Goal: Task Accomplishment & Management: Manage account settings

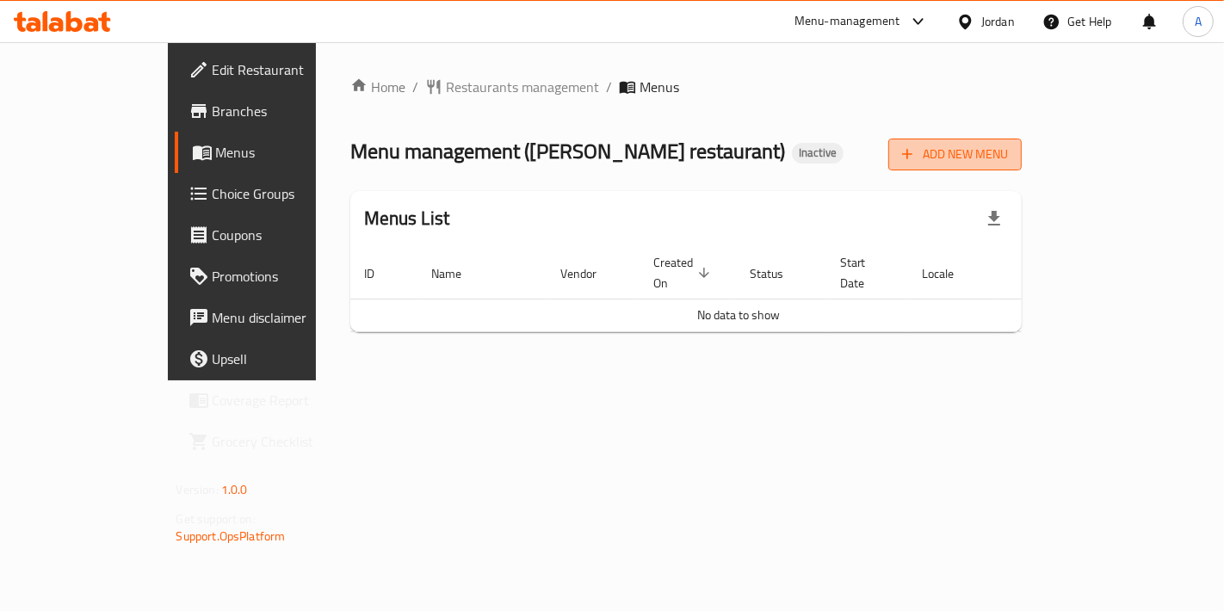
click at [1008, 154] on span "Add New Menu" at bounding box center [955, 155] width 106 height 22
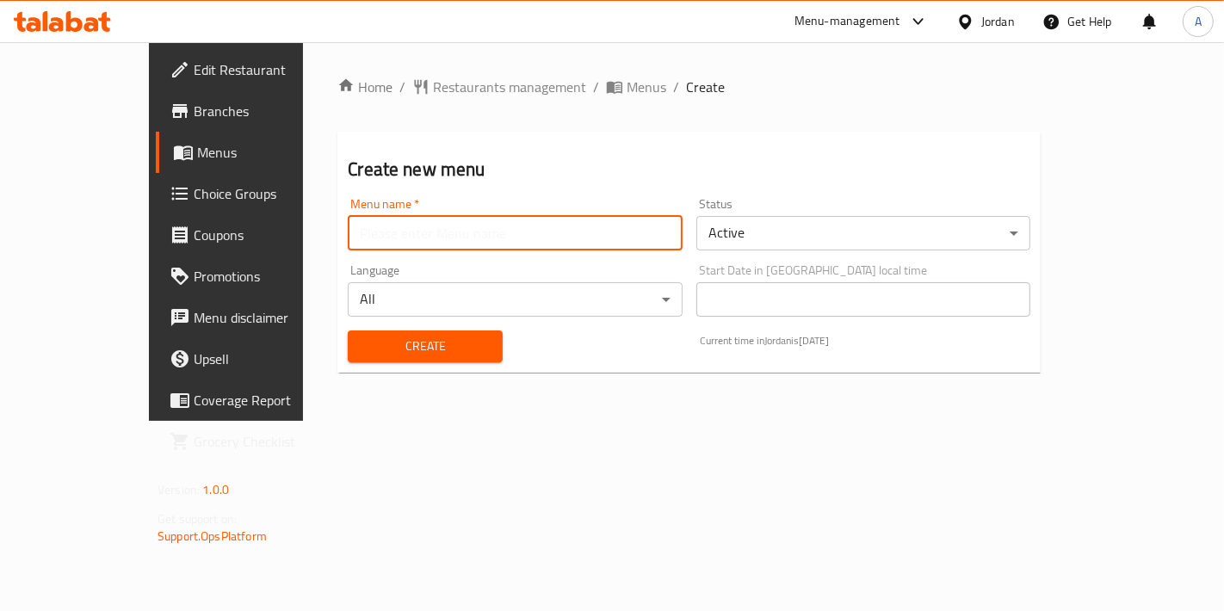
drag, startPoint x: 667, startPoint y: 231, endPoint x: 651, endPoint y: 237, distance: 17.4
click at [667, 231] on input "text" at bounding box center [515, 233] width 334 height 34
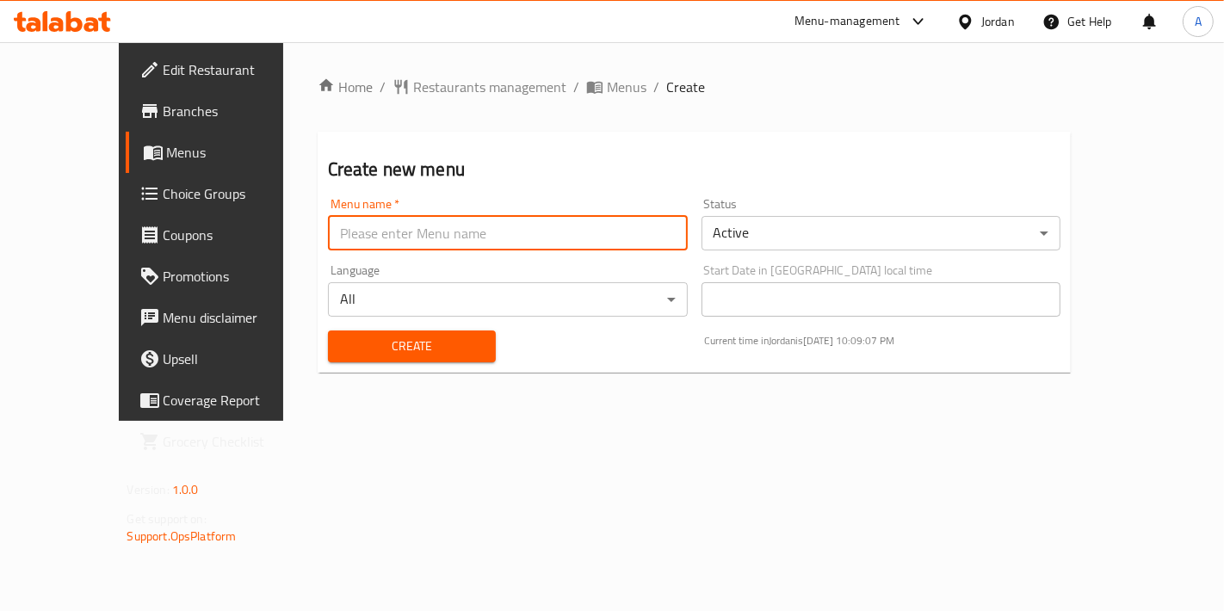
type input "New Menu"
click at [342, 352] on span "Create" at bounding box center [412, 347] width 140 height 22
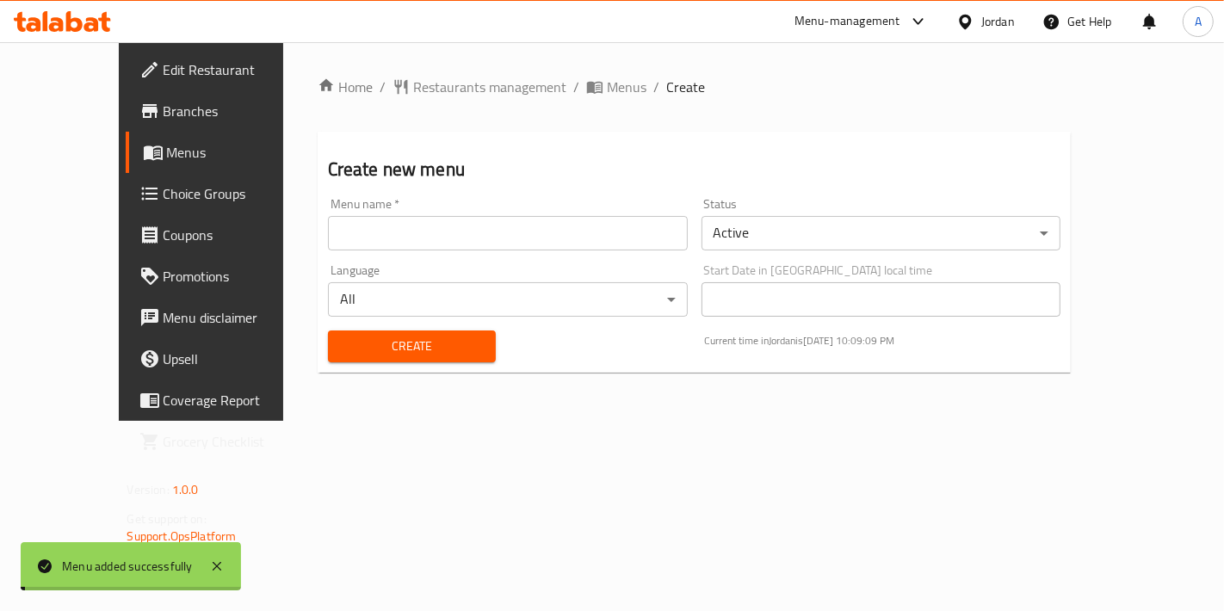
click at [607, 88] on span "Menus" at bounding box center [627, 87] width 40 height 21
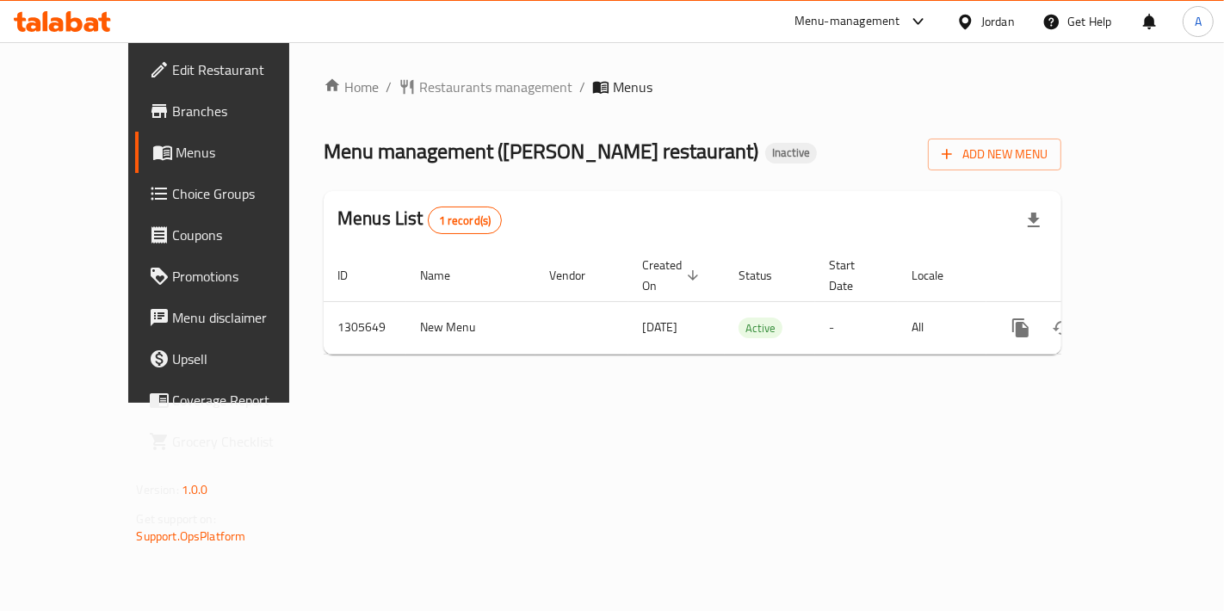
click at [1096, 403] on div "Home / Restaurants management / Menus Menu management ( AL Aneed restaurant ) I…" at bounding box center [692, 222] width 807 height 361
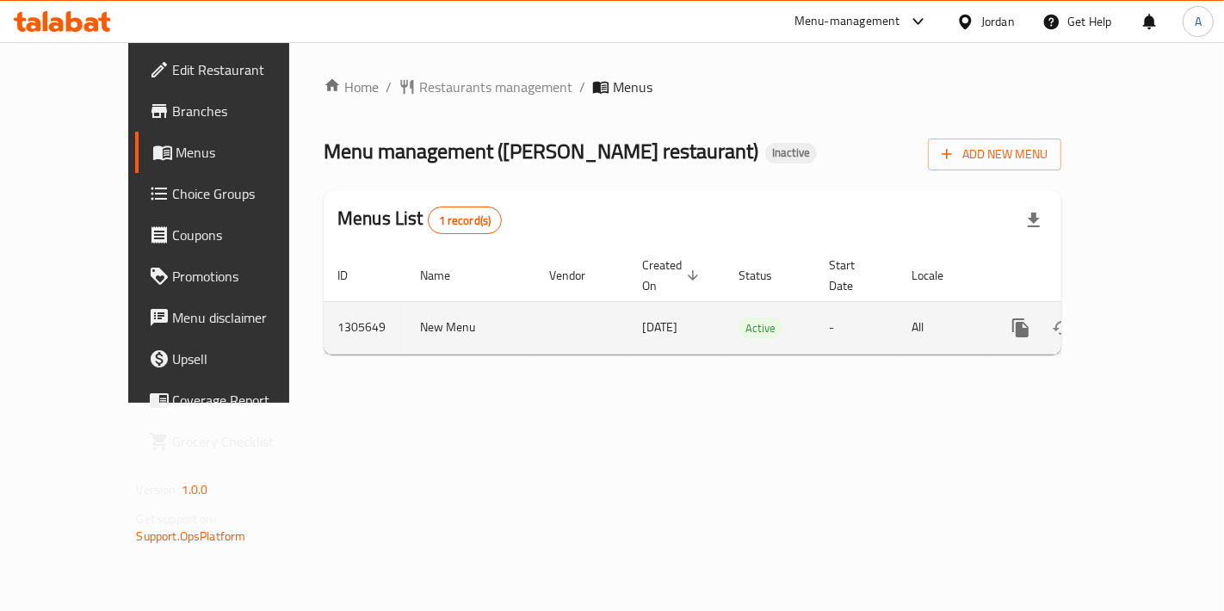
click at [1153, 320] on icon "enhanced table" at bounding box center [1144, 327] width 15 height 15
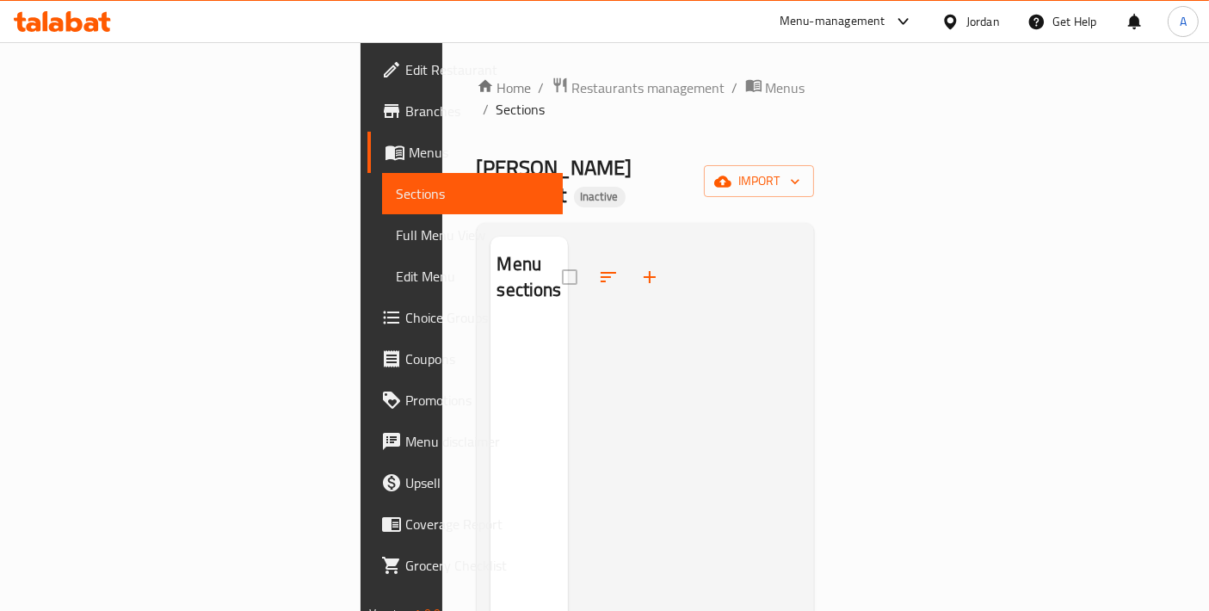
click at [814, 166] on div "Home / Restaurants management / Menus / Sections AL Aneed restaurant Inactive i…" at bounding box center [645, 469] width 337 height 785
click at [814, 165] on button "import" at bounding box center [759, 181] width 110 height 32
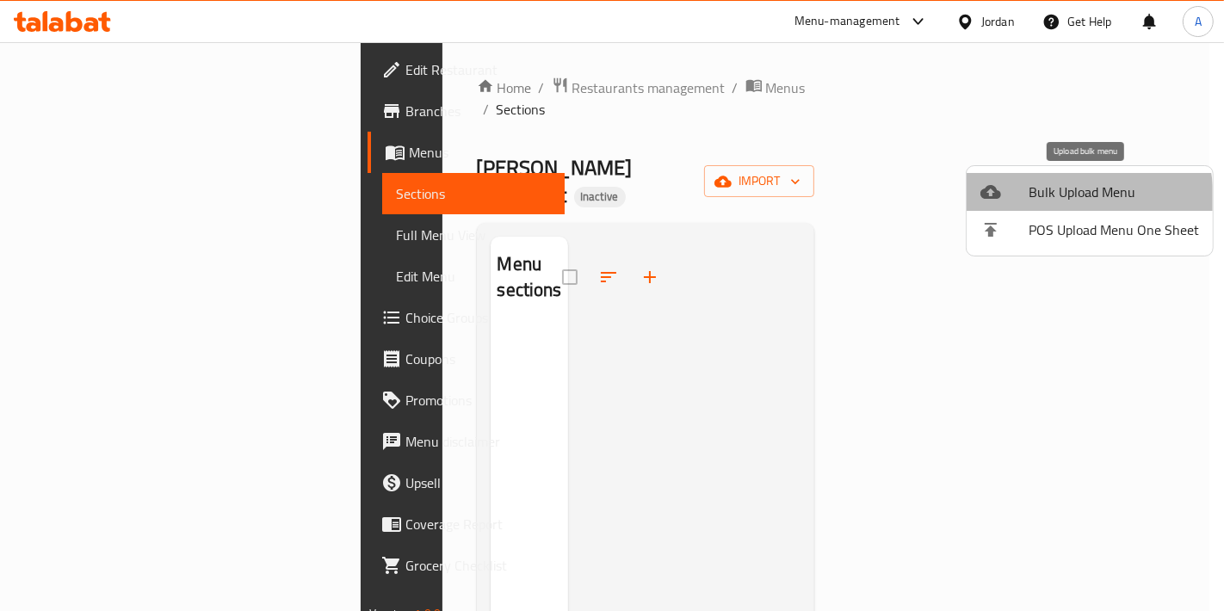
click at [1045, 201] on span "Bulk Upload Menu" at bounding box center [1114, 192] width 170 height 21
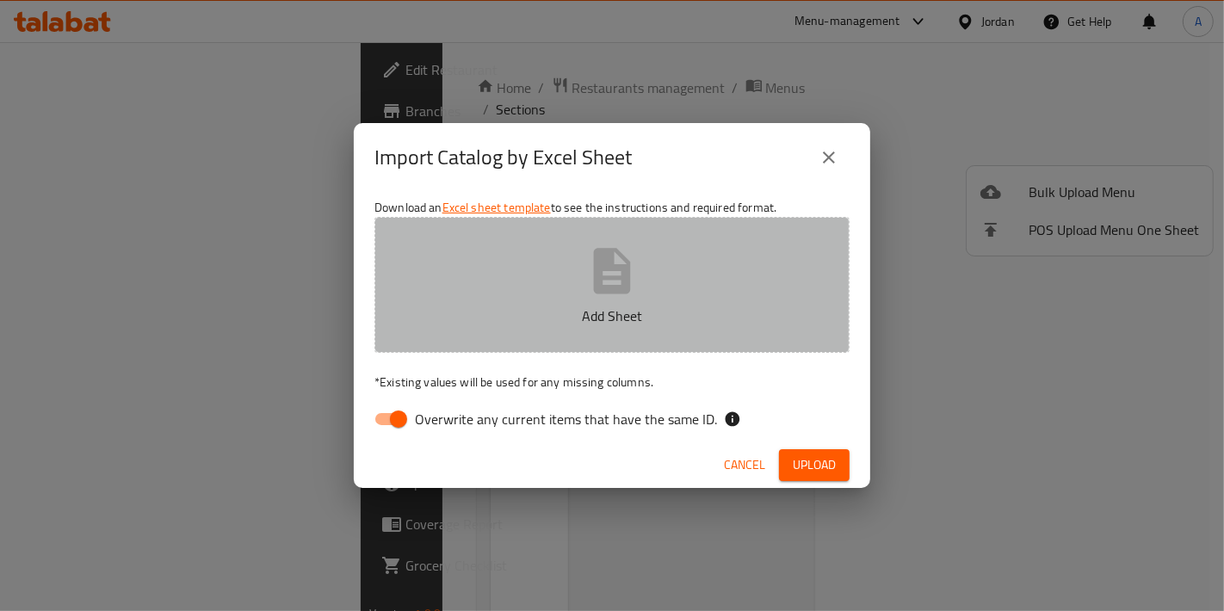
click at [712, 308] on p "Add Sheet" at bounding box center [612, 316] width 422 height 21
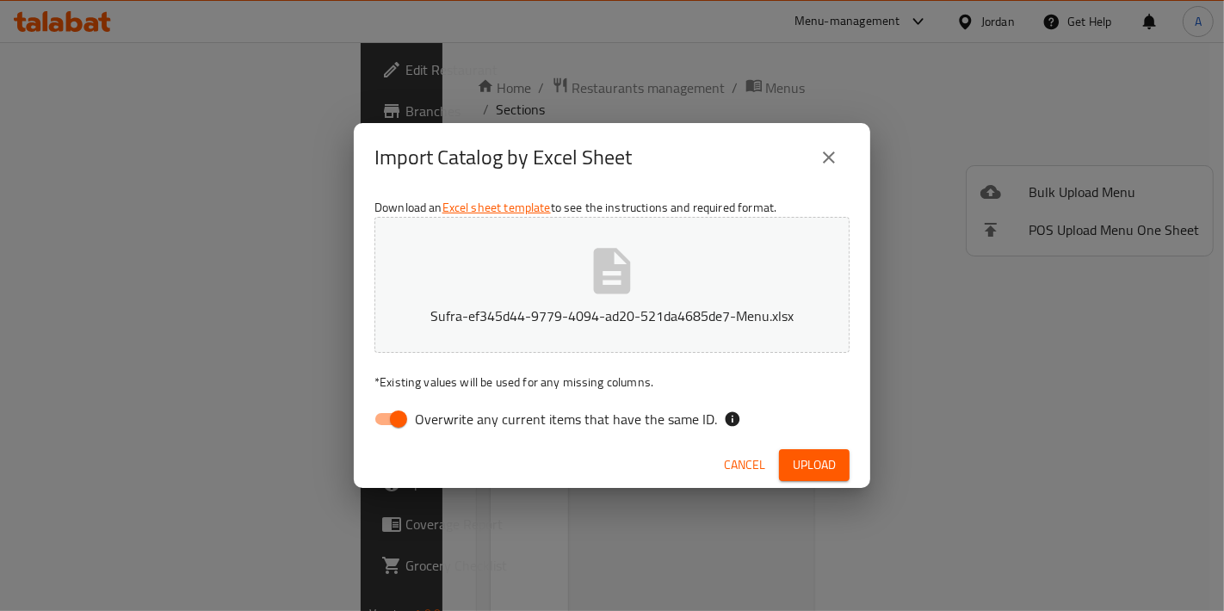
click at [373, 424] on input "Overwrite any current items that have the same ID." at bounding box center [398, 419] width 98 height 33
checkbox input "false"
click at [798, 450] on button "Upload" at bounding box center [814, 465] width 71 height 32
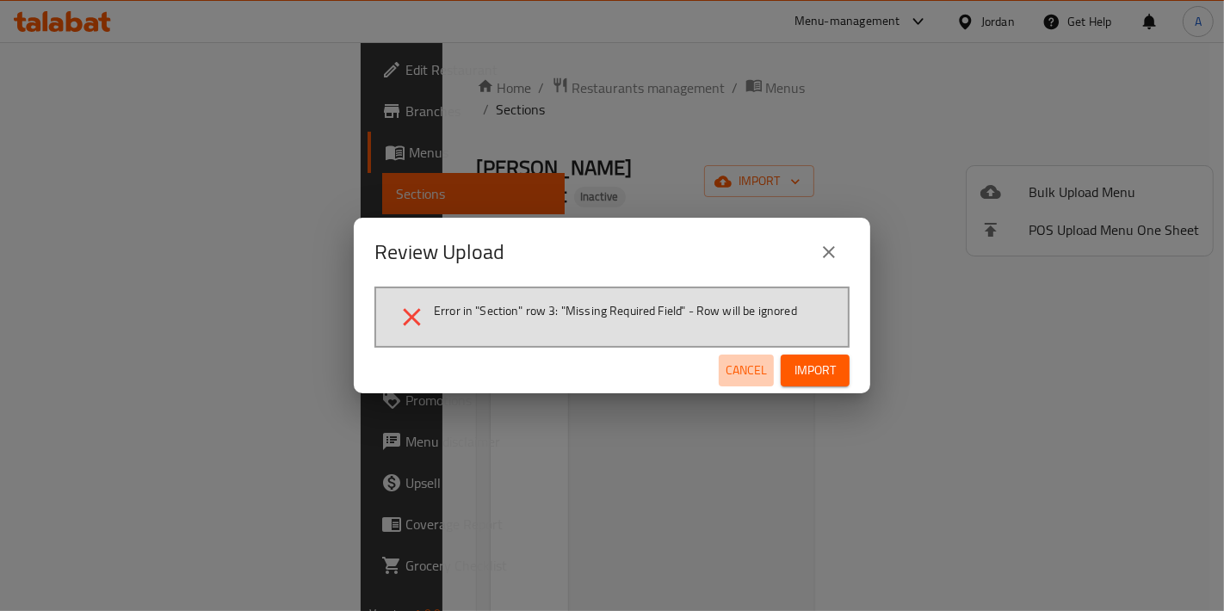
click at [742, 367] on span "Cancel" at bounding box center [746, 371] width 41 height 22
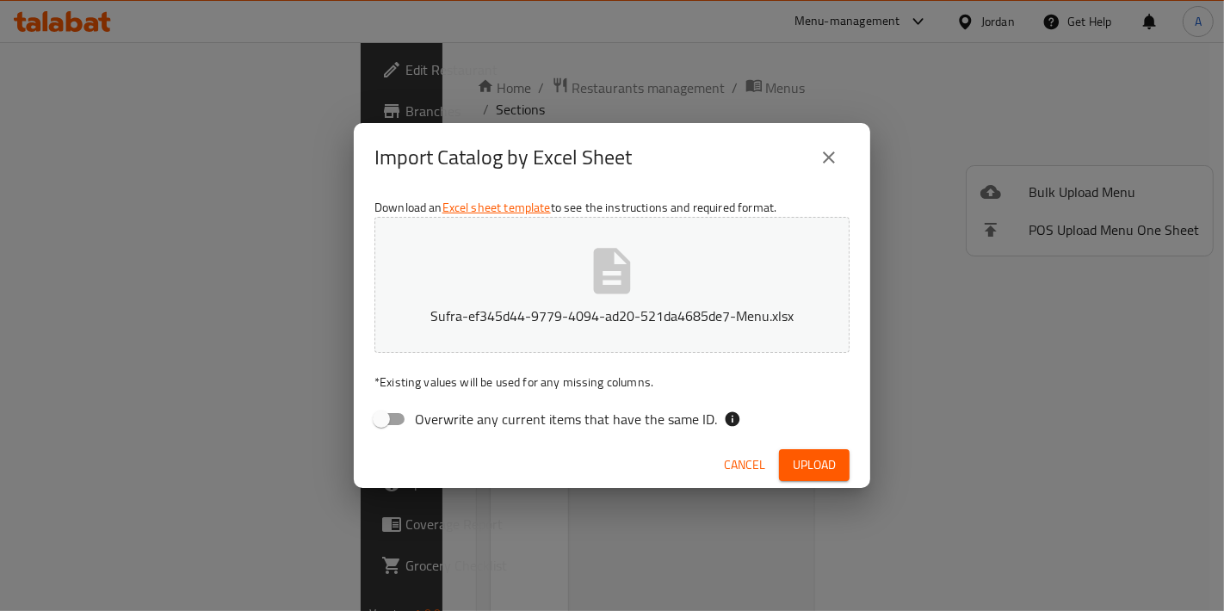
click at [566, 276] on button "Sufra-ef345d44-9779-4094-ad20-521da4685de7-Menu.xlsx" at bounding box center [611, 285] width 475 height 136
click at [798, 480] on div "Cancel Upload" at bounding box center [612, 465] width 516 height 46
click at [801, 477] on button "Upload" at bounding box center [814, 465] width 71 height 32
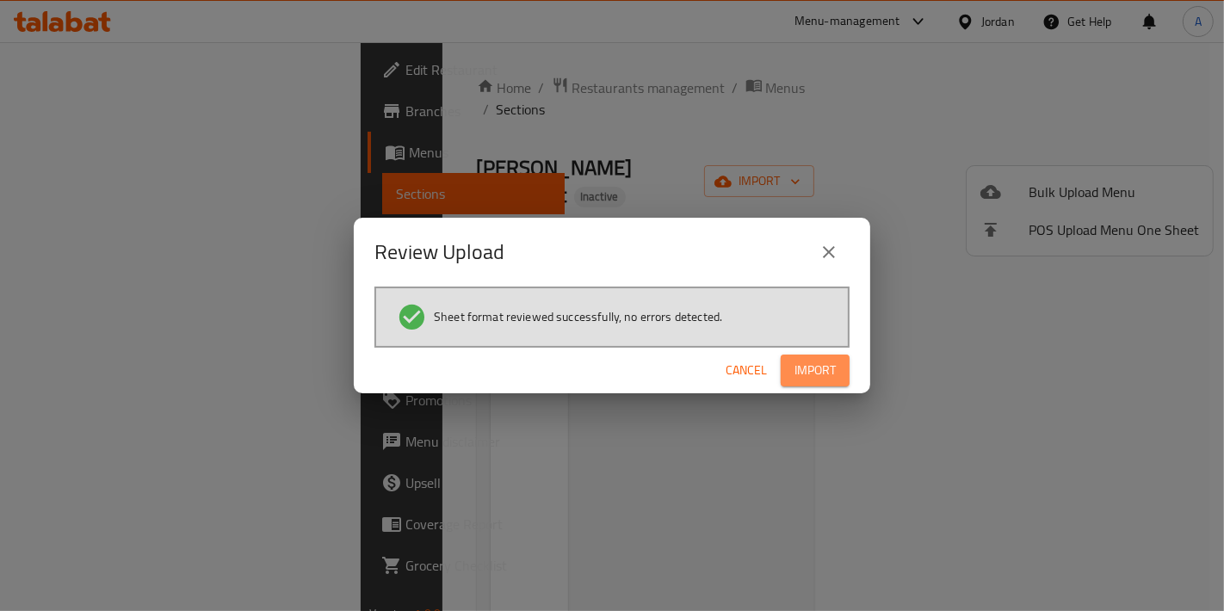
click at [824, 356] on button "Import" at bounding box center [815, 371] width 69 height 32
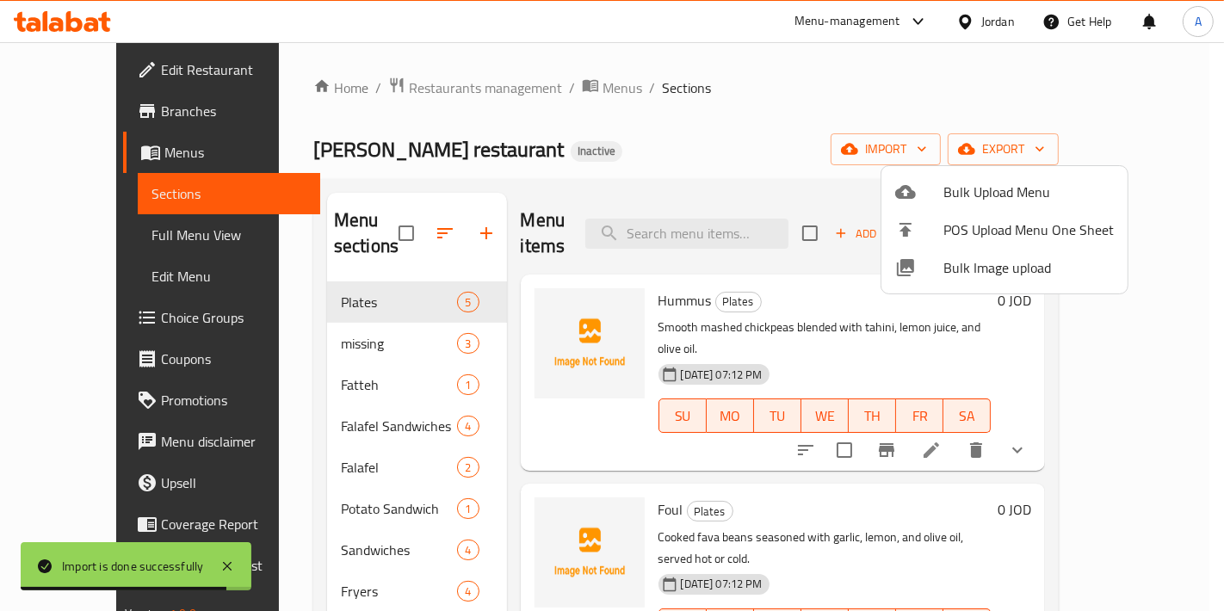
click at [669, 147] on div at bounding box center [612, 305] width 1224 height 611
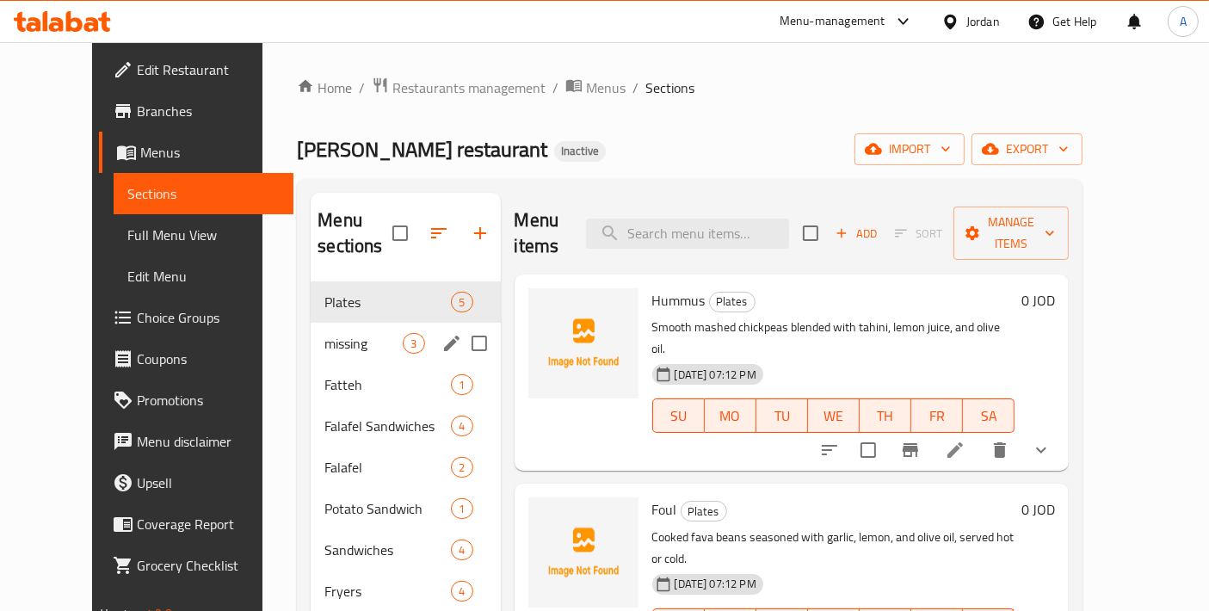
click at [325, 333] on span "missing" at bounding box center [364, 343] width 78 height 21
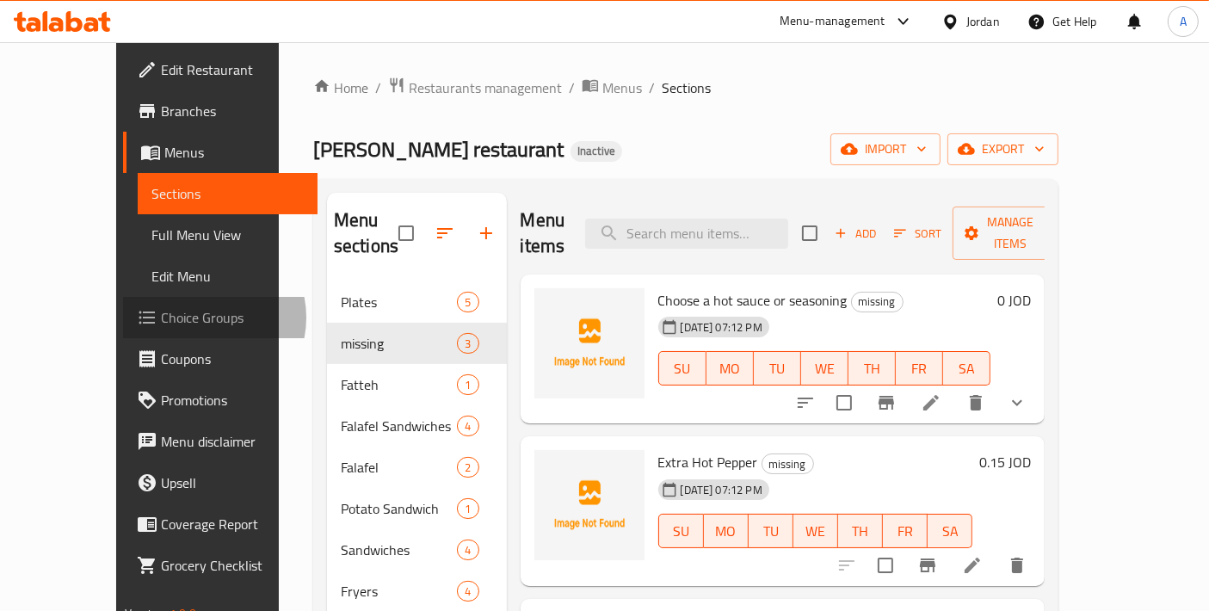
click at [161, 318] on span "Choice Groups" at bounding box center [233, 317] width 144 height 21
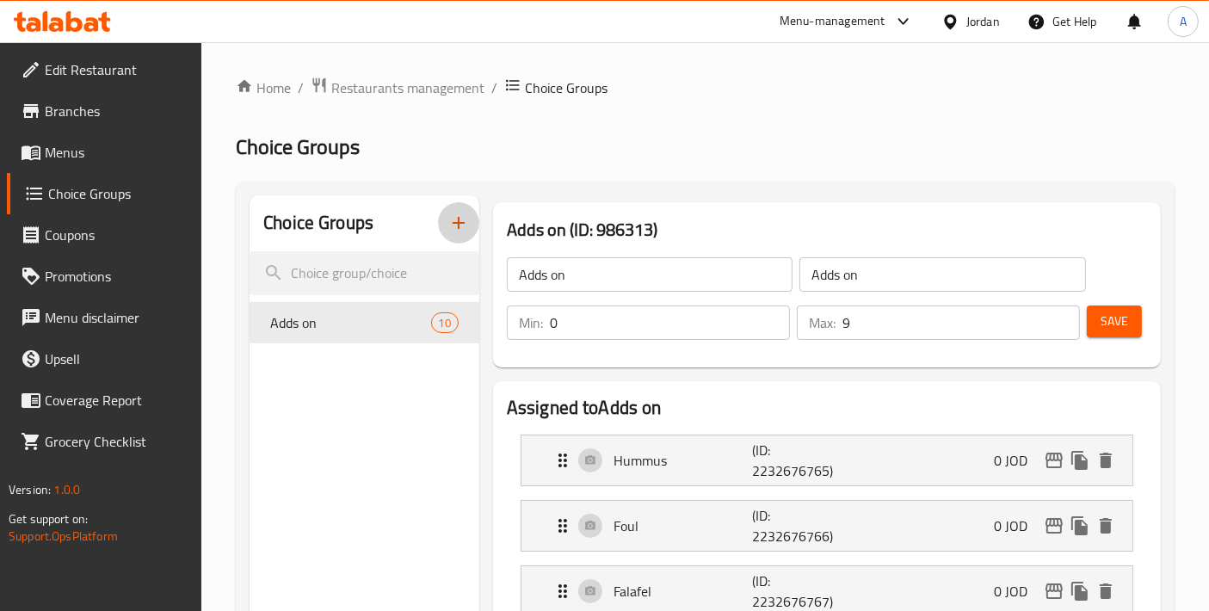
click at [454, 232] on icon "button" at bounding box center [458, 223] width 21 height 21
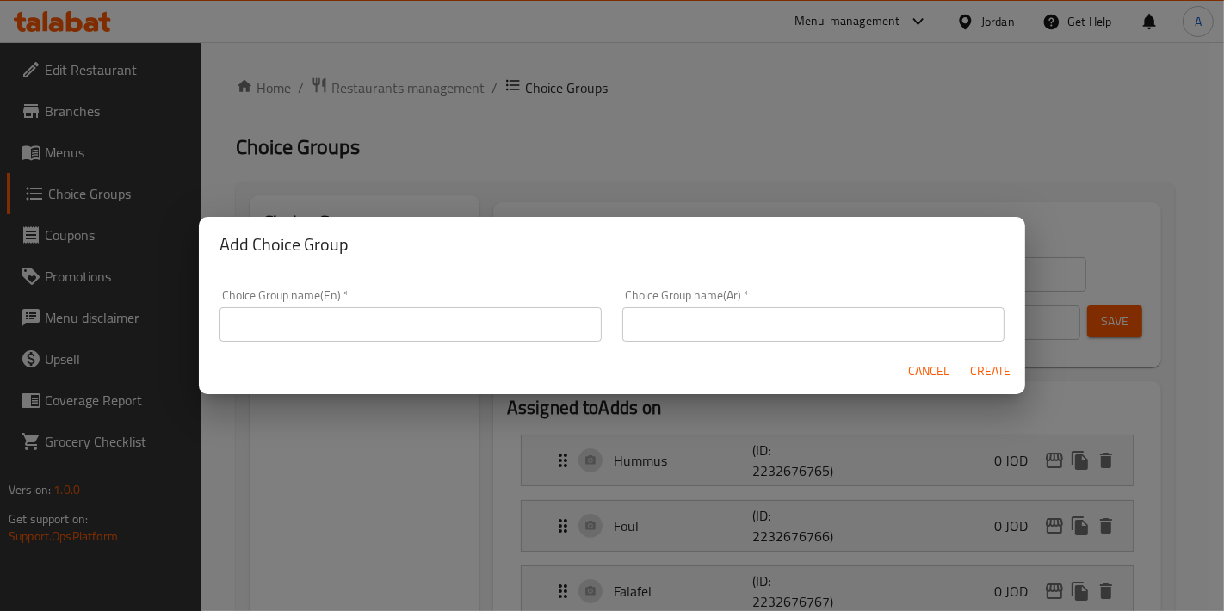
click at [490, 332] on input "text" at bounding box center [411, 324] width 382 height 34
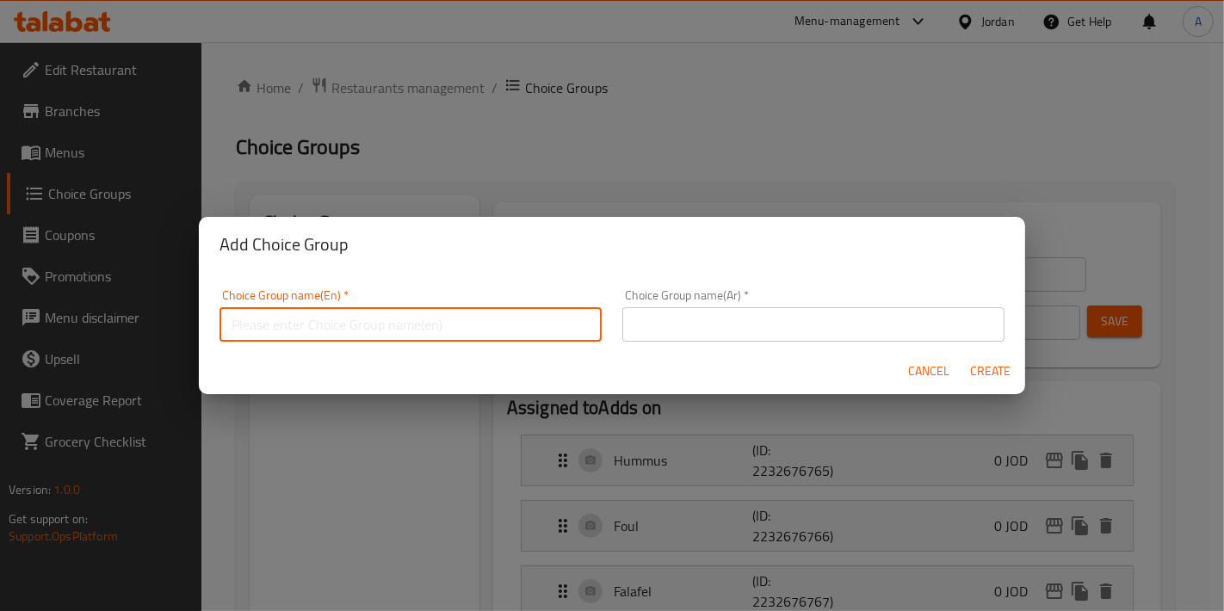
paste input "Choose a hot sauce or seasoning"
drag, startPoint x: 282, startPoint y: 325, endPoint x: 187, endPoint y: 325, distance: 95.6
click at [187, 325] on div "Add Choice Group Choice Group name(En)   * Choose a hot sauce or seasoning Choi…" at bounding box center [612, 305] width 1224 height 611
click at [320, 323] on input "Your Choice Of hot sauce or seasoning" at bounding box center [411, 324] width 382 height 34
click at [342, 323] on input "Your Choice Of Hot sauce or seasoning" at bounding box center [411, 324] width 382 height 34
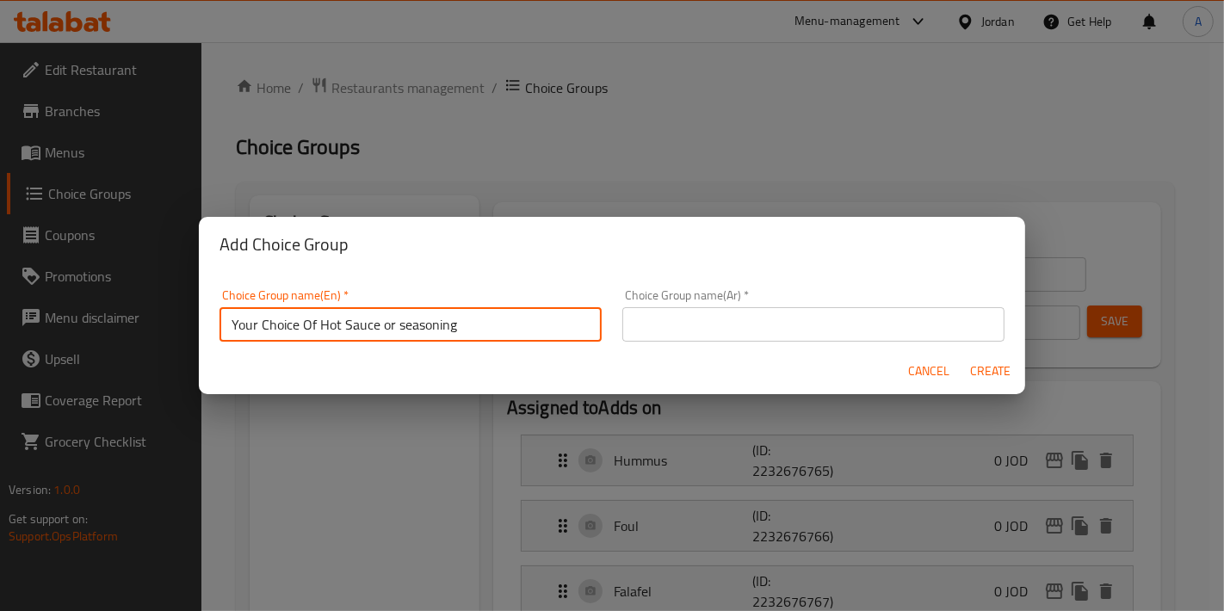
click at [467, 320] on input "Your Choice Of Hot Sauce or seasoning" at bounding box center [411, 324] width 382 height 34
click at [397, 325] on input "Your Choice Of Hot Sauce or seasoning" at bounding box center [411, 324] width 382 height 34
click at [468, 328] on input "Your Choice Of Hot Sauce or Seasoning" at bounding box center [411, 324] width 382 height 34
type input "Your Choice Of Hot Sauce or Seasoning:"
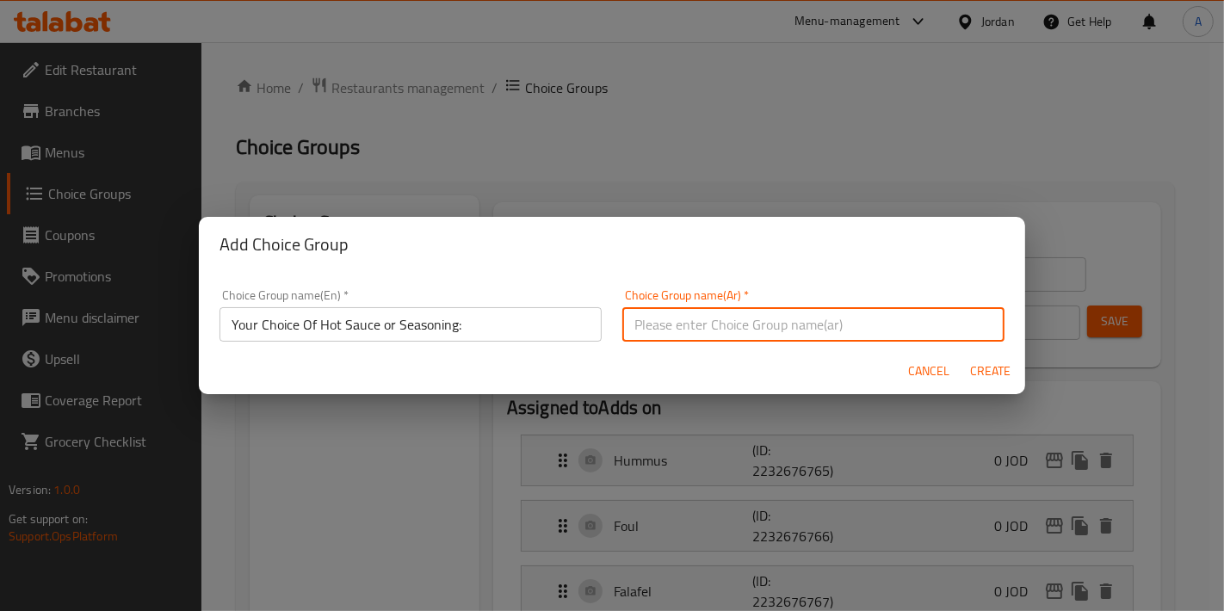
click at [683, 326] on input "text" at bounding box center [813, 324] width 382 height 34
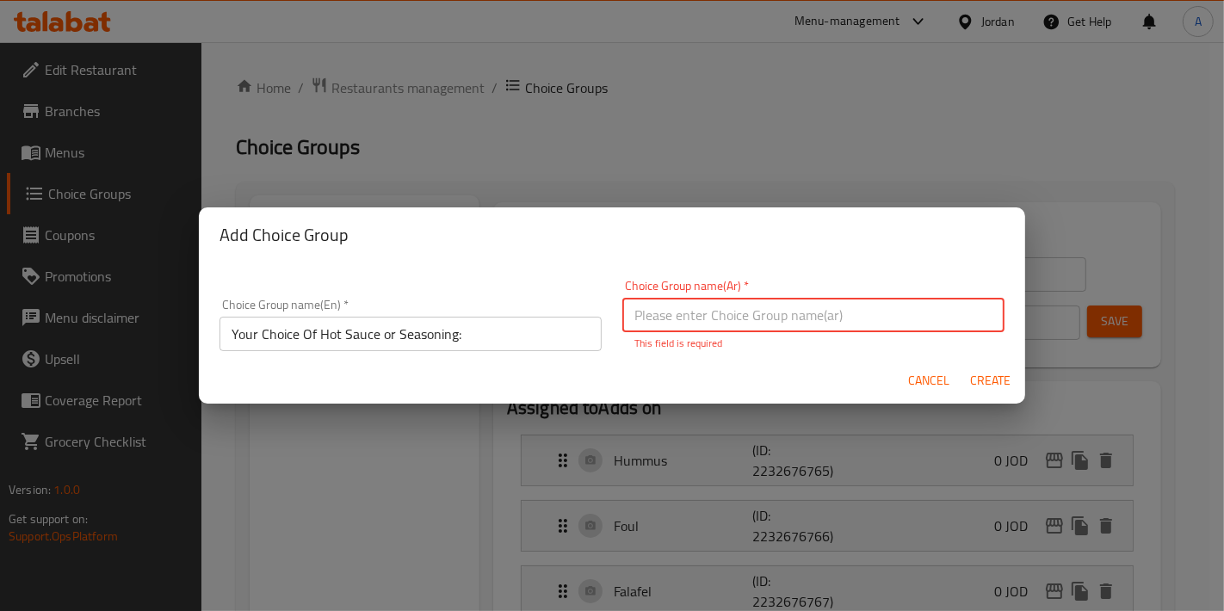
click at [845, 299] on input "text" at bounding box center [813, 315] width 382 height 34
paste input "اختيار علبة شطة او تتبيلة"
click at [739, 311] on input "اختيار علبة شطة او تتبيلة" at bounding box center [813, 315] width 382 height 34
click at [847, 327] on input "اختيارك من علبة شطة او تتبيلة" at bounding box center [813, 315] width 382 height 34
type input "اختيارك من علبة شطة او تتبيلة:"
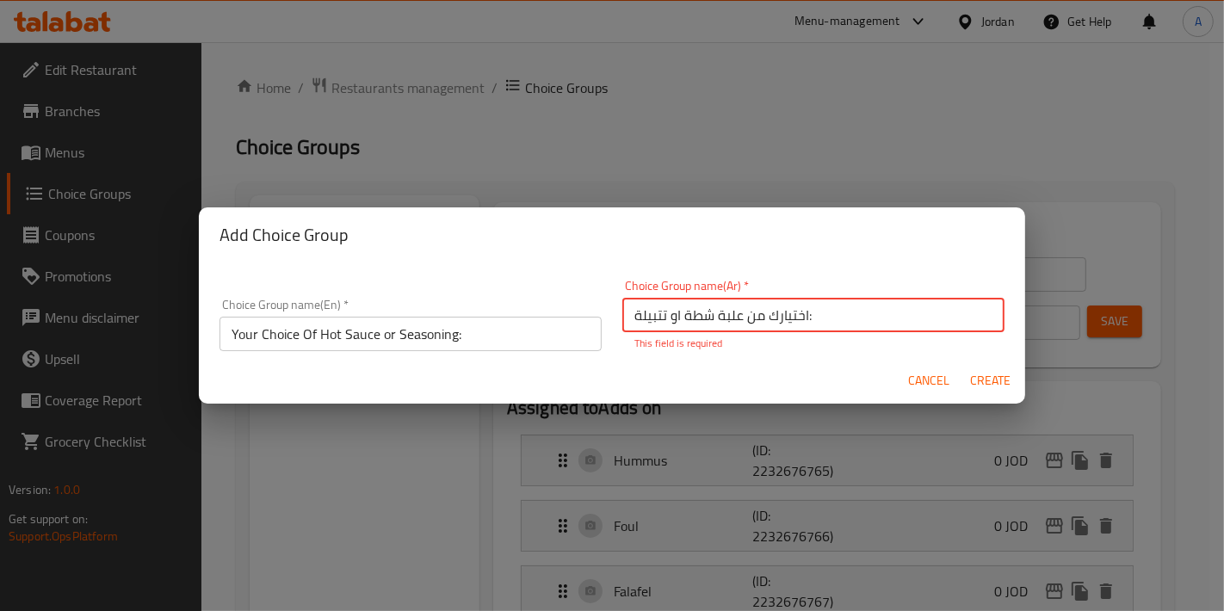
click at [997, 382] on button "Create" at bounding box center [990, 381] width 55 height 32
type input "Your Choice Of Hot Sauce or Seasoning:"
type input "اختيارك من علبة شطة او تتبيلة:"
type input "0"
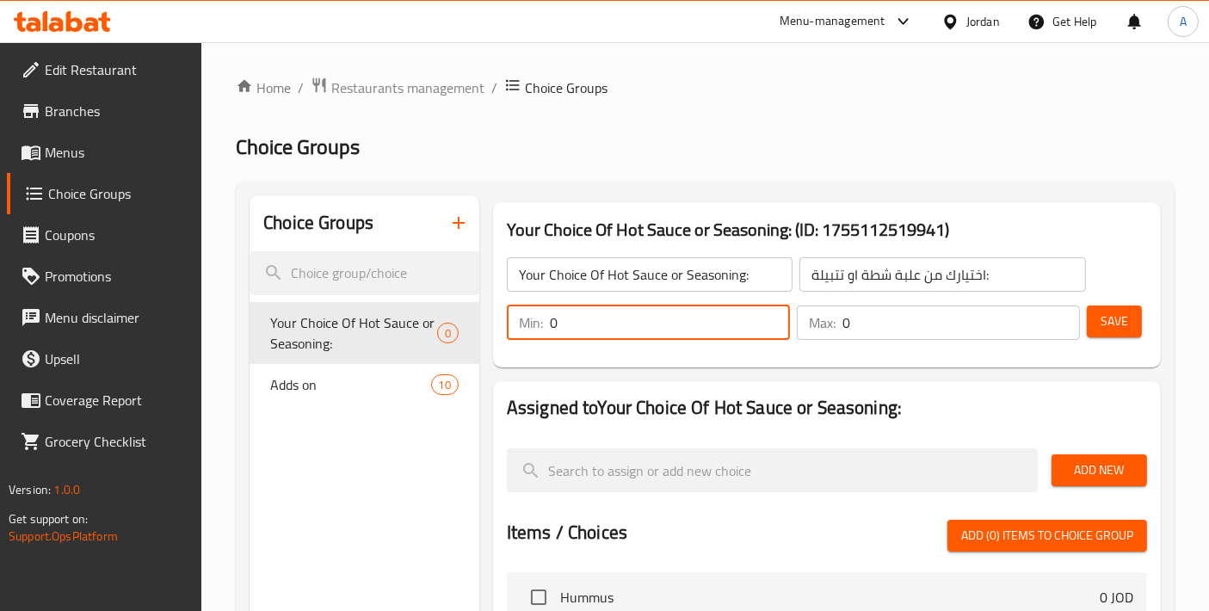
type input "1"
click at [806, 327] on div "Max: 0 ​" at bounding box center [938, 323] width 283 height 34
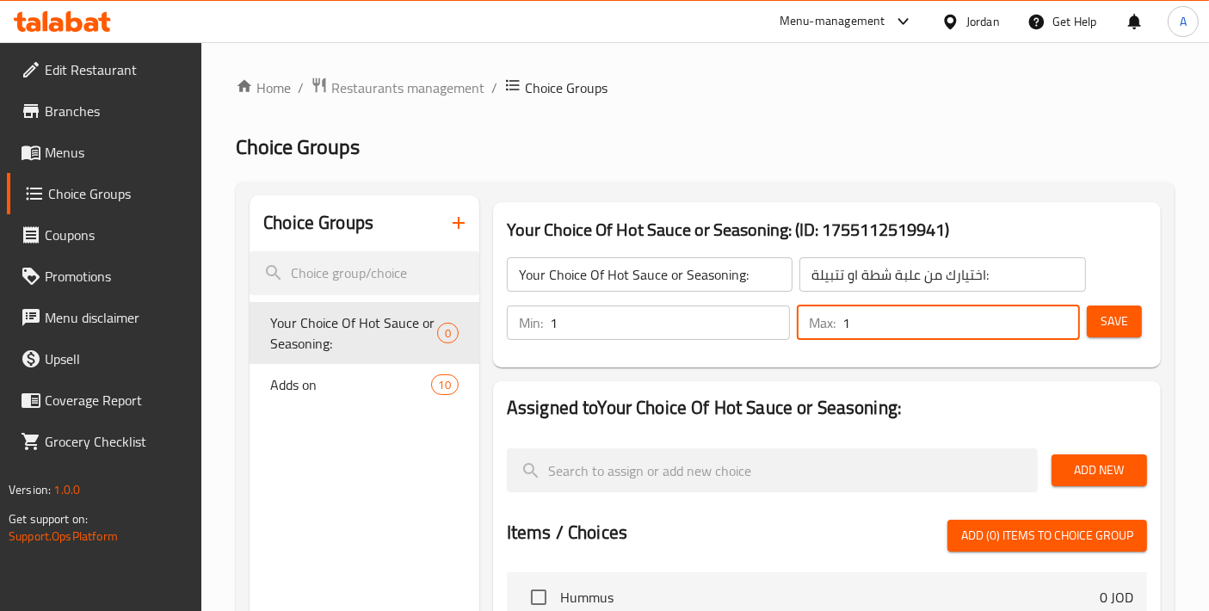
type input "1"
click at [1120, 319] on span "Save" at bounding box center [1115, 322] width 28 height 22
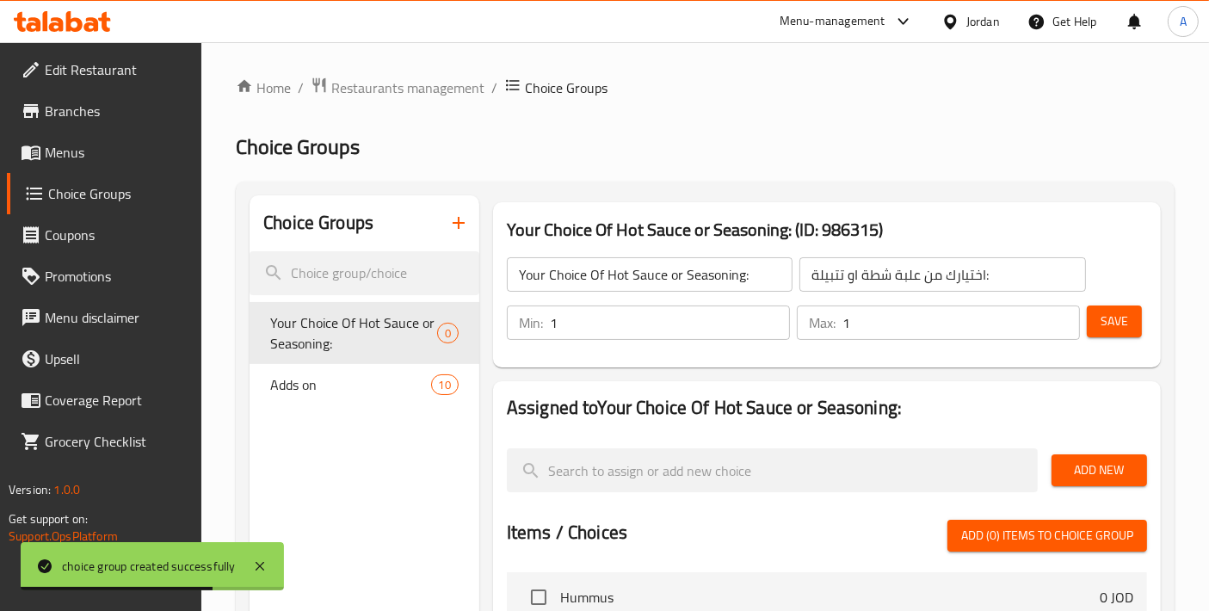
click at [889, 271] on input "اختيارك من علبة شطة او تتبيلة:" at bounding box center [943, 274] width 286 height 34
click at [880, 270] on input "اختيارك من علبة شطة او تتبيلة:" at bounding box center [943, 274] width 286 height 34
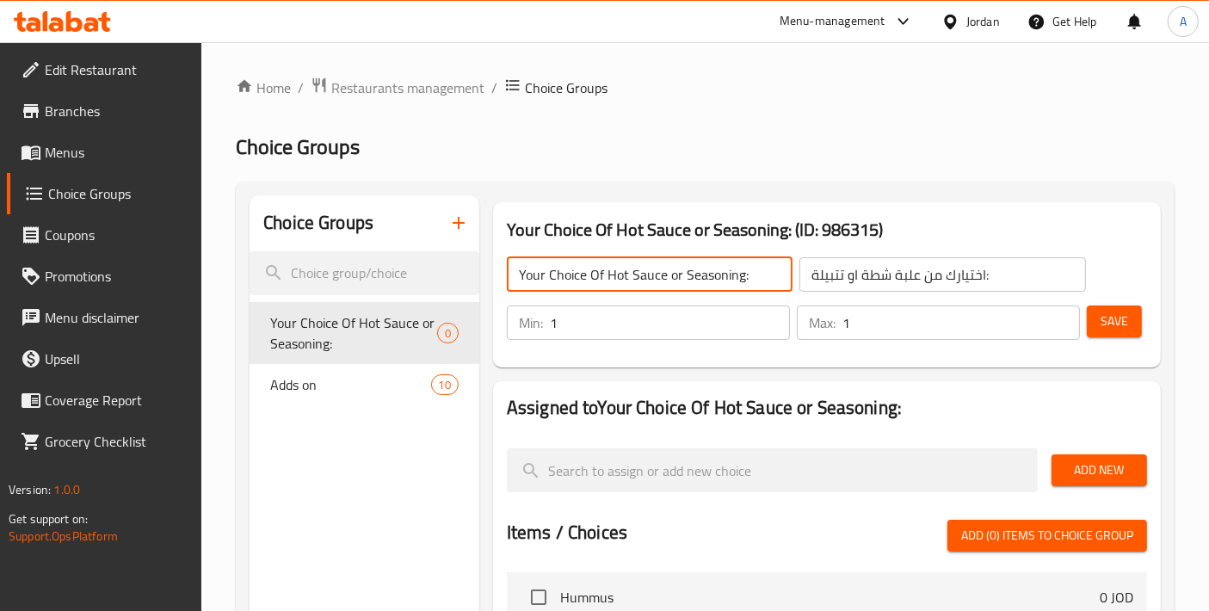
click at [635, 279] on input "Your Choice Of Hot Sauce or Seasoning:" at bounding box center [650, 274] width 286 height 34
click at [740, 273] on input "Your Choice Of Hot Sauce or Seasoning:" at bounding box center [650, 274] width 286 height 34
click at [1127, 326] on span "Save" at bounding box center [1115, 322] width 28 height 22
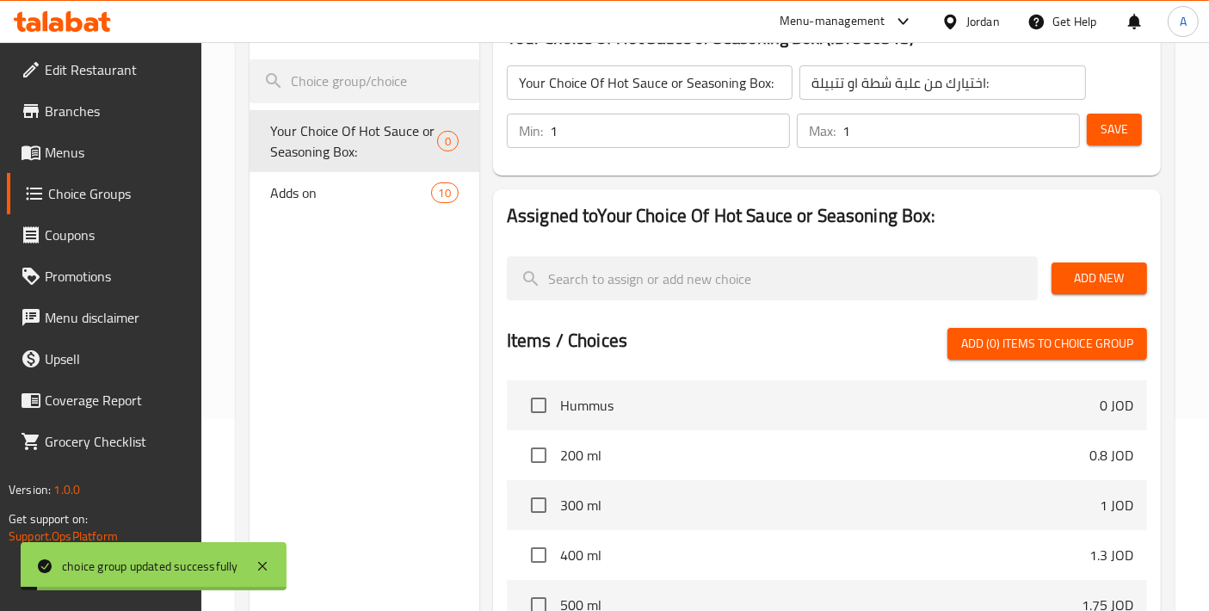
scroll to position [382, 0]
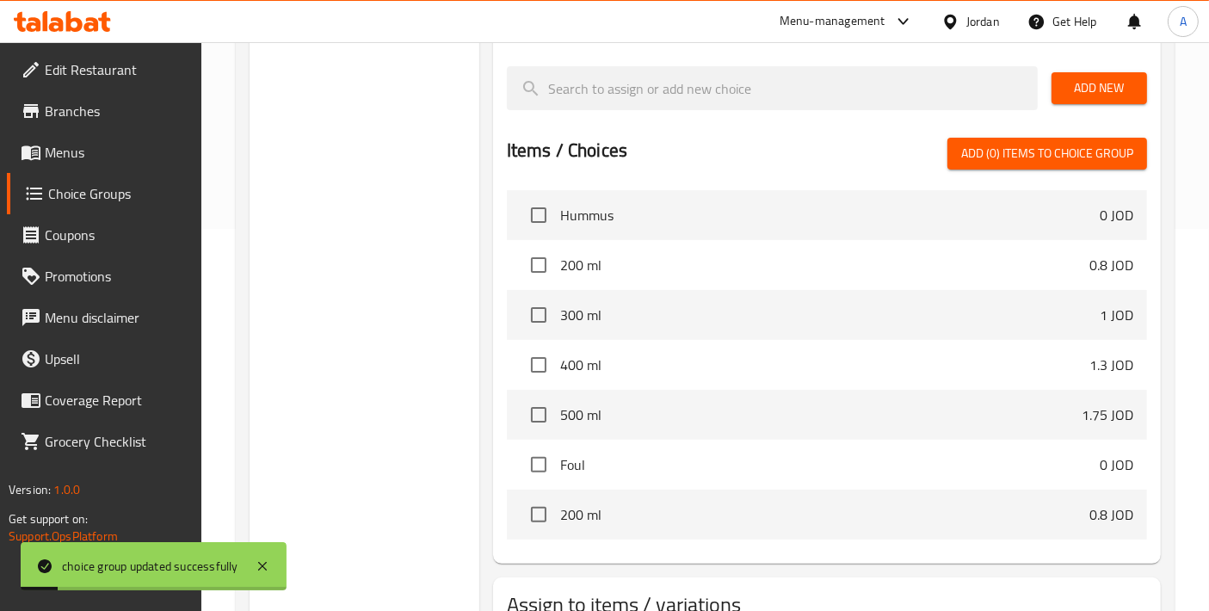
click at [1062, 88] on button "Add New" at bounding box center [1100, 88] width 96 height 32
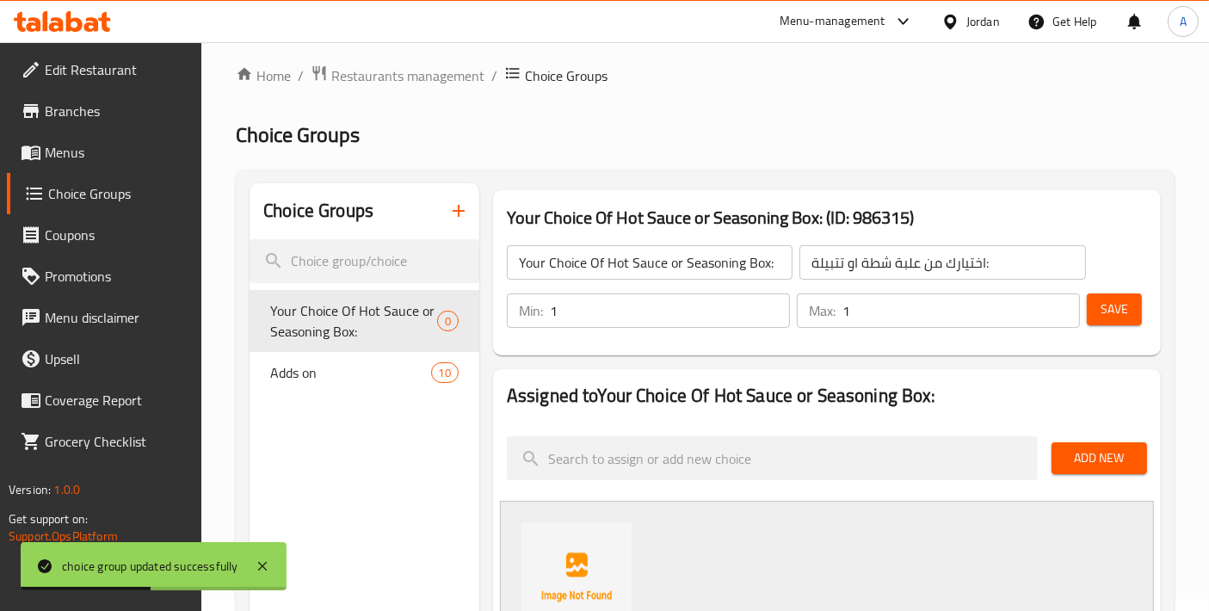
scroll to position [0, 0]
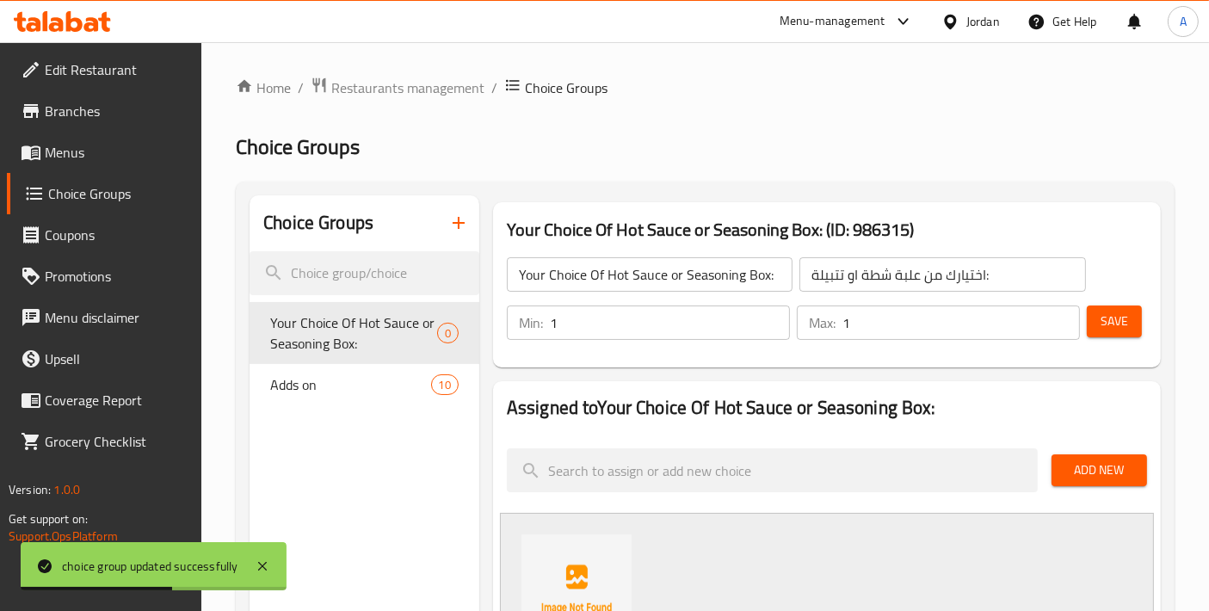
click at [704, 278] on input "Your Choice Of Hot Sauce or Seasoning Box:" at bounding box center [650, 274] width 286 height 34
paste input "Marinade"
type input "Your Choice Of Hot Sauce or Marinade Box:"
click at [1128, 337] on button "Save" at bounding box center [1114, 322] width 55 height 32
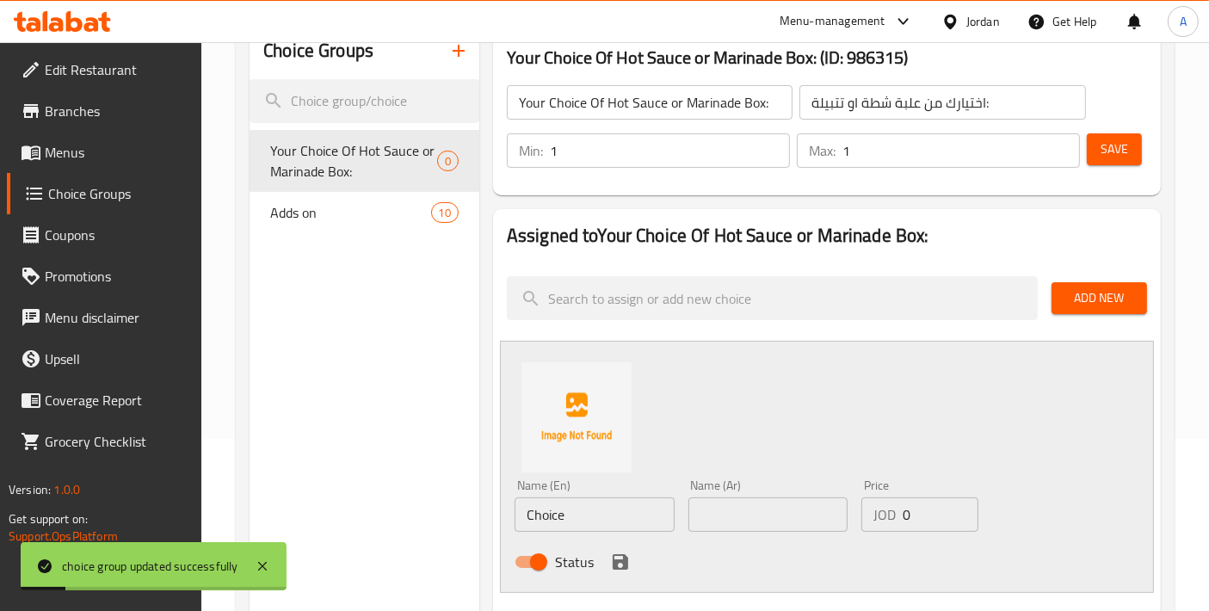
scroll to position [191, 0]
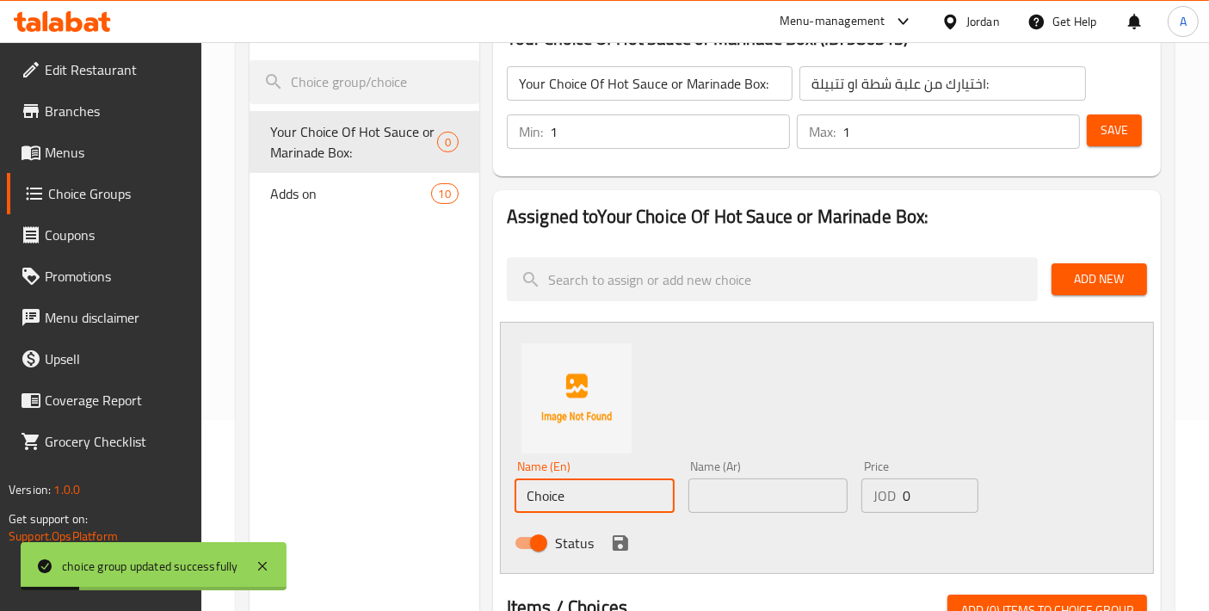
drag, startPoint x: 613, startPoint y: 500, endPoint x: 446, endPoint y: 475, distance: 168.9
click at [446, 475] on div "Choice Groups Your Choice Of Hot Sauce or Marinade Box: 0 Adds on 10 Your Choic…" at bounding box center [709, 576] width 918 height 1144
paste input "Marinade"
type input "Marinade Box"
click at [776, 513] on div "Name (Ar) Name (Ar)" at bounding box center [769, 487] width 174 height 66
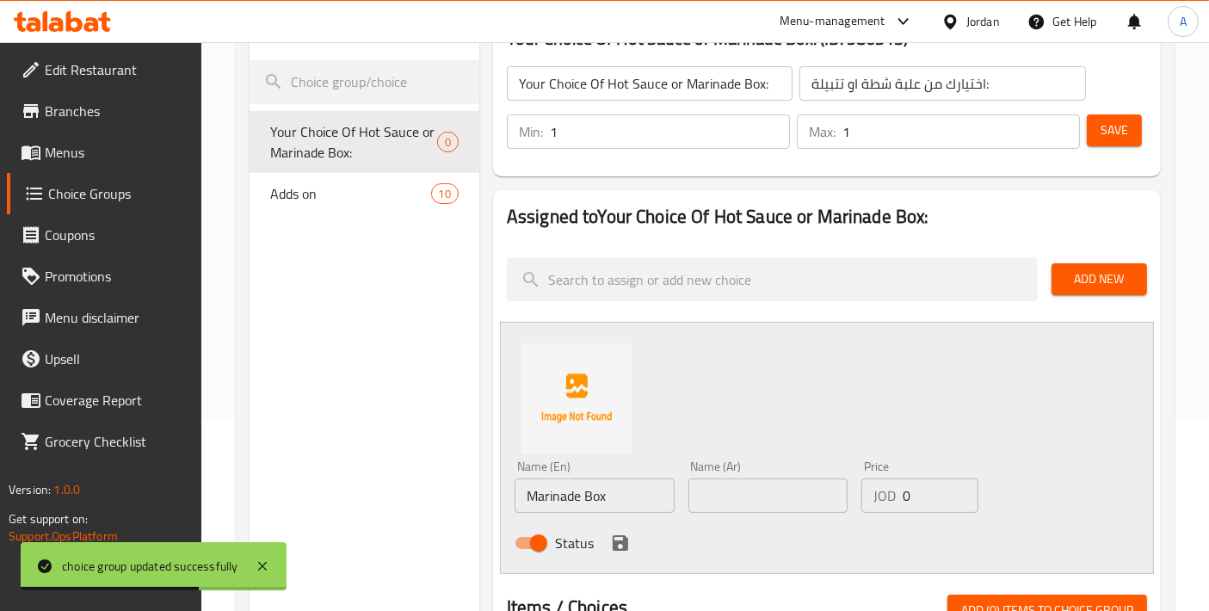
click at [778, 510] on input "text" at bounding box center [769, 496] width 160 height 34
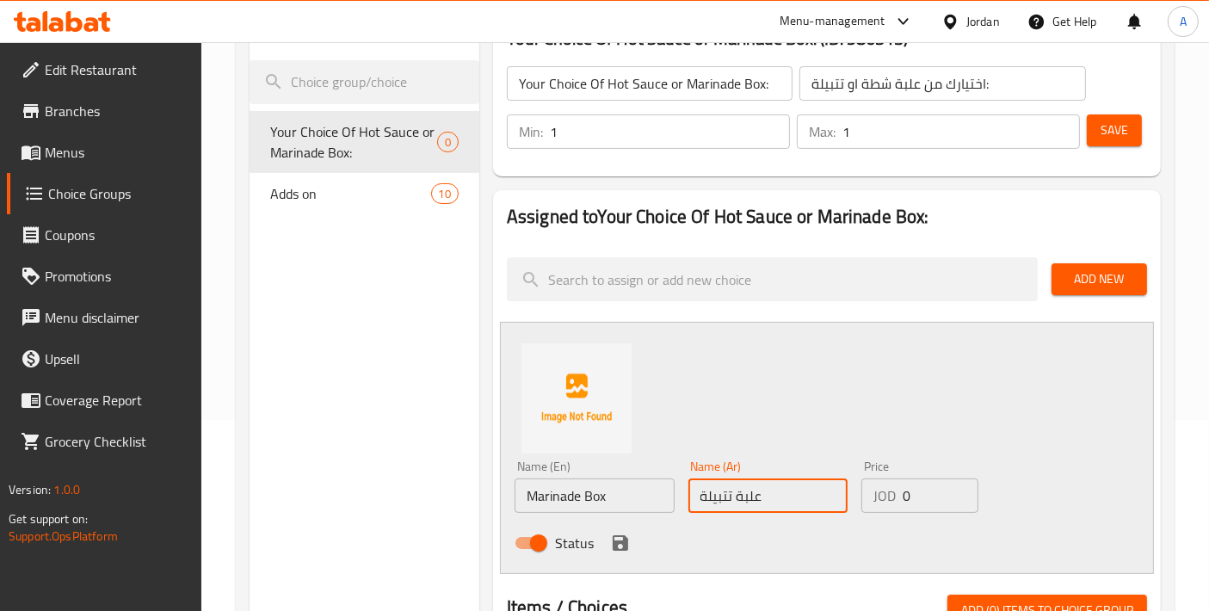
type input "علبة تتبيلة"
click at [631, 547] on button "save" at bounding box center [621, 543] width 26 height 26
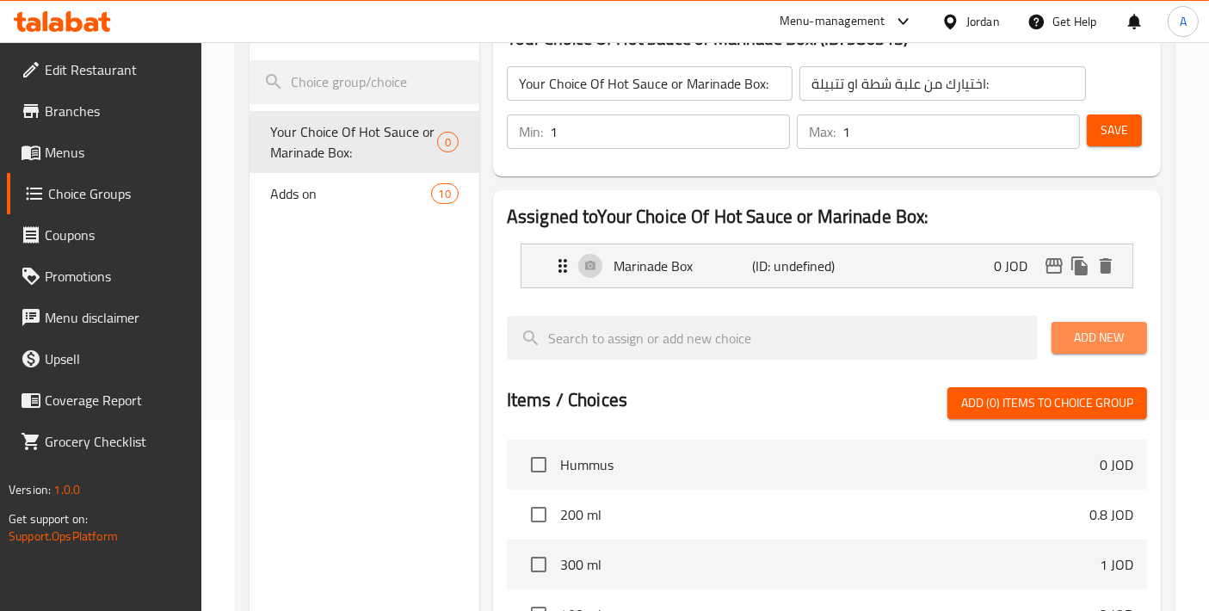
click at [1100, 340] on span "Add New" at bounding box center [1100, 338] width 68 height 22
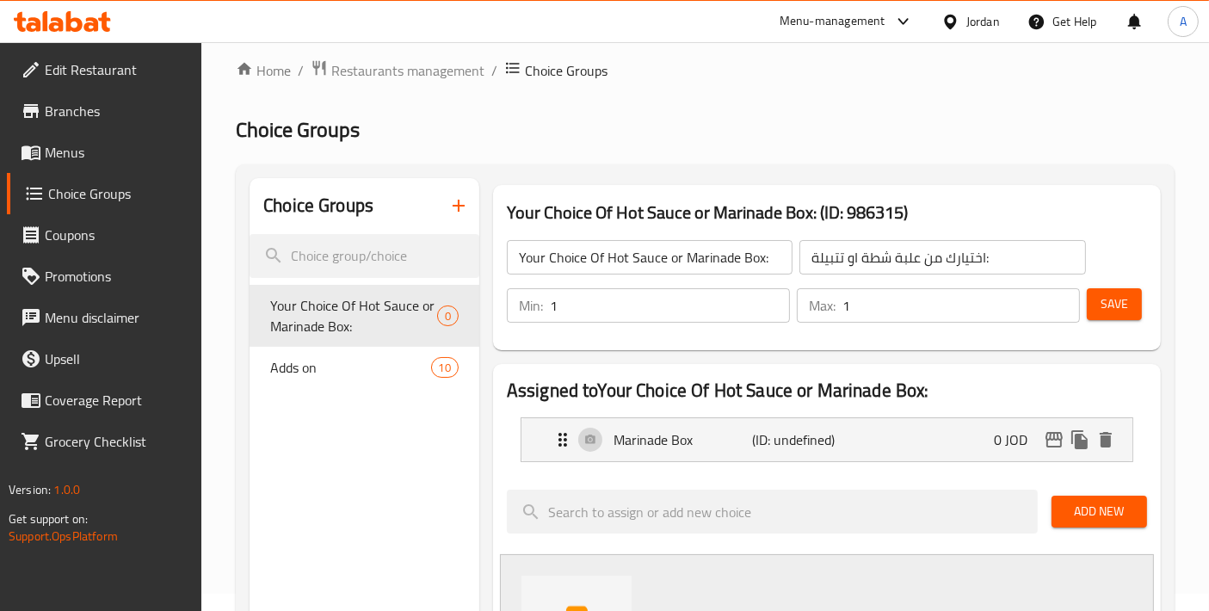
scroll to position [0, 0]
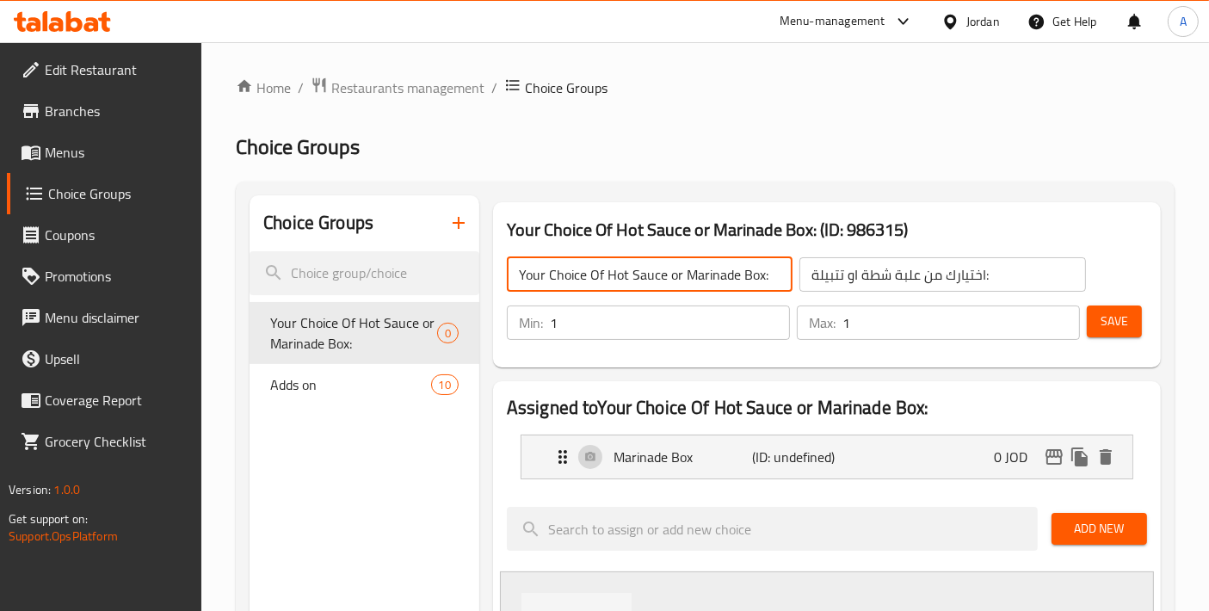
drag, startPoint x: 607, startPoint y: 270, endPoint x: 661, endPoint y: 275, distance: 54.5
click at [661, 275] on input "Your Choice Of Hot Sauce or Marinade Box:" at bounding box center [650, 274] width 286 height 34
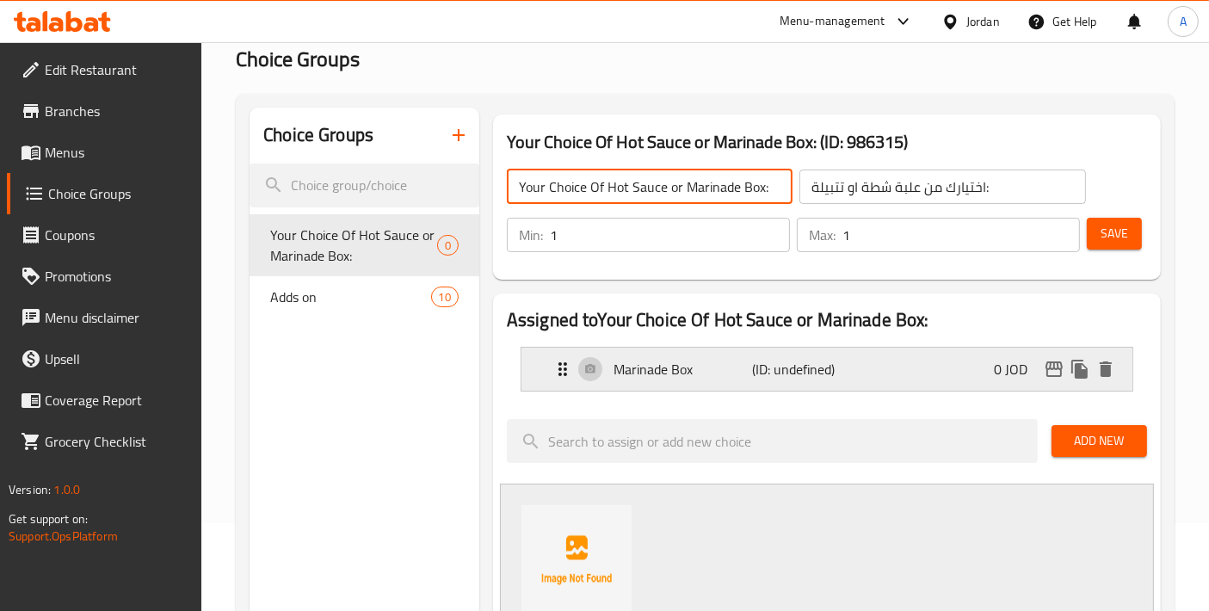
scroll to position [573, 0]
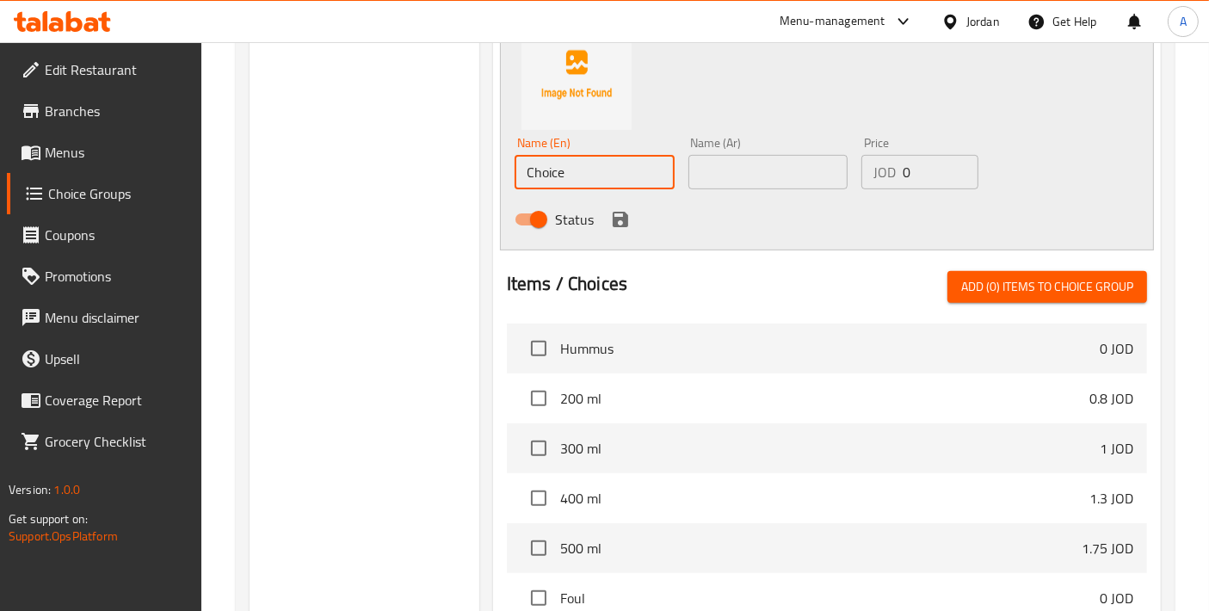
drag, startPoint x: 587, startPoint y: 160, endPoint x: 437, endPoint y: 141, distance: 151.0
click at [437, 141] on div "Choice Groups Your Choice Of Hot Sauce or Marinade Box: 0 Adds on 10 Your Choic…" at bounding box center [709, 223] width 918 height 1203
paste input "Hot Sau"
type input "Hot Sauce Box"
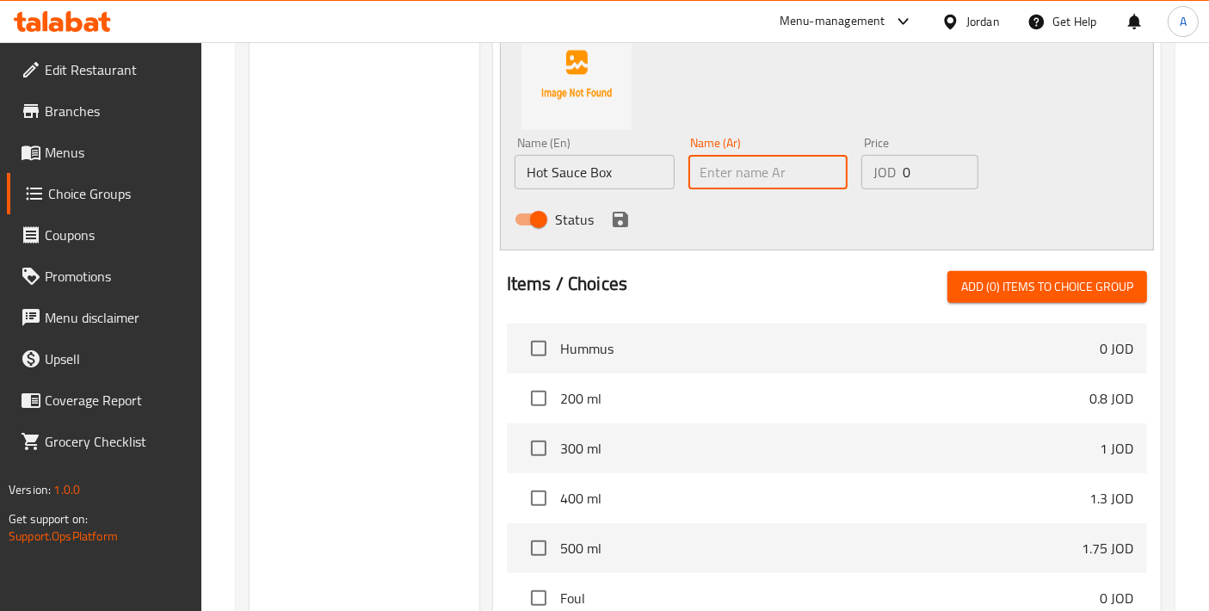
click at [727, 178] on input "text" at bounding box center [769, 172] width 160 height 34
type input "علبة شطة"
click at [607, 210] on div "Status" at bounding box center [768, 219] width 521 height 46
click at [610, 213] on icon "save" at bounding box center [620, 219] width 21 height 21
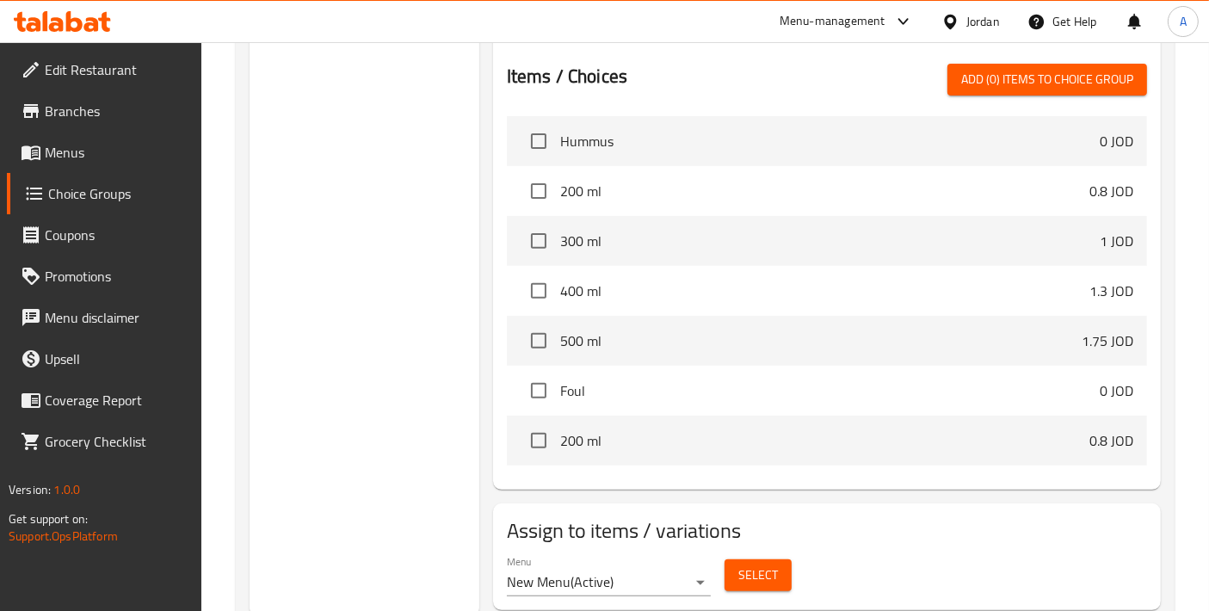
scroll to position [0, 0]
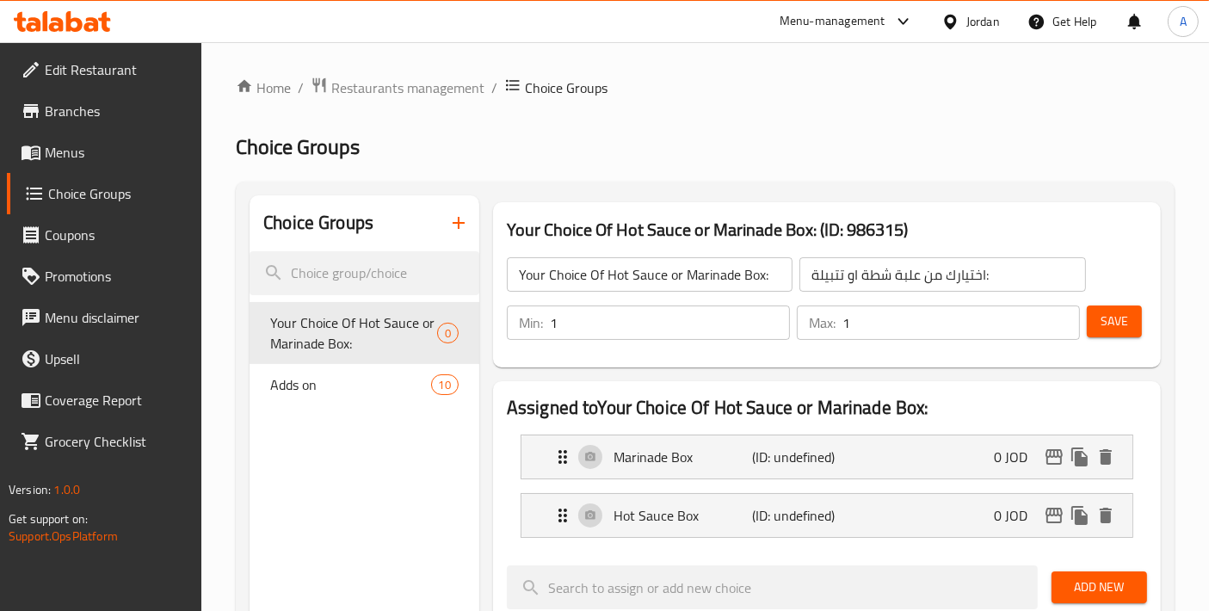
click at [1111, 331] on span "Save" at bounding box center [1115, 322] width 28 height 22
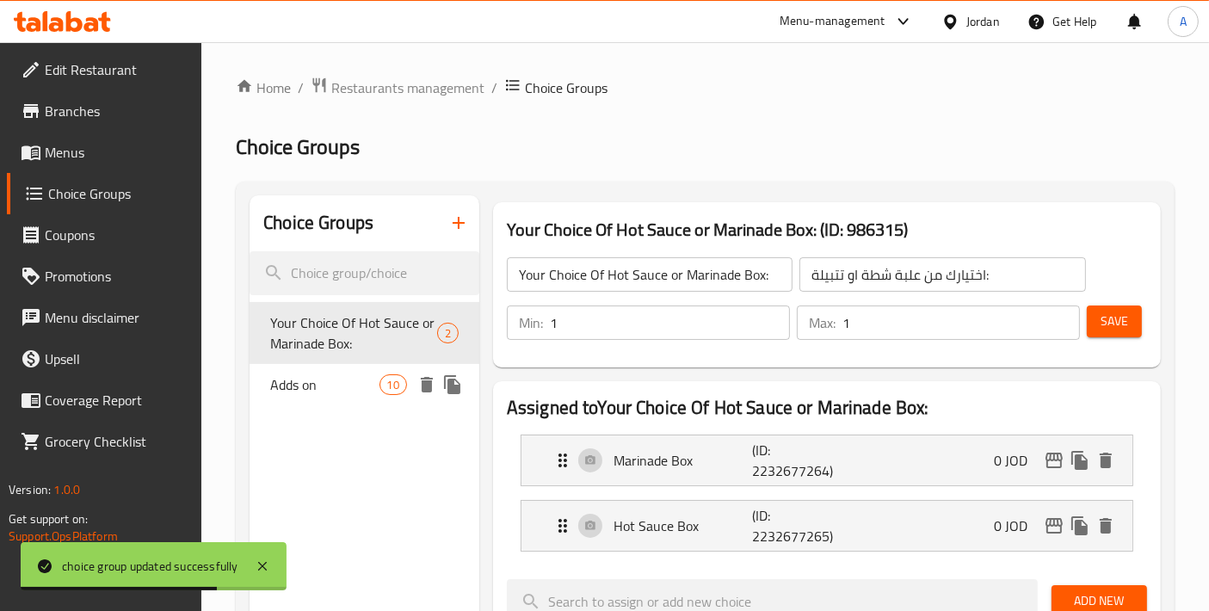
click at [304, 375] on span "Adds on" at bounding box center [324, 384] width 108 height 21
type input "Adds on"
type input "0"
type input "9"
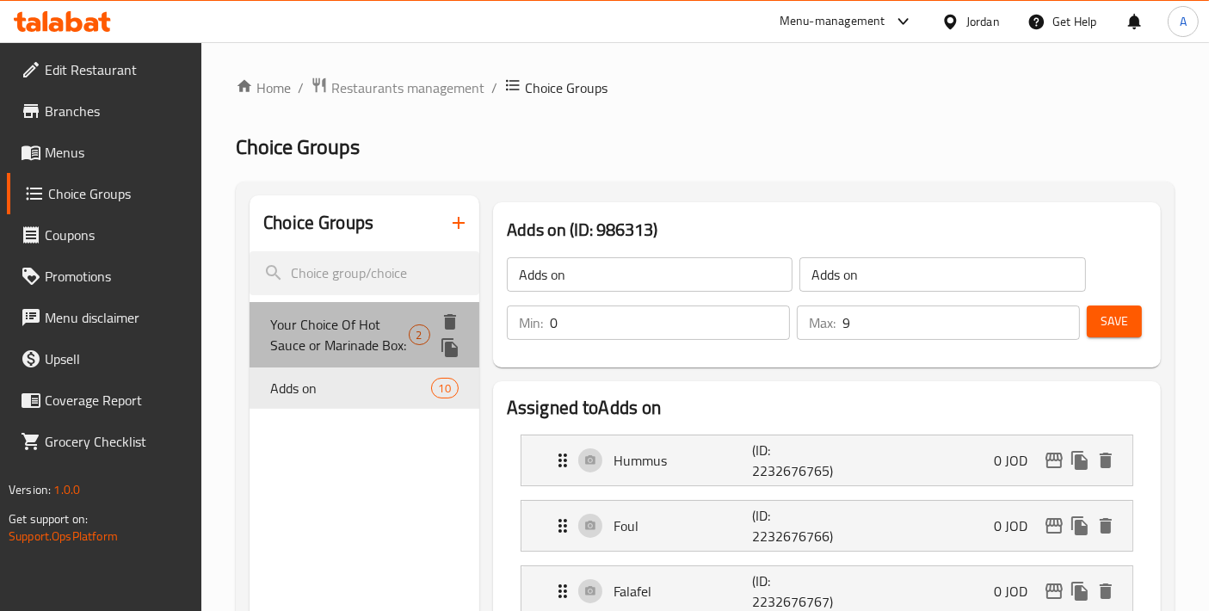
click at [344, 344] on span "Your Choice Of Hot Sauce or Marinade Box:" at bounding box center [339, 334] width 138 height 41
type input "Your Choice Of Hot Sauce or Marinade Box:"
type input "اختيارك من علبة شطة او تتبيلة:"
type input "1"
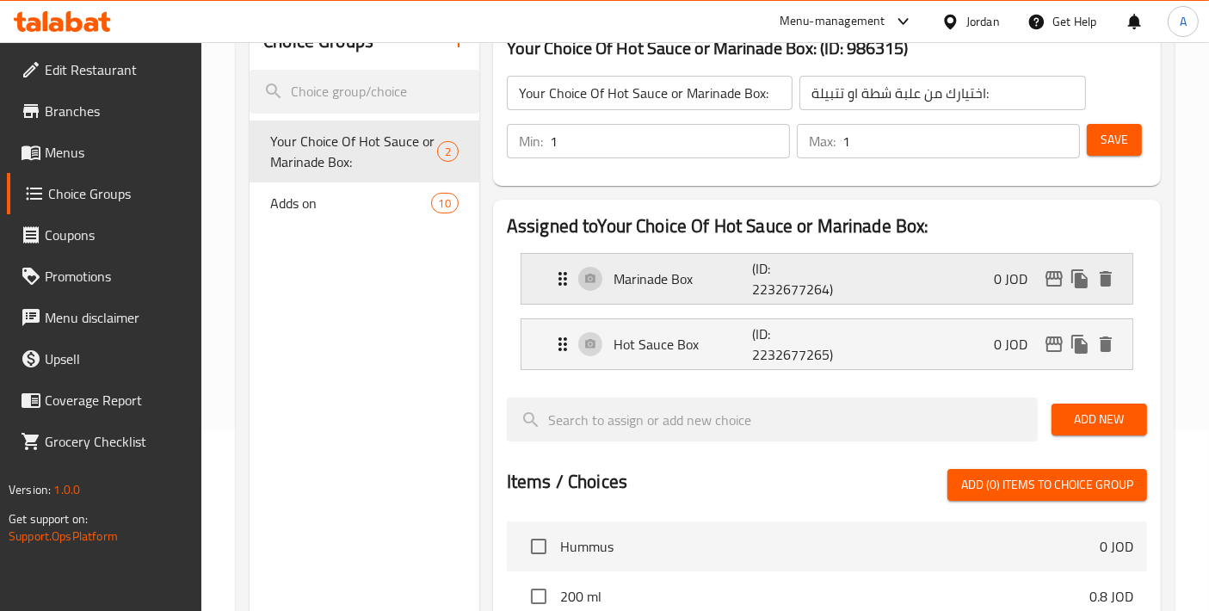
scroll to position [191, 0]
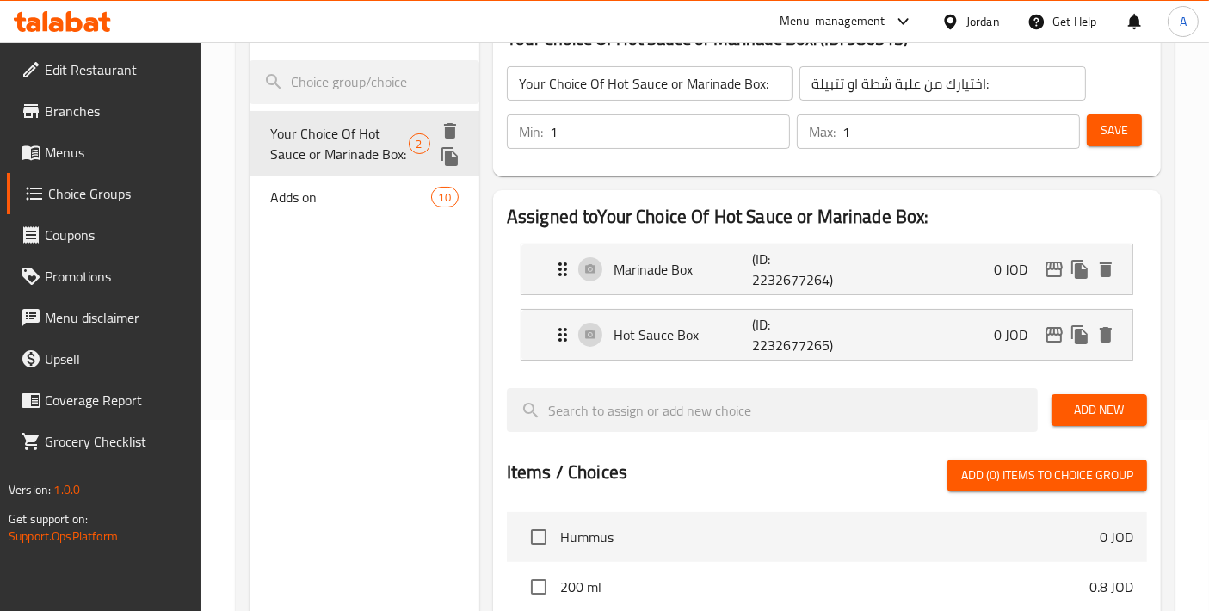
click at [444, 158] on icon "duplicate" at bounding box center [450, 156] width 16 height 19
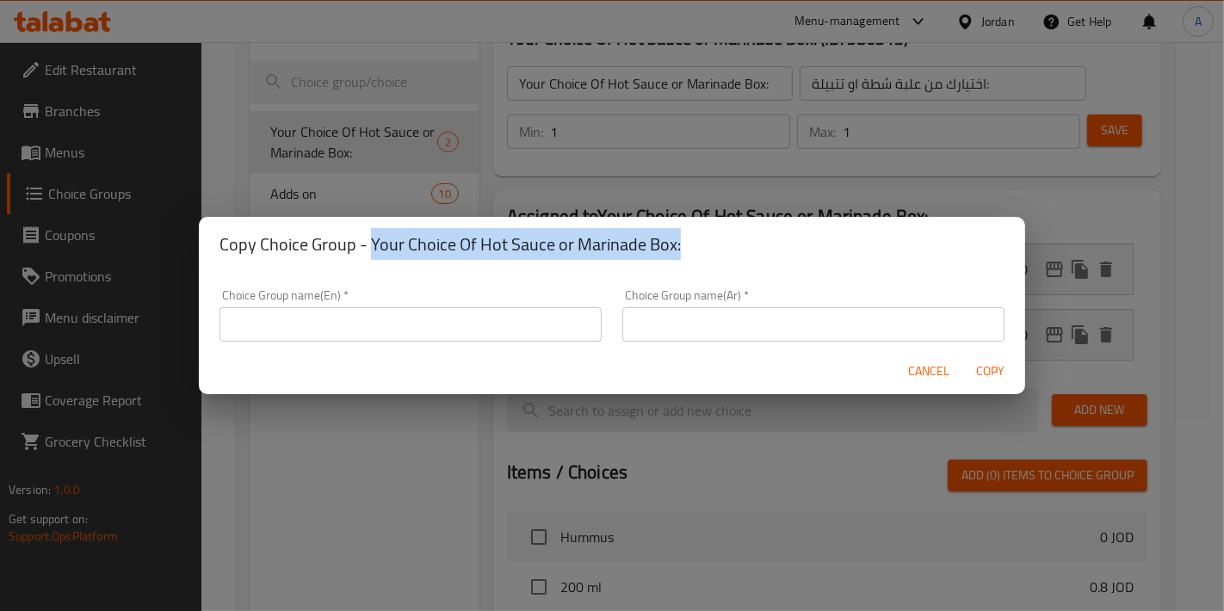
drag, startPoint x: 372, startPoint y: 246, endPoint x: 676, endPoint y: 244, distance: 303.9
click at [676, 244] on h2 "Copy Choice Group - Your Choice Of Hot Sauce or Marinade Box:" at bounding box center [612, 245] width 785 height 28
copy h2 "Your Choice Of Hot Sauce or Marinade Box:"
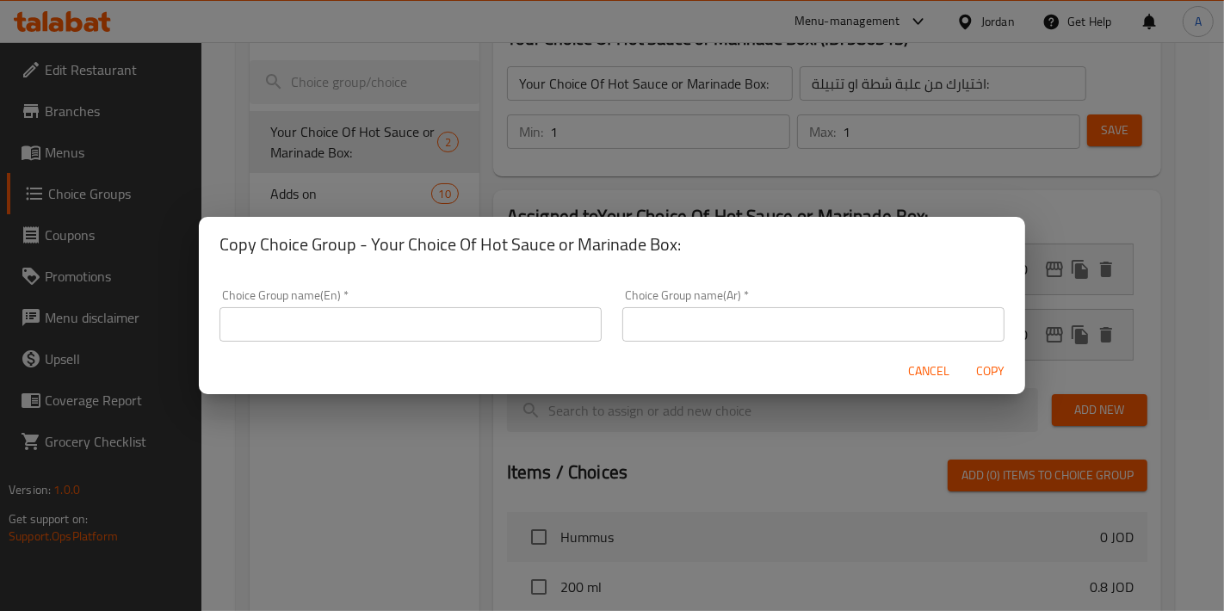
drag, startPoint x: 481, startPoint y: 303, endPoint x: 466, endPoint y: 325, distance: 27.2
click at [466, 325] on div "Choice Group name(En)   * Choice Group name(En) *" at bounding box center [411, 315] width 382 height 53
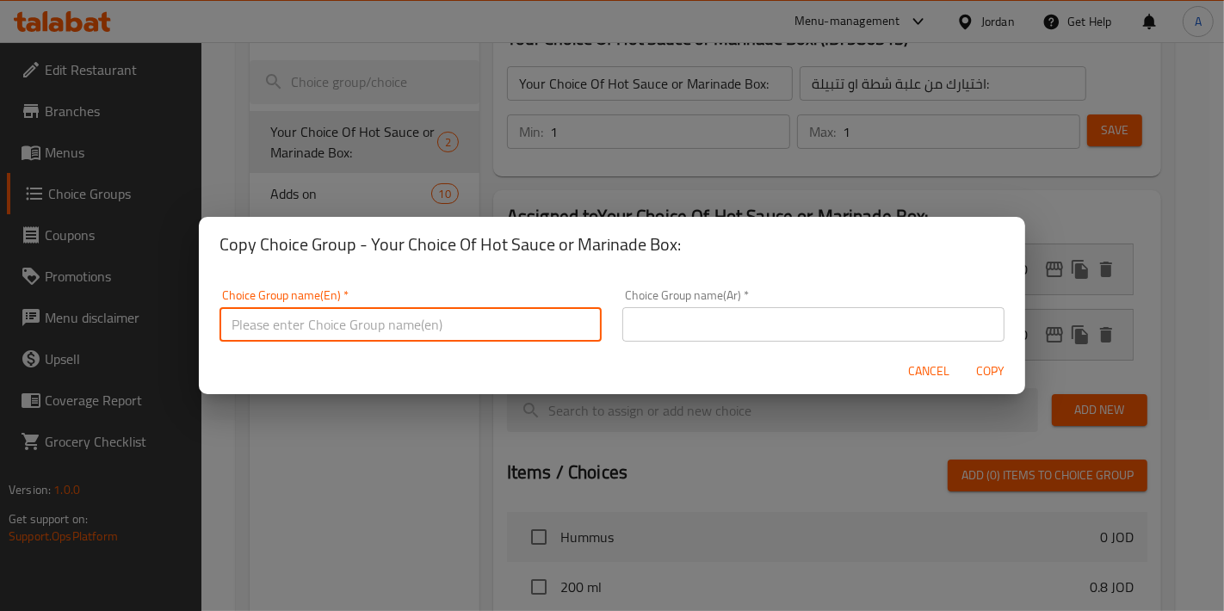
click at [466, 325] on input "text" at bounding box center [411, 324] width 382 height 34
paste input "Your Choice Of Hot Sauce or Marinade Box:"
drag, startPoint x: 319, startPoint y: 321, endPoint x: 473, endPoint y: 315, distance: 153.3
click at [473, 315] on input "Your Choice Of Hot Sauce or Marinade Box:" at bounding box center [411, 324] width 382 height 34
type input "Your Choice Of Extras:"
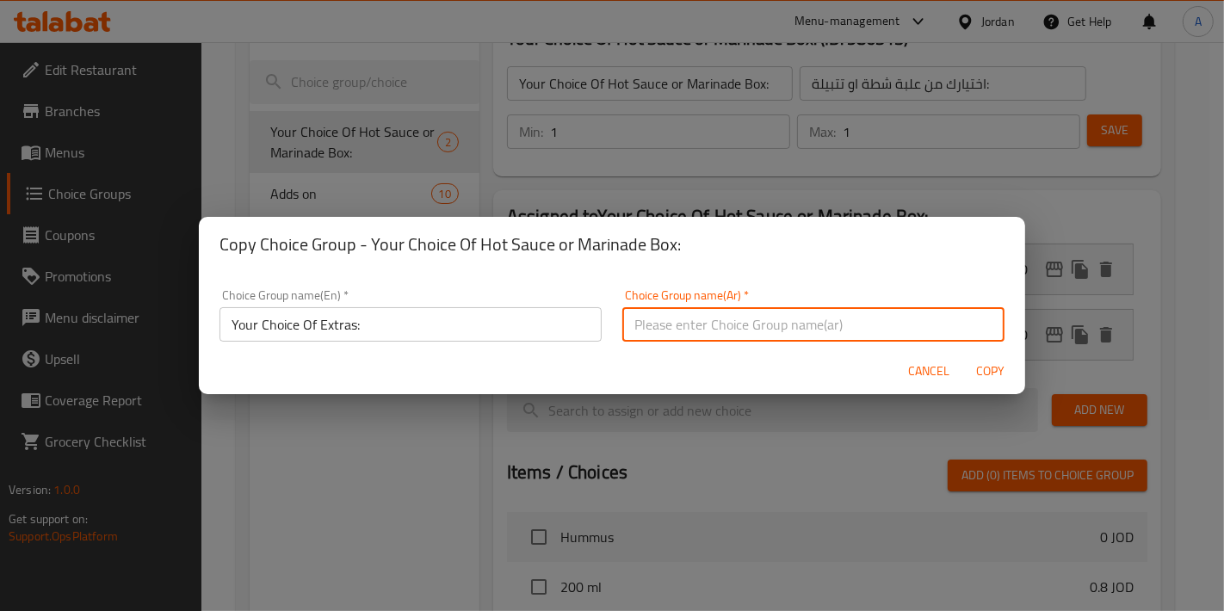
click at [682, 318] on input "text" at bounding box center [813, 324] width 382 height 34
type input "إختيارك من الإضافات:"
click at [1000, 374] on span "Copy" at bounding box center [990, 372] width 41 height 22
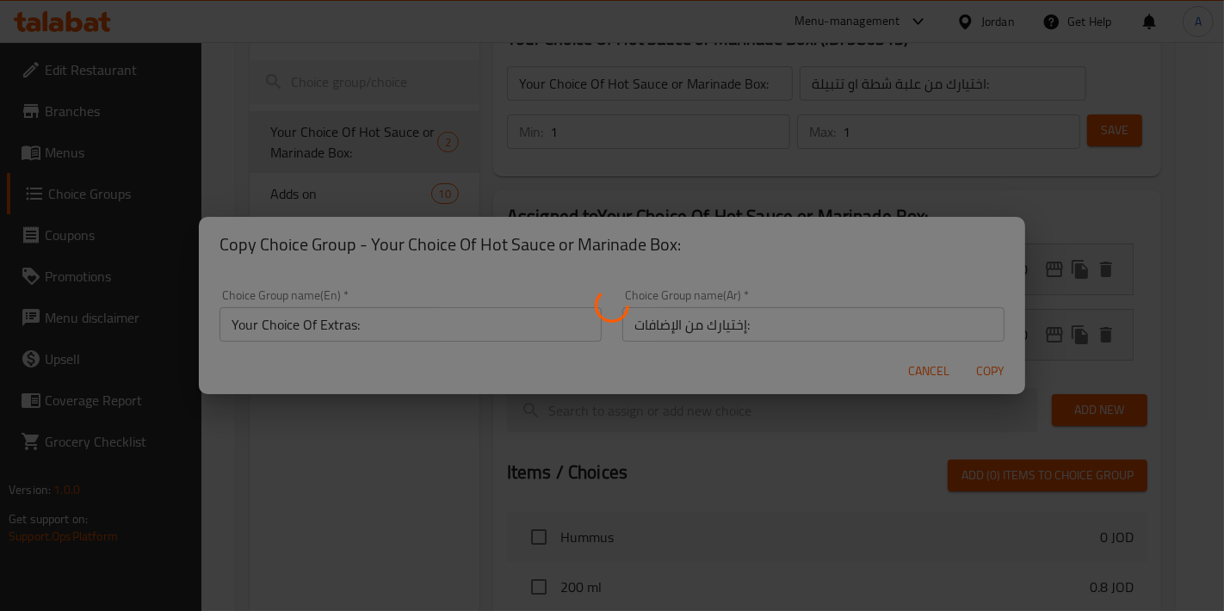
type input "Your Choice Of Extras:"
type input "إختيارك من الإضافات:"
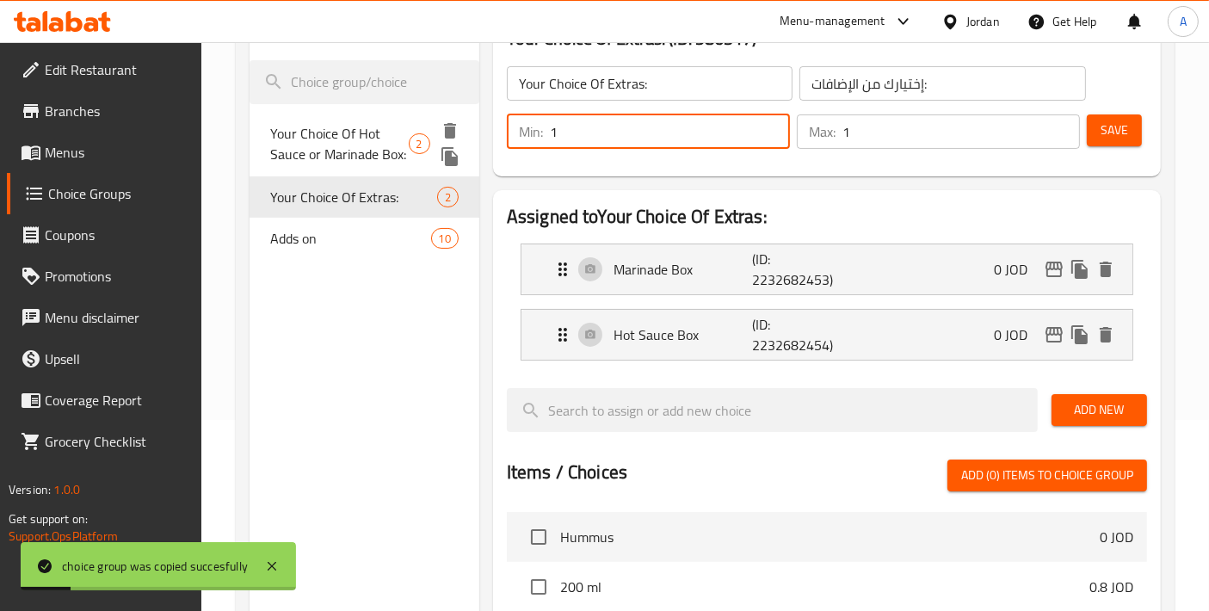
drag, startPoint x: 701, startPoint y: 130, endPoint x: 477, endPoint y: 130, distance: 223.8
click at [447, 130] on div "Choice Groups Your Choice Of Hot Sauce or Marinade Box: 2 Your Choice Of Extras…" at bounding box center [709, 508] width 918 height 1009
type input "0"
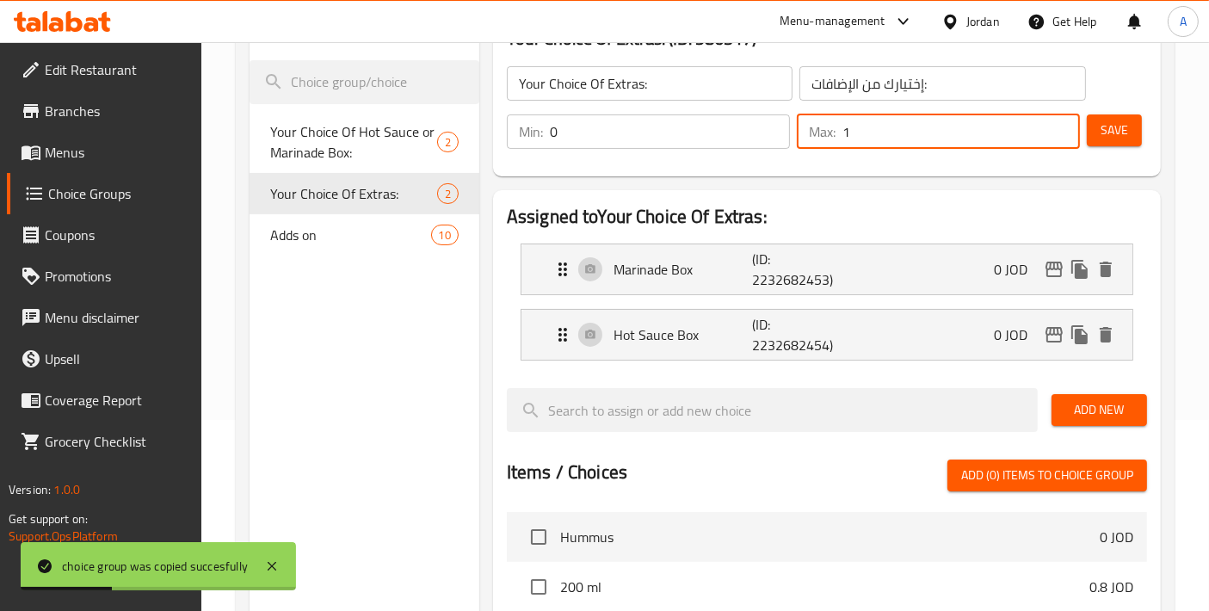
drag, startPoint x: 819, startPoint y: 131, endPoint x: 838, endPoint y: 129, distance: 19.9
click at [817, 131] on div "Max: 1 ​" at bounding box center [938, 131] width 283 height 34
type input "0"
click at [1104, 139] on span "Save" at bounding box center [1115, 131] width 28 height 22
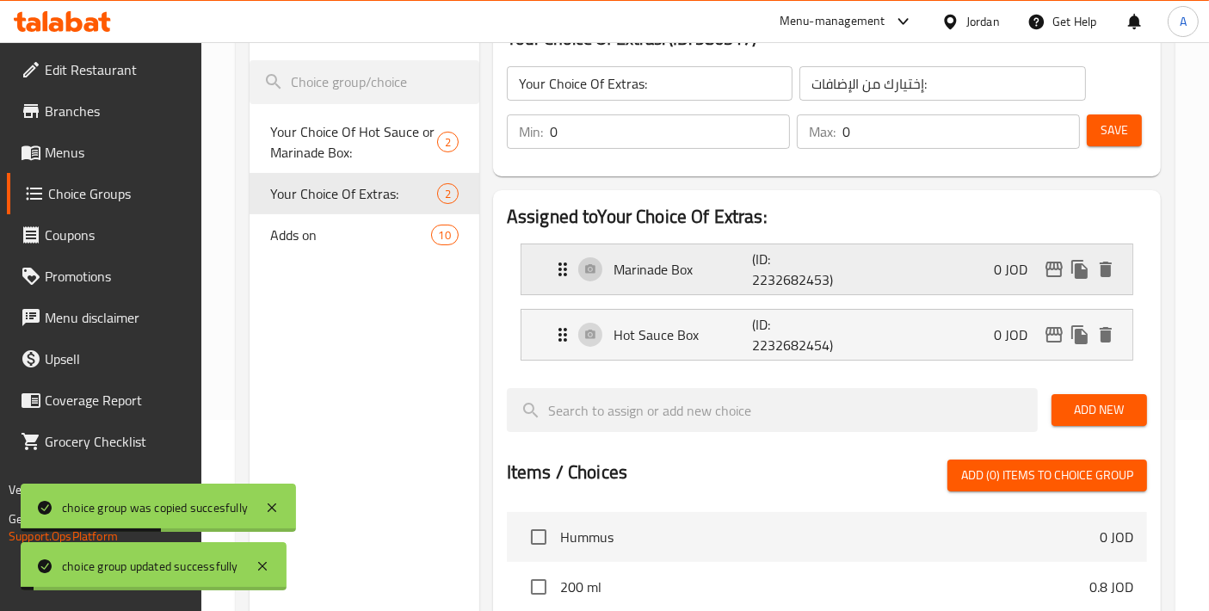
click at [674, 288] on div "Marinade Box (ID: 2232682453) 0 JOD" at bounding box center [833, 269] width 560 height 50
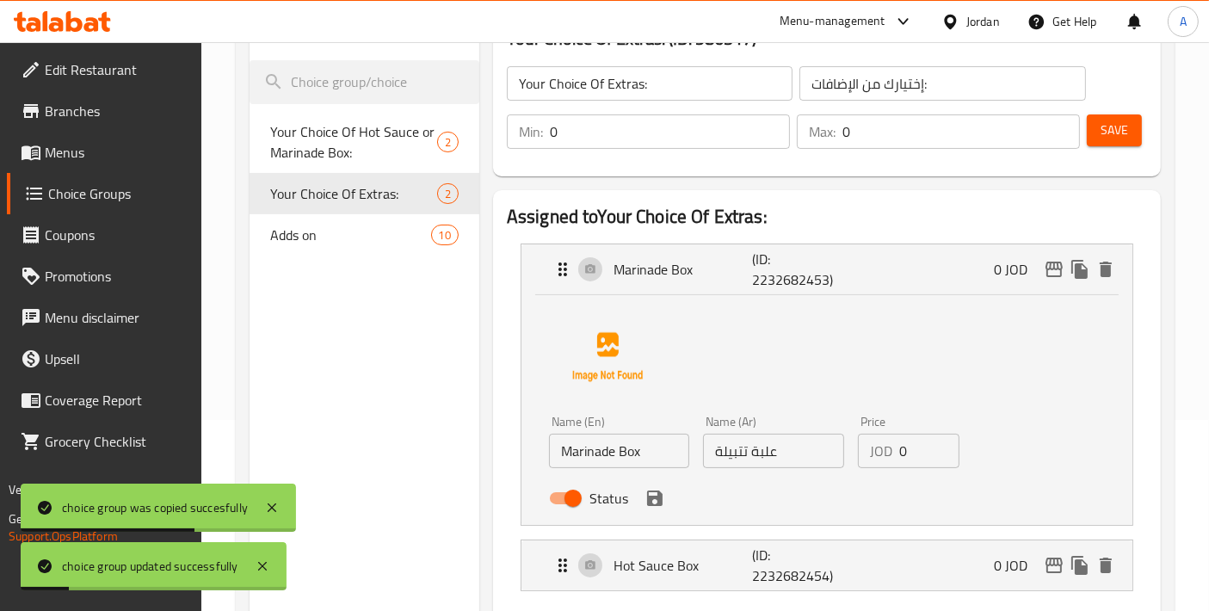
click at [563, 460] on input "Marinade Box" at bounding box center [619, 451] width 140 height 34
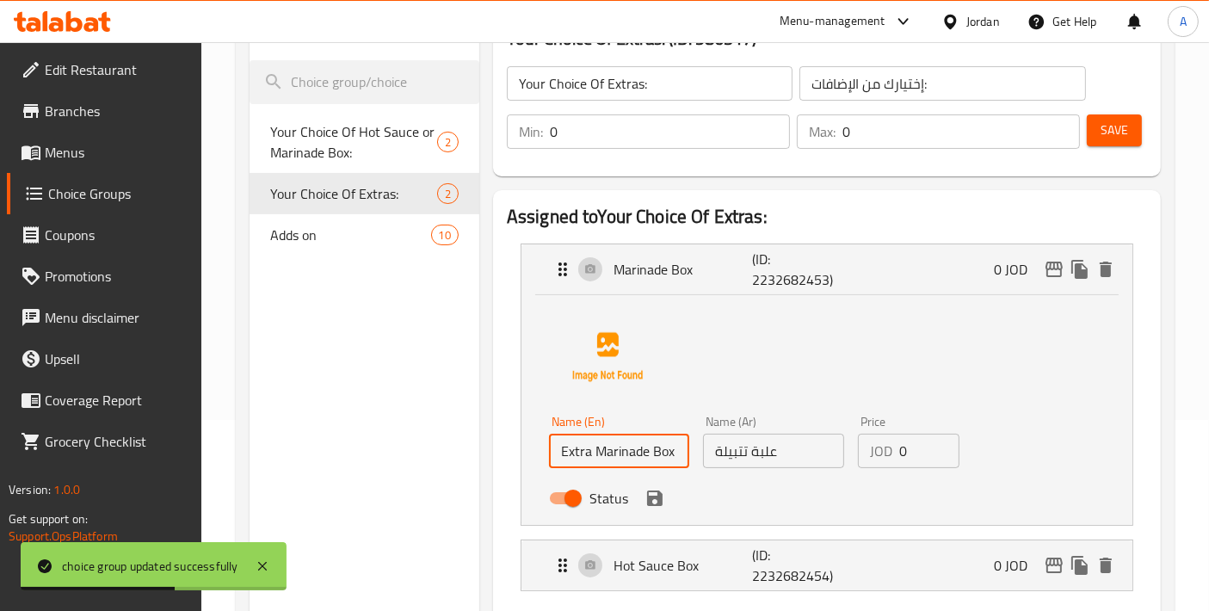
type input "Extra Marinade Box"
click at [783, 456] on input "علبة تتبيلة" at bounding box center [773, 451] width 140 height 34
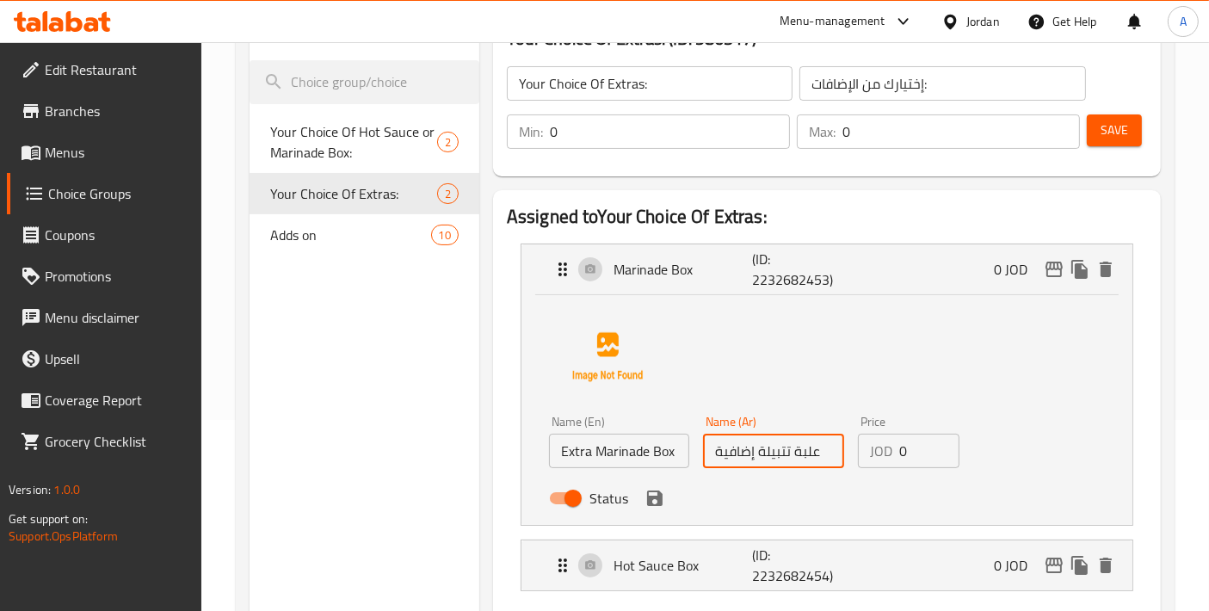
type input "علبة تتبيلة إضافية"
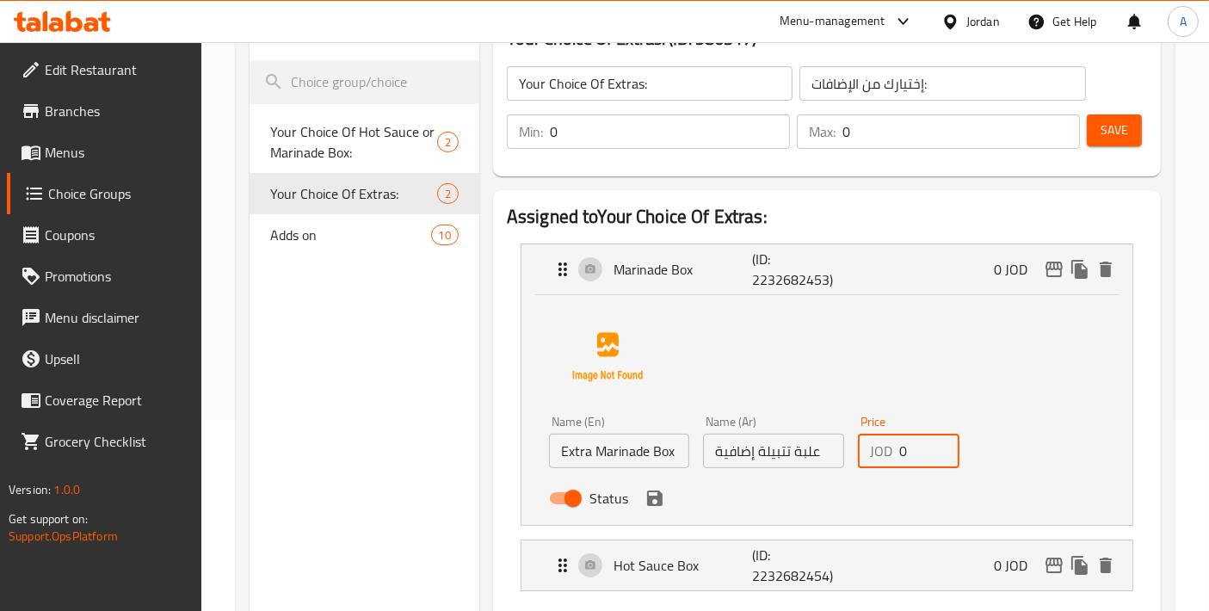
drag, startPoint x: 910, startPoint y: 446, endPoint x: 897, endPoint y: 446, distance: 12.9
click at [897, 446] on div "JOD 0 Price" at bounding box center [909, 451] width 102 height 34
type input "0"
click at [659, 496] on icon "save" at bounding box center [654, 498] width 15 height 15
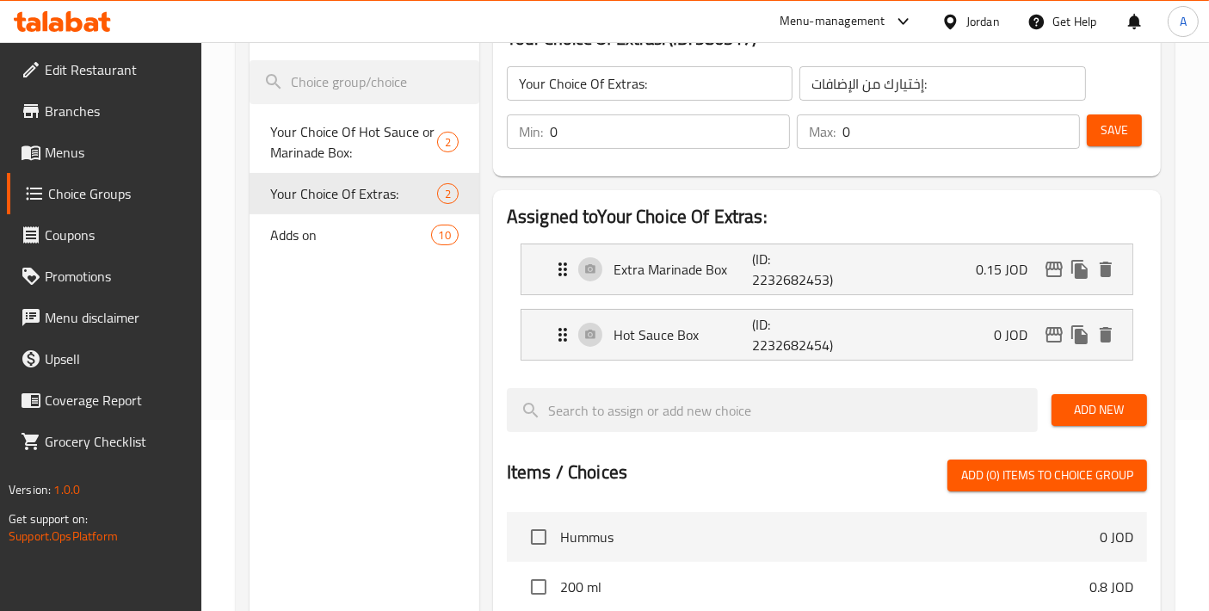
type input "0.15"
click at [727, 336] on p "Hot Sauce Box" at bounding box center [683, 335] width 139 height 21
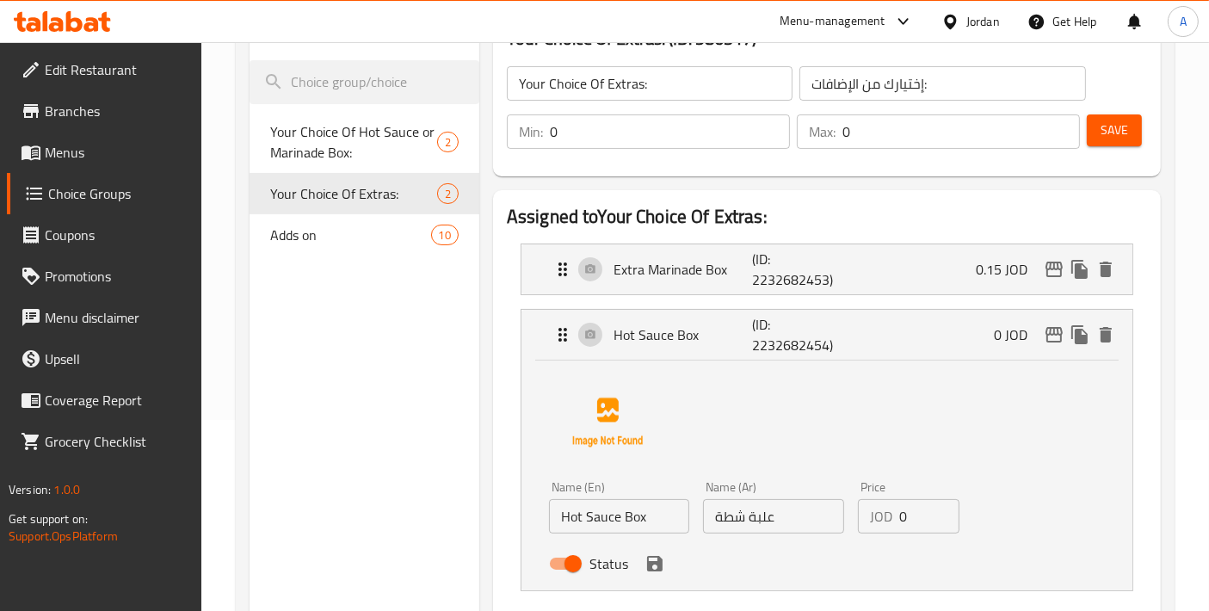
click at [561, 511] on input "Hot Sauce Box" at bounding box center [619, 516] width 140 height 34
type input "Extra Hot Sauce Box"
click at [818, 523] on input "علبة شطة" at bounding box center [773, 516] width 140 height 34
type input "علبة شطة إضافية"
drag, startPoint x: 929, startPoint y: 512, endPoint x: 910, endPoint y: 515, distance: 19.1
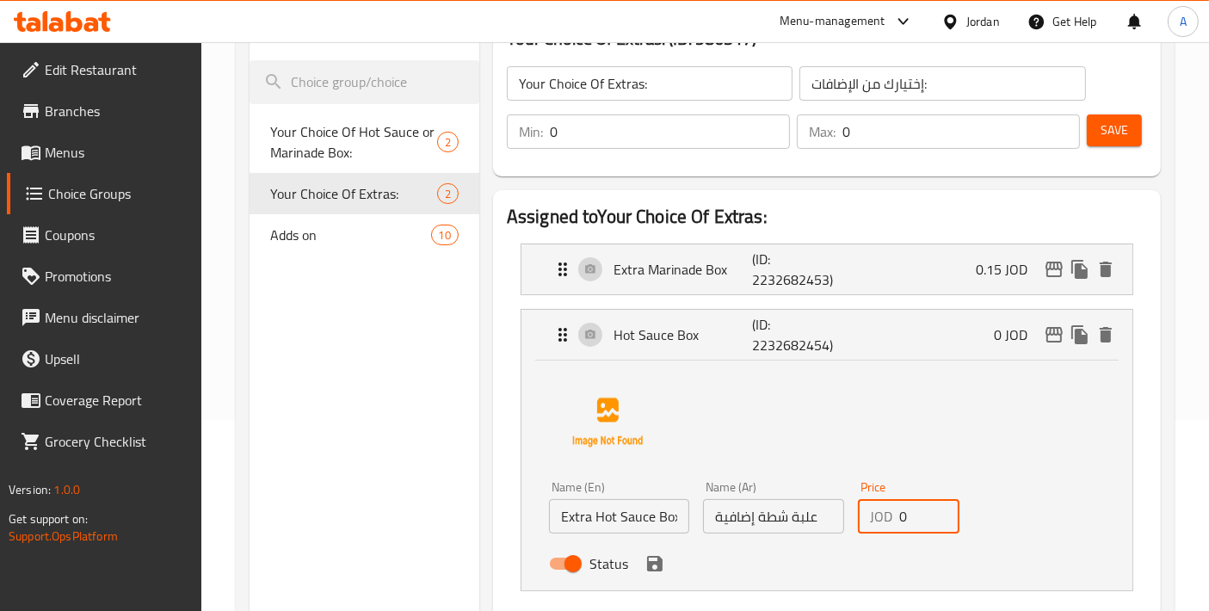
click at [910, 515] on input "0" at bounding box center [930, 516] width 61 height 34
drag, startPoint x: 910, startPoint y: 515, endPoint x: 878, endPoint y: 523, distance: 33.0
click at [878, 523] on div "JOD 0 Price" at bounding box center [909, 516] width 102 height 34
type input "0.15"
click at [660, 573] on button "save" at bounding box center [655, 564] width 26 height 26
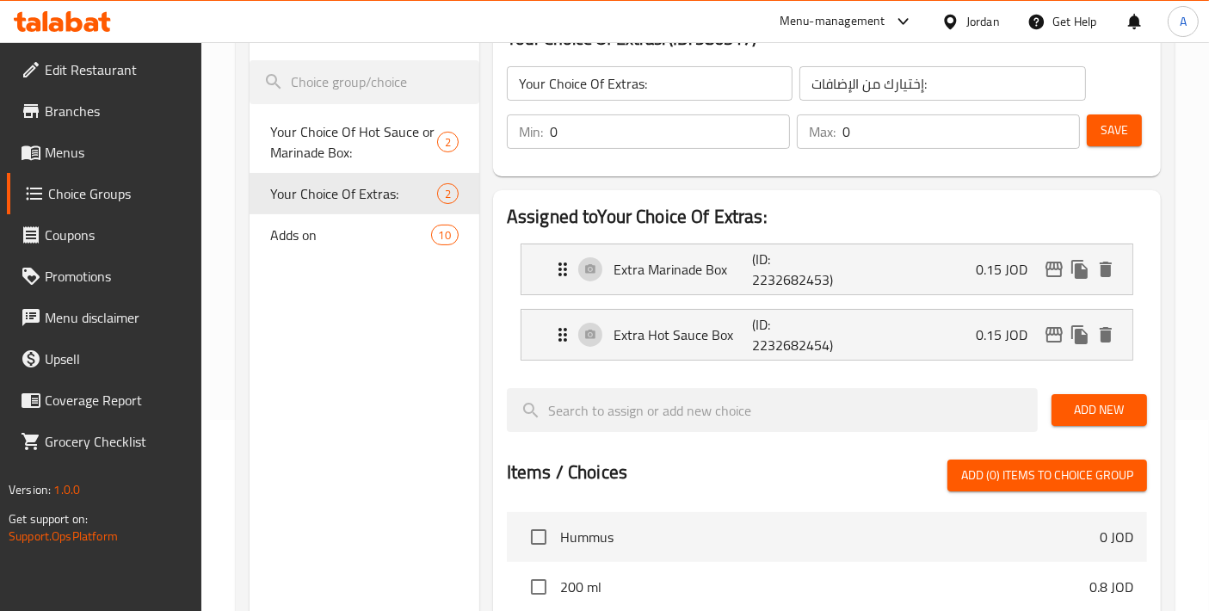
click at [1110, 120] on span "Save" at bounding box center [1115, 131] width 28 height 22
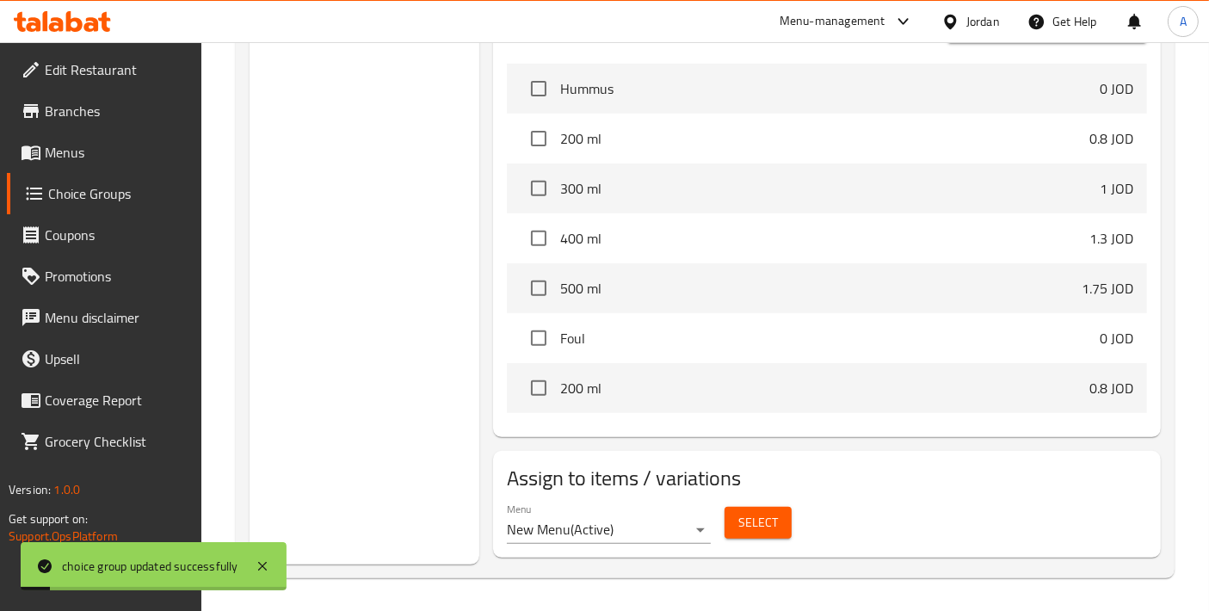
scroll to position [0, 0]
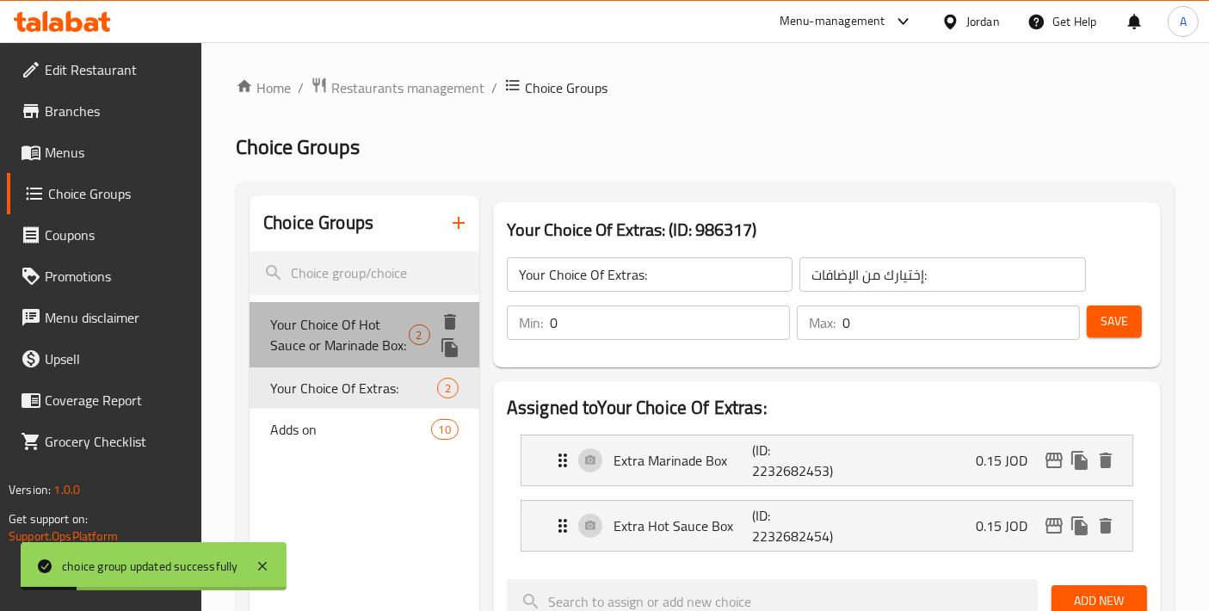
click at [342, 336] on span "Your Choice Of Hot Sauce or Marinade Box:" at bounding box center [339, 334] width 138 height 41
type input "Your Choice Of Hot Sauce or Marinade Box:"
type input "اختيارك من علبة شطة او تتبيلة:"
type input "1"
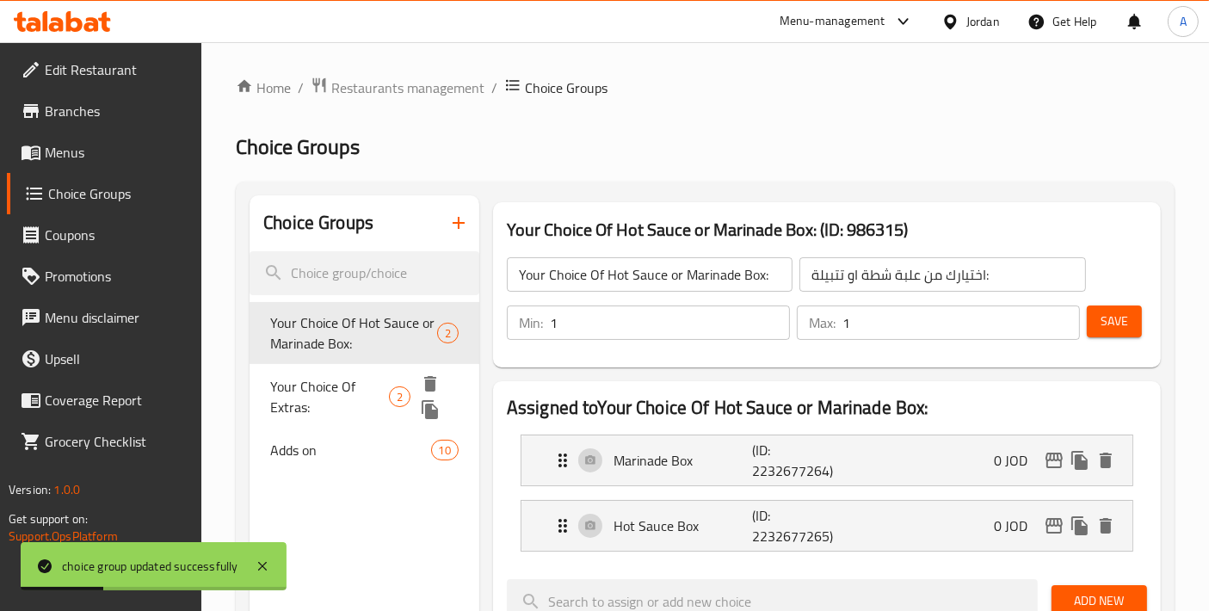
click at [359, 376] on span "Your Choice Of Extras:" at bounding box center [329, 396] width 119 height 41
type input "Your Choice Of Extras:"
type input "إختيارك من الإضافات:"
type input "0"
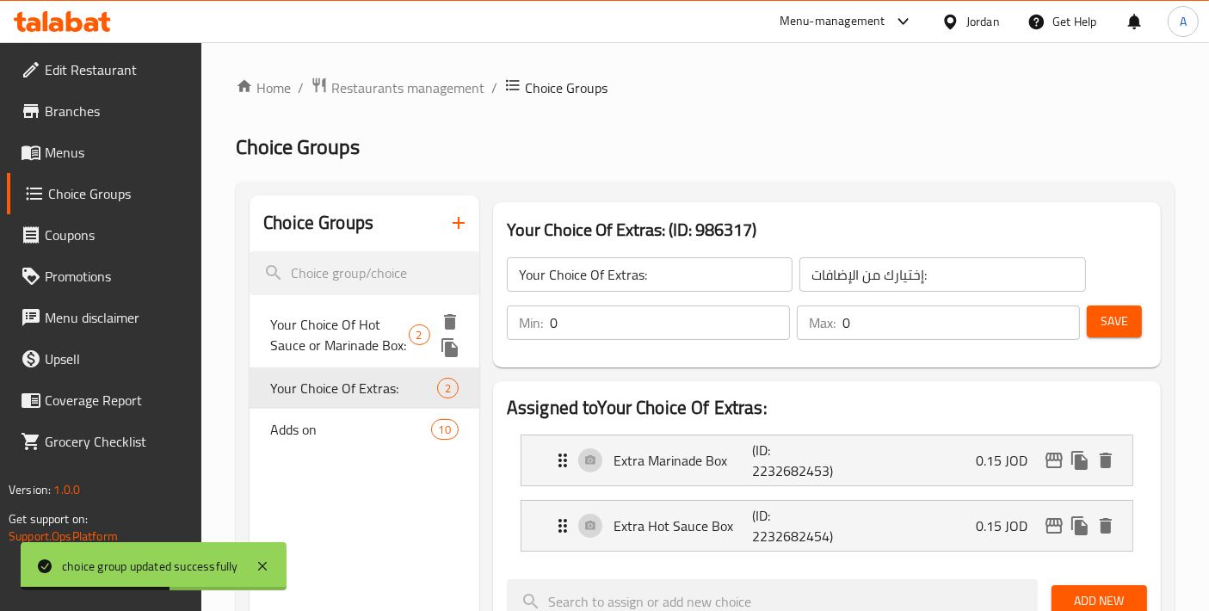
click at [377, 325] on span "Your Choice Of Hot Sauce or Marinade Box:" at bounding box center [339, 334] width 138 height 41
type input "Your Choice Of Hot Sauce or Marinade Box:"
type input "اختيارك من علبة شطة او تتبيلة:"
type input "1"
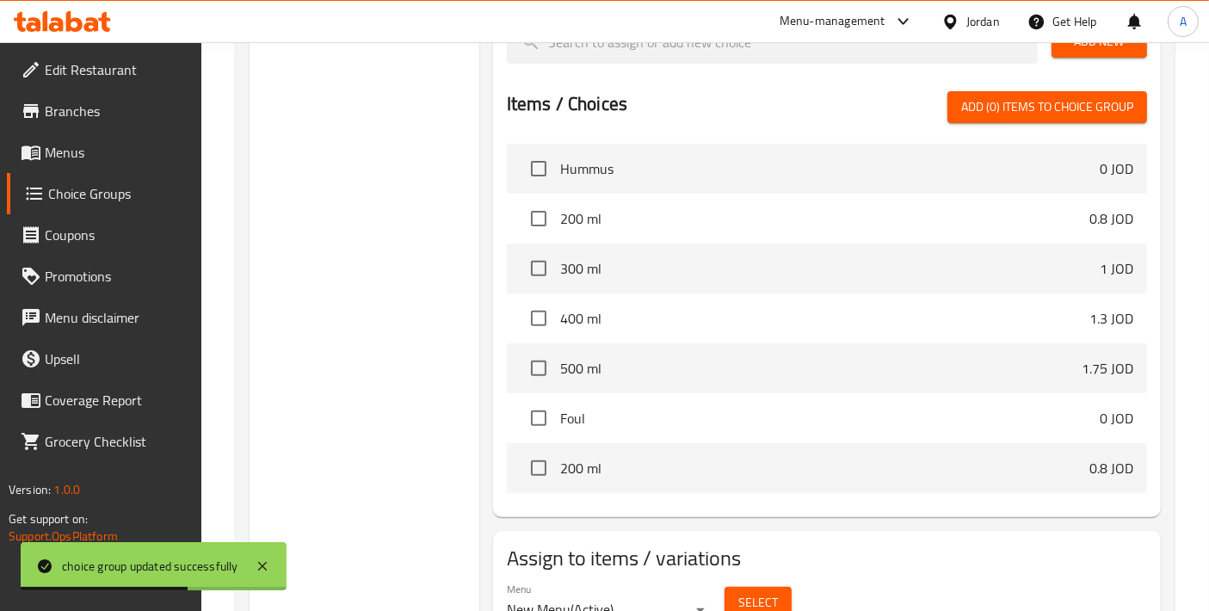
scroll to position [640, 0]
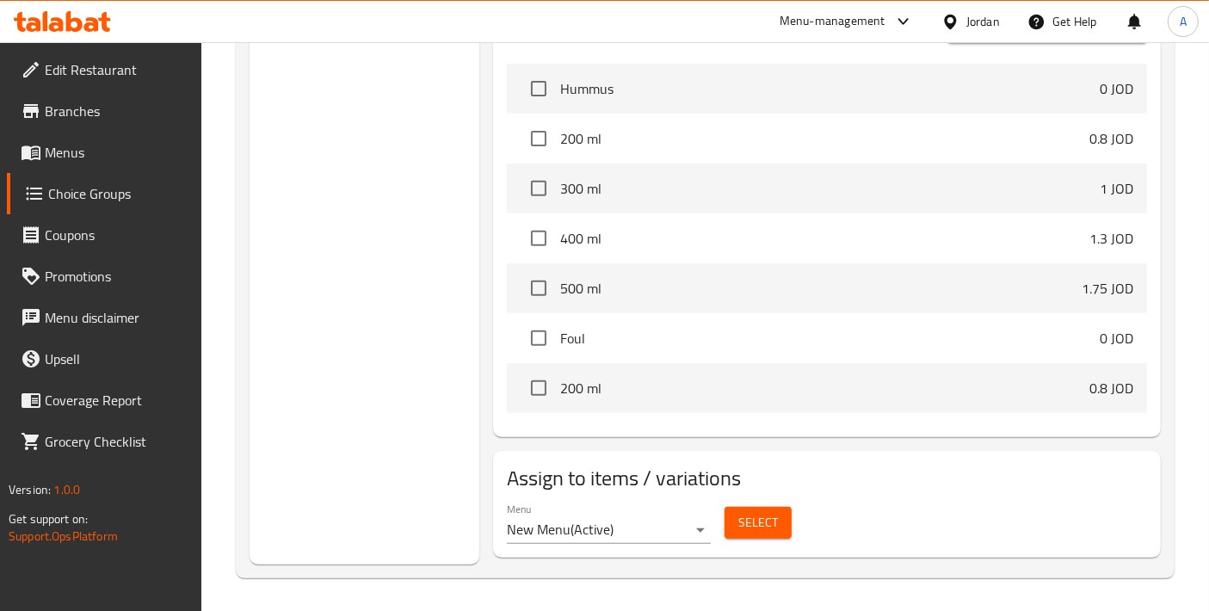
click at [148, 74] on span "Edit Restaurant" at bounding box center [117, 69] width 144 height 21
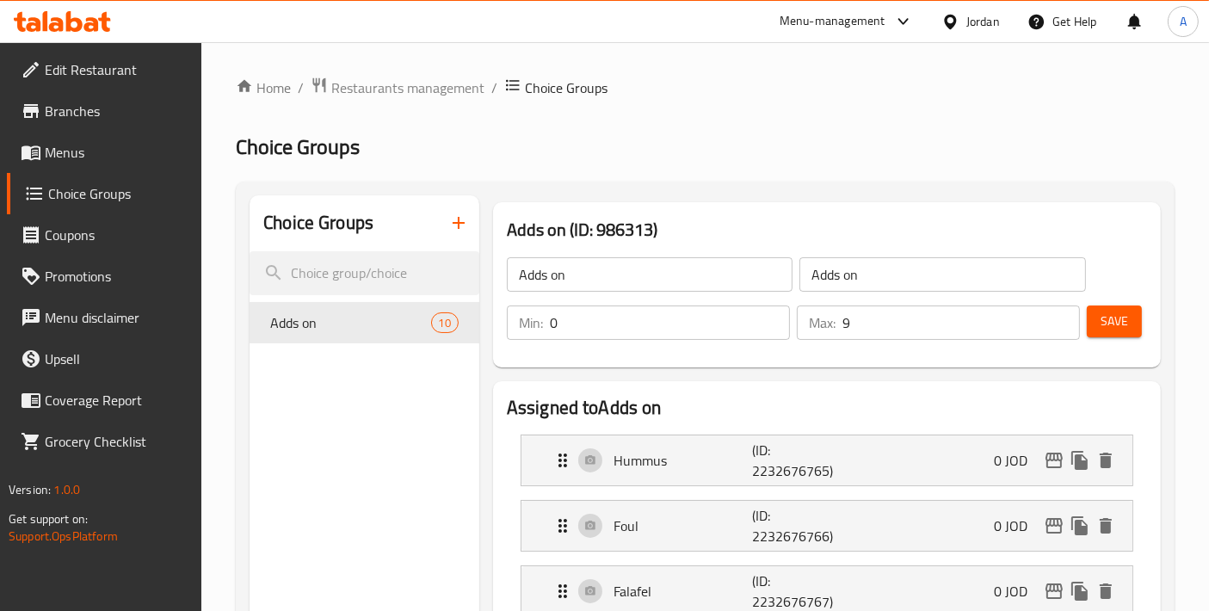
click at [154, 161] on span "Menus" at bounding box center [117, 152] width 144 height 21
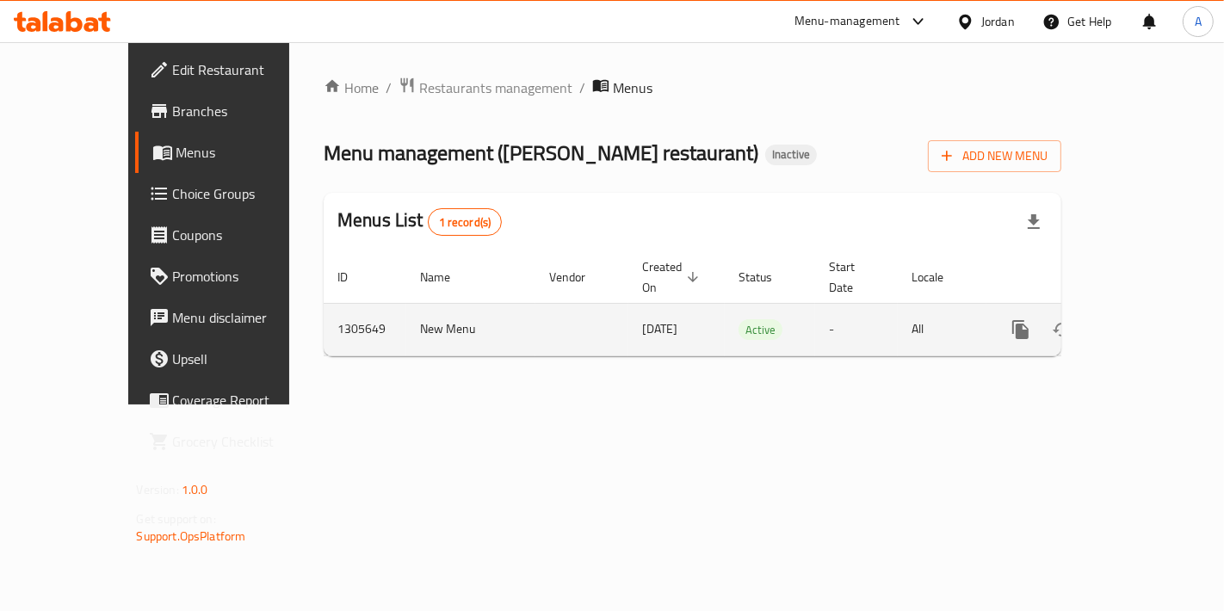
click at [1155, 319] on icon "enhanced table" at bounding box center [1145, 329] width 21 height 21
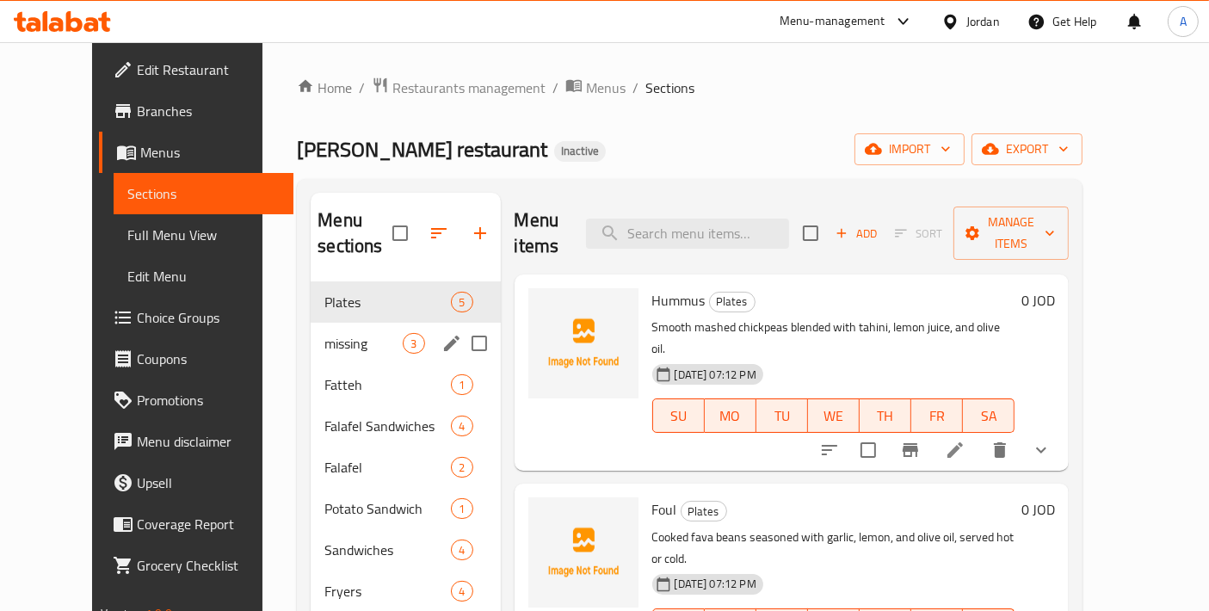
click at [314, 335] on div "missing 3" at bounding box center [405, 343] width 189 height 41
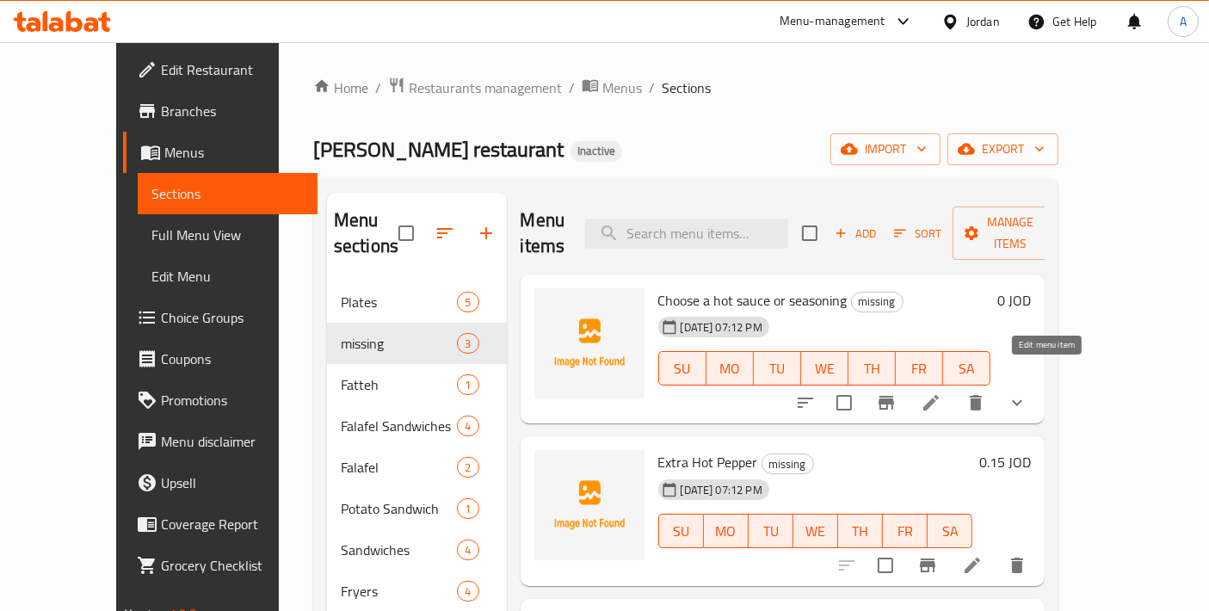
click at [942, 393] on icon at bounding box center [931, 403] width 21 height 21
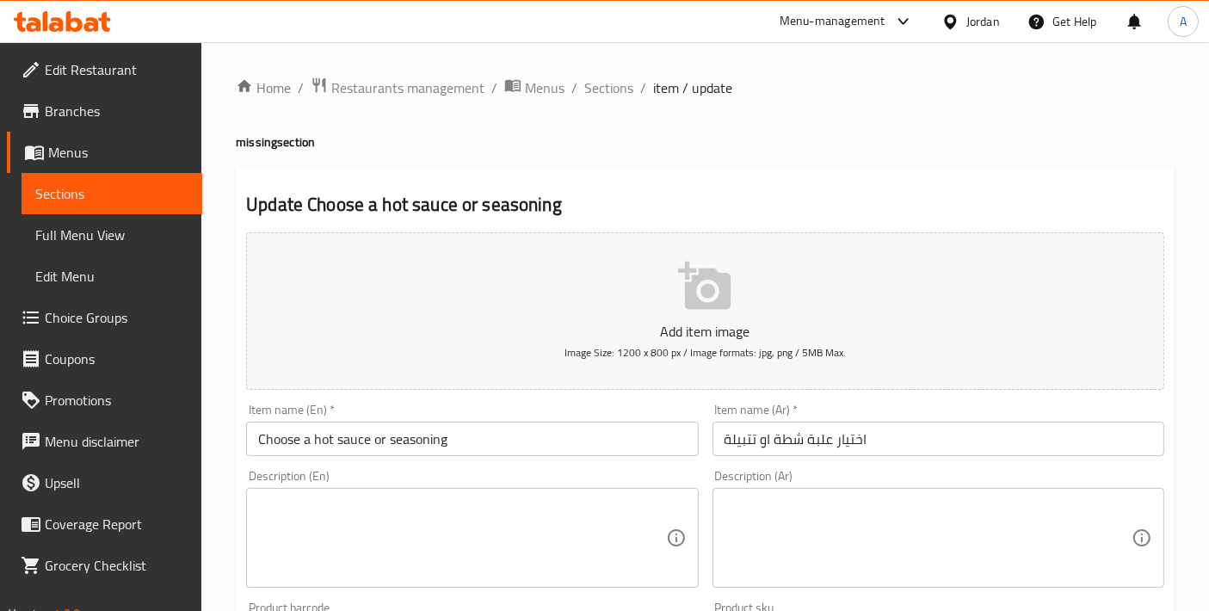
click at [391, 436] on input "Choose a hot sauce or seasoning" at bounding box center [472, 439] width 452 height 34
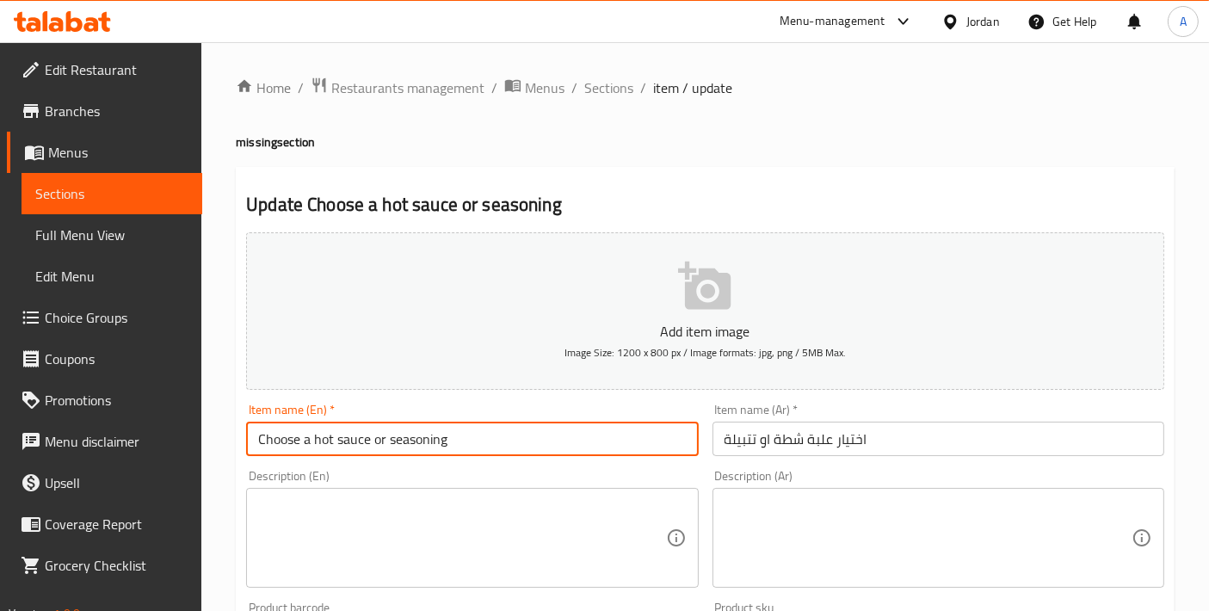
click at [391, 436] on input "Choose a hot sauce or seasoning" at bounding box center [472, 439] width 452 height 34
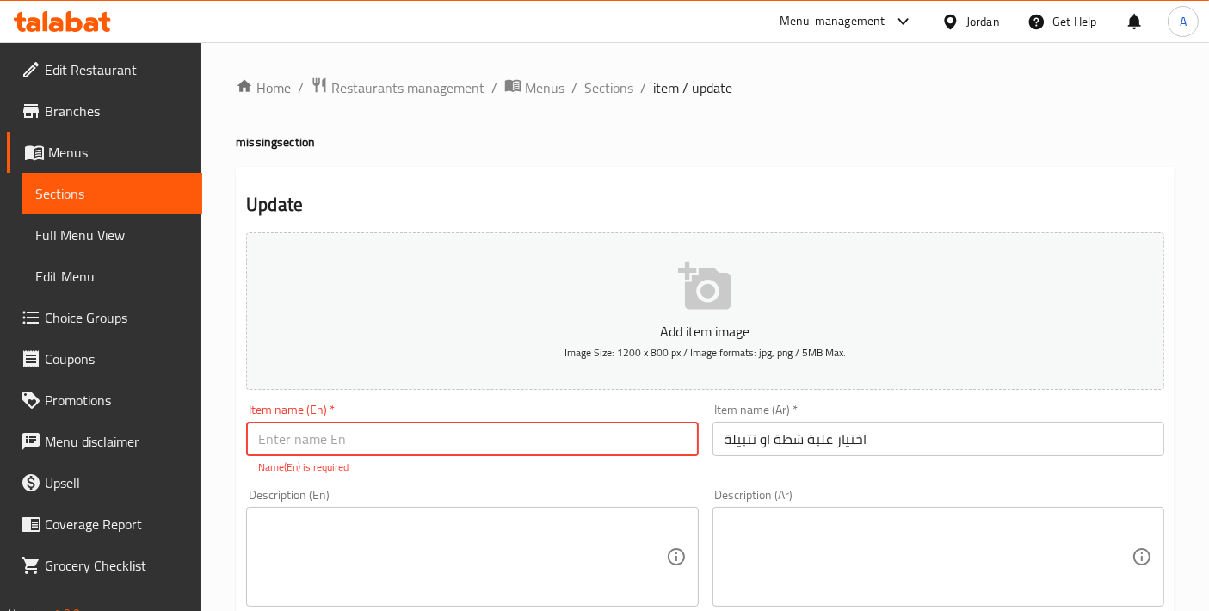
click at [908, 436] on input "اختيار علبة شطة او تتبيلة" at bounding box center [939, 439] width 452 height 34
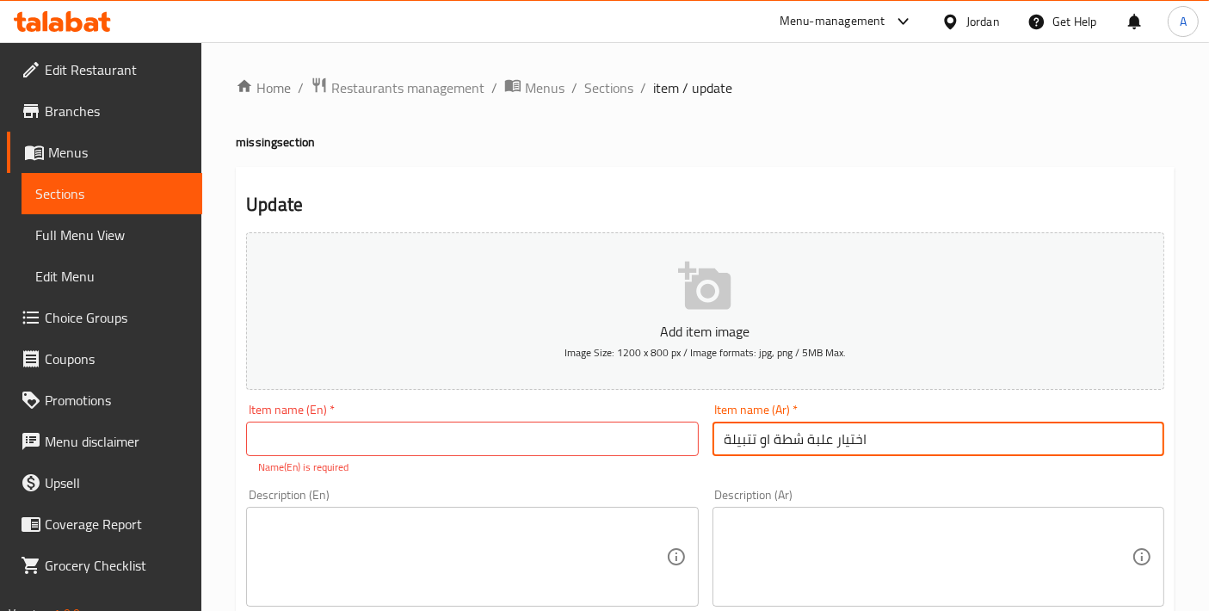
click at [908, 436] on input "اختيار علبة شطة او تتبيلة" at bounding box center [939, 439] width 452 height 34
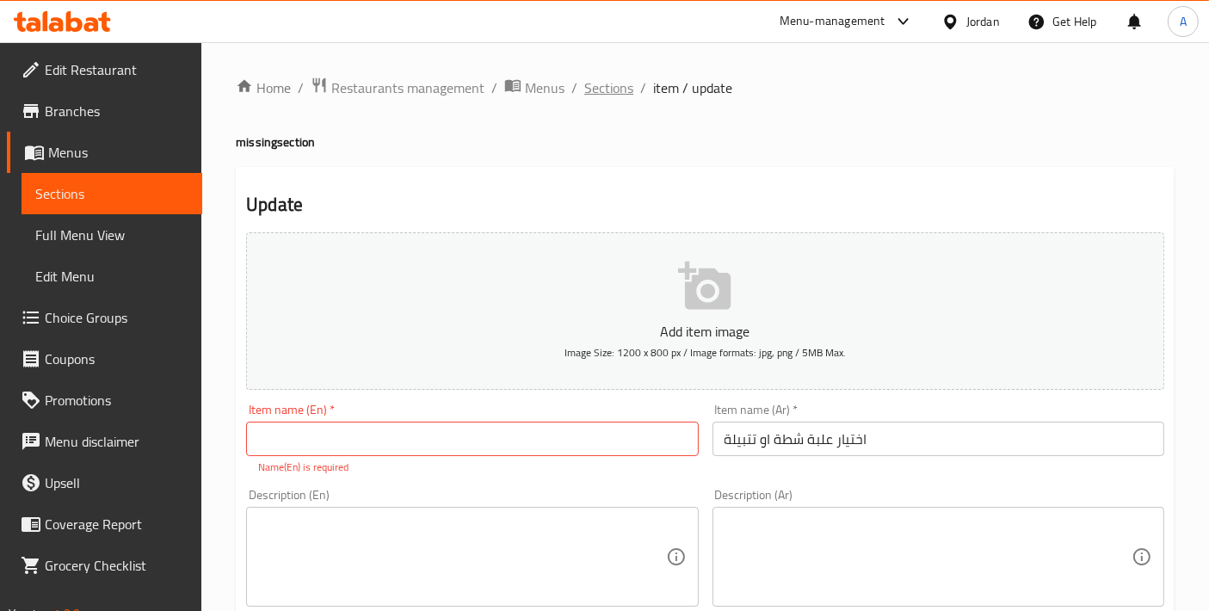
click at [620, 77] on span "Sections" at bounding box center [608, 87] width 49 height 21
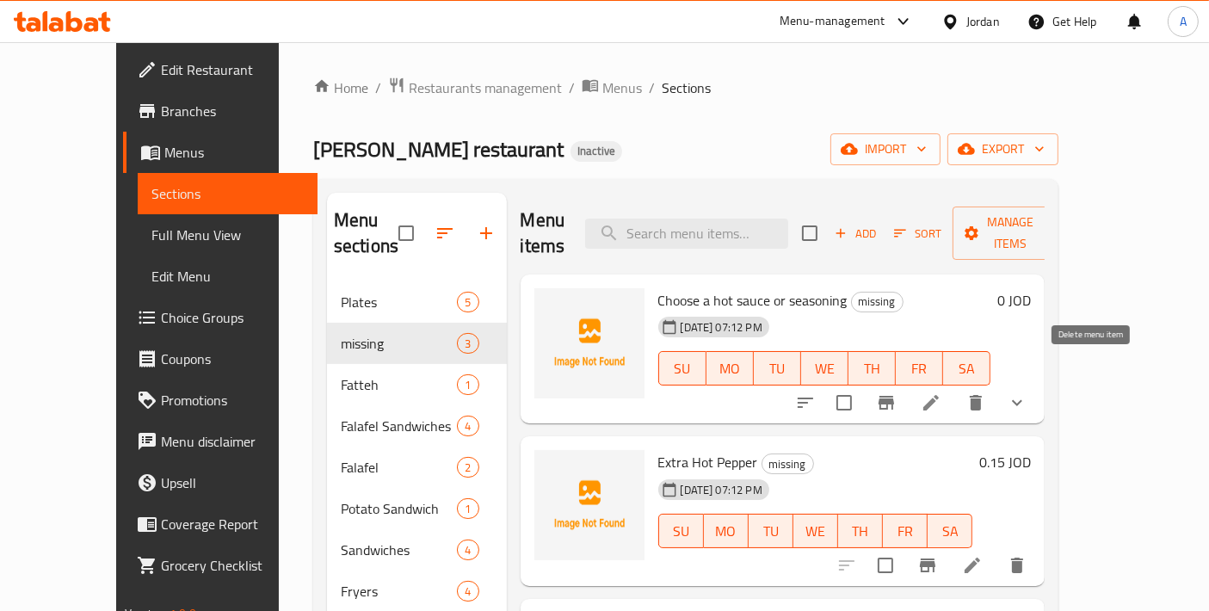
click at [986, 393] on icon "delete" at bounding box center [976, 403] width 21 height 21
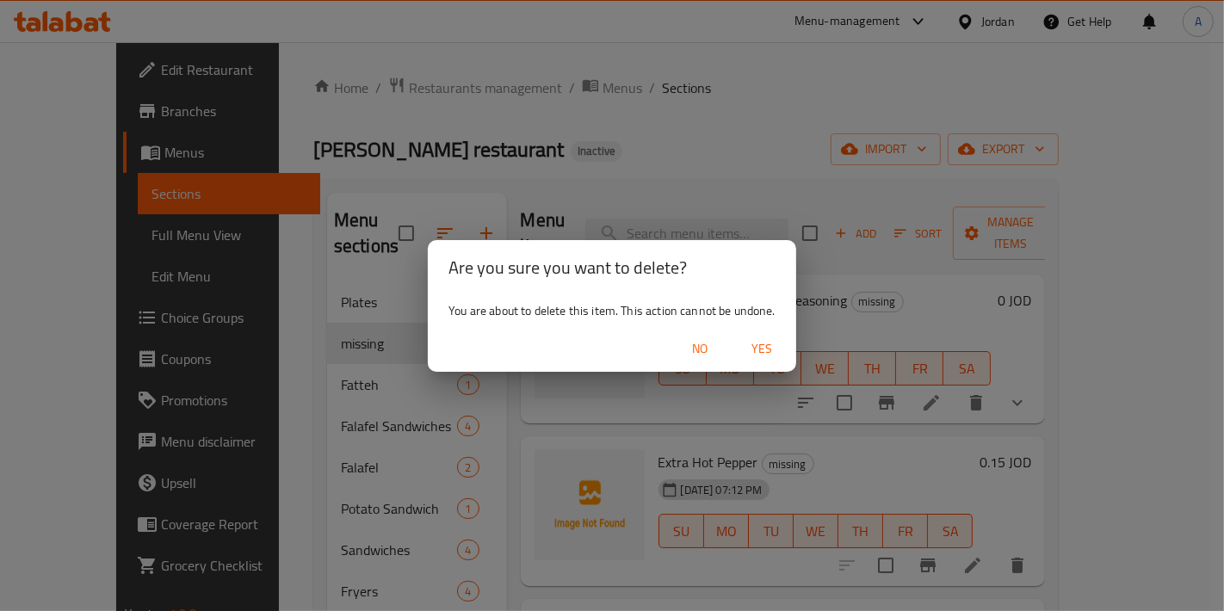
click at [720, 348] on span "No" at bounding box center [699, 349] width 41 height 22
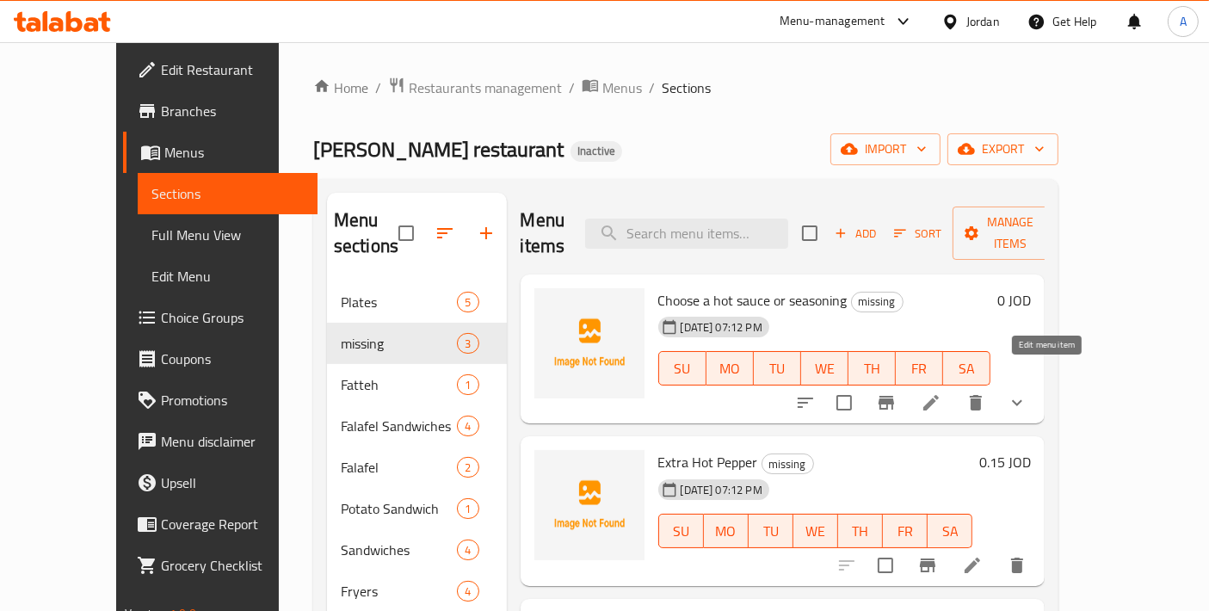
click at [942, 393] on icon at bounding box center [931, 403] width 21 height 21
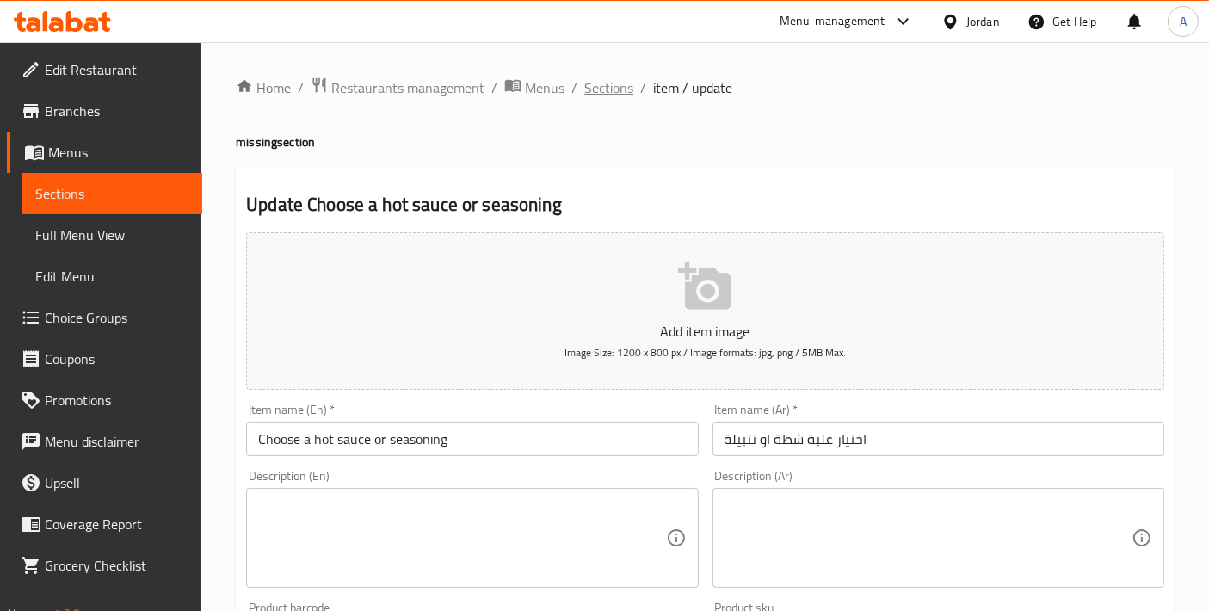
click at [595, 79] on span "Sections" at bounding box center [608, 87] width 49 height 21
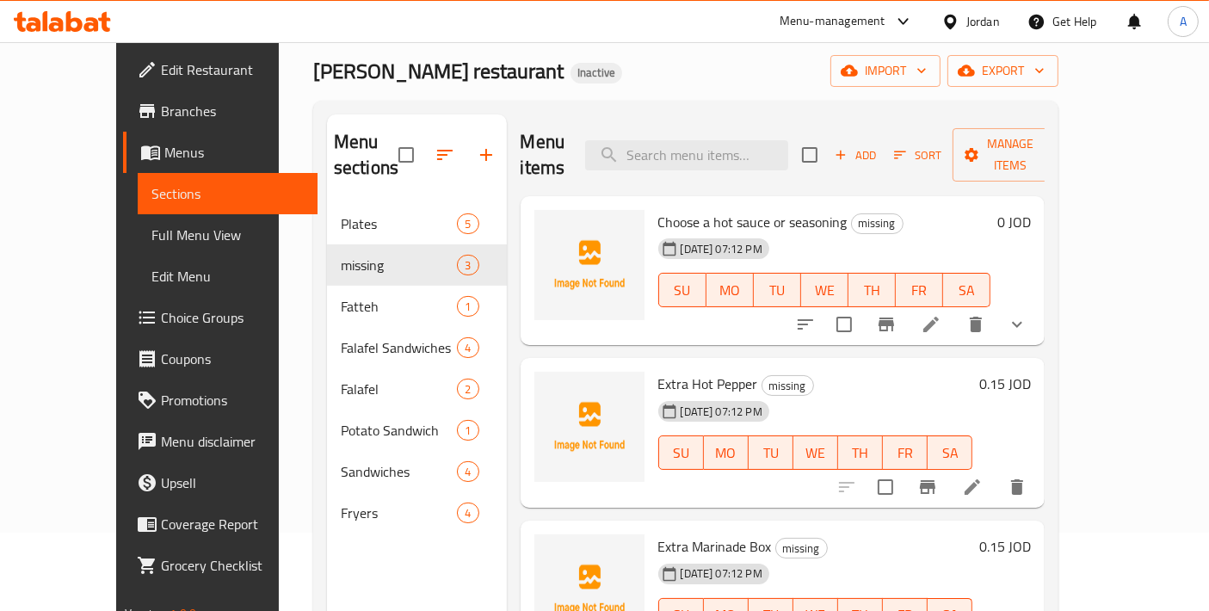
scroll to position [191, 0]
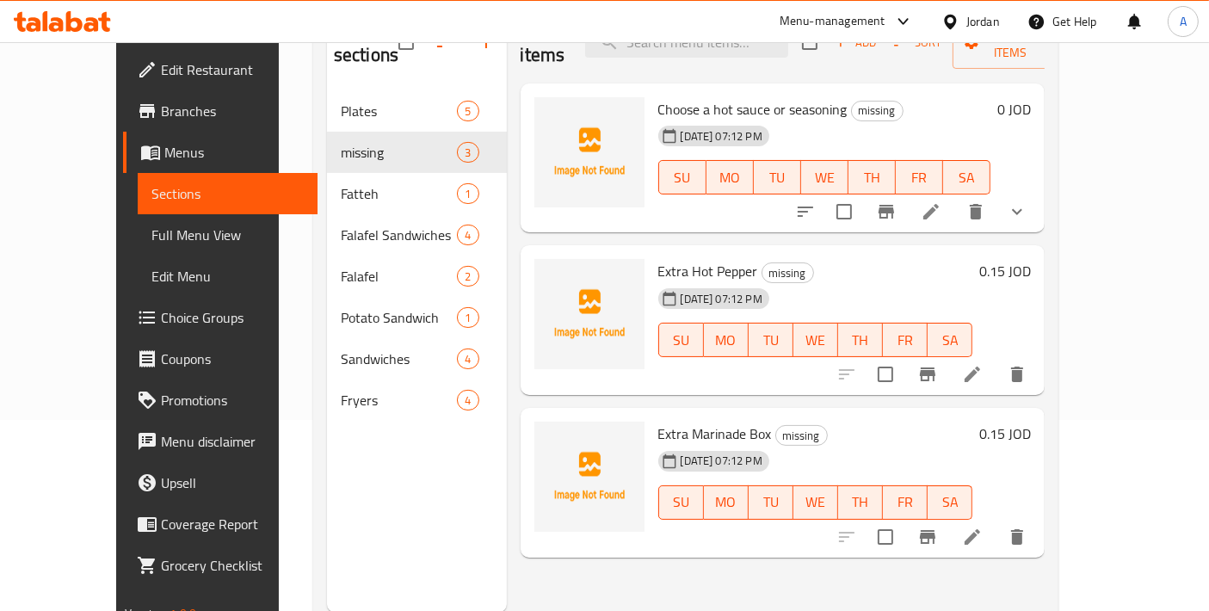
click at [698, 421] on span "Extra Marinade Box" at bounding box center [716, 434] width 114 height 26
copy span "Marinade"
click at [824, 422] on h6 "Extra Marinade Box missing" at bounding box center [816, 434] width 315 height 24
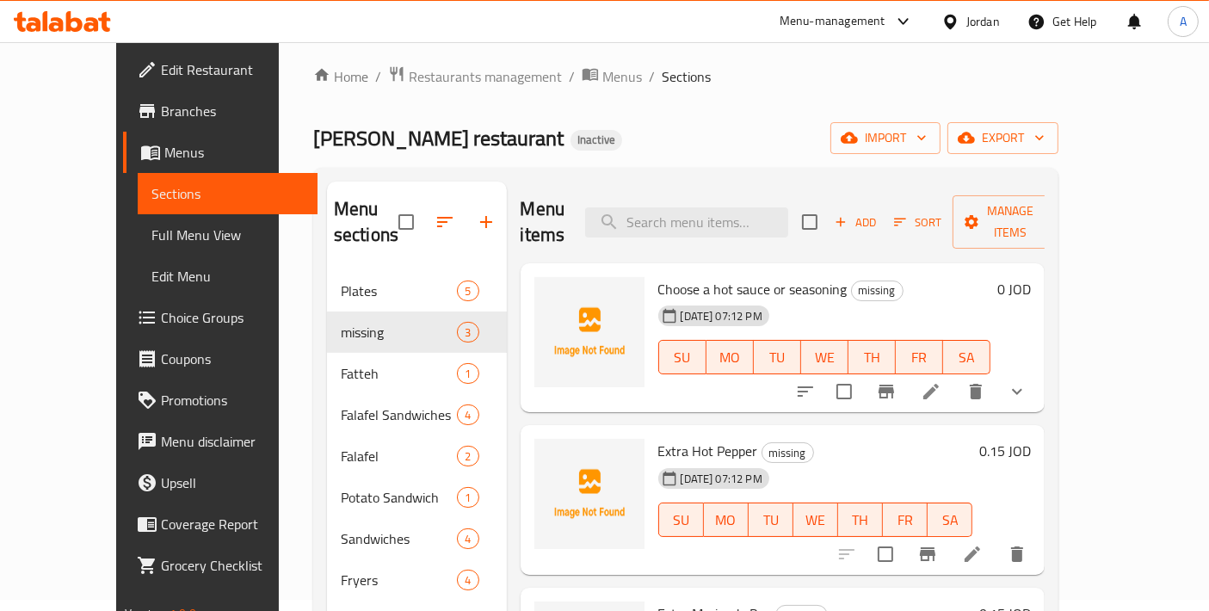
scroll to position [0, 0]
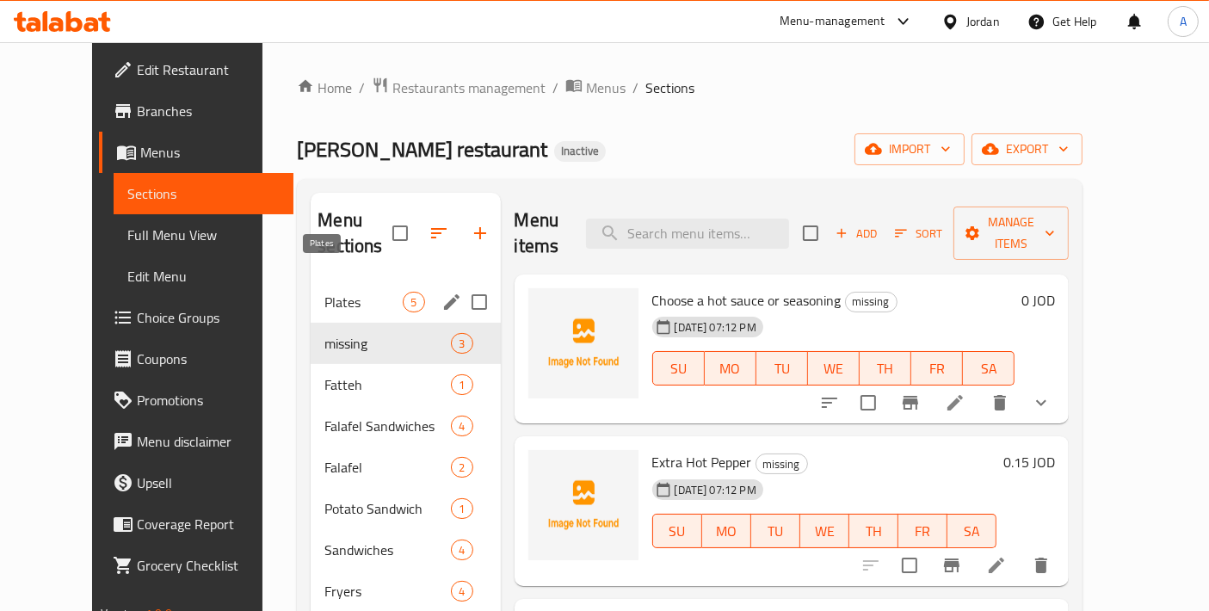
click at [325, 281] on div "Plates 5" at bounding box center [405, 301] width 189 height 41
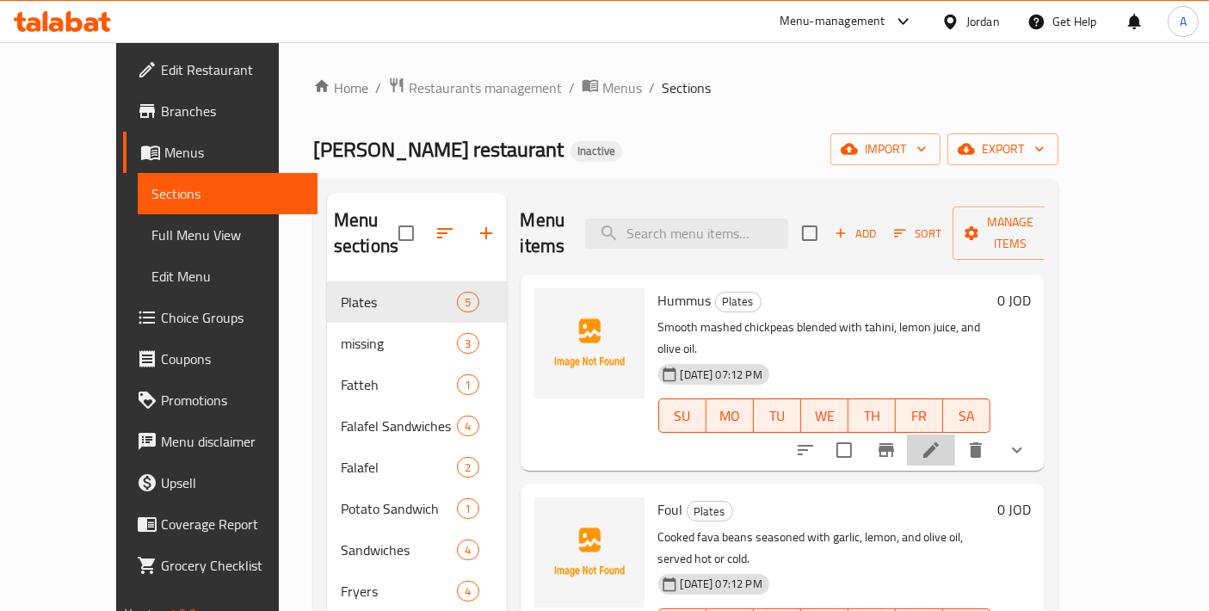
click at [942, 440] on icon at bounding box center [931, 450] width 21 height 21
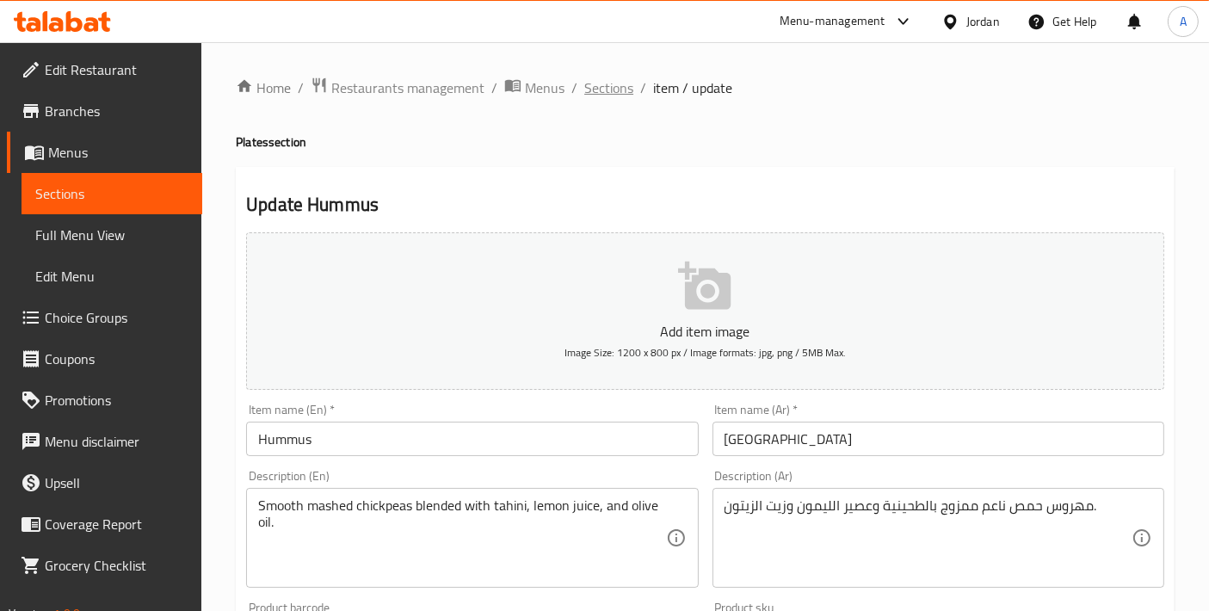
click at [603, 82] on span "Sections" at bounding box center [608, 87] width 49 height 21
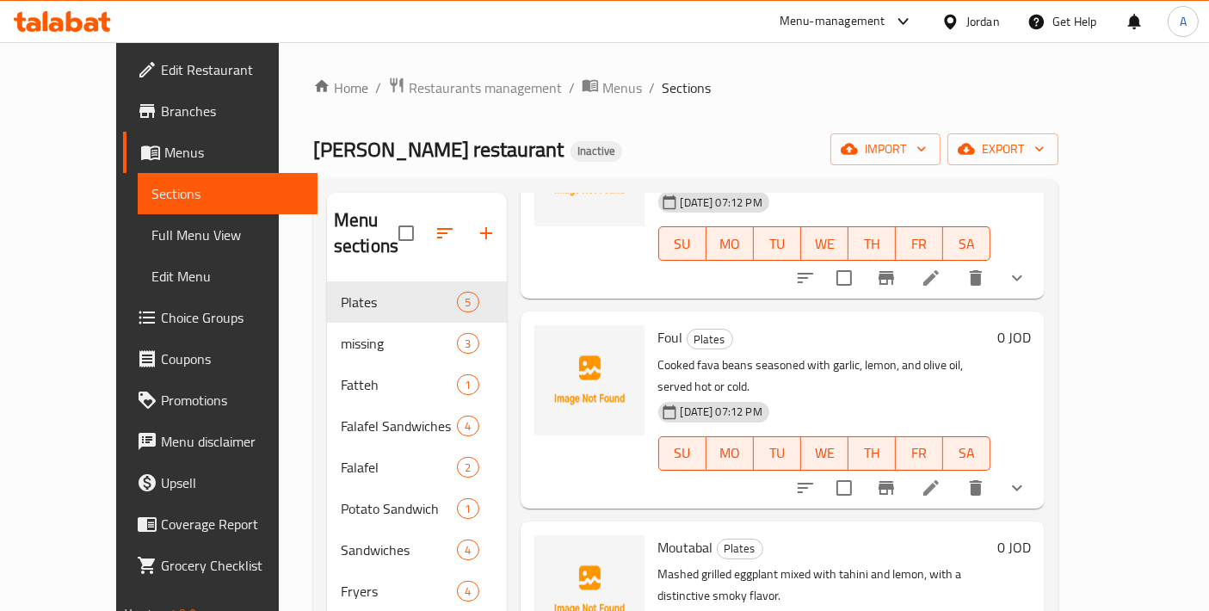
scroll to position [191, 0]
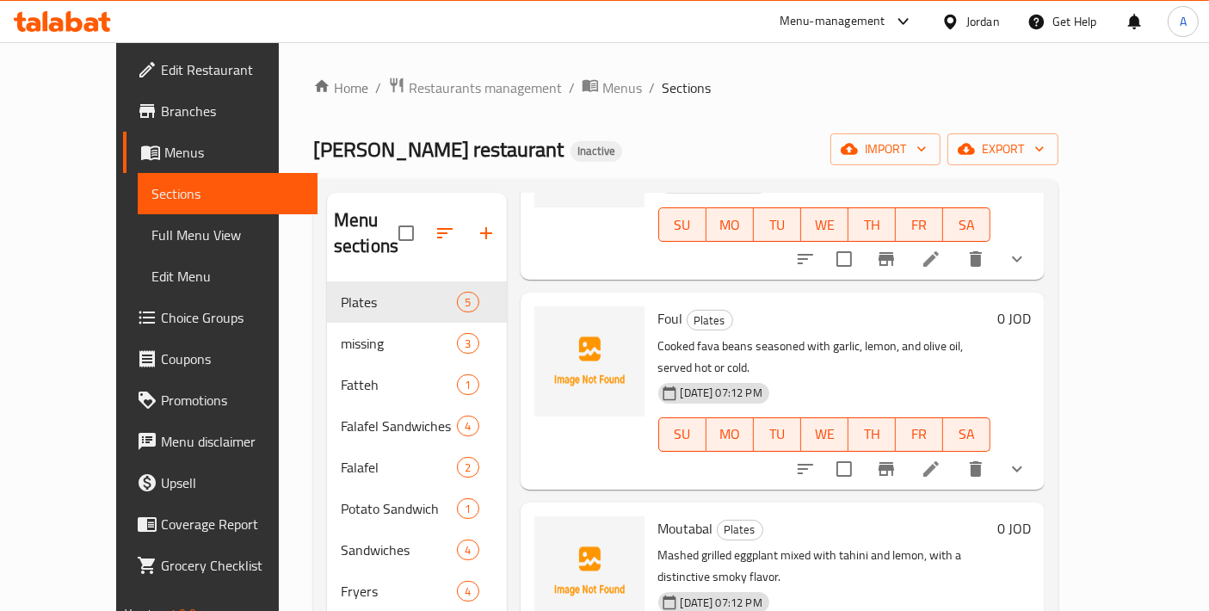
click at [1038, 448] on button "show more" at bounding box center [1017, 468] width 41 height 41
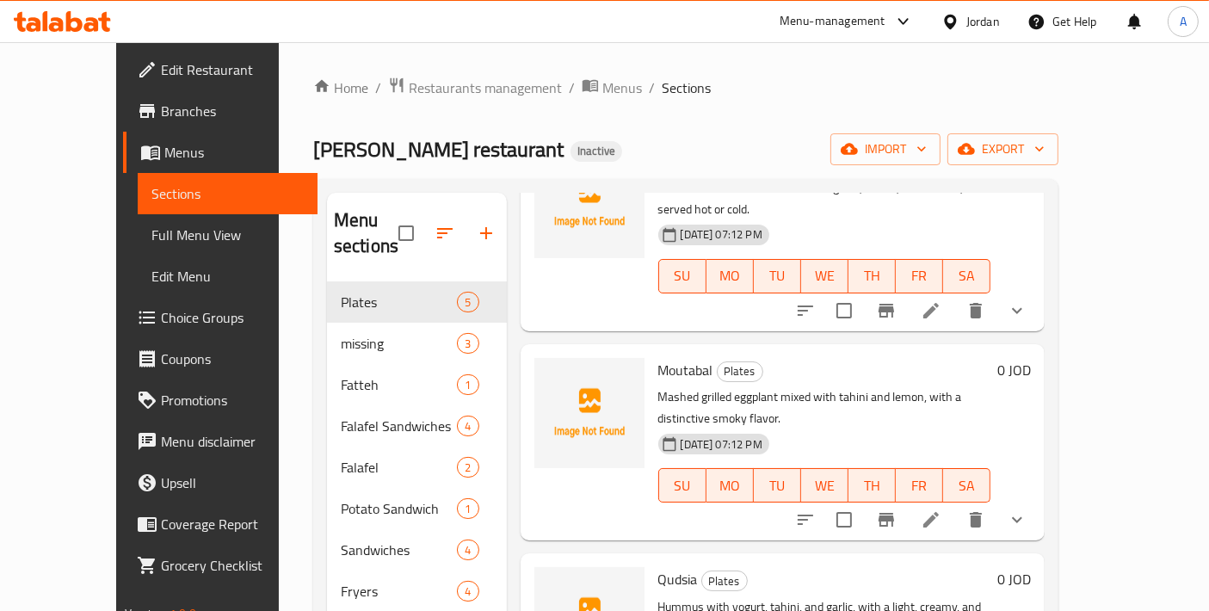
scroll to position [371, 0]
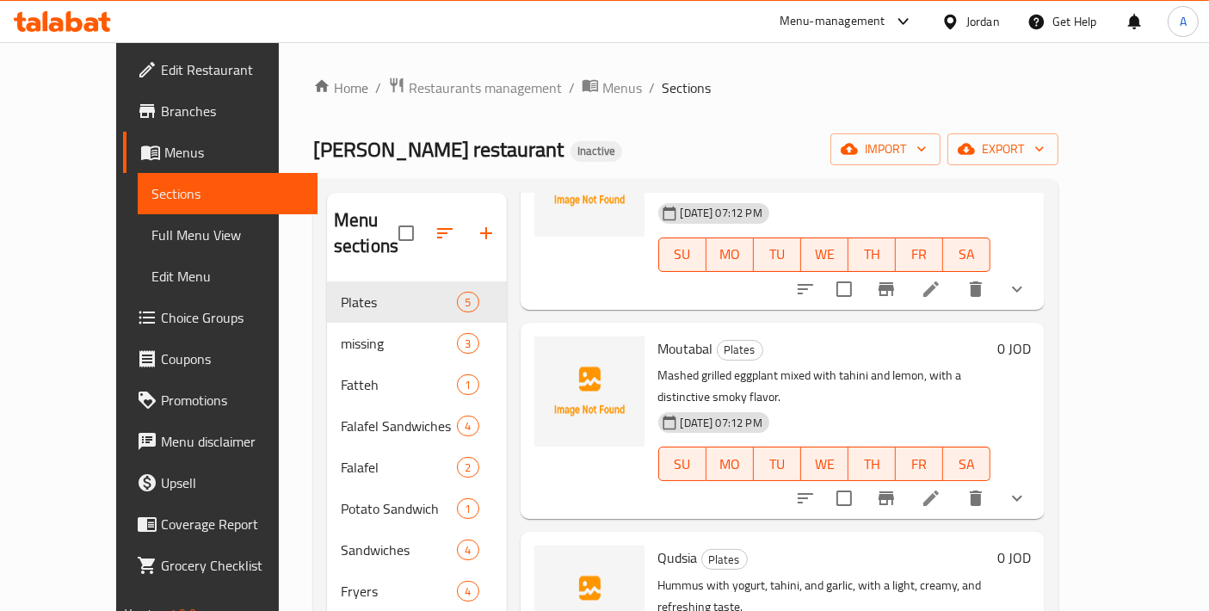
click at [1028, 488] on icon "show more" at bounding box center [1017, 498] width 21 height 21
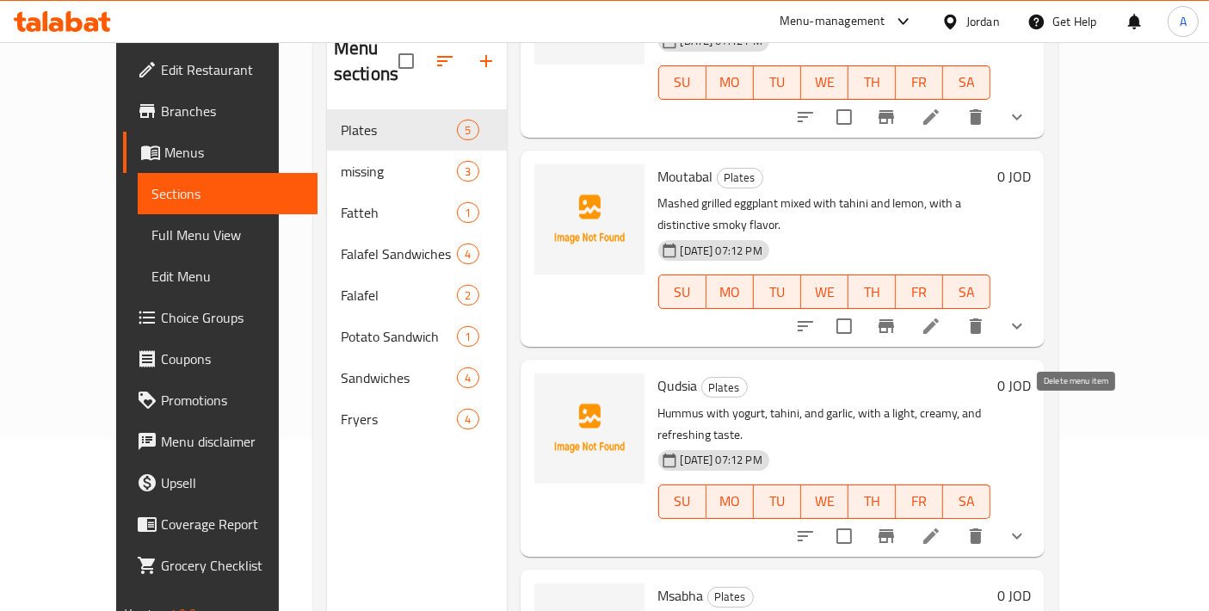
scroll to position [191, 0]
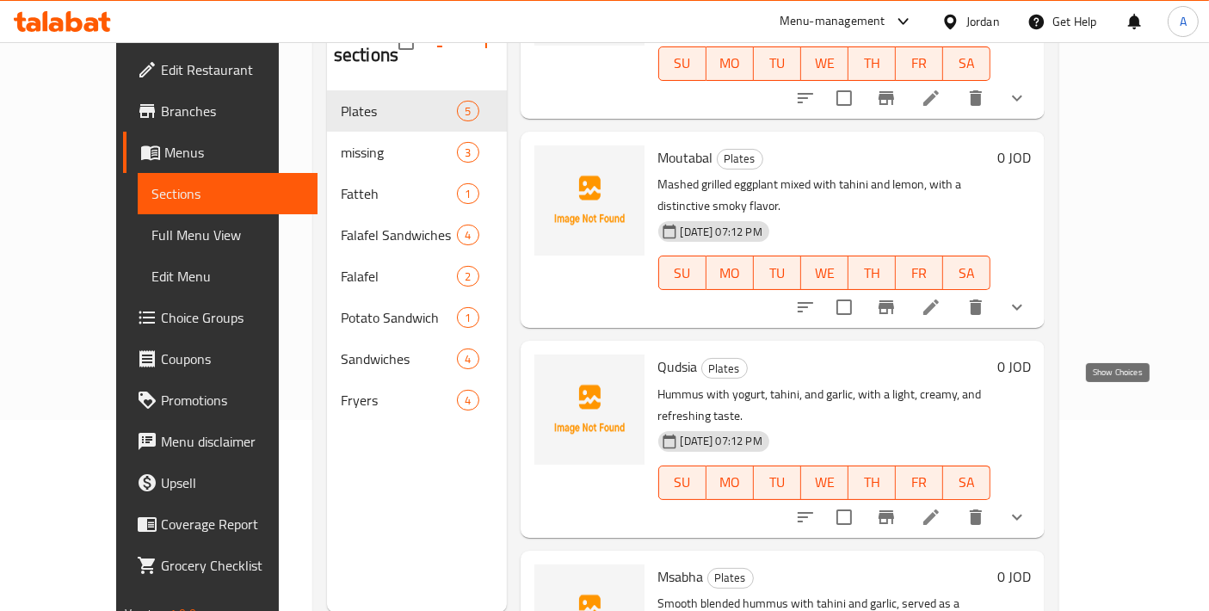
click at [1028, 507] on icon "show more" at bounding box center [1017, 517] width 21 height 21
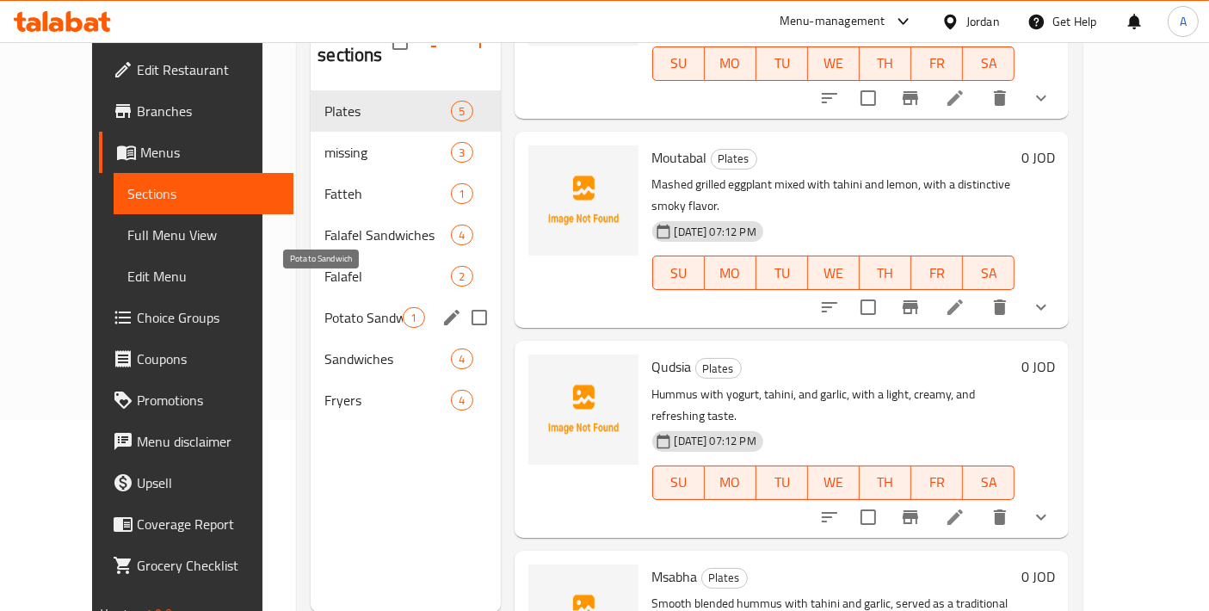
scroll to position [0, 0]
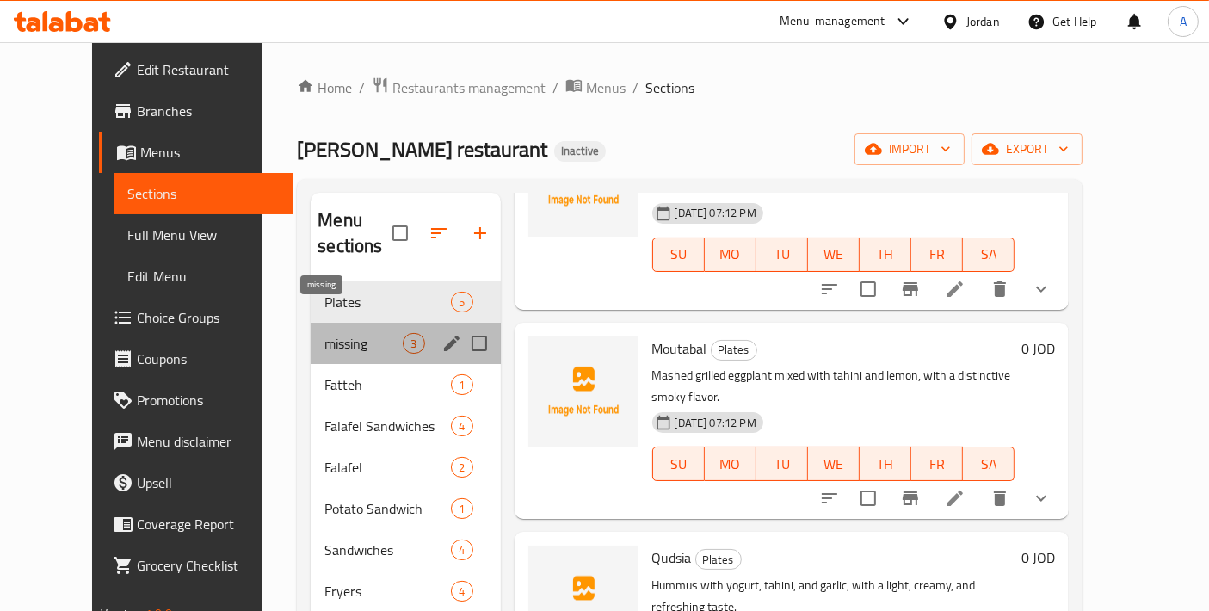
click at [337, 333] on span "missing" at bounding box center [364, 343] width 78 height 21
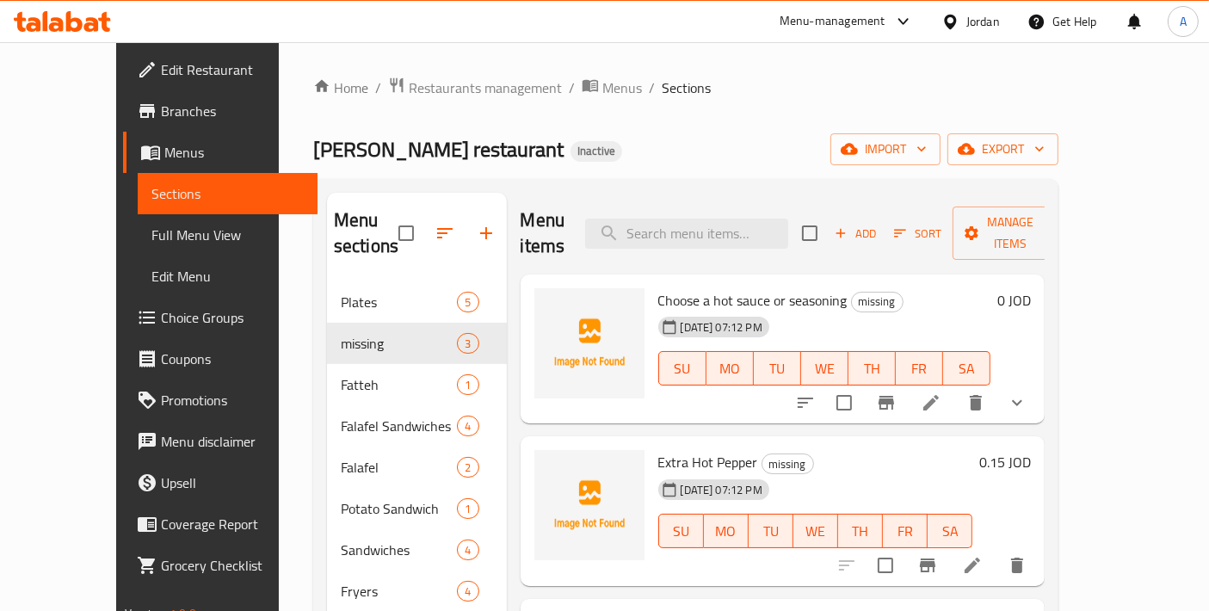
click at [161, 320] on span "Choice Groups" at bounding box center [233, 317] width 144 height 21
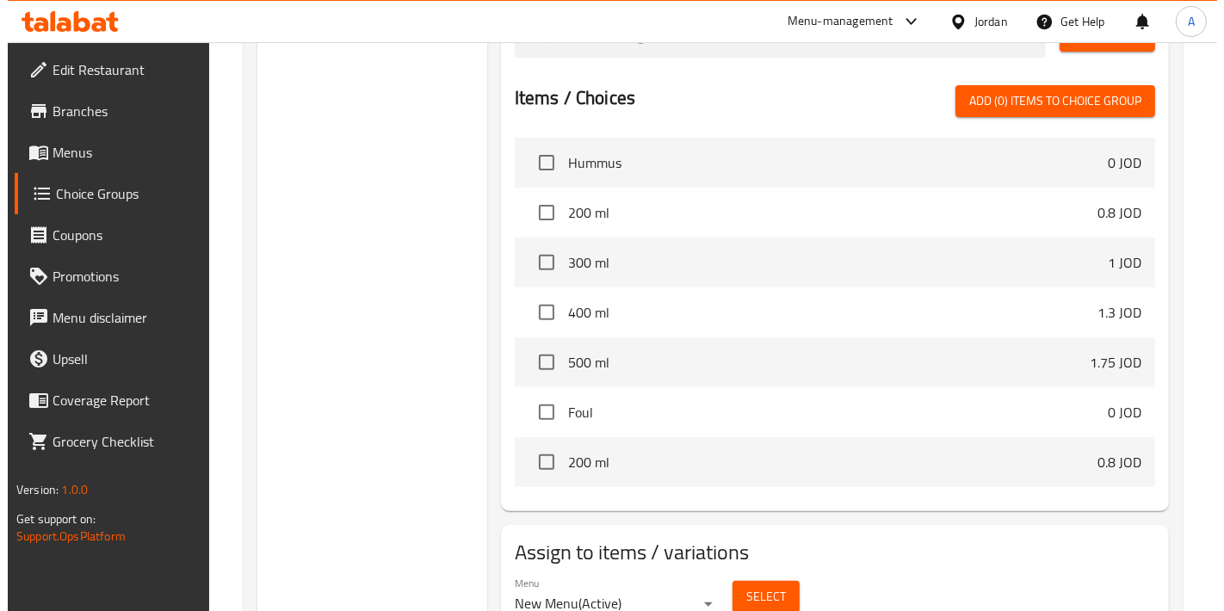
scroll to position [640, 0]
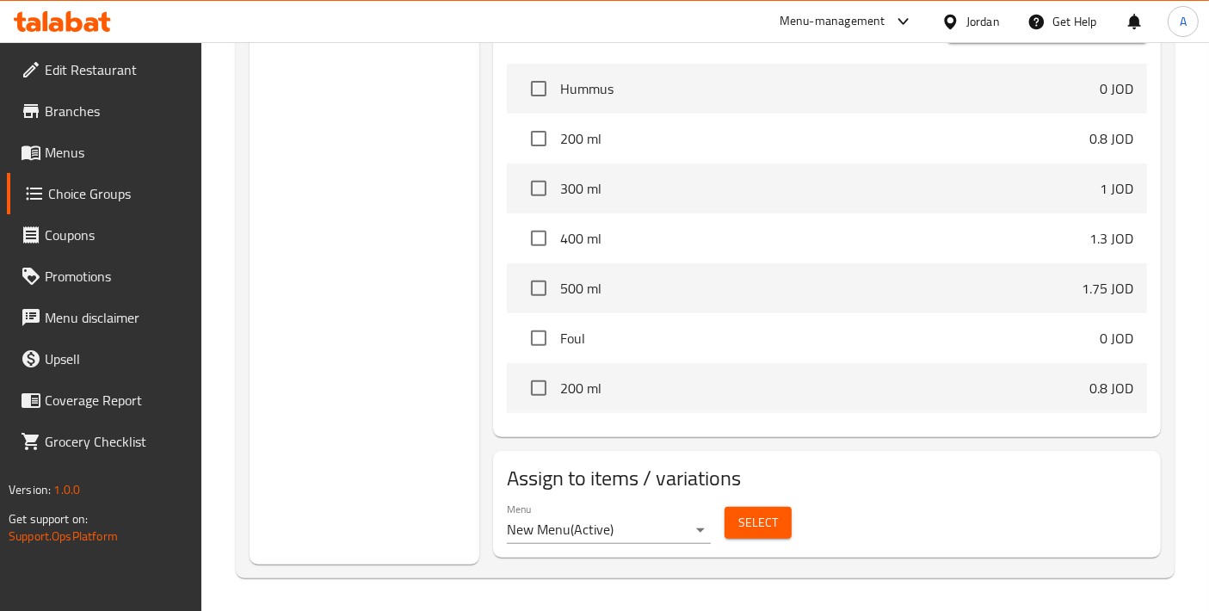
click at [758, 517] on span "Select" at bounding box center [759, 523] width 40 height 22
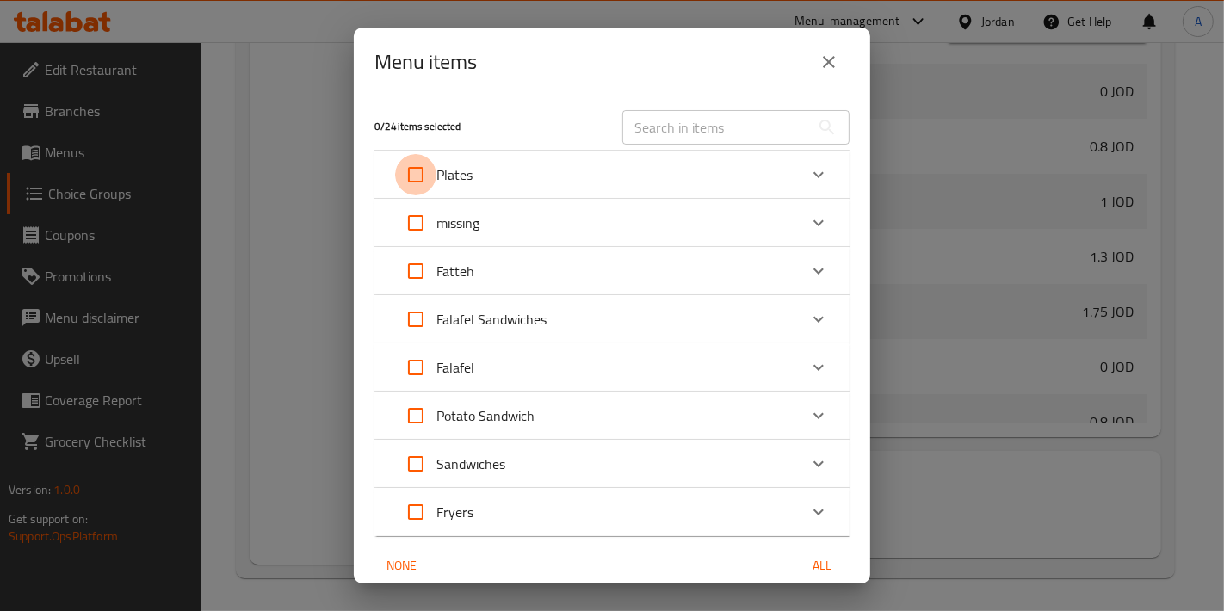
click at [435, 163] on input "Expand" at bounding box center [415, 174] width 41 height 41
checkbox input "true"
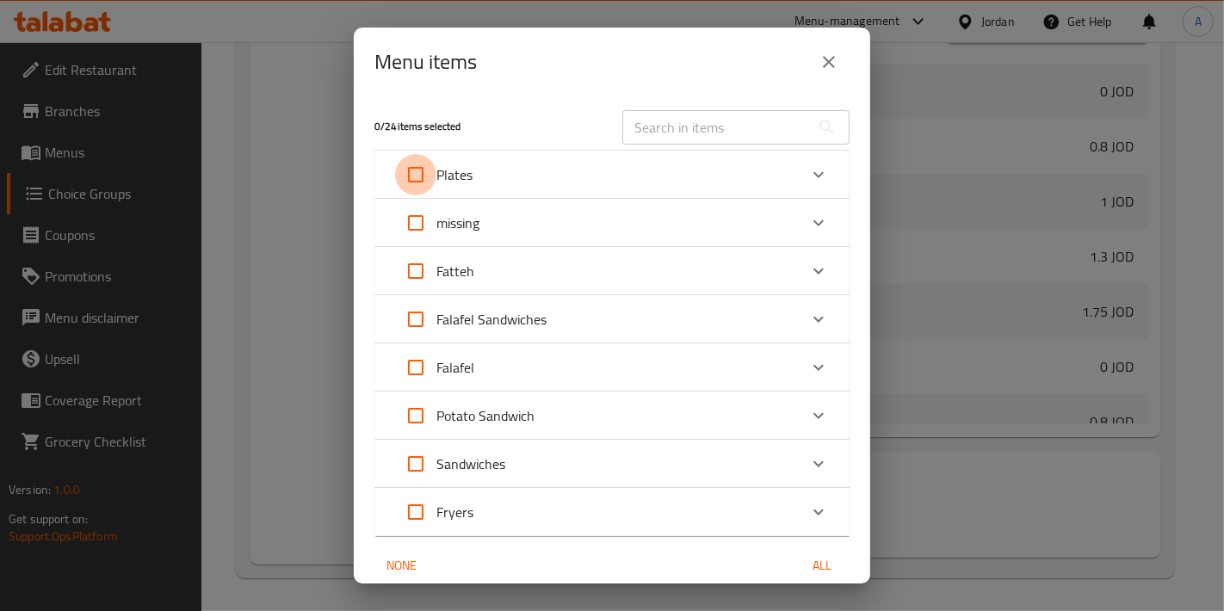
checkbox input "true"
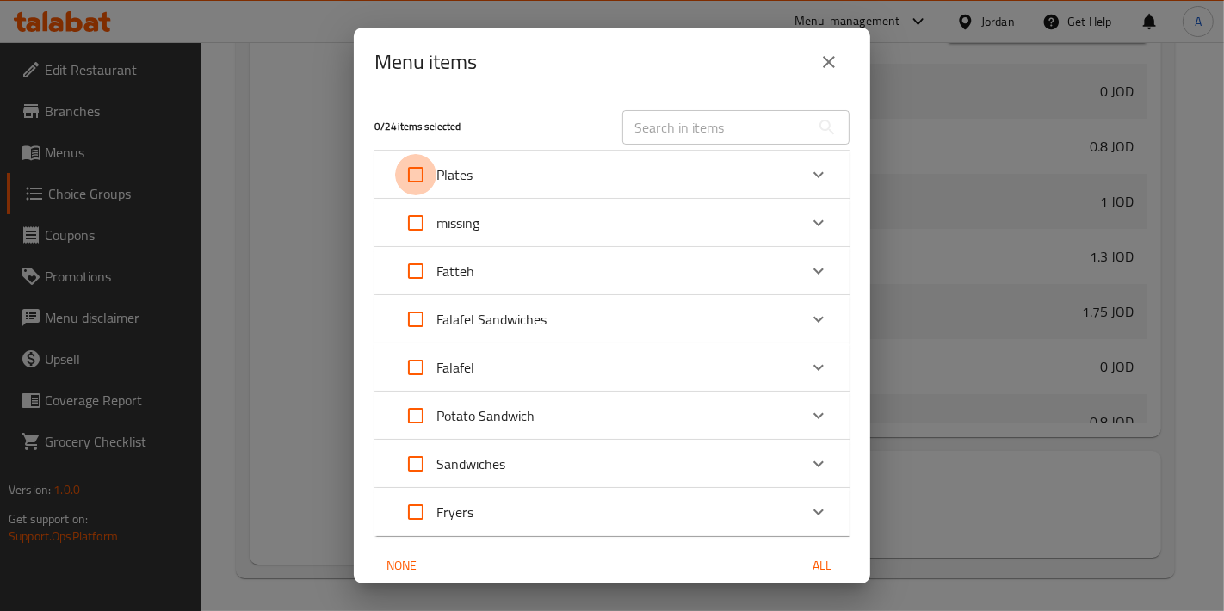
checkbox input "true"
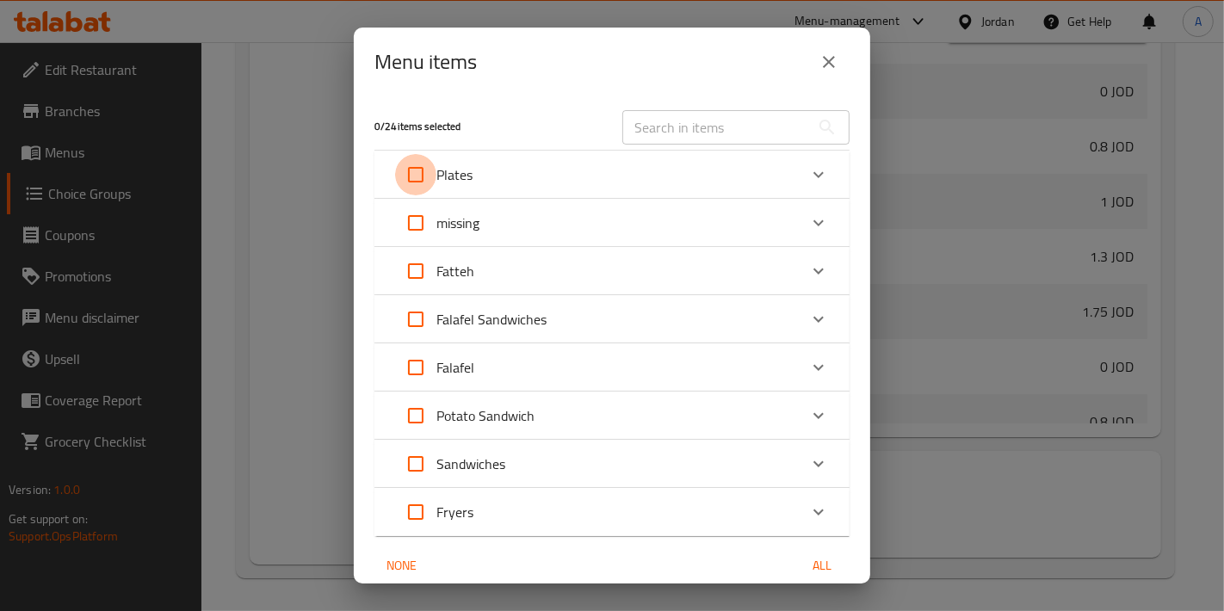
checkbox input "true"
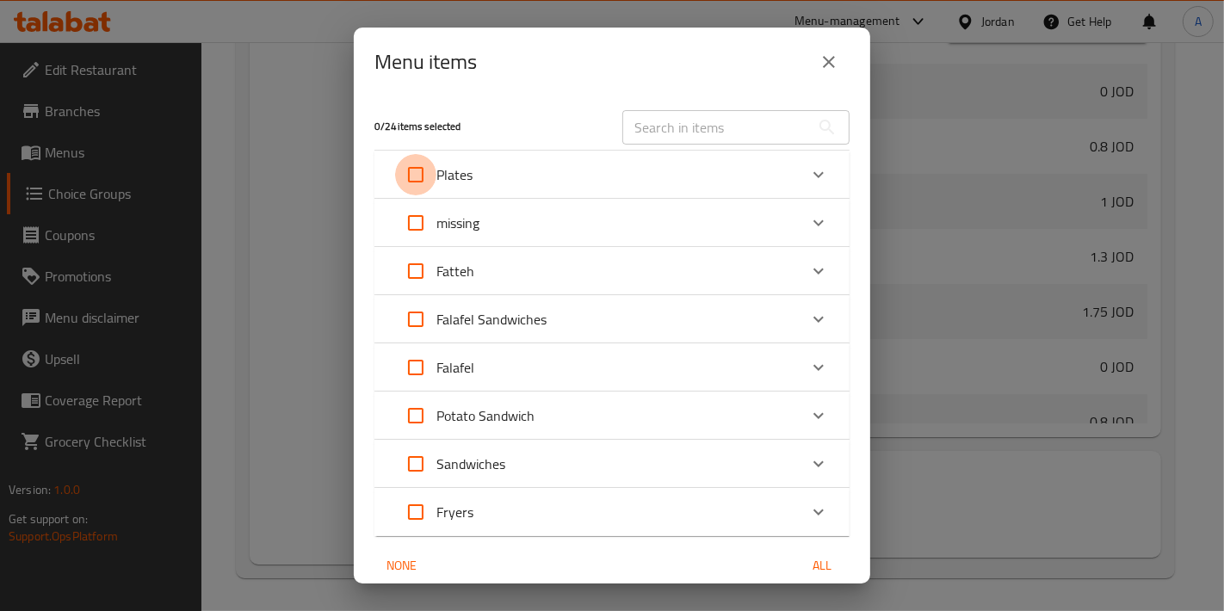
checkbox input "true"
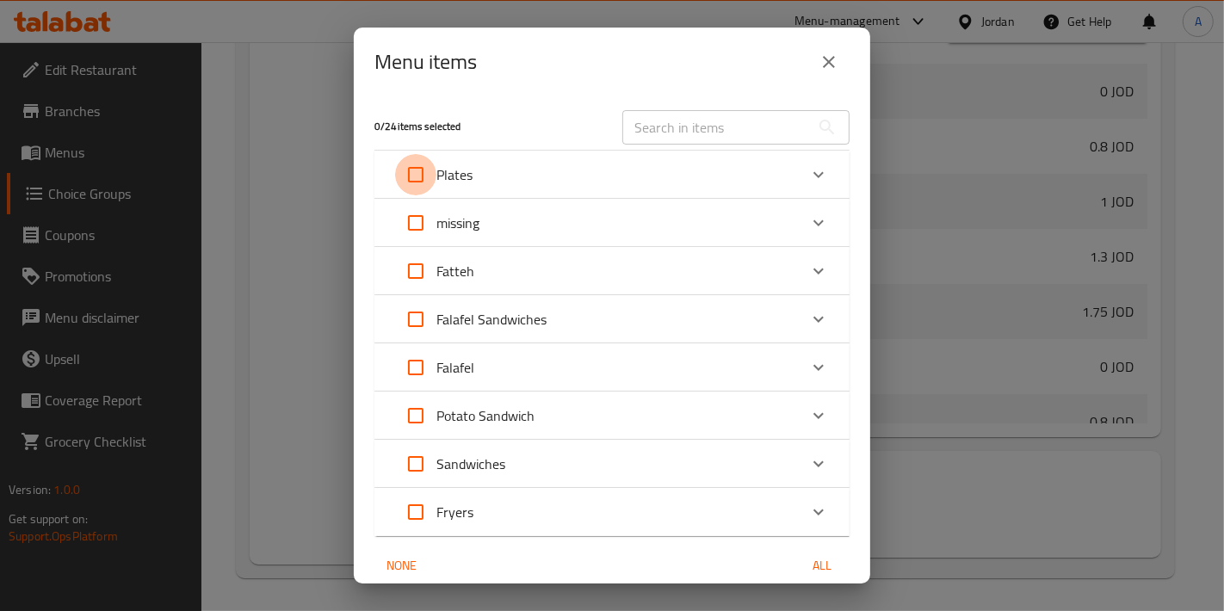
checkbox input "true"
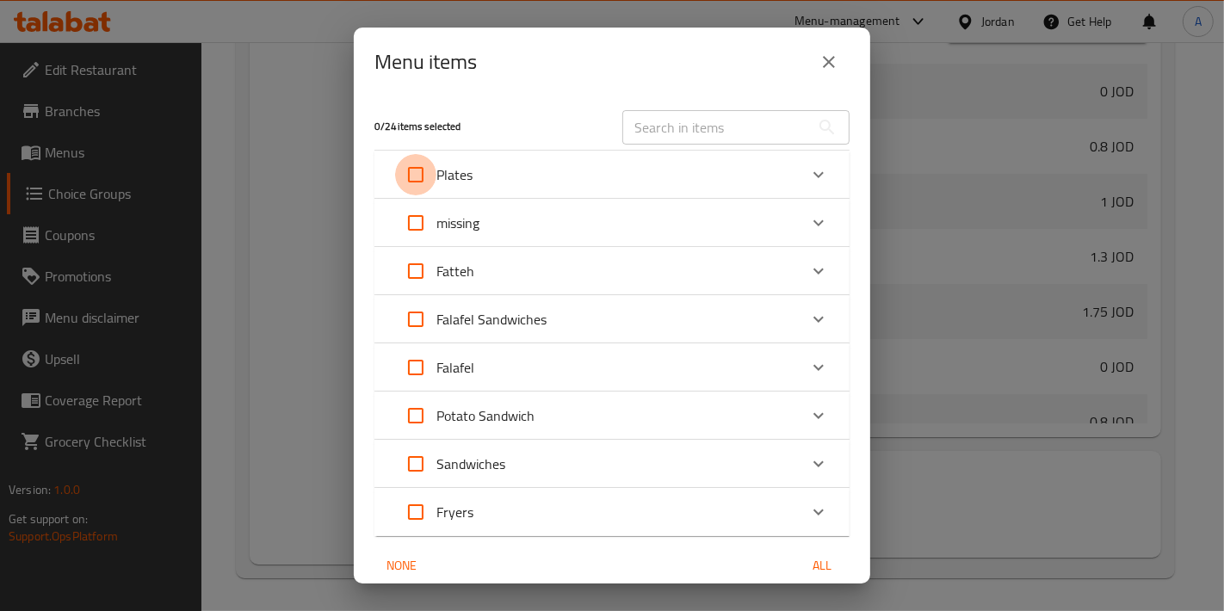
checkbox input "true"
click at [617, 170] on div "Plates" at bounding box center [596, 174] width 403 height 41
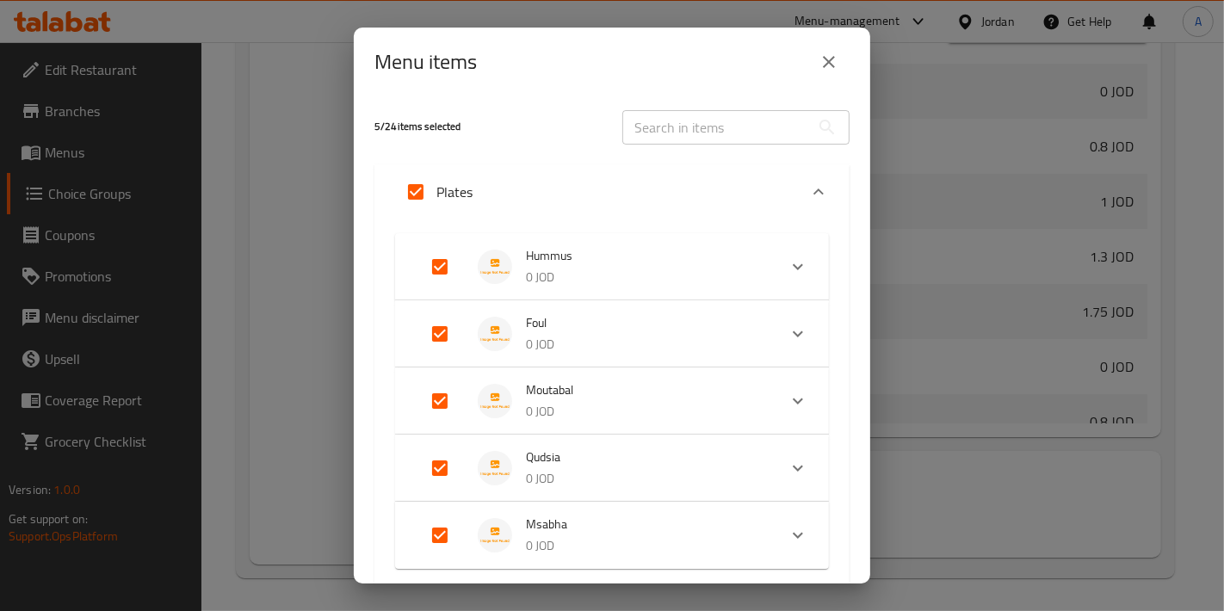
click at [617, 171] on div "Plates" at bounding box center [596, 191] width 403 height 41
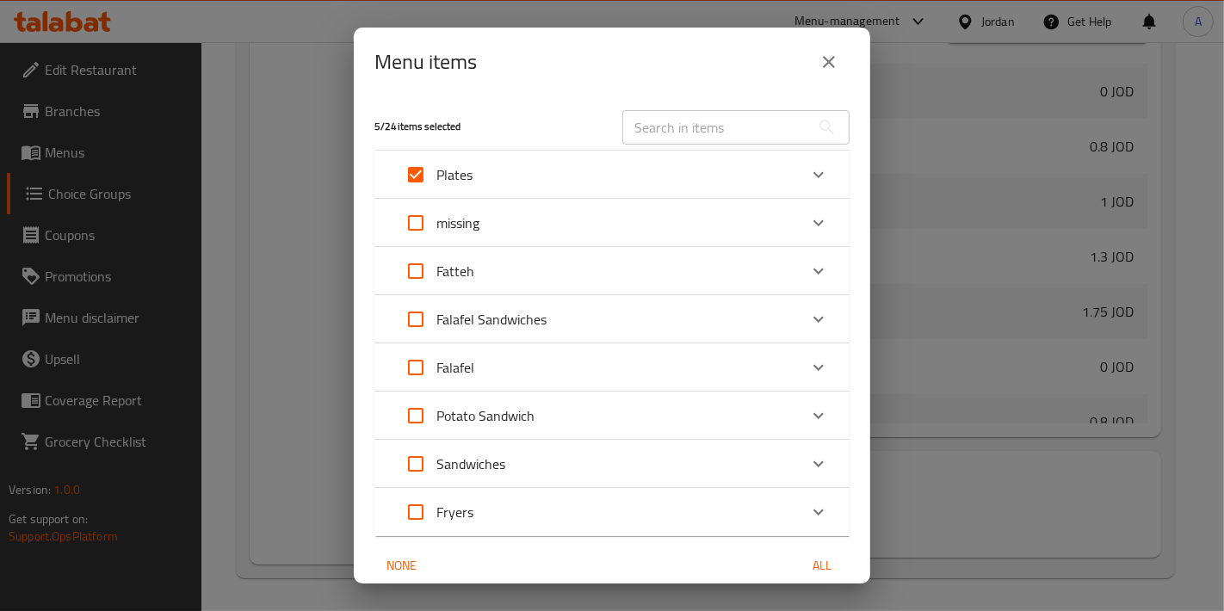
click at [619, 170] on div "Plates" at bounding box center [596, 174] width 403 height 41
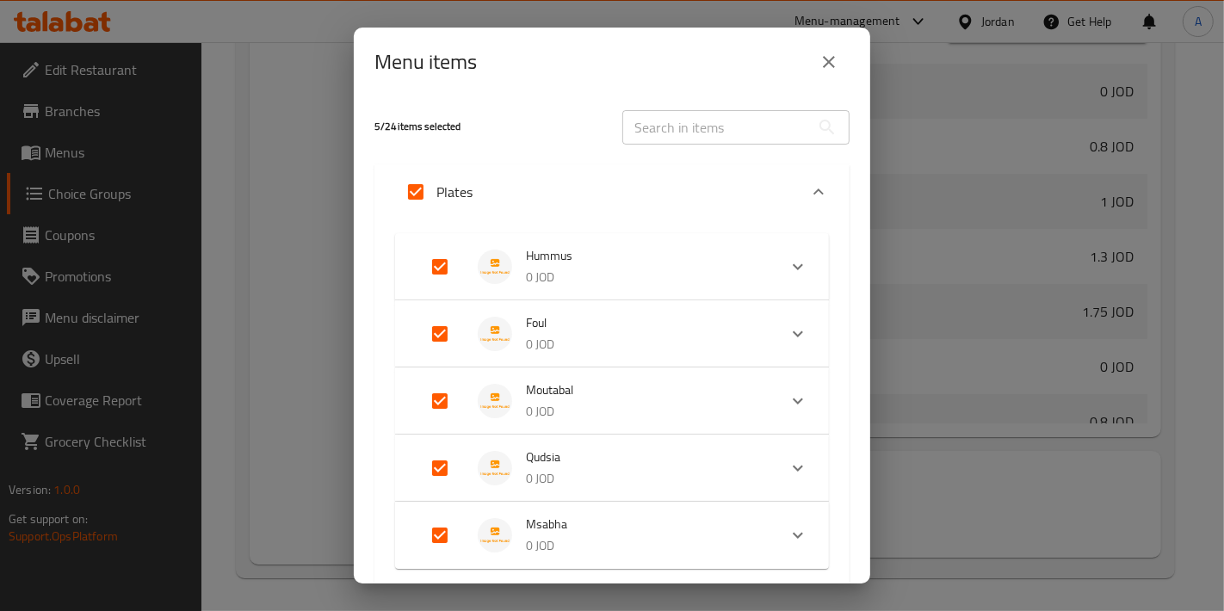
click at [545, 271] on p "0 JOD" at bounding box center [645, 278] width 238 height 22
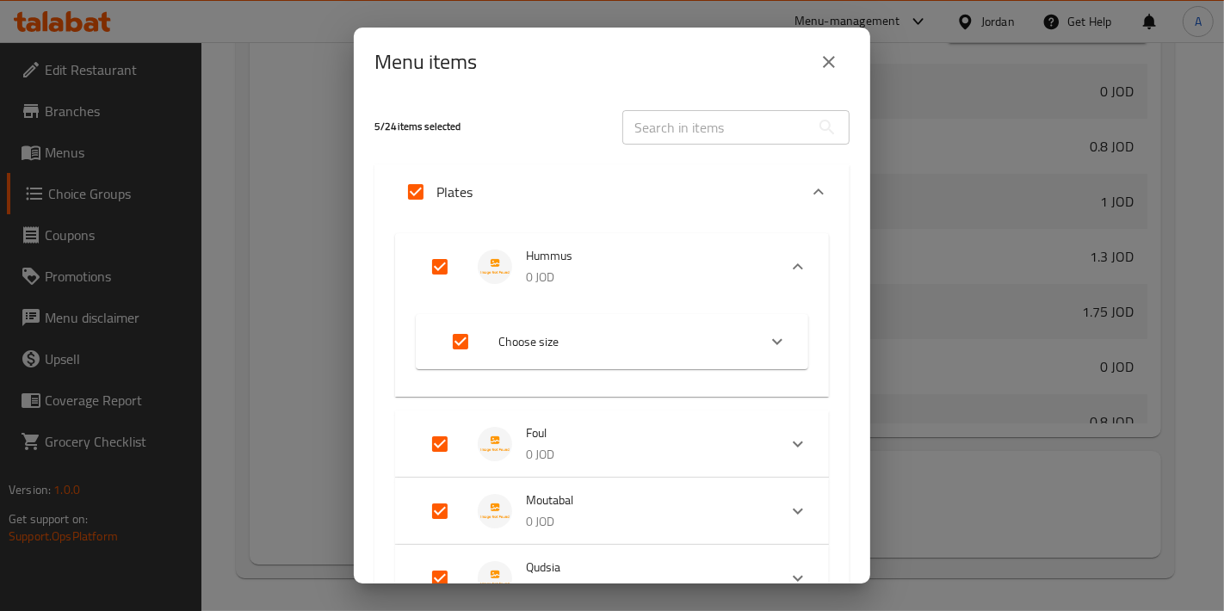
click at [581, 274] on p "0 JOD" at bounding box center [645, 278] width 238 height 22
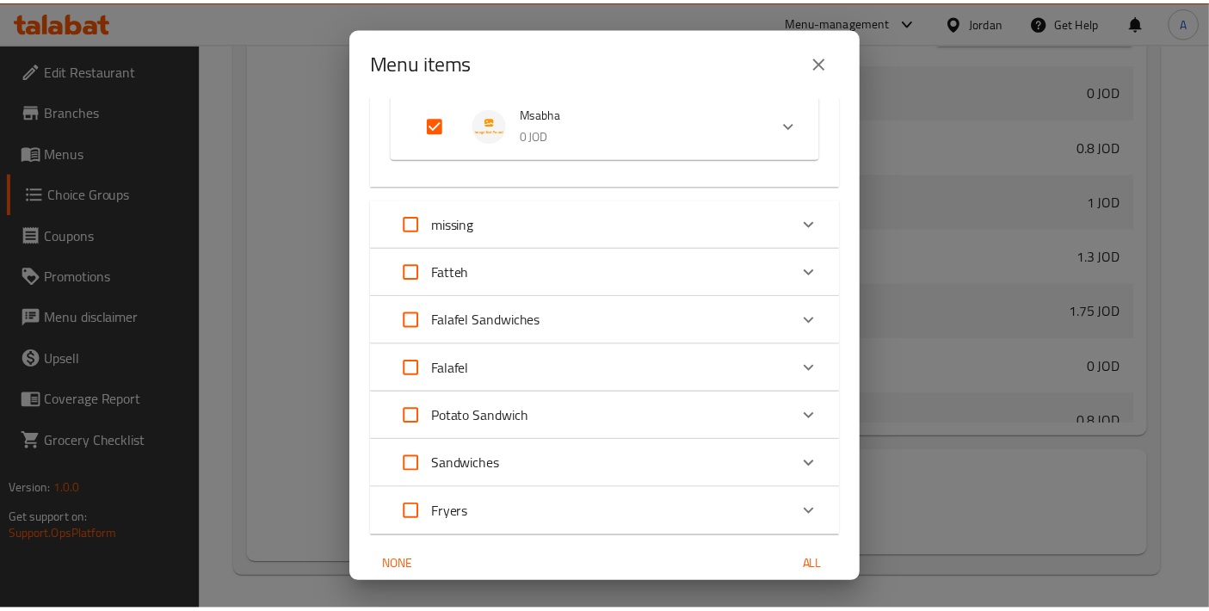
scroll to position [482, 0]
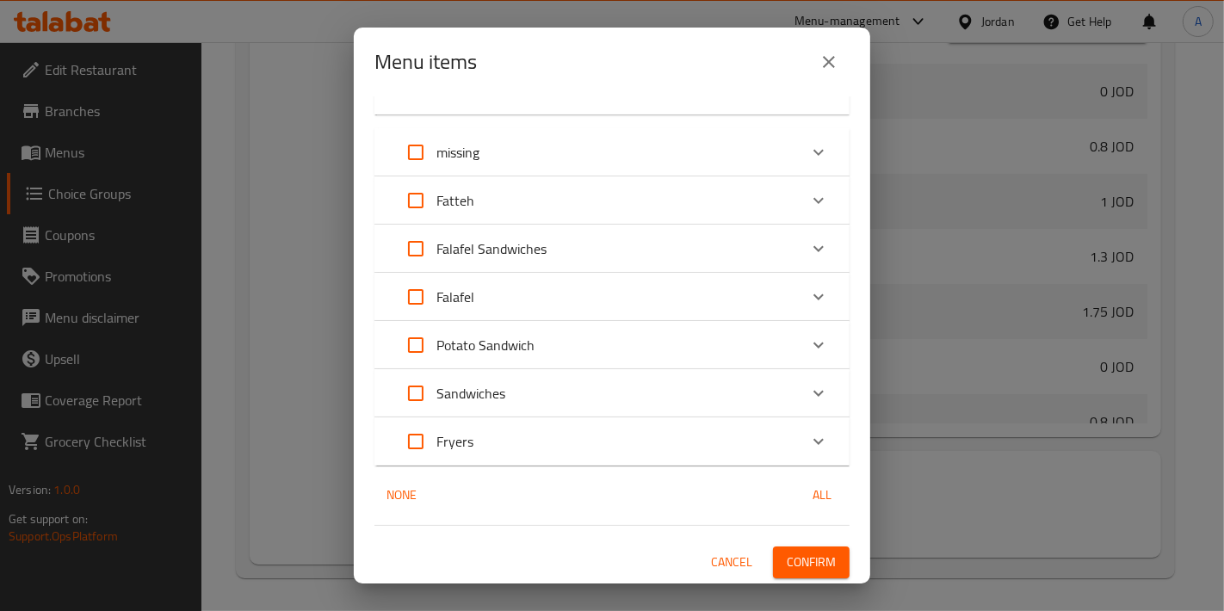
click at [818, 566] on span "Confirm" at bounding box center [811, 563] width 49 height 22
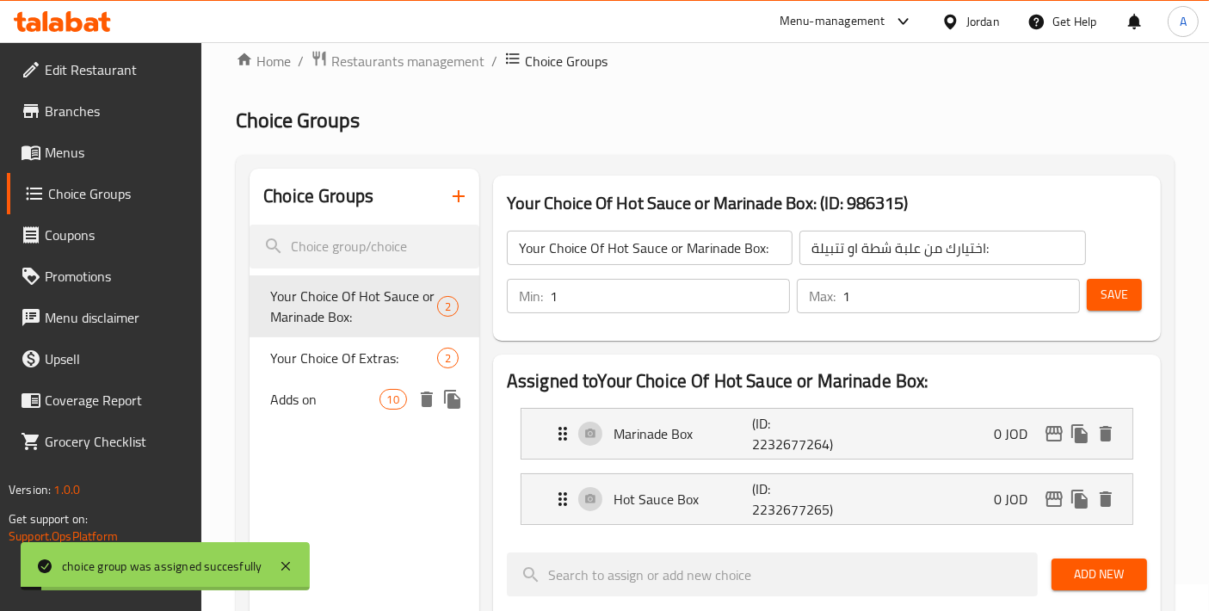
scroll to position [0, 0]
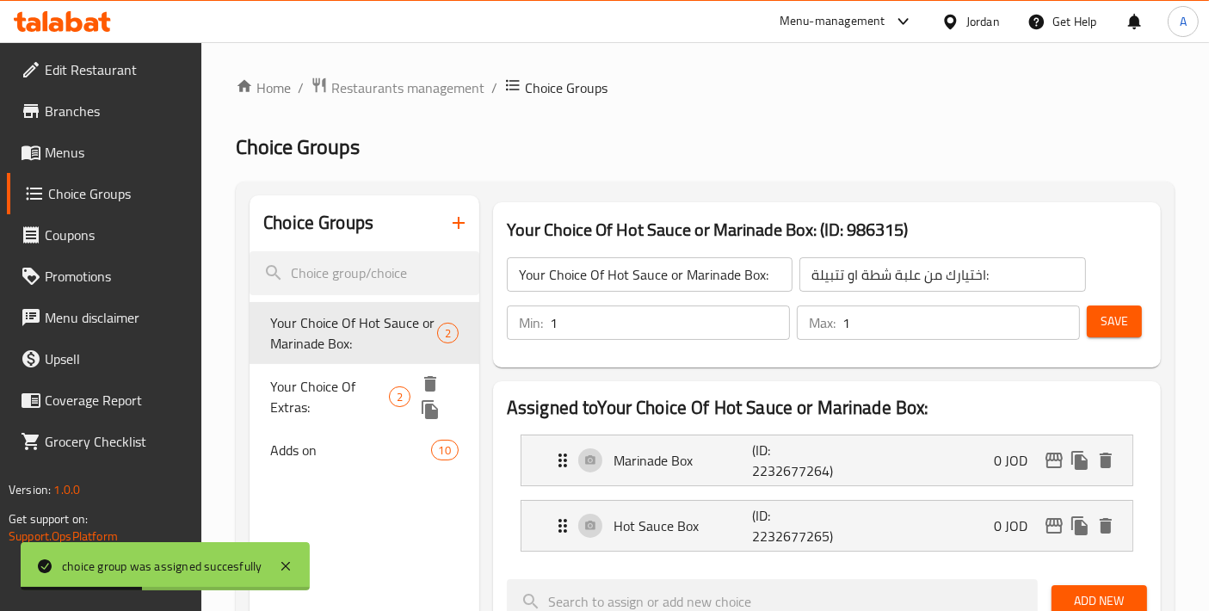
click at [282, 378] on span "Your Choice Of Extras:" at bounding box center [329, 396] width 119 height 41
type input "Your Choice Of Extras:"
type input "إختيارك من الإضافات:"
type input "0"
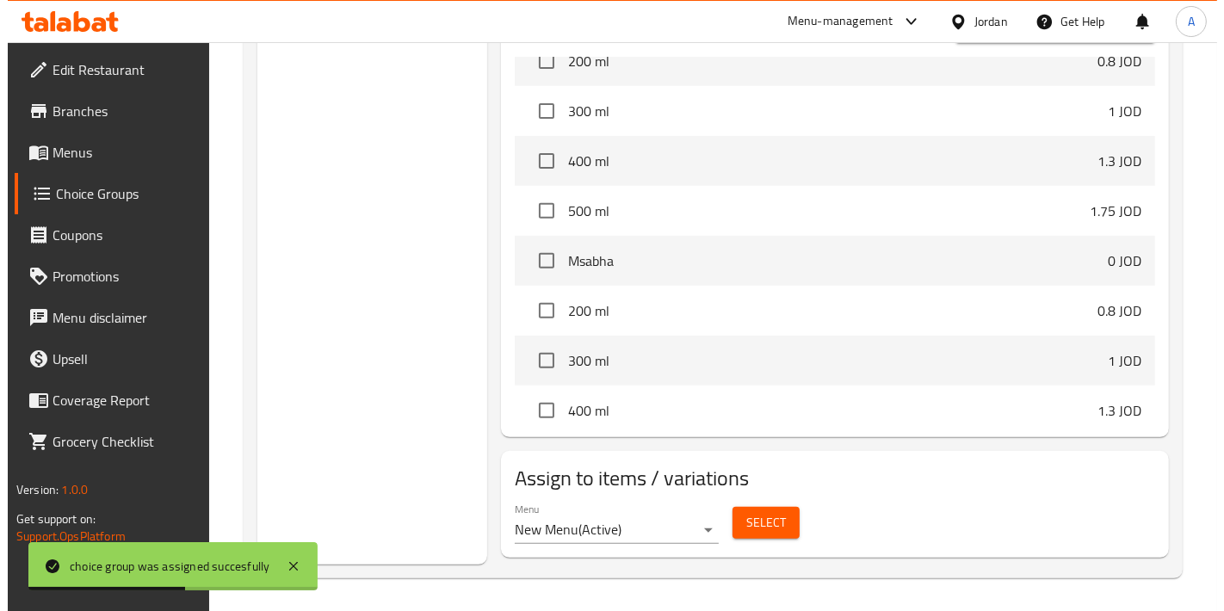
scroll to position [956, 0]
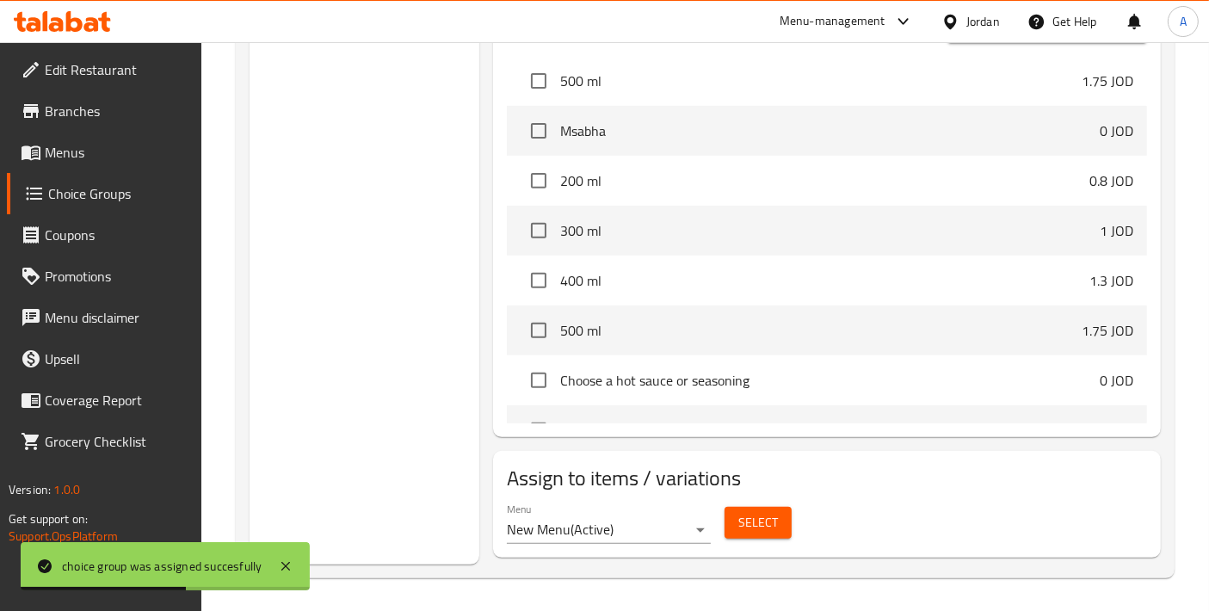
click at [740, 527] on span "Select" at bounding box center [759, 523] width 40 height 22
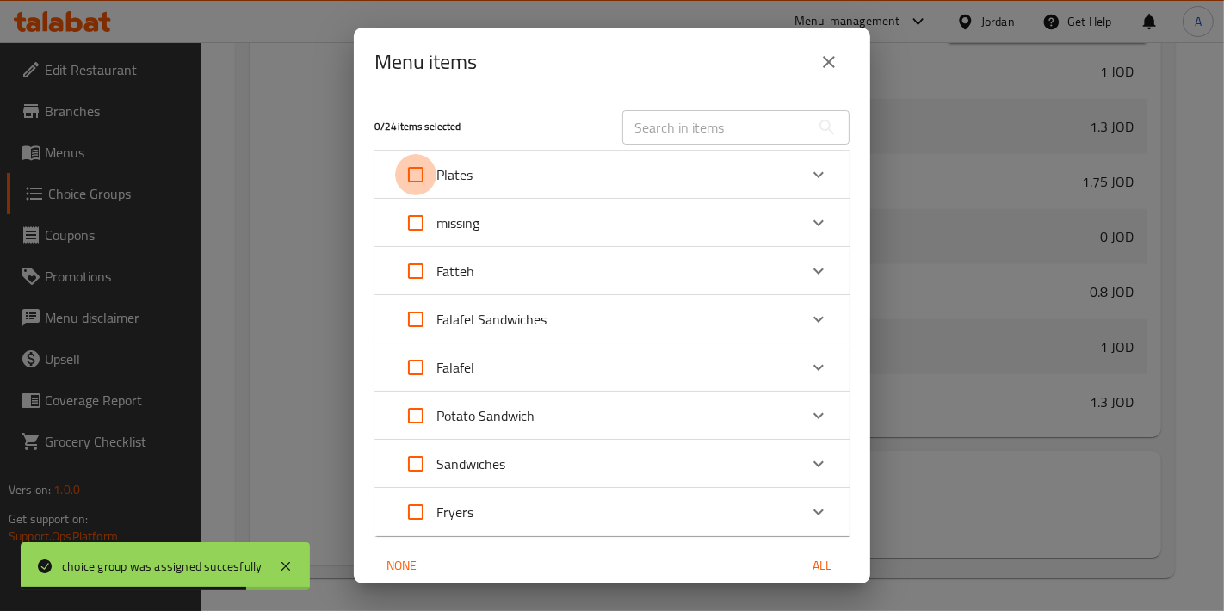
click at [421, 165] on input "Expand" at bounding box center [415, 174] width 41 height 41
checkbox input "true"
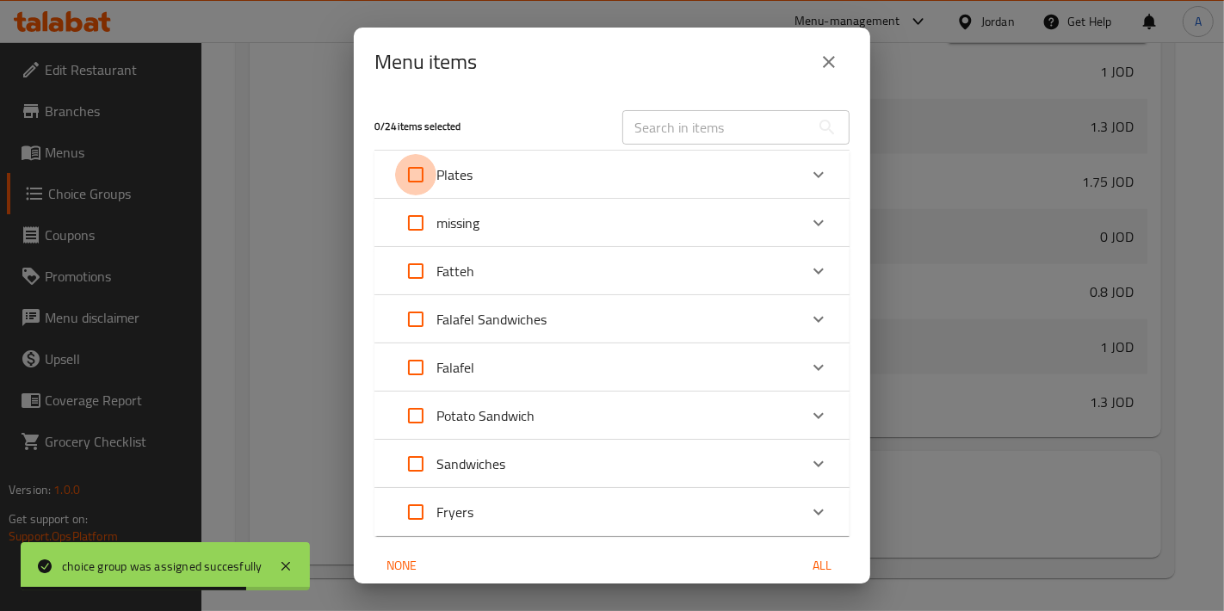
checkbox input "true"
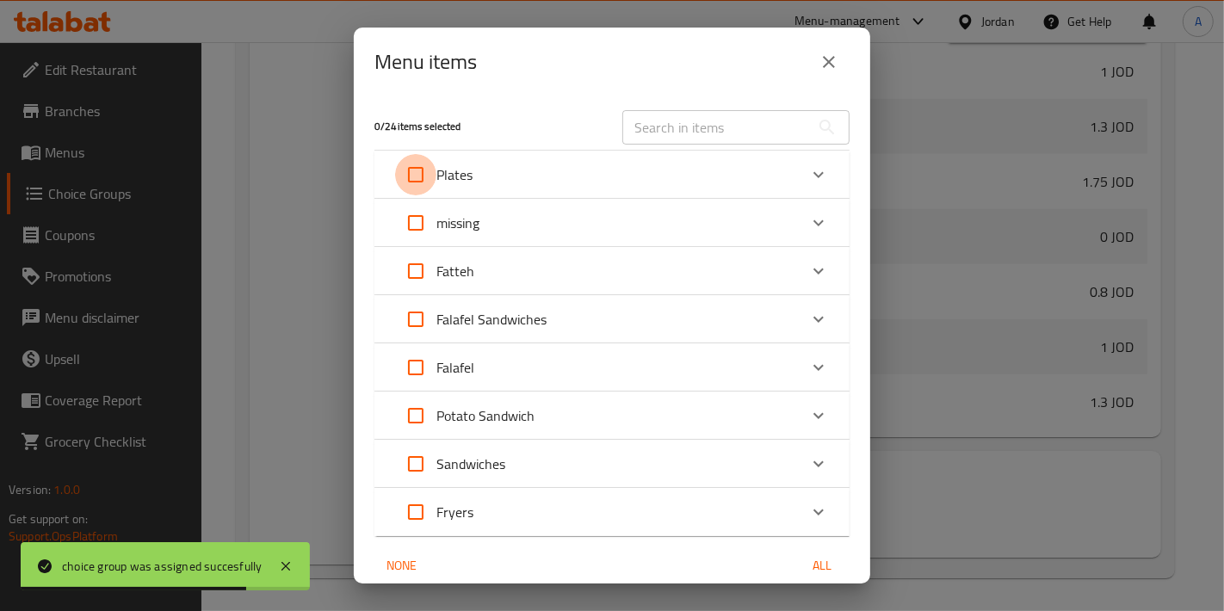
checkbox input "true"
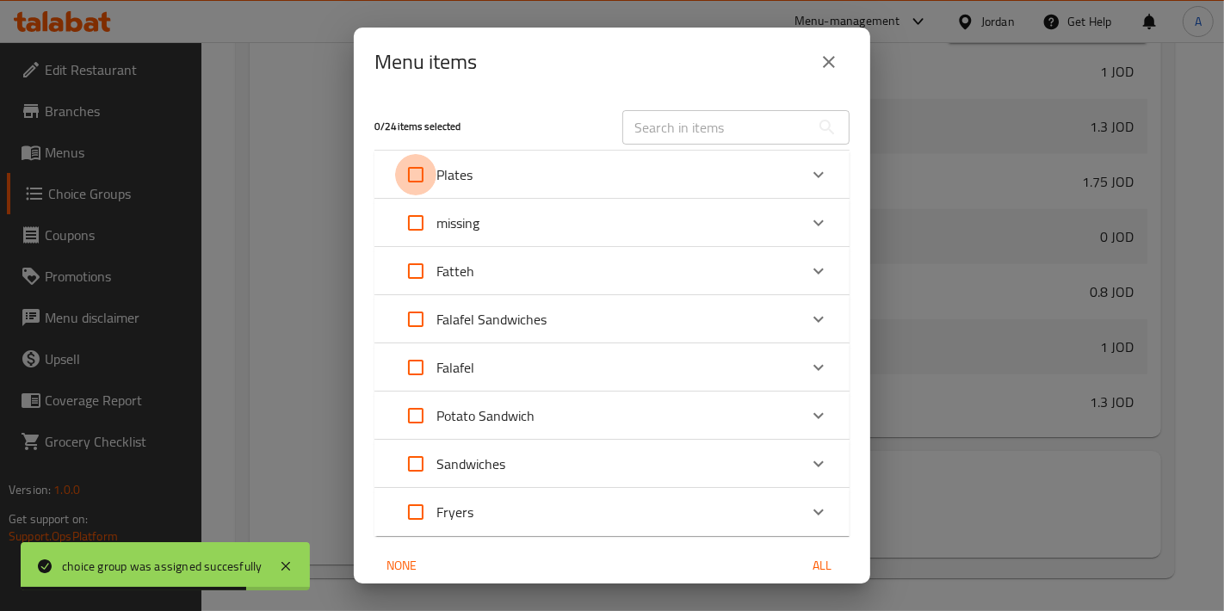
checkbox input "true"
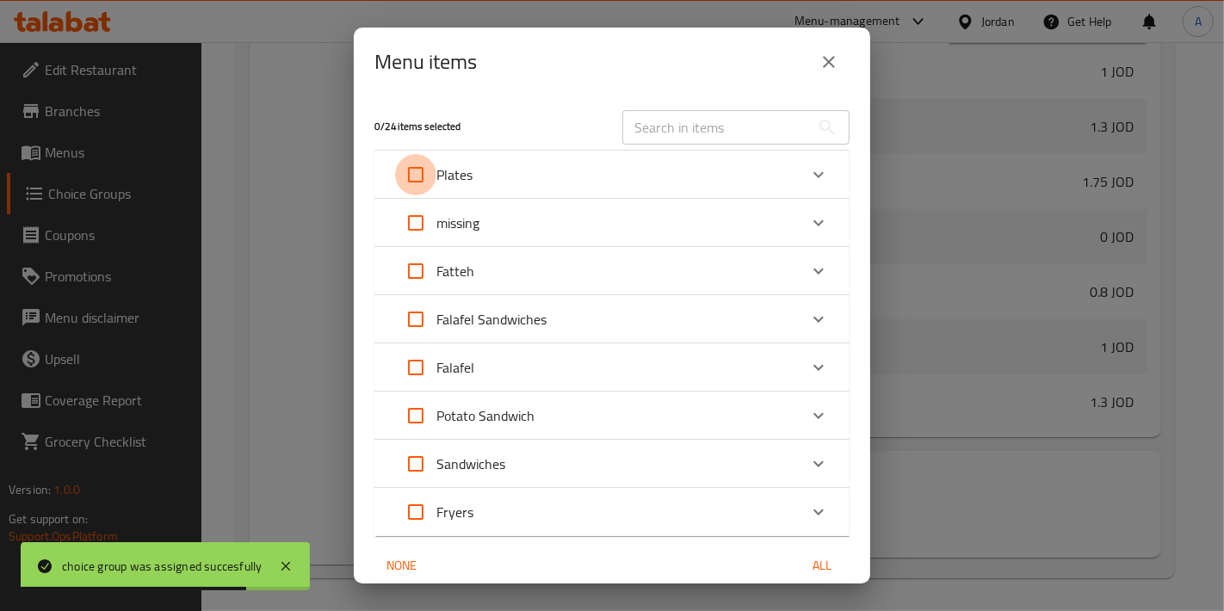
checkbox input "true"
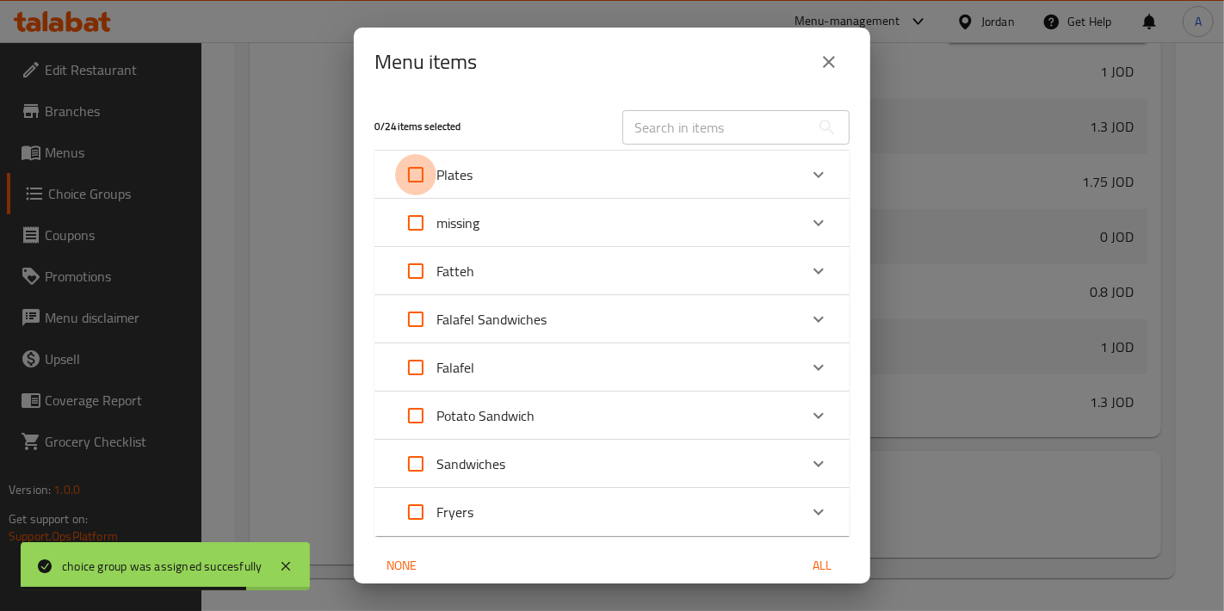
checkbox input "true"
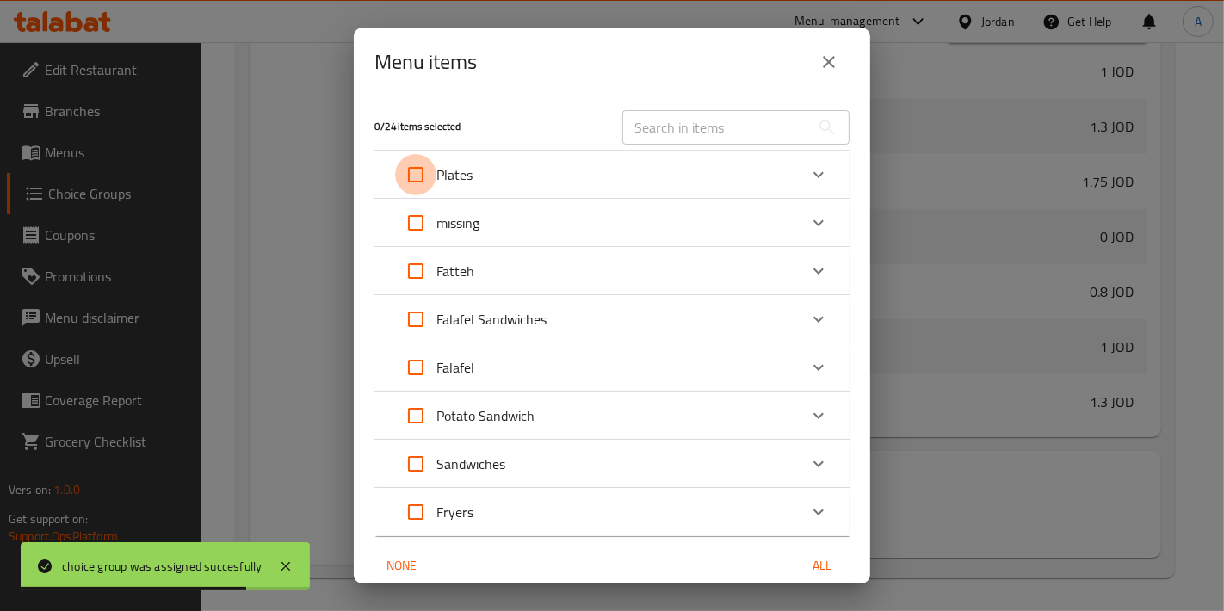
checkbox input "true"
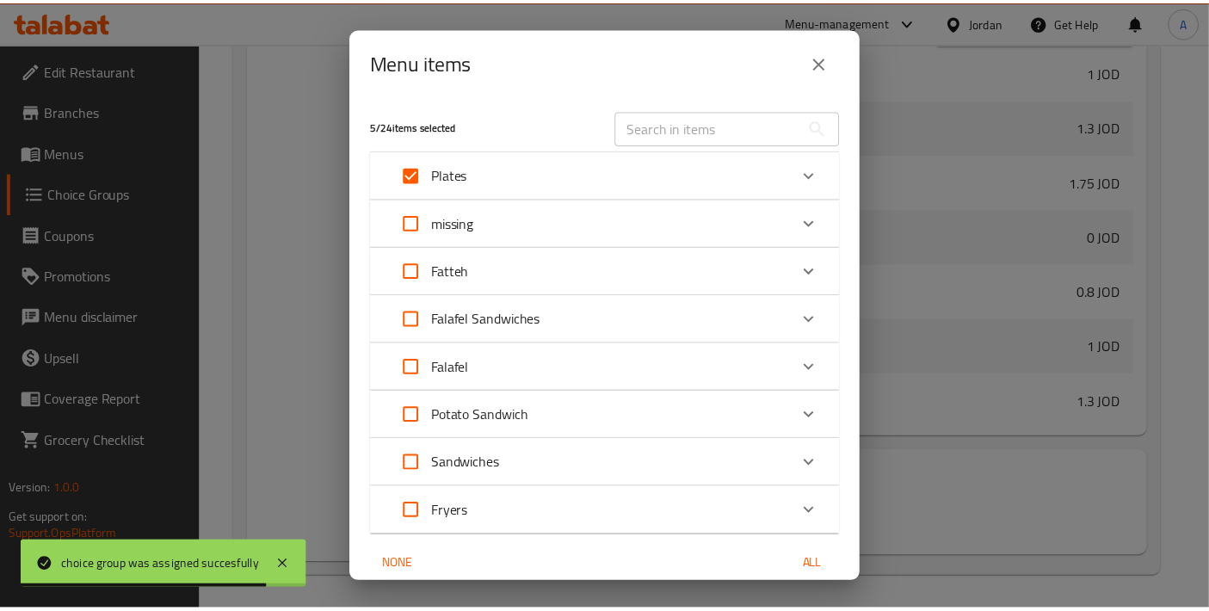
scroll to position [71, 0]
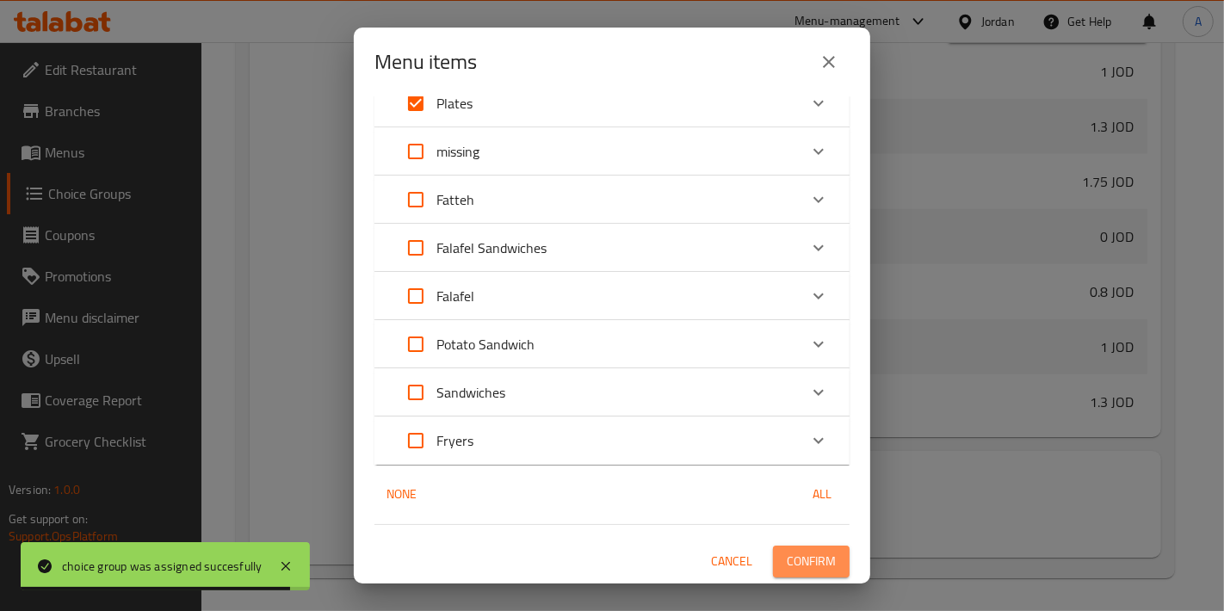
click at [801, 570] on span "Confirm" at bounding box center [811, 562] width 49 height 22
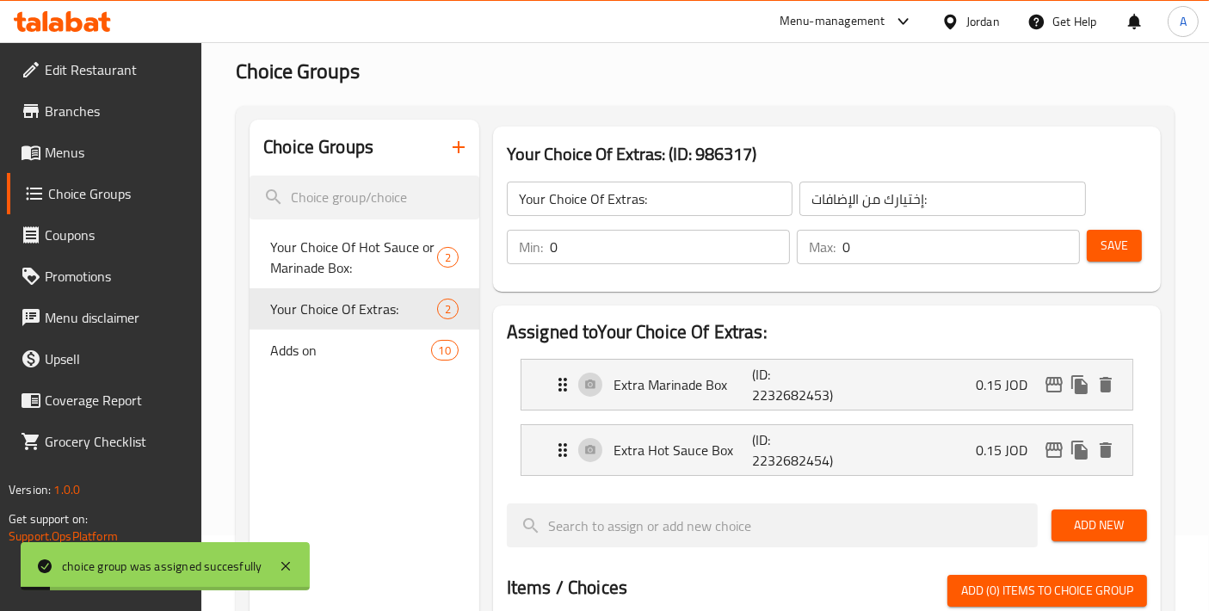
scroll to position [0, 0]
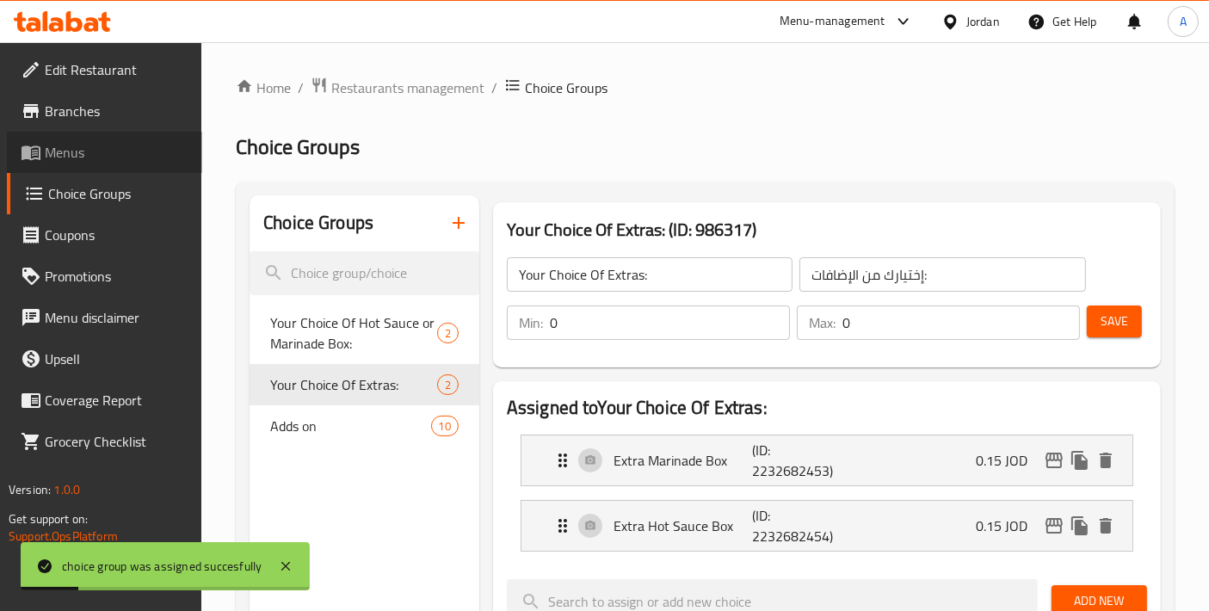
click at [89, 143] on span "Menus" at bounding box center [117, 152] width 144 height 21
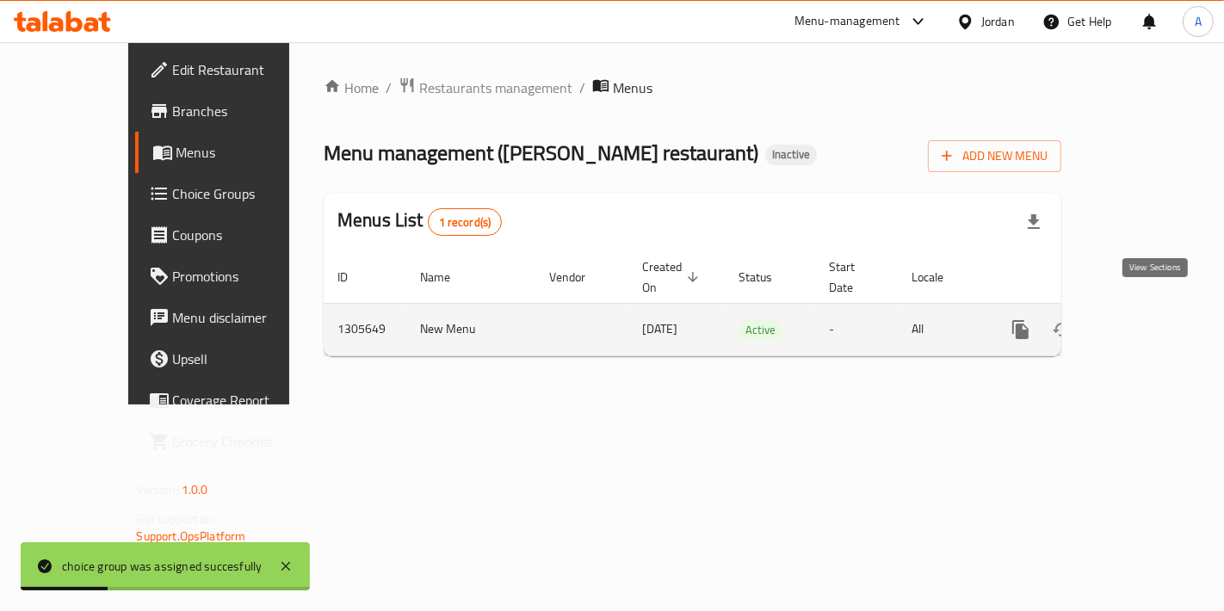
click at [1160, 309] on link "enhanced table" at bounding box center [1144, 329] width 41 height 41
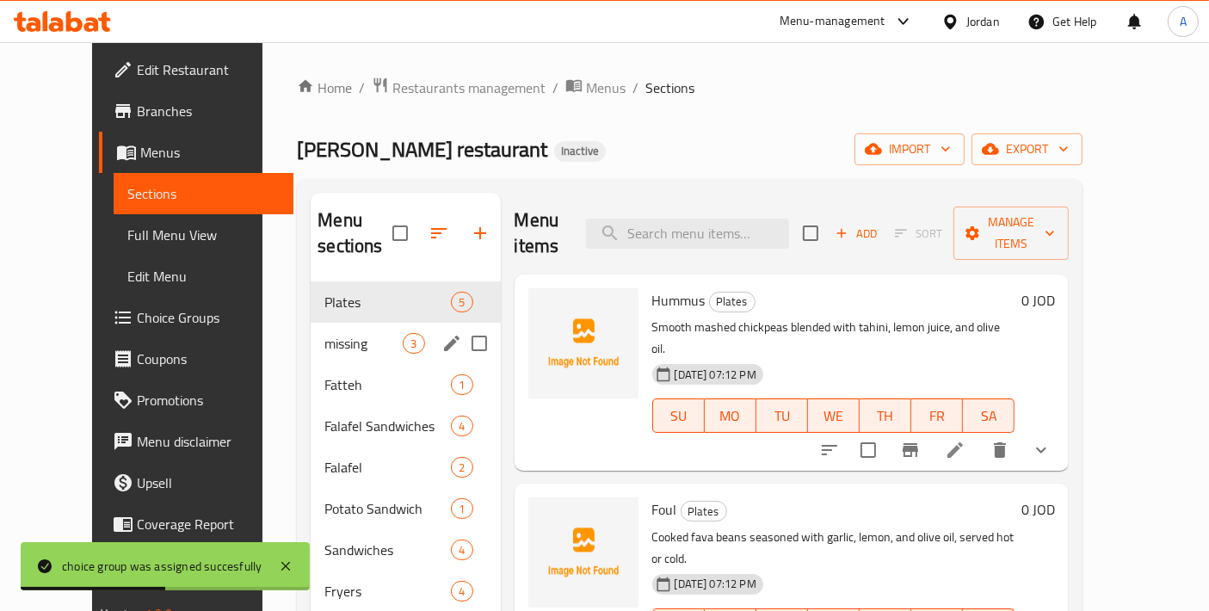
click at [461, 325] on input "Menu sections" at bounding box center [479, 343] width 36 height 36
checkbox input "true"
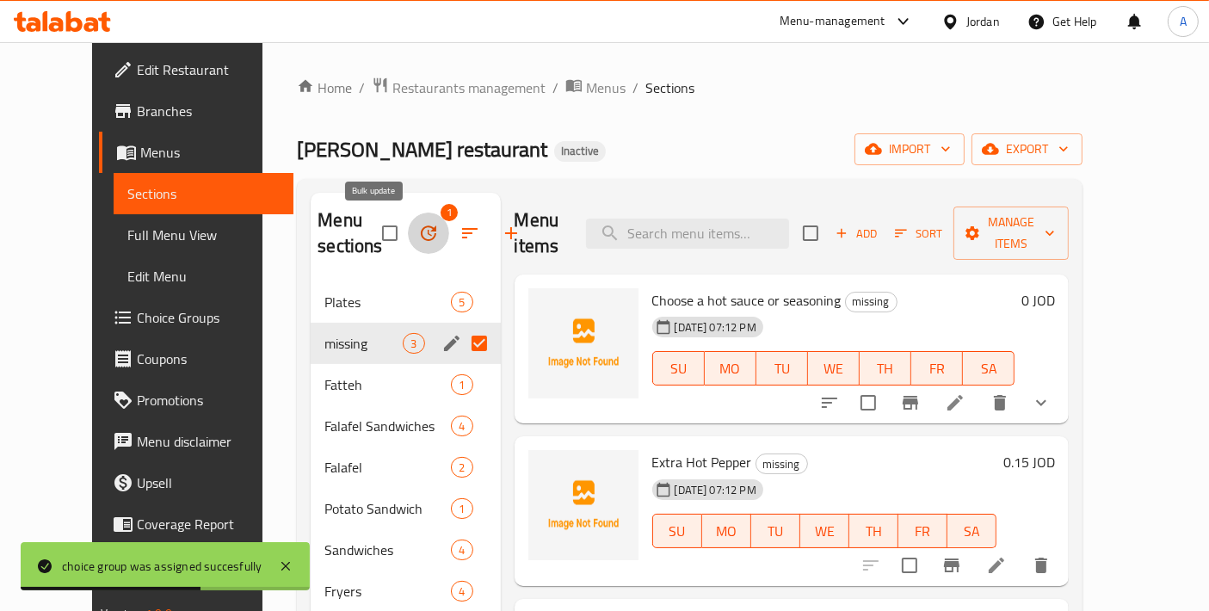
click at [418, 234] on icon "button" at bounding box center [428, 233] width 21 height 21
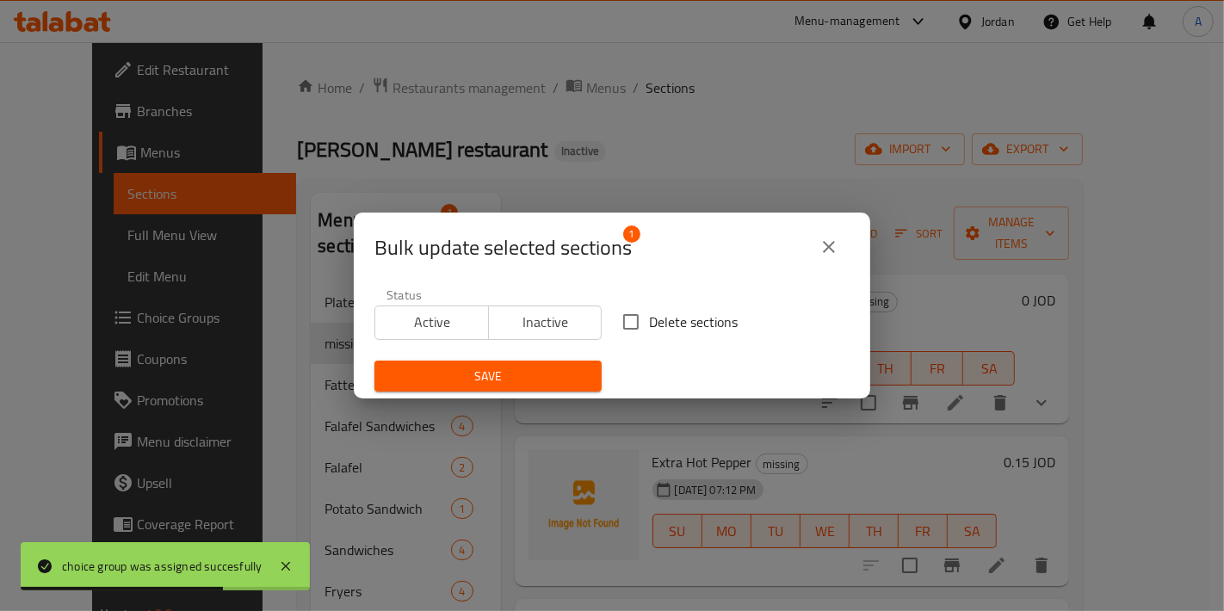
drag, startPoint x: 643, startPoint y: 330, endPoint x: 604, endPoint y: 336, distance: 39.2
click at [649, 328] on span "Delete sections" at bounding box center [693, 322] width 89 height 21
click at [642, 328] on input "Delete sections" at bounding box center [631, 322] width 36 height 36
checkbox input "true"
click at [560, 357] on div "Save" at bounding box center [488, 376] width 248 height 53
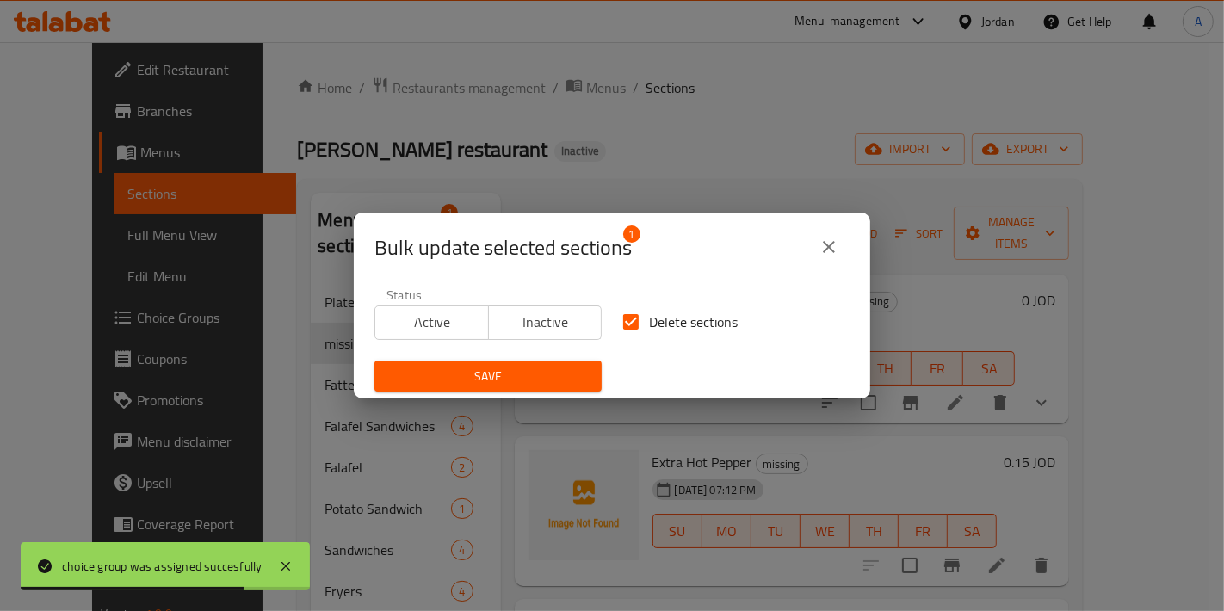
click at [554, 363] on button "Save" at bounding box center [487, 377] width 227 height 32
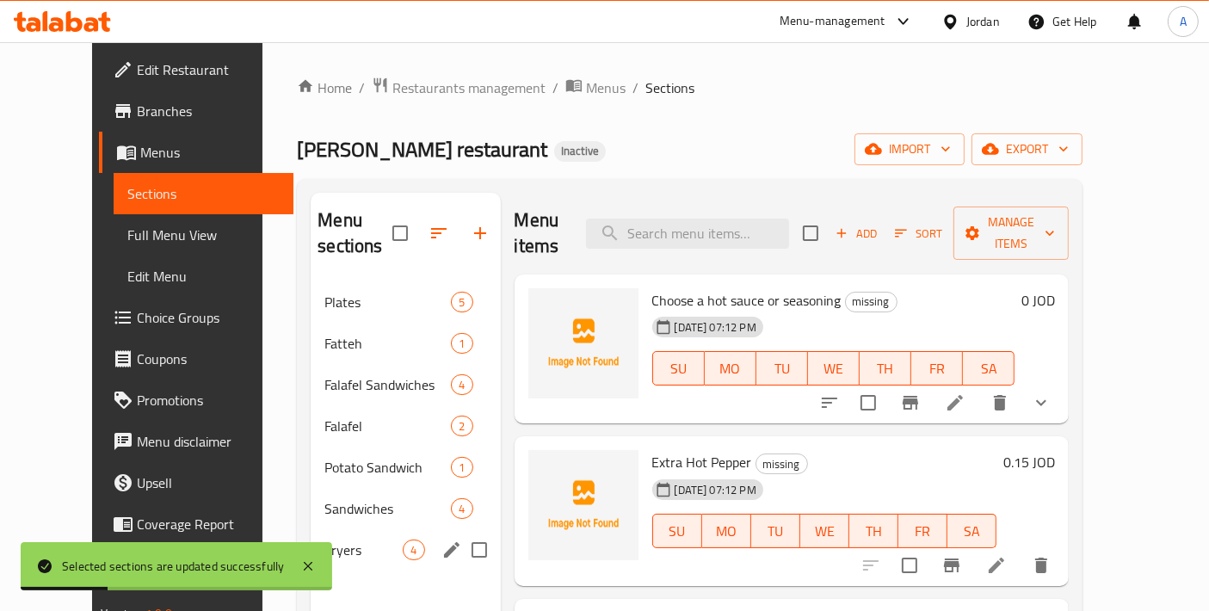
scroll to position [240, 0]
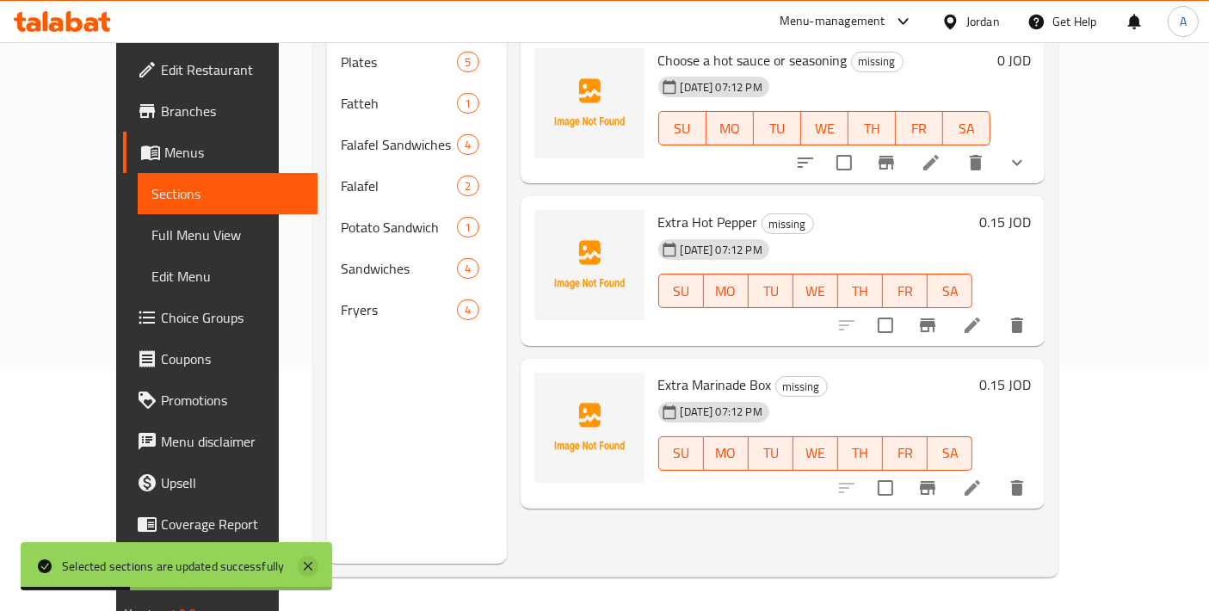
click at [307, 563] on icon at bounding box center [308, 566] width 21 height 21
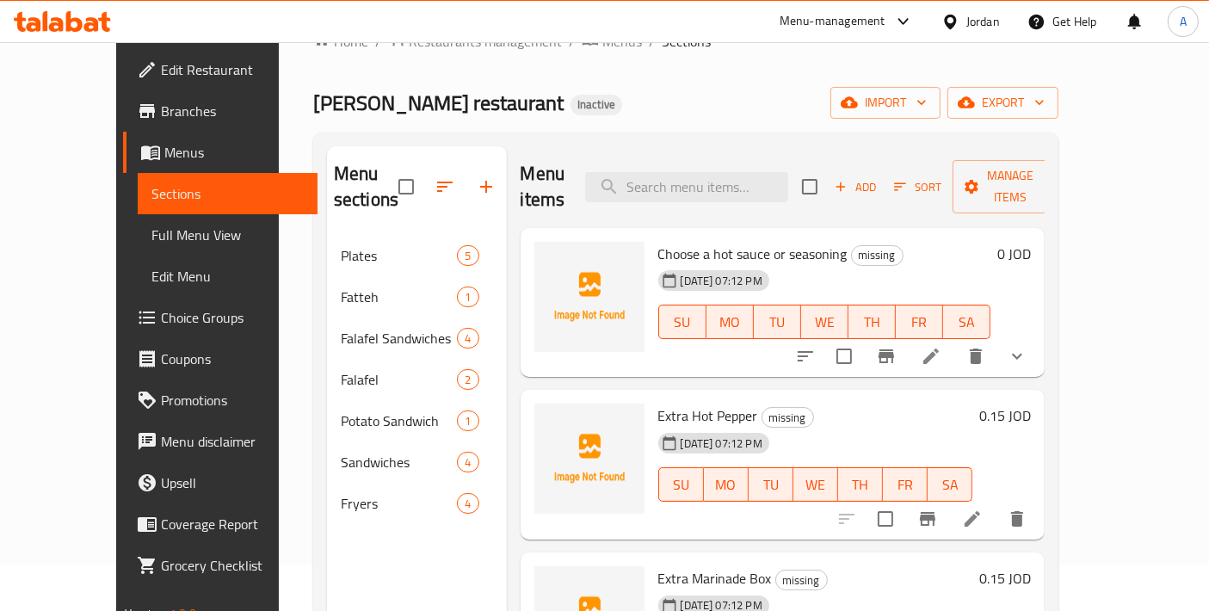
scroll to position [0, 0]
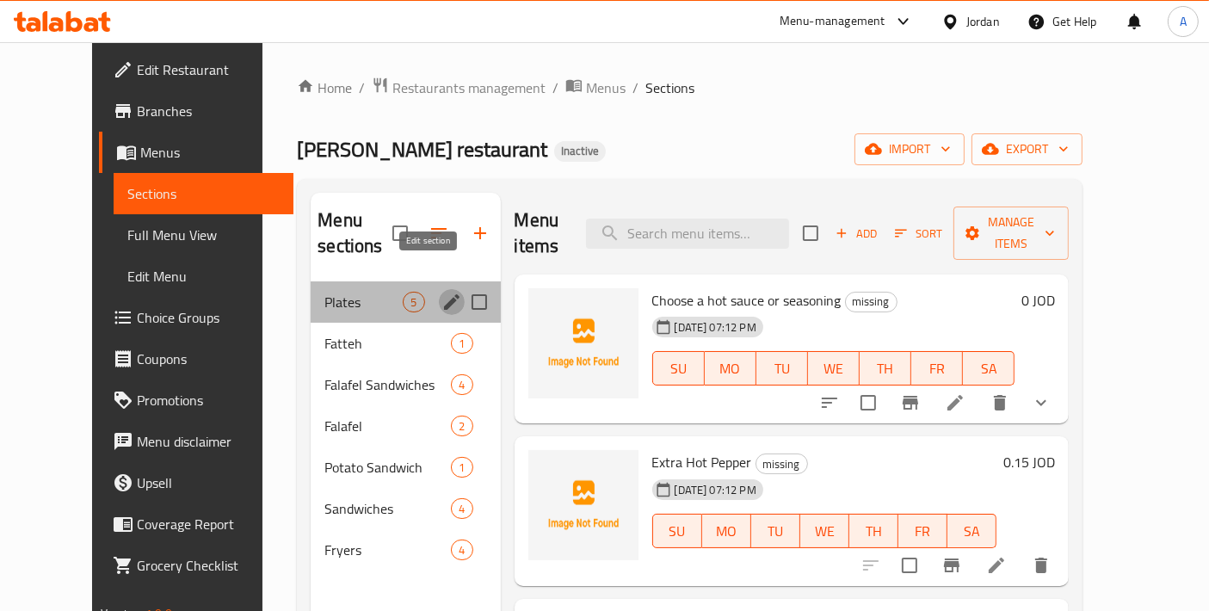
click at [444, 294] on icon "edit" at bounding box center [451, 301] width 15 height 15
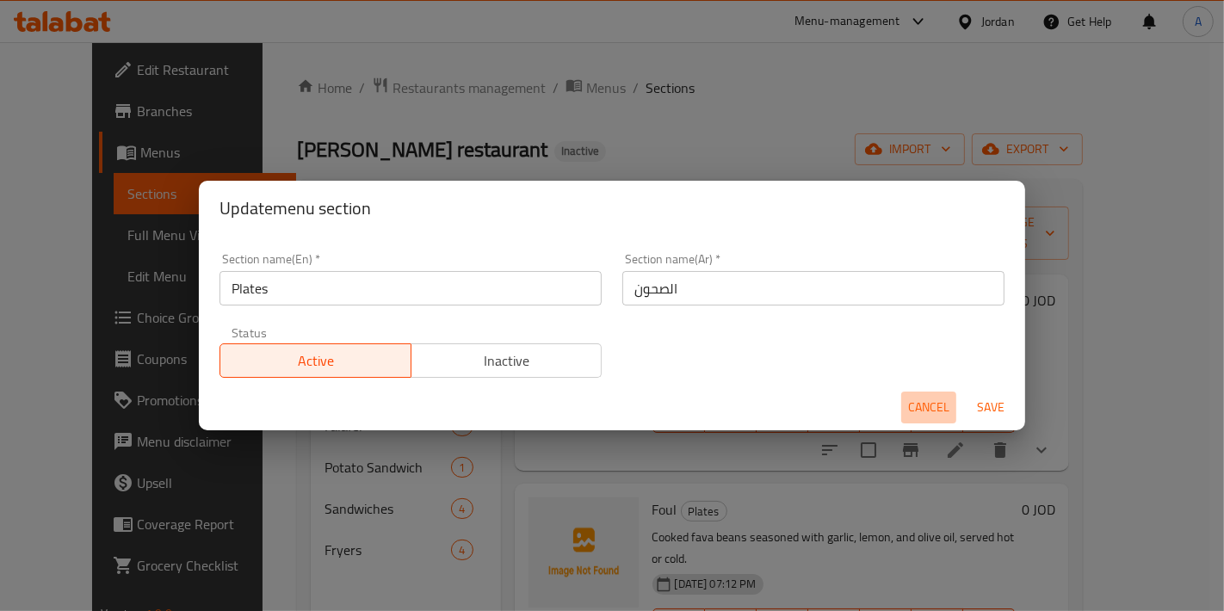
click at [922, 411] on span "Cancel" at bounding box center [928, 408] width 41 height 22
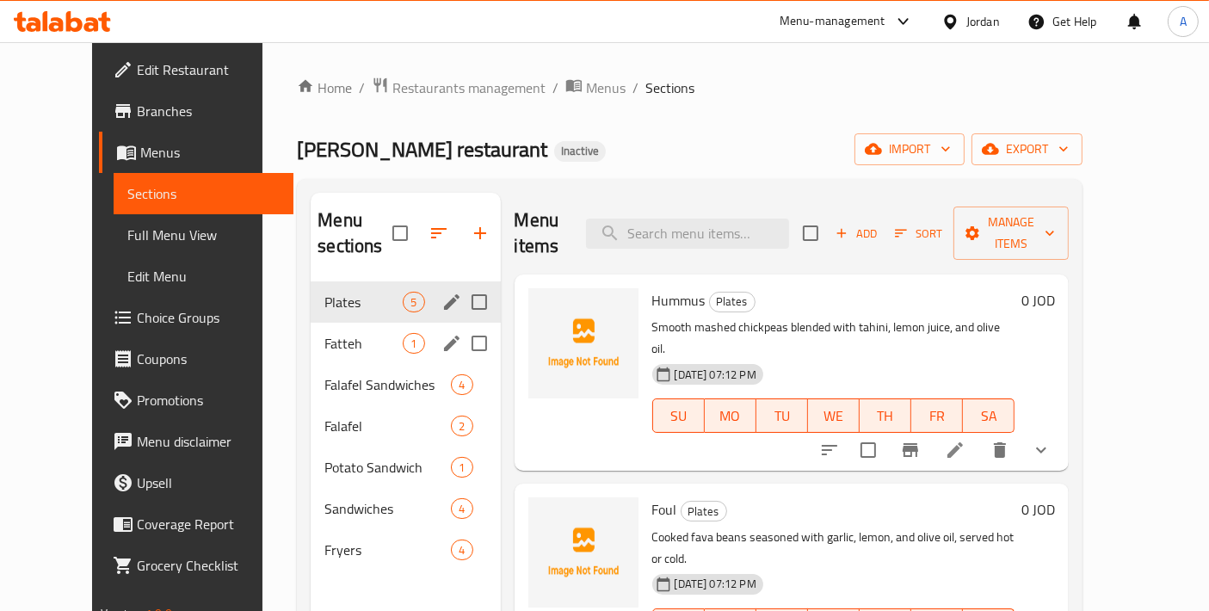
click at [444, 336] on icon "edit" at bounding box center [451, 343] width 15 height 15
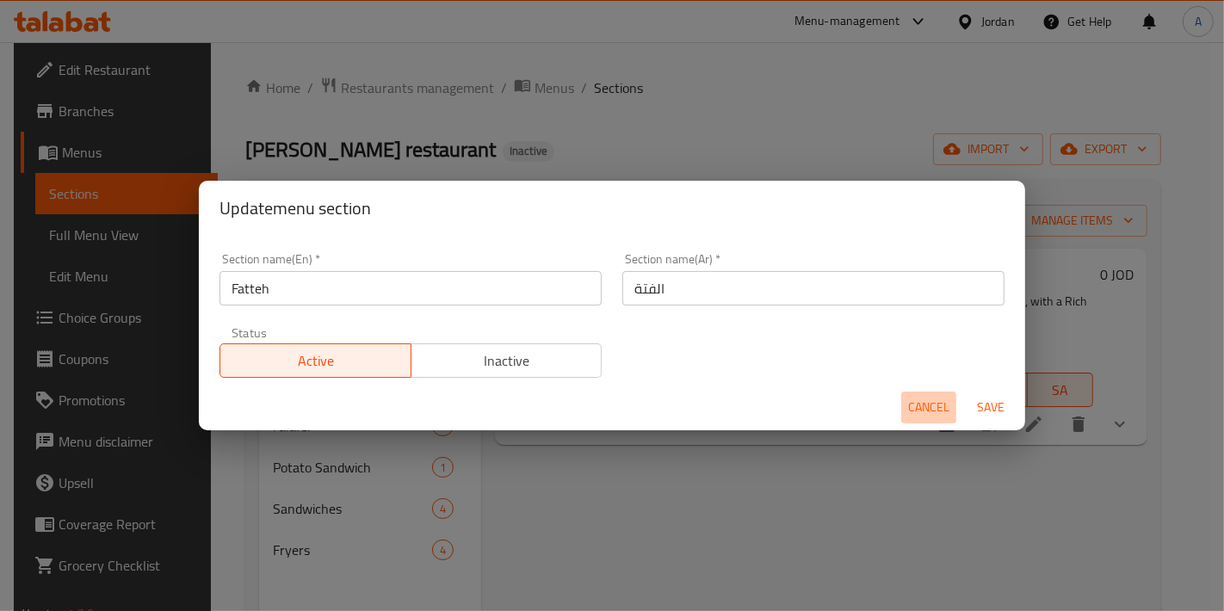
click at [902, 413] on button "Cancel" at bounding box center [928, 408] width 55 height 32
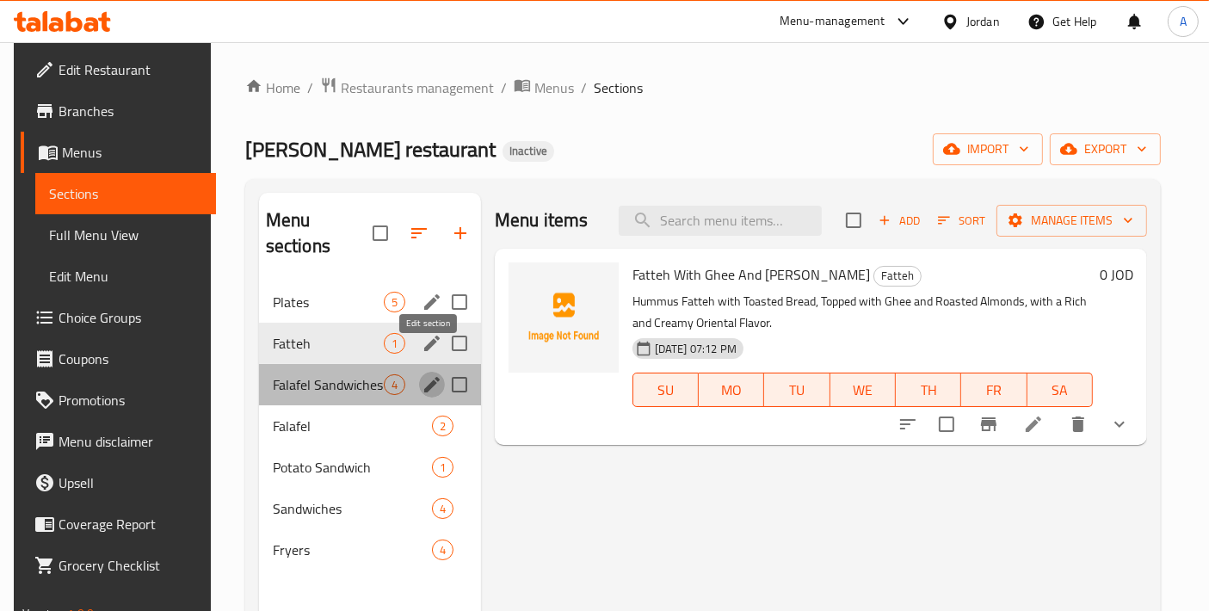
click at [424, 377] on icon "edit" at bounding box center [431, 384] width 15 height 15
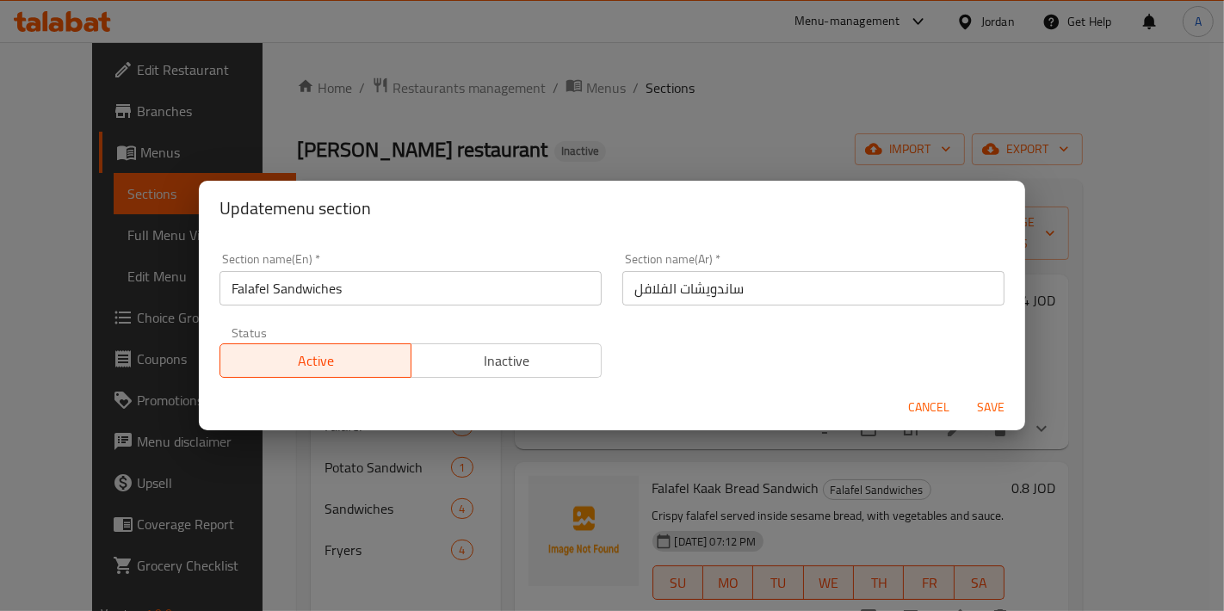
click at [937, 408] on span "Cancel" at bounding box center [928, 408] width 41 height 22
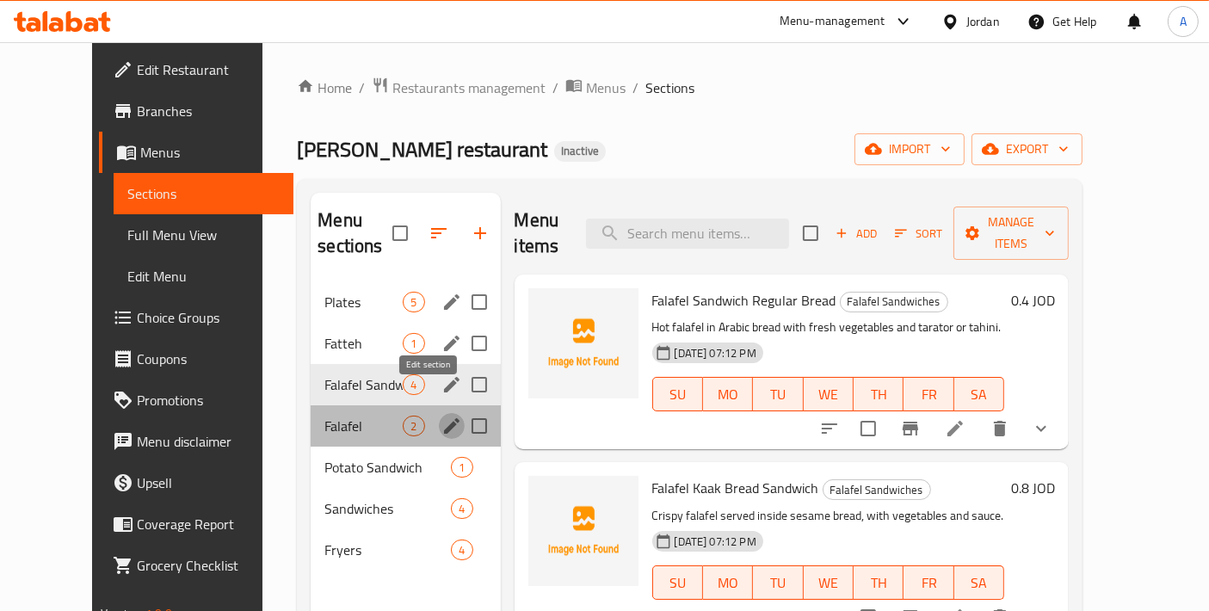
click at [442, 416] on icon "edit" at bounding box center [452, 426] width 21 height 21
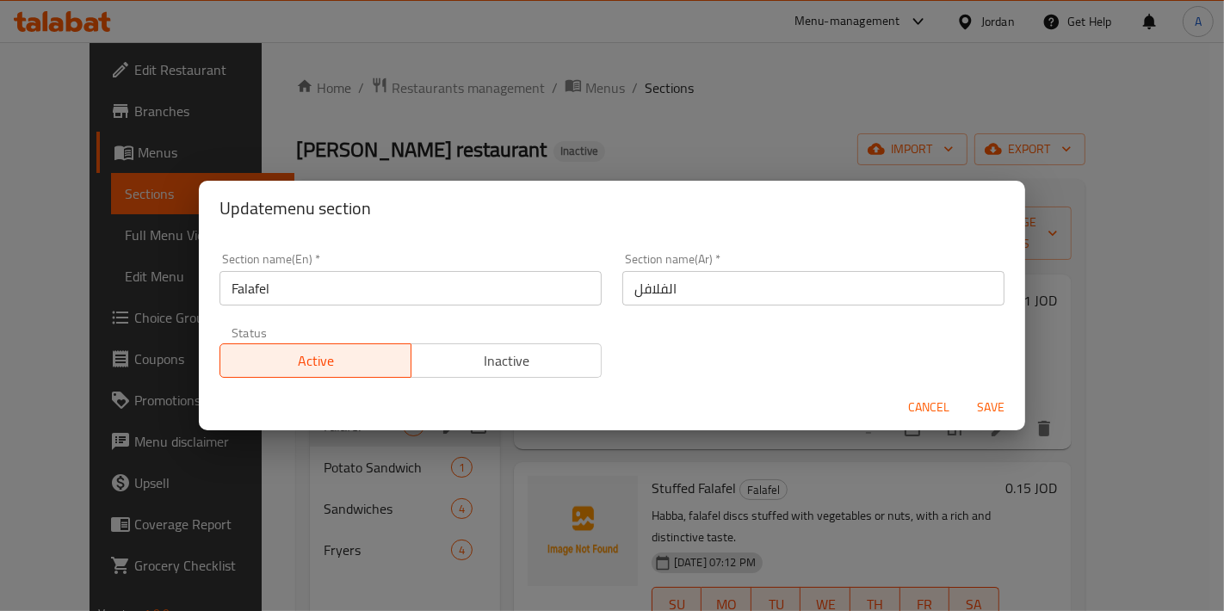
click at [915, 416] on span "Cancel" at bounding box center [928, 408] width 41 height 22
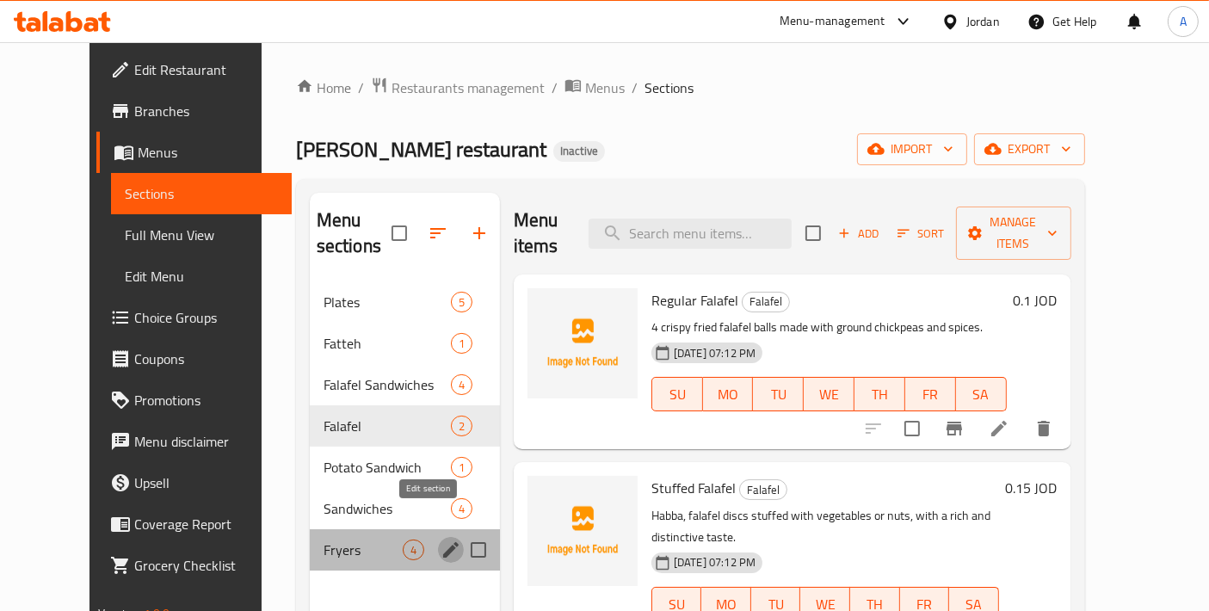
click at [443, 542] on icon "edit" at bounding box center [450, 549] width 15 height 15
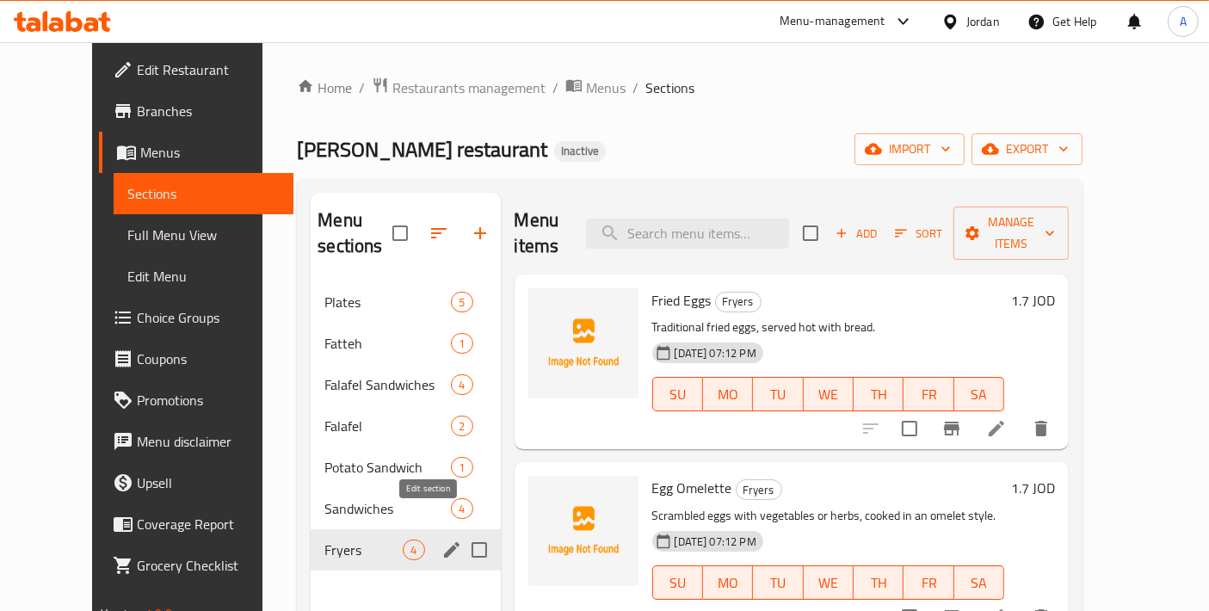
click at [442, 540] on icon "edit" at bounding box center [452, 550] width 21 height 21
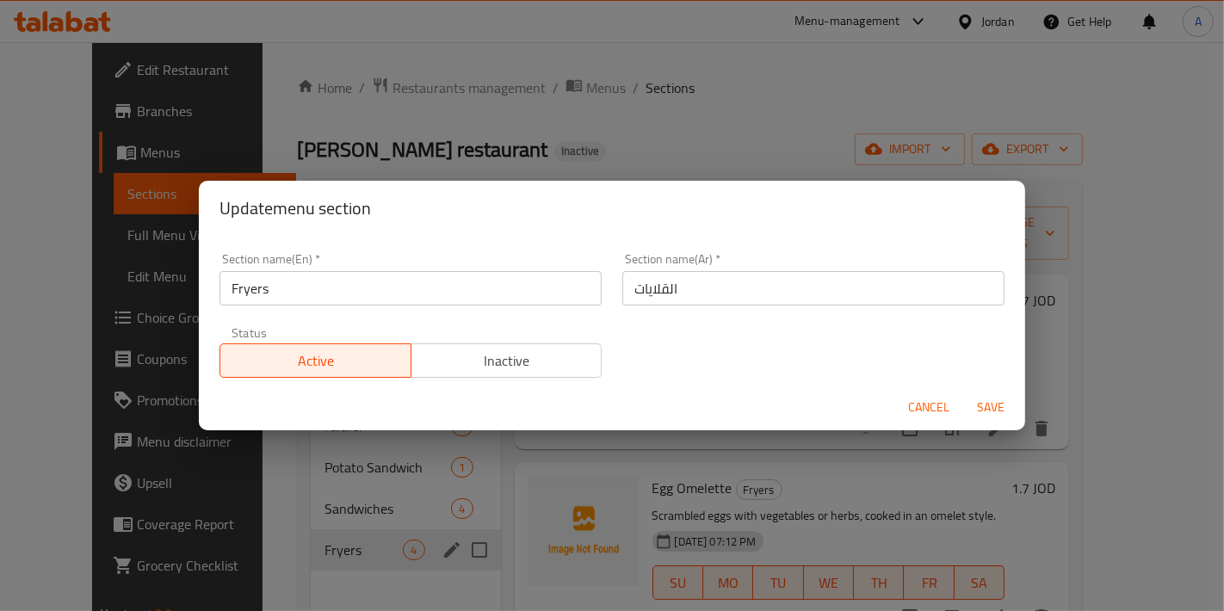
click at [733, 299] on input "القلايات" at bounding box center [813, 288] width 382 height 34
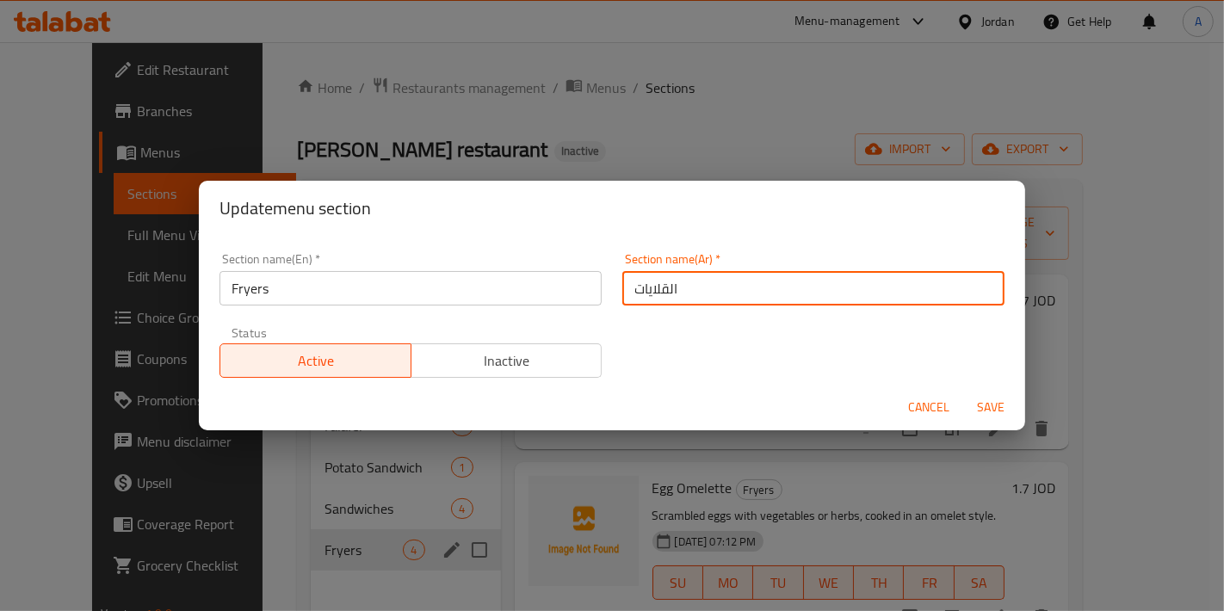
click at [733, 299] on input "القلايات" at bounding box center [813, 288] width 382 height 34
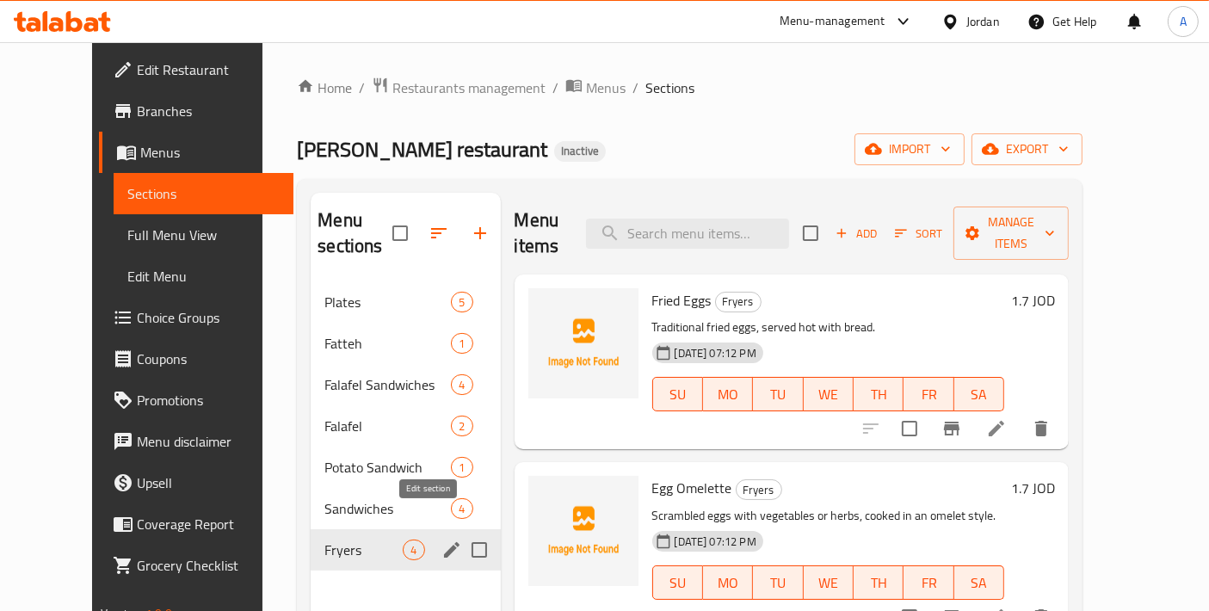
click at [442, 540] on icon "edit" at bounding box center [452, 550] width 21 height 21
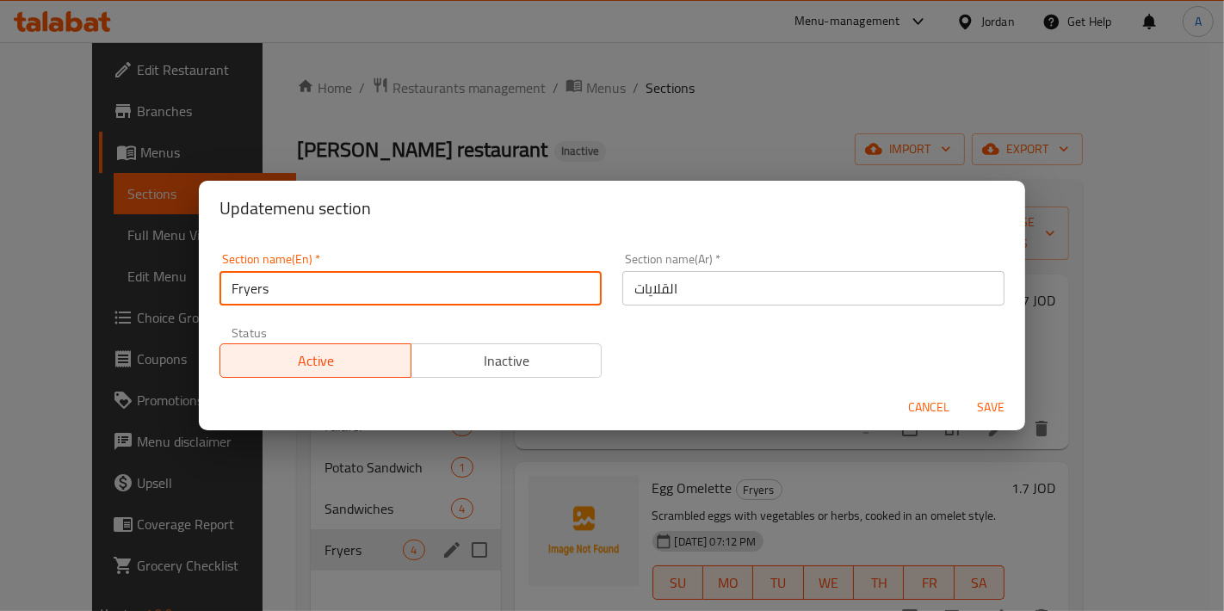
drag, startPoint x: 242, startPoint y: 296, endPoint x: 177, endPoint y: 298, distance: 64.6
click at [178, 296] on div "Update menu section Section name(En)   * Fryers Section name(En) * Section name…" at bounding box center [612, 305] width 1224 height 611
type input "Qalayhat"
click at [963, 392] on button "Save" at bounding box center [990, 408] width 55 height 32
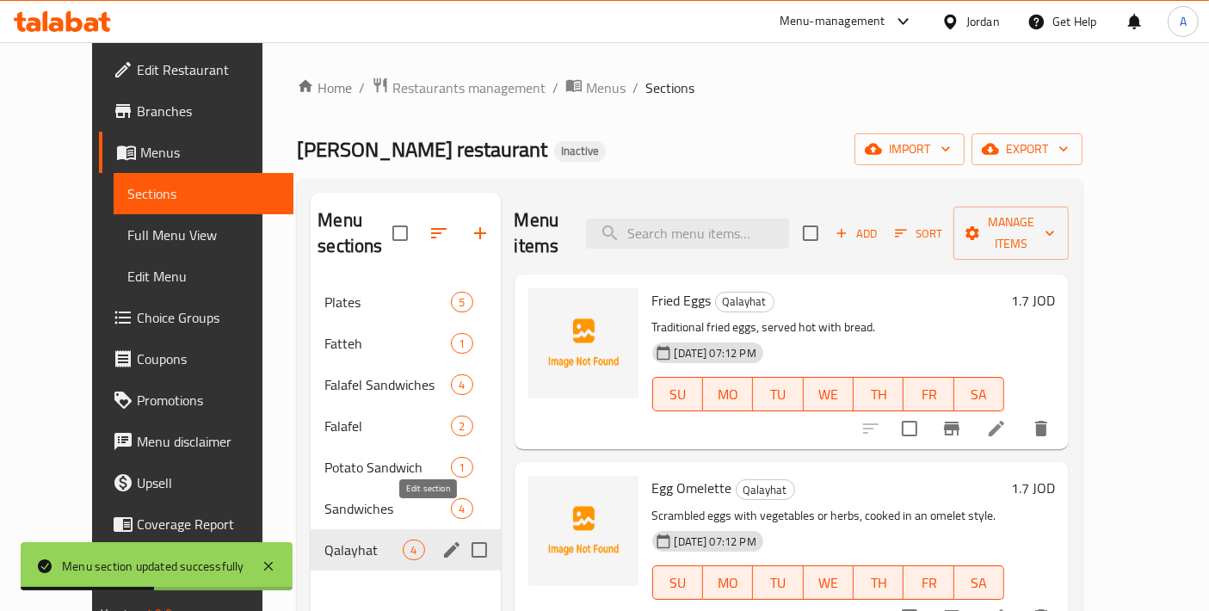
click at [442, 540] on icon "edit" at bounding box center [452, 550] width 21 height 21
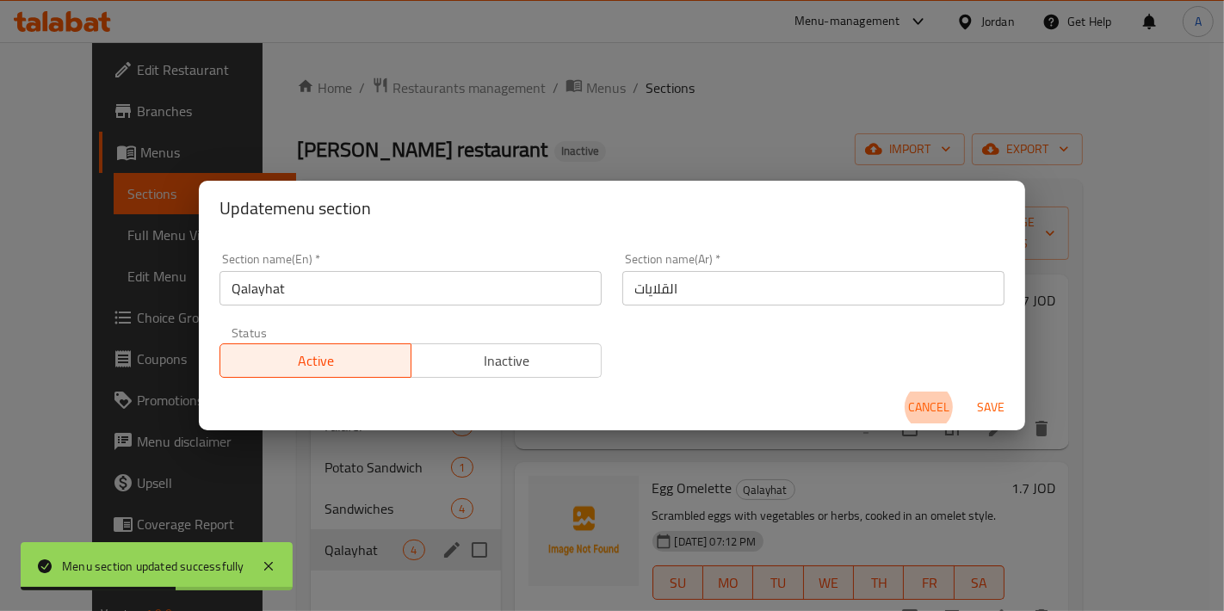
click at [368, 288] on input "Qalayhat" at bounding box center [411, 288] width 382 height 34
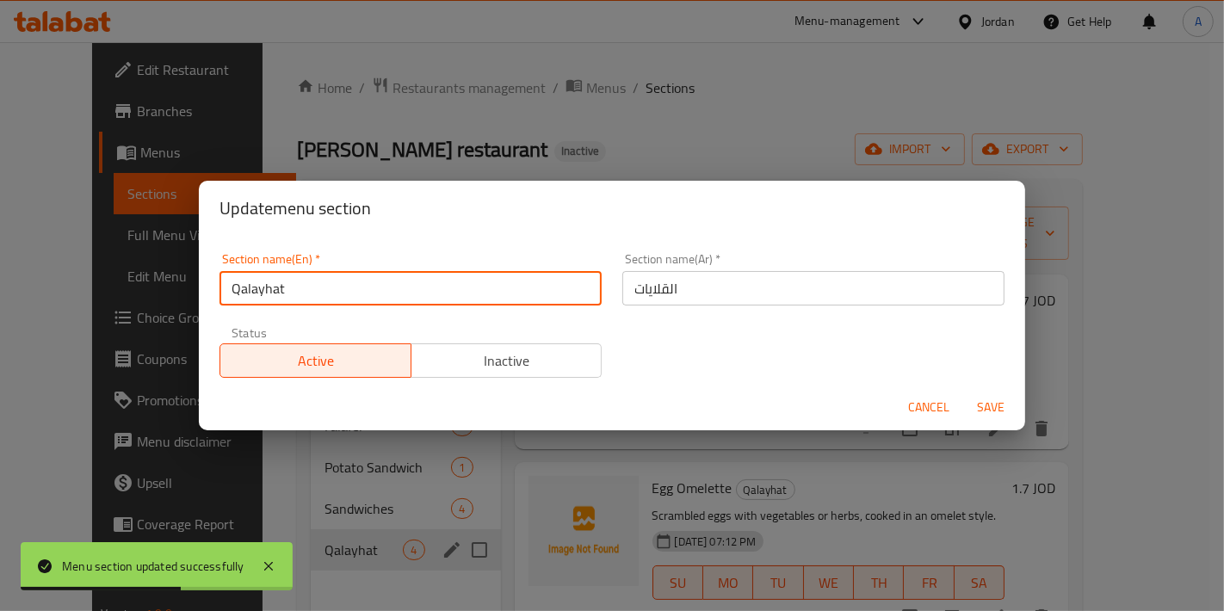
click at [368, 288] on input "Qalayhat" at bounding box center [411, 288] width 382 height 34
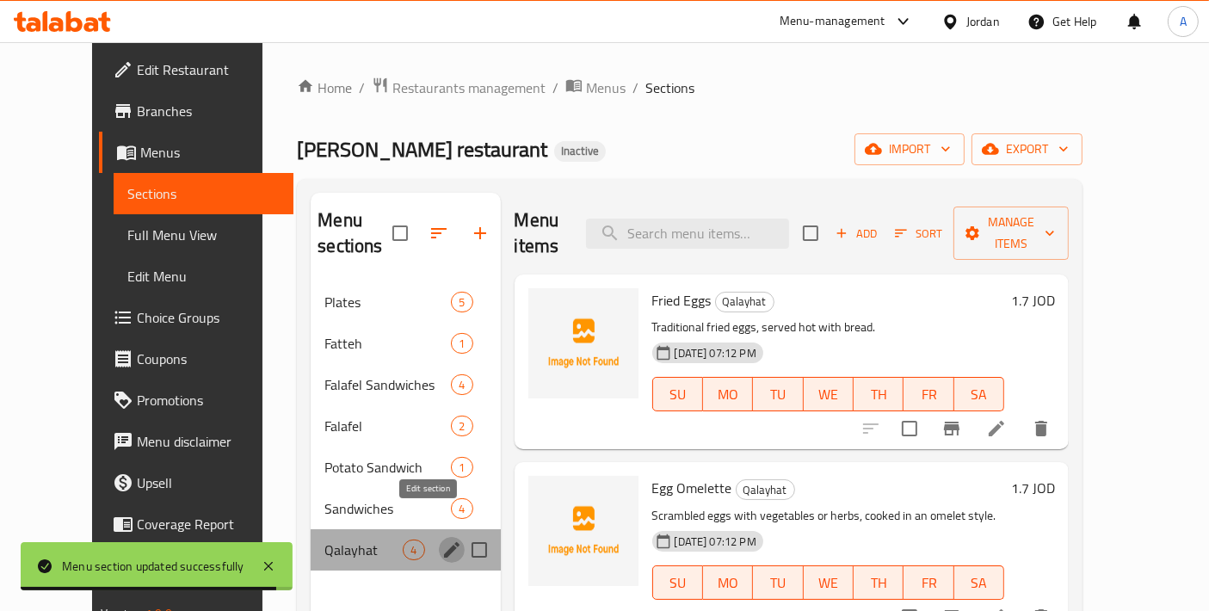
click at [442, 540] on icon "edit" at bounding box center [452, 550] width 21 height 21
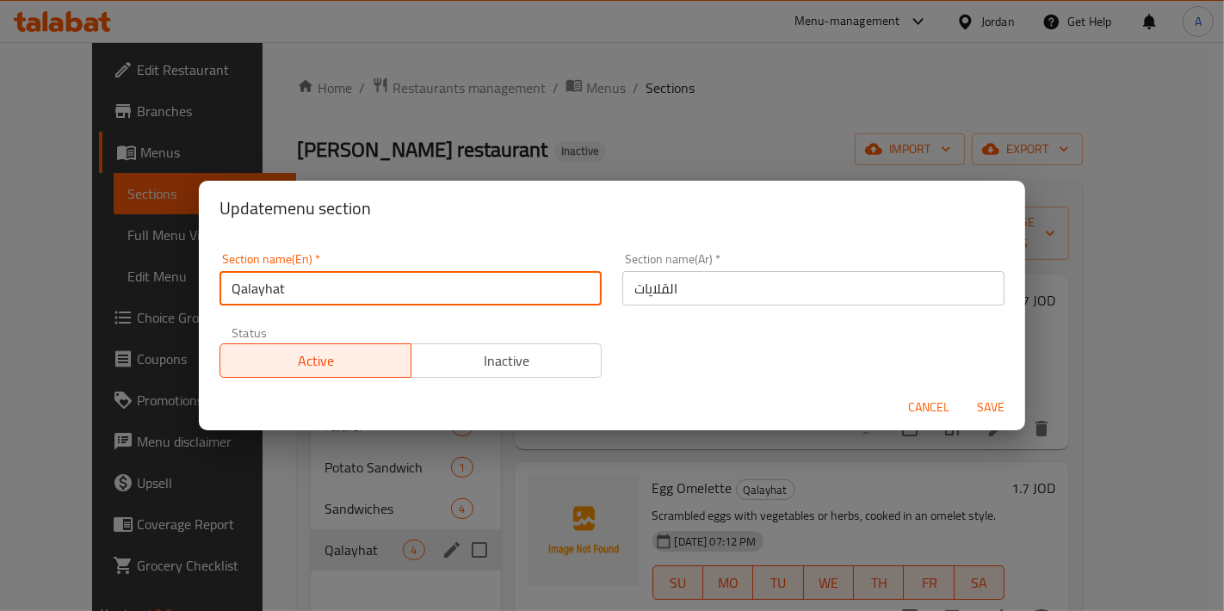
drag, startPoint x: 369, startPoint y: 301, endPoint x: 174, endPoint y: 300, distance: 195.4
click at [173, 301] on div "Update menu section Section name(En)   * Qalayhat Section name(En) * Section na…" at bounding box center [612, 305] width 1224 height 611
paste input "text"
type input "Qalayat"
click at [963, 392] on button "Save" at bounding box center [990, 408] width 55 height 32
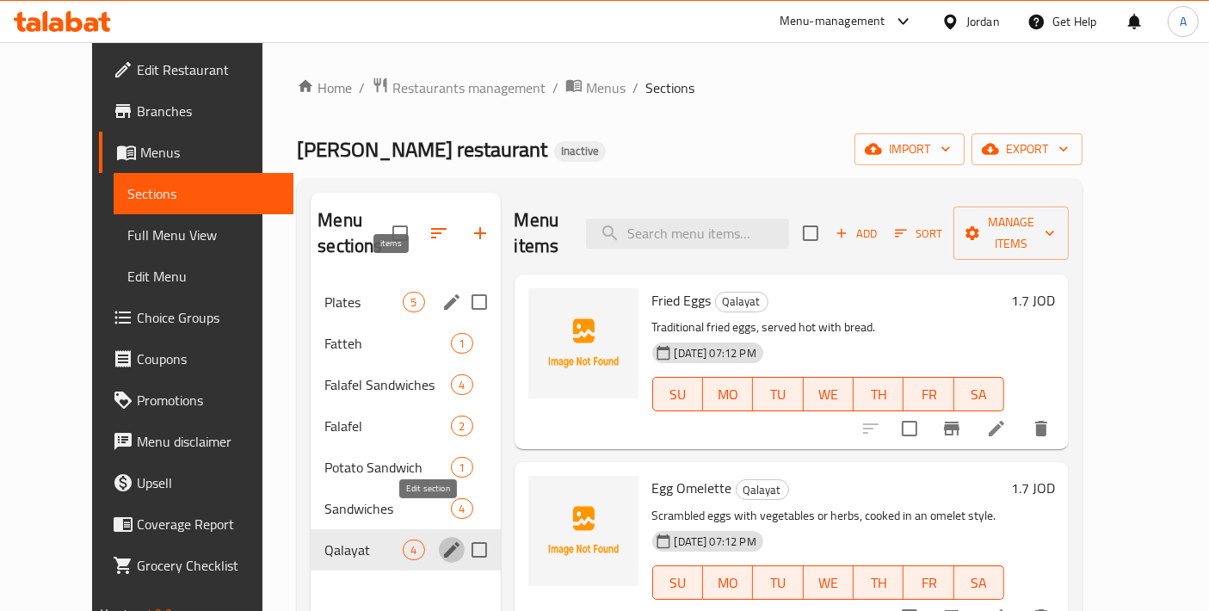
click at [368, 292] on span "Plates" at bounding box center [364, 302] width 78 height 21
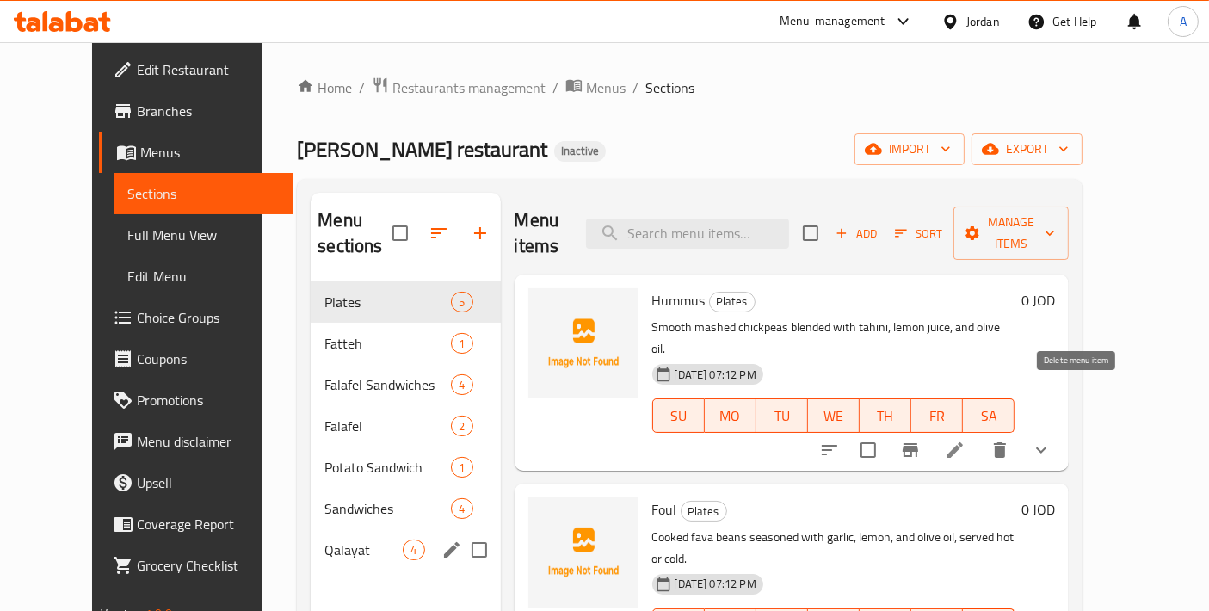
click at [1052, 440] on icon "show more" at bounding box center [1041, 450] width 21 height 21
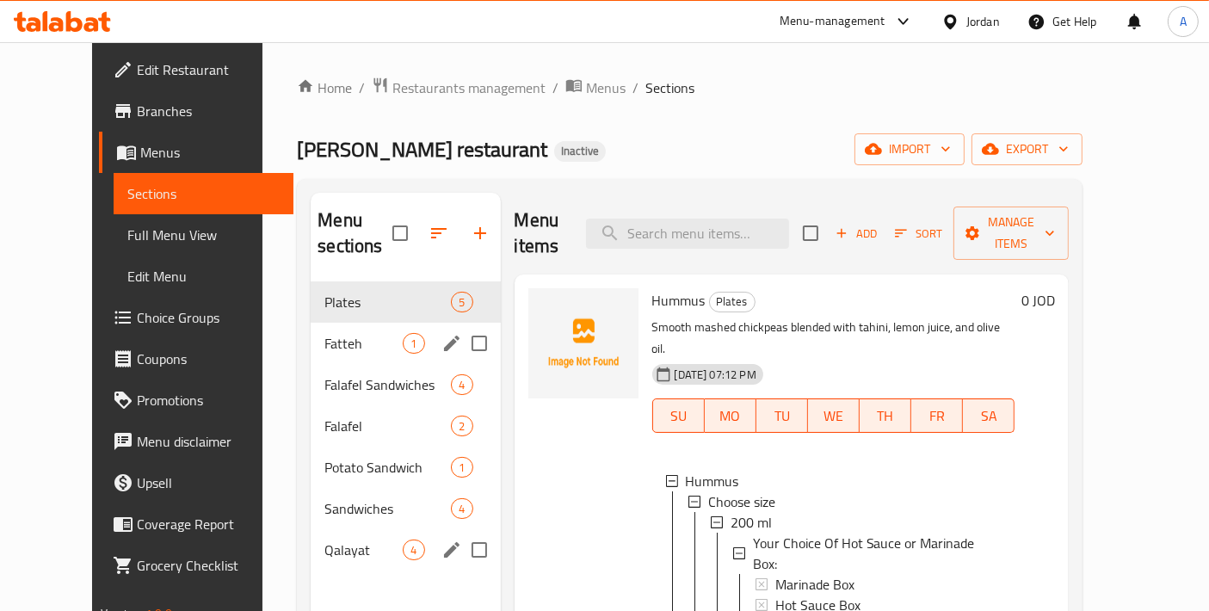
click at [326, 333] on span "Fatteh" at bounding box center [364, 343] width 78 height 21
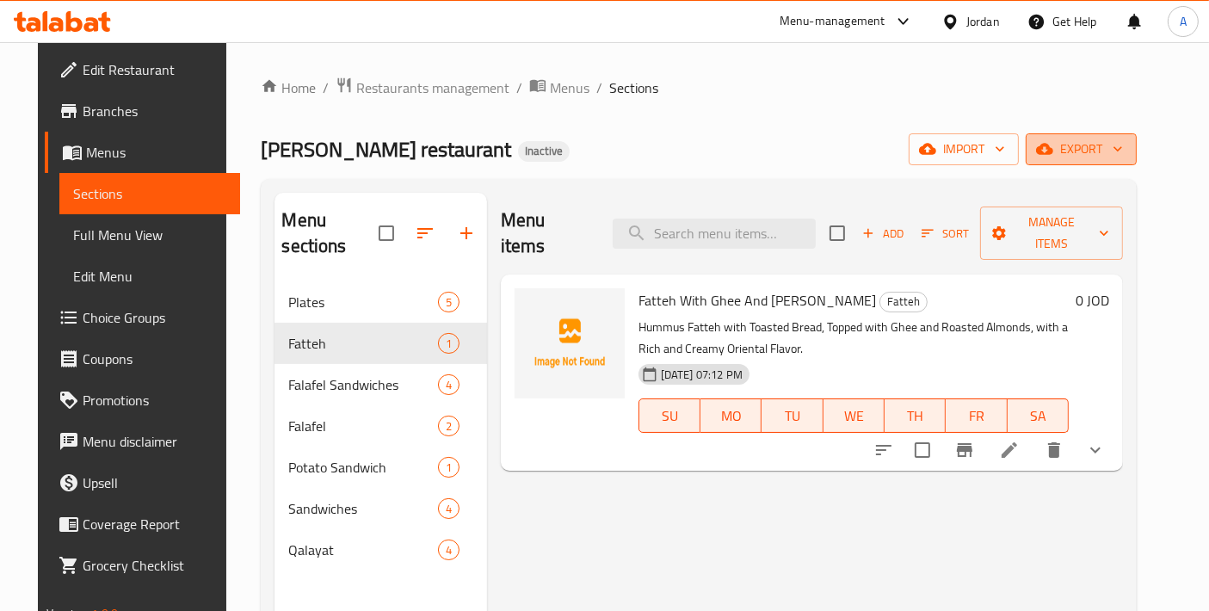
click at [1123, 151] on span "export" at bounding box center [1081, 150] width 83 height 22
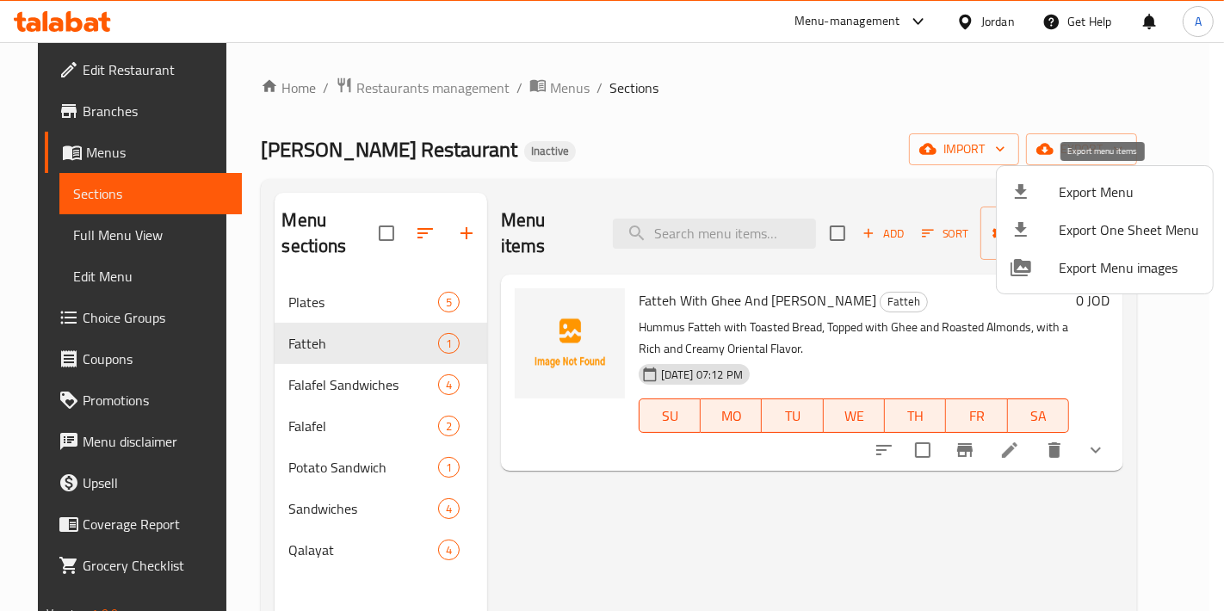
click at [1092, 187] on span "Export Menu" at bounding box center [1129, 192] width 140 height 21
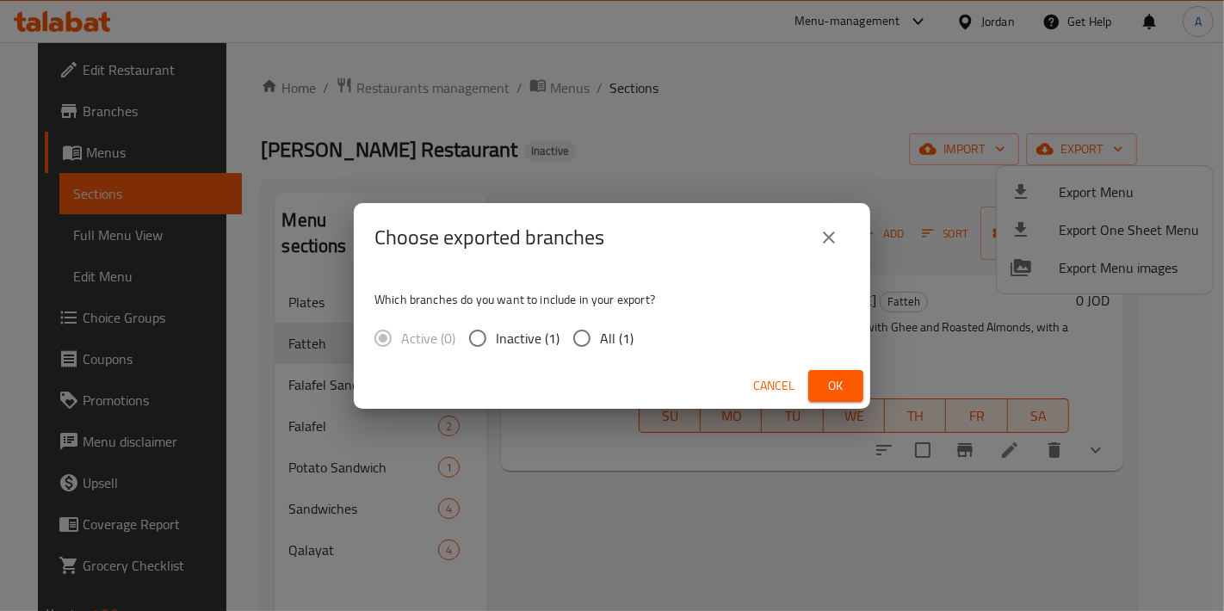
click at [630, 336] on span "All (1)" at bounding box center [617, 338] width 34 height 21
click at [600, 336] on input "All (1)" at bounding box center [582, 338] width 36 height 36
radio input "true"
click at [820, 379] on button "Ok" at bounding box center [835, 386] width 55 height 32
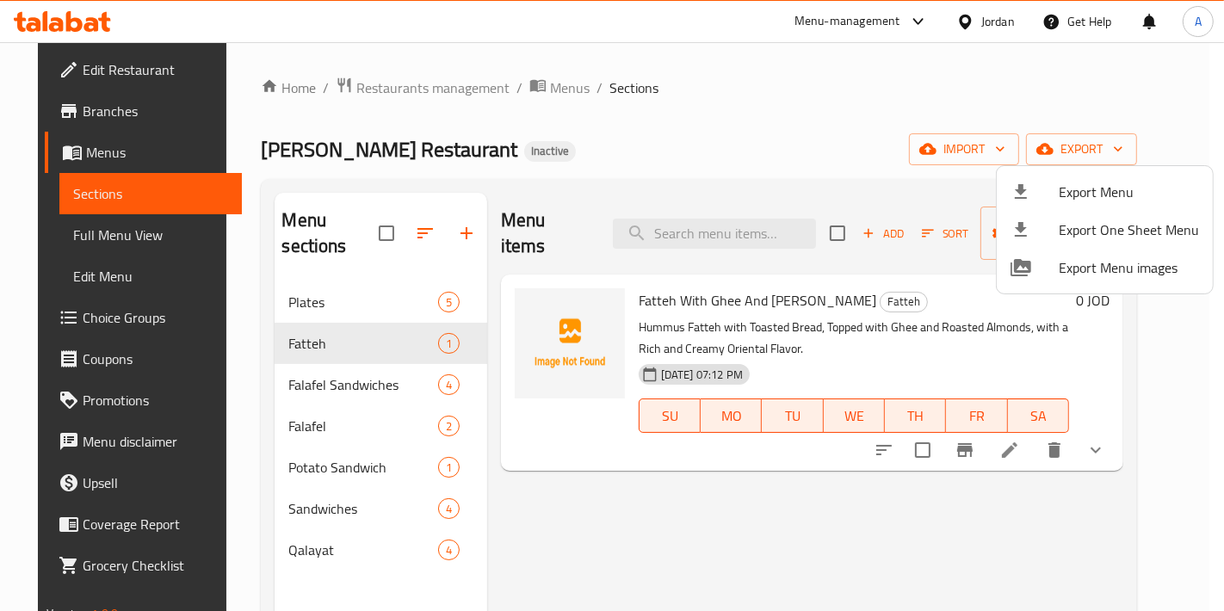
click at [637, 139] on div at bounding box center [612, 305] width 1224 height 611
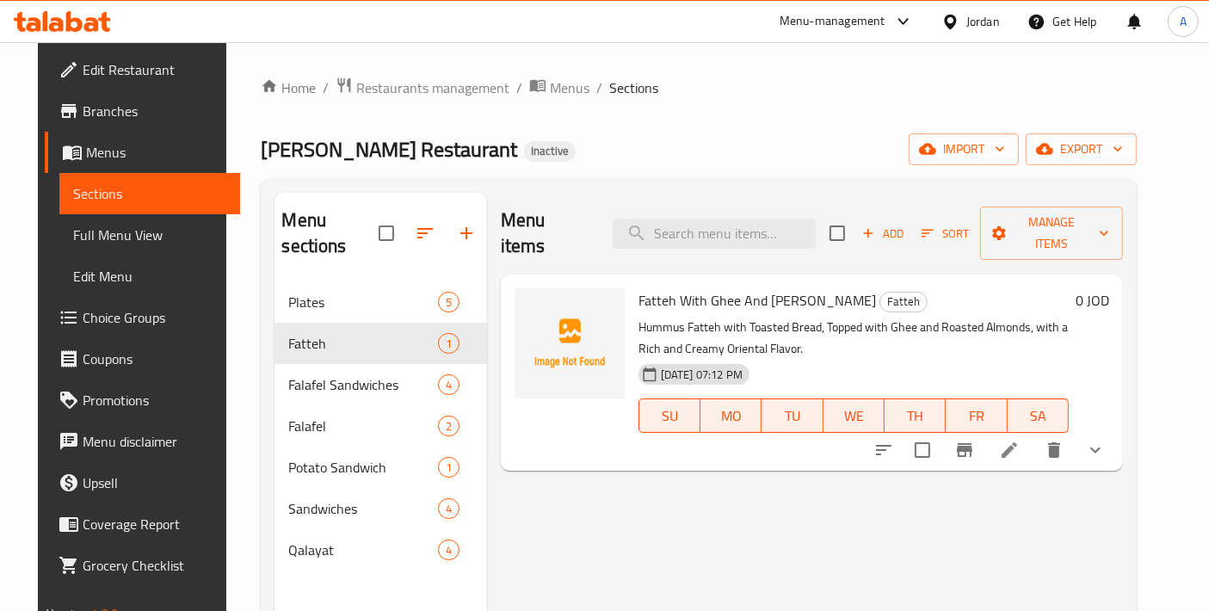
click at [96, 319] on span "Choice Groups" at bounding box center [155, 317] width 144 height 21
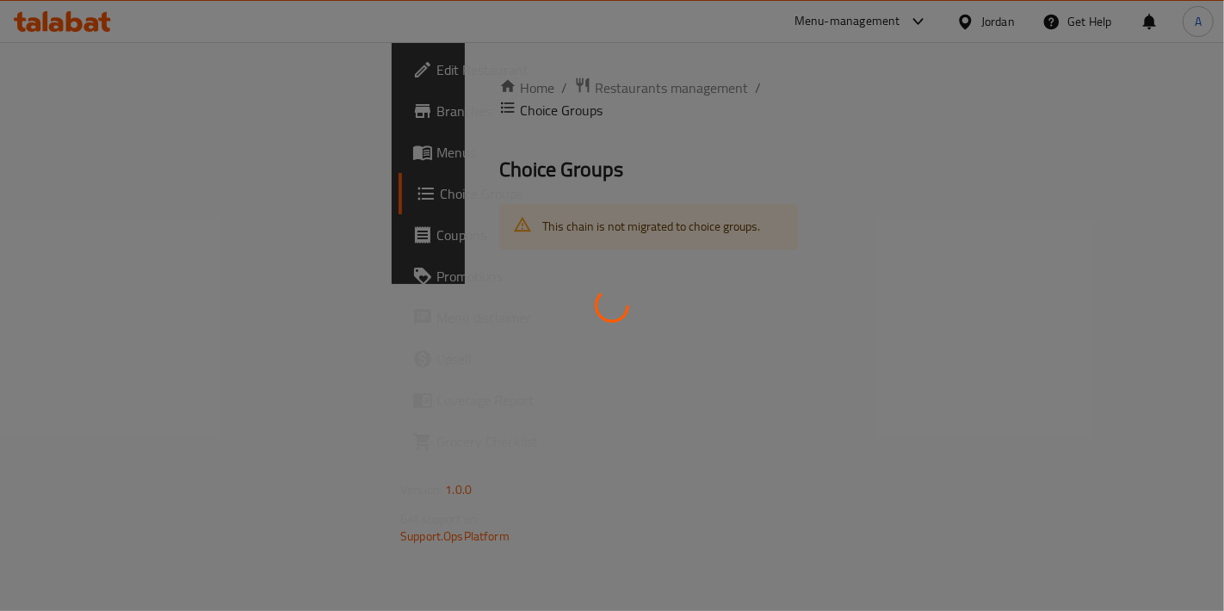
click at [69, 141] on div at bounding box center [612, 305] width 1224 height 611
click at [64, 156] on div at bounding box center [612, 305] width 1224 height 611
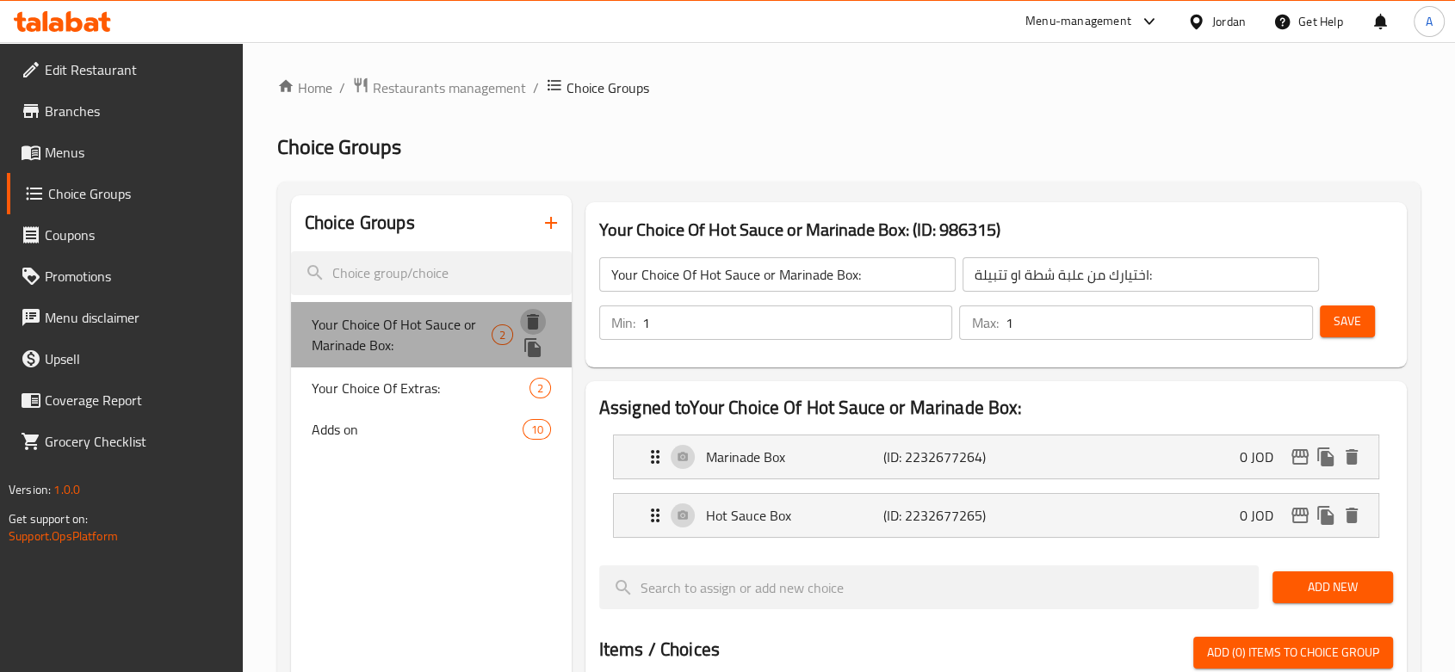
click at [535, 329] on icon "delete" at bounding box center [533, 321] width 12 height 15
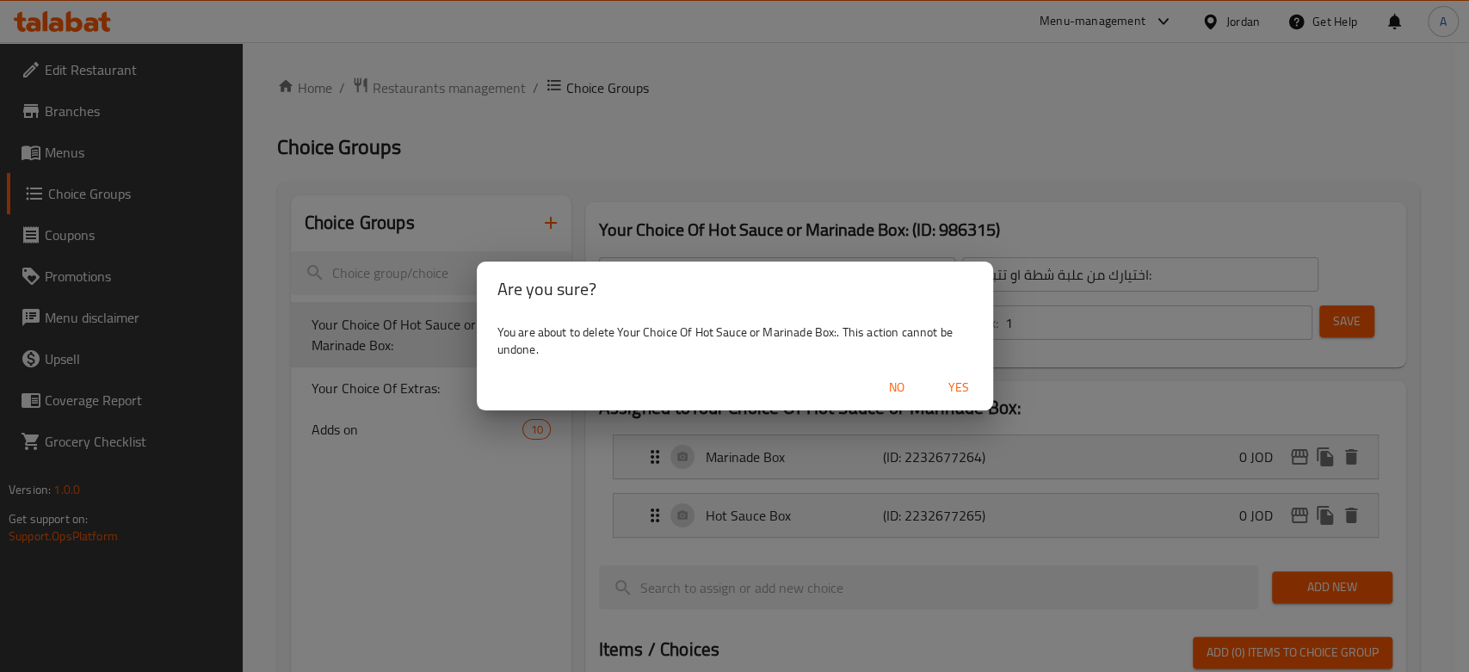
click at [951, 384] on span "Yes" at bounding box center [958, 388] width 41 height 22
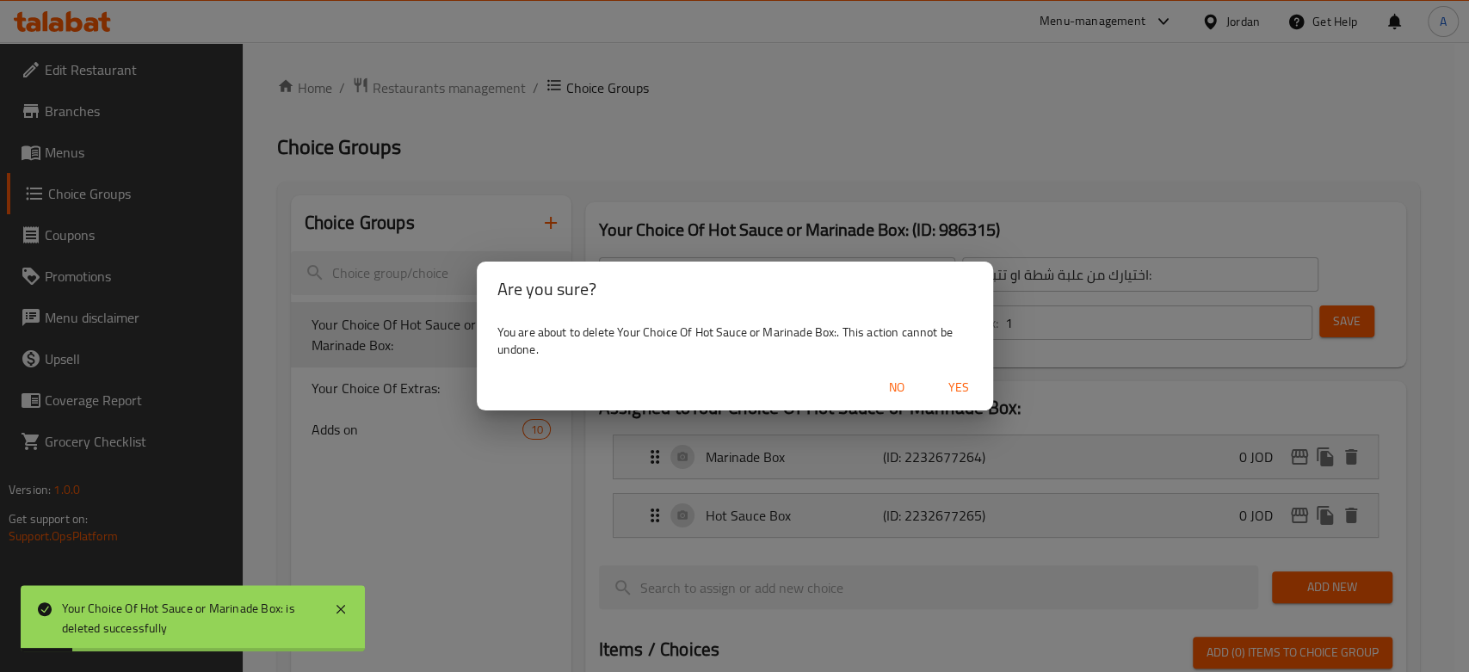
click at [965, 391] on span "Yes" at bounding box center [958, 388] width 41 height 22
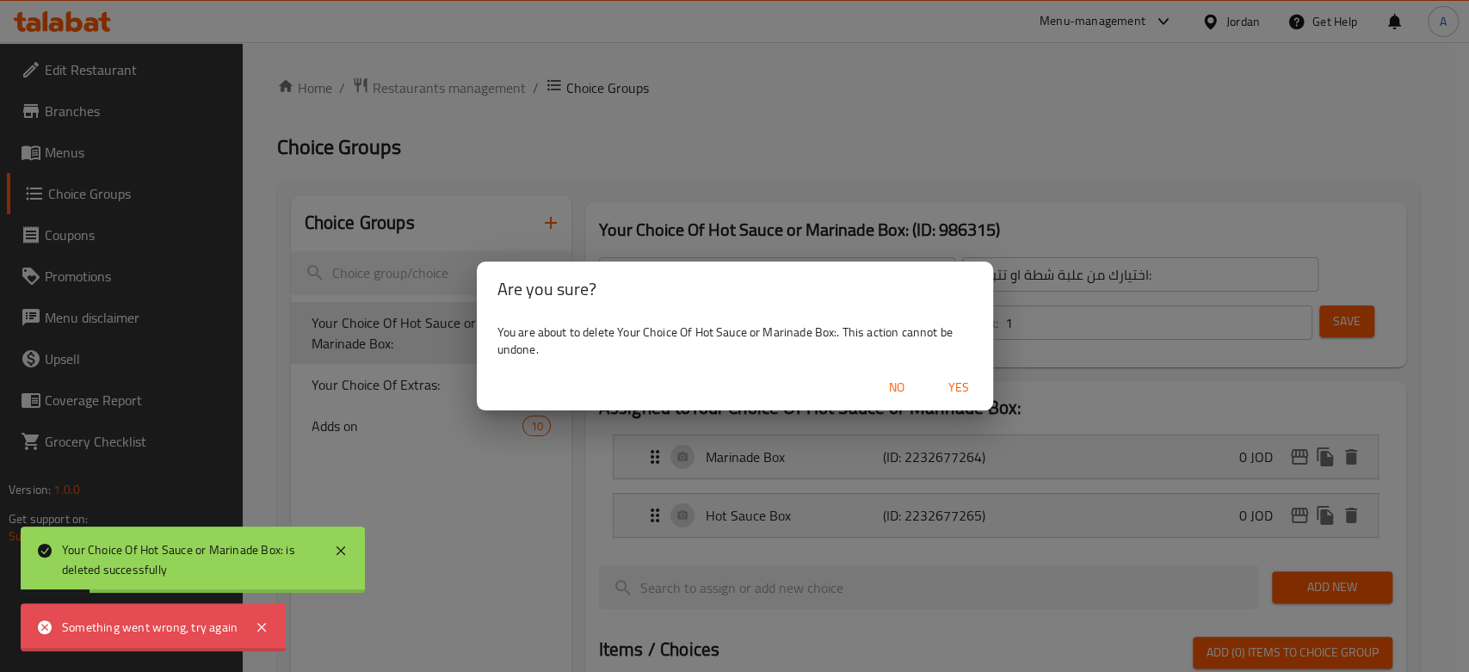
type input "Your Choice Of Extras:"
type input "إختيارك من الإضافات:"
type input "0"
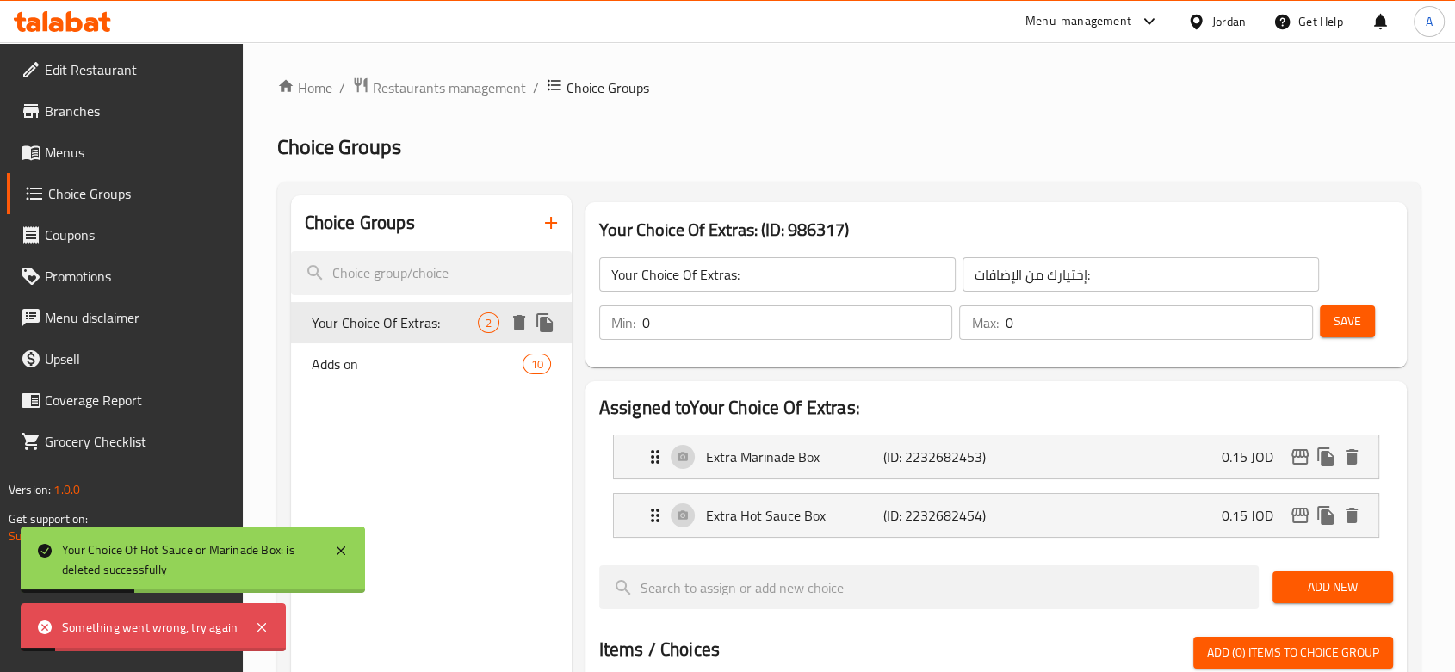
click at [546, 328] on icon "duplicate" at bounding box center [544, 322] width 16 height 19
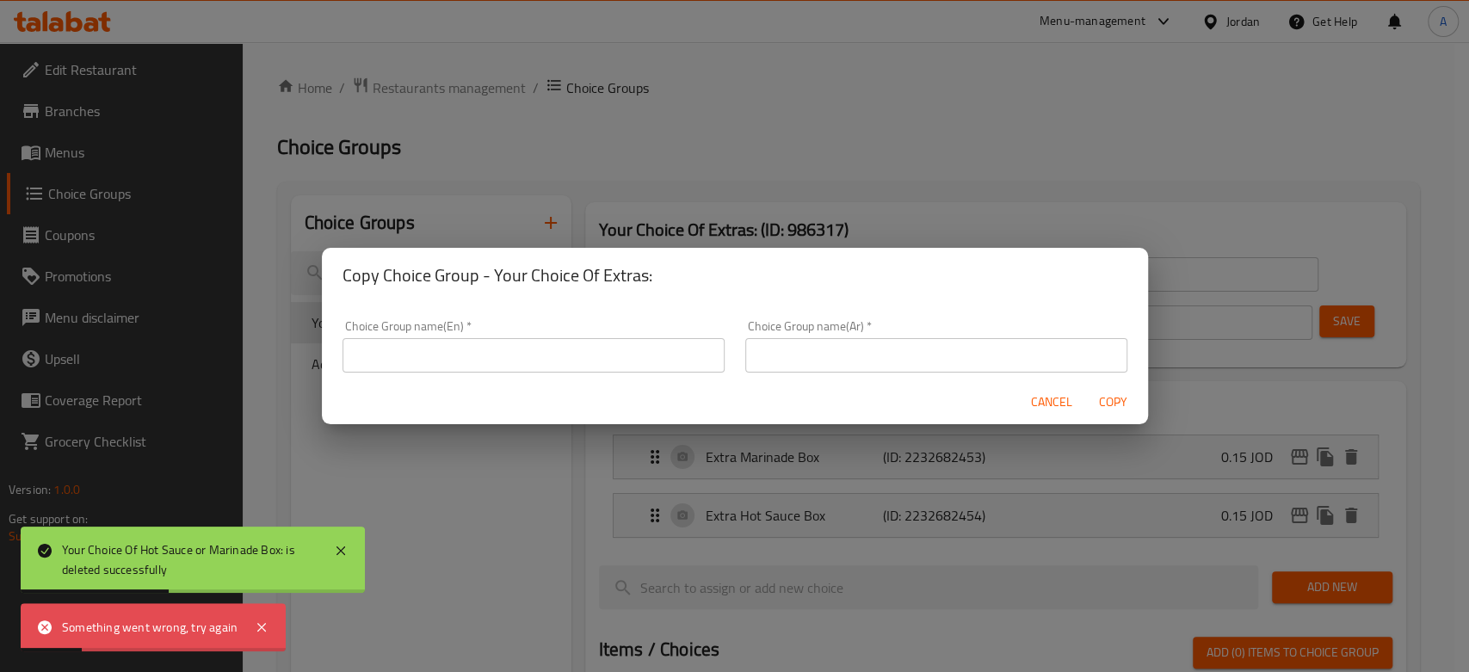
click at [1041, 407] on span "Cancel" at bounding box center [1051, 403] width 41 height 22
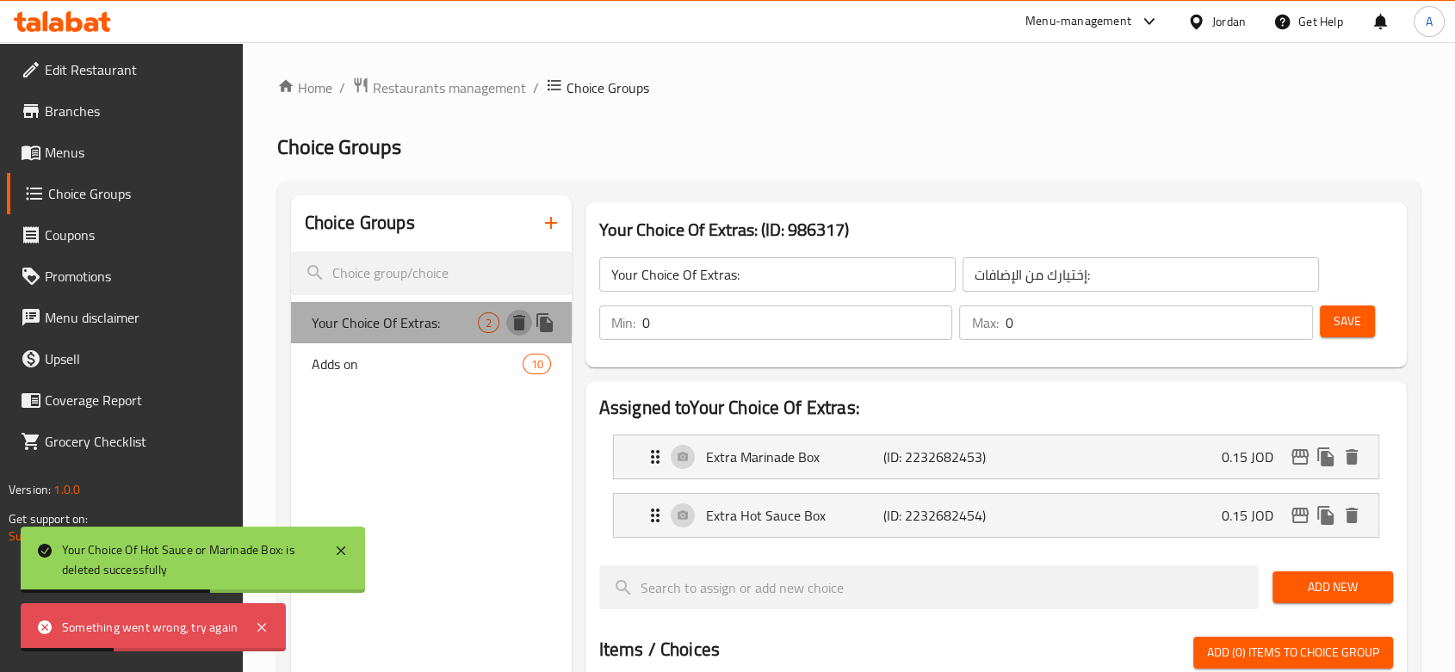
click at [524, 327] on icon "delete" at bounding box center [519, 322] width 21 height 21
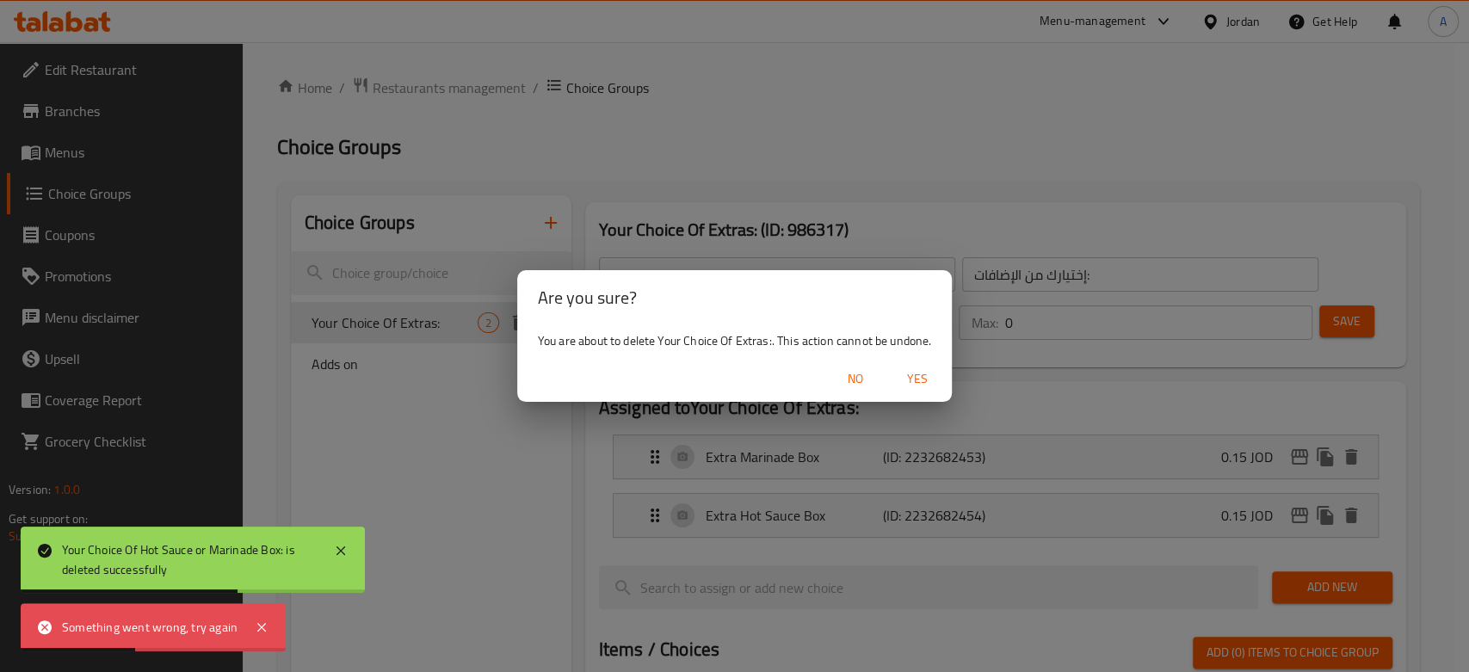
click at [931, 384] on span "Yes" at bounding box center [917, 379] width 41 height 22
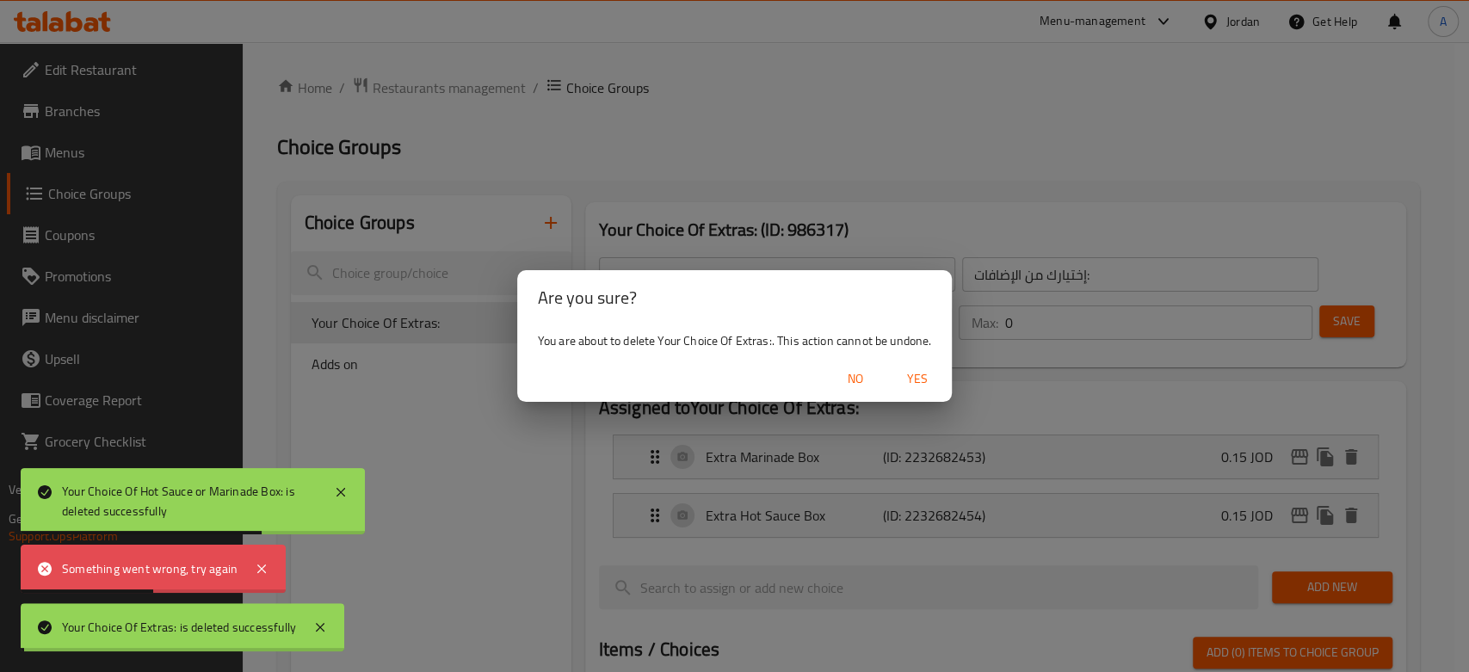
type input "Adds on"
type input "9"
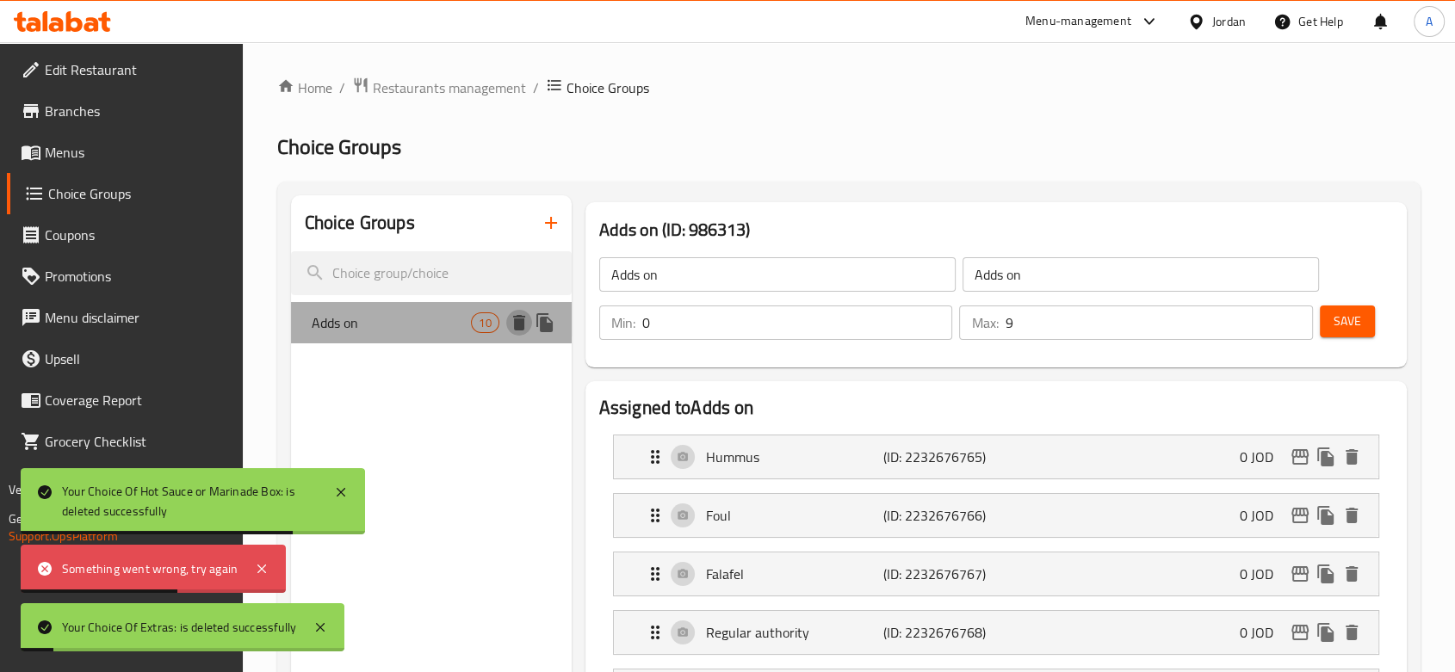
click at [512, 325] on icon "delete" at bounding box center [519, 322] width 21 height 21
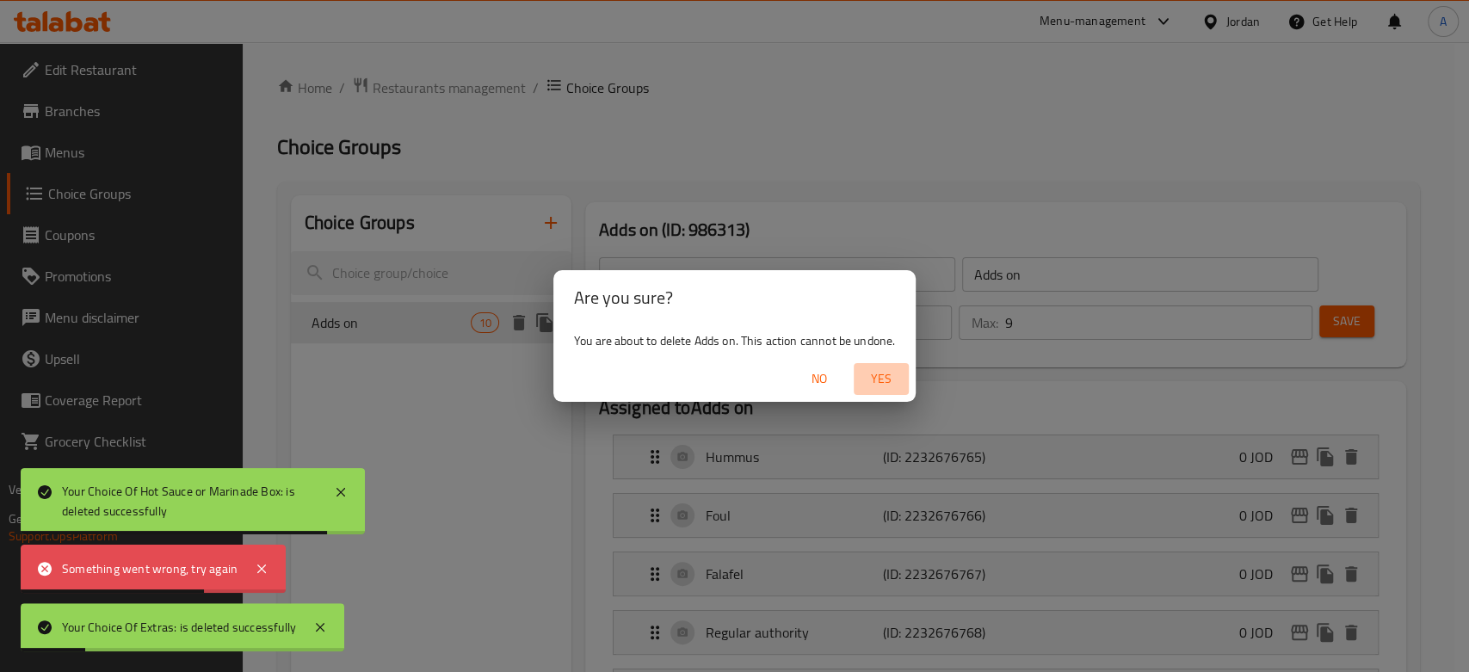
click at [877, 378] on span "Yes" at bounding box center [881, 379] width 41 height 22
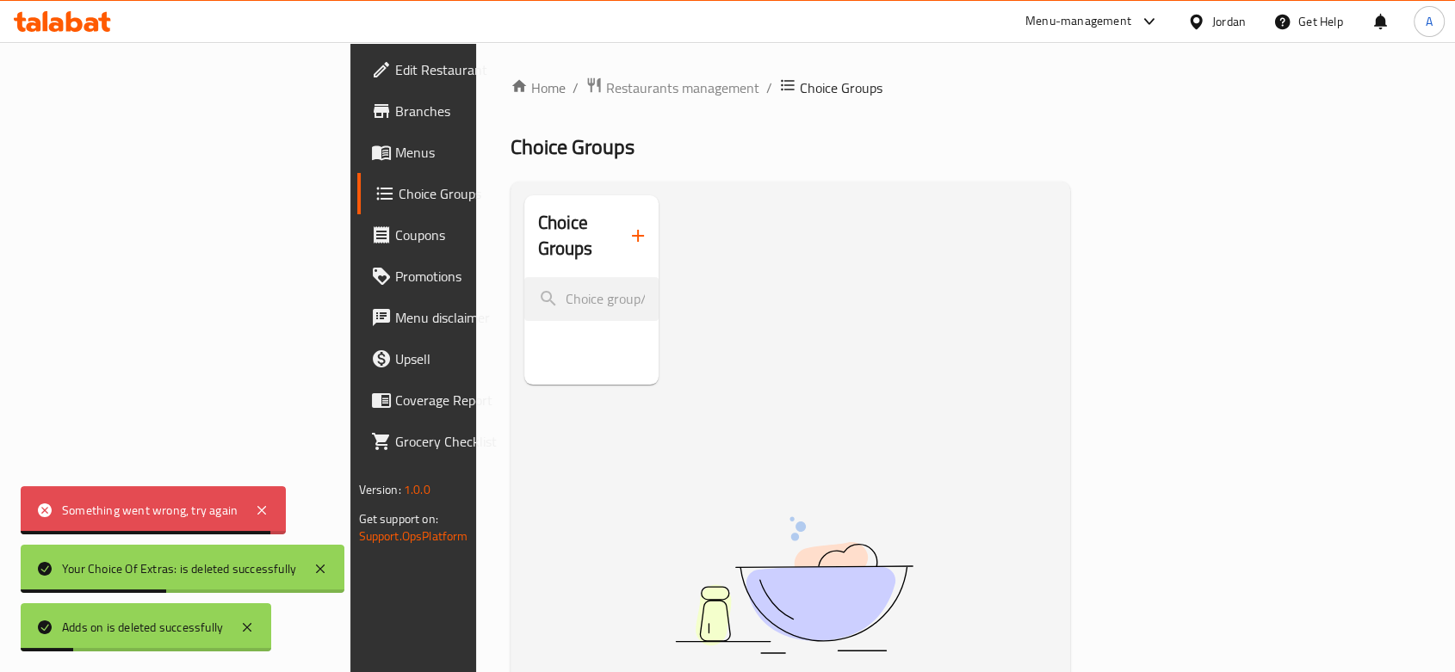
click at [395, 148] on span "Menus" at bounding box center [487, 152] width 184 height 21
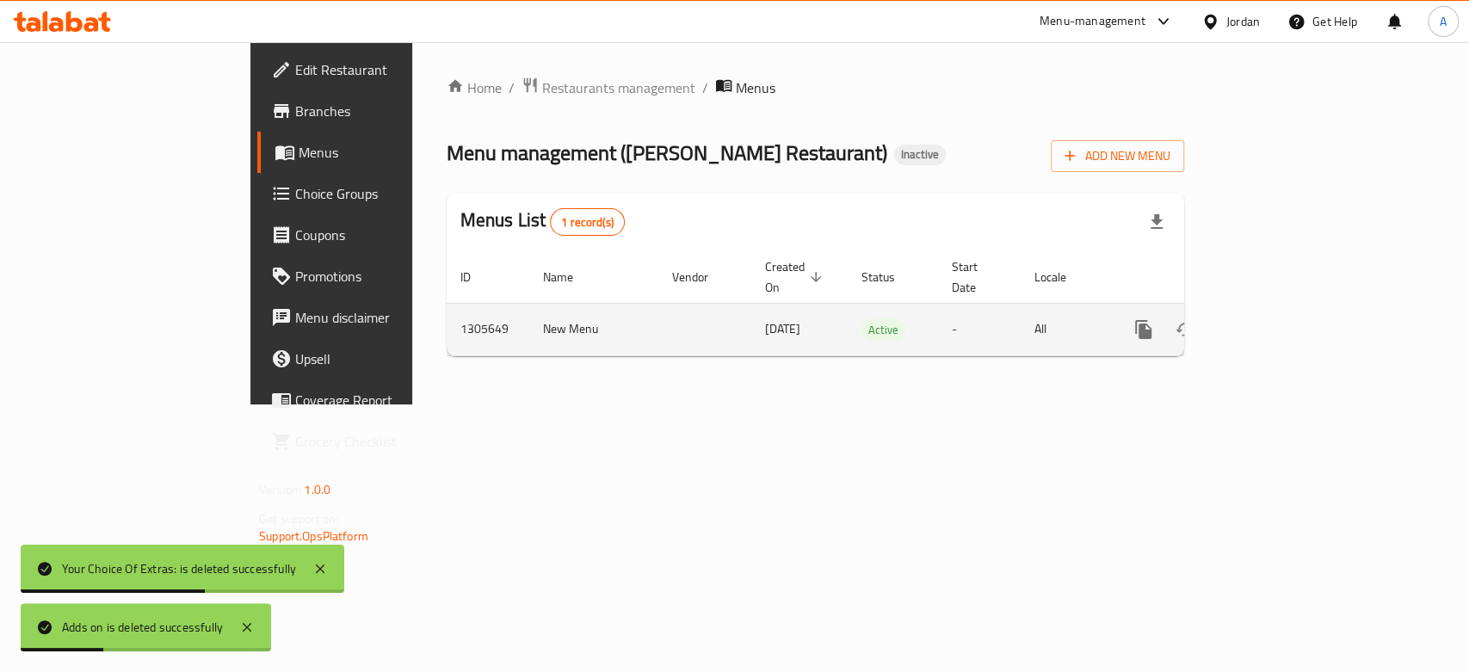
click at [1223, 309] on link "enhanced table" at bounding box center [1267, 329] width 41 height 41
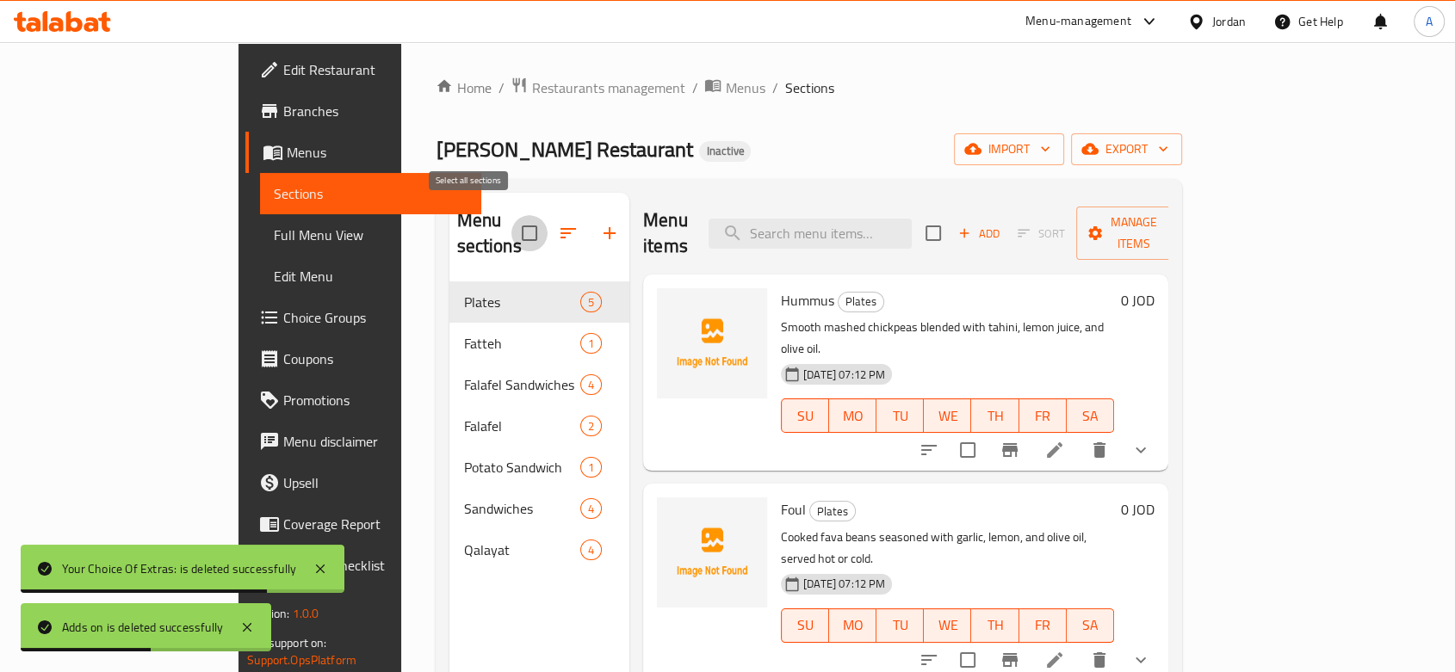
click at [511, 221] on input "checkbox" at bounding box center [529, 233] width 36 height 36
checkbox input "true"
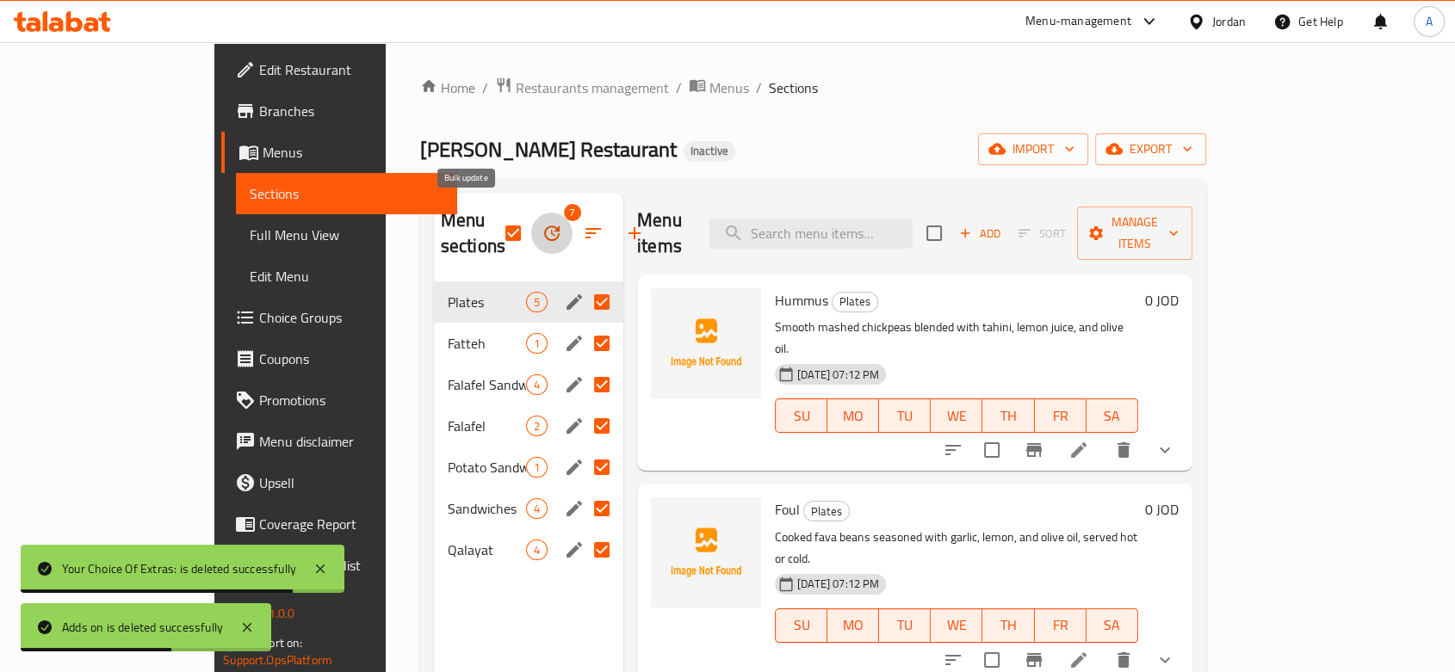
click at [544, 226] on icon "button" at bounding box center [551, 233] width 15 height 15
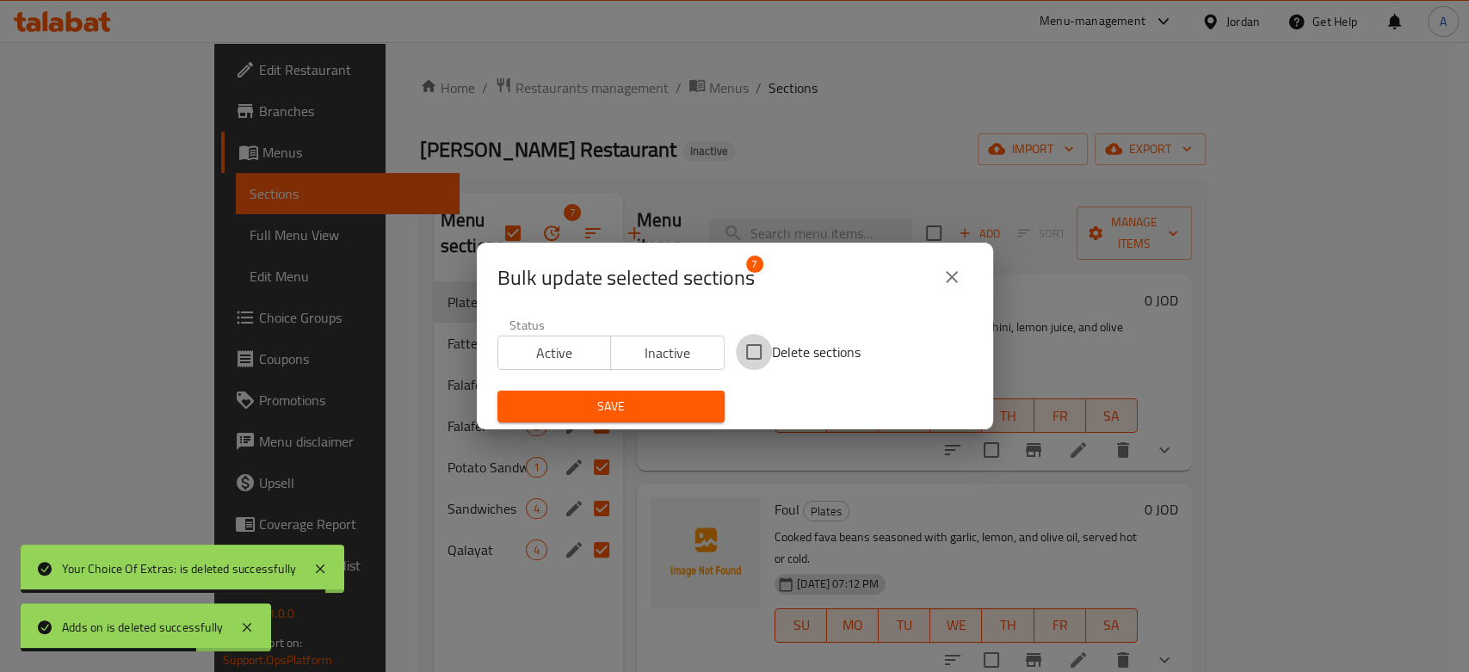
click at [751, 363] on input "Delete sections" at bounding box center [754, 352] width 36 height 36
checkbox input "true"
click at [664, 393] on button "Save" at bounding box center [611, 407] width 227 height 32
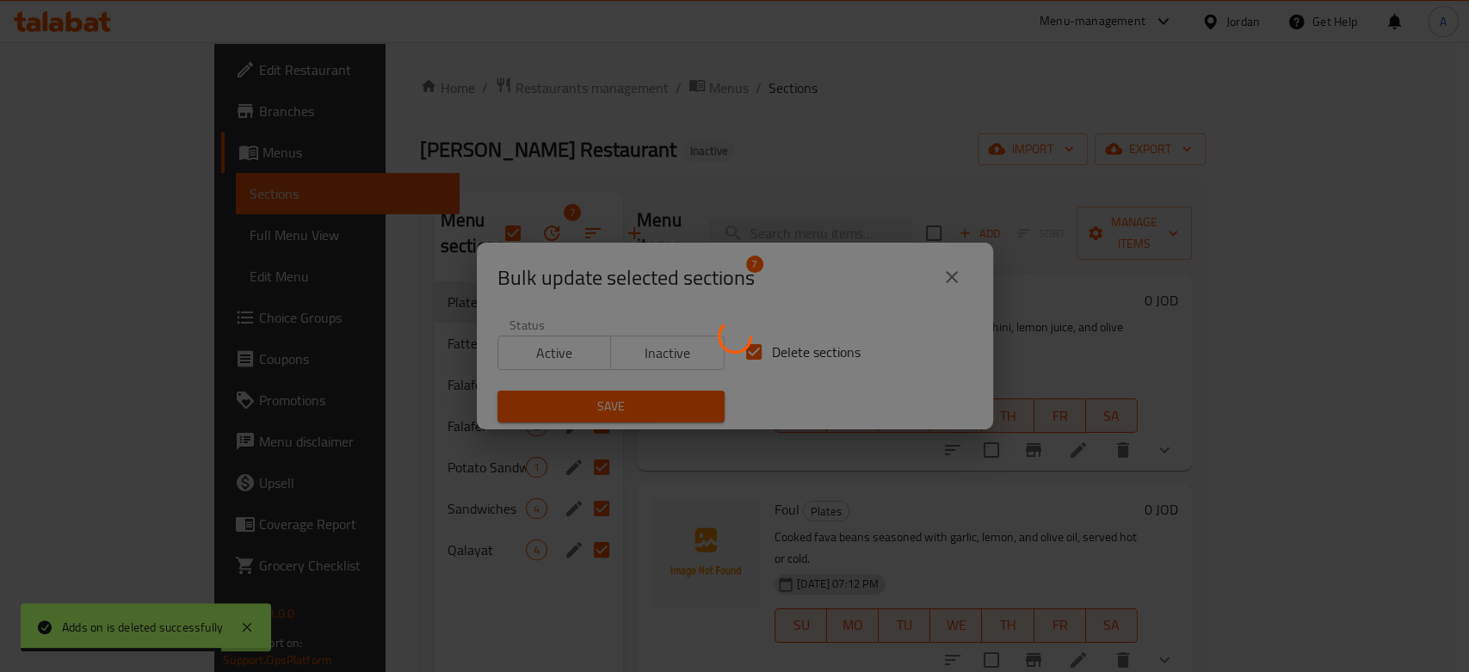
checkbox input "false"
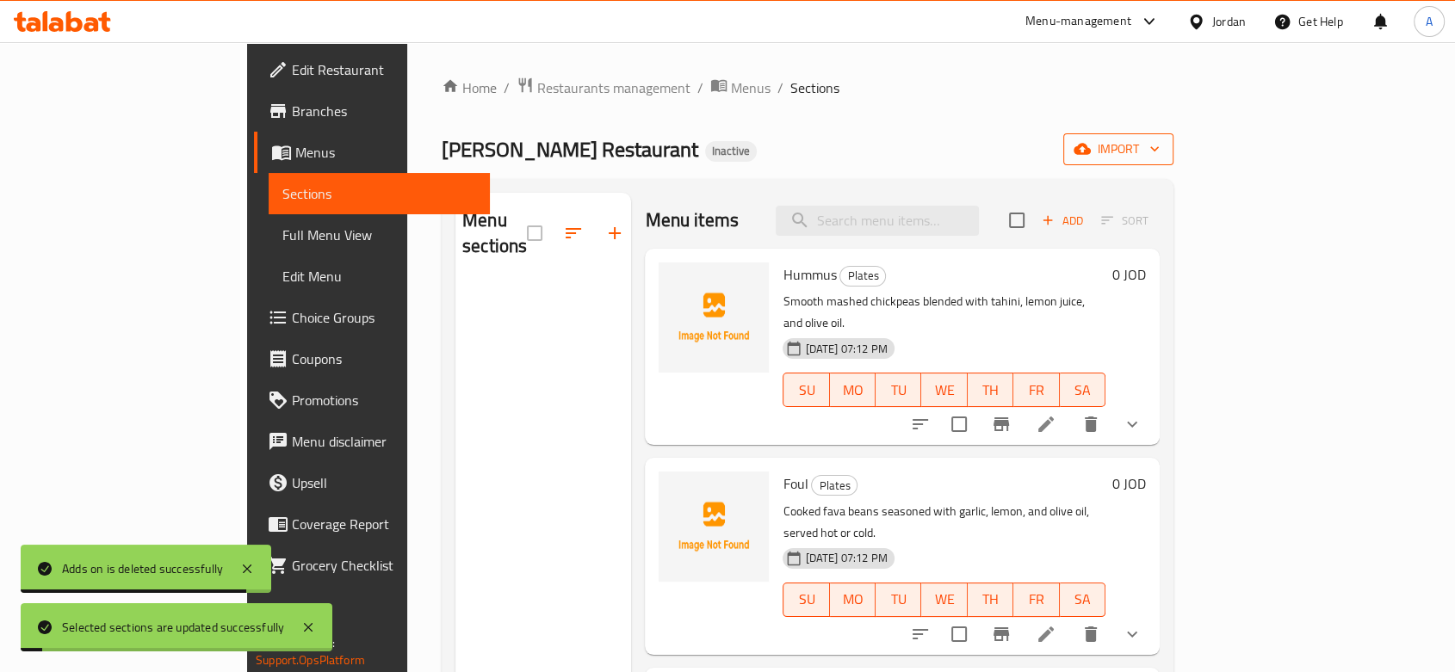
click at [1160, 153] on span "import" at bounding box center [1118, 150] width 83 height 22
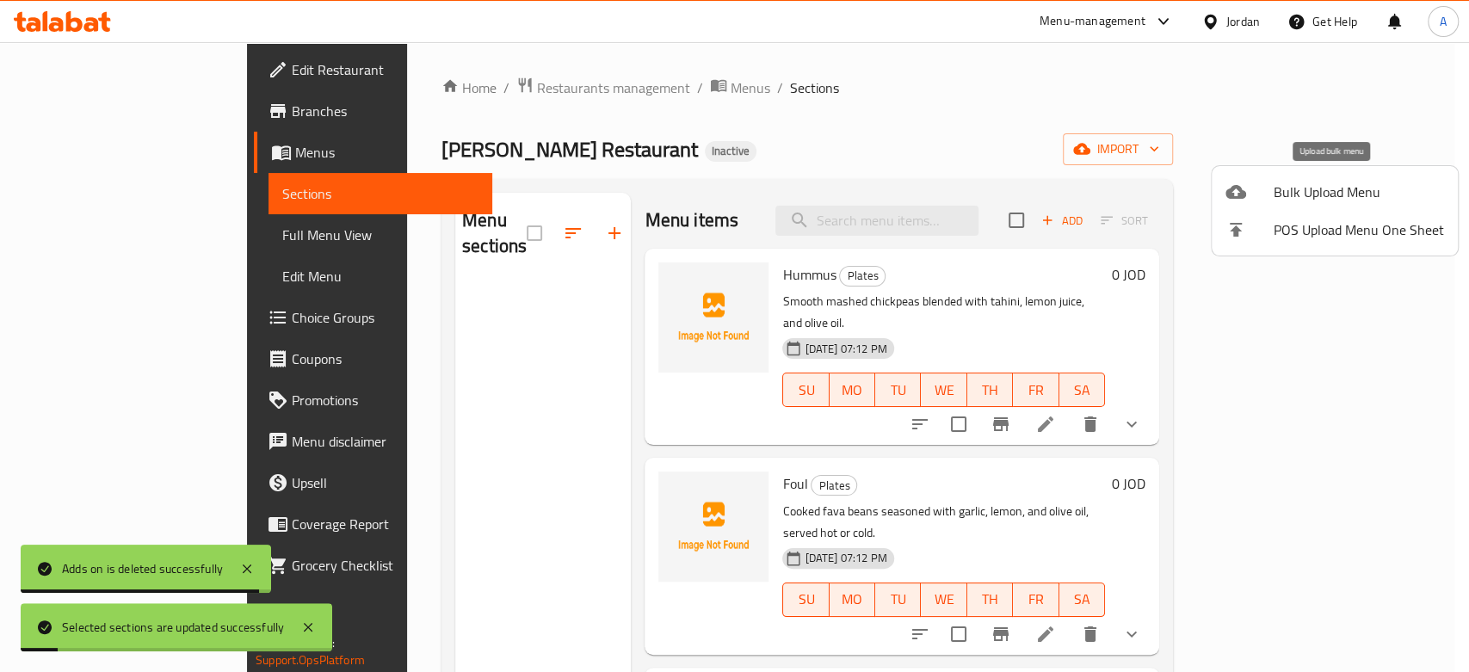
click at [1223, 200] on div at bounding box center [1250, 192] width 48 height 21
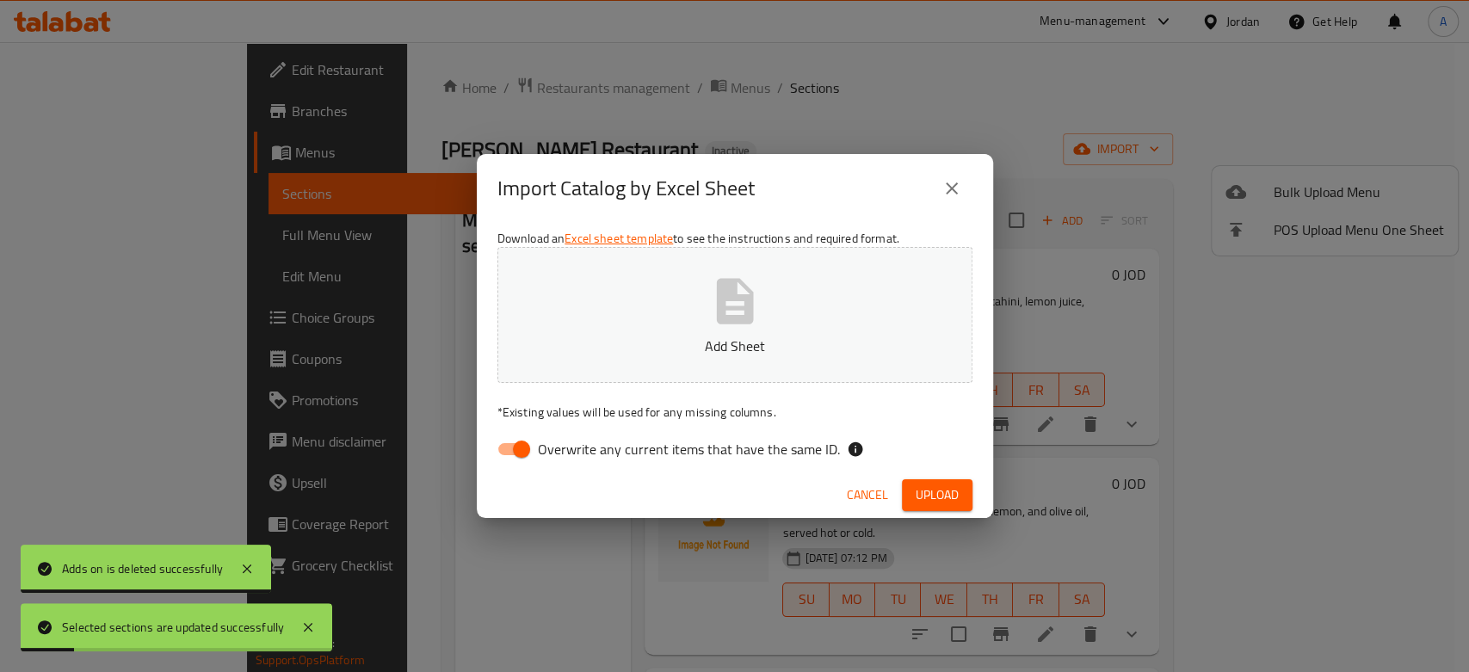
click at [785, 307] on button "Add Sheet" at bounding box center [735, 315] width 475 height 136
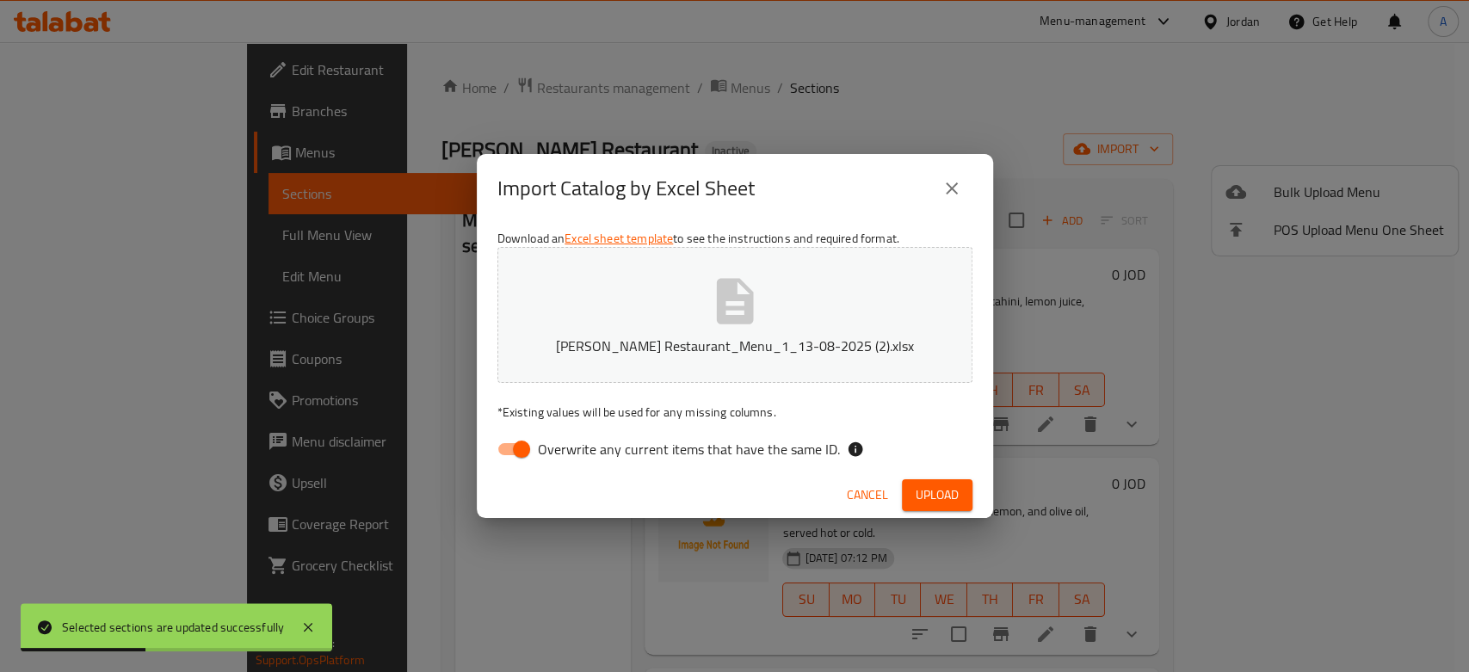
click at [530, 451] on input "Overwrite any current items that have the same ID." at bounding box center [522, 449] width 98 height 33
checkbox input "false"
click at [961, 504] on button "Upload" at bounding box center [937, 495] width 71 height 32
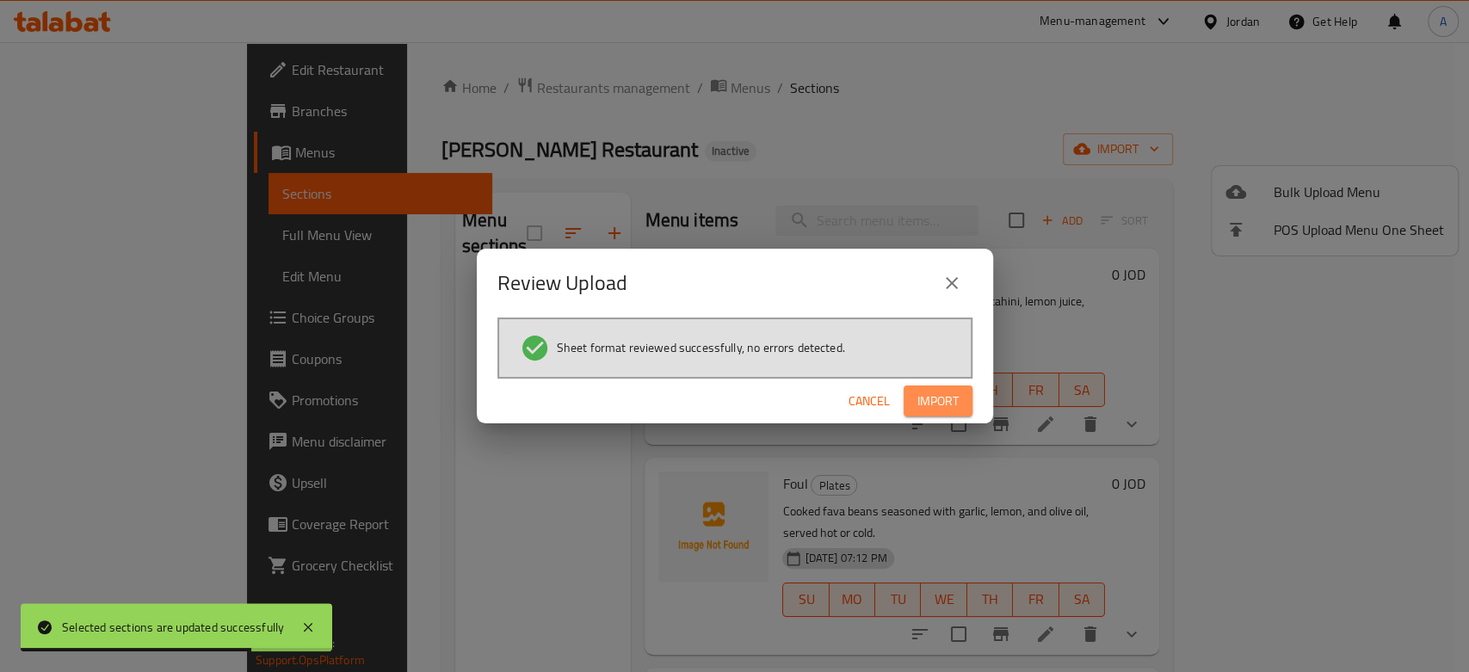
click at [962, 402] on button "Import" at bounding box center [938, 402] width 69 height 32
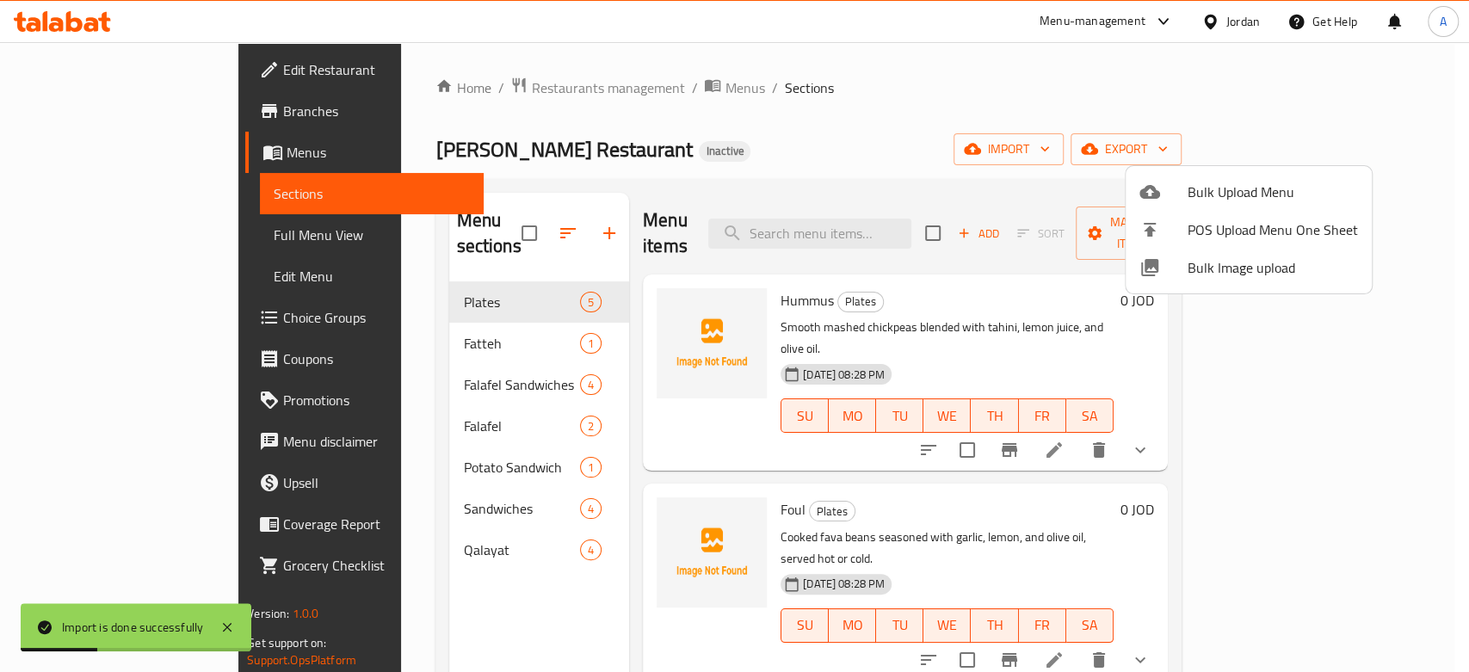
click at [1133, 467] on div at bounding box center [734, 336] width 1469 height 672
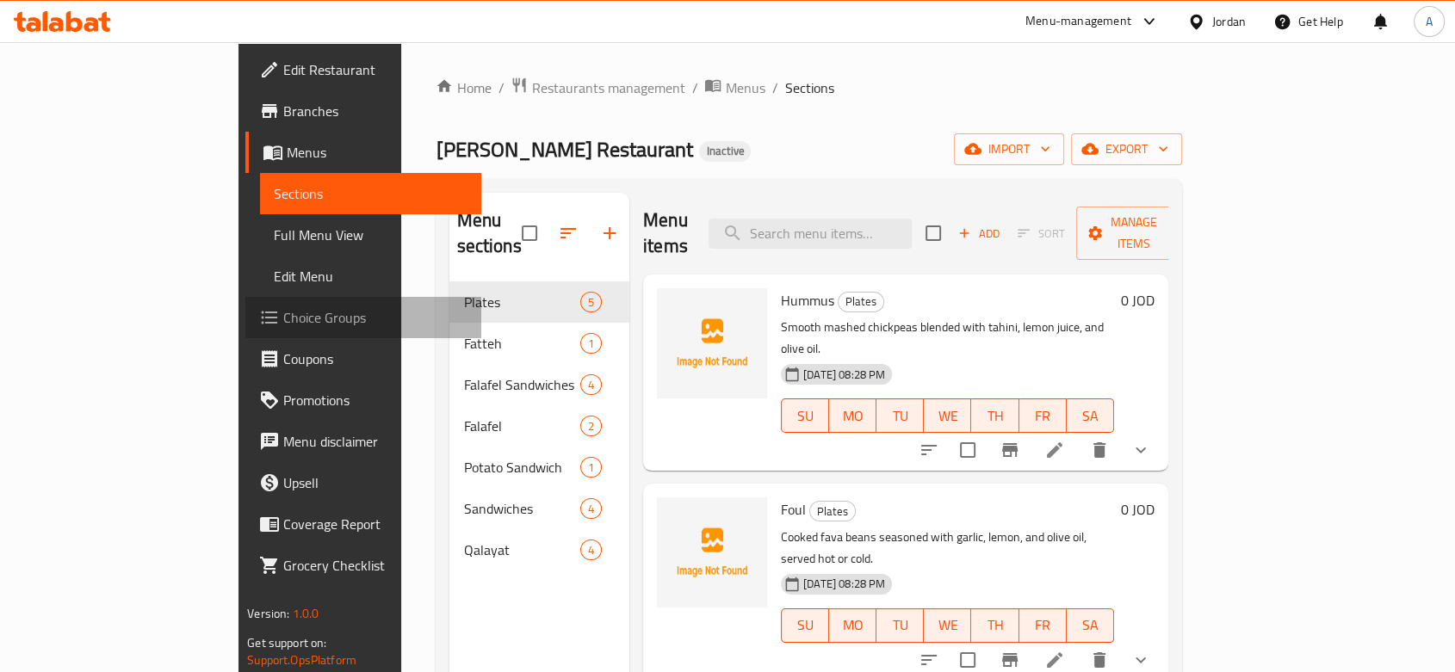
click at [283, 325] on span "Choice Groups" at bounding box center [375, 317] width 184 height 21
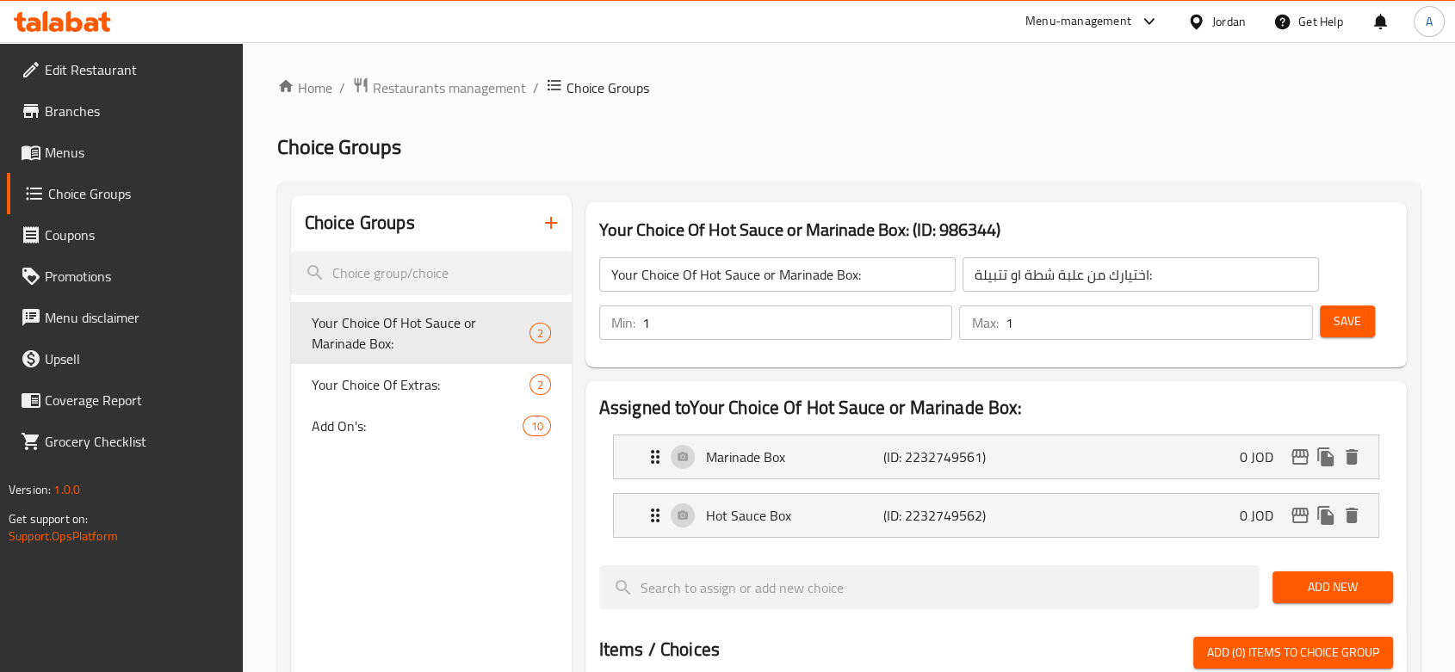
click at [558, 237] on button "button" at bounding box center [550, 222] width 41 height 41
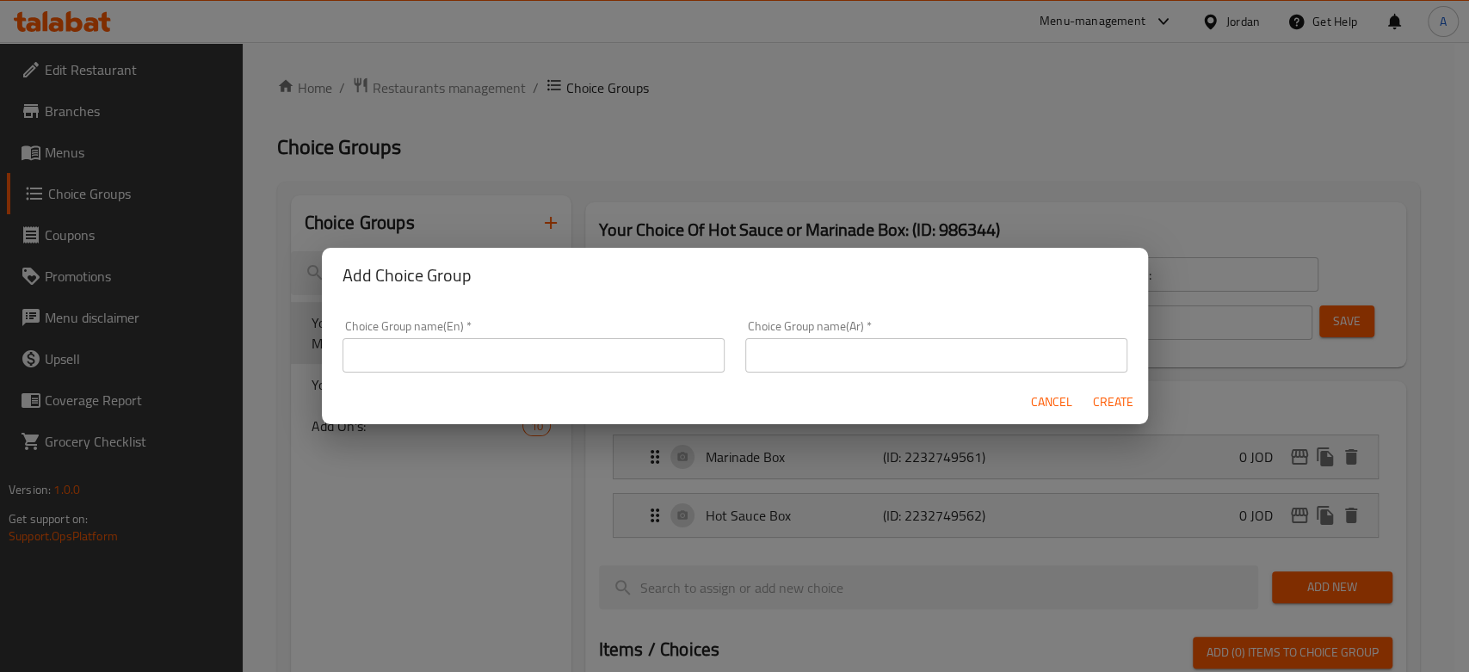
drag, startPoint x: 492, startPoint y: 352, endPoint x: 530, endPoint y: 367, distance: 40.6
click at [492, 352] on input "text" at bounding box center [534, 355] width 382 height 34
type input "Your Choice Of:"
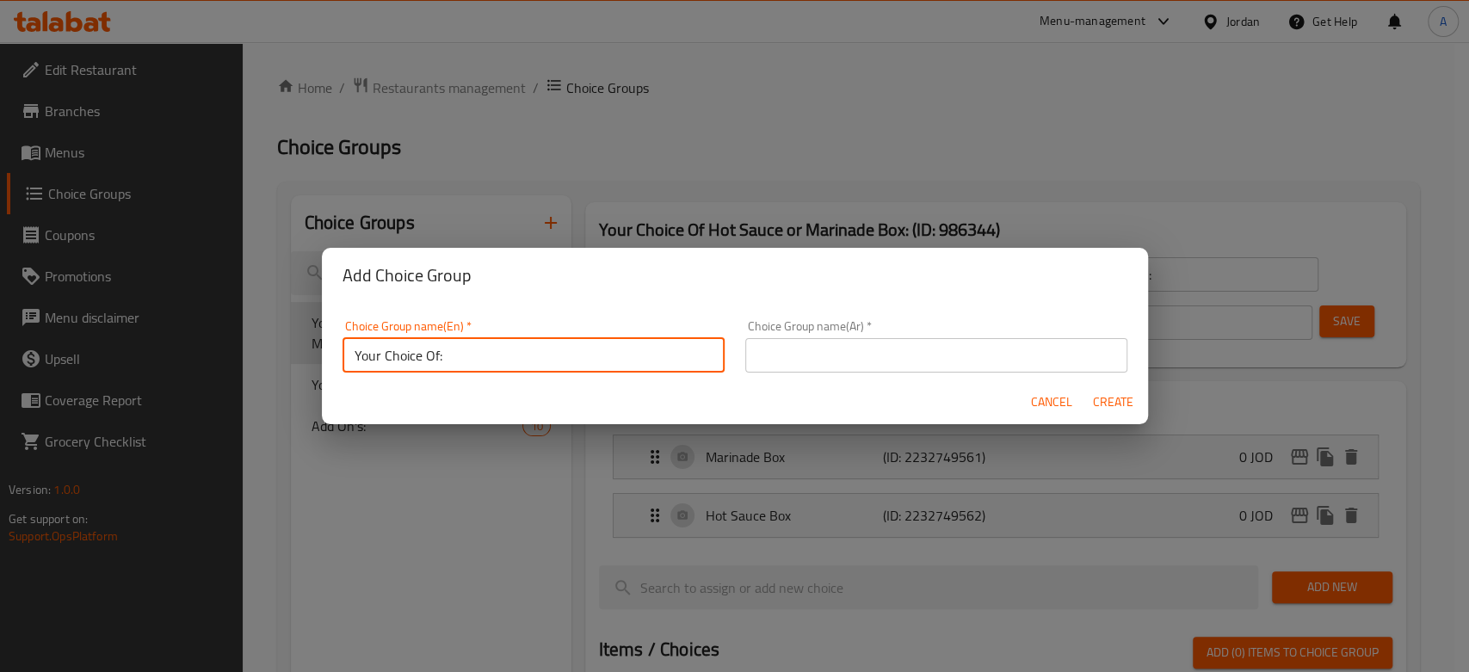
drag, startPoint x: 814, startPoint y: 363, endPoint x: 870, endPoint y: 370, distance: 56.4
click at [814, 363] on input "text" at bounding box center [936, 355] width 382 height 34
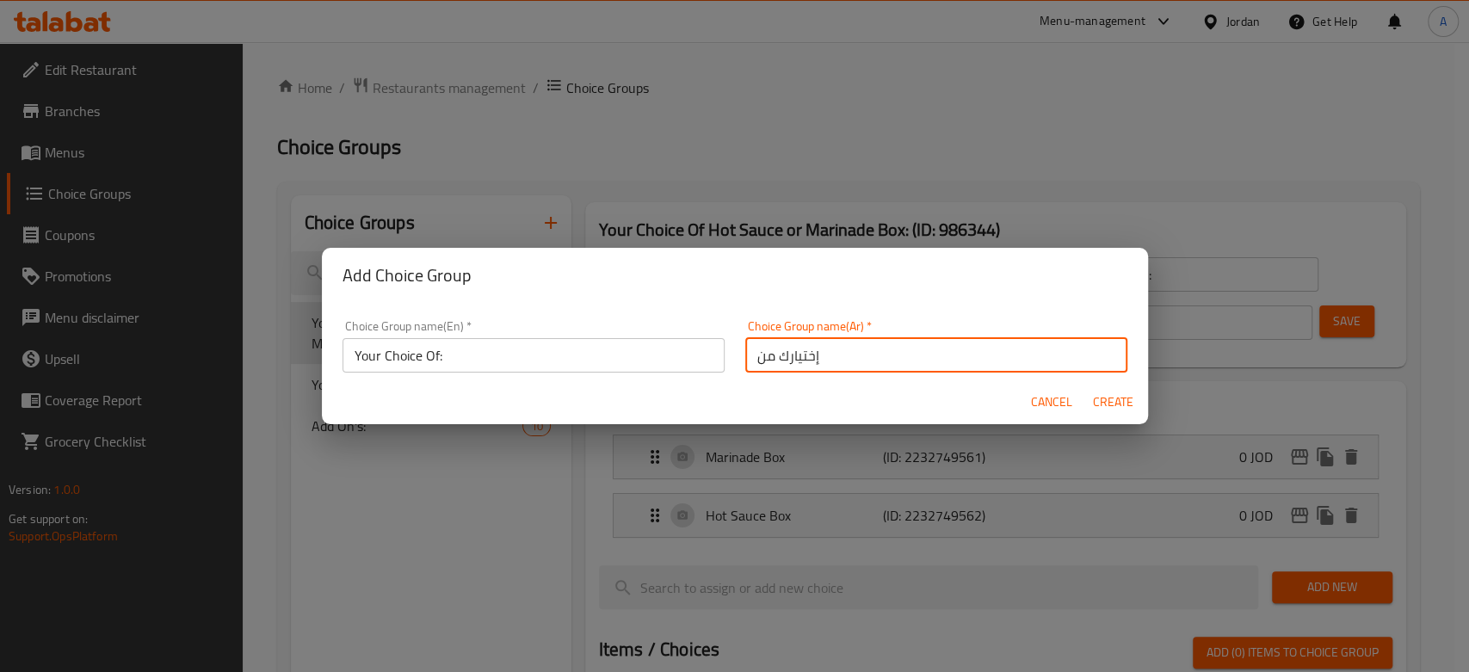
click at [903, 362] on input "إختيارك من" at bounding box center [936, 355] width 382 height 34
type input "إختيارك من:"
click at [1086, 387] on button "Create" at bounding box center [1113, 403] width 55 height 32
type input "Your Choice Of:"
type input "إختيارك من:"
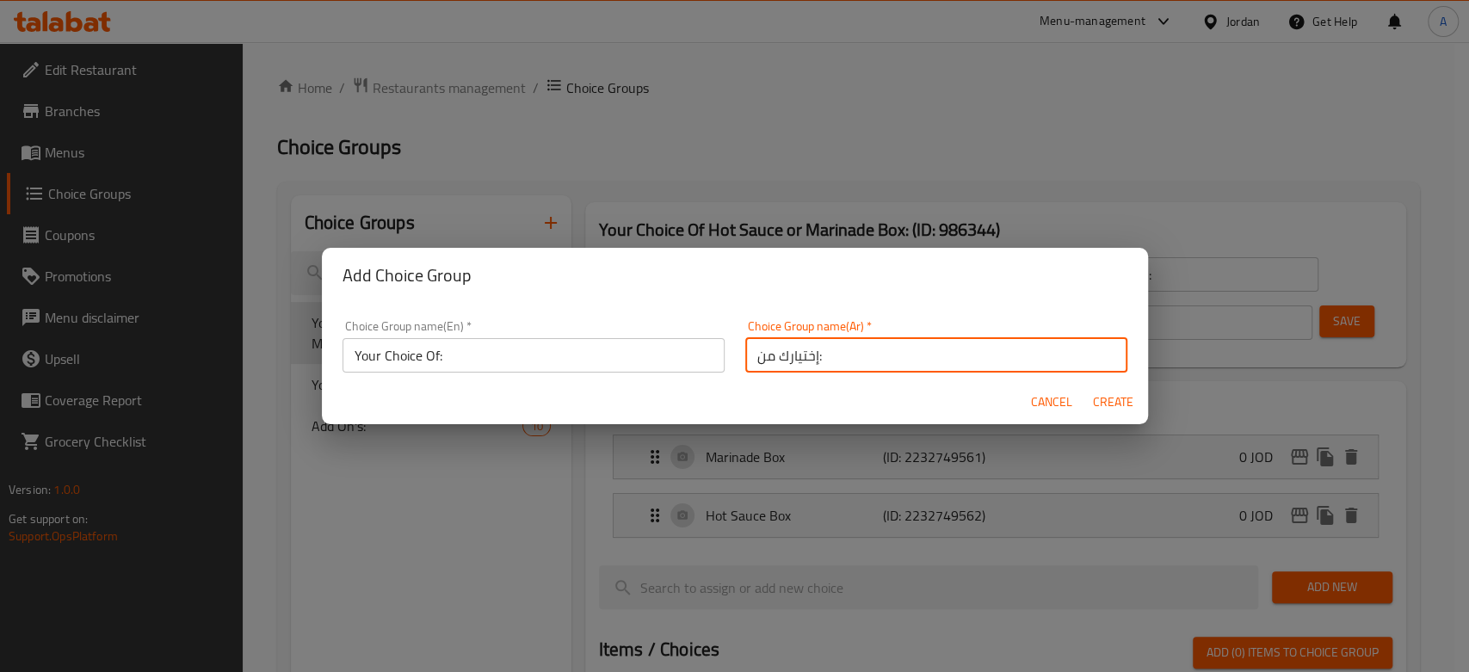
type input "0"
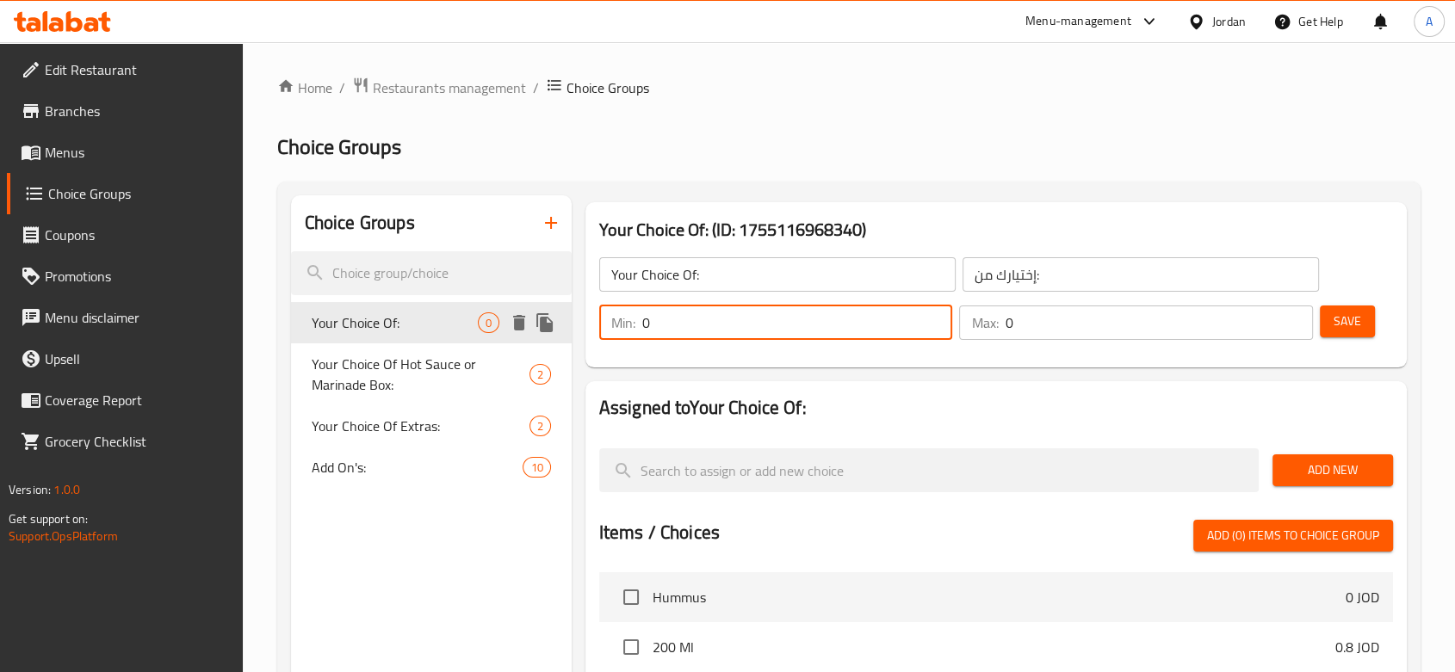
drag, startPoint x: 613, startPoint y: 331, endPoint x: 493, endPoint y: 333, distance: 119.7
click at [493, 333] on div "Choice Groups Your Choice Of: 0 Your Choice Of Hot Sauce or Marinade Box: 2 You…" at bounding box center [852, 652] width 1122 height 915
type input "1"
click at [936, 320] on input "1" at bounding box center [797, 323] width 311 height 34
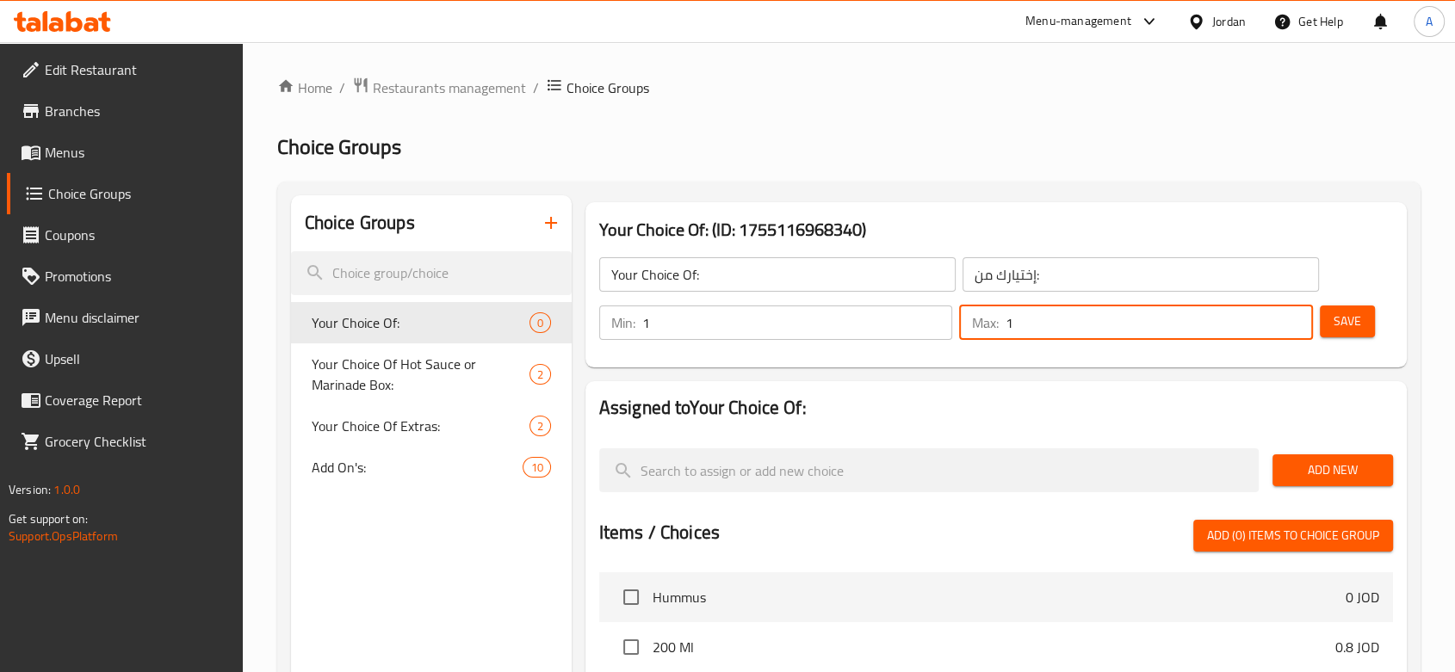
type input "1"
click at [1223, 312] on input "1" at bounding box center [1159, 323] width 308 height 34
click at [1223, 315] on span "Save" at bounding box center [1347, 322] width 28 height 22
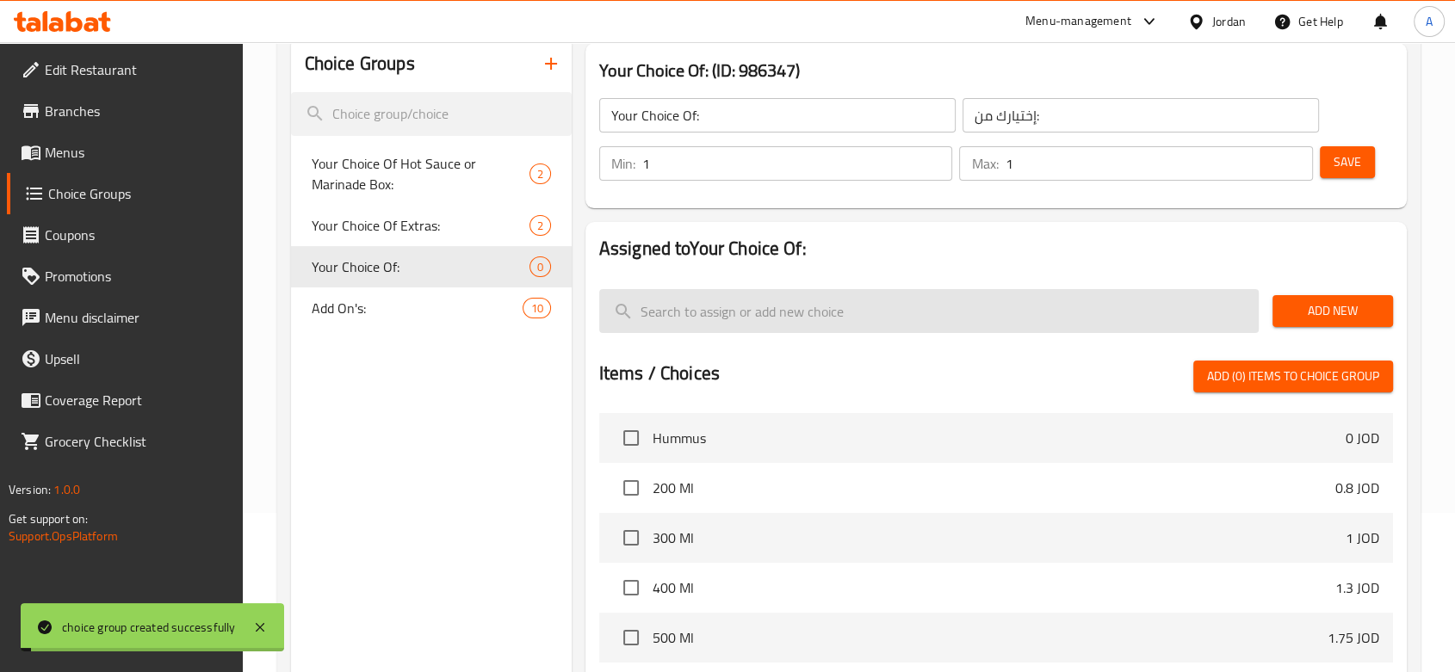
scroll to position [191, 0]
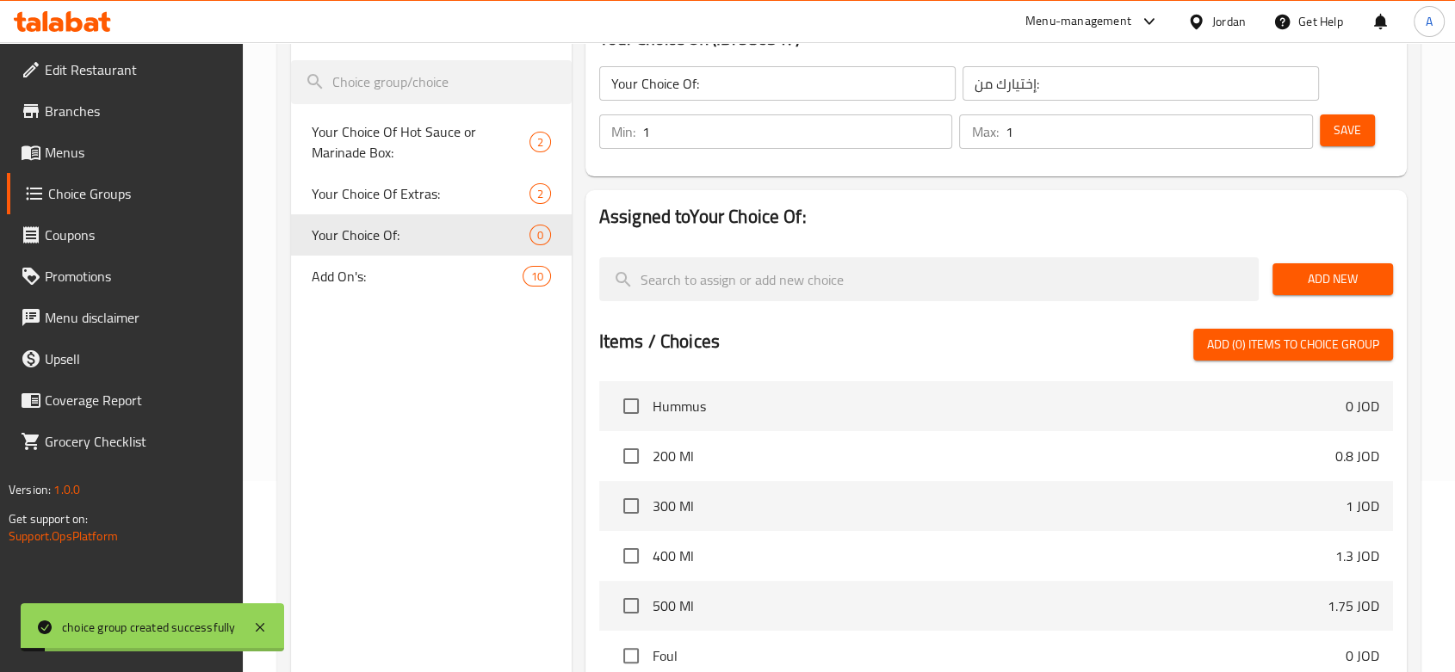
click at [1223, 265] on button "Add New" at bounding box center [1332, 279] width 121 height 32
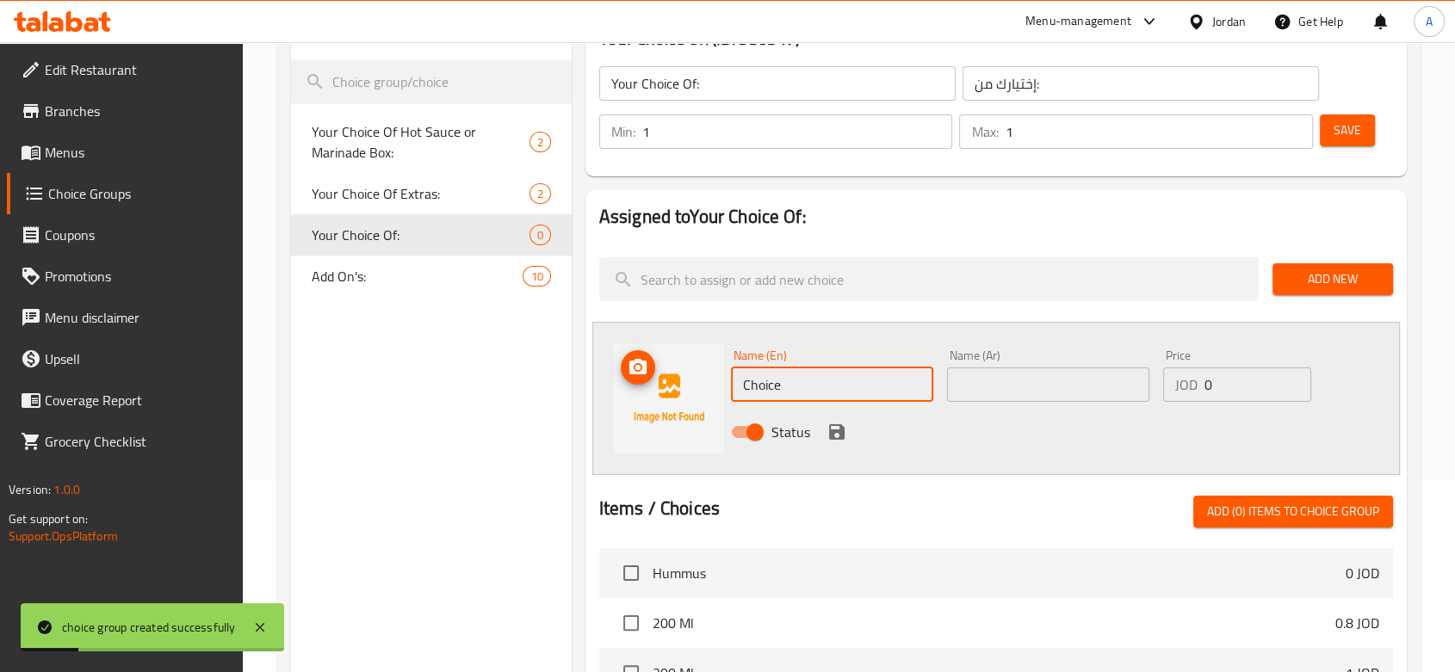
drag, startPoint x: 691, startPoint y: 382, endPoint x: 668, endPoint y: 382, distance: 23.2
click at [668, 382] on div "Name (En) Choice Name (En) Name (Ar) Name (Ar) Price JOD 0 Price Status" at bounding box center [995, 398] width 807 height 153
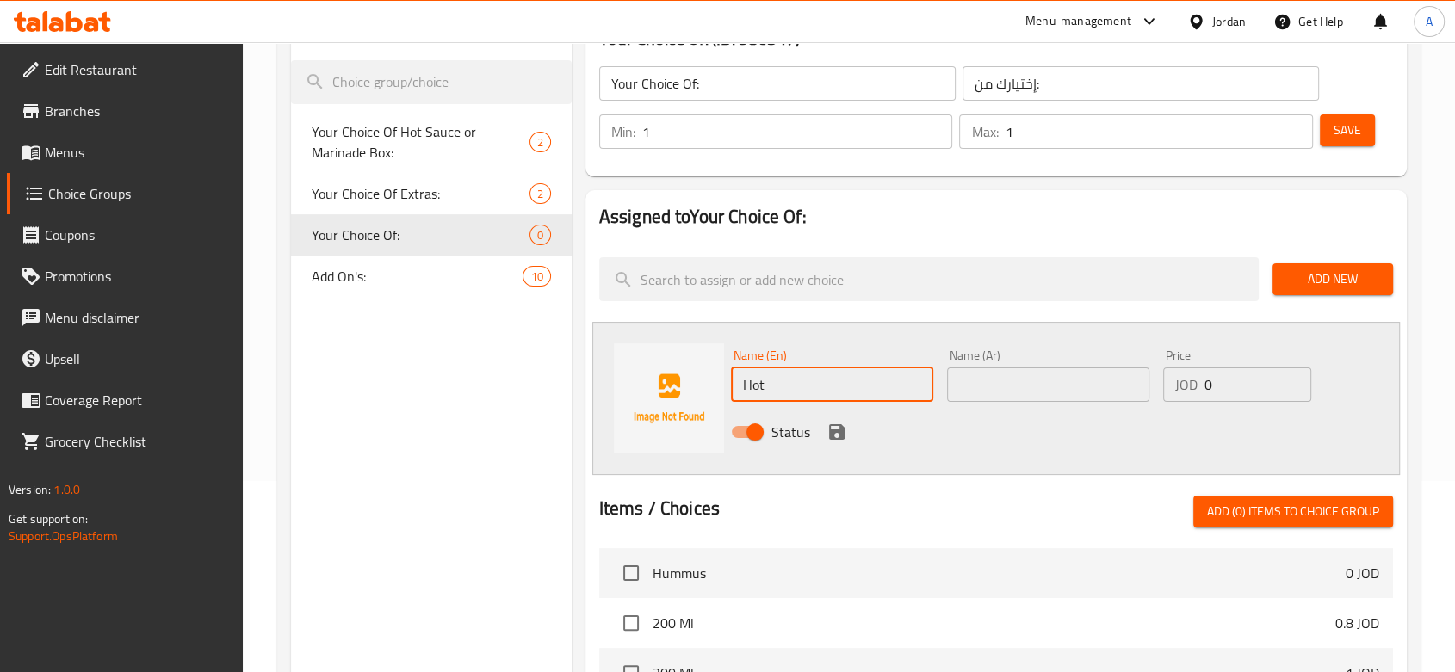
type input "Hot"
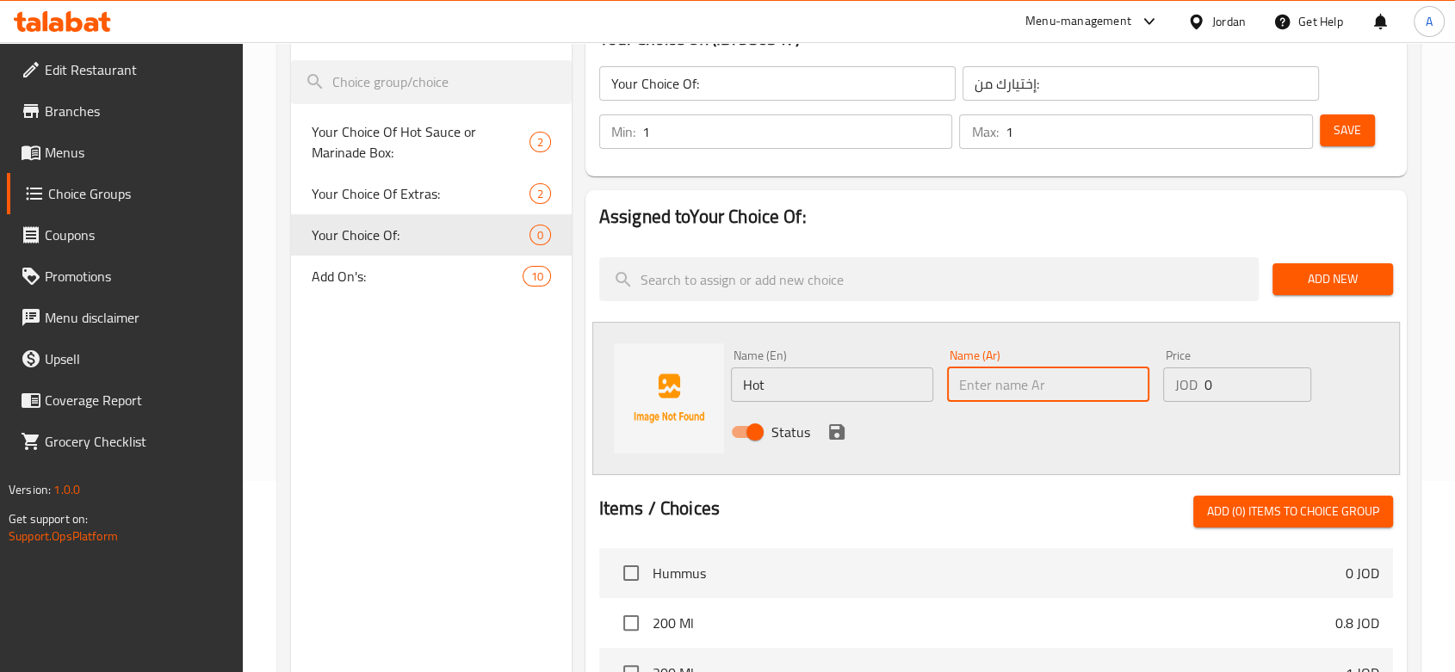
click at [1099, 388] on input "text" at bounding box center [1048, 385] width 202 height 34
type input "ساخن"
click at [840, 444] on div "Status" at bounding box center [1048, 432] width 649 height 46
click at [840, 439] on icon "save" at bounding box center [836, 431] width 15 height 15
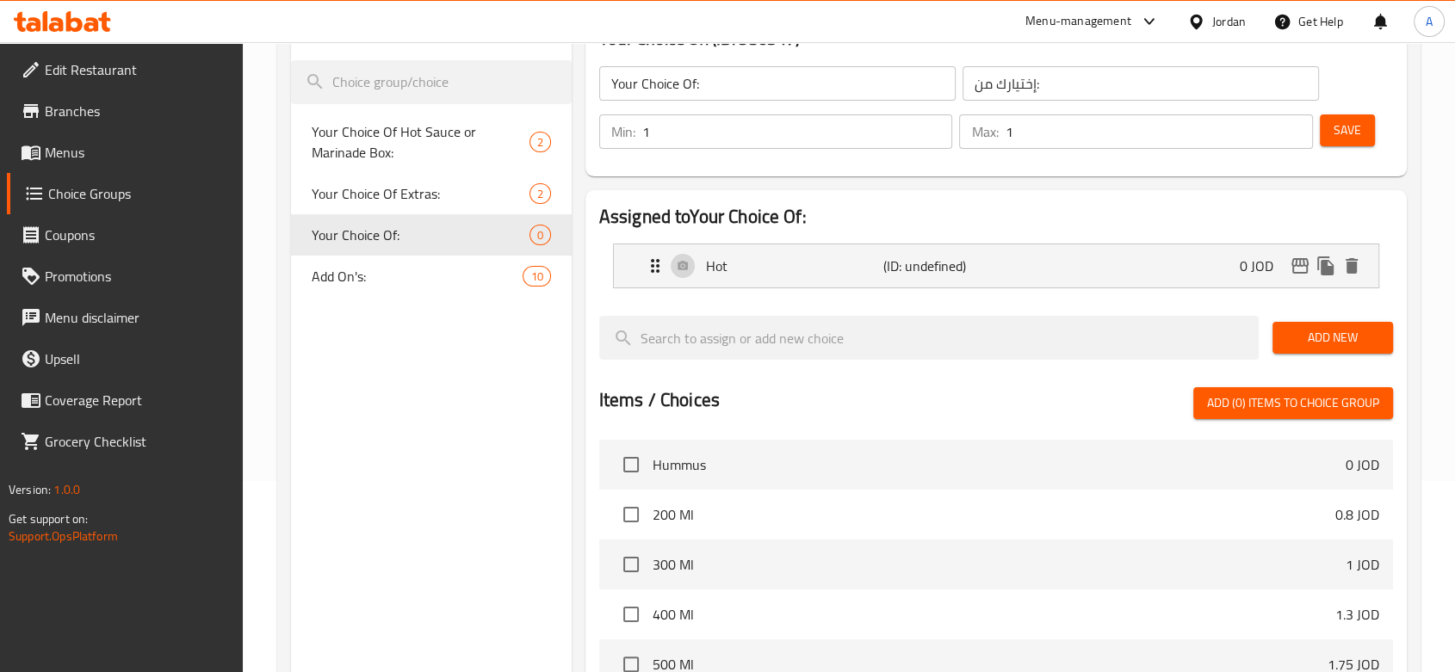
click at [1223, 341] on span "Add New" at bounding box center [1332, 338] width 93 height 22
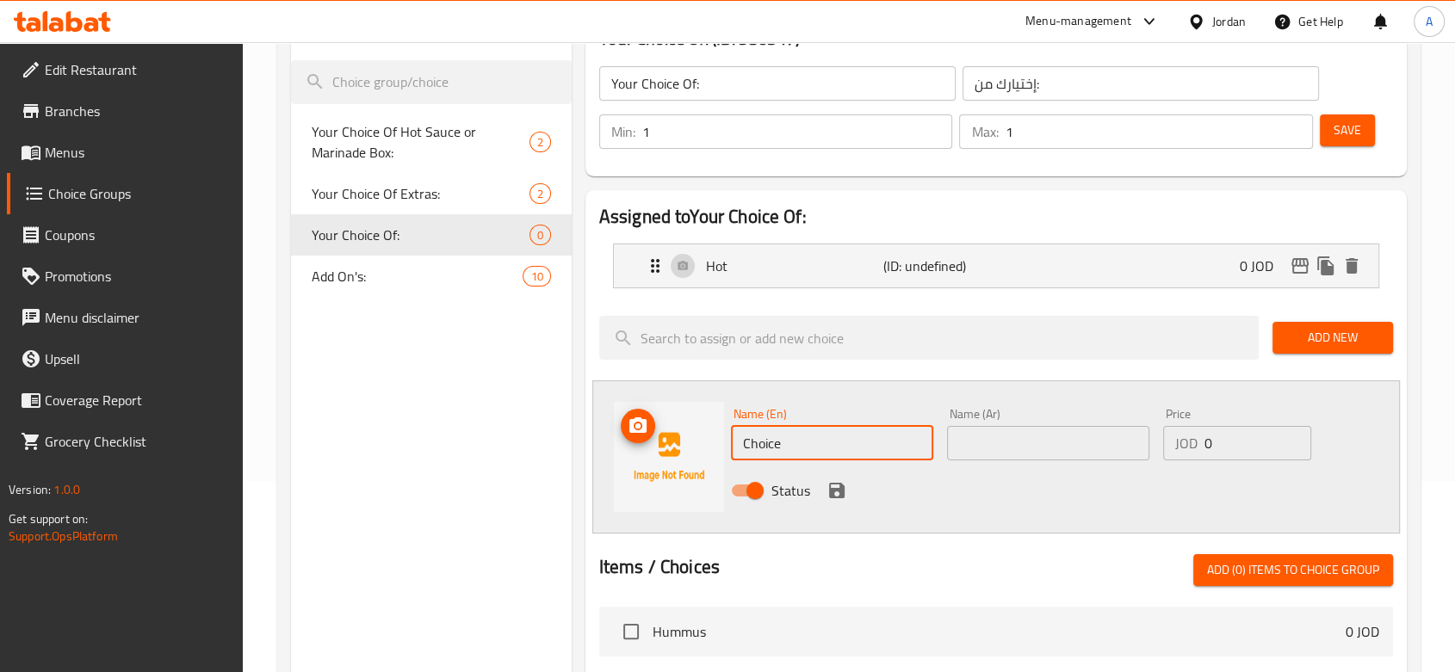
drag, startPoint x: 802, startPoint y: 433, endPoint x: 665, endPoint y: 433, distance: 137.7
click at [665, 433] on div "Name (En) Choice Name (En) Name (Ar) Name (Ar) Price JOD 0 Price Status" at bounding box center [995, 456] width 807 height 153
type input "ؤ"
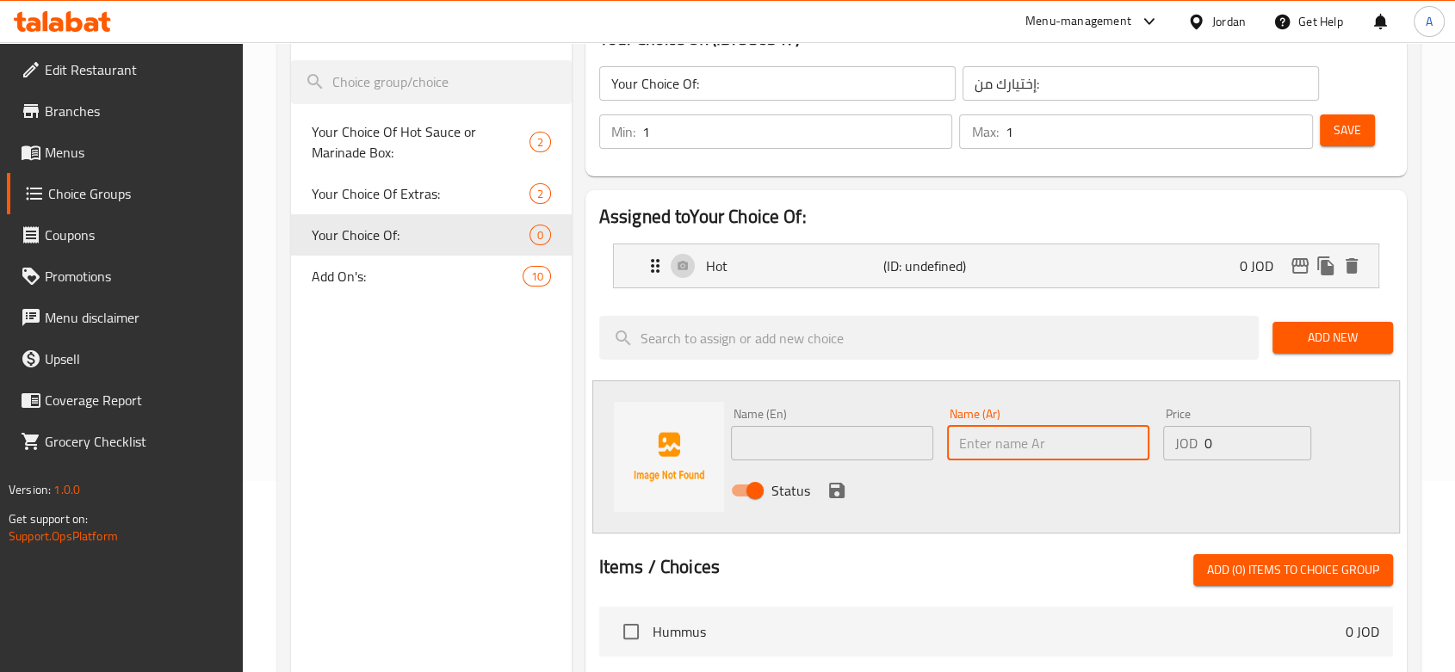
click at [988, 450] on input "text" at bounding box center [1048, 443] width 202 height 34
type input "ي"
type input "بارد"
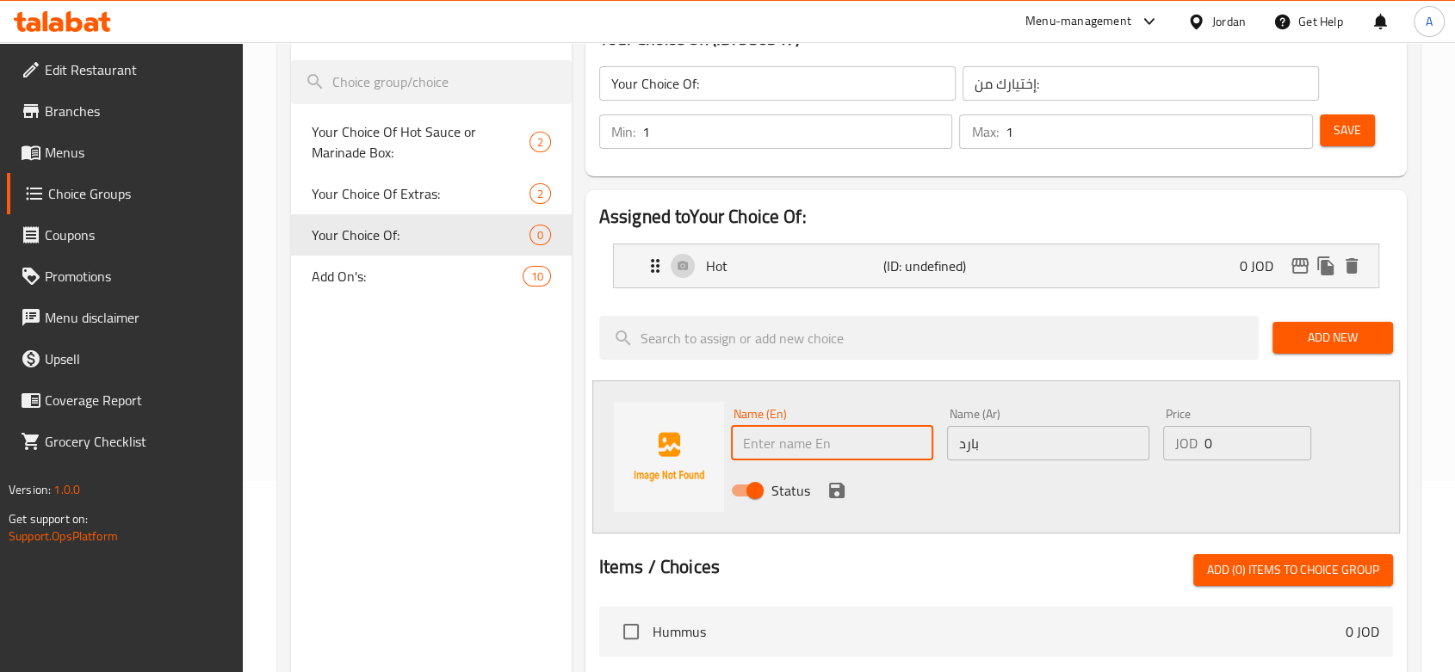
click at [833, 444] on input "text" at bounding box center [832, 443] width 202 height 34
type input "Cold"
click at [829, 492] on icon "save" at bounding box center [836, 490] width 15 height 15
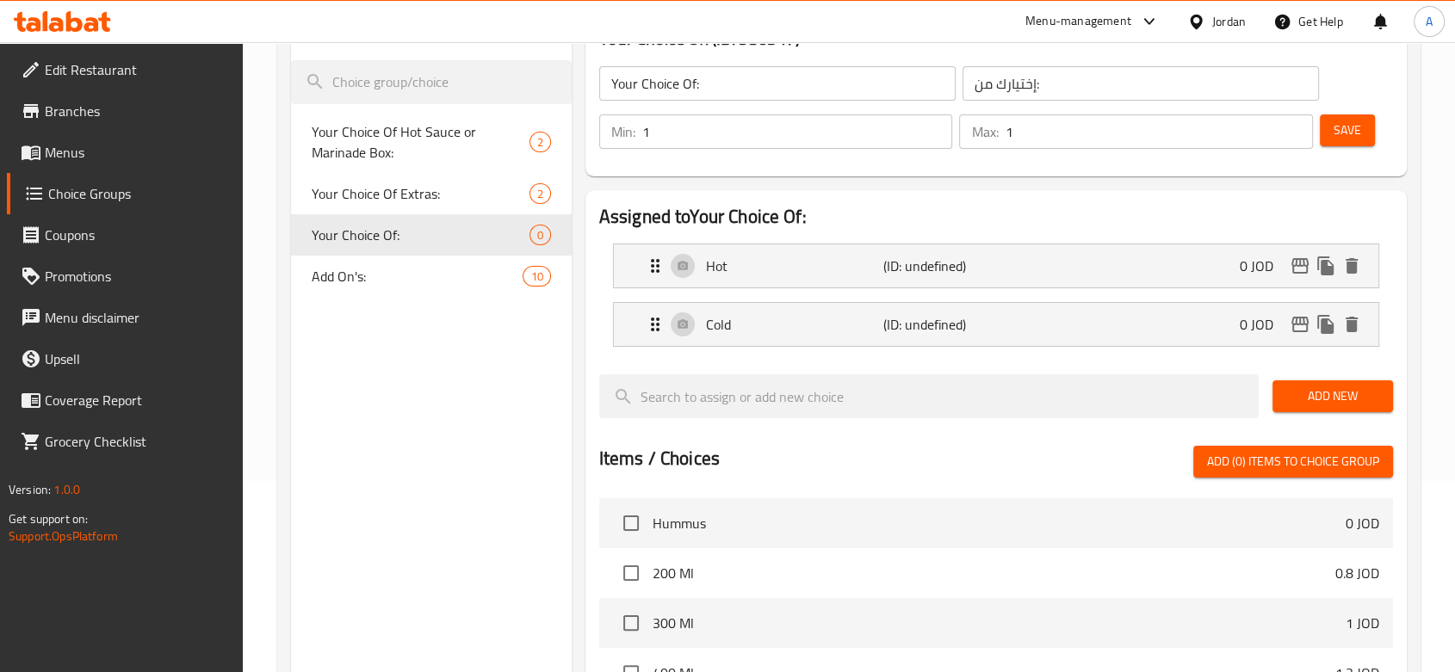
click at [1223, 124] on span "Save" at bounding box center [1347, 131] width 28 height 22
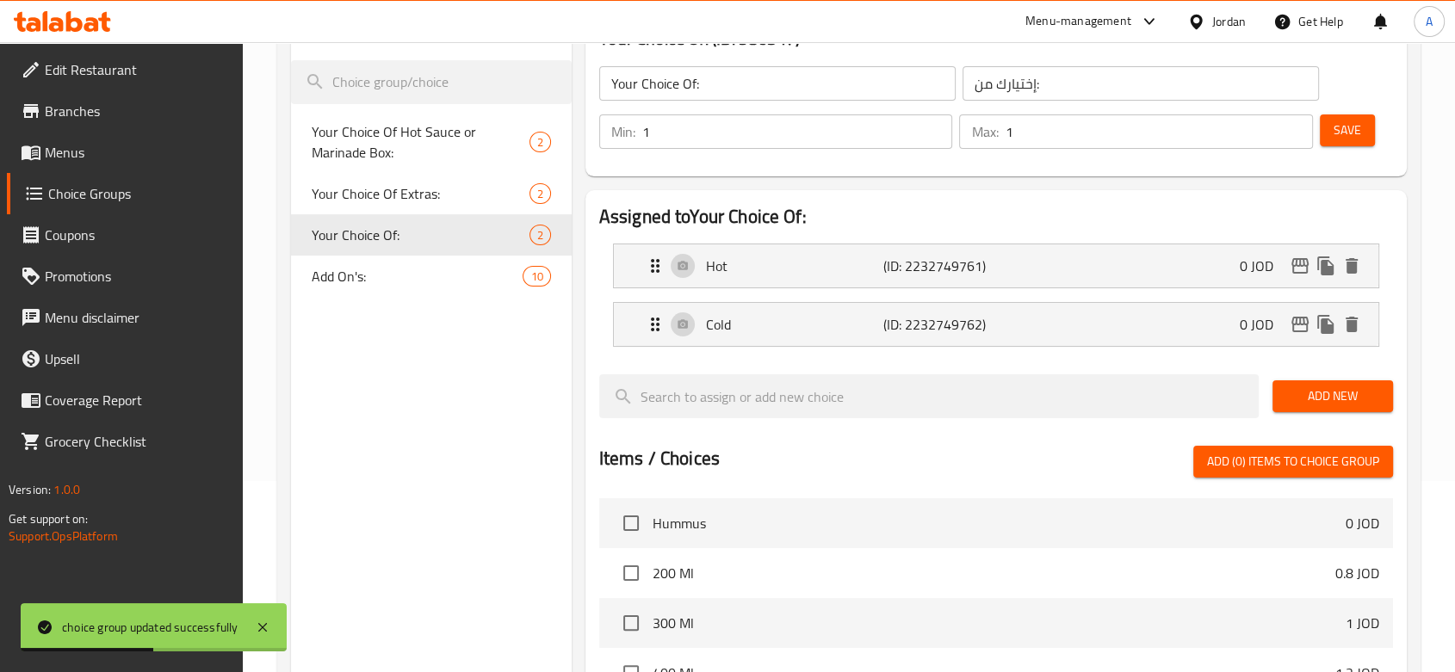
click at [482, 384] on div "Choice Groups Your Choice Of Hot Sauce or Marinade Box: 2 Your Choice Of Extras…" at bounding box center [431, 520] width 281 height 1032
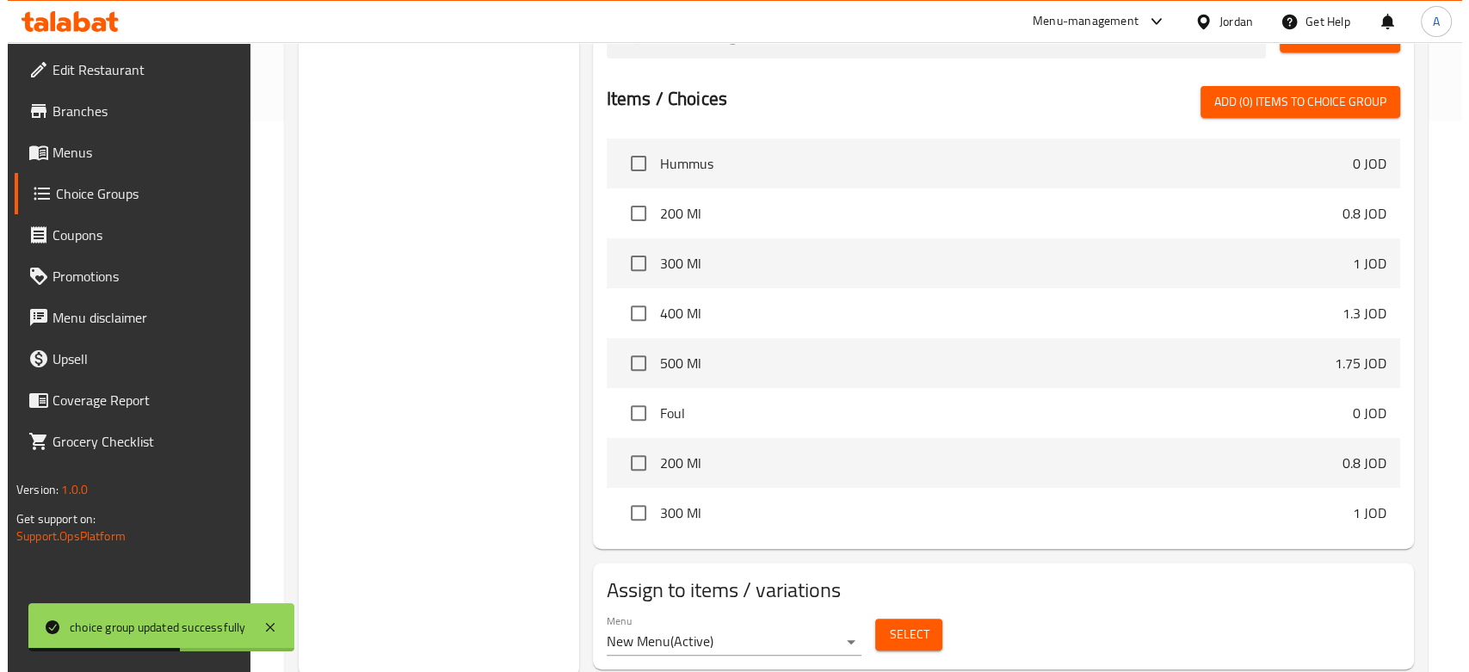
scroll to position [603, 0]
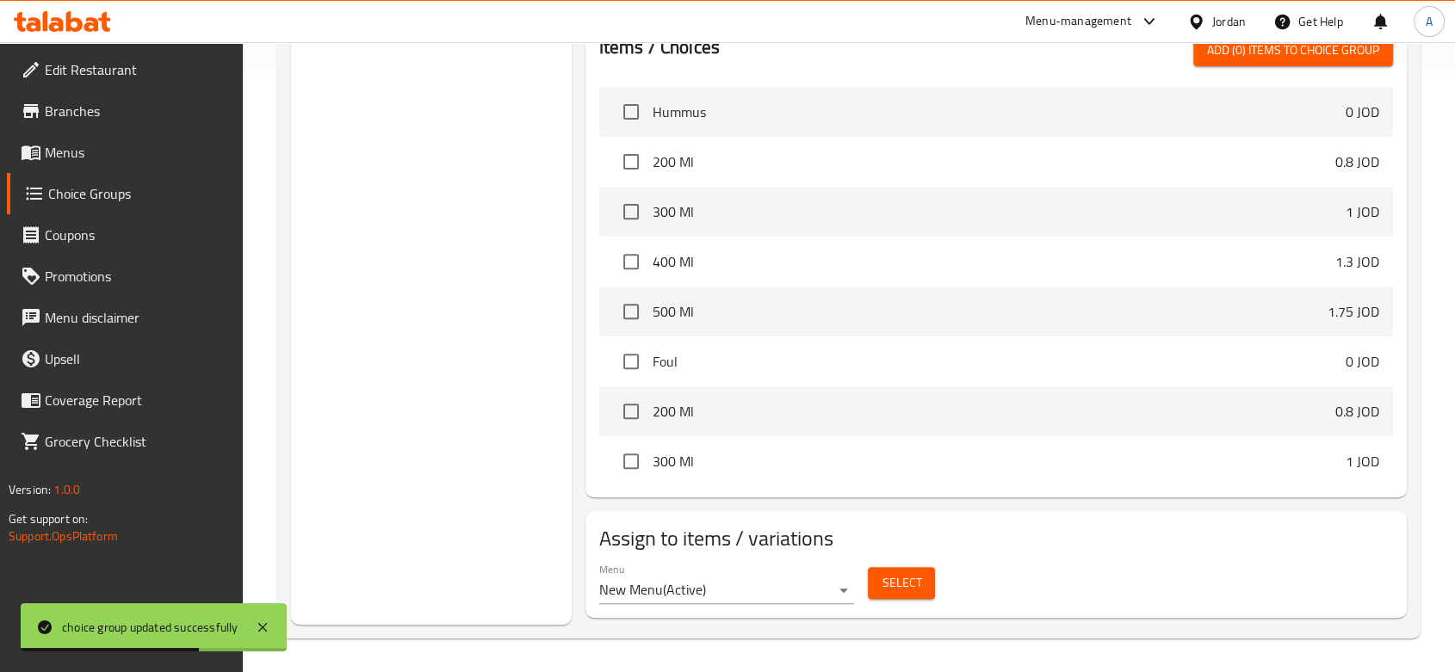
click at [911, 578] on span "Select" at bounding box center [901, 583] width 40 height 22
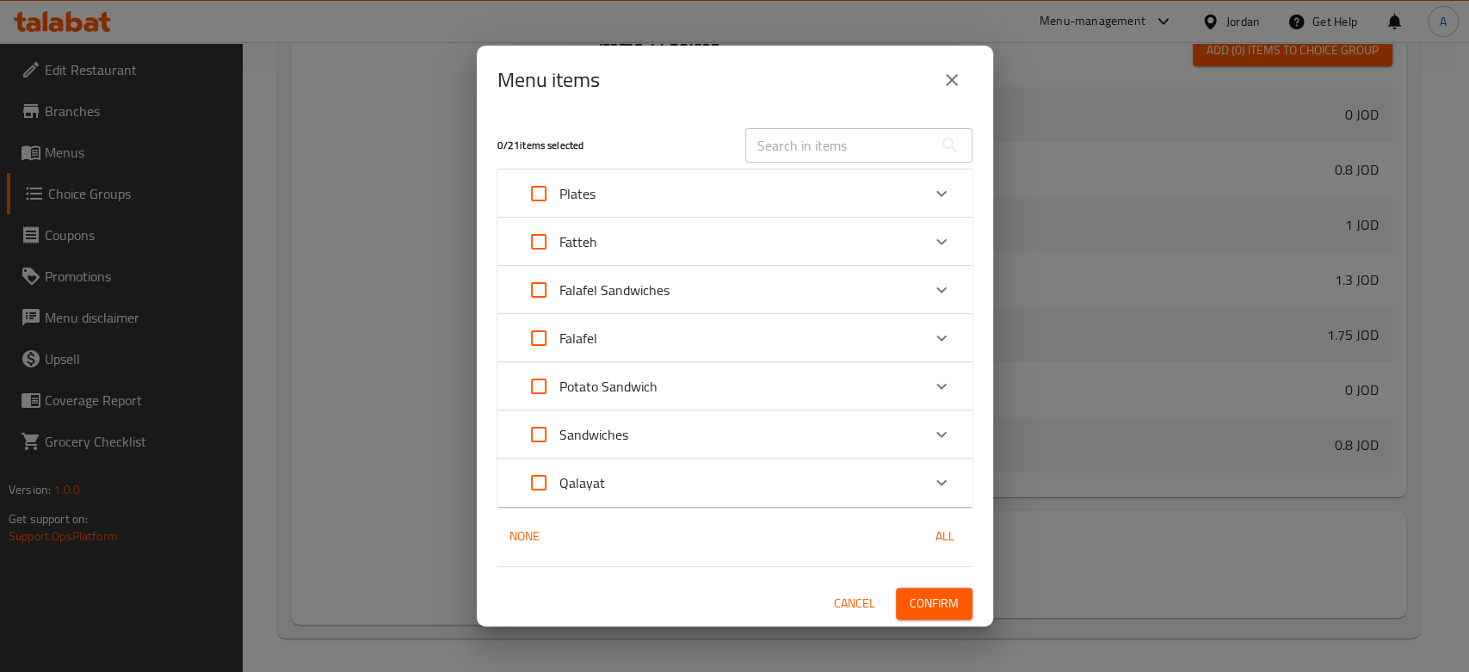
click at [631, 250] on div "Fatteh" at bounding box center [719, 241] width 403 height 41
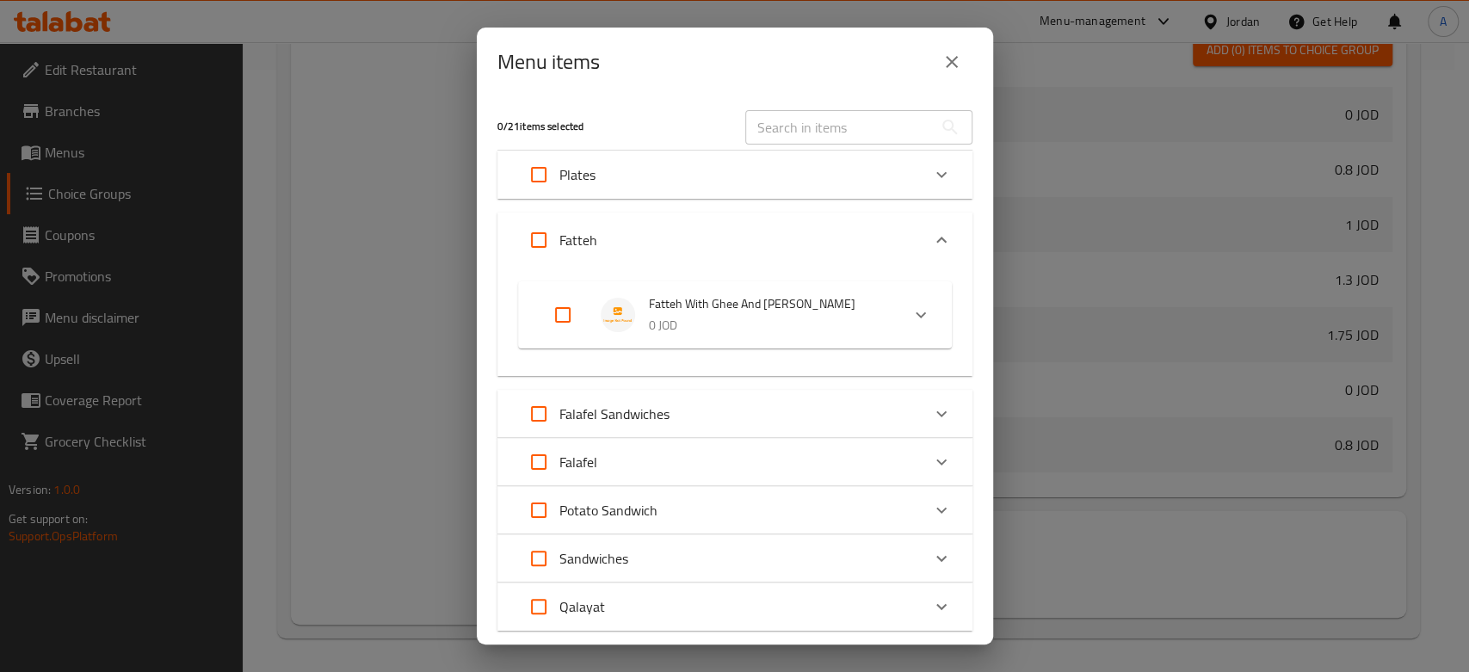
click at [627, 238] on div "Fatteh" at bounding box center [719, 240] width 403 height 41
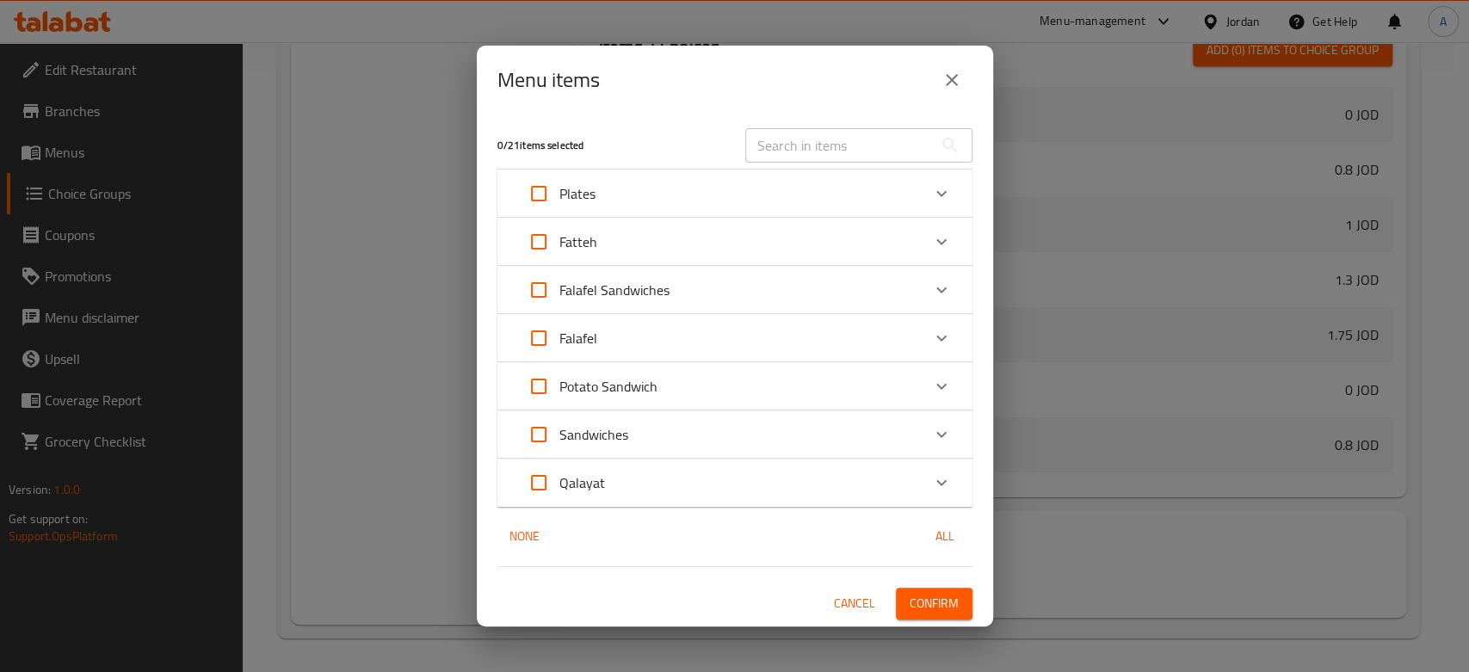
click at [650, 183] on div "Plates" at bounding box center [719, 193] width 403 height 41
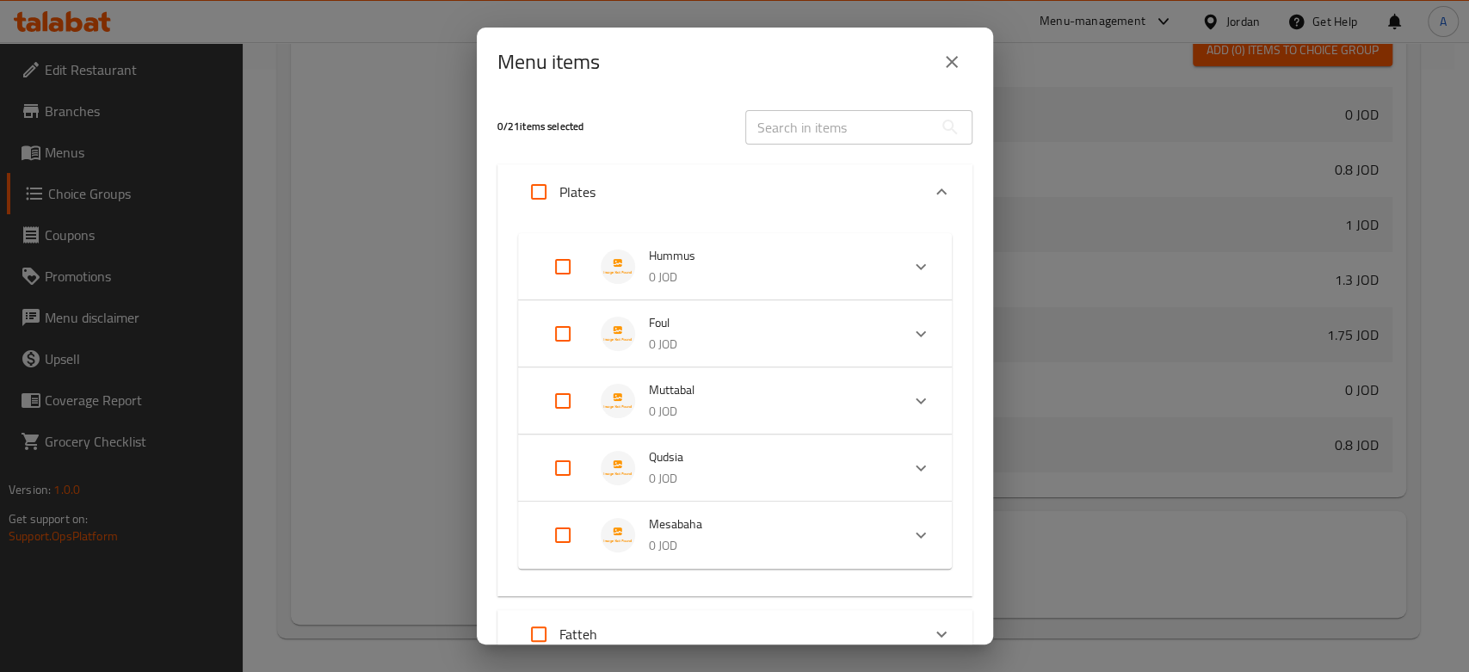
click at [559, 323] on input "Expand" at bounding box center [562, 333] width 41 height 41
checkbox input "true"
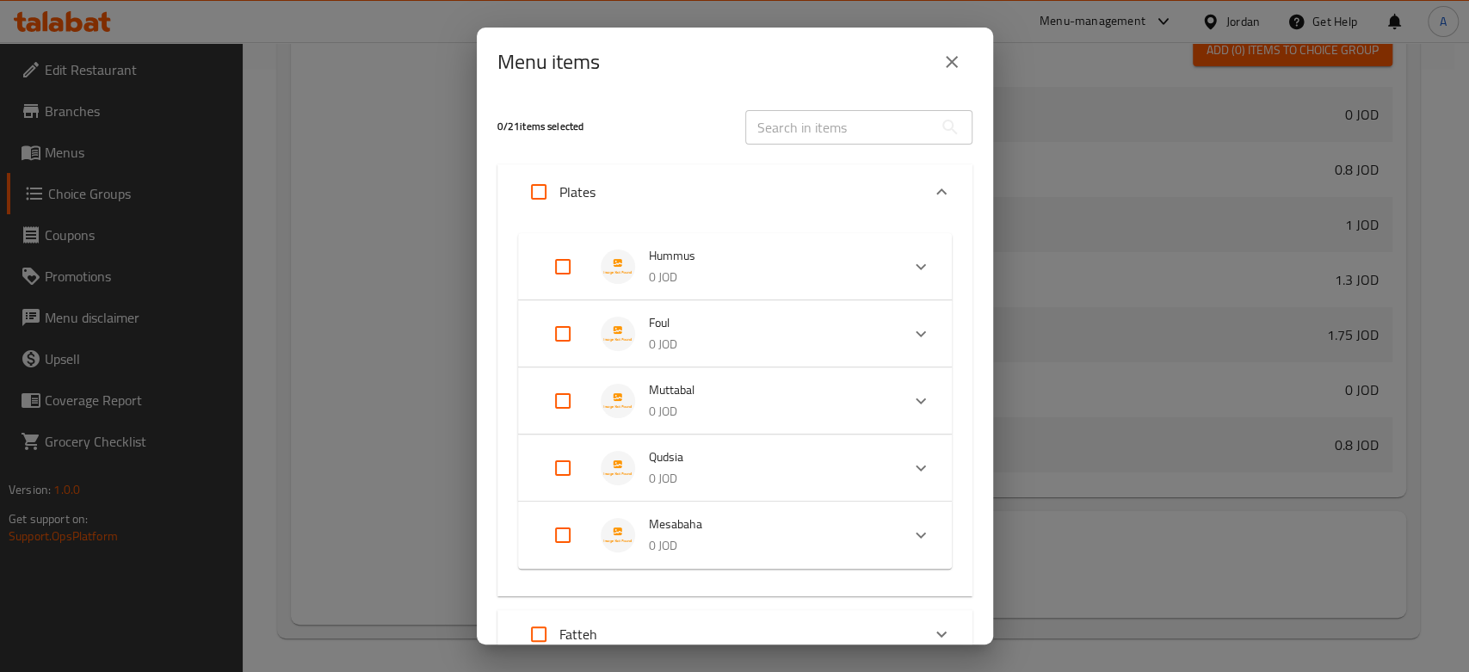
checkbox input "true"
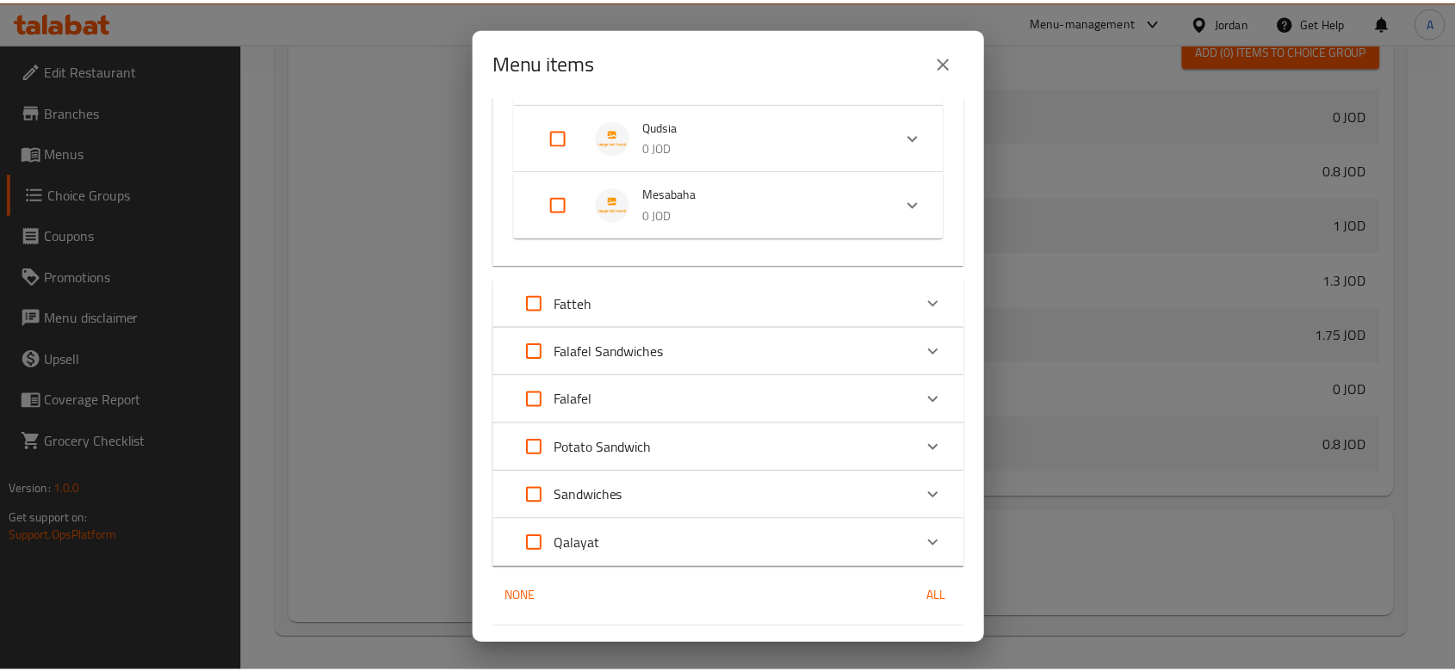
scroll to position [498, 0]
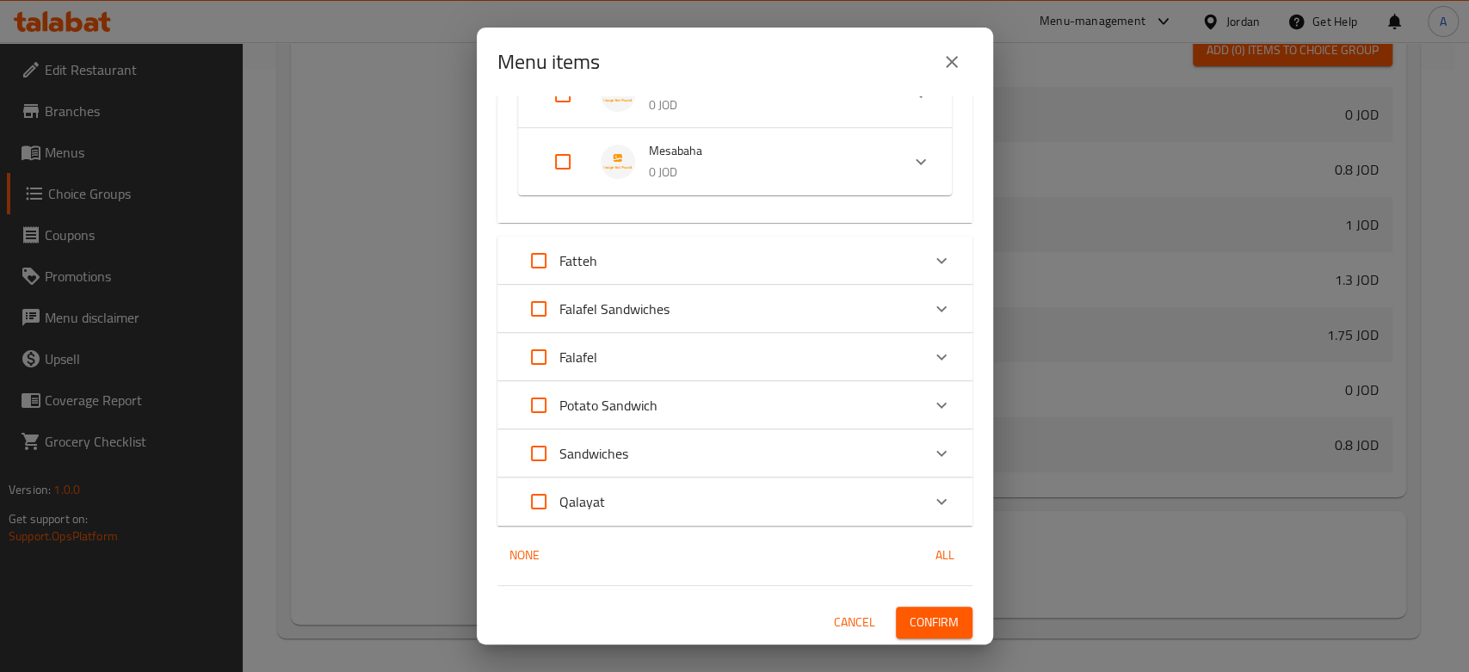
click at [938, 607] on div "Cancel Confirm" at bounding box center [735, 623] width 475 height 32
click at [938, 610] on span "Confirm" at bounding box center [934, 623] width 49 height 22
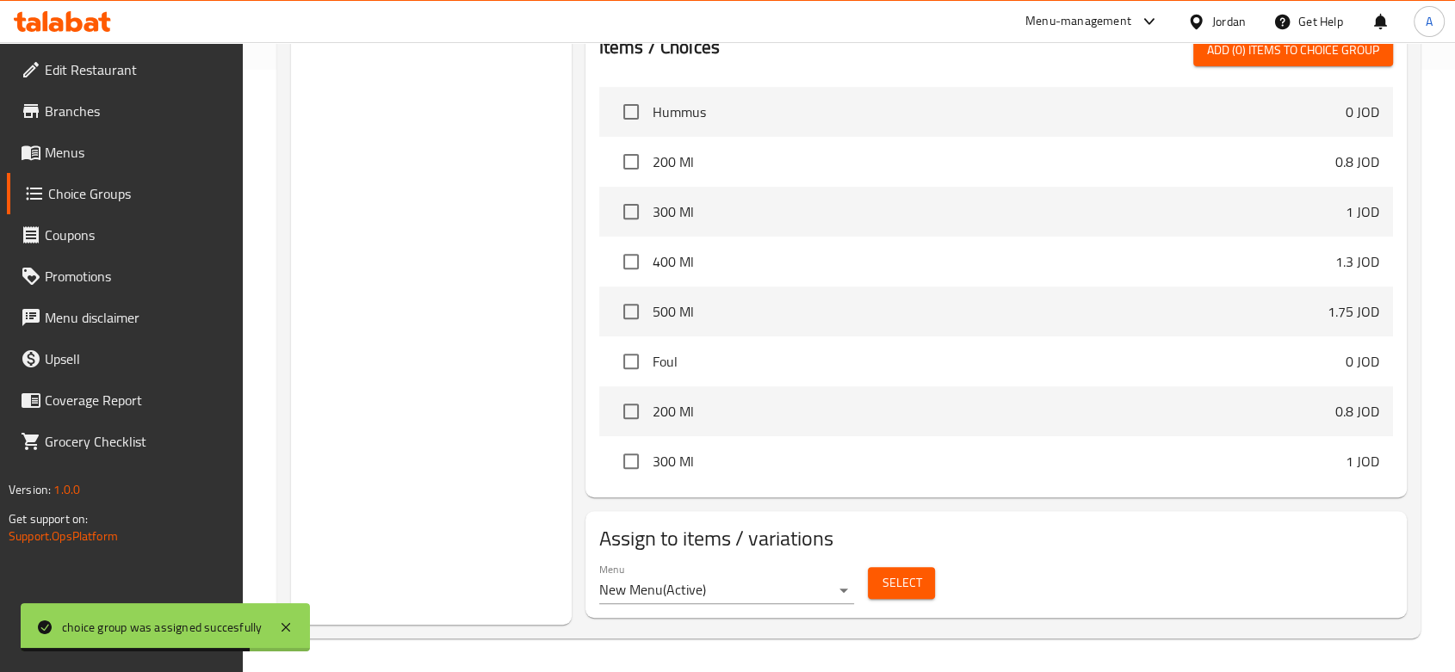
click at [98, 152] on span "Menus" at bounding box center [137, 152] width 184 height 21
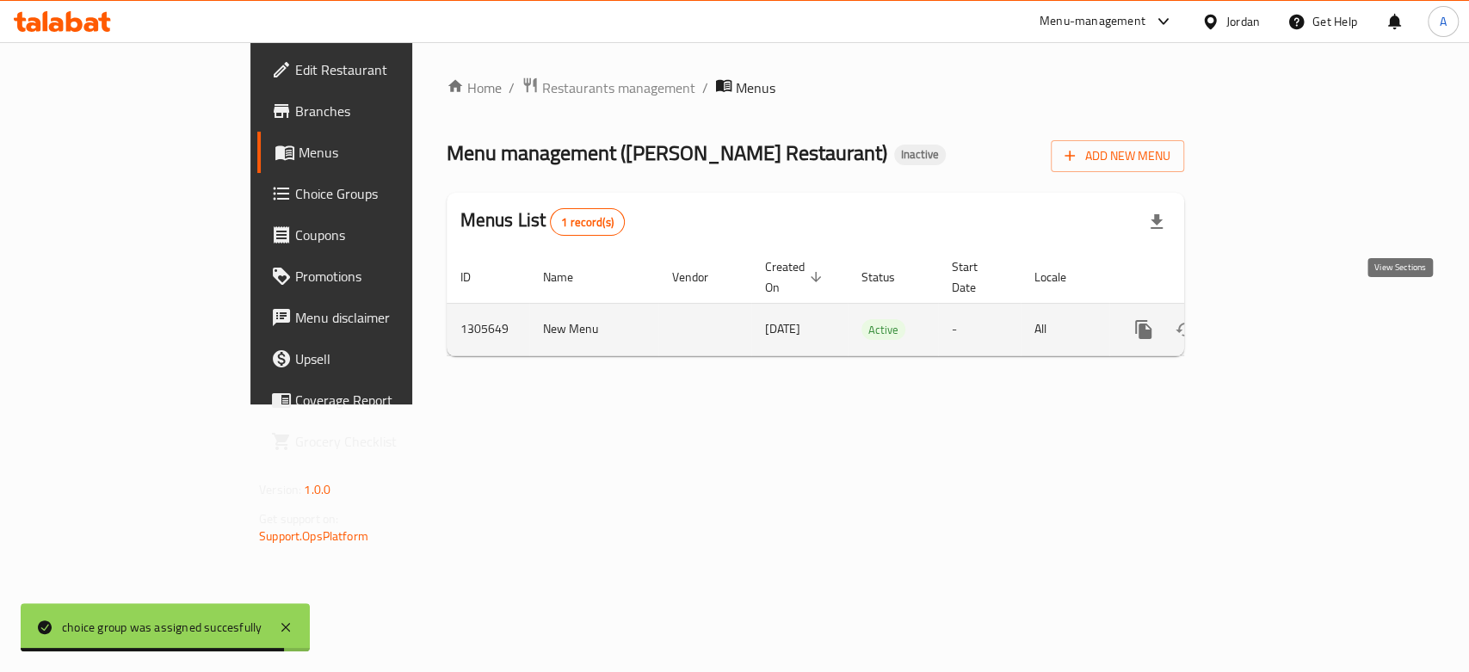
click at [1223, 319] on icon "enhanced table" at bounding box center [1268, 329] width 21 height 21
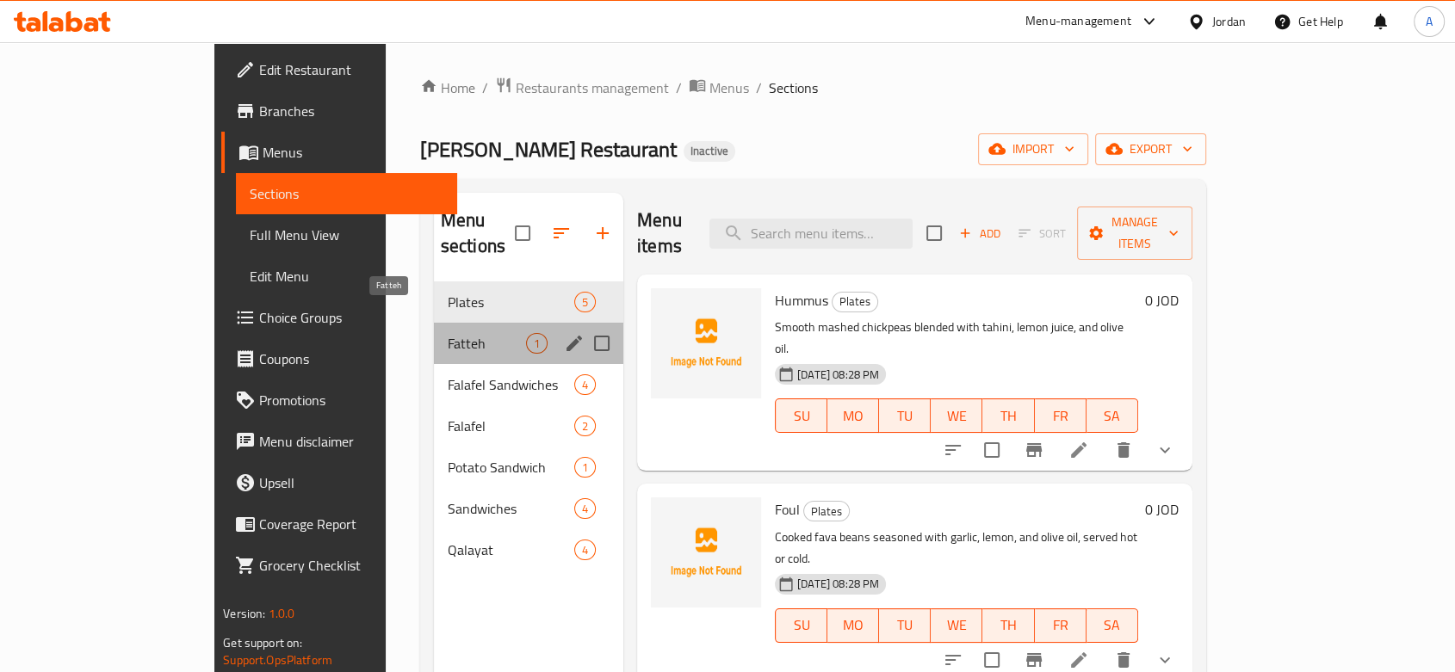
click at [448, 333] on span "Fatteh" at bounding box center [487, 343] width 78 height 21
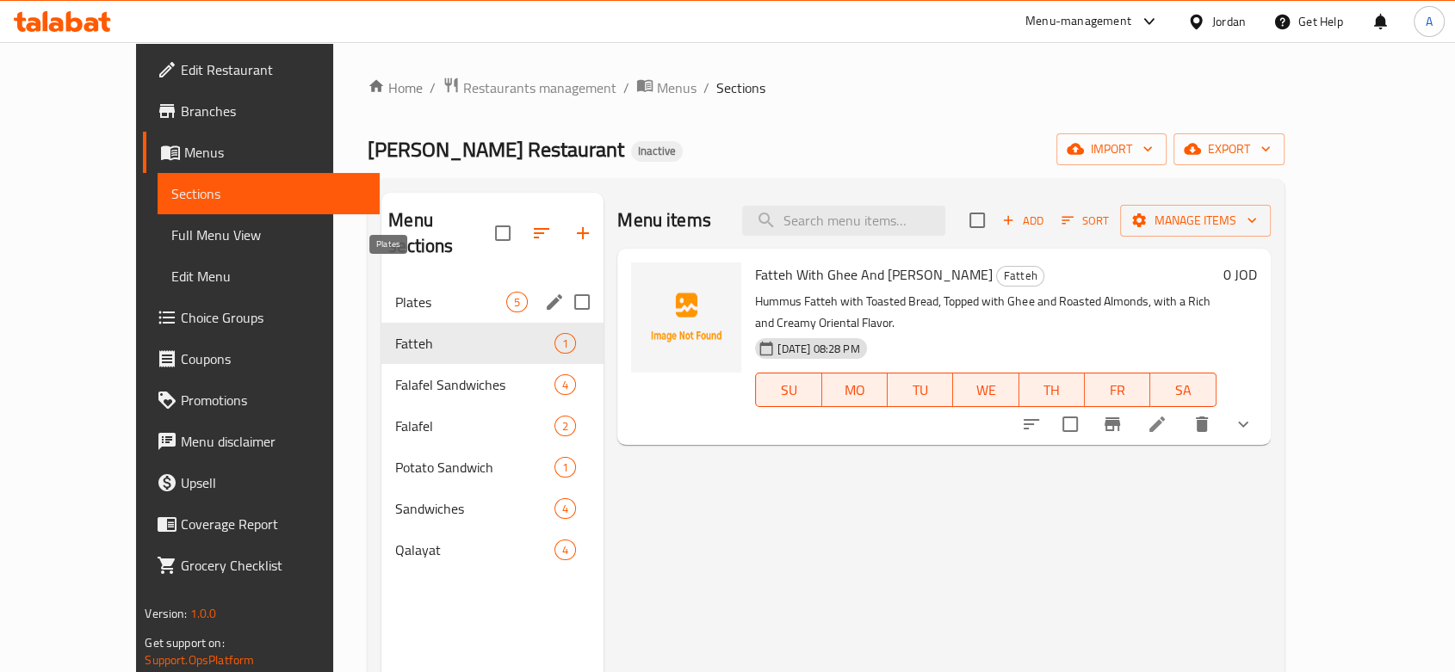
click at [395, 292] on span "Plates" at bounding box center [450, 302] width 111 height 21
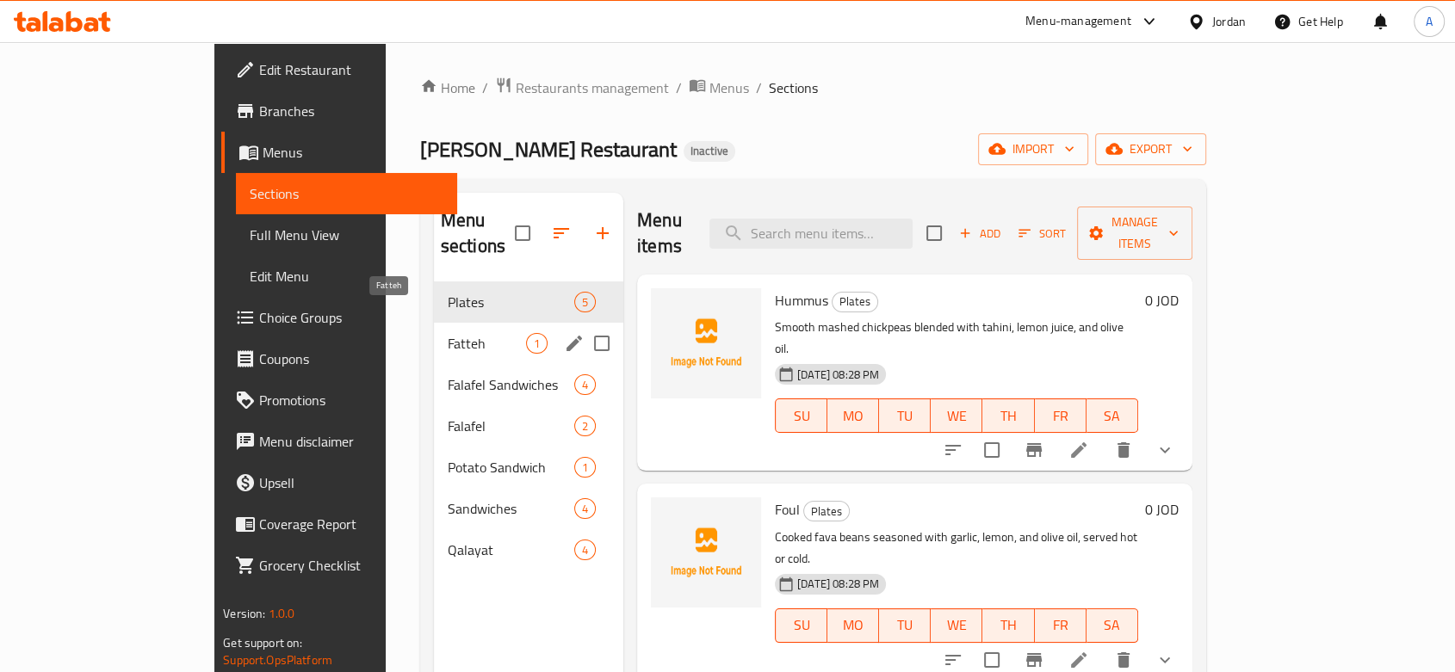
click at [448, 333] on span "Fatteh" at bounding box center [487, 343] width 78 height 21
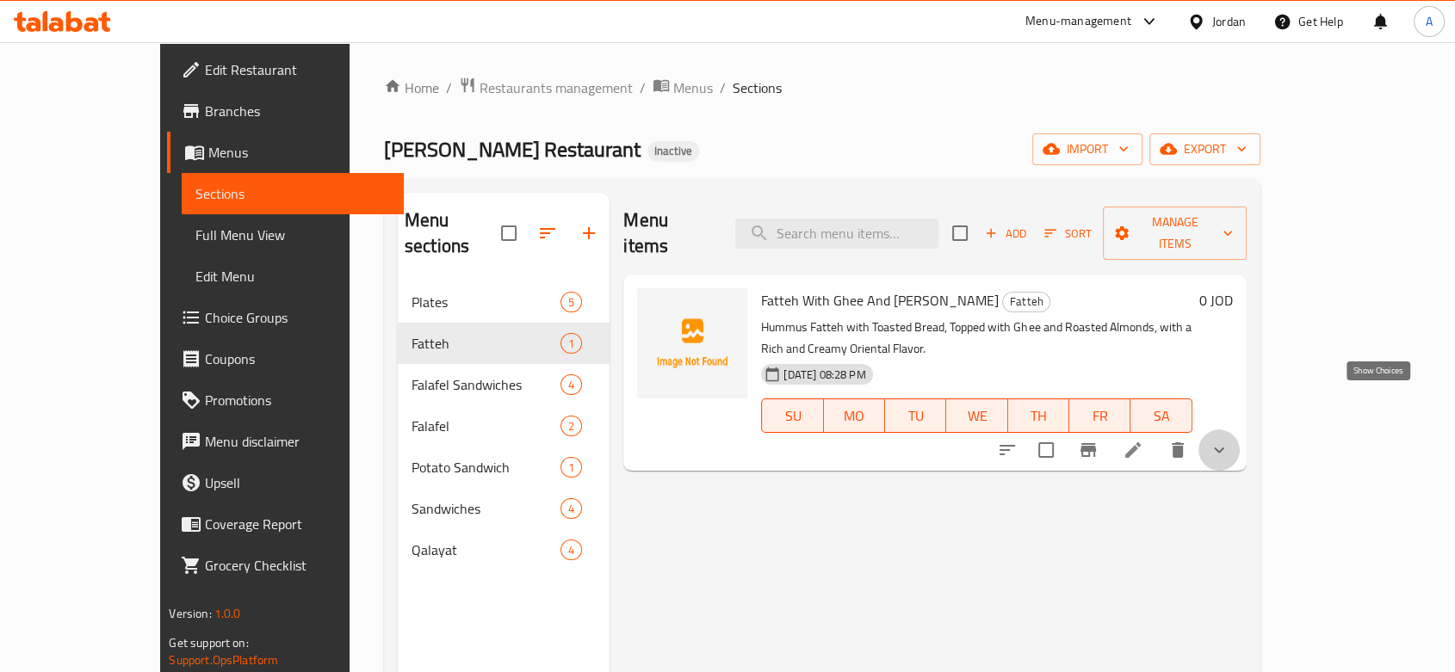
click at [1223, 440] on icon "show more" at bounding box center [1219, 450] width 21 height 21
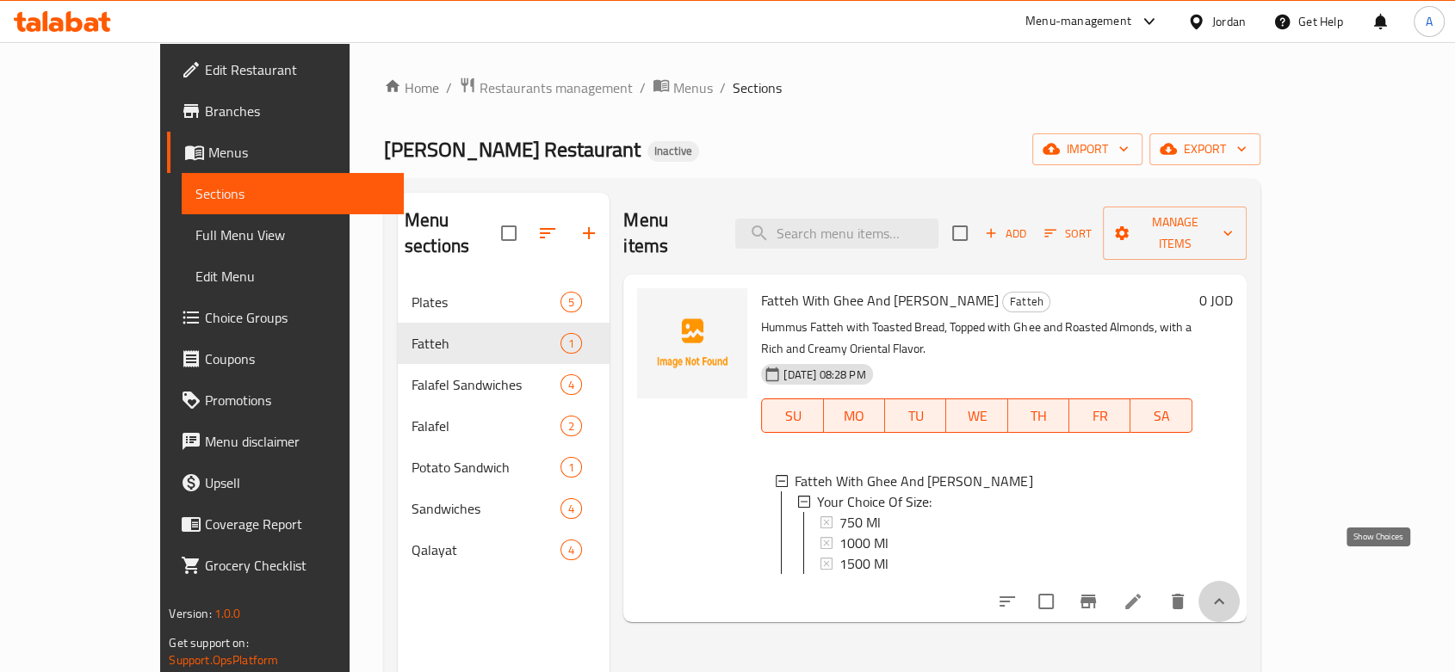
click at [1223, 591] on icon "show more" at bounding box center [1219, 601] width 21 height 21
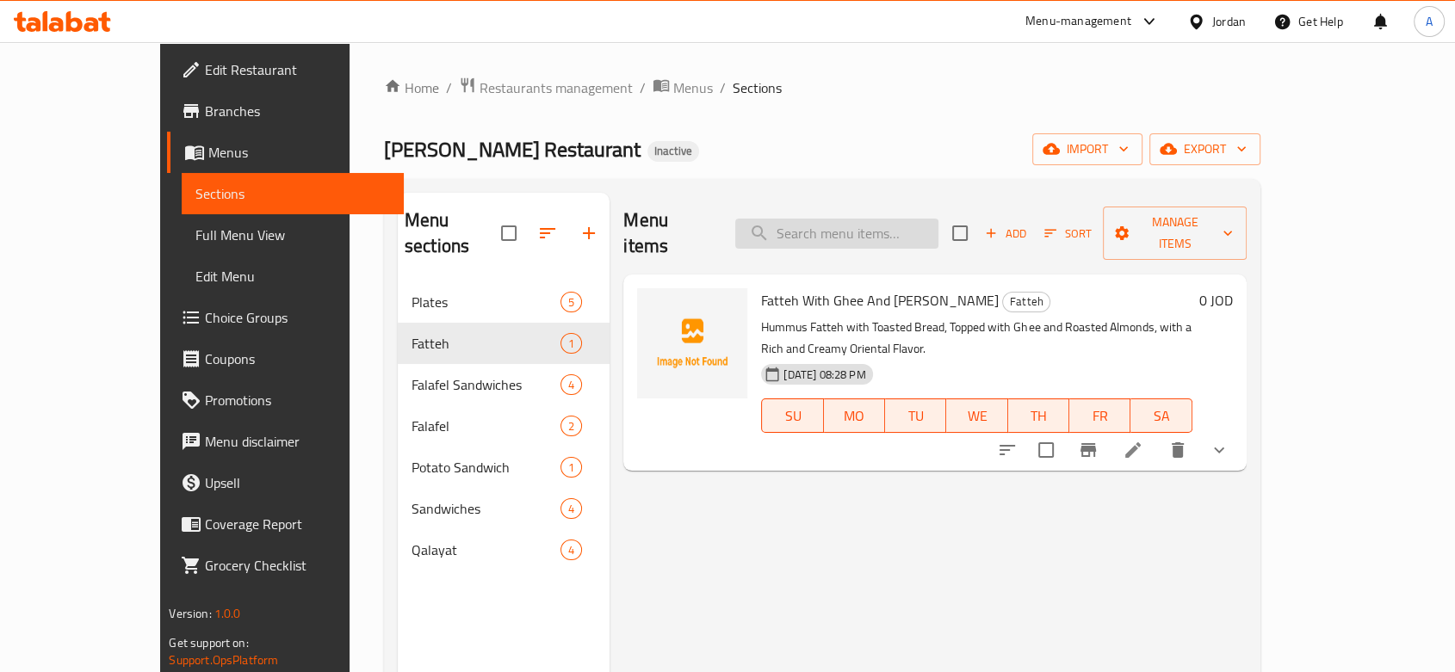
click at [868, 219] on input "search" at bounding box center [836, 234] width 203 height 30
paste input "Falafel Sandwich Regular Bread"
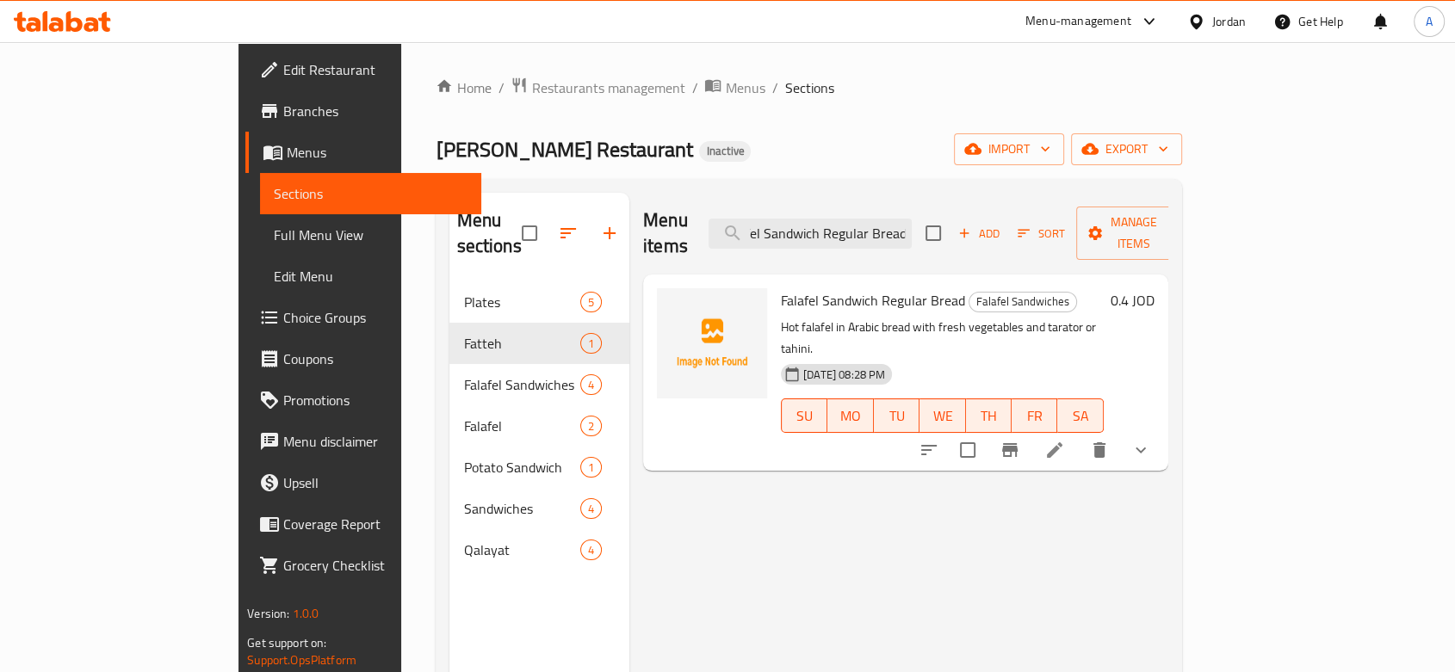
type input "Falafel Sandwich Regular Bread"
click at [1065, 440] on icon at bounding box center [1054, 450] width 21 height 21
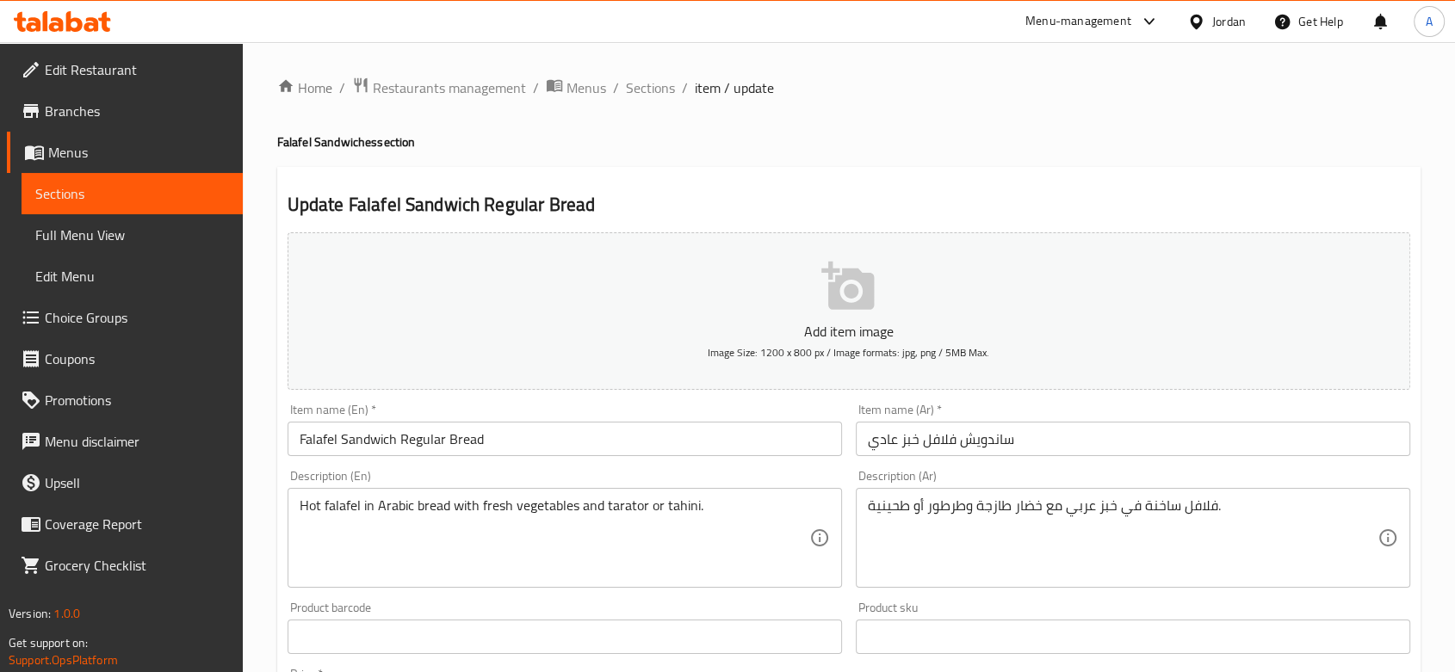
click at [117, 322] on span "Choice Groups" at bounding box center [137, 317] width 184 height 21
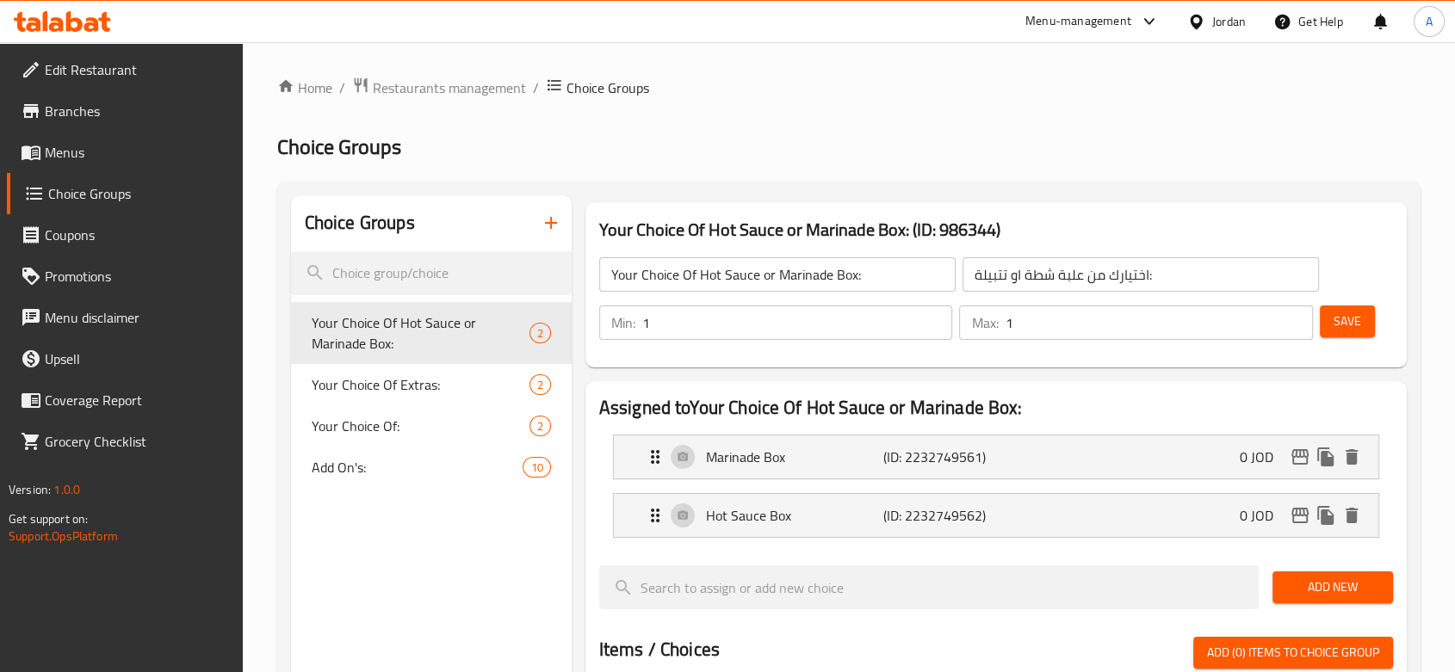
click at [554, 226] on icon "button" at bounding box center [551, 223] width 21 height 21
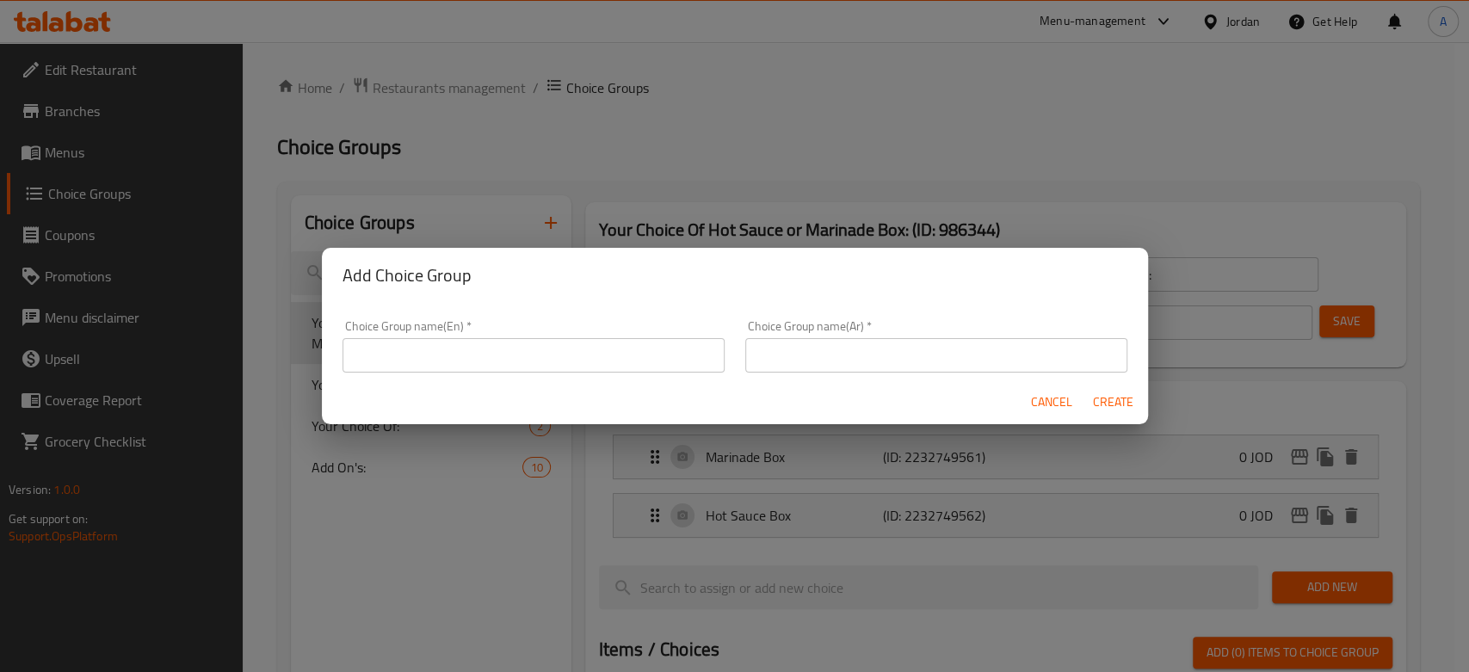
click at [497, 349] on input "text" at bounding box center [534, 355] width 382 height 34
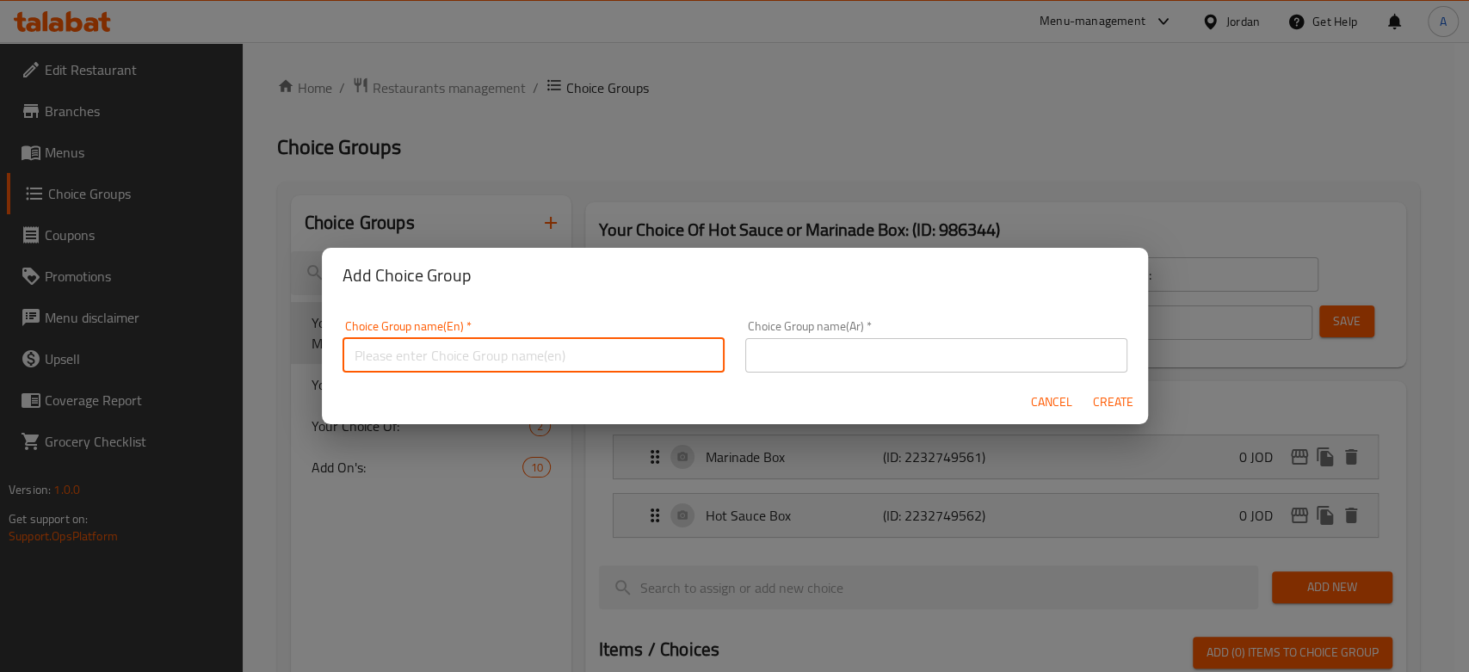
type input "Your Choice Of Sauce:"
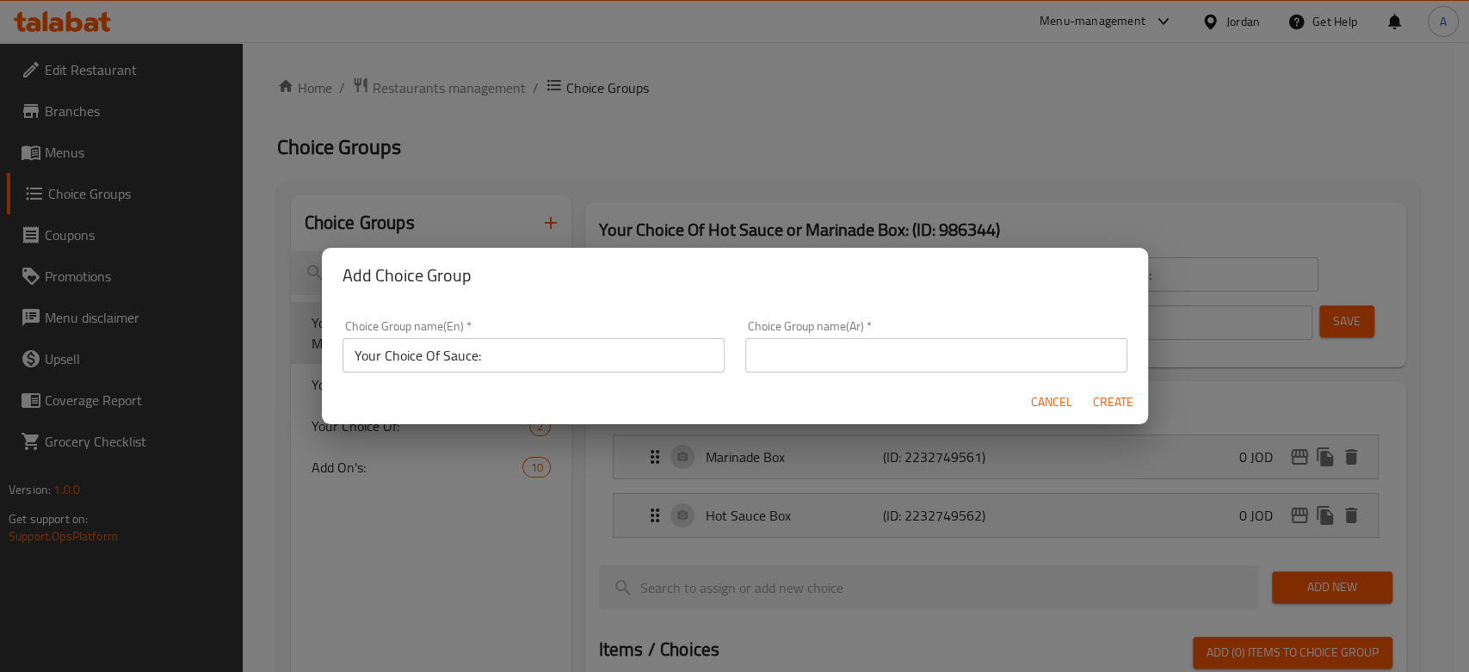
click at [889, 374] on div "Choice Group name(Ar)   * Choice Group name(Ar) *" at bounding box center [936, 346] width 403 height 73
drag, startPoint x: 894, startPoint y: 367, endPoint x: 920, endPoint y: 362, distance: 27.0
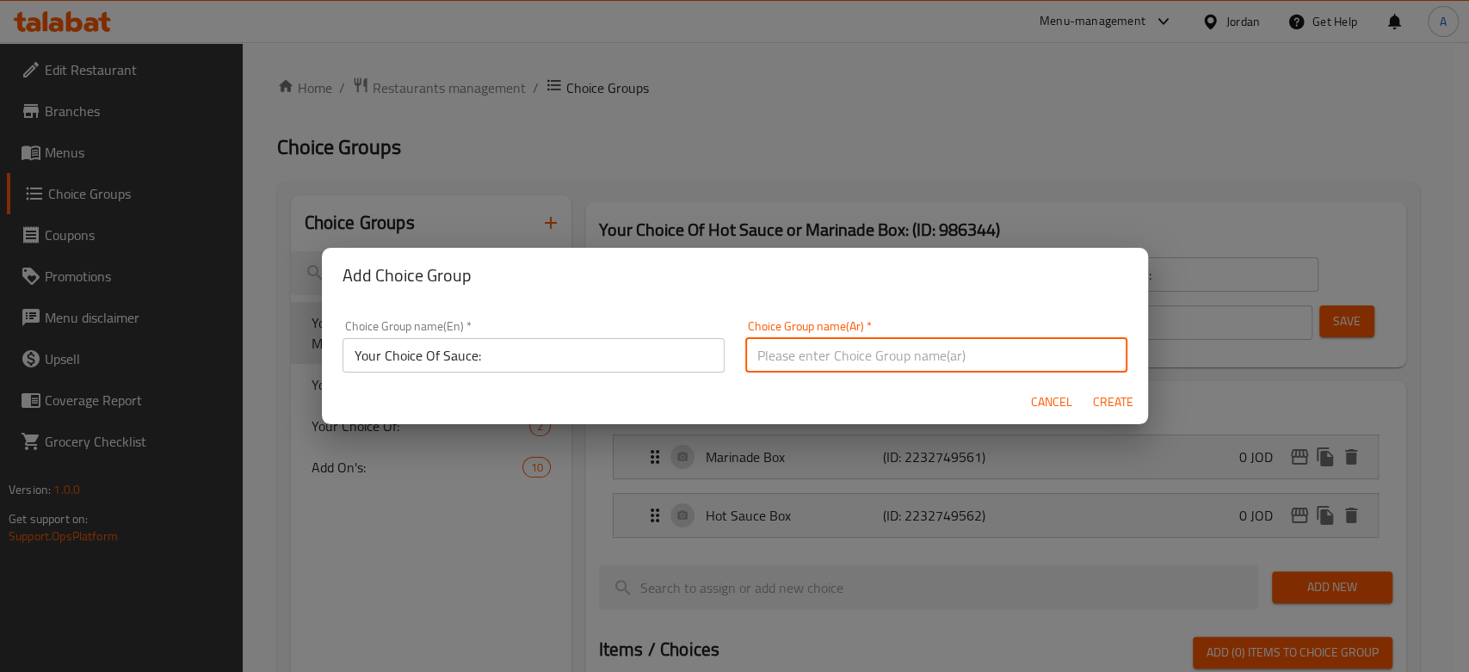
click at [894, 366] on input "text" at bounding box center [936, 355] width 382 height 34
type input "إختيارك من الصوص:"
click at [1098, 406] on span "Create" at bounding box center [1113, 403] width 41 height 22
type input "Your Choice Of Sauce:"
type input "إختيارك من الصوص:"
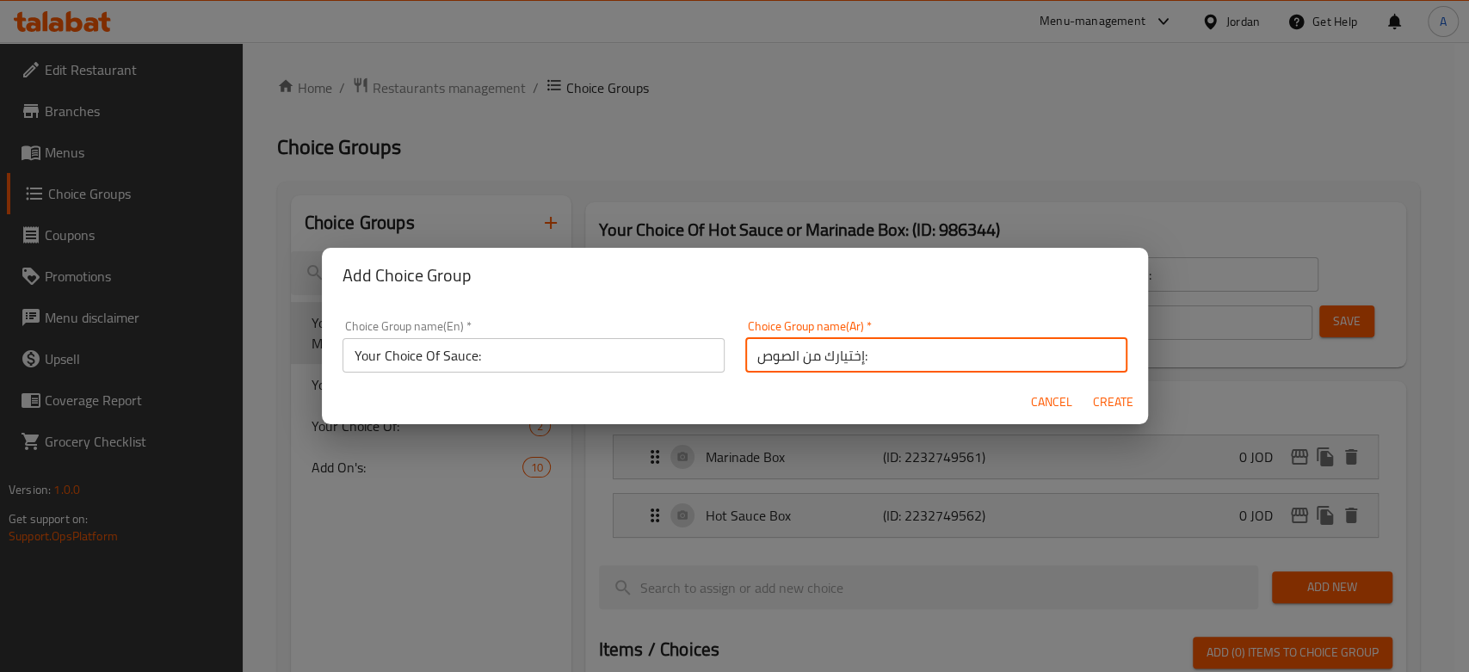
type input "0"
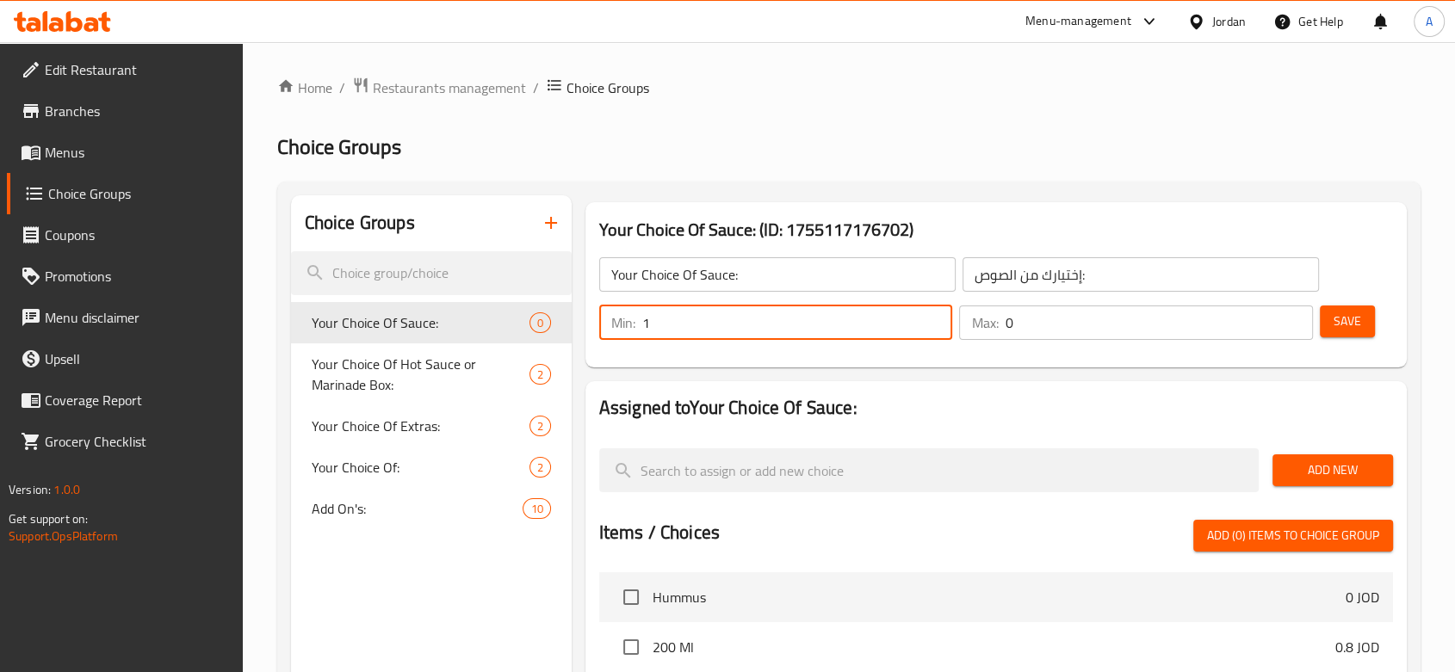
type input "1"
click at [933, 314] on input "1" at bounding box center [797, 323] width 311 height 34
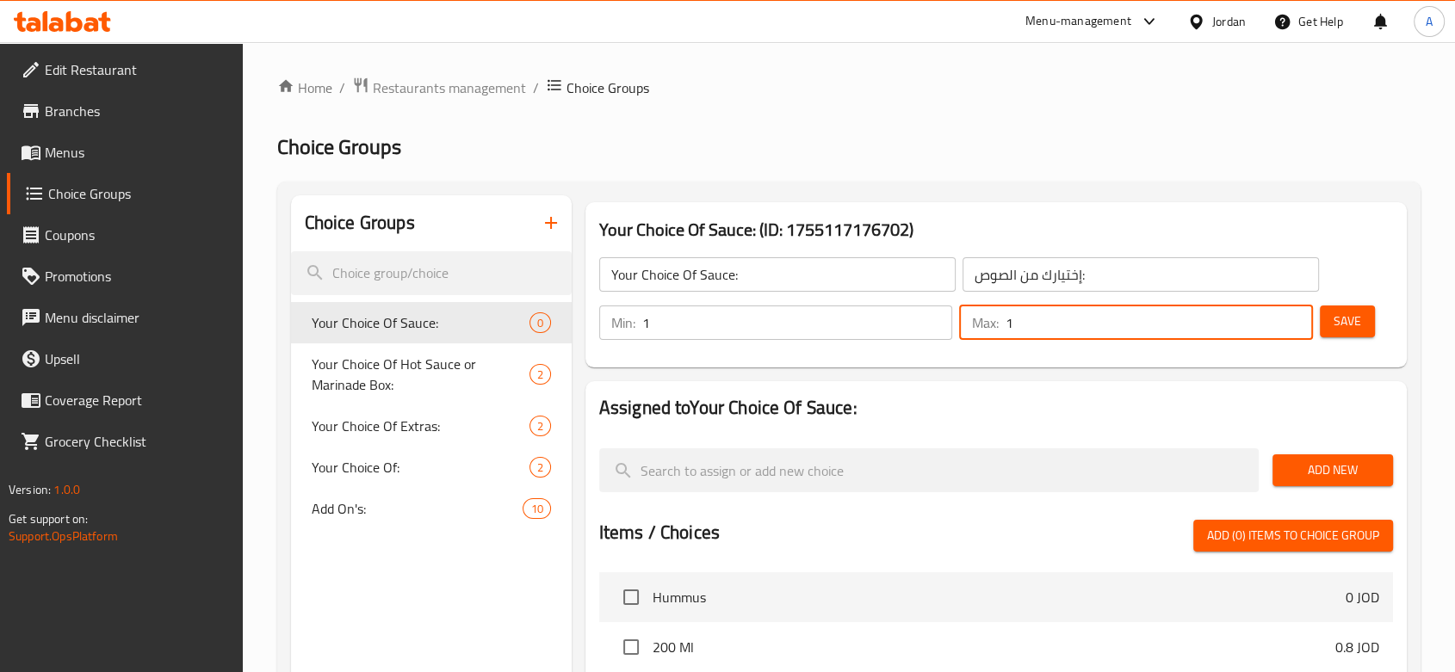
type input "1"
click at [1223, 316] on input "1" at bounding box center [1159, 323] width 308 height 34
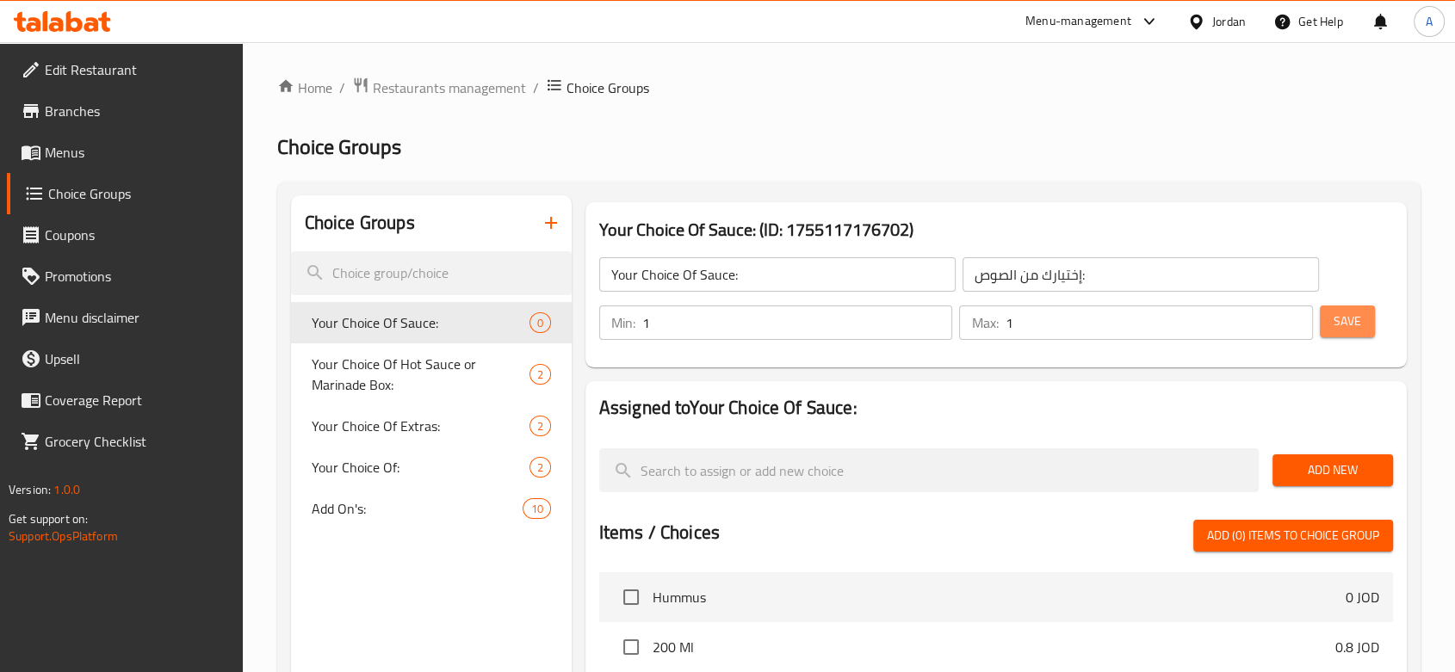
click at [1223, 316] on span "Save" at bounding box center [1347, 322] width 28 height 22
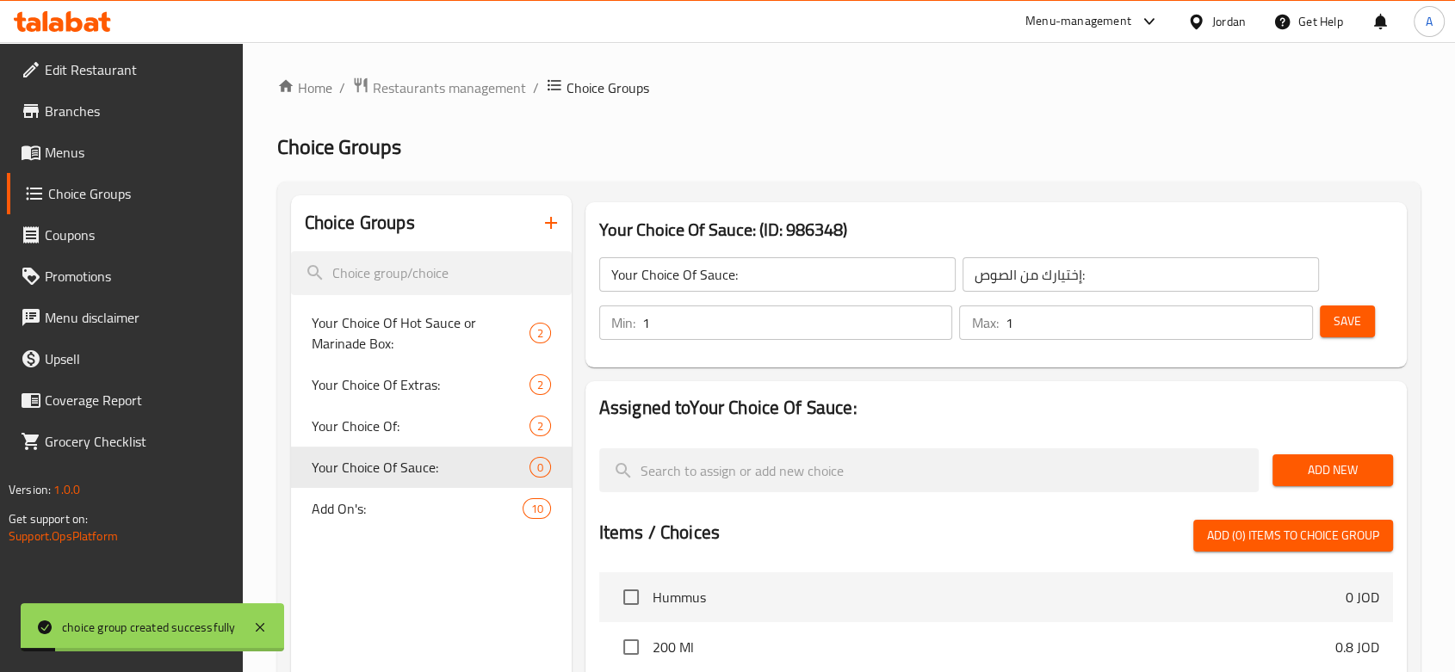
click at [1223, 479] on span "Add New" at bounding box center [1332, 471] width 93 height 22
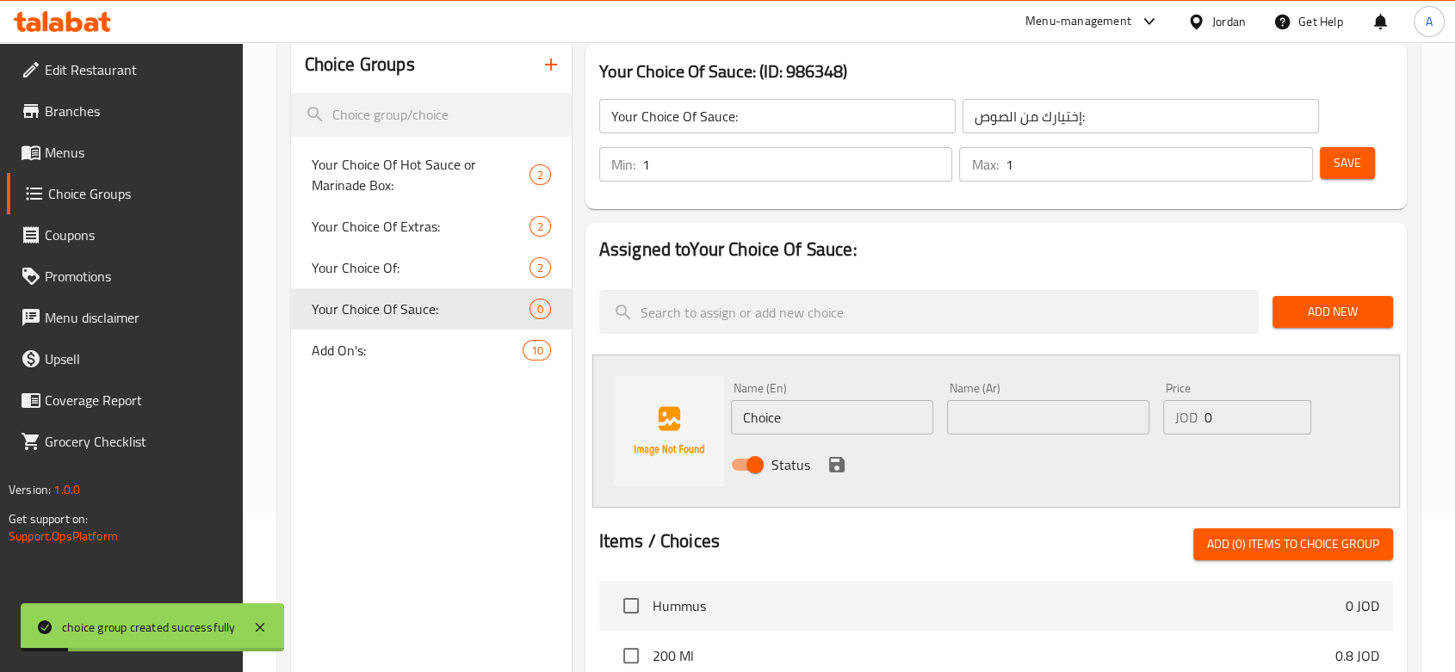
scroll to position [191, 0]
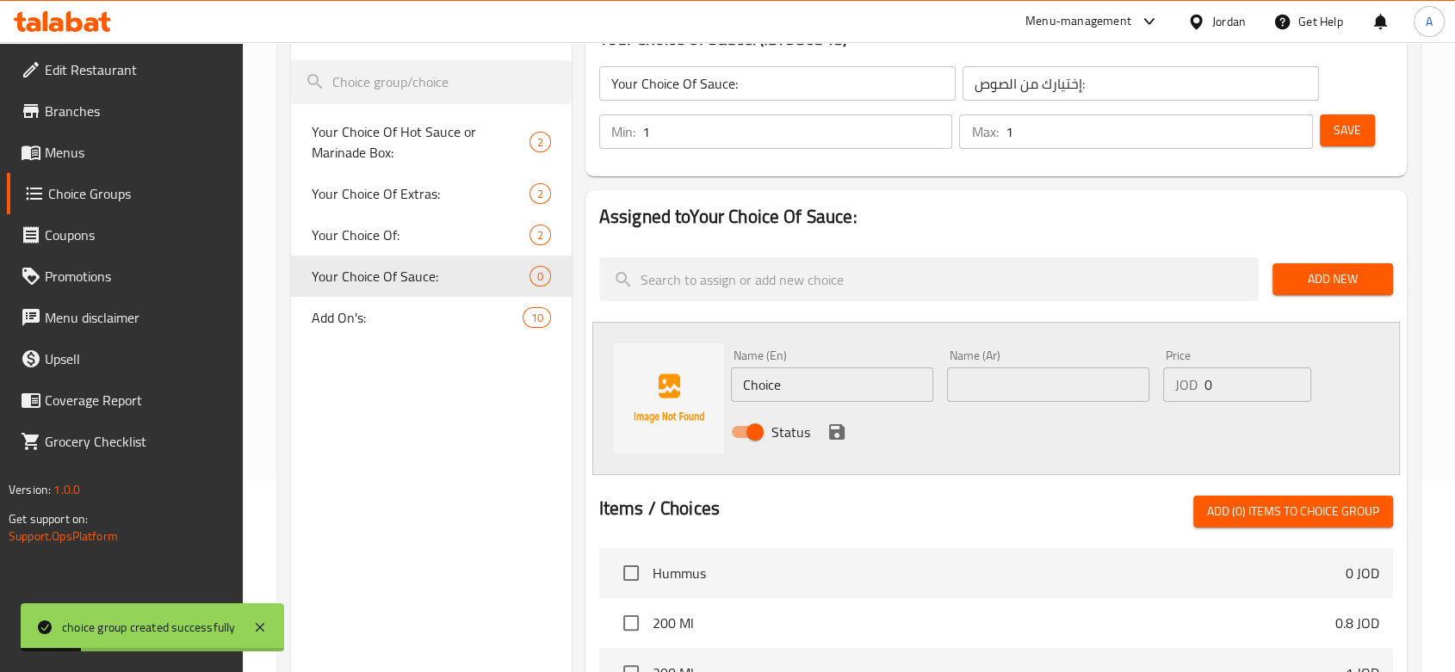
drag, startPoint x: 803, startPoint y: 390, endPoint x: 696, endPoint y: 387, distance: 107.6
click at [696, 387] on div "Name (En) Choice Name (En) Name (Ar) Name (Ar) Price JOD 0 Price Status" at bounding box center [995, 398] width 807 height 153
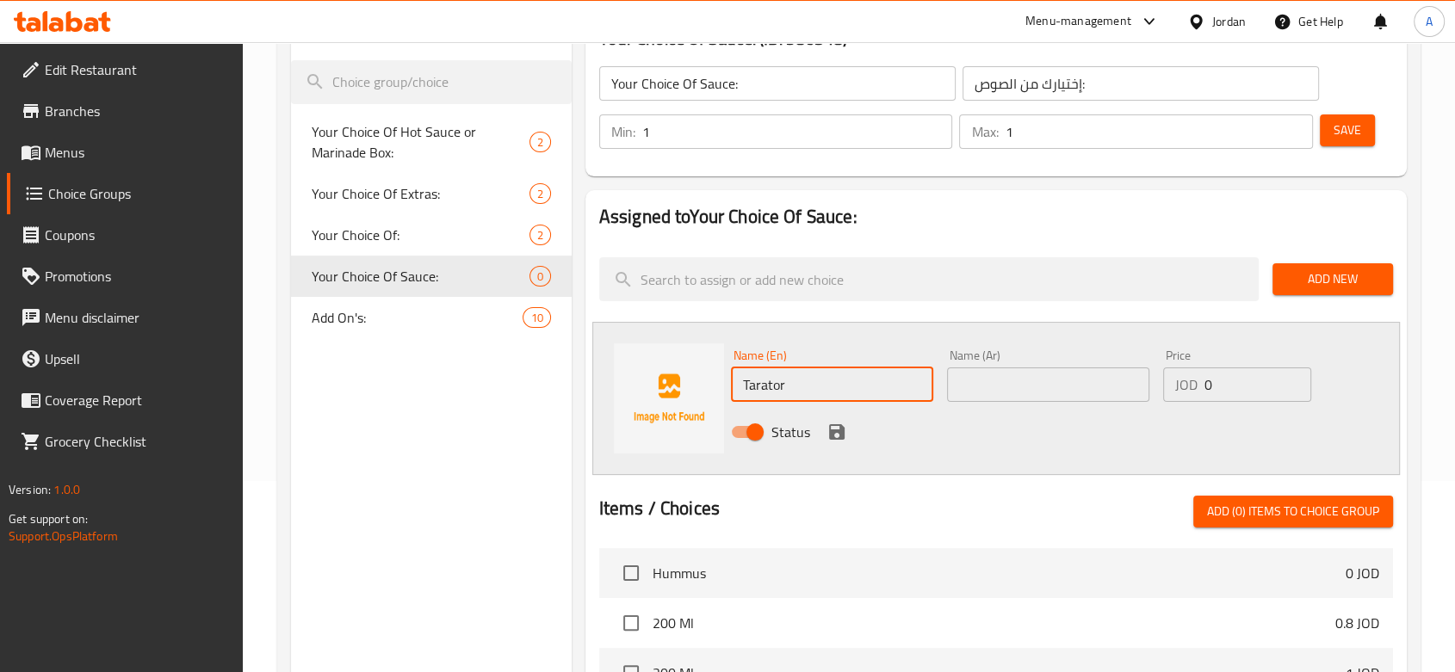
type input "Tarator"
click at [1033, 395] on input "text" at bounding box center [1048, 385] width 202 height 34
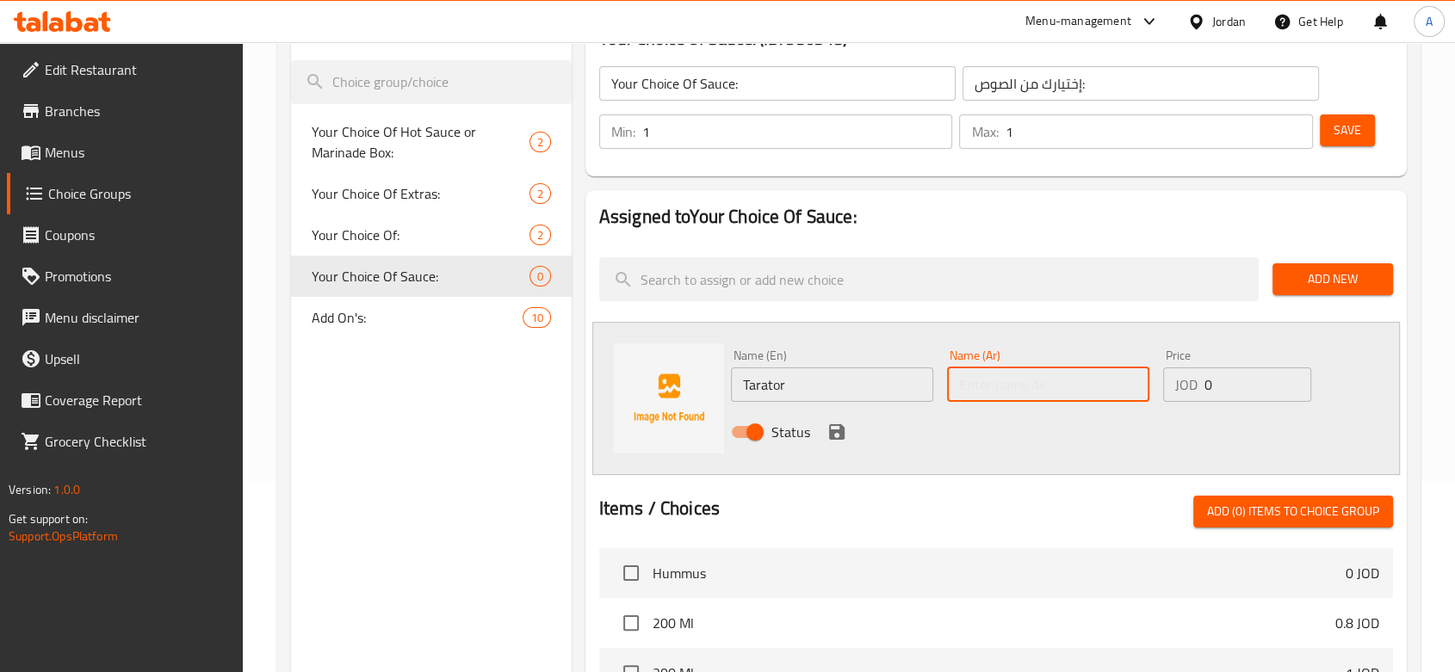
type input "'"
type input "طرطور"
click at [835, 443] on button "save" at bounding box center [837, 432] width 26 height 26
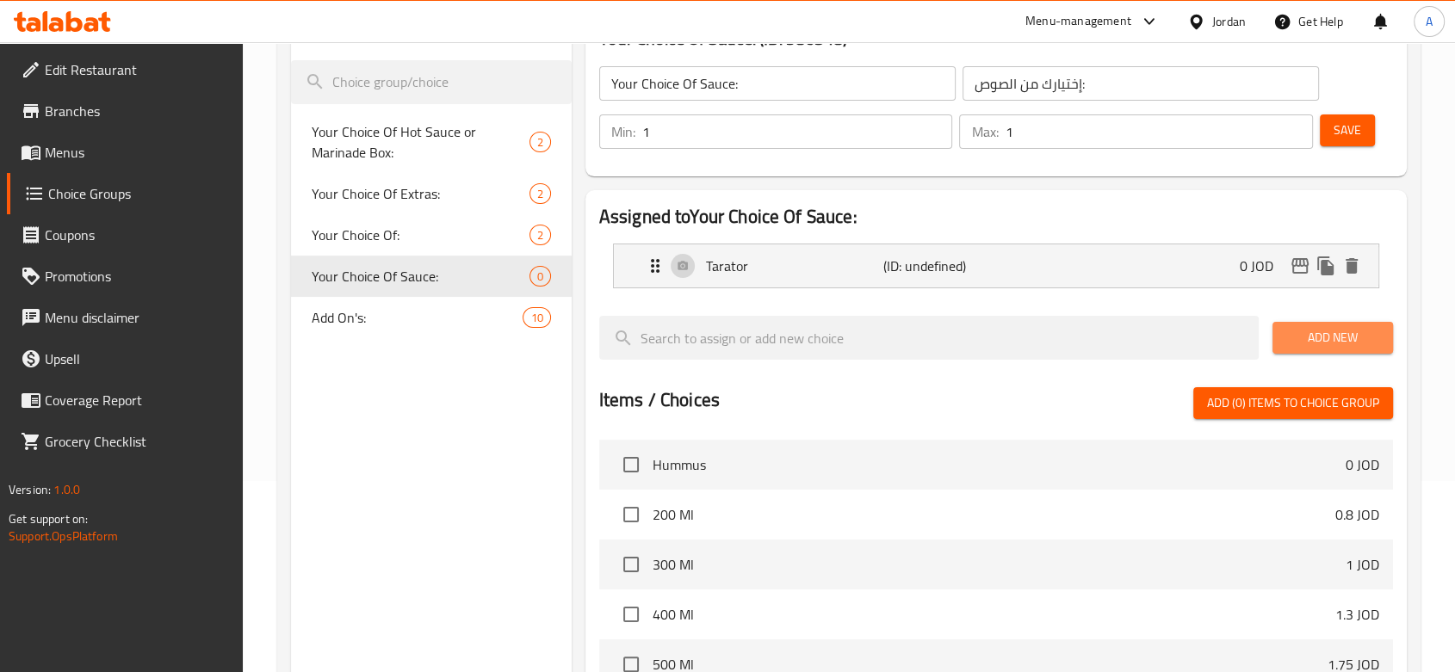
click at [1223, 343] on span "Add New" at bounding box center [1332, 338] width 93 height 22
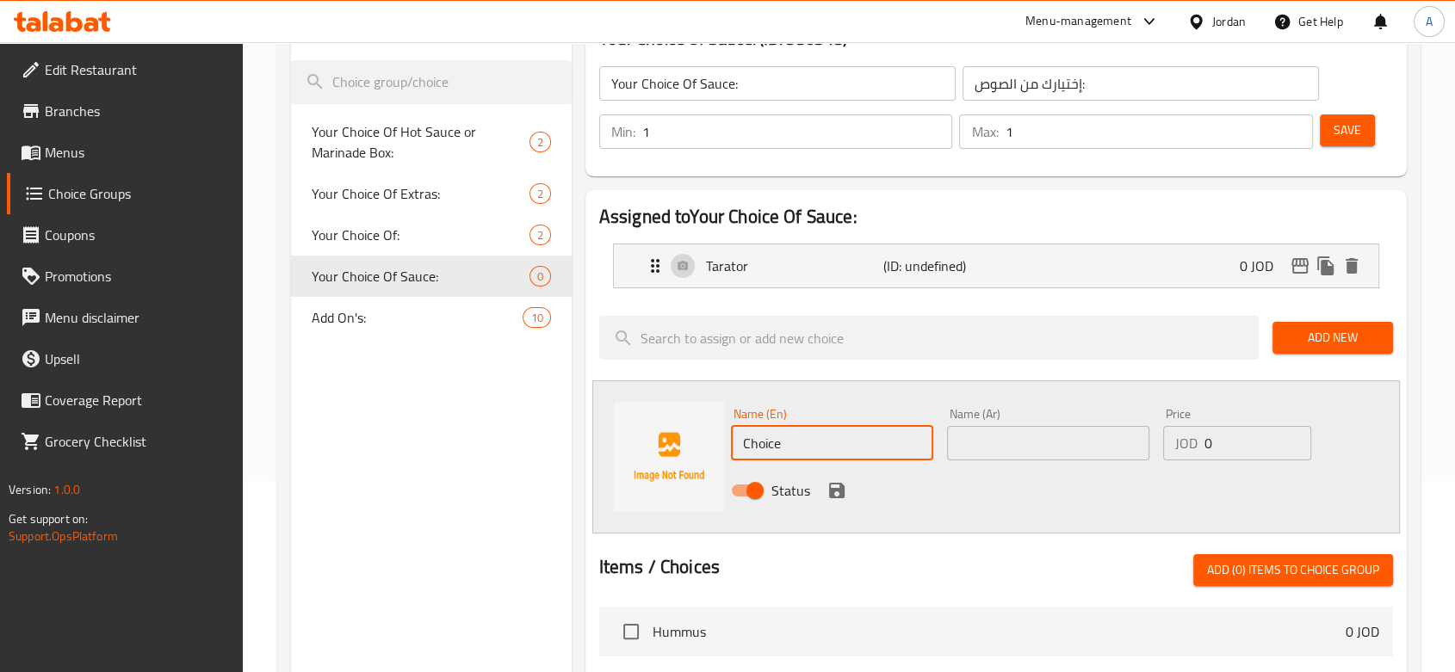
drag, startPoint x: 813, startPoint y: 437, endPoint x: 623, endPoint y: 436, distance: 189.4
click at [623, 436] on div "Name (En) Choice Name (En) Name (Ar) Name (Ar) Price JOD 0 Price Status" at bounding box center [995, 456] width 807 height 153
type input "Tahini"
click at [980, 453] on input "text" at bounding box center [1048, 443] width 202 height 34
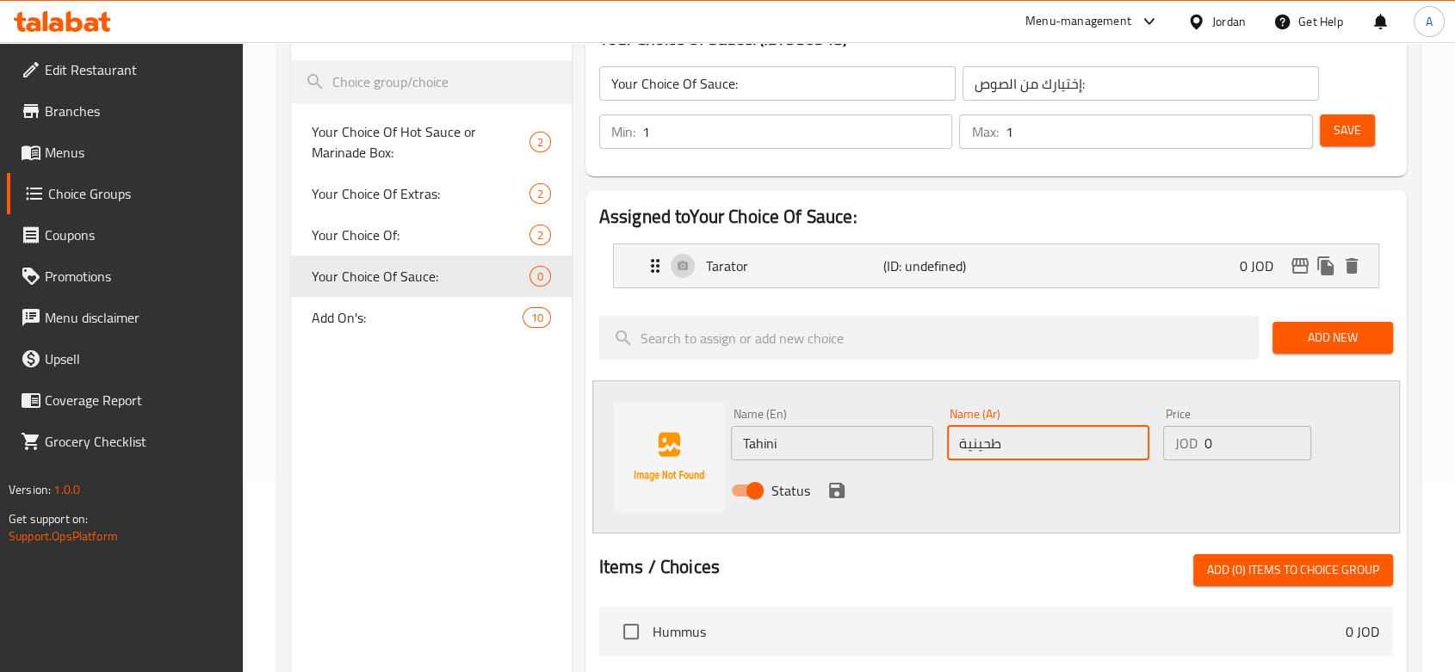
type input "طحينية"
click at [826, 493] on icon "save" at bounding box center [836, 490] width 21 height 21
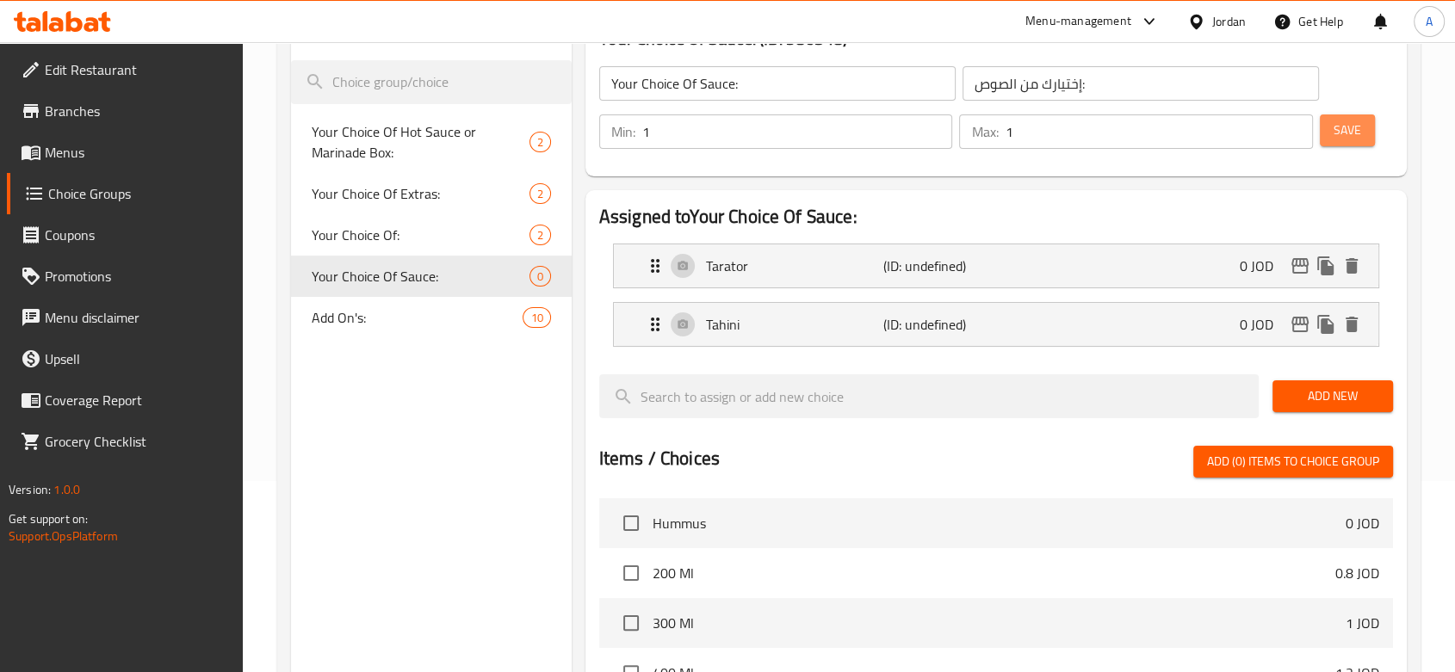
click at [1223, 141] on span "Save" at bounding box center [1347, 131] width 28 height 22
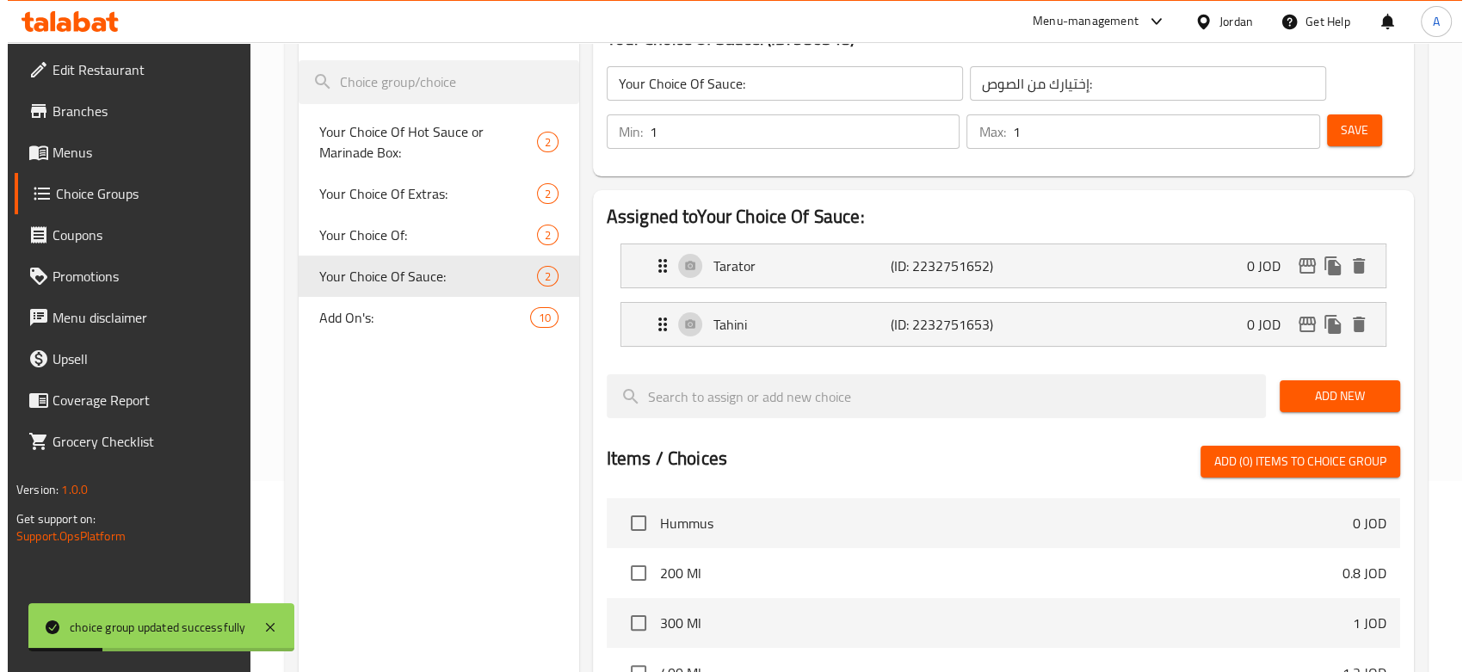
scroll to position [603, 0]
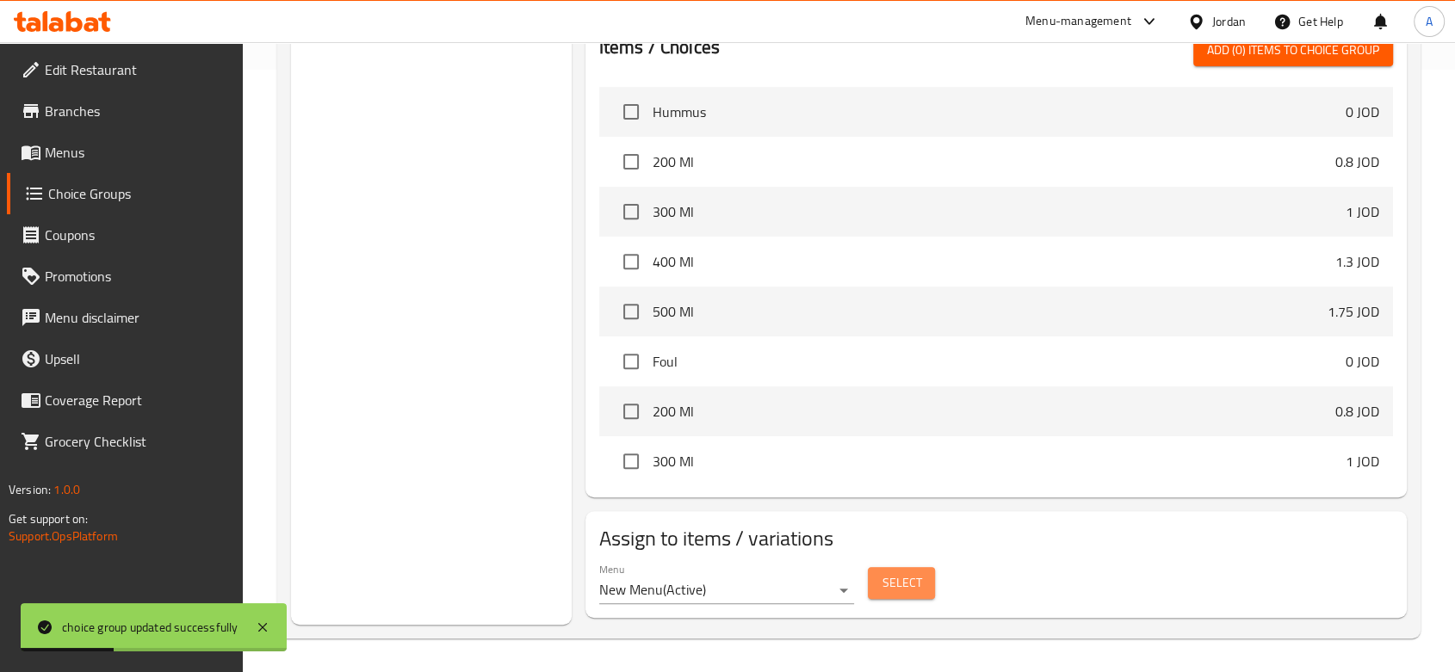
click at [896, 583] on span "Select" at bounding box center [901, 583] width 40 height 22
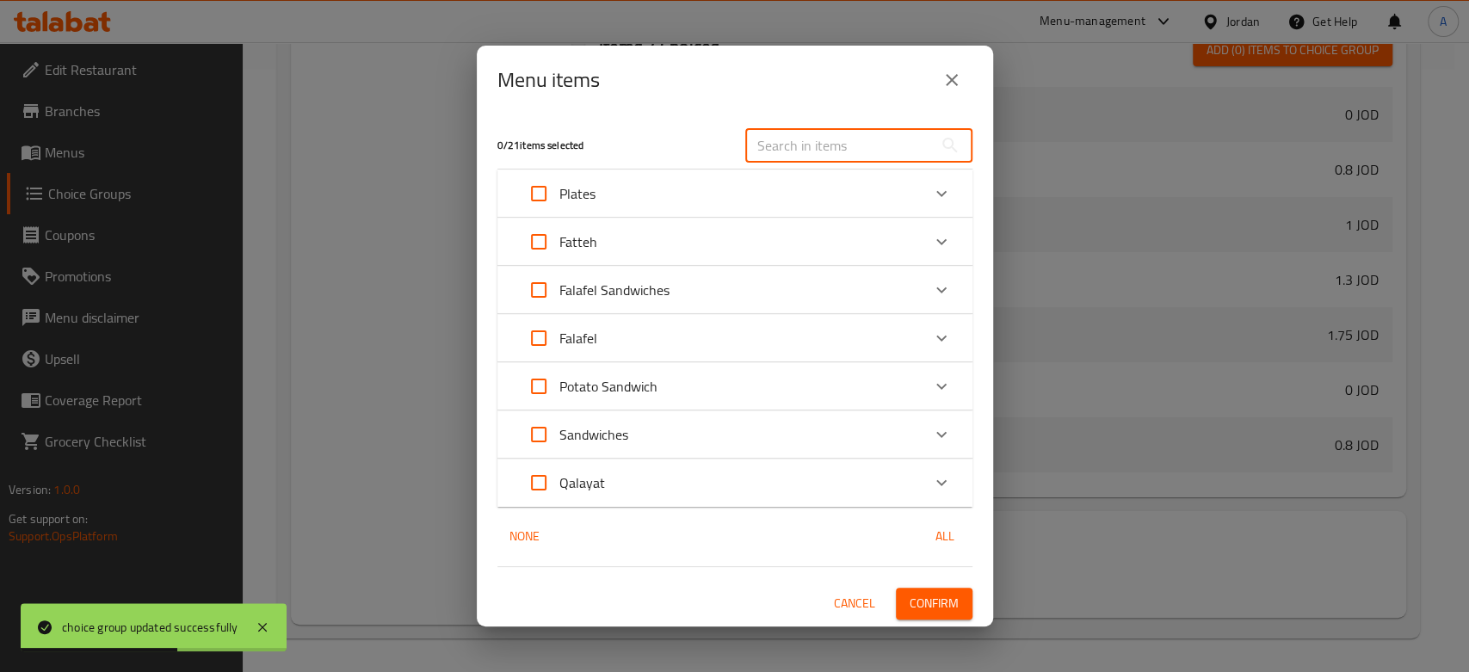
click at [792, 153] on input "text" at bounding box center [839, 145] width 188 height 34
paste input "Falafel Sandwich Regular Bread"
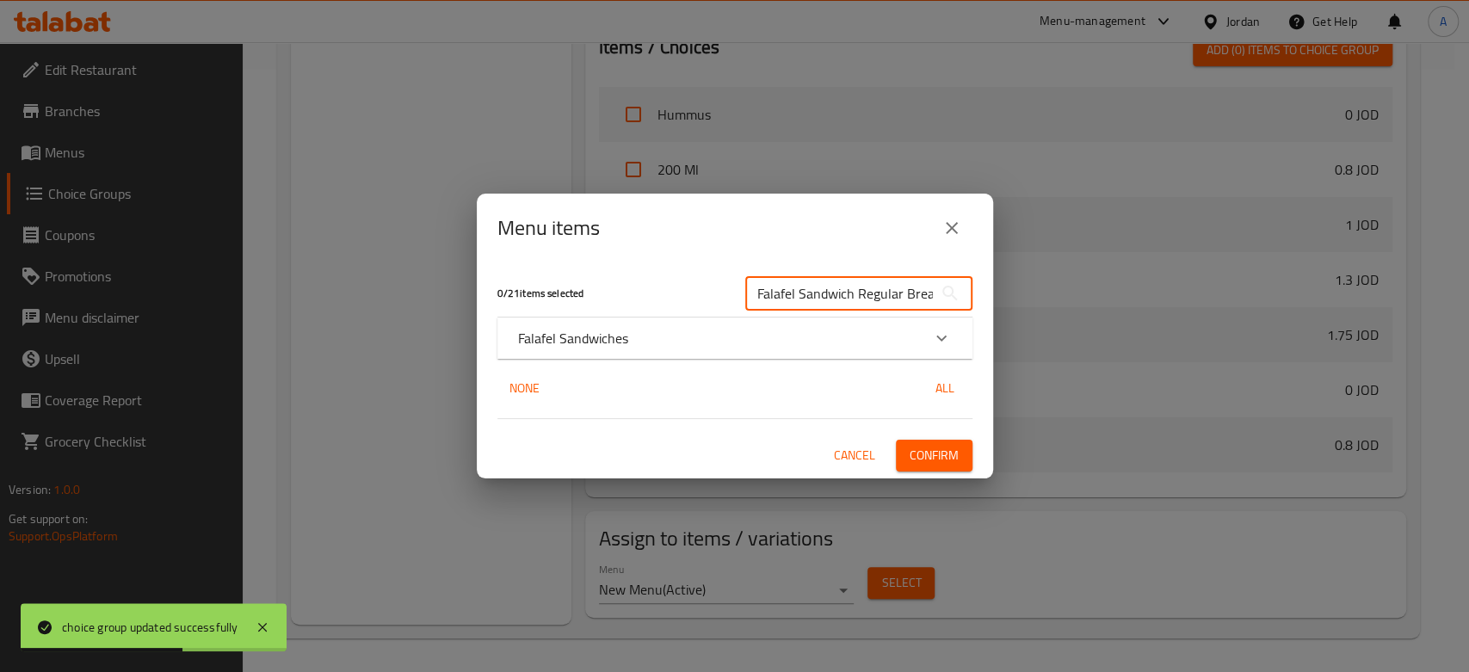
scroll to position [0, 6]
type input "Falafel Sandwich Regular Bread"
click at [647, 329] on div "Falafel Sandwiches" at bounding box center [719, 338] width 403 height 21
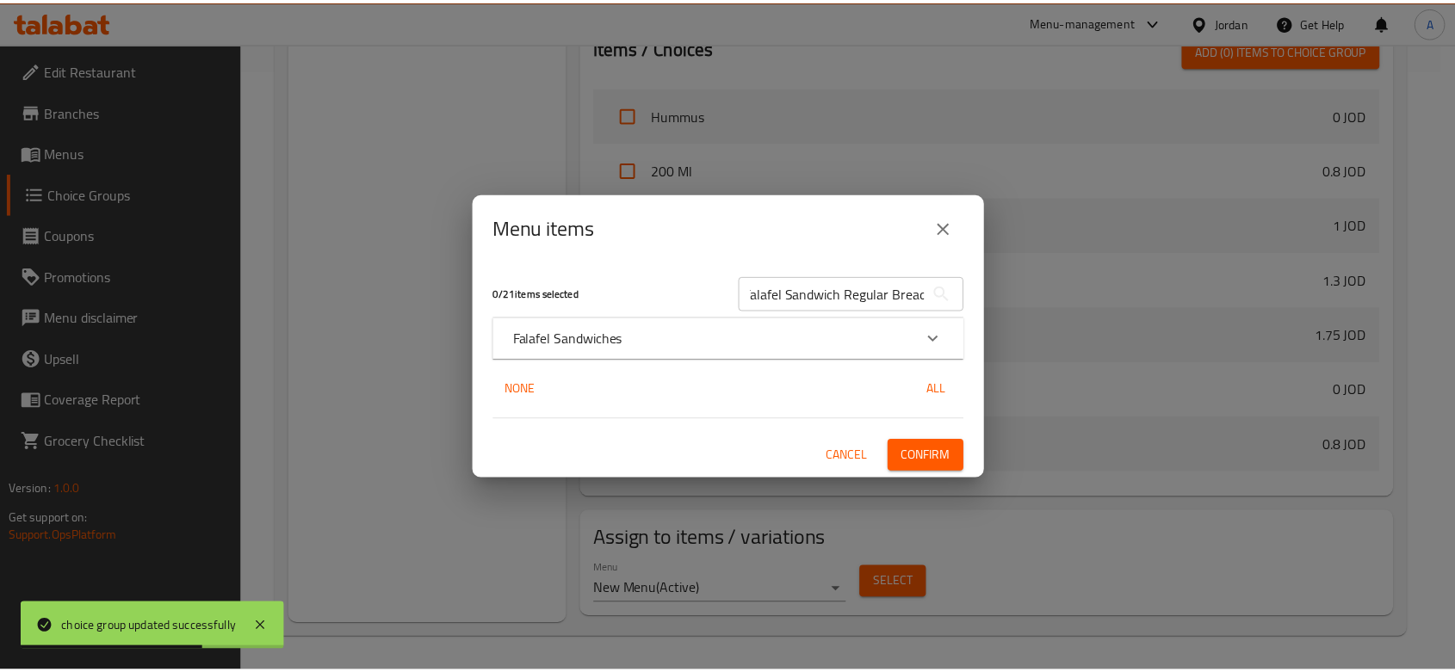
scroll to position [0, 0]
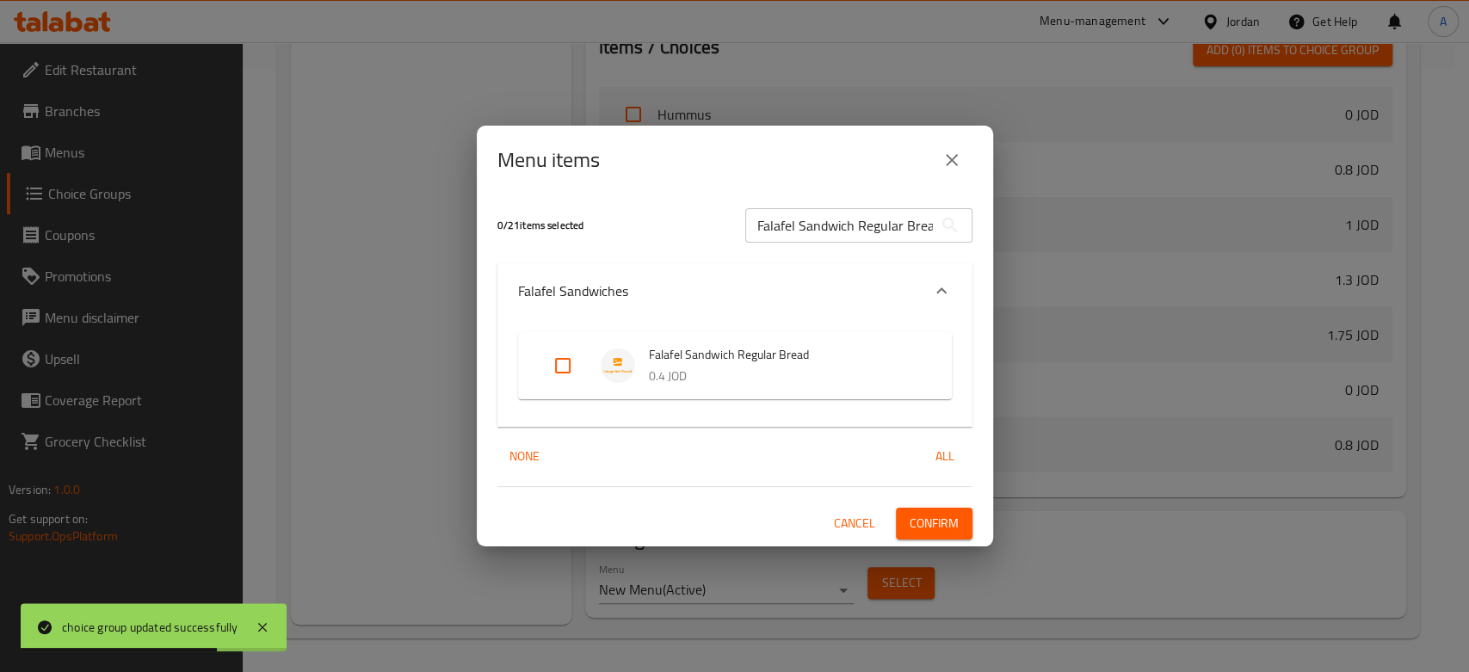
click at [582, 373] on input "Expand" at bounding box center [562, 365] width 41 height 41
checkbox input "true"
click at [927, 523] on span "Confirm" at bounding box center [934, 524] width 49 height 22
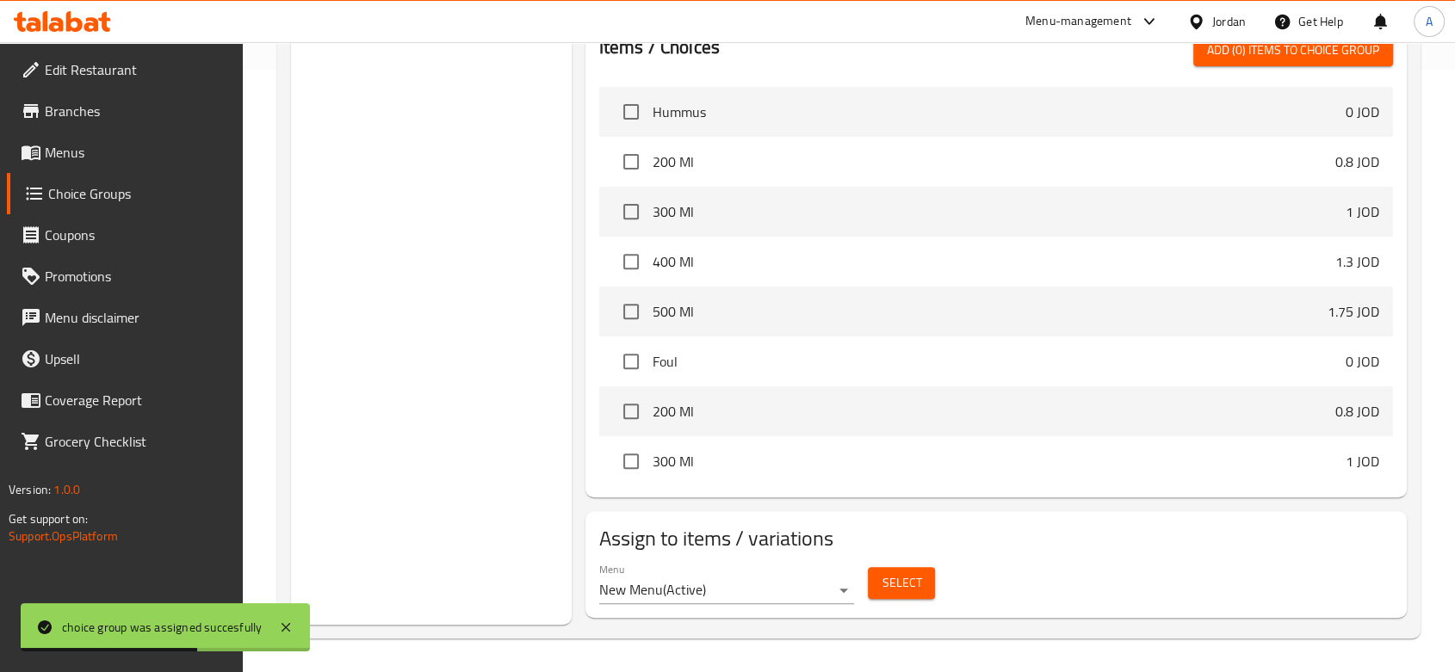
click at [154, 207] on link "Choice Groups" at bounding box center [125, 193] width 236 height 41
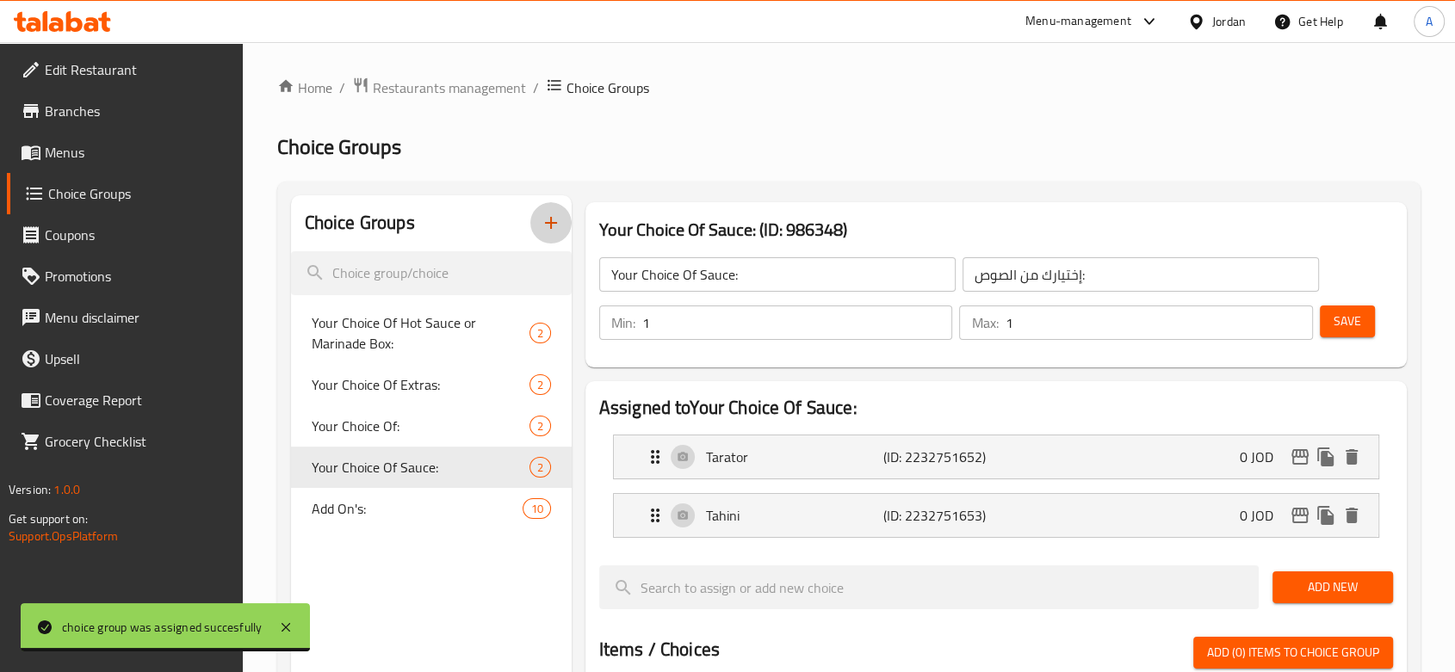
click at [549, 237] on button "button" at bounding box center [550, 222] width 41 height 41
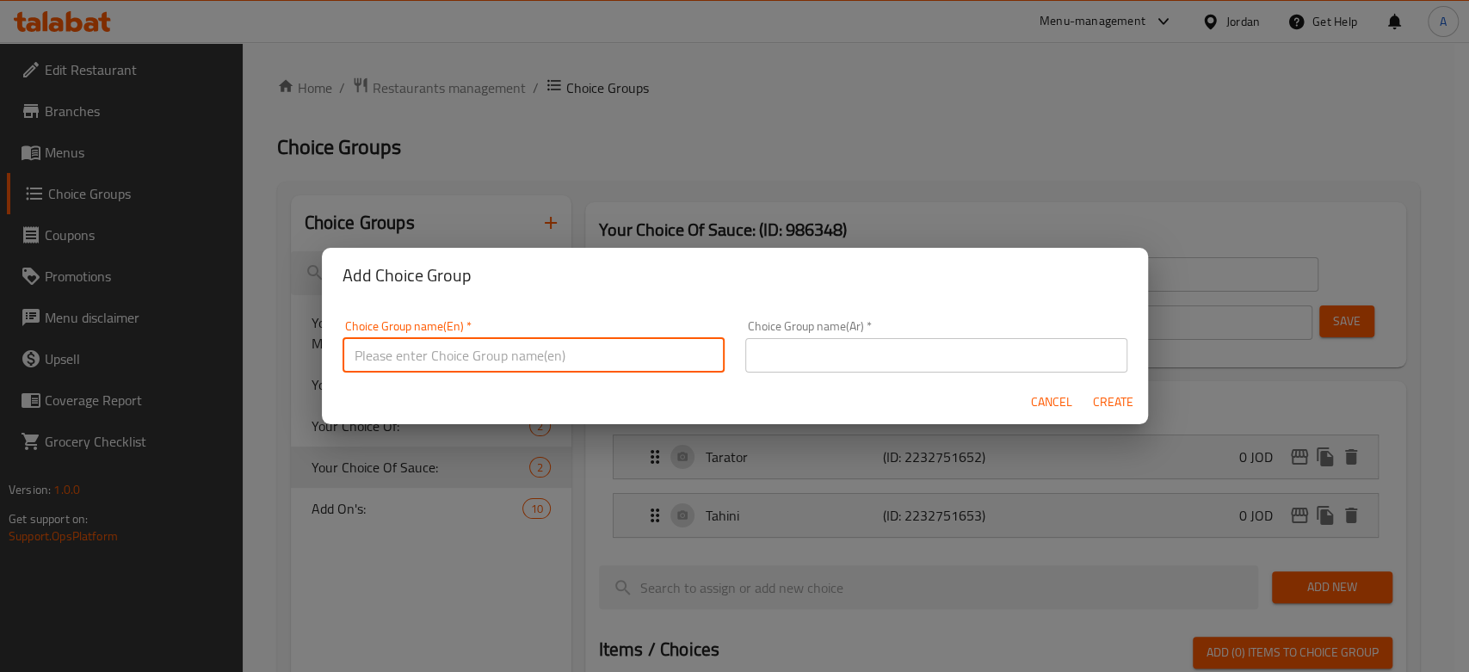
click at [537, 346] on input "text" at bounding box center [534, 355] width 382 height 34
type input "Your Choice Of"
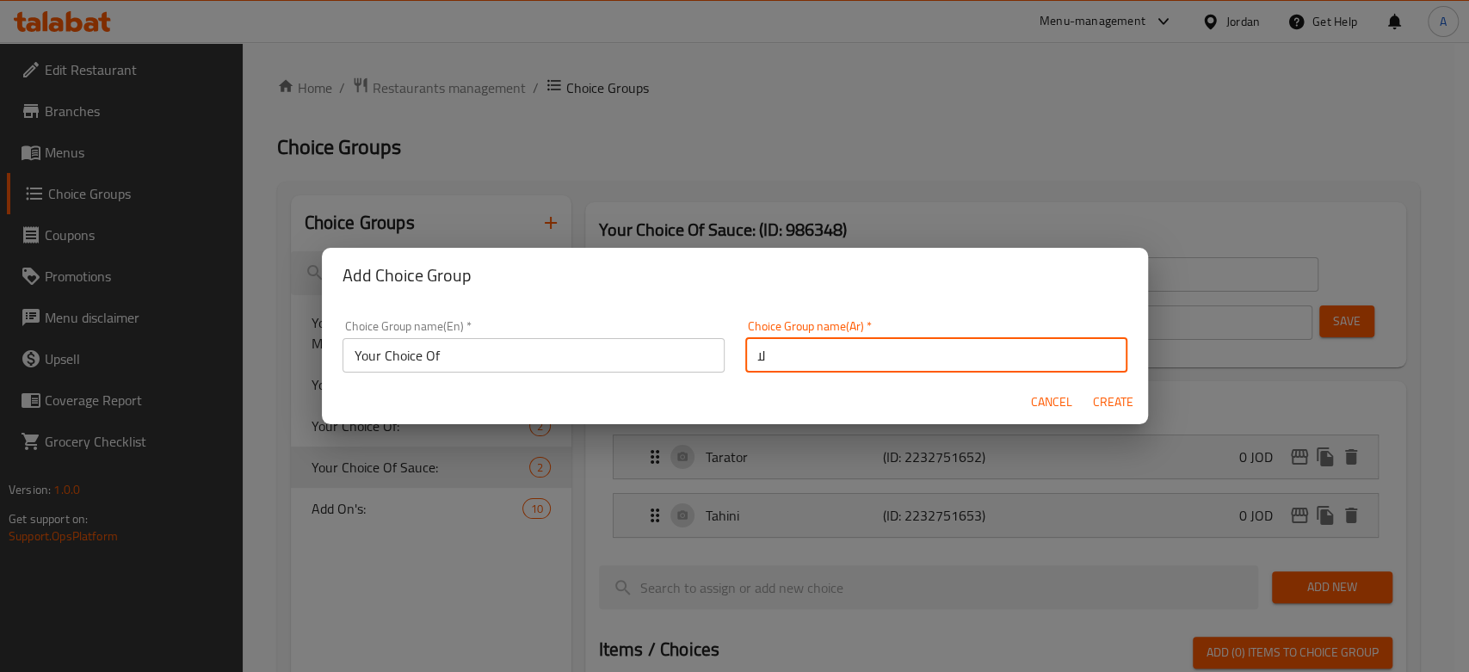
type input "ل"
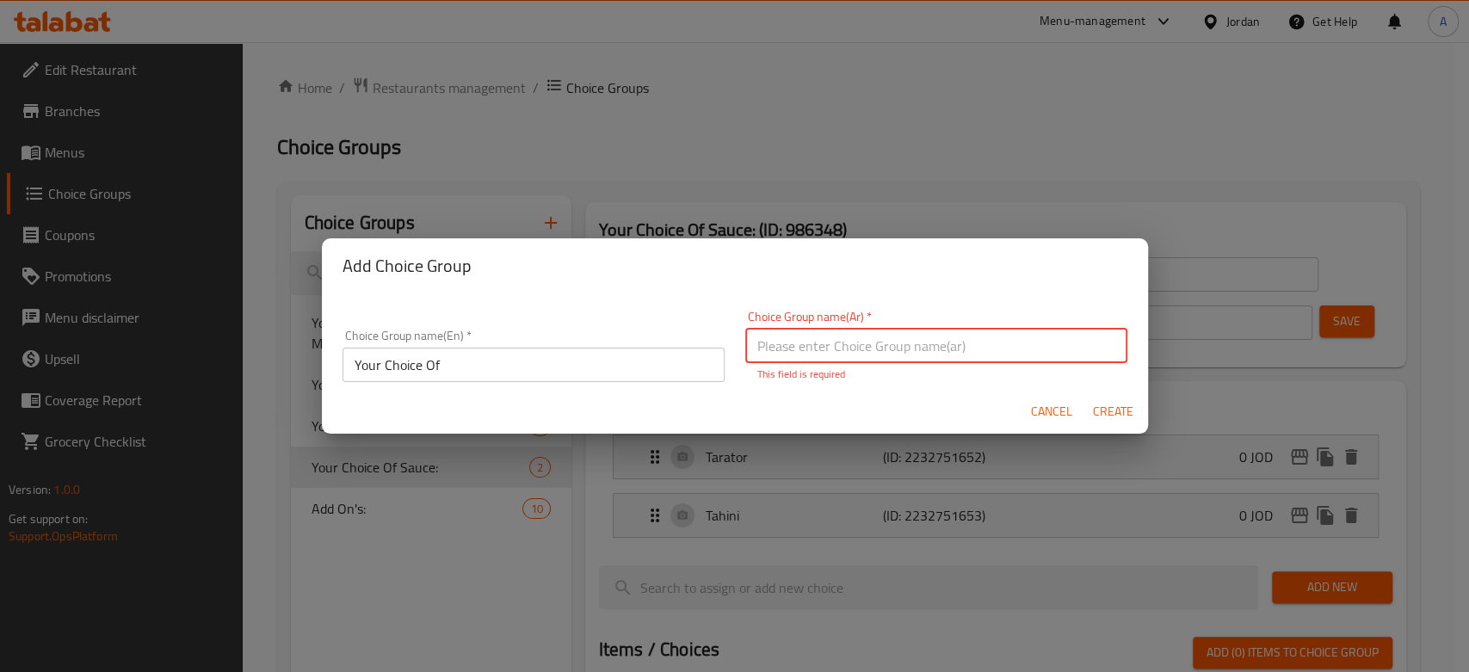
click at [551, 340] on div "Choice Group name(En)   * Your Choice Of Choice Group name(En) *" at bounding box center [534, 356] width 382 height 53
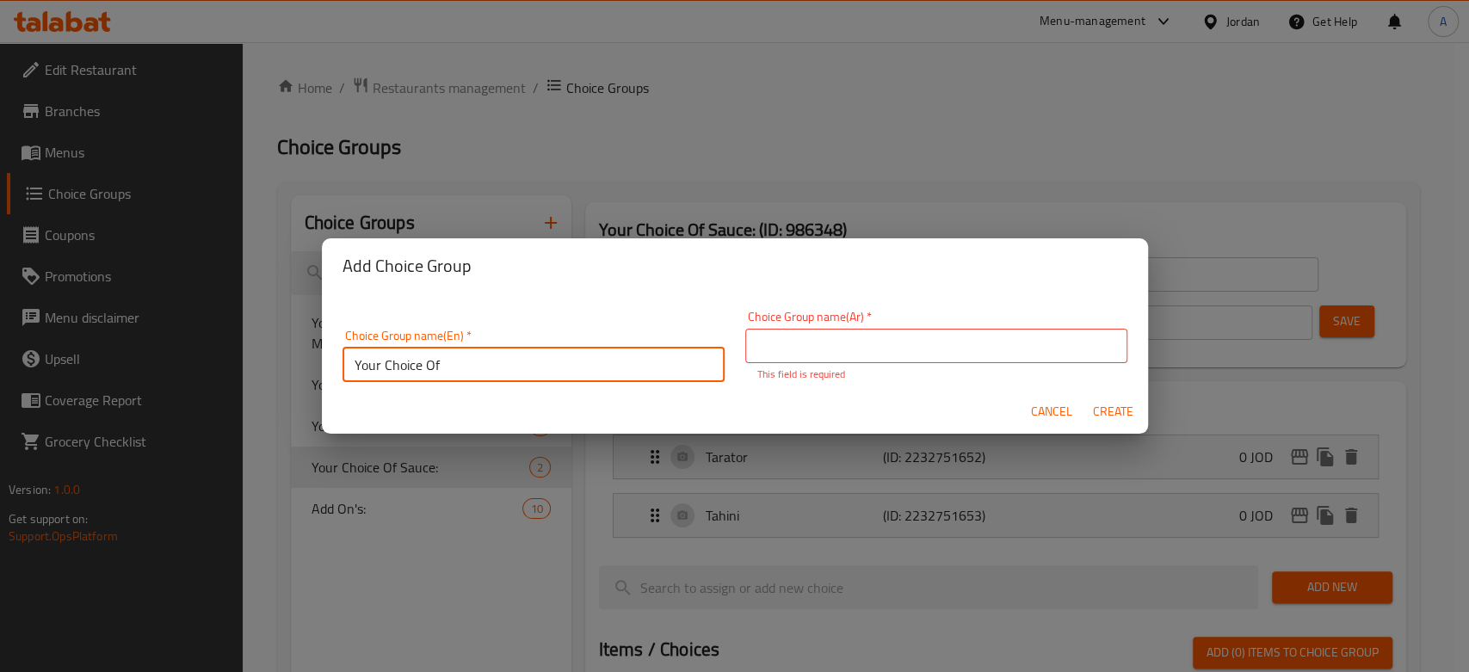
click at [566, 373] on input "Your Choice Of" at bounding box center [534, 365] width 382 height 34
type input "Your Choice Of Bread Type:"
click at [875, 362] on input "text" at bounding box center [936, 346] width 382 height 34
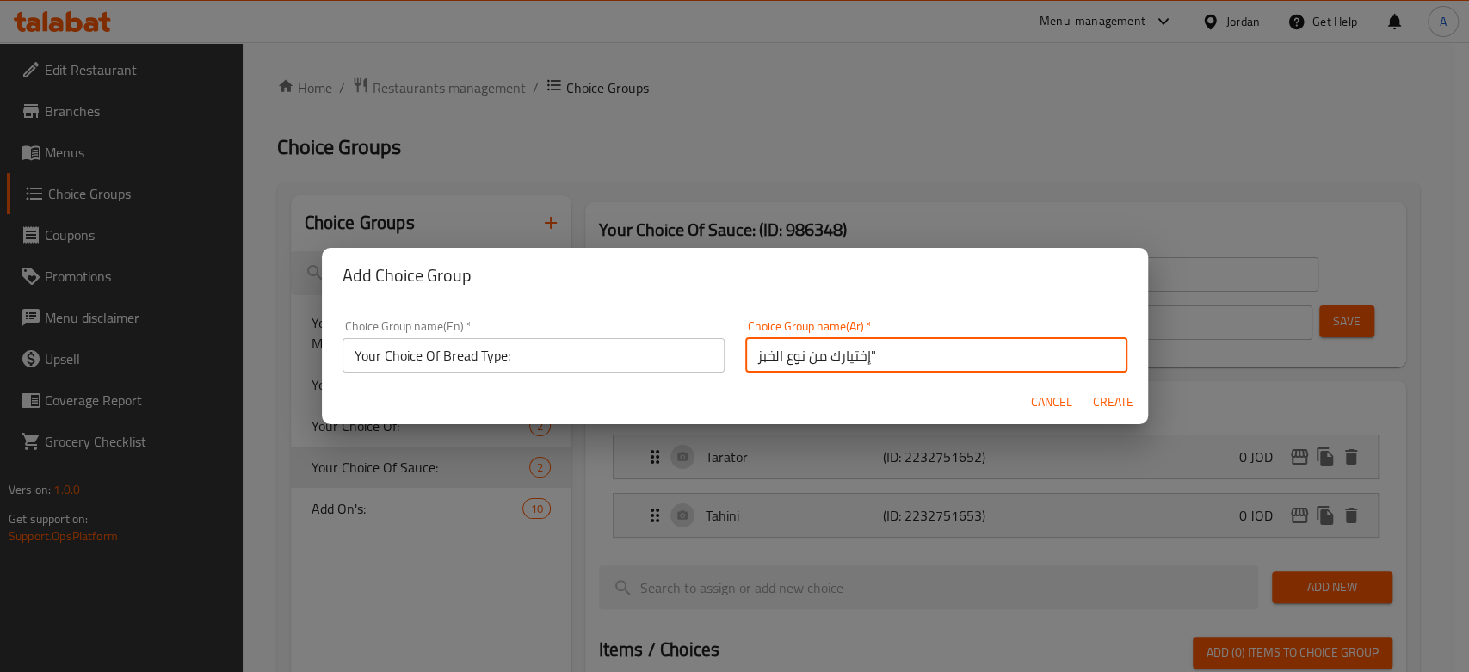
type input "إختيارك من نوع الخبز""
click at [1086, 387] on button "Create" at bounding box center [1113, 403] width 55 height 32
type input "Your Choice Of Bread Type:"
type input "إختيارك من نوع الخبز""
type input "0"
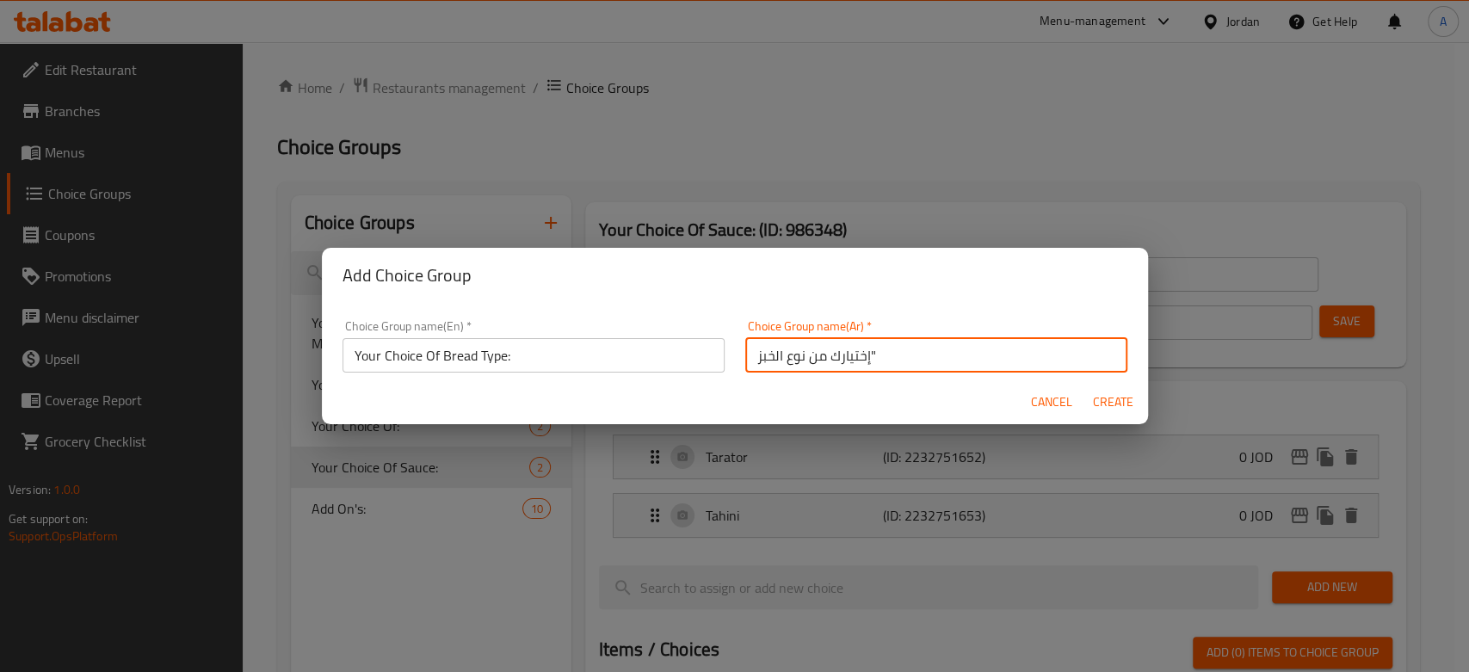
type input "0"
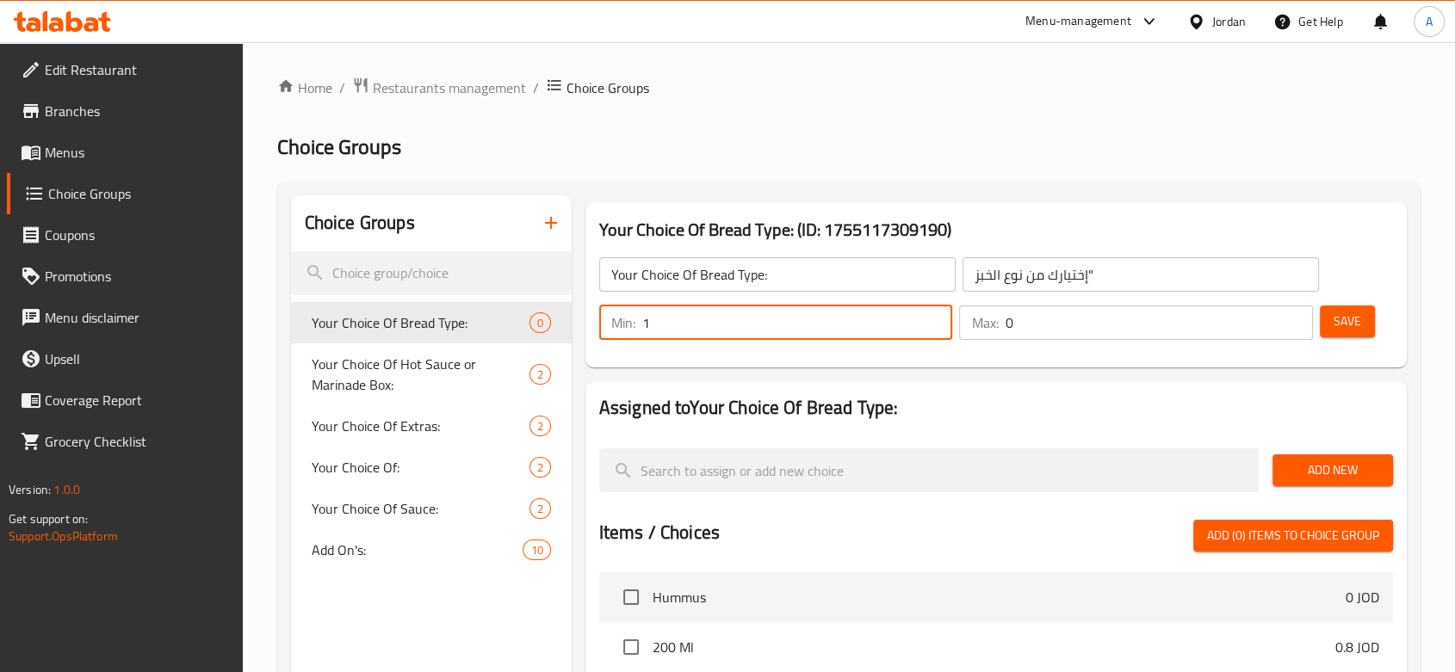
type input "1"
click at [930, 322] on input "1" at bounding box center [797, 323] width 311 height 34
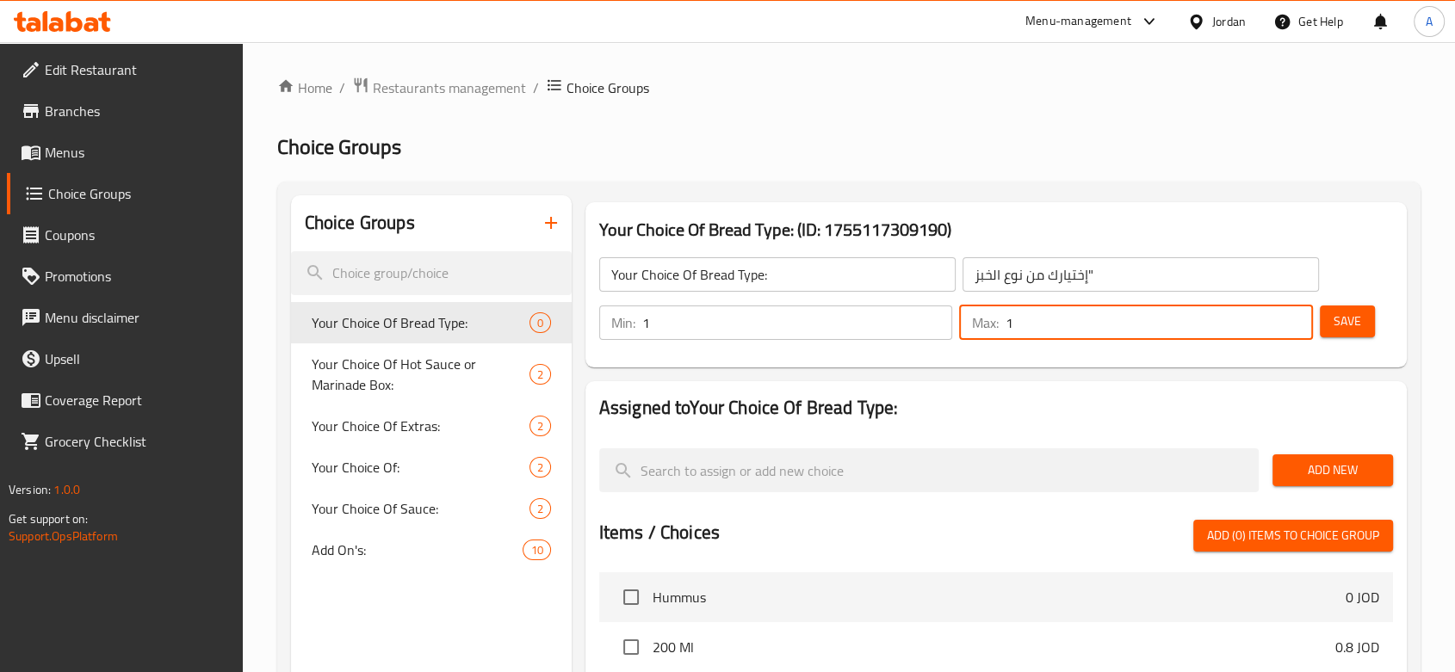
type input "1"
click at [1223, 318] on input "1" at bounding box center [1159, 323] width 308 height 34
click at [1223, 318] on span "Save" at bounding box center [1347, 322] width 28 height 22
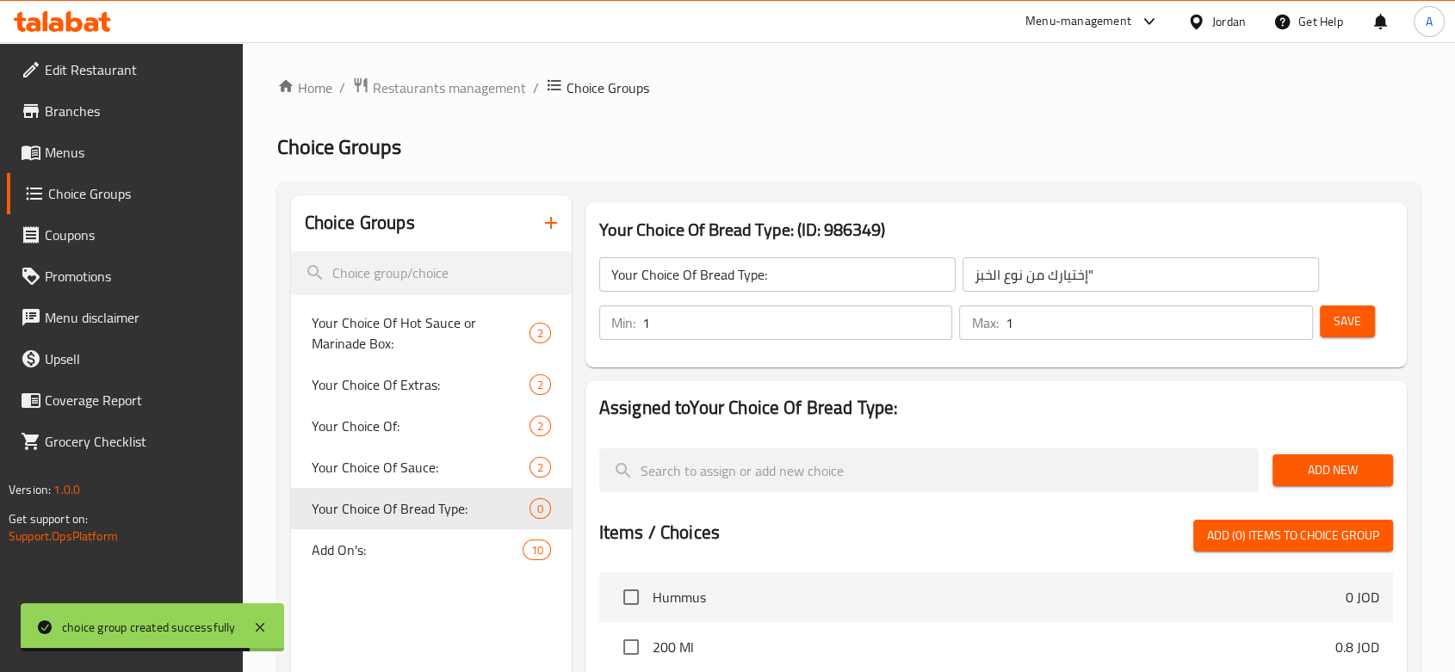
click at [1223, 467] on span "Add New" at bounding box center [1332, 471] width 93 height 22
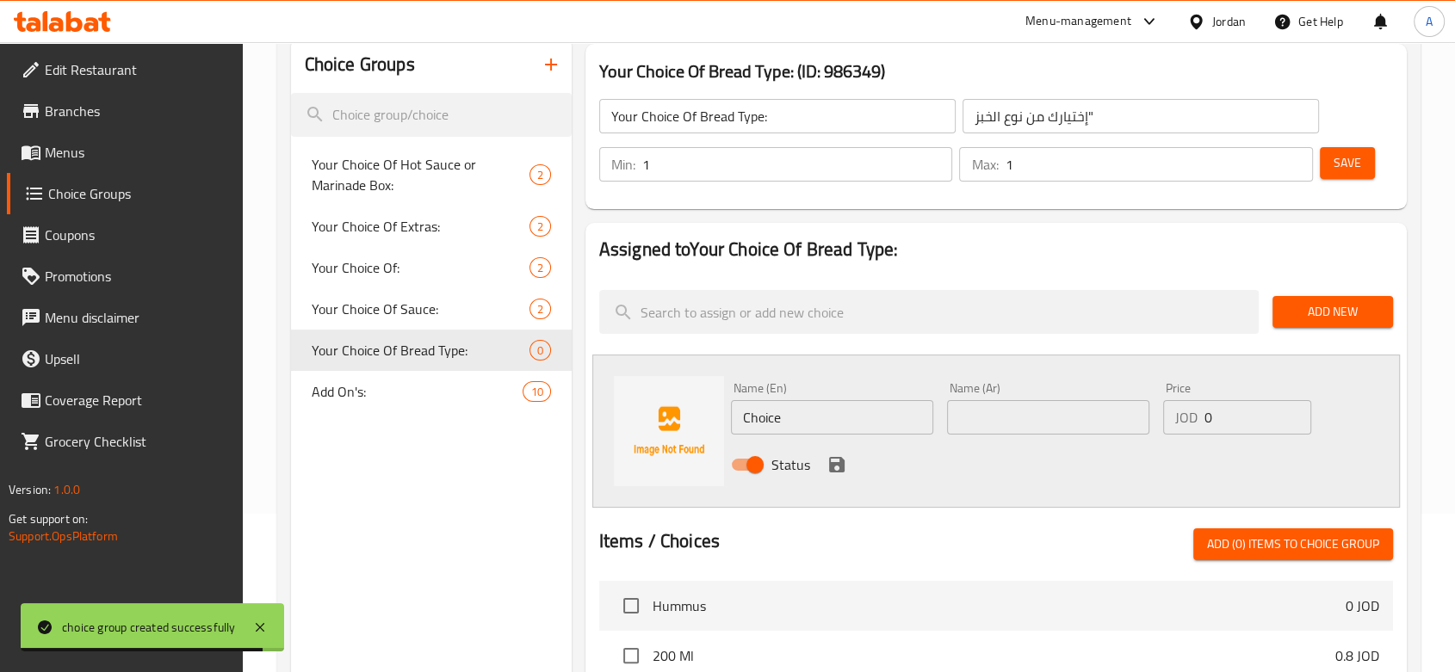
scroll to position [191, 0]
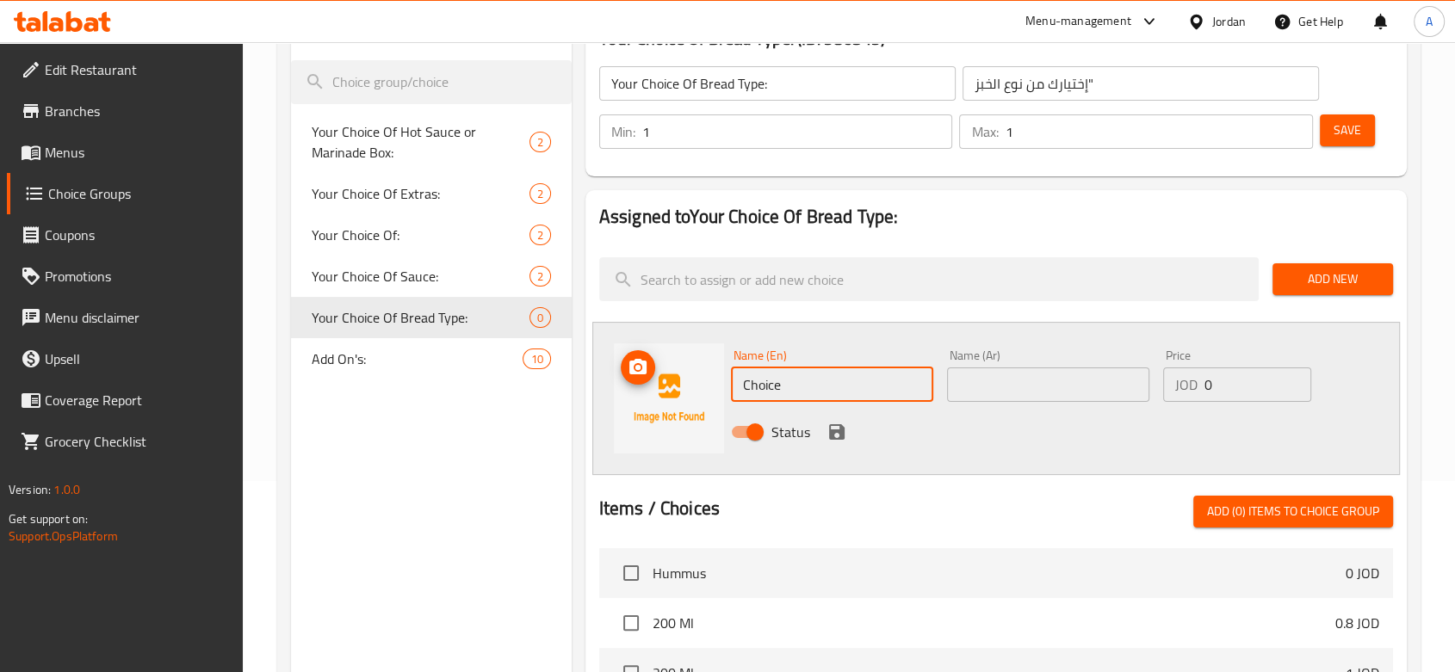
drag, startPoint x: 792, startPoint y: 370, endPoint x: 696, endPoint y: 374, distance: 95.6
click at [696, 374] on div "Name (En) Choice Name (En) Name (Ar) Name (Ar) Price JOD 0 Price Status" at bounding box center [995, 398] width 807 height 153
paste input "Arabic"
type input "Arabic Bread"
click at [1082, 368] on input "text" at bounding box center [1048, 385] width 202 height 34
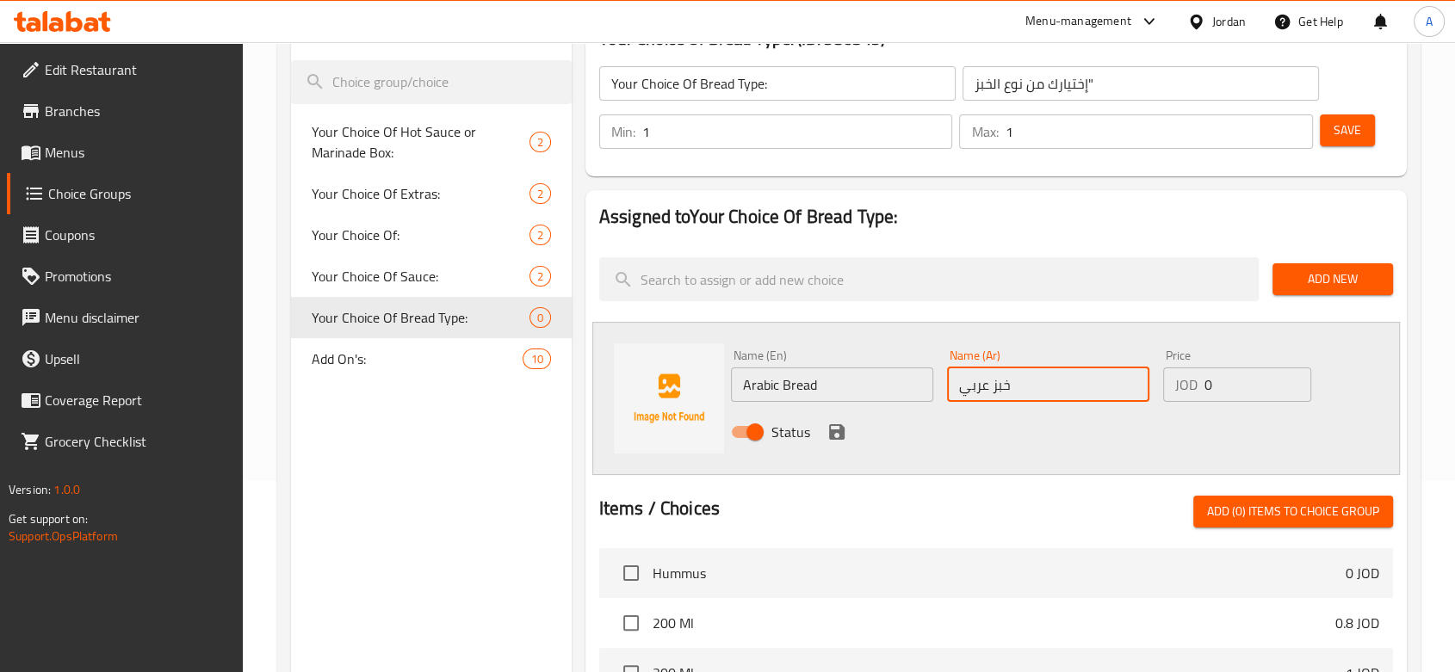
type input "خبز عربي"
click at [833, 430] on icon "save" at bounding box center [836, 431] width 15 height 15
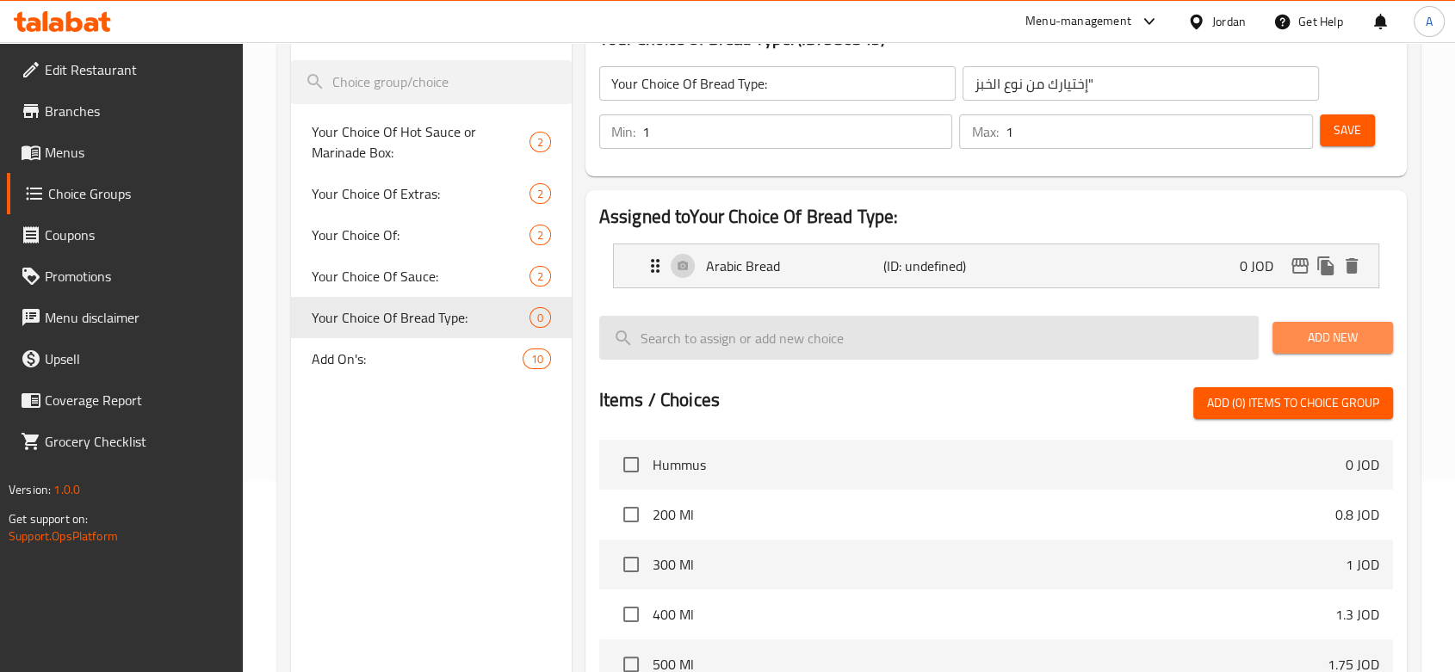
drag, startPoint x: 1320, startPoint y: 330, endPoint x: 1246, endPoint y: 356, distance: 78.7
click at [1223, 329] on span "Add New" at bounding box center [1332, 338] width 93 height 22
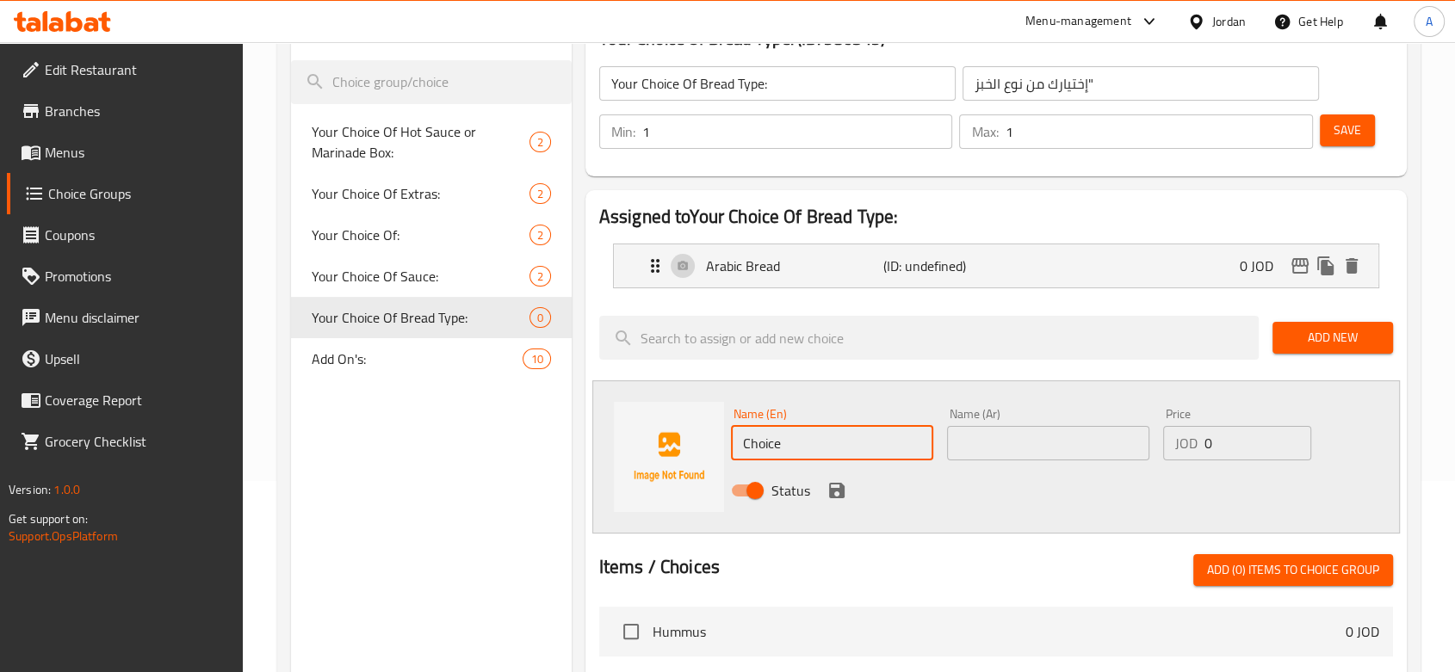
drag, startPoint x: 785, startPoint y: 436, endPoint x: 677, endPoint y: 436, distance: 108.5
click at [677, 436] on div "Name (En) Choice Name (En) Name (Ar) Name (Ar) Price JOD 0 Price Status" at bounding box center [995, 456] width 807 height 153
paste input "saj"
type input "Saj Bread"
click at [960, 433] on input "text" at bounding box center [1048, 443] width 202 height 34
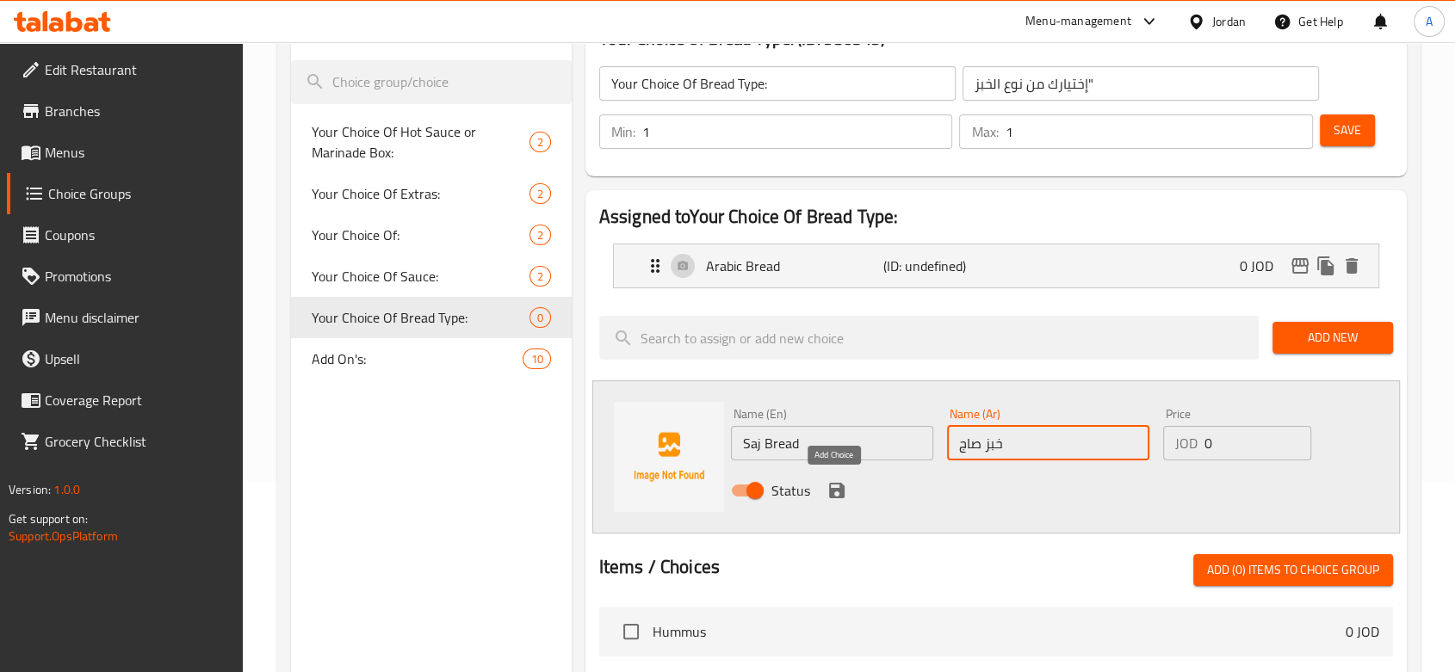
type input "خبز صاج"
click at [833, 488] on icon "save" at bounding box center [836, 490] width 15 height 15
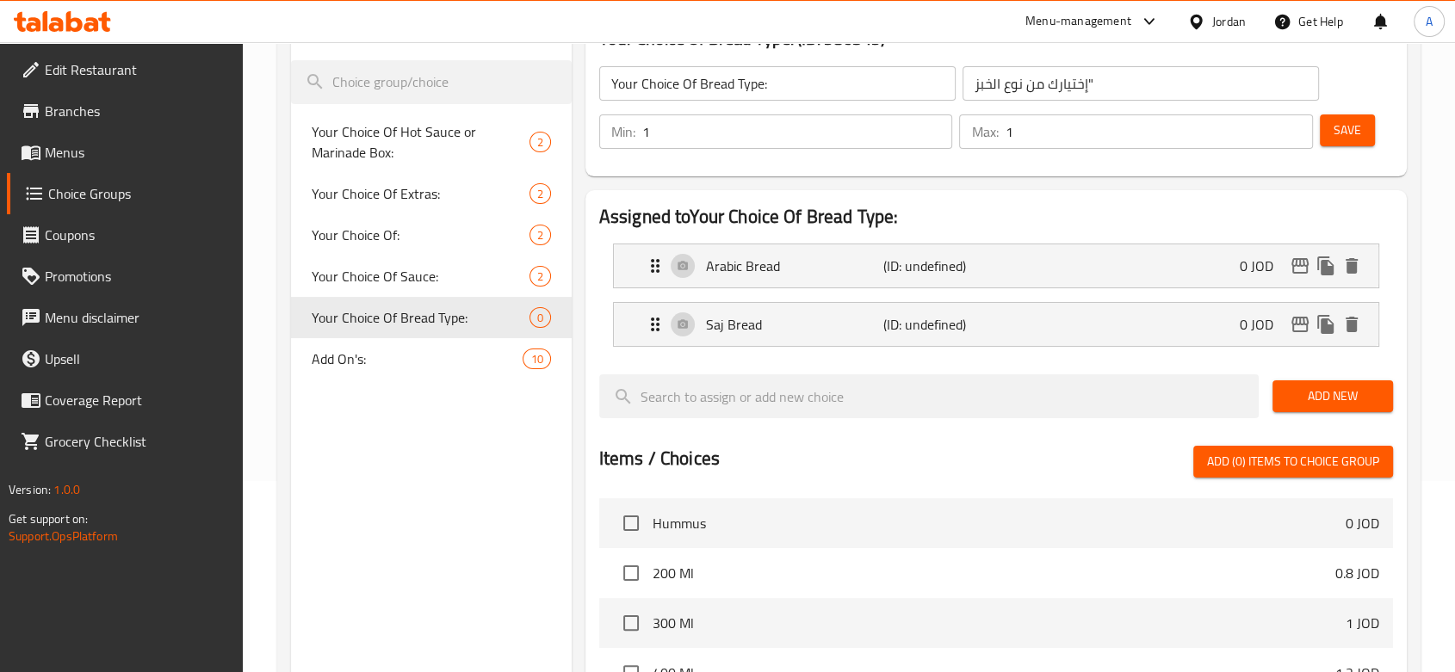
click at [1223, 143] on button "Save" at bounding box center [1347, 130] width 55 height 32
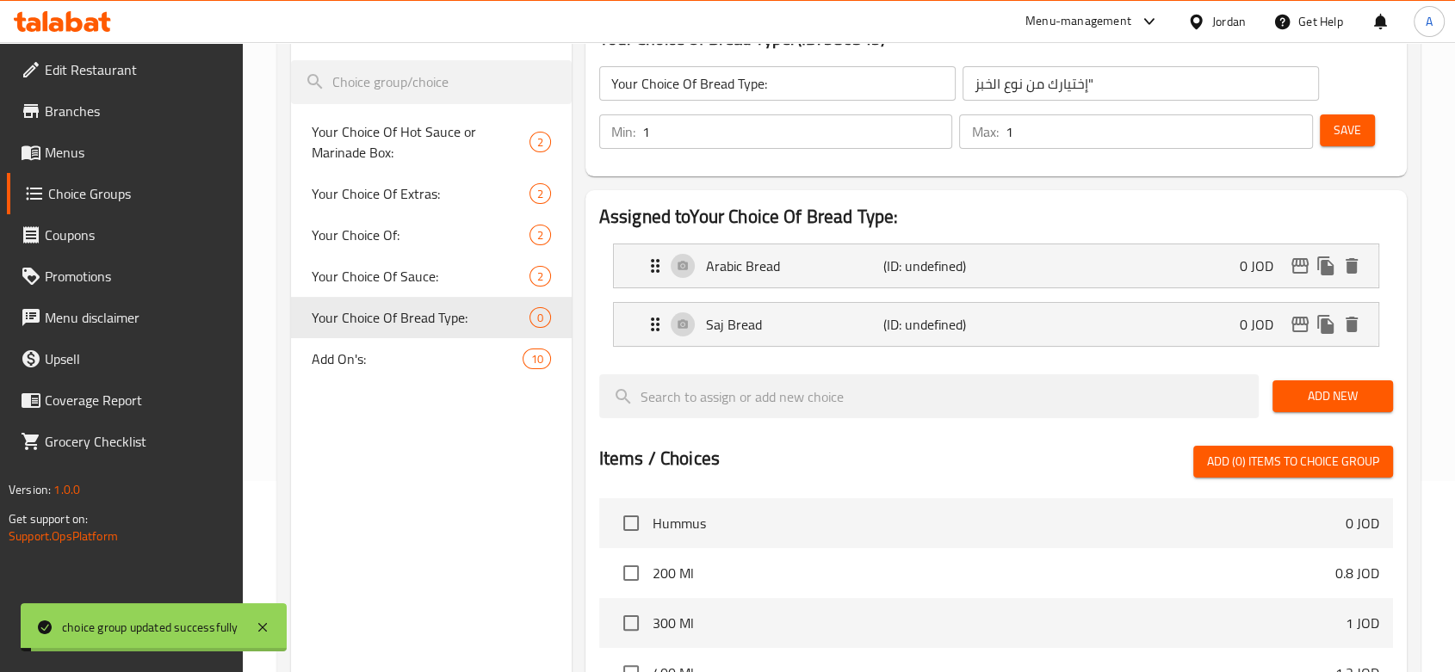
click at [1107, 75] on input "إختيارك من نوع الخبز"" at bounding box center [1140, 83] width 356 height 34
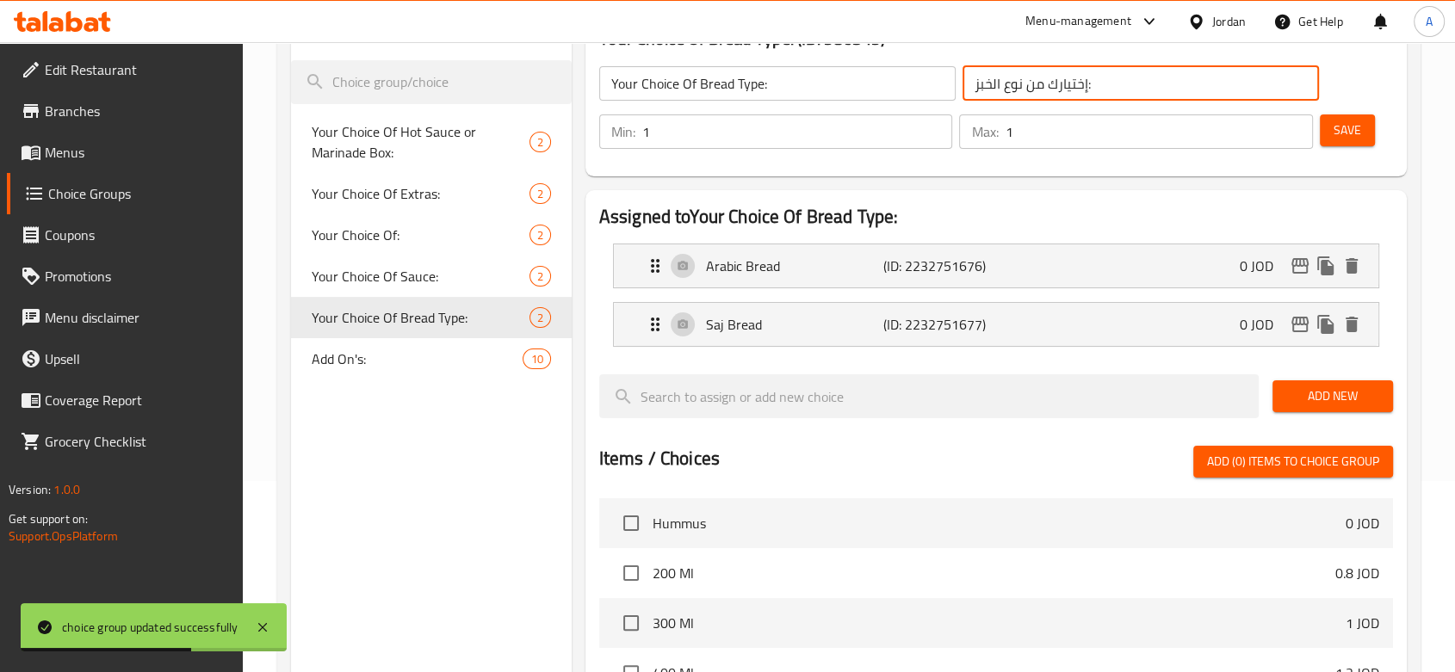
type input "إختيارك من نوع الخبز:"
click at [1223, 145] on button "Save" at bounding box center [1347, 130] width 55 height 32
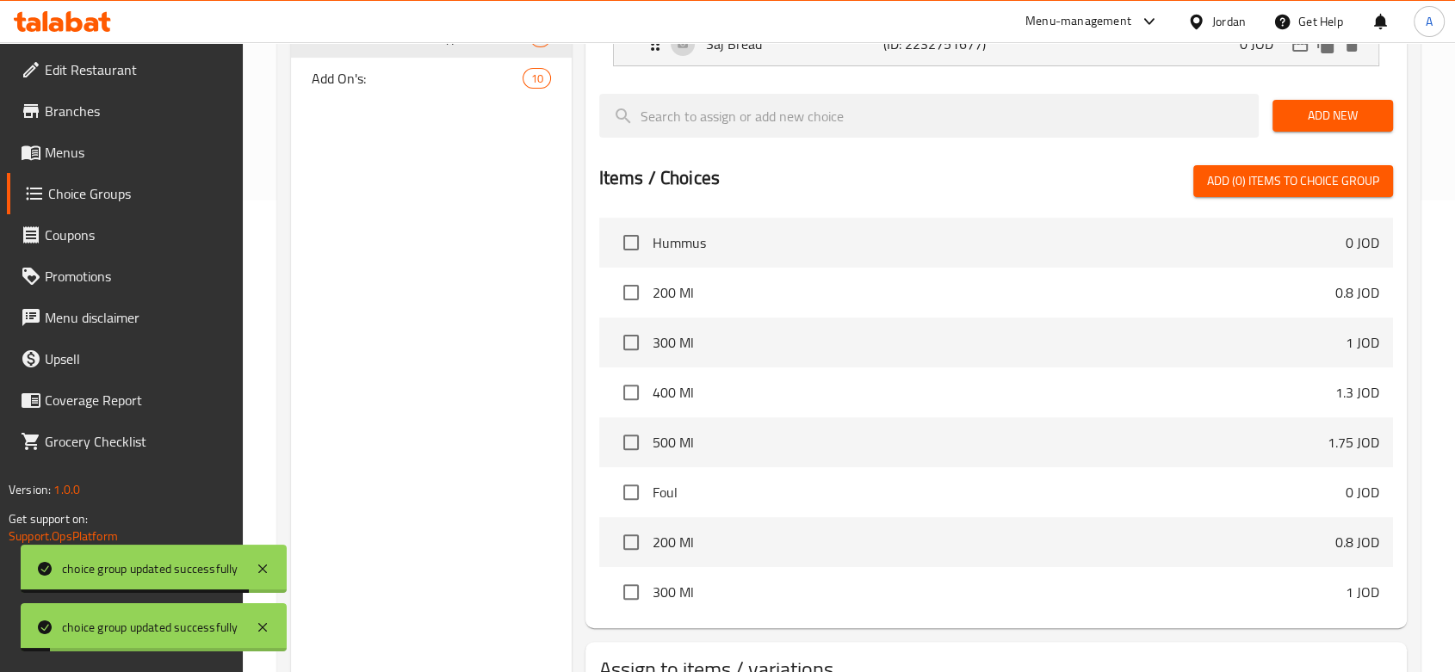
scroll to position [603, 0]
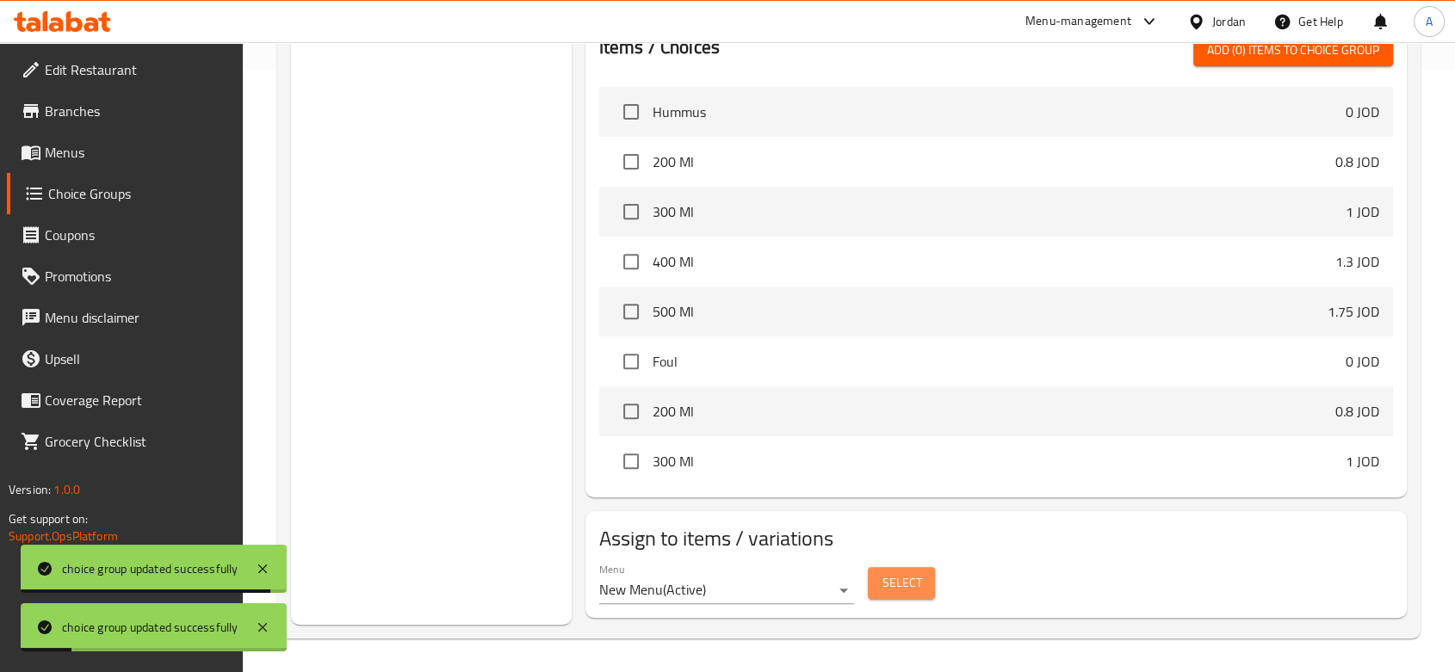
click at [886, 584] on span "Select" at bounding box center [901, 583] width 40 height 22
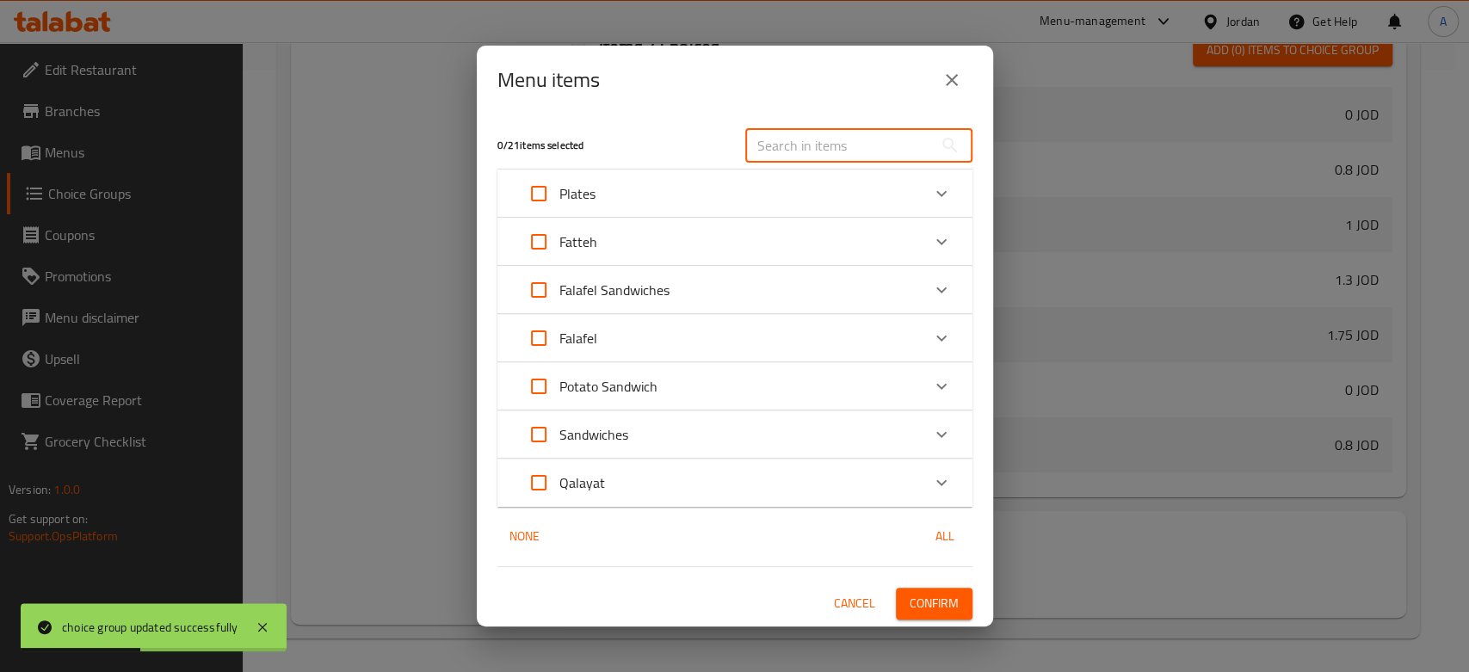
click at [817, 152] on input "text" at bounding box center [839, 145] width 188 height 34
paste input "Egg"
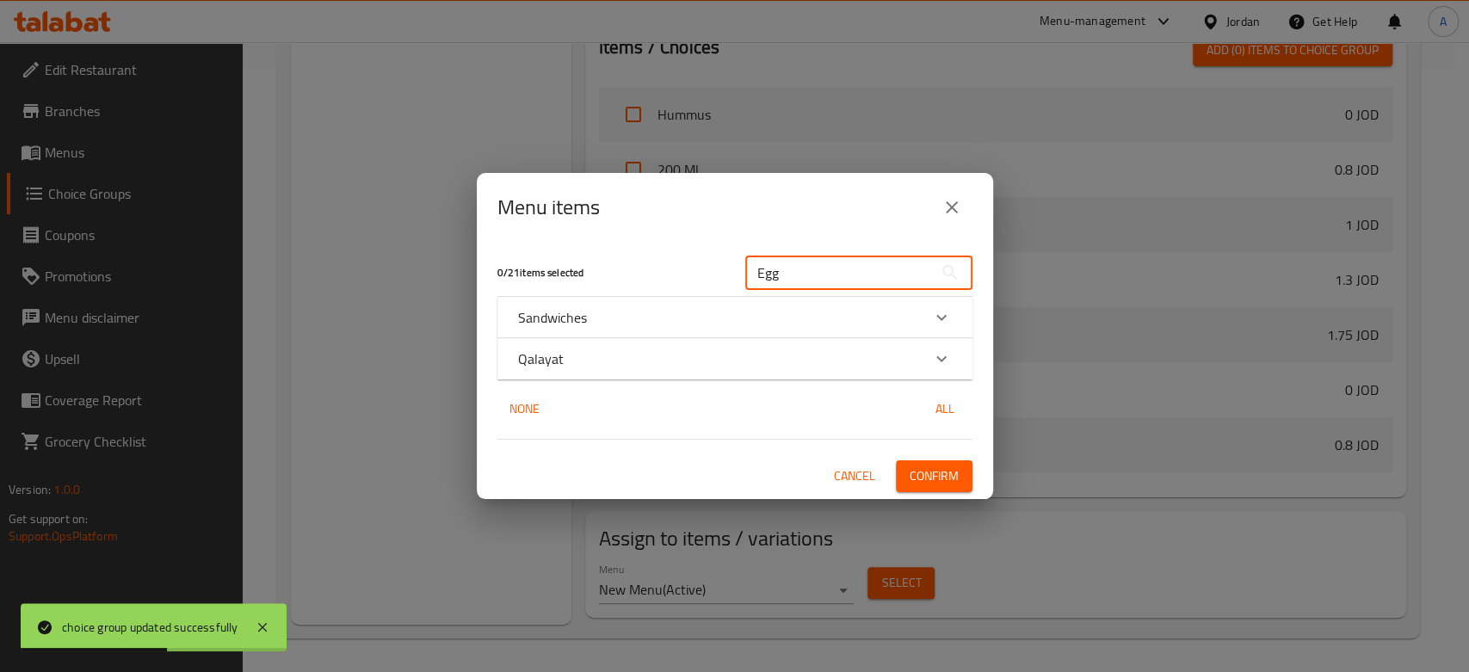
type input "Egg"
click at [674, 328] on div "Sandwiches" at bounding box center [735, 317] width 475 height 41
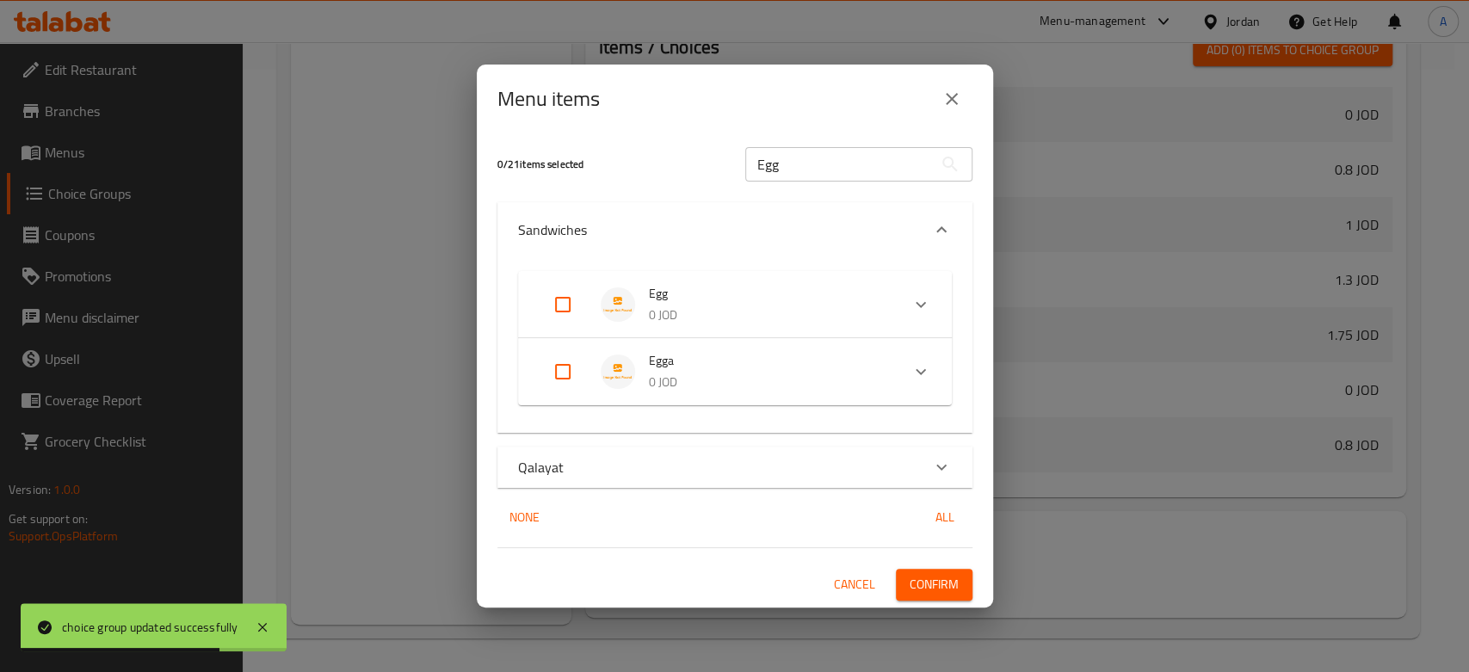
click at [572, 325] on li "Egg 0 JOD" at bounding box center [720, 305] width 362 height 60
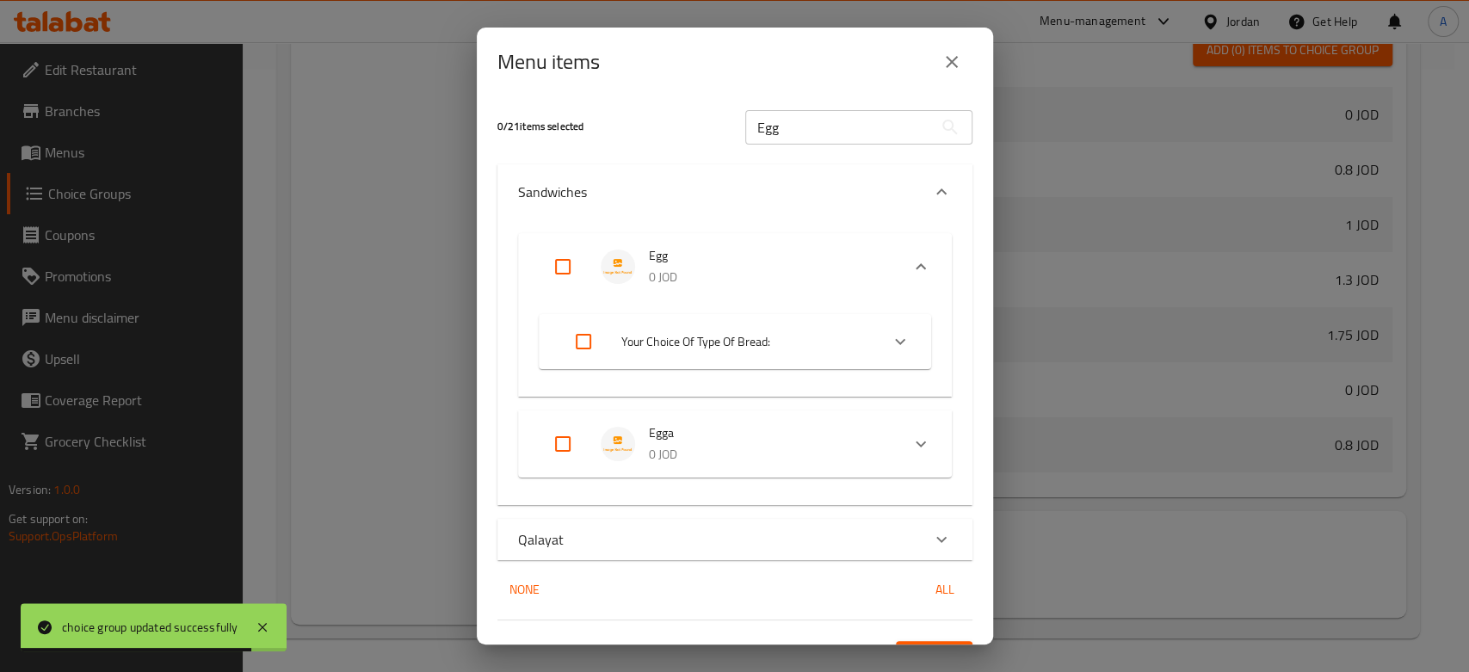
click at [558, 267] on input "Expand" at bounding box center [562, 266] width 41 height 41
checkbox input "true"
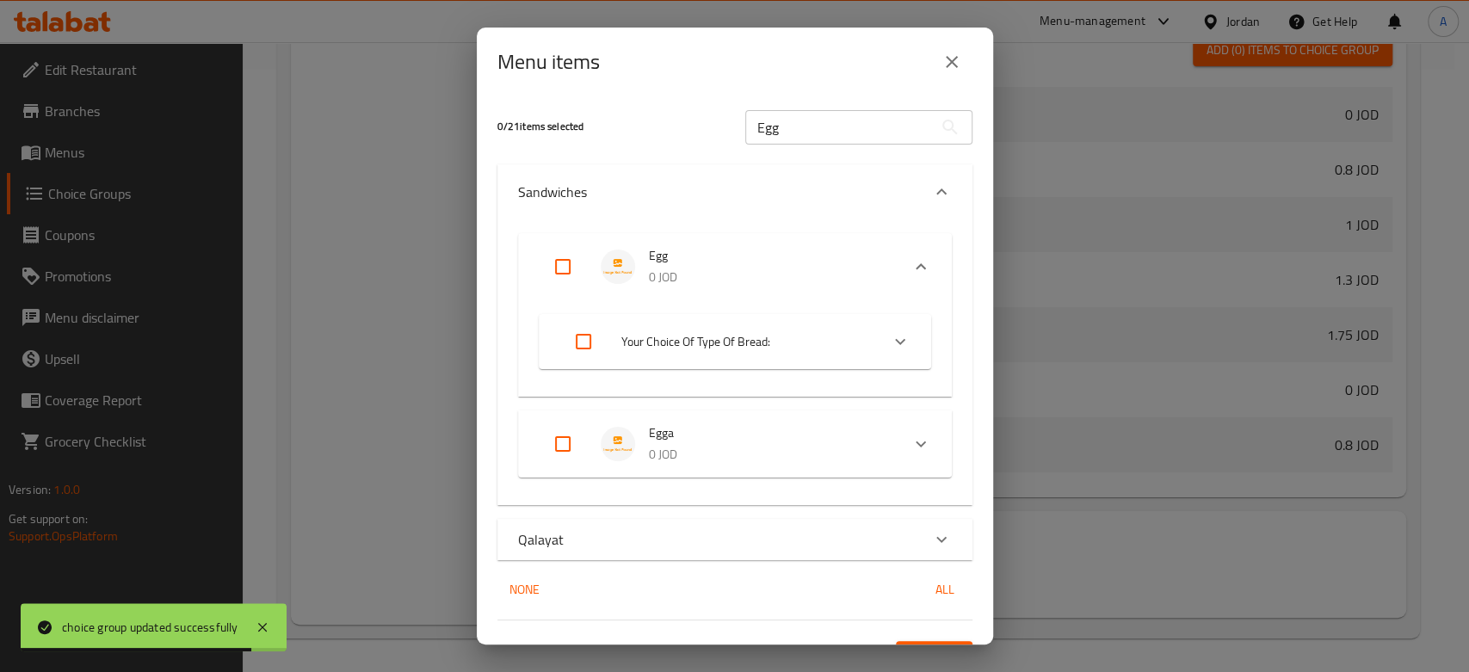
checkbox input "true"
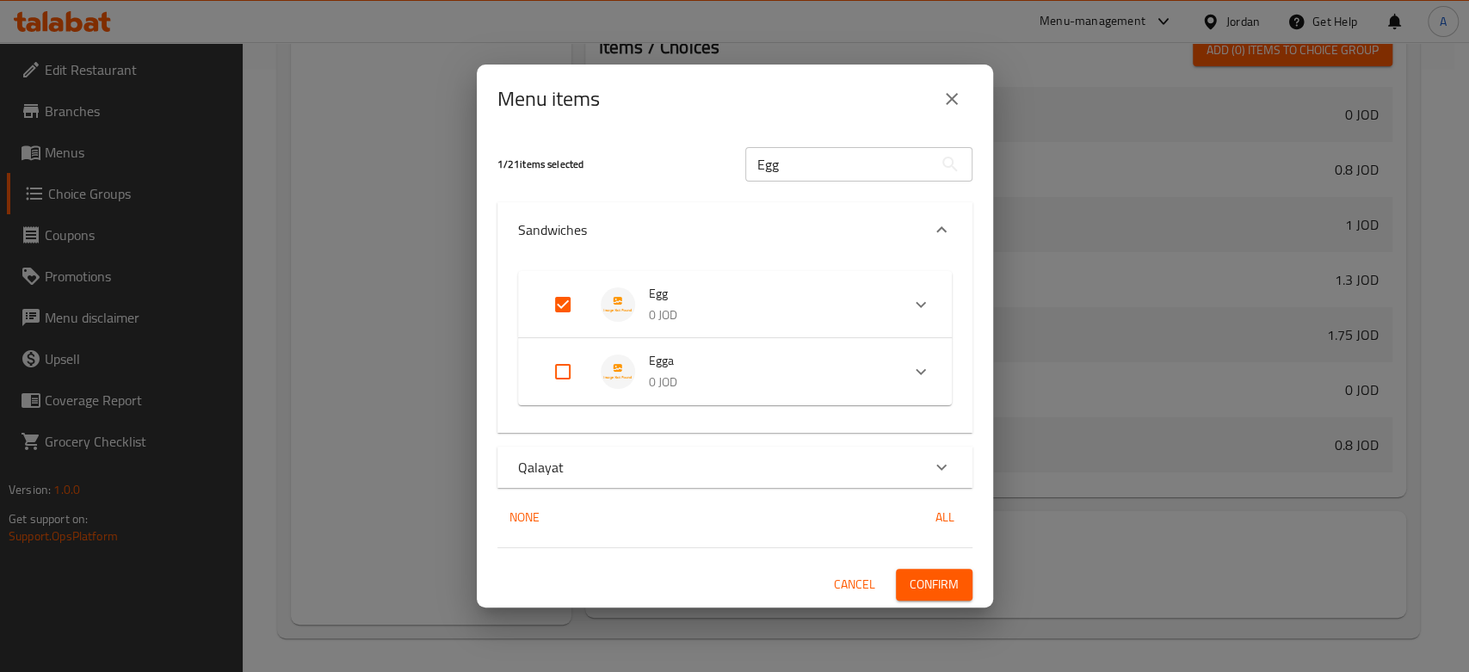
click at [937, 107] on button "close" at bounding box center [951, 98] width 41 height 41
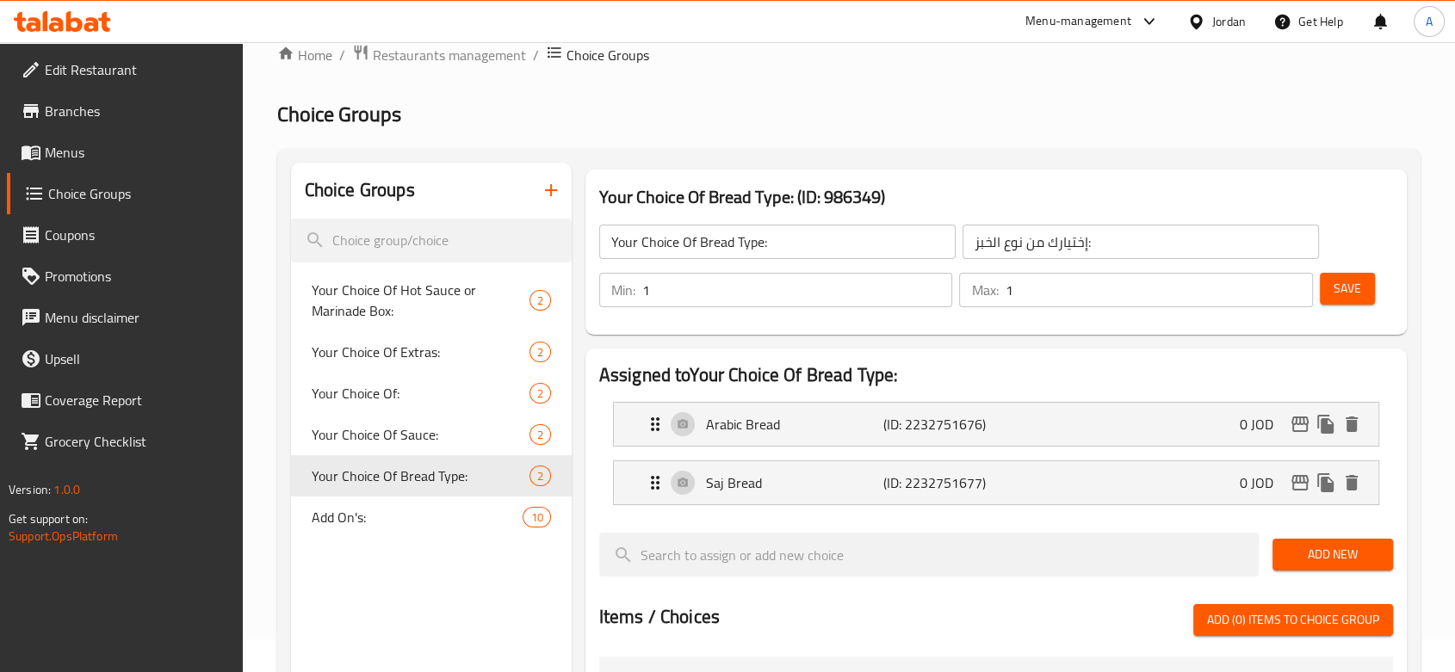
scroll to position [0, 0]
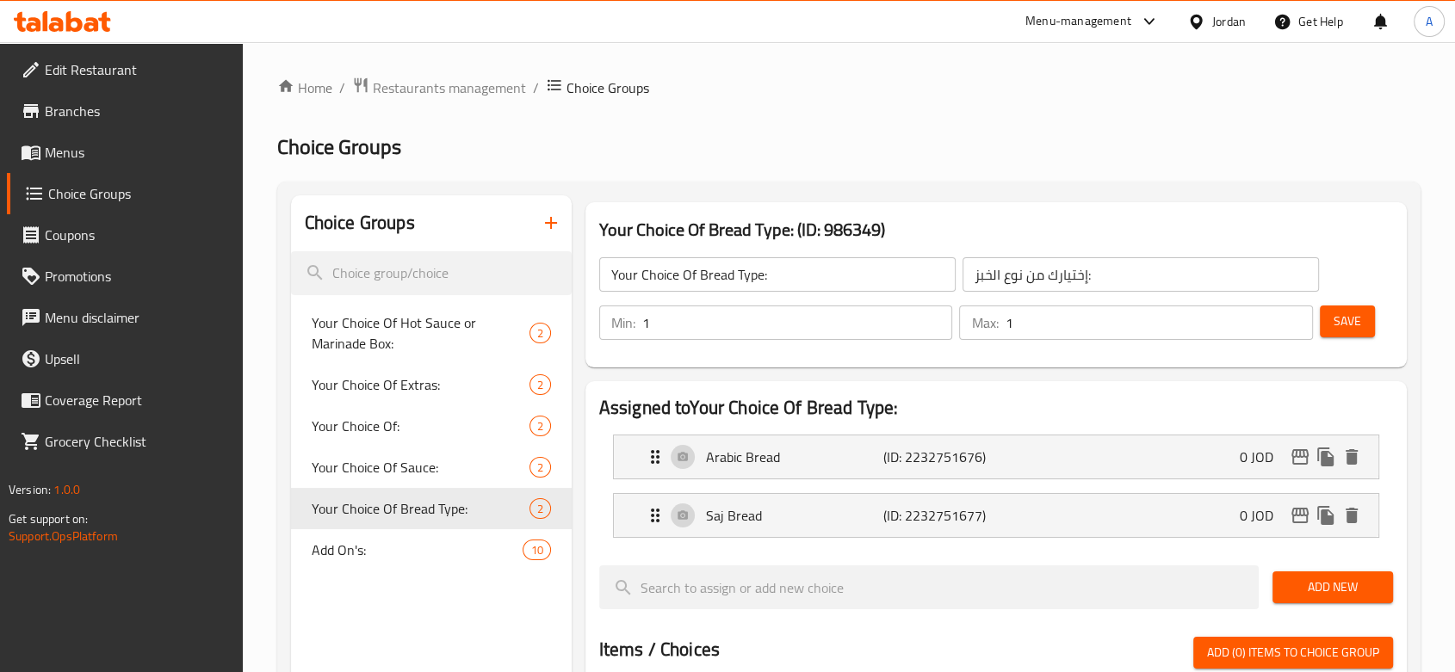
click at [149, 157] on span "Menus" at bounding box center [137, 152] width 184 height 21
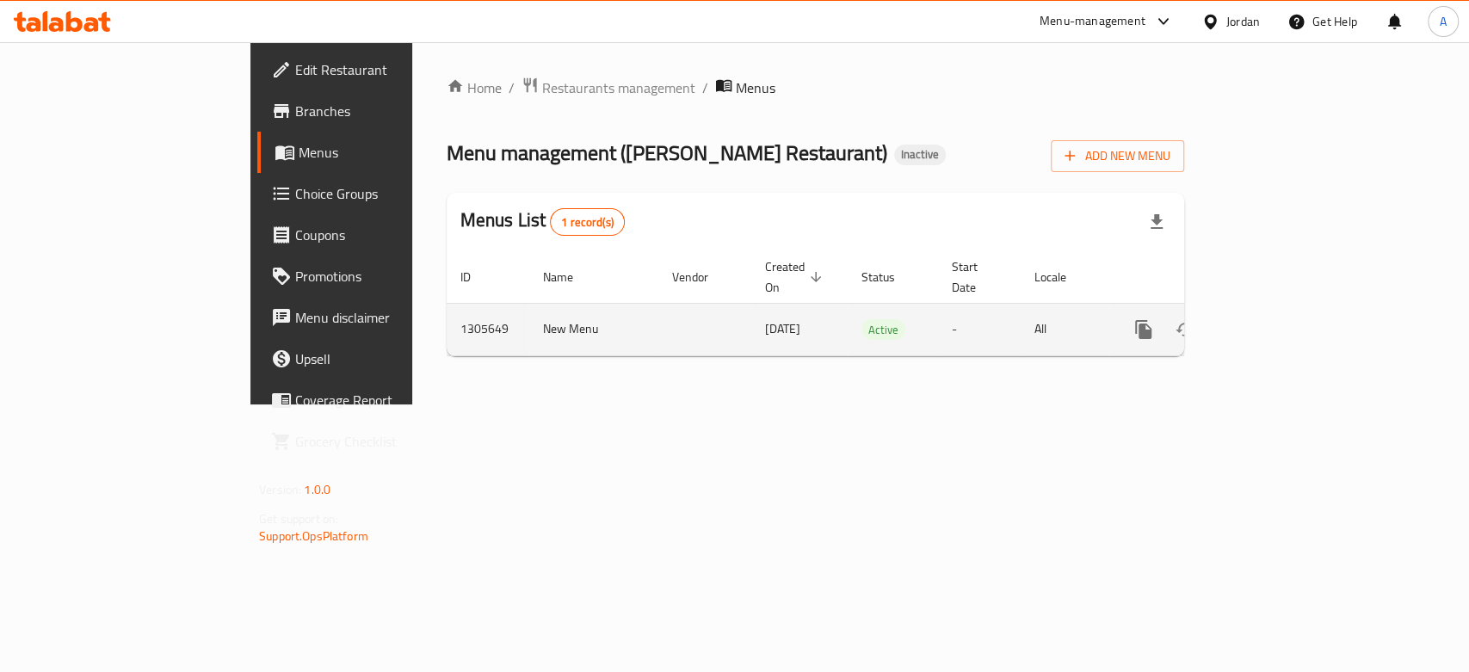
click at [1223, 310] on link "enhanced table" at bounding box center [1267, 329] width 41 height 41
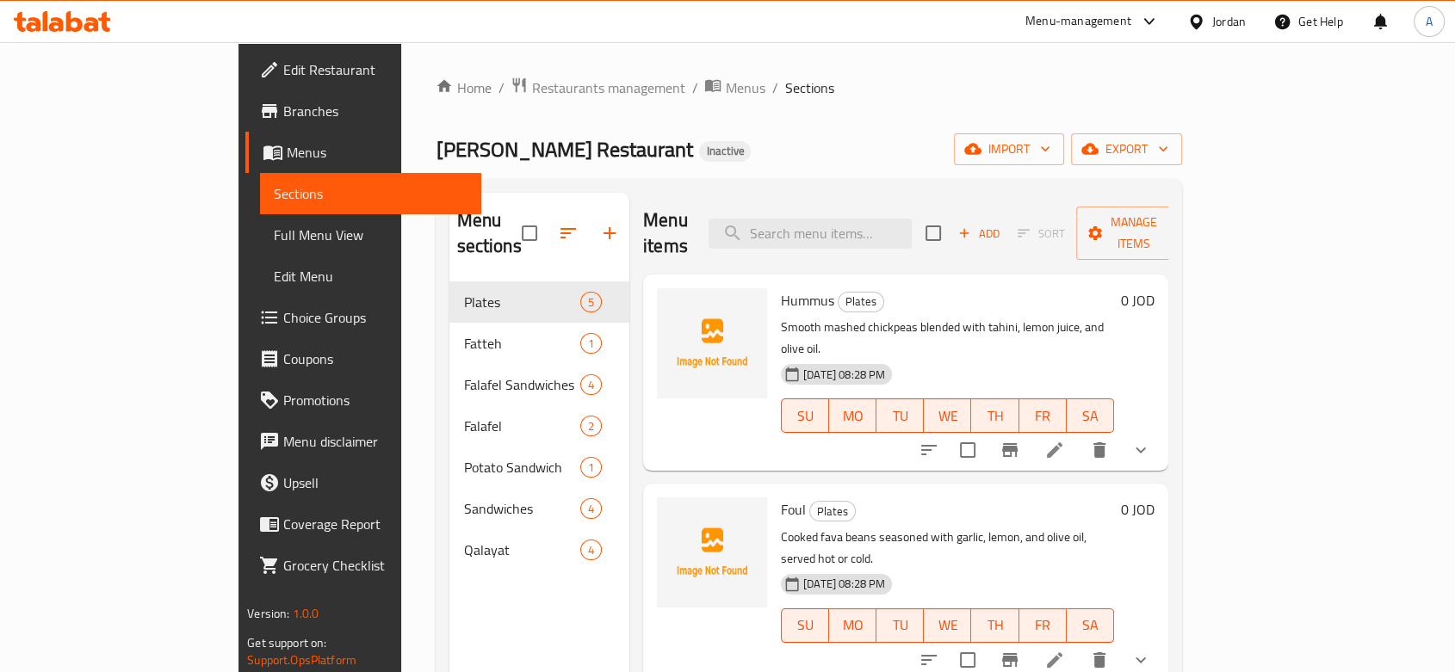
click at [868, 241] on div "Menu items Add Sort Manage items" at bounding box center [905, 234] width 525 height 82
click at [863, 238] on div "Menu items Add Sort Manage items" at bounding box center [905, 234] width 525 height 82
click at [863, 226] on input "search" at bounding box center [809, 234] width 203 height 30
paste input "Egg"
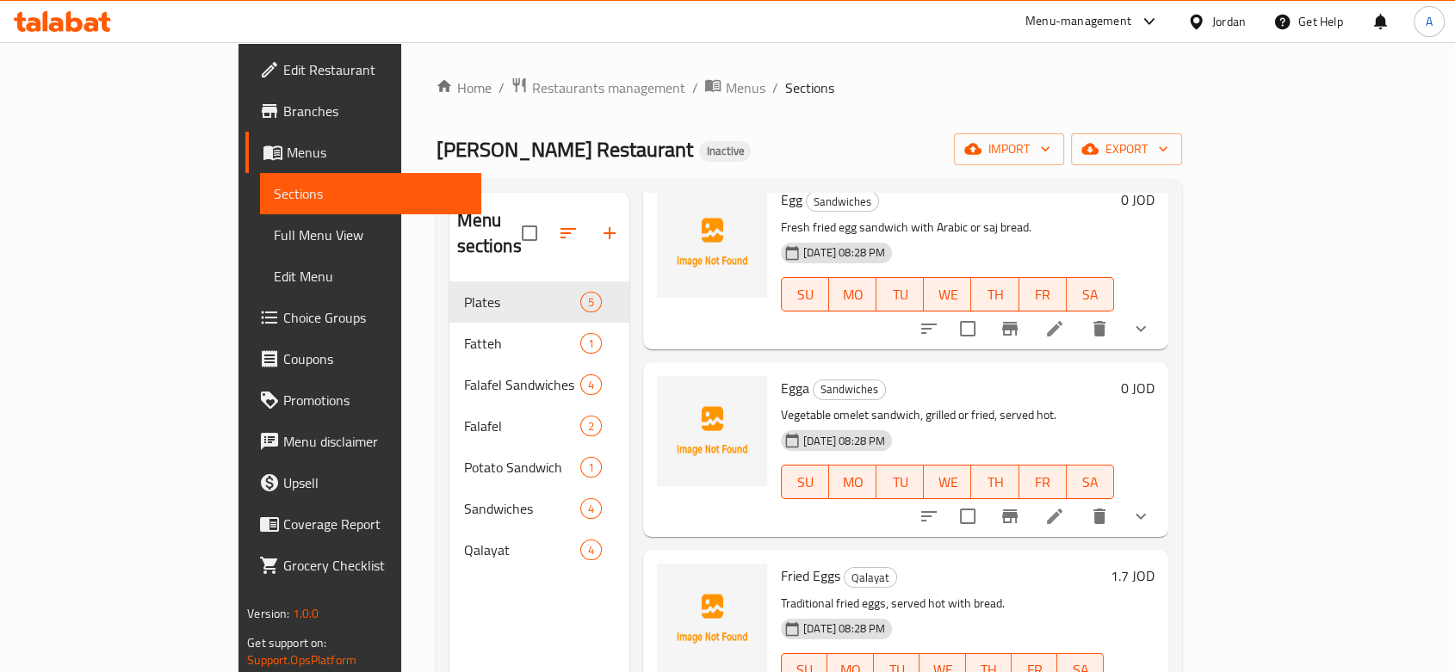
scroll to position [119, 0]
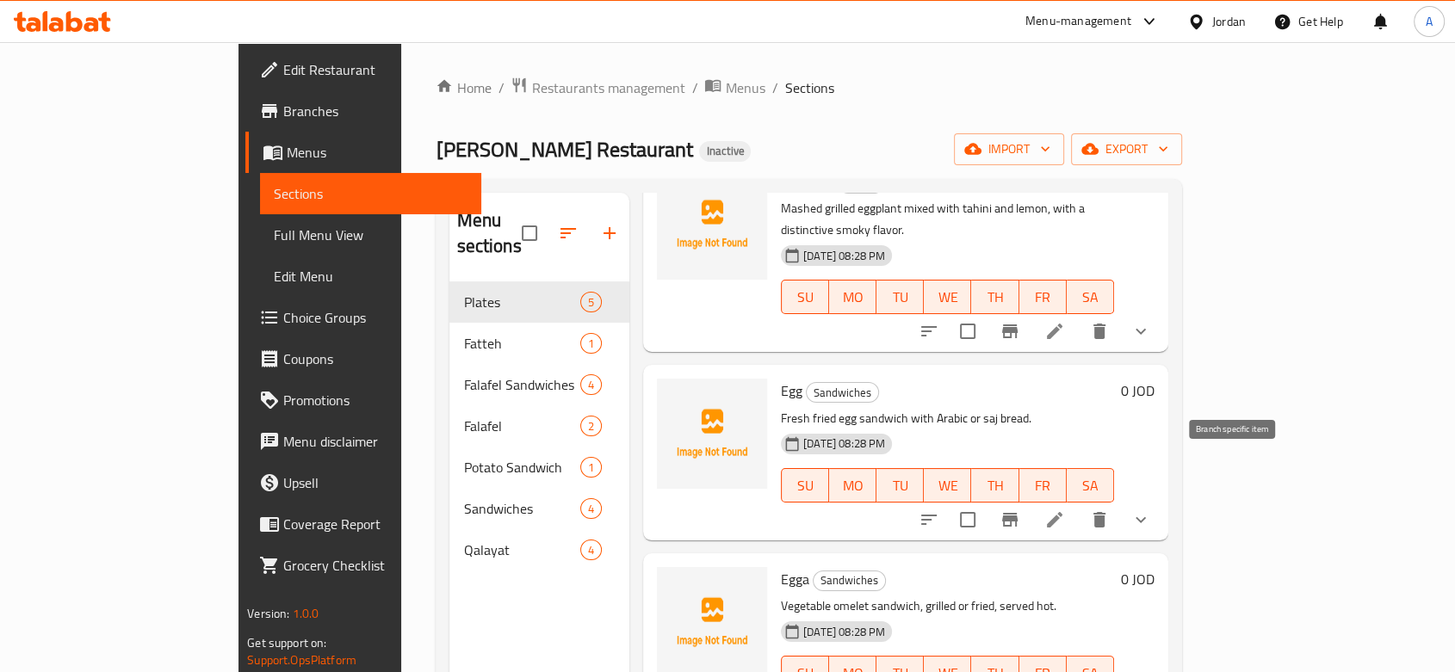
type input "Egg"
click at [1079, 504] on li at bounding box center [1054, 519] width 48 height 31
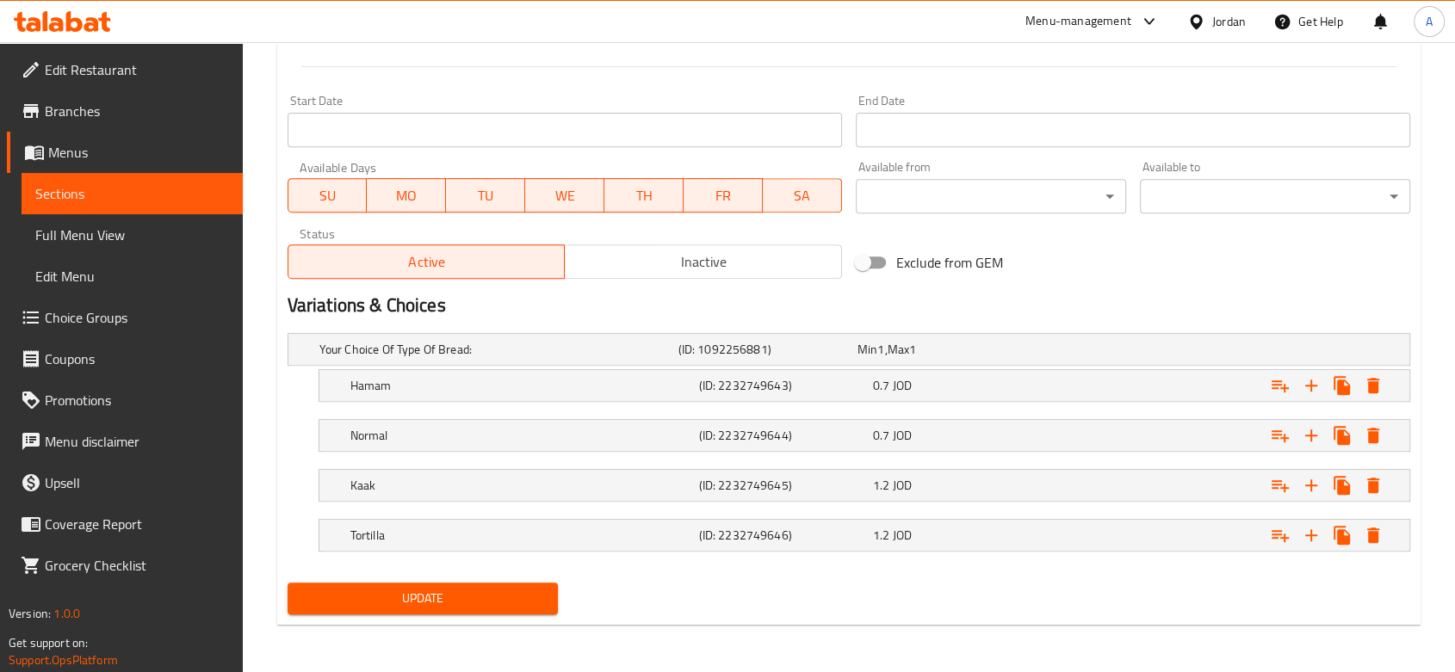
scroll to position [108, 0]
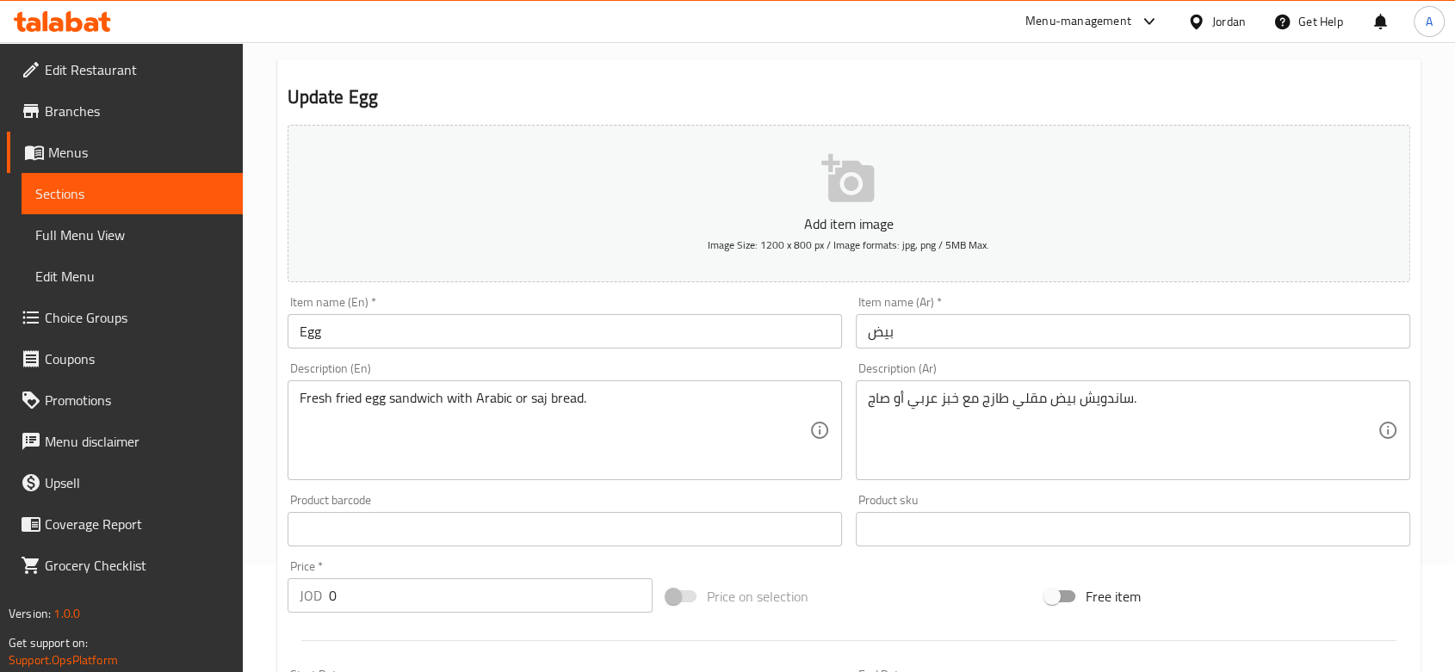
click at [138, 326] on span "Choice Groups" at bounding box center [137, 317] width 184 height 21
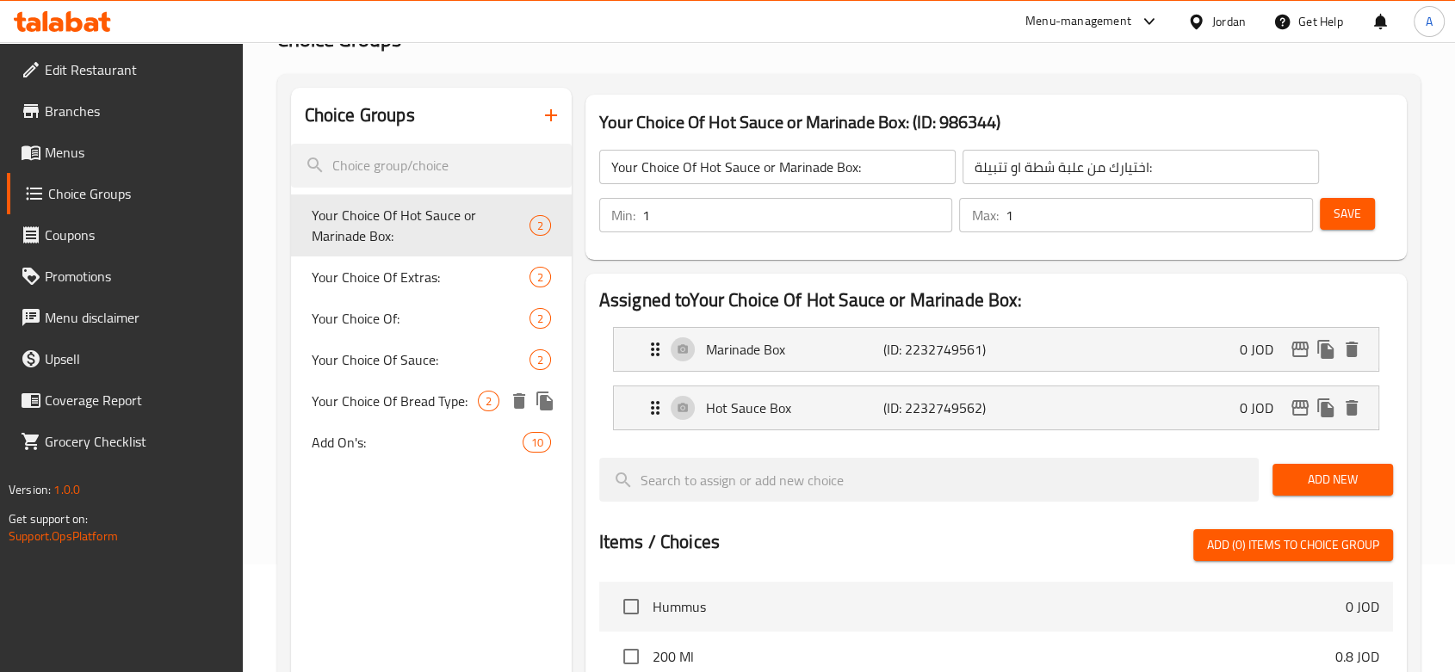
click at [516, 406] on icon "delete" at bounding box center [519, 400] width 12 height 15
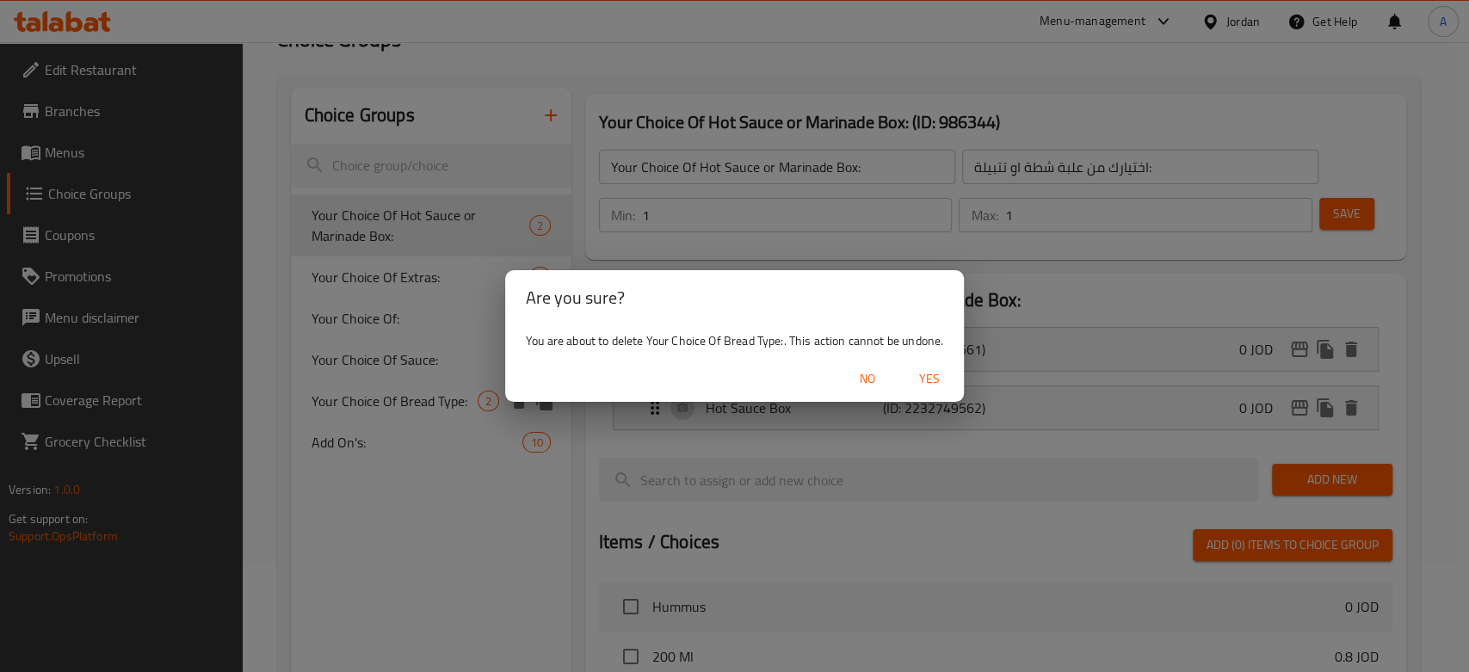
click at [937, 382] on span "Yes" at bounding box center [929, 379] width 41 height 22
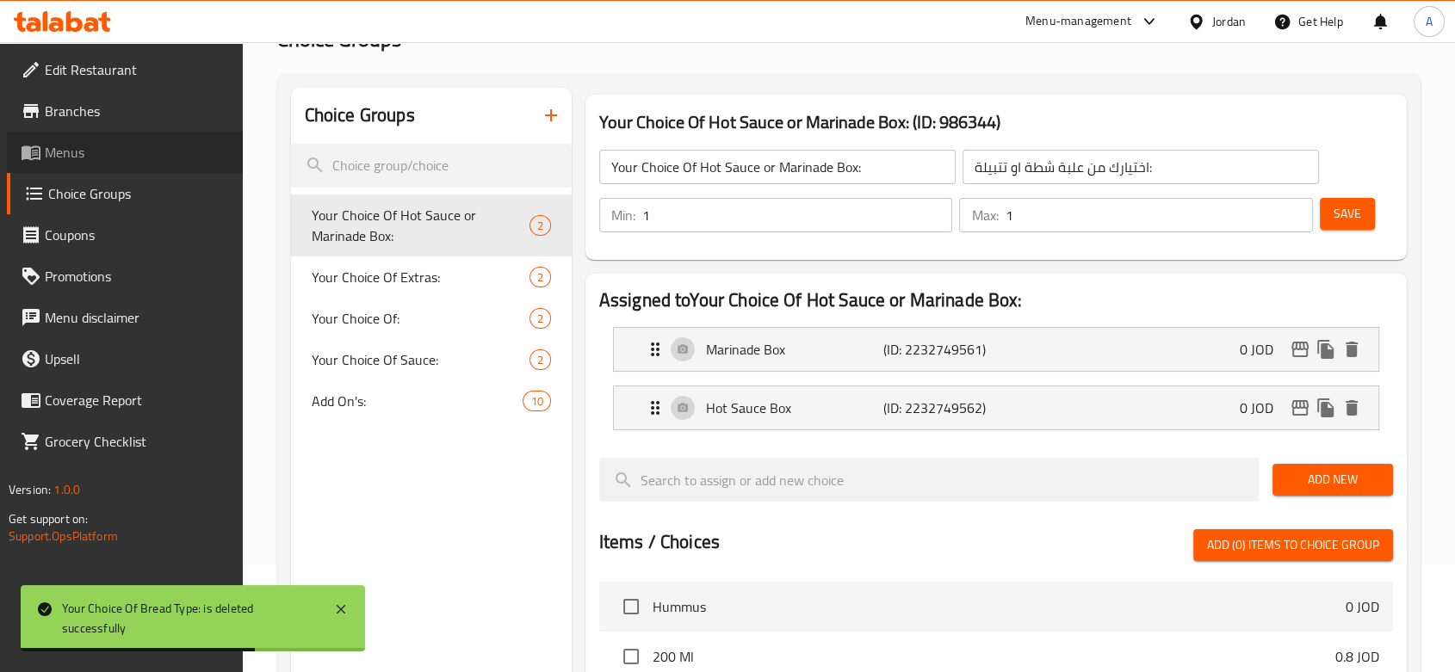
click at [69, 157] on span "Menus" at bounding box center [137, 152] width 184 height 21
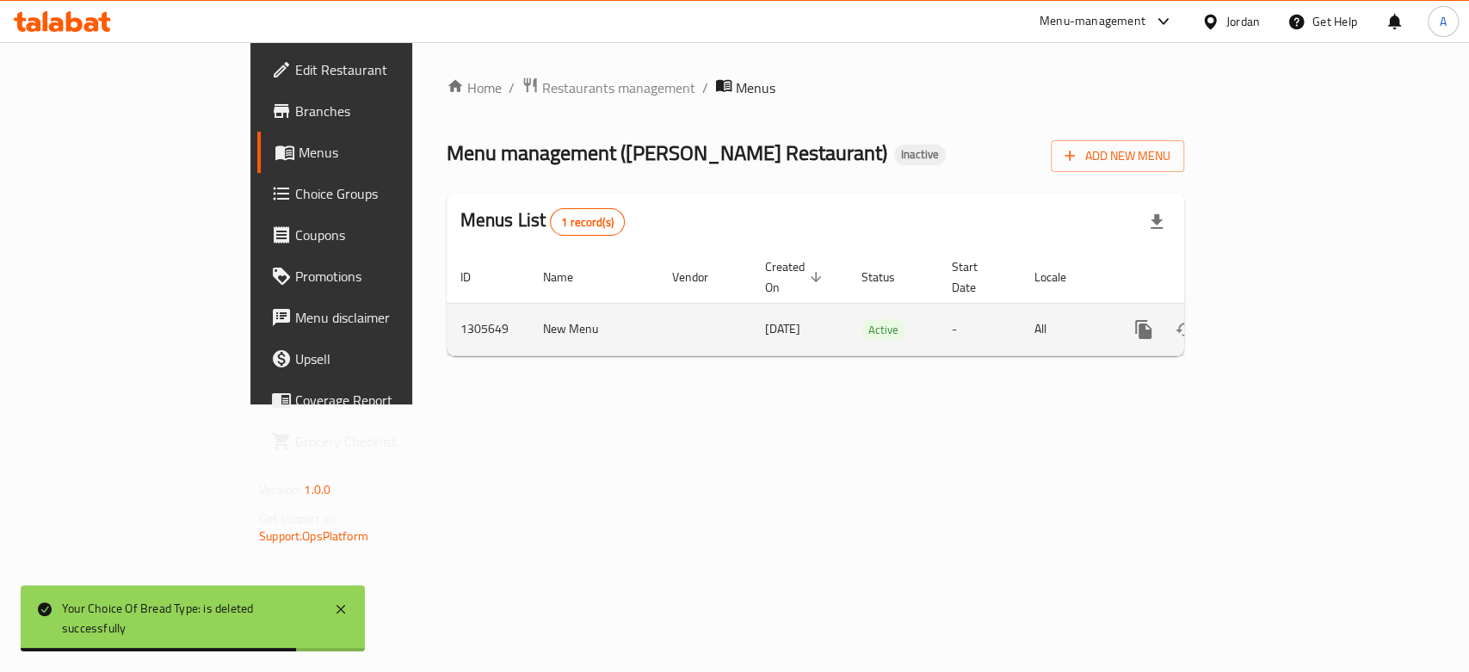
click at [1223, 319] on icon "enhanced table" at bounding box center [1268, 329] width 21 height 21
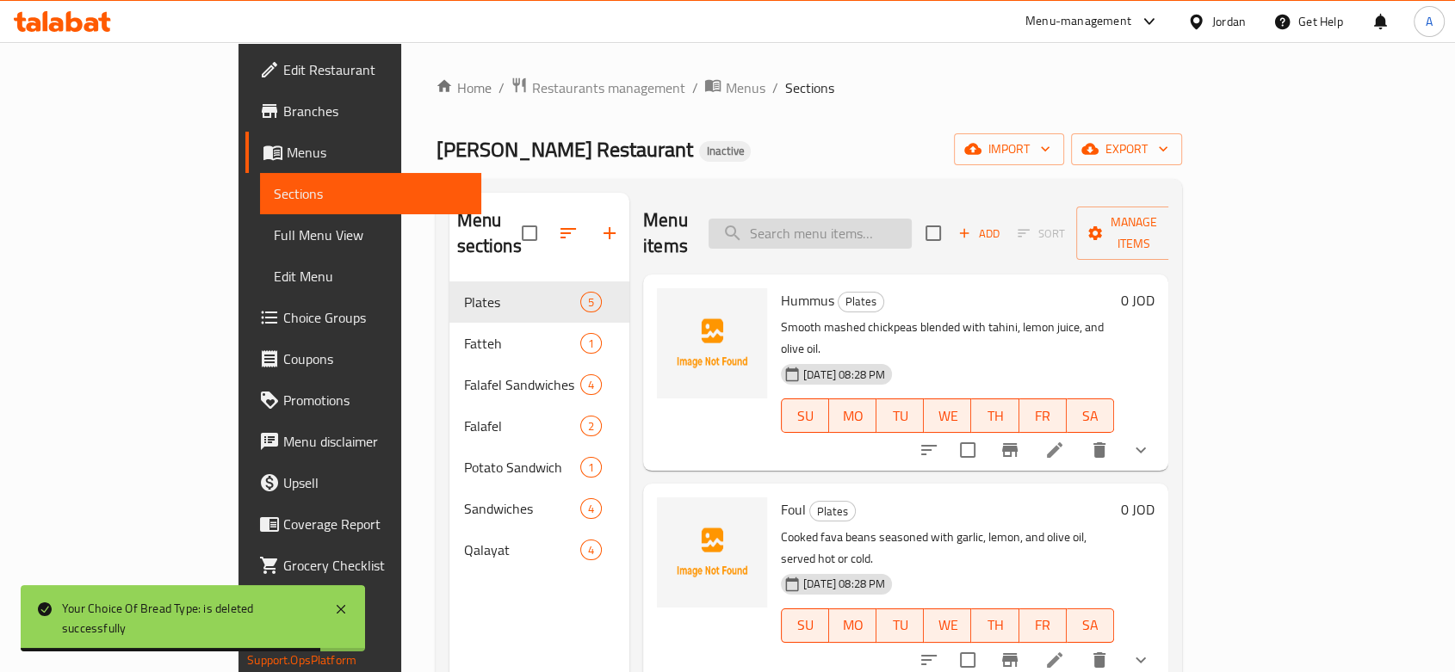
click at [869, 231] on input "search" at bounding box center [809, 234] width 203 height 30
paste input "Egg"
type input "Egg"
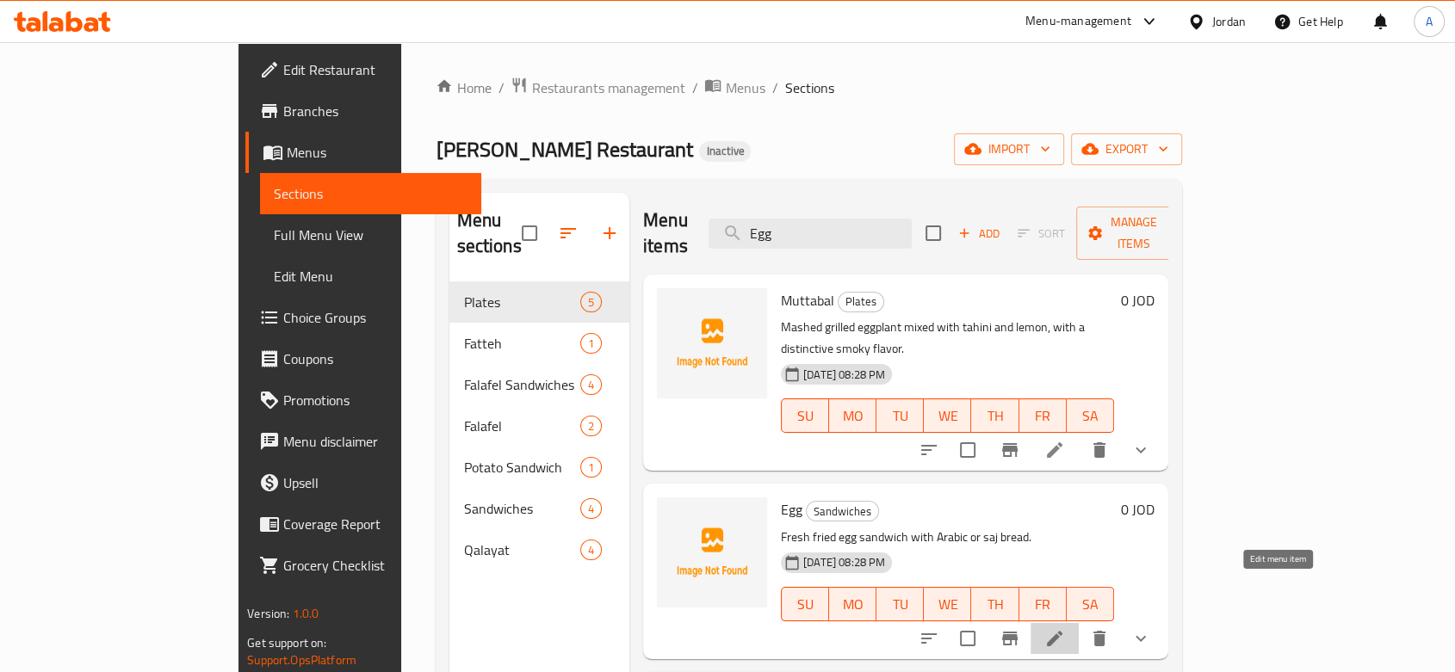
click at [1065, 610] on icon at bounding box center [1054, 638] width 21 height 21
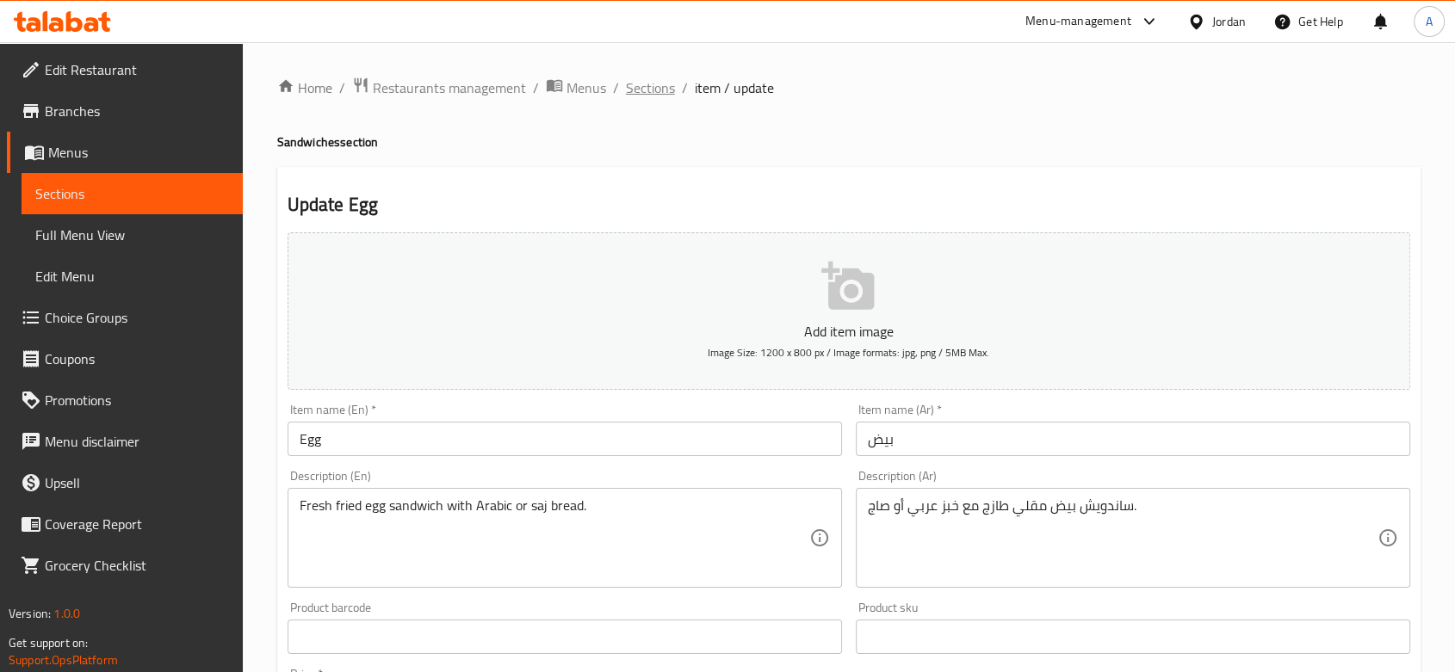
click at [646, 94] on span "Sections" at bounding box center [650, 87] width 49 height 21
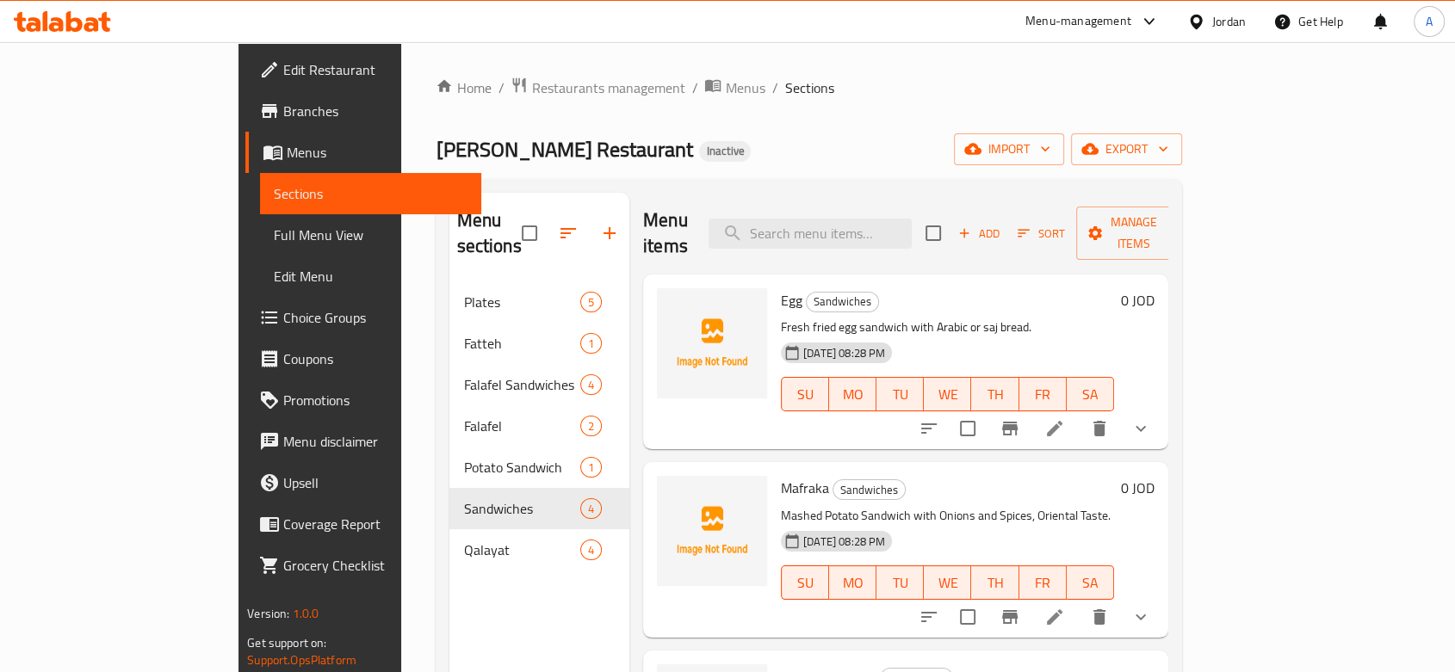
click at [781, 288] on span "Egg" at bounding box center [792, 301] width 22 height 26
copy h6 "Egg"
click at [986, 411] on input "checkbox" at bounding box center [967, 429] width 36 height 36
checkbox input "true"
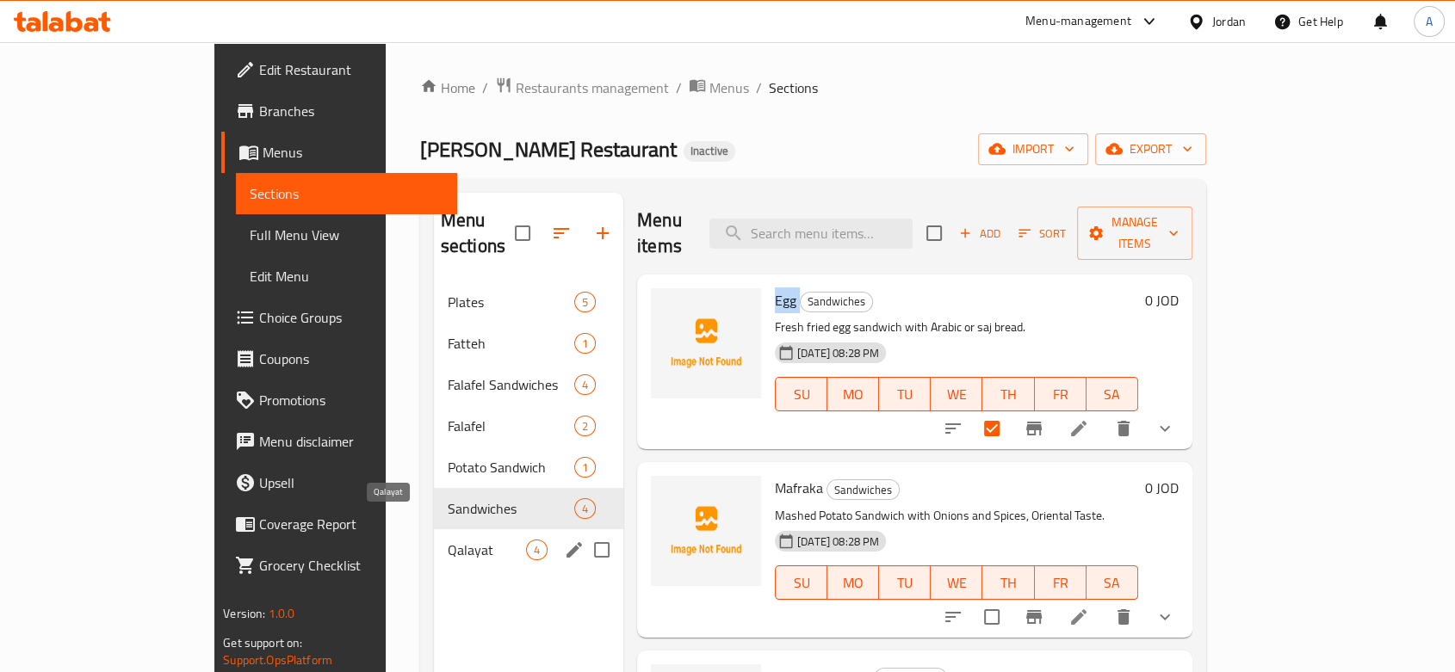
click at [448, 540] on span "Qalayat" at bounding box center [487, 550] width 78 height 21
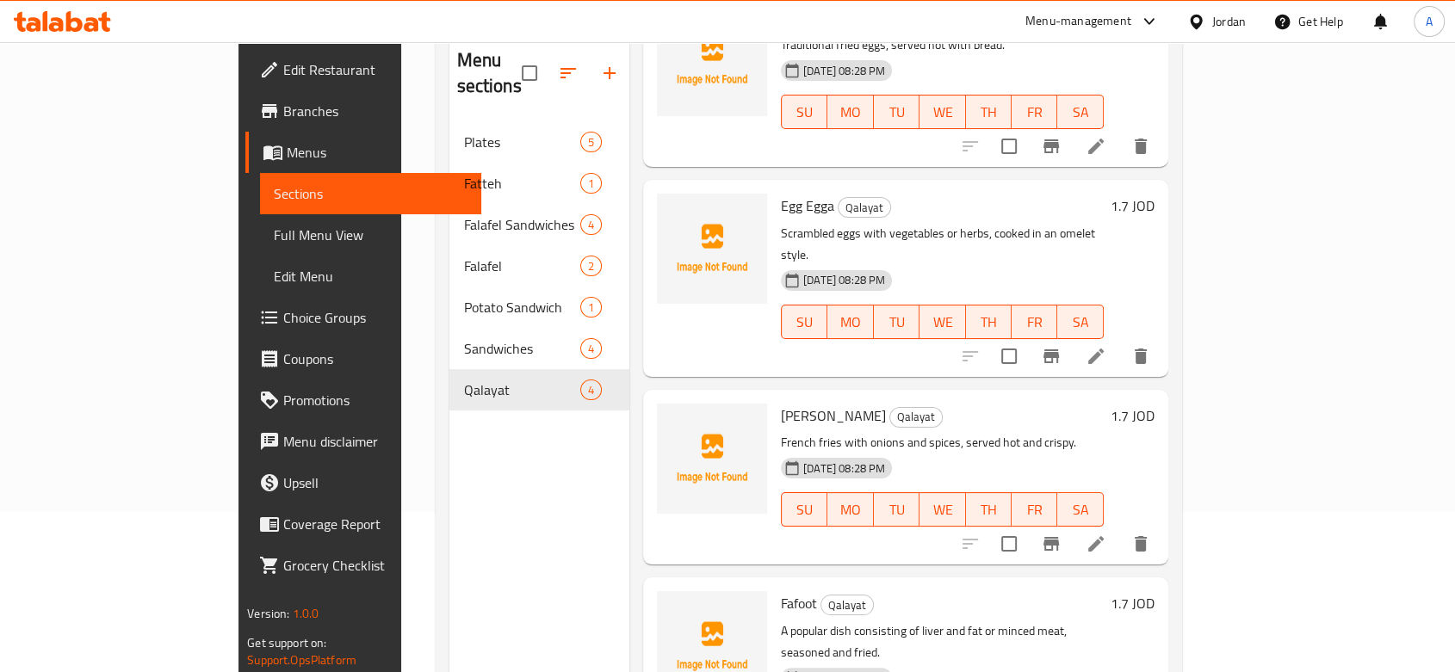
scroll to position [241, 0]
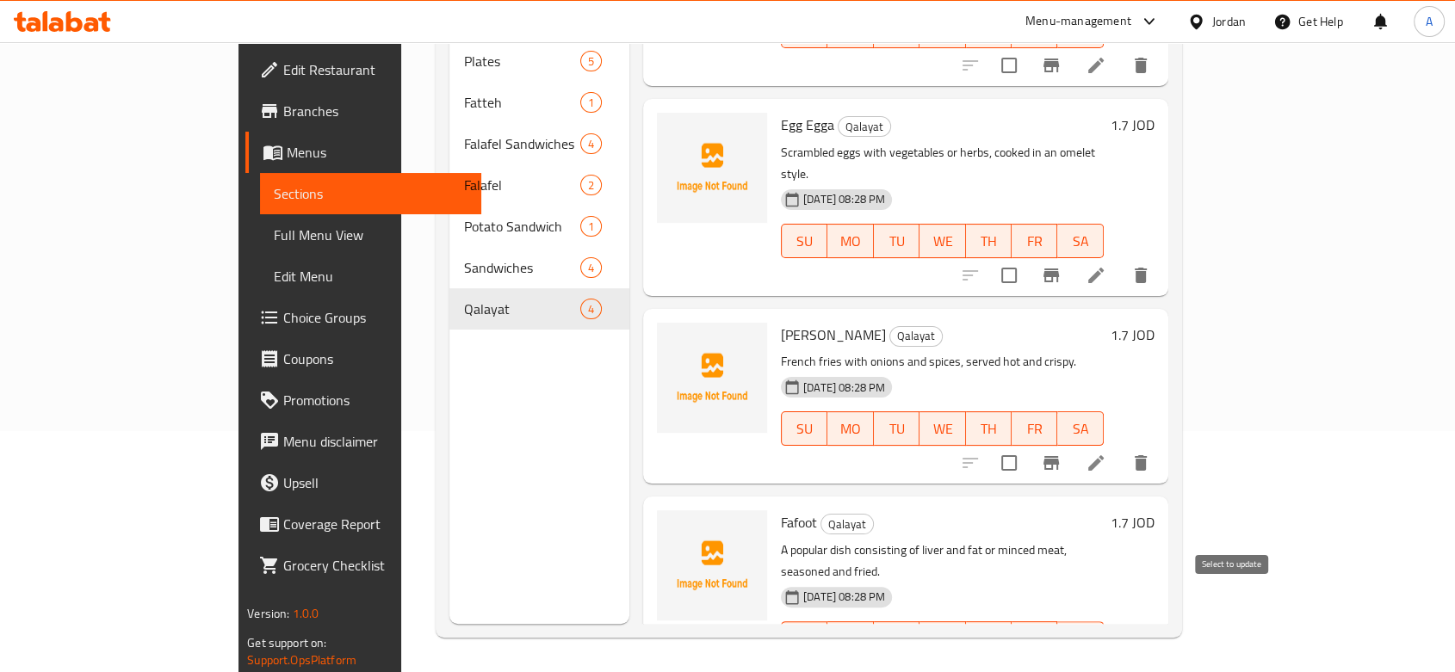
click at [1027, 610] on input "checkbox" at bounding box center [1009, 673] width 36 height 36
checkbox input "true"
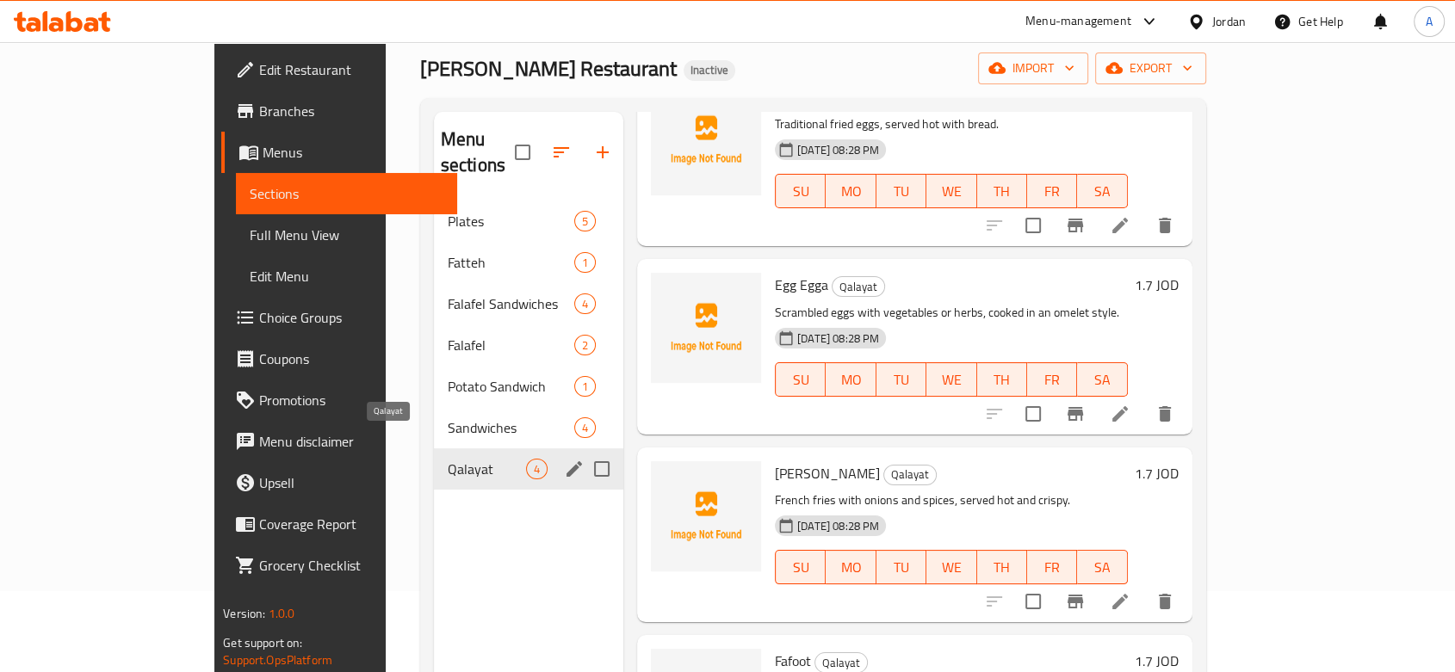
scroll to position [49, 0]
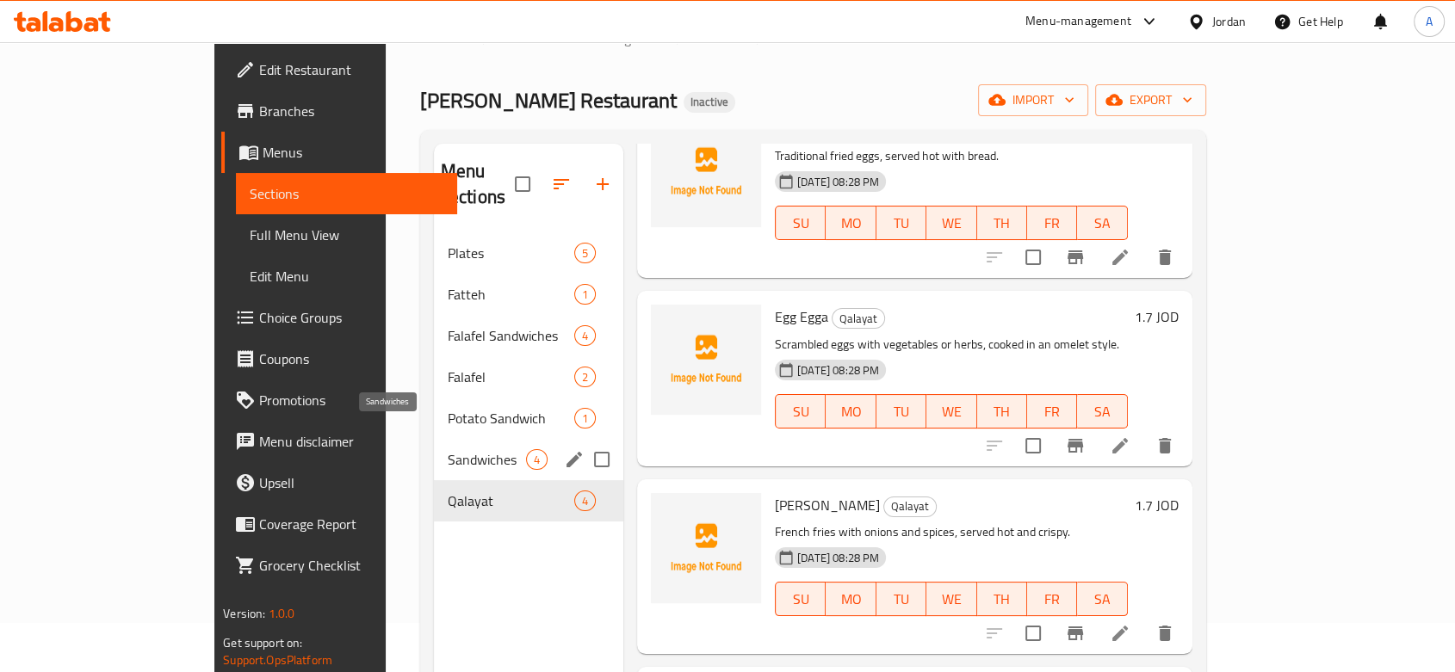
click at [448, 449] on span "Sandwiches" at bounding box center [487, 459] width 78 height 21
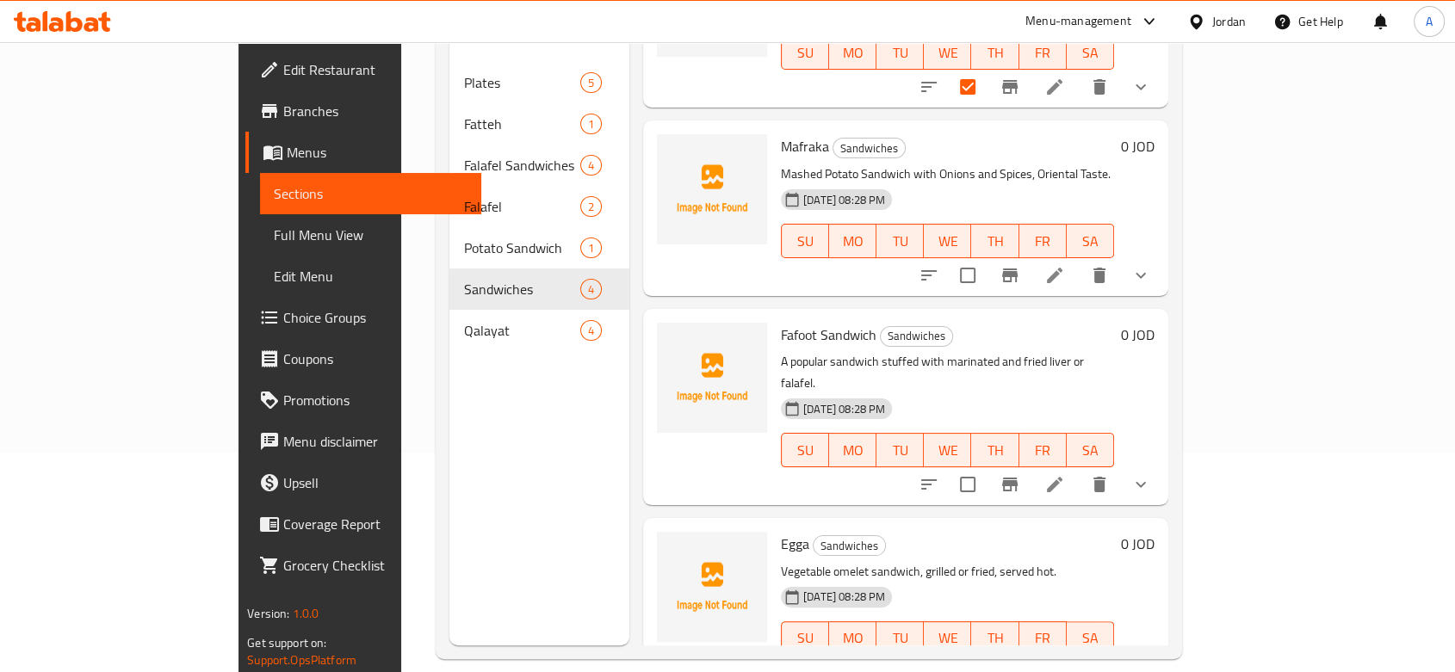
scroll to position [241, 0]
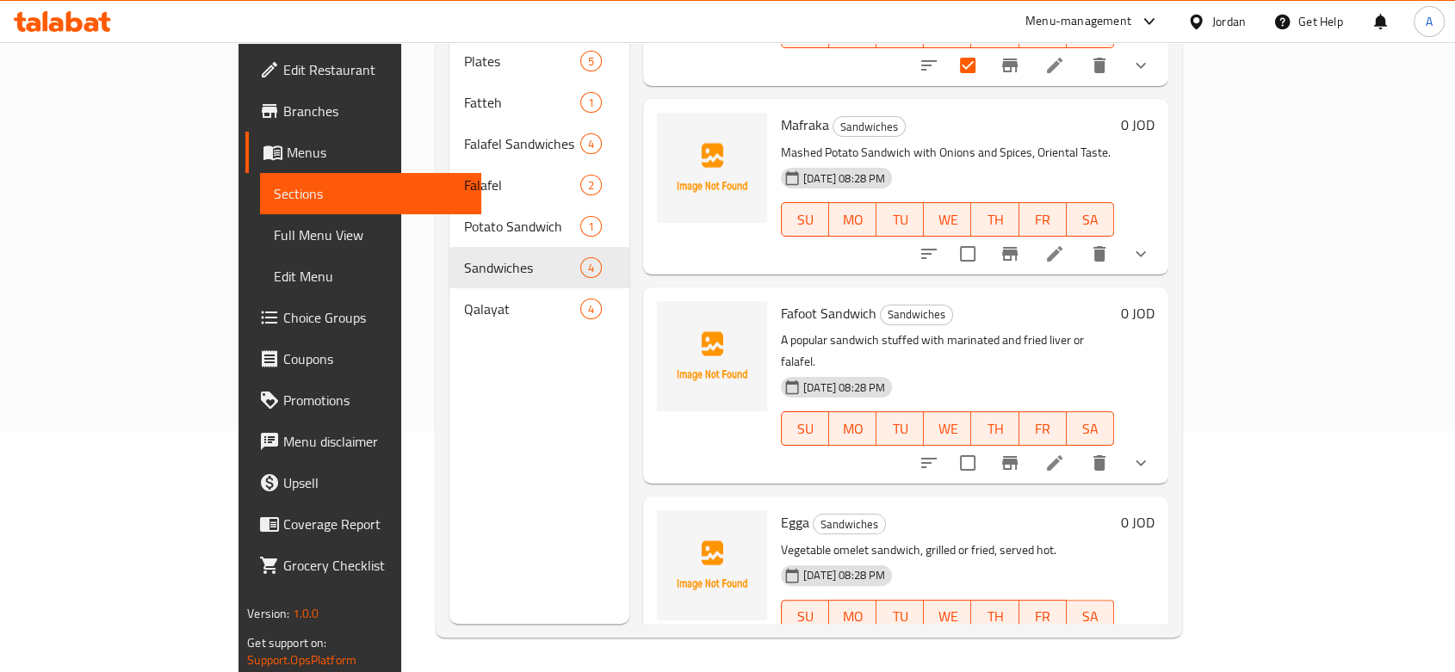
click at [986, 445] on input "checkbox" at bounding box center [967, 463] width 36 height 36
checkbox input "true"
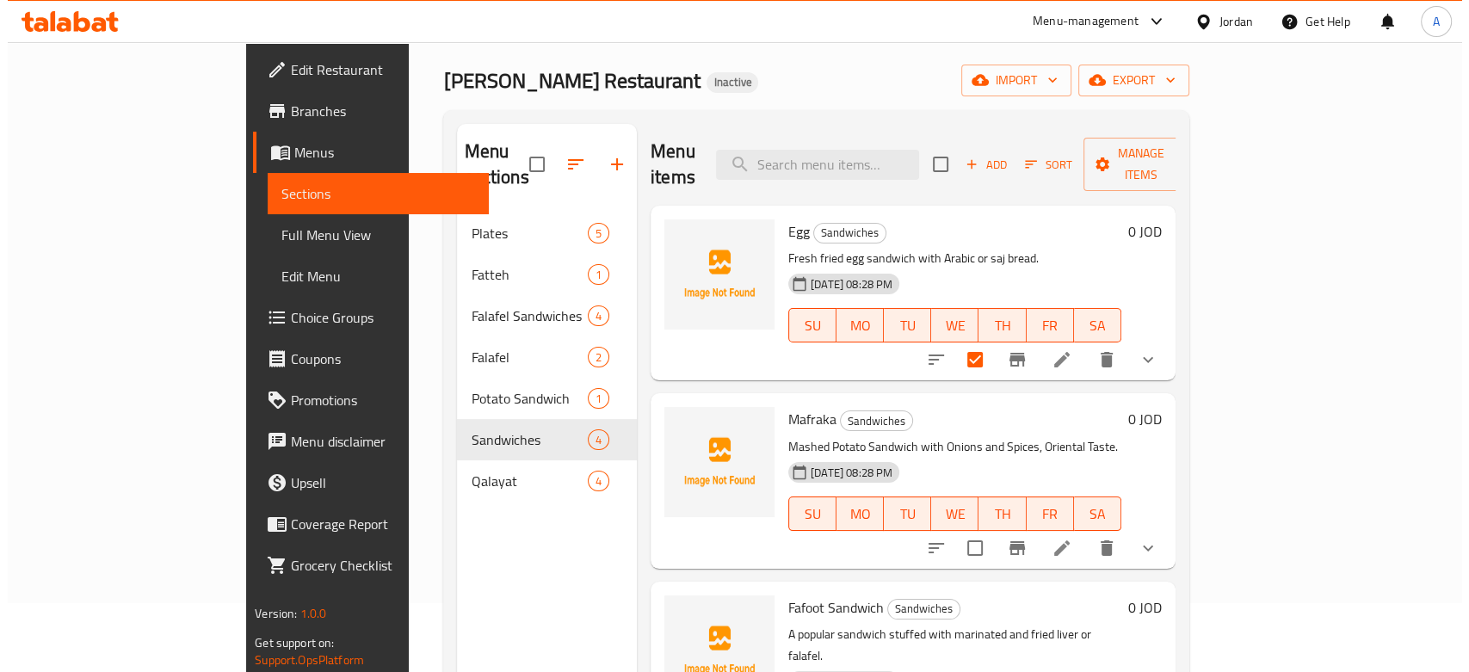
scroll to position [0, 0]
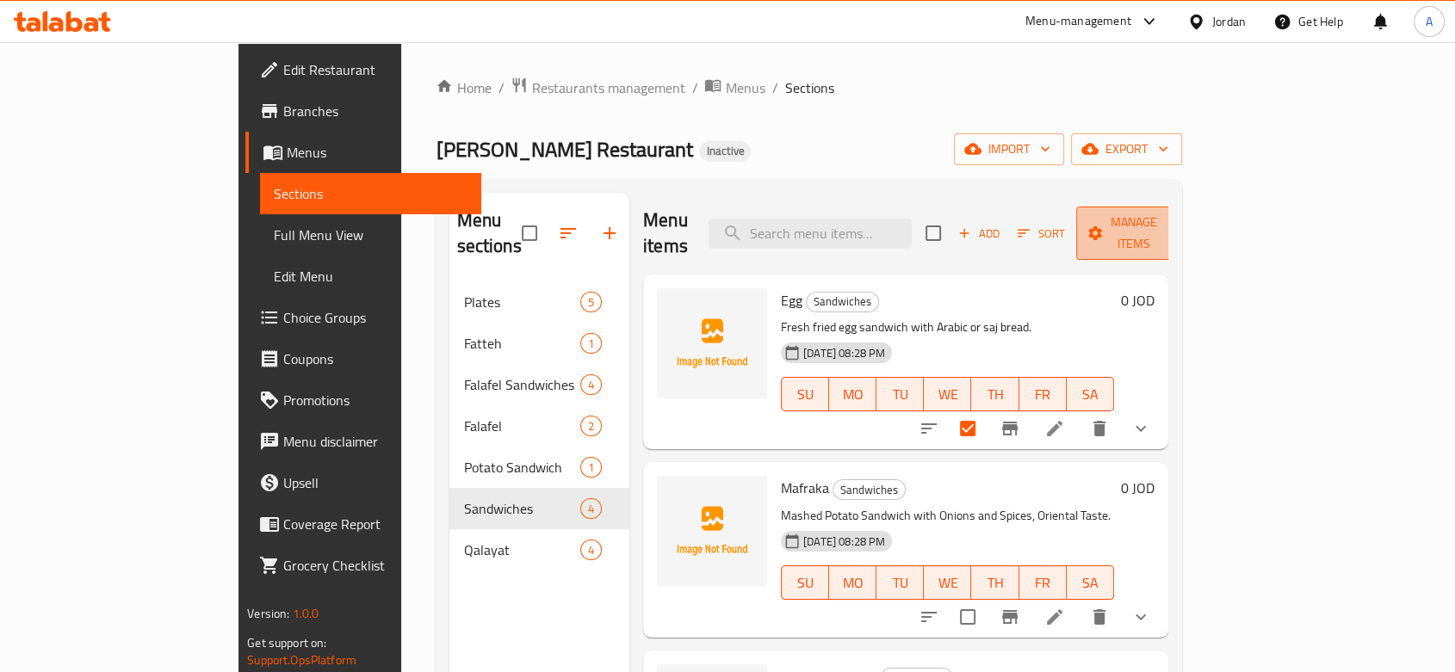
click at [1178, 213] on span "Manage items" at bounding box center [1134, 233] width 88 height 43
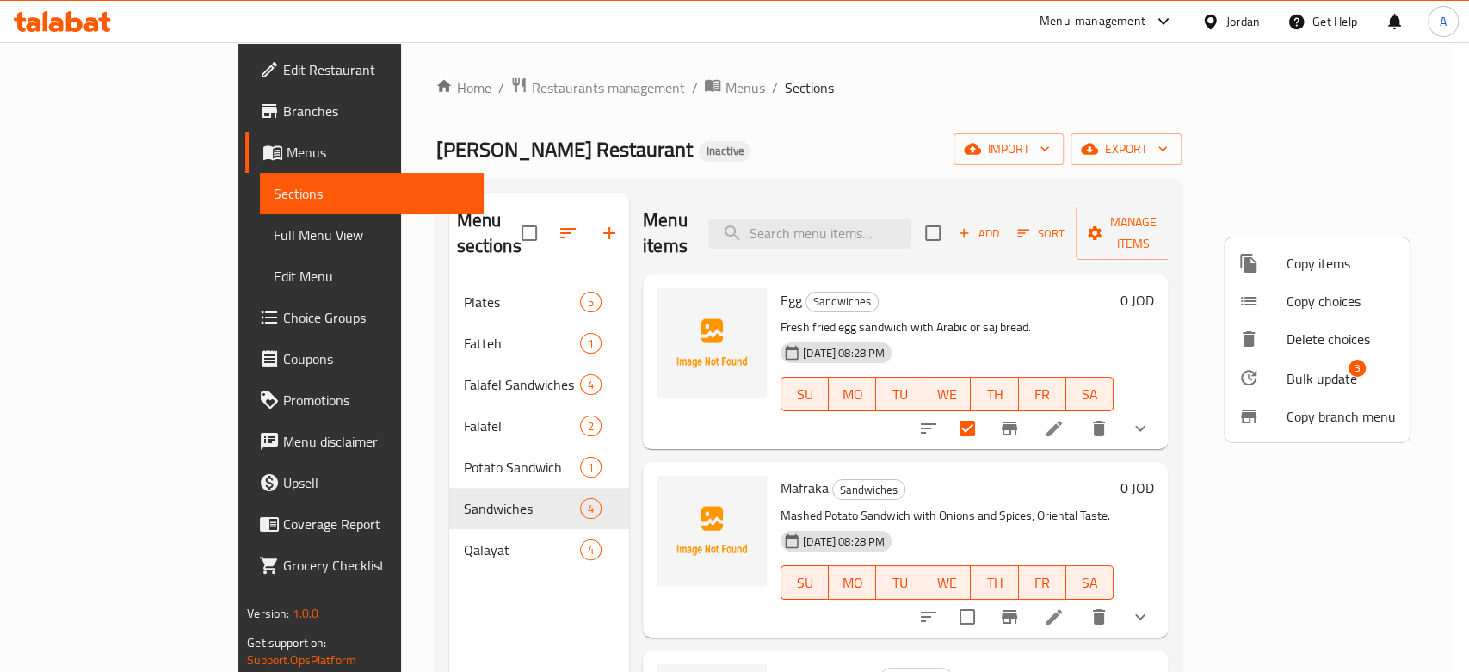
click at [1223, 383] on div at bounding box center [1263, 378] width 48 height 21
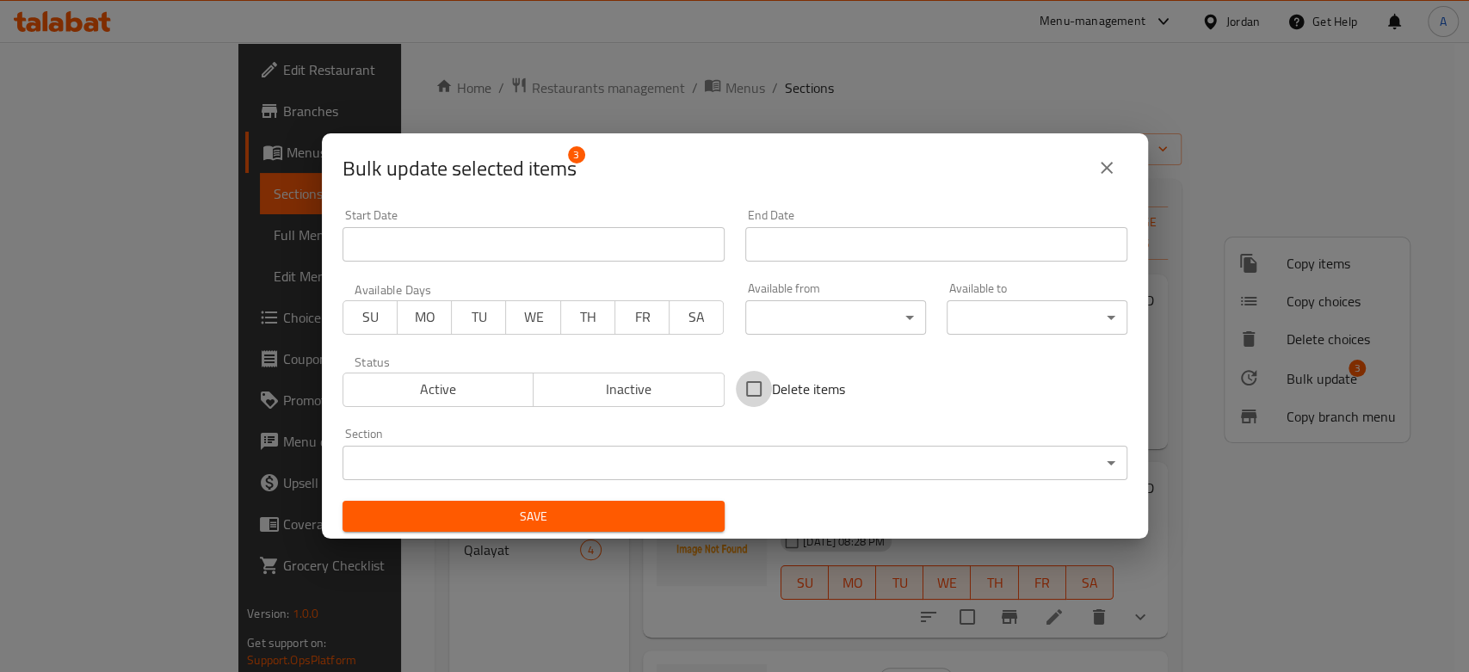
click at [750, 385] on input "Delete items" at bounding box center [754, 389] width 36 height 36
checkbox input "true"
click at [592, 522] on span "Save" at bounding box center [533, 517] width 355 height 22
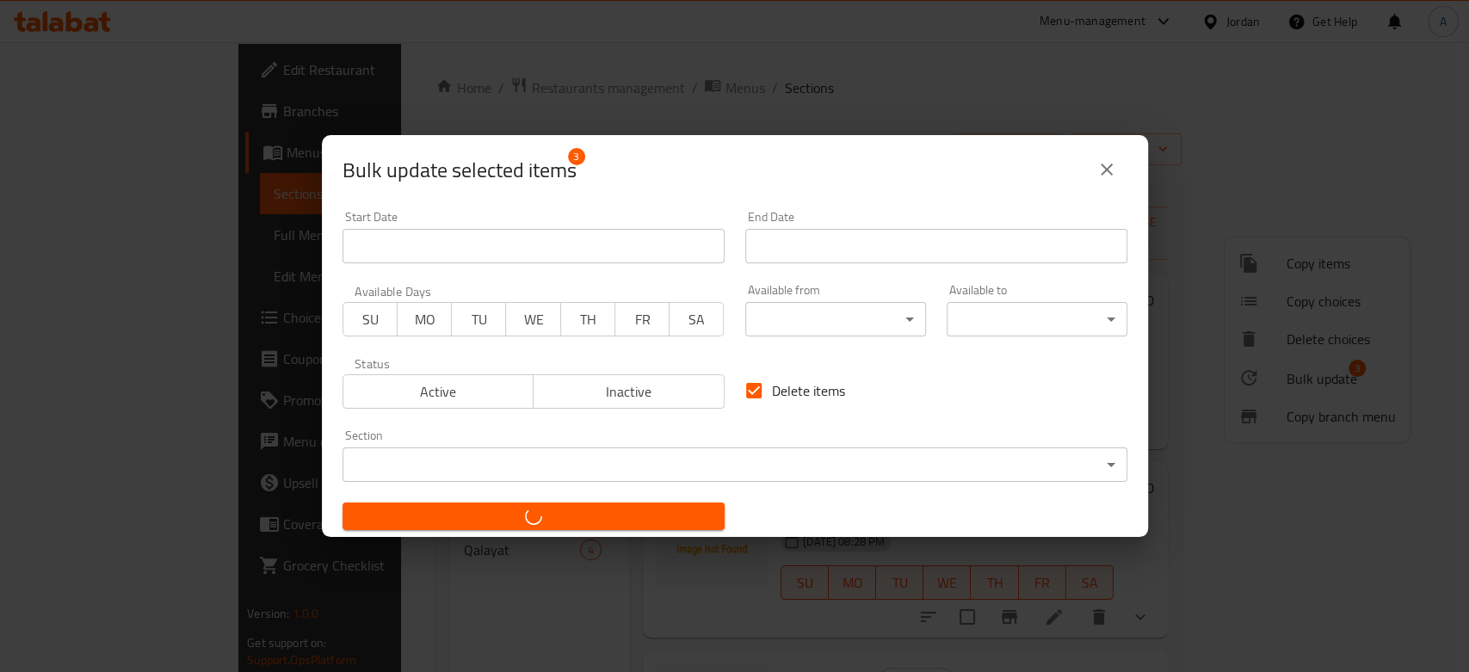
checkbox input "false"
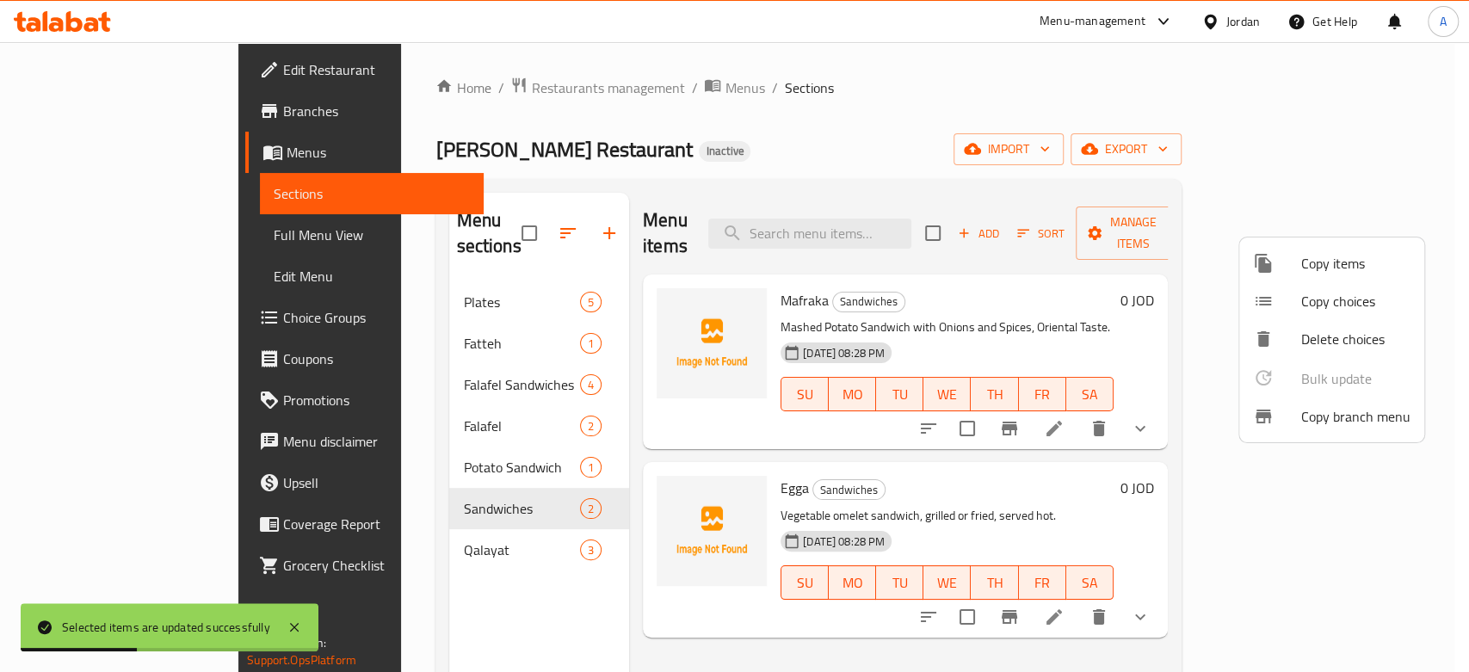
click at [971, 320] on div at bounding box center [734, 336] width 1469 height 672
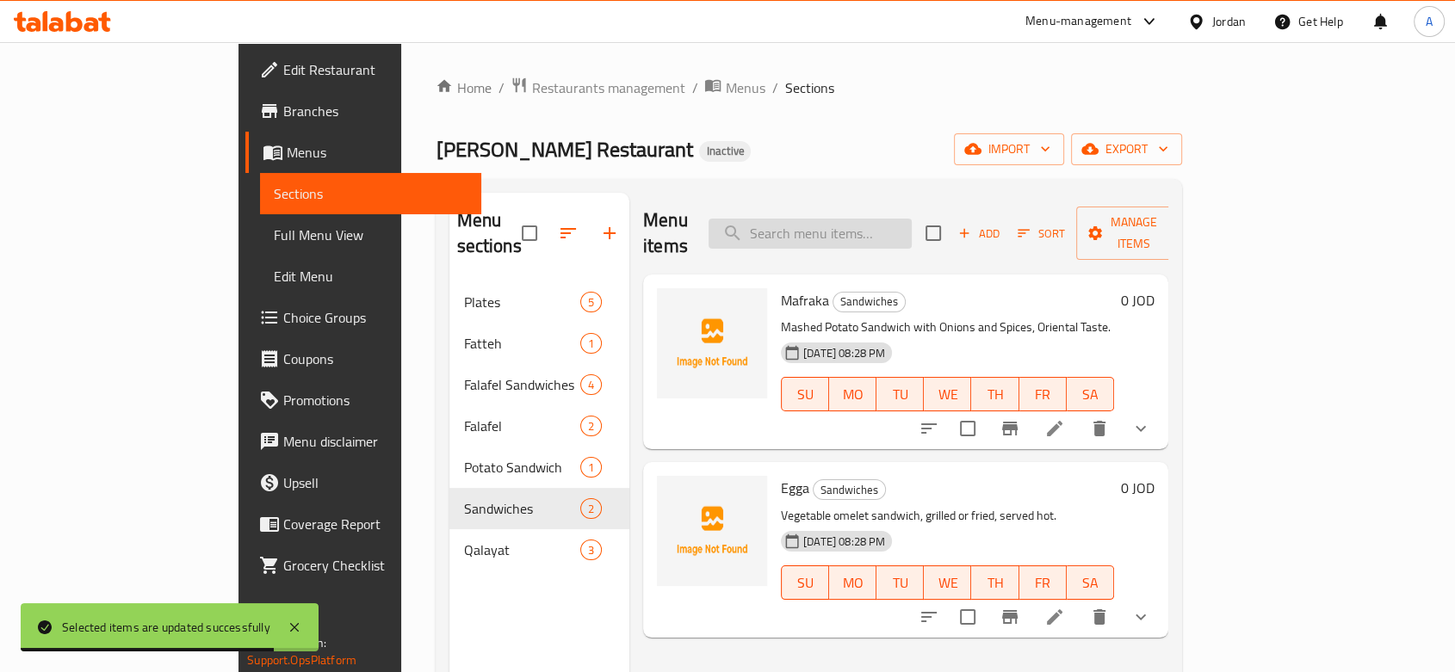
click at [874, 219] on input "search" at bounding box center [809, 234] width 203 height 30
paste input "Egga"
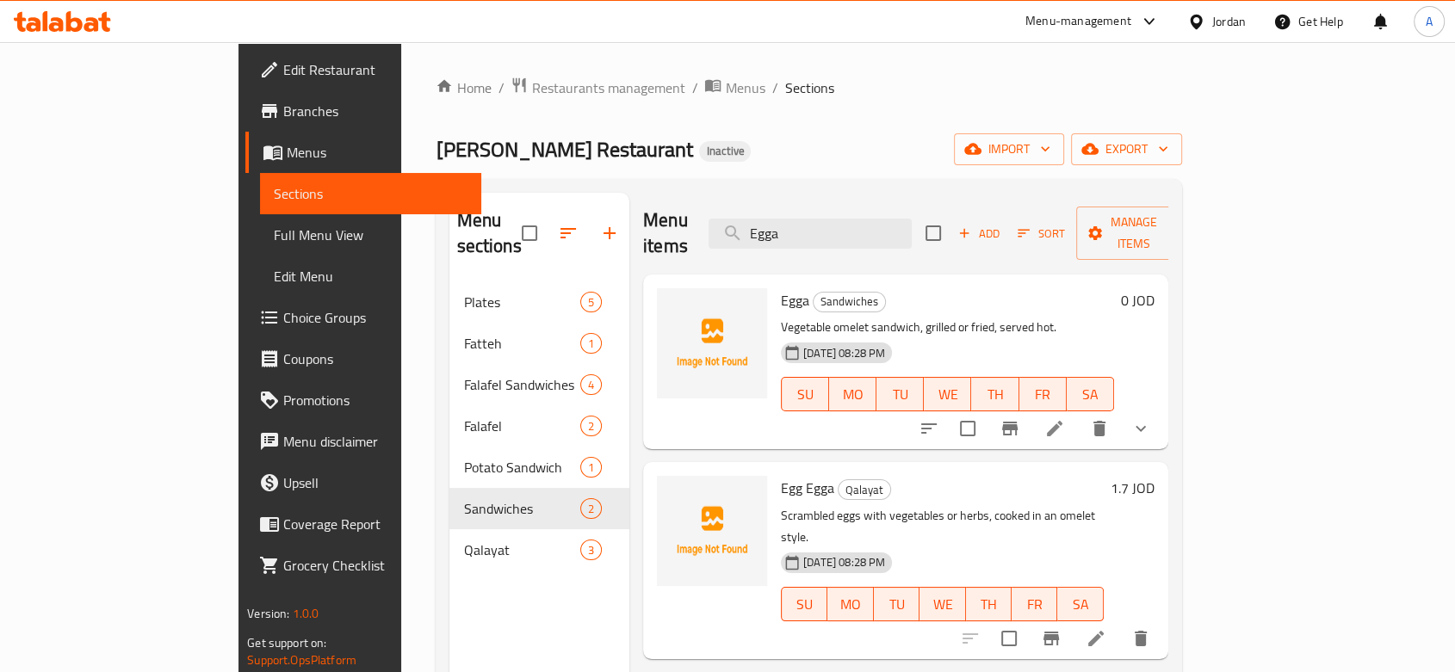
type input "Egga"
click at [1079, 413] on li at bounding box center [1054, 428] width 48 height 31
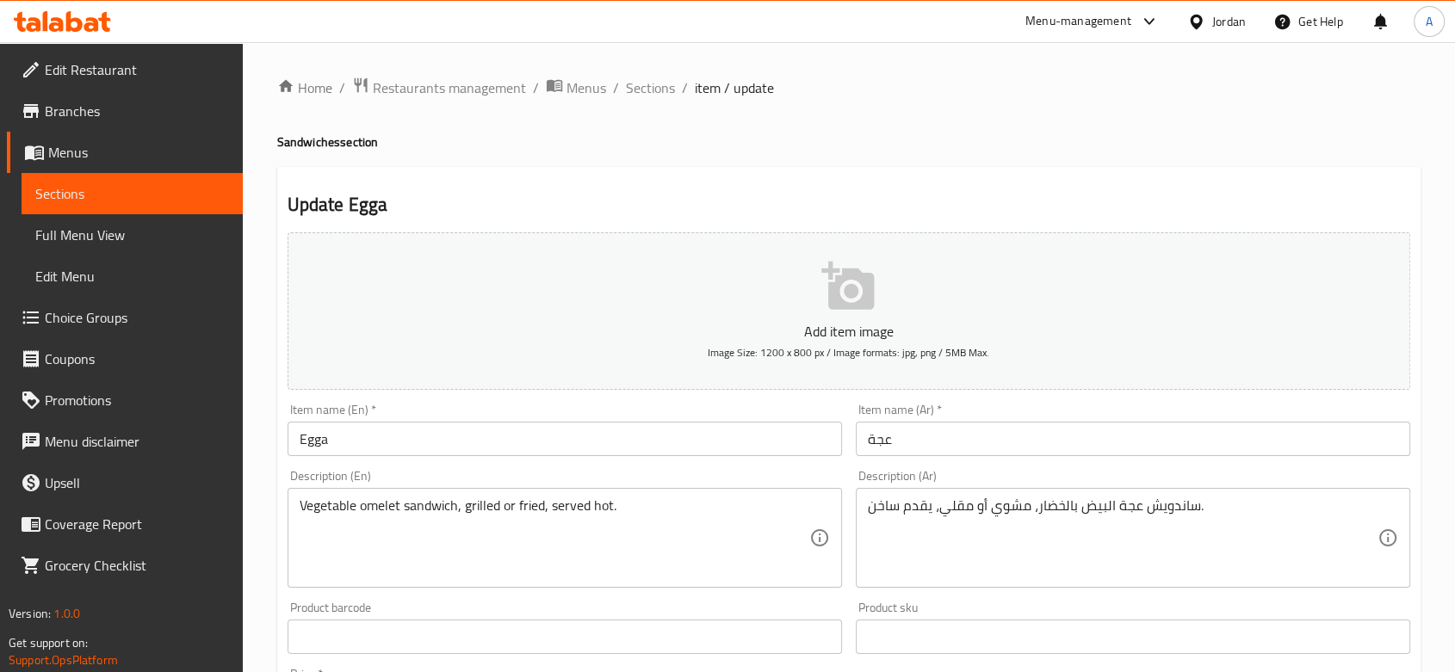
click at [170, 315] on span "Choice Groups" at bounding box center [137, 317] width 184 height 21
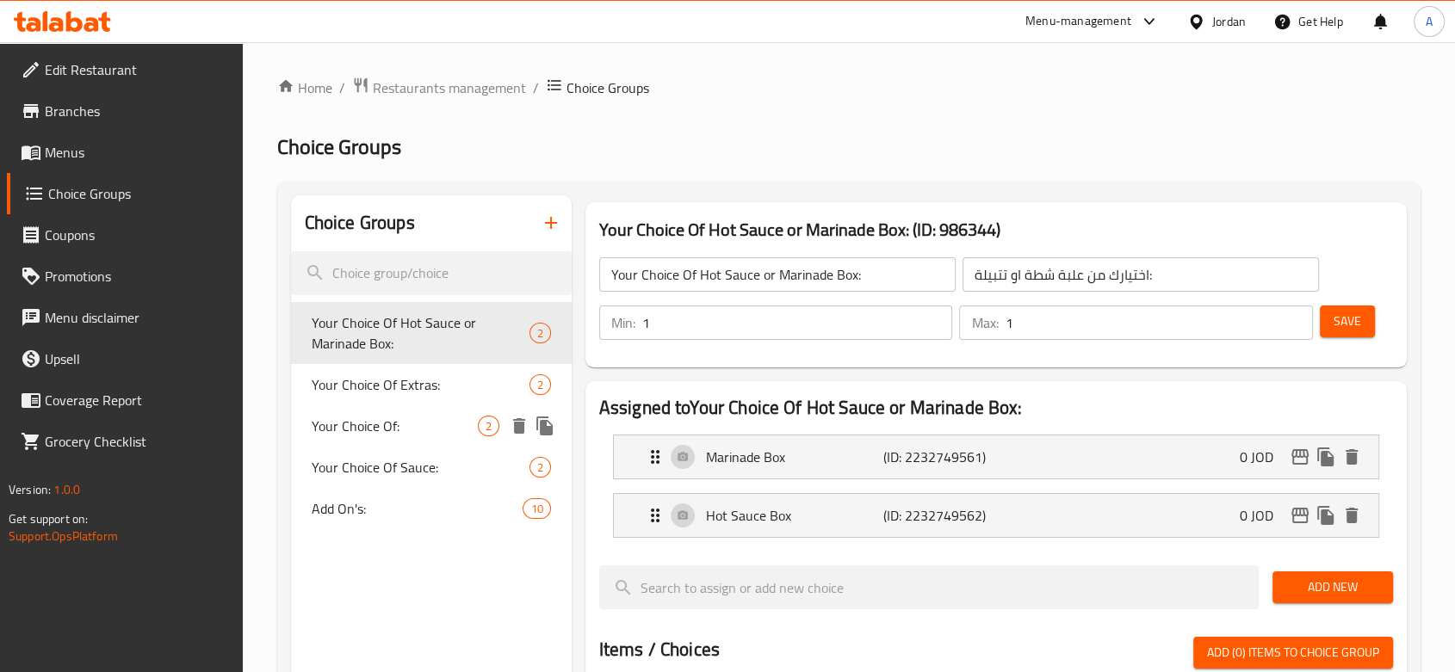
click at [384, 431] on span "Your Choice Of:" at bounding box center [395, 426] width 166 height 21
type input "Your Choice Of:"
type input "إختيارك من:"
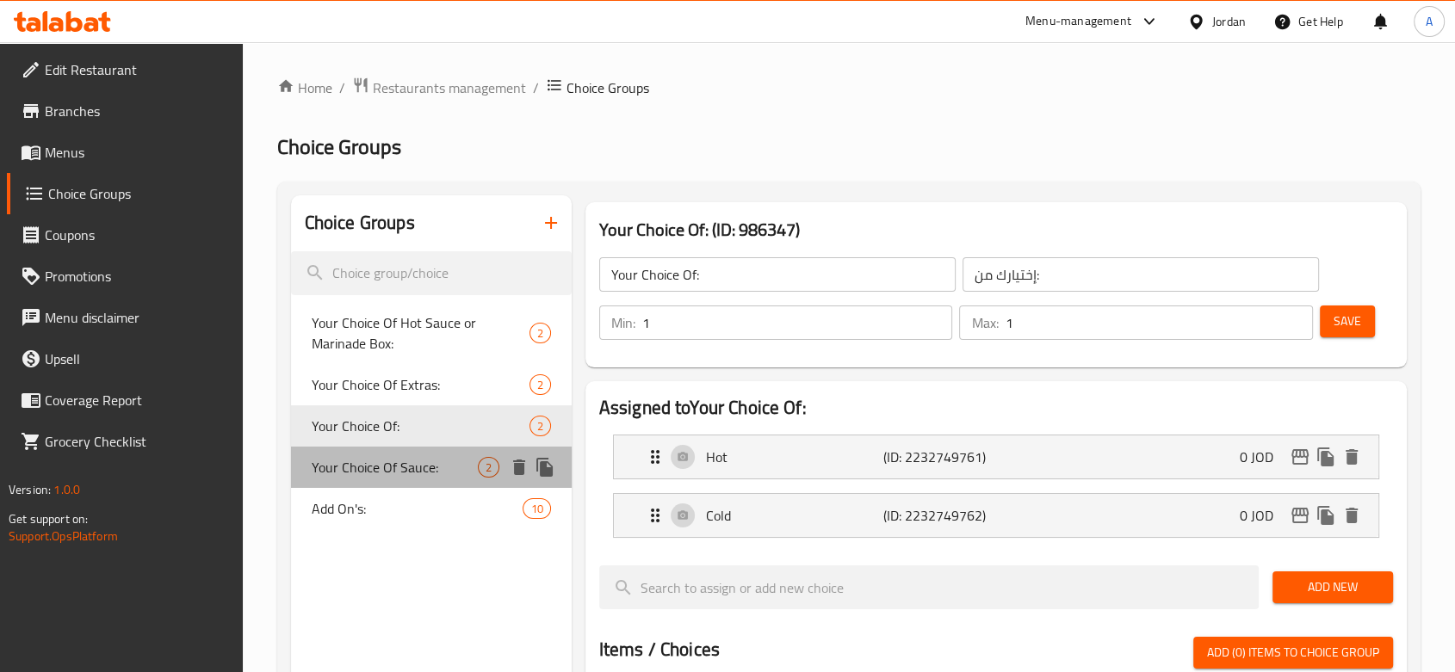
click at [380, 470] on span "Your Choice Of Sauce:" at bounding box center [395, 467] width 166 height 21
type input "Your Choice Of Sauce:"
type input "إختيارك من الصوص:"
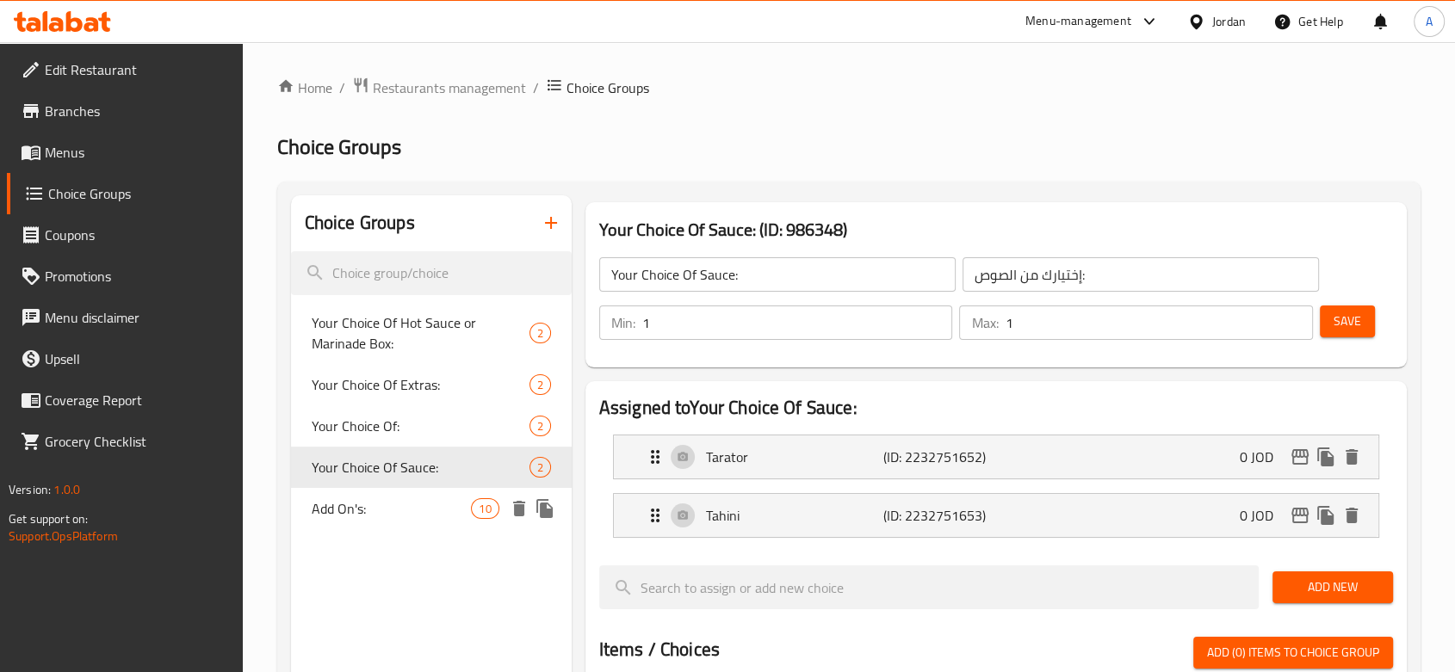
click at [362, 509] on span "Add On's:" at bounding box center [392, 508] width 160 height 21
type input "Add On's:"
type input "الإضافات:"
type input "0"
type input "9"
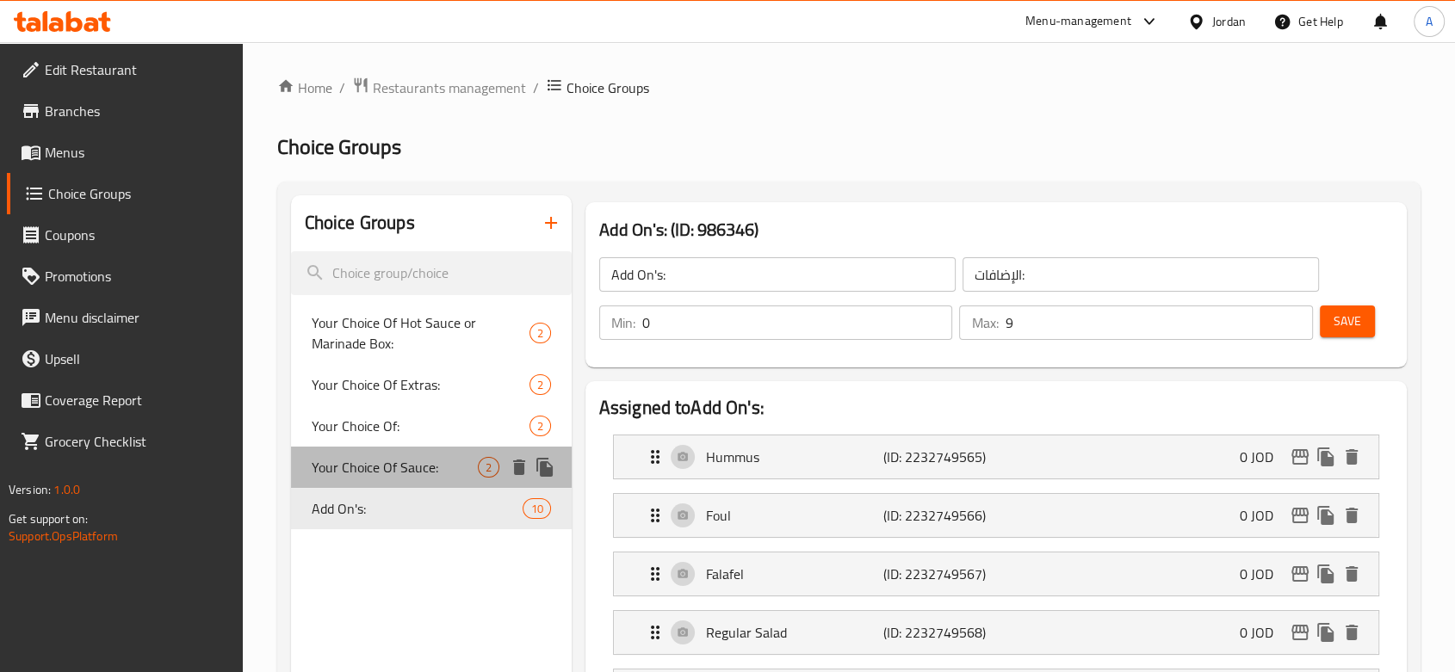
click at [372, 473] on span "Your Choice Of Sauce:" at bounding box center [395, 467] width 166 height 21
type input "Your Choice Of Sauce:"
type input "إختيارك من الصوص:"
type input "1"
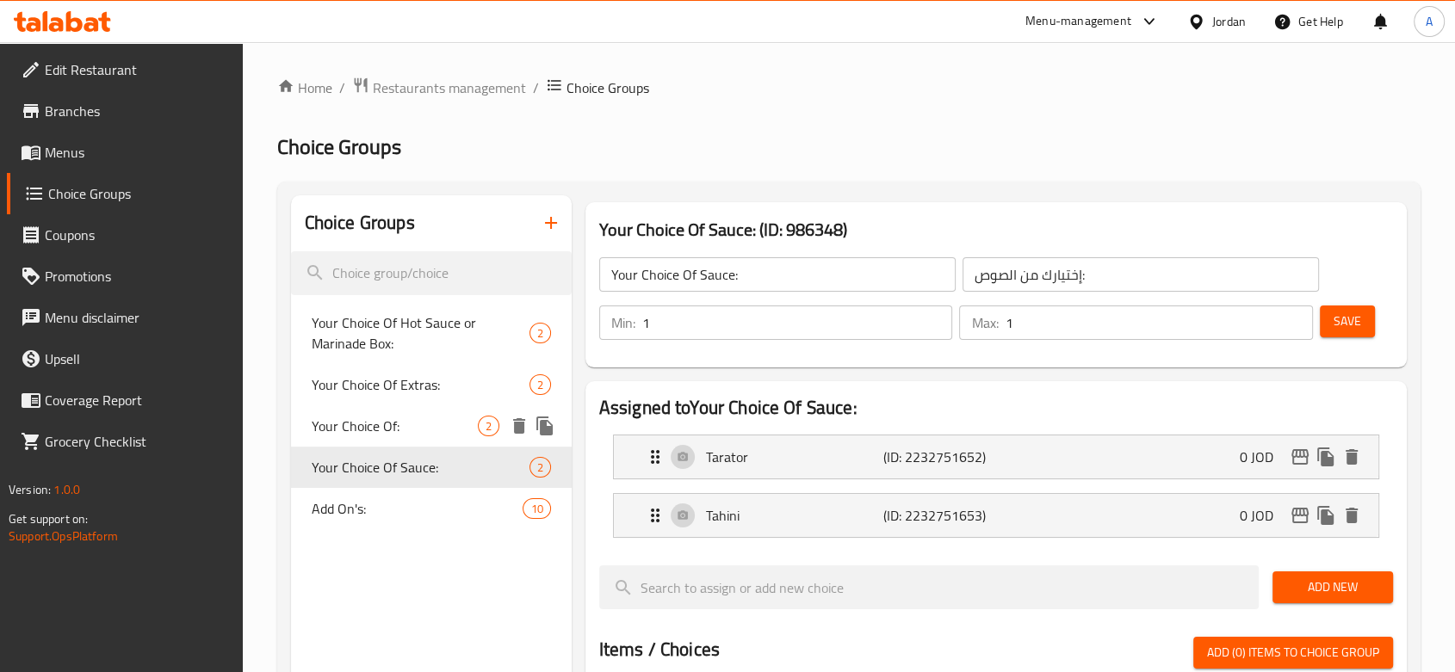
click at [374, 434] on span "Your Choice Of:" at bounding box center [395, 426] width 166 height 21
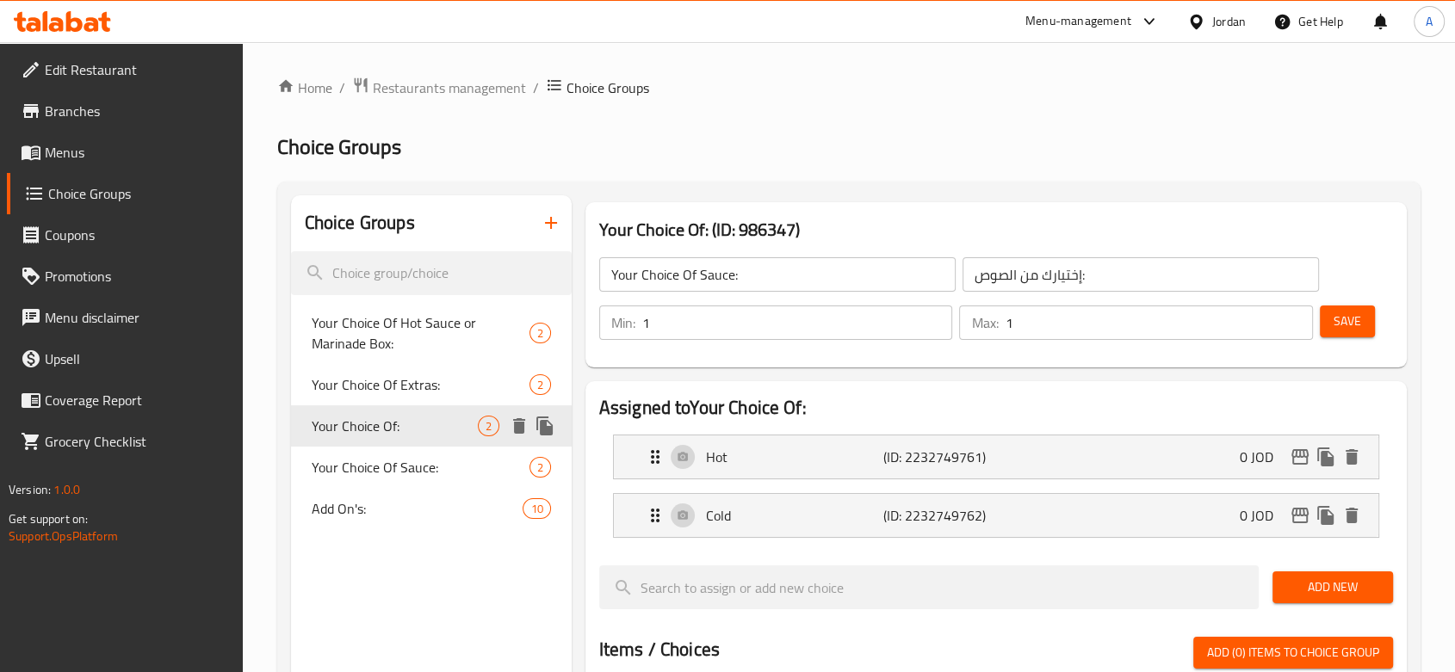
type input "Your Choice Of:"
type input "إختيارك من:"
click at [549, 430] on icon "duplicate" at bounding box center [544, 426] width 16 height 19
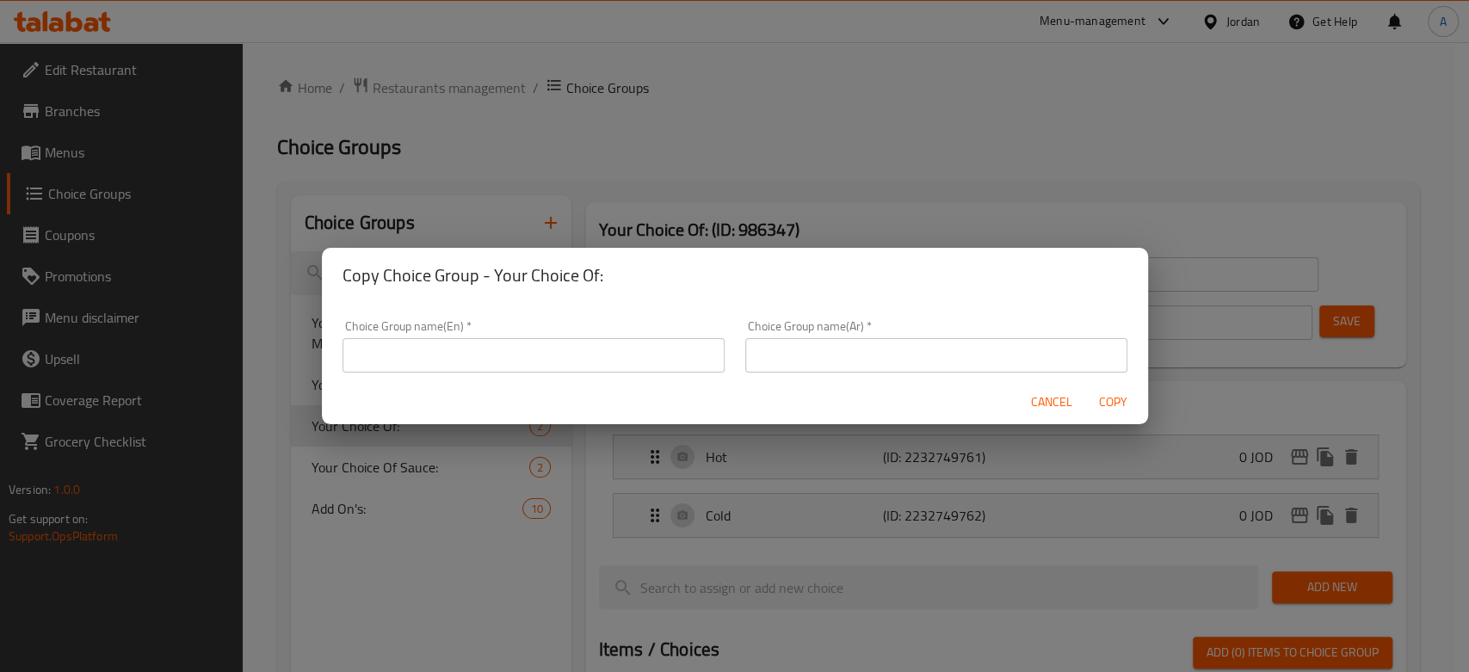
click at [659, 356] on input "text" at bounding box center [534, 355] width 382 height 34
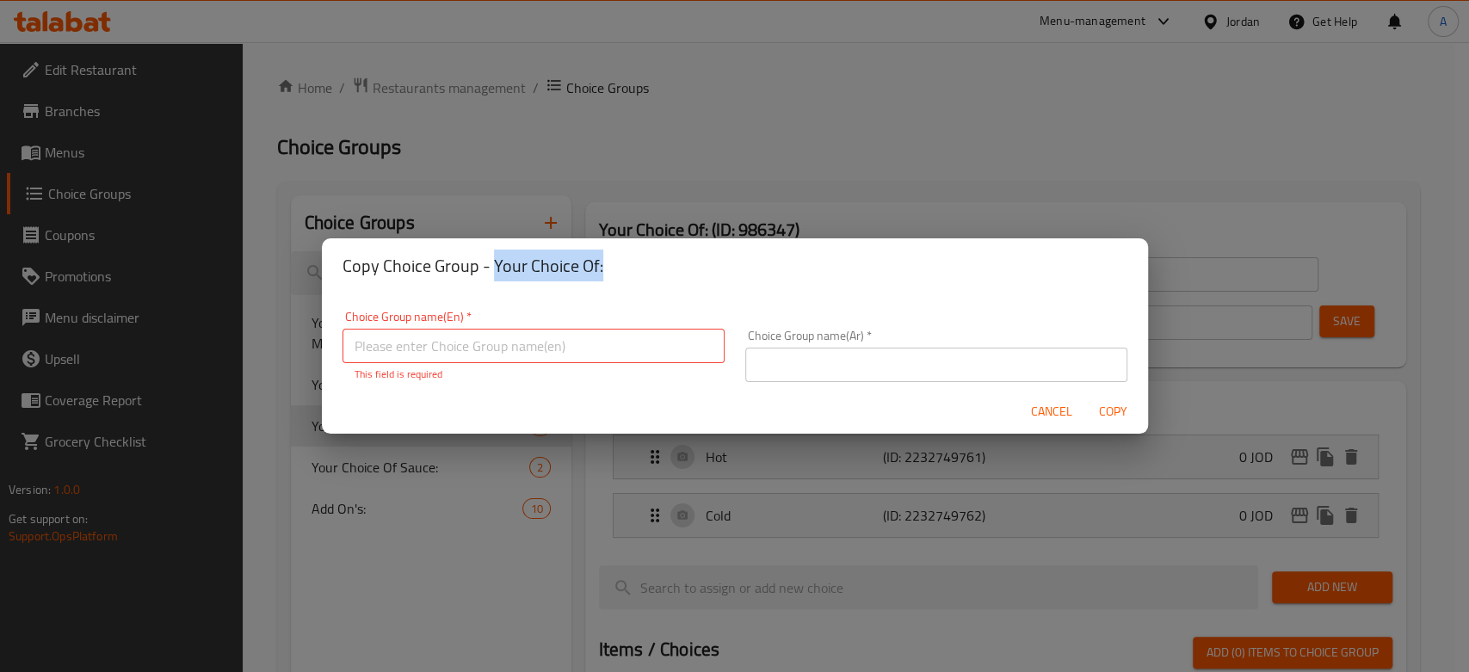
drag, startPoint x: 494, startPoint y: 278, endPoint x: 603, endPoint y: 278, distance: 109.3
click at [603, 278] on h2 "Copy Choice Group - Your Choice Of:" at bounding box center [735, 266] width 785 height 28
copy h2 "Your Choice Of:"
click at [572, 344] on input "text" at bounding box center [534, 346] width 382 height 34
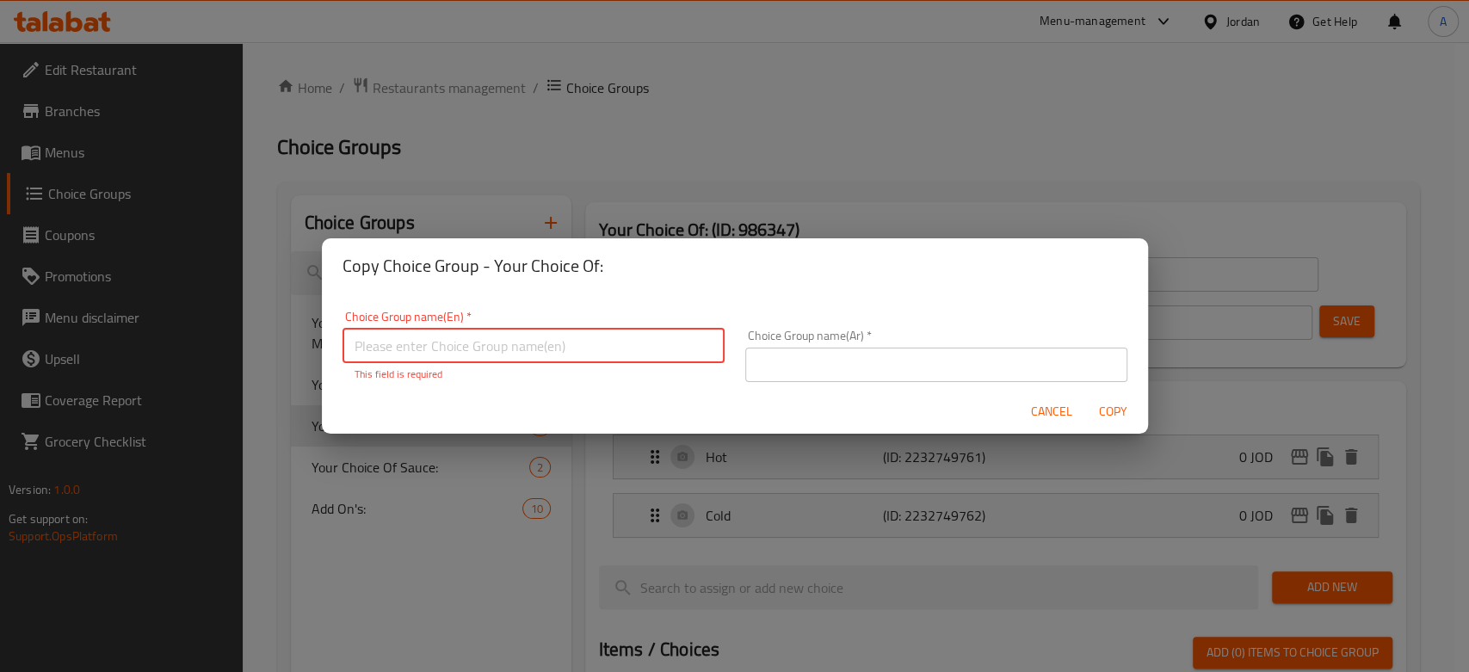
paste input "Your Choice Of:"
type input "Your Choice Of Cooking Style:"
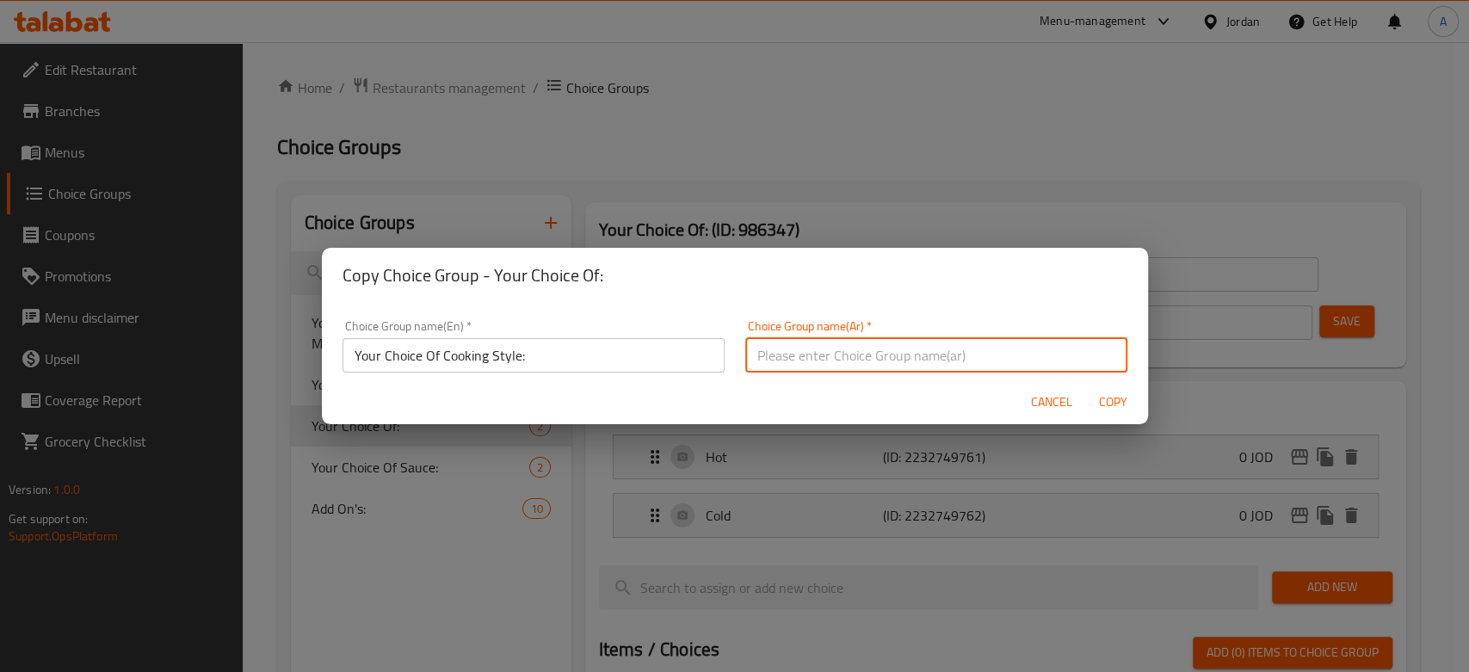
click at [842, 347] on input "text" at bounding box center [936, 355] width 382 height 34
type input "إختيارك من طريقة الطبخ:"
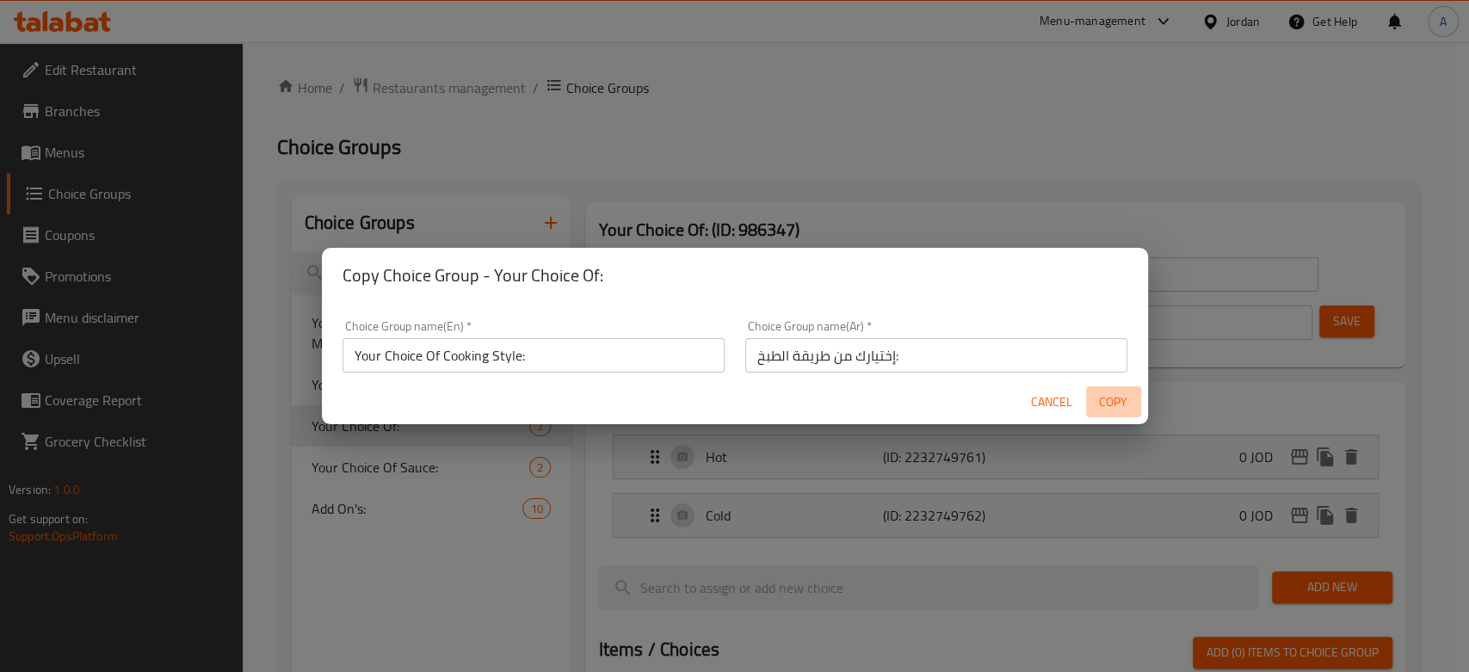
click at [1110, 397] on span "Copy" at bounding box center [1113, 403] width 41 height 22
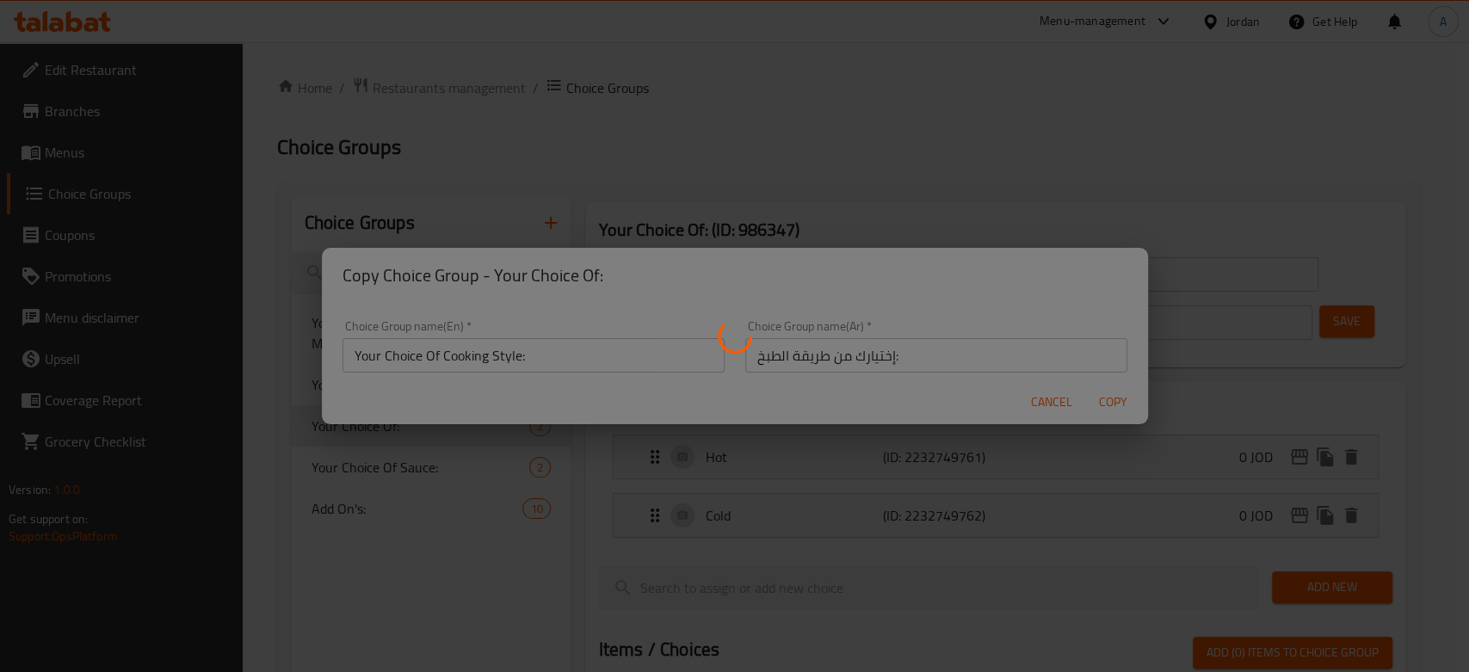
type input "Your Choice Of Cooking Style:"
type input "إختيارك من طريقة الطبخ:"
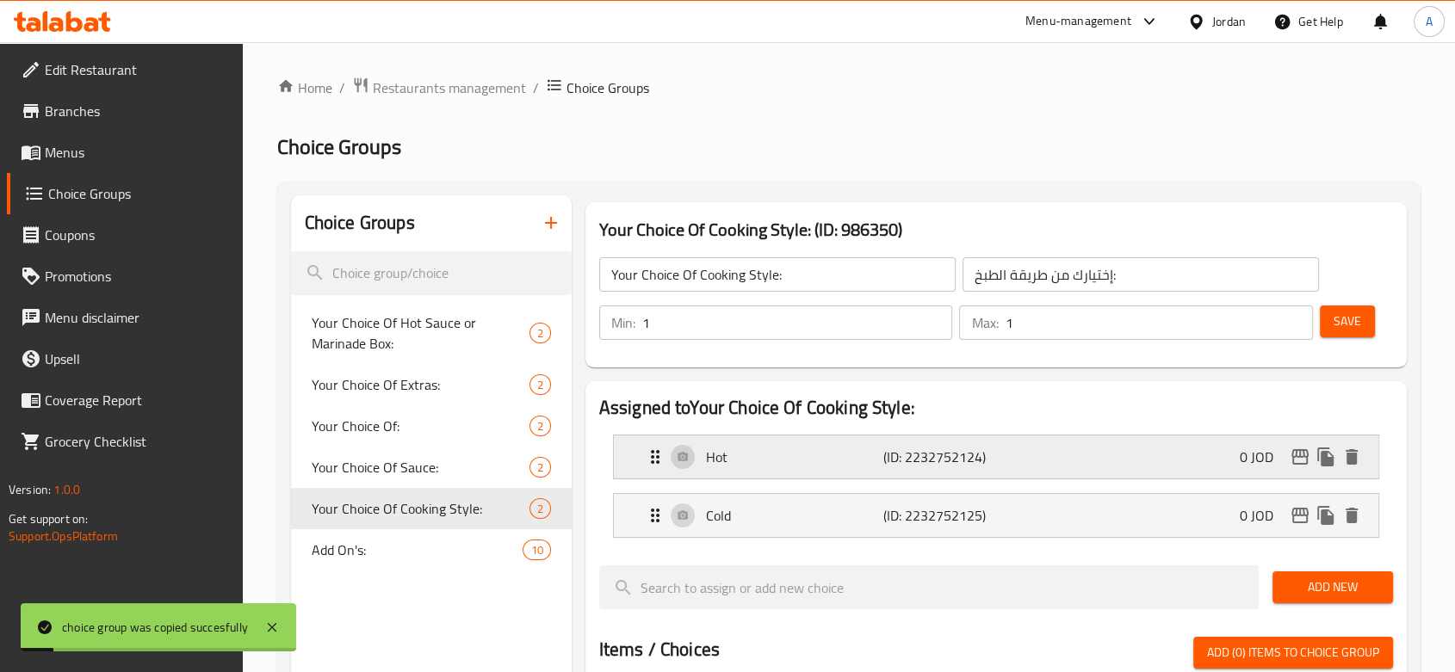
click at [794, 455] on p "Hot" at bounding box center [794, 457] width 177 height 21
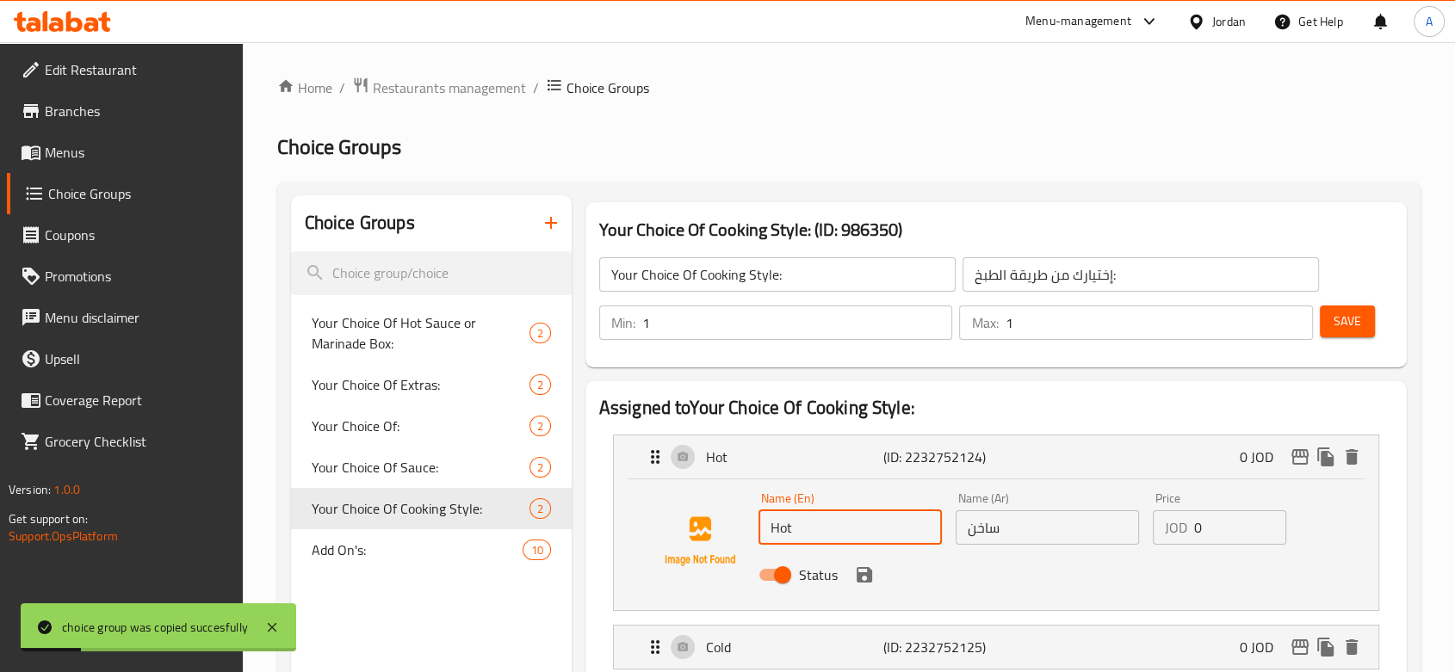
drag, startPoint x: 801, startPoint y: 538, endPoint x: 757, endPoint y: 534, distance: 45.0
click at [757, 534] on div "Name (En) Hot Name (En)" at bounding box center [849, 518] width 197 height 66
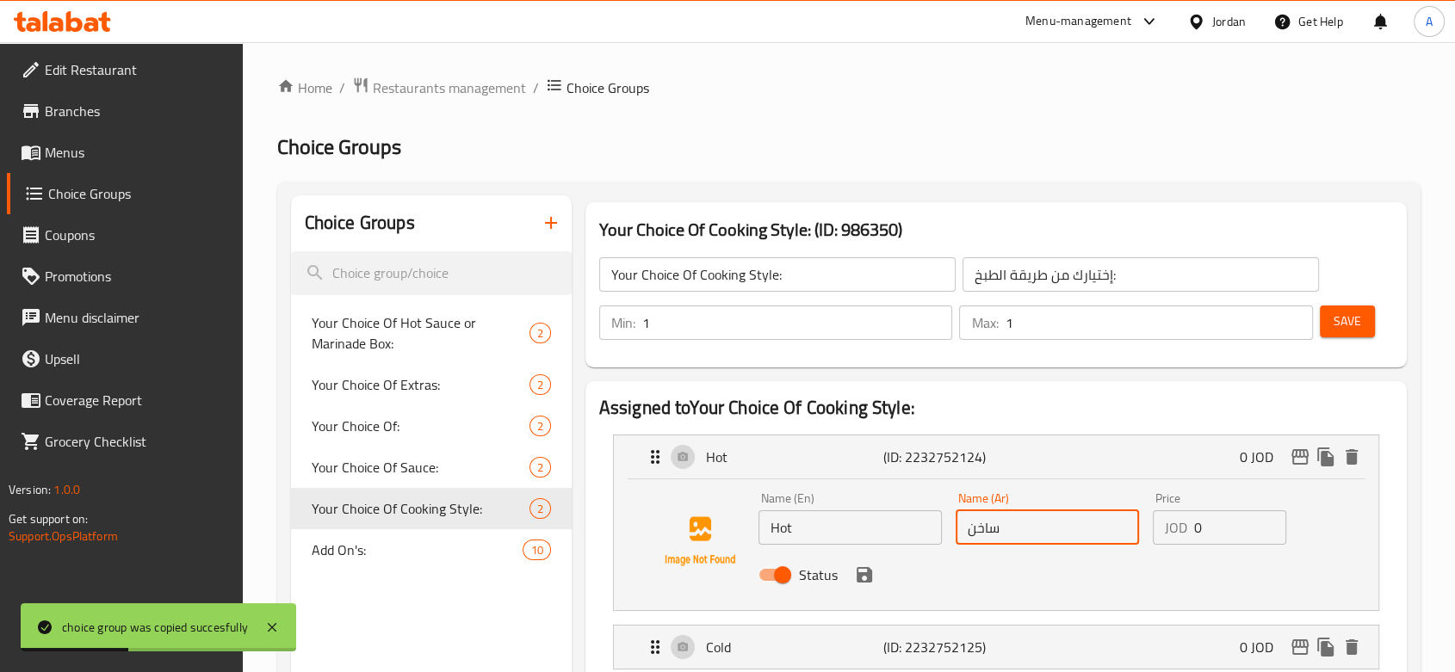
drag, startPoint x: 1048, startPoint y: 534, endPoint x: 900, endPoint y: 534, distance: 147.2
click at [900, 534] on div "Name (En) Hot Name (En) Name (Ar) ساخن Name (Ar) Price JOD 0 Price Status" at bounding box center [1046, 541] width 591 height 113
type input "مقلي"
click at [851, 573] on button "save" at bounding box center [864, 575] width 26 height 26
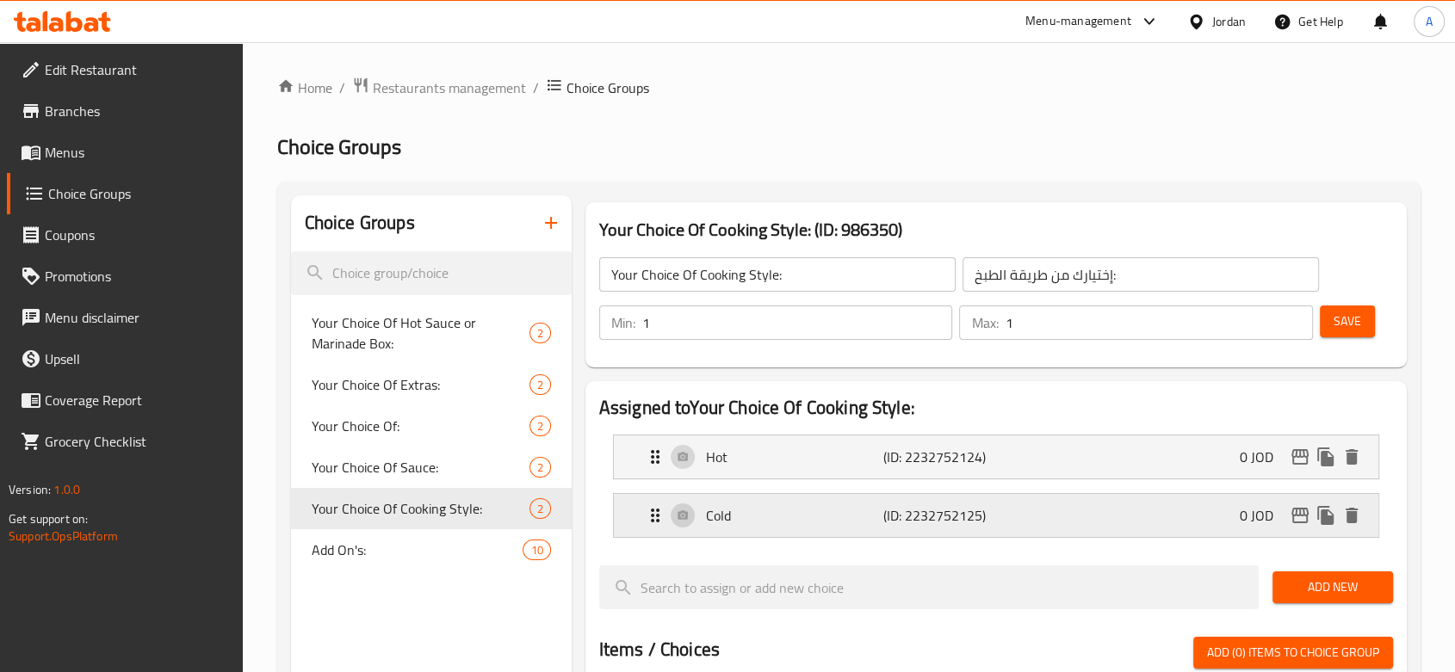
click at [883, 519] on p "(ID: 2232752125)" at bounding box center [942, 515] width 118 height 21
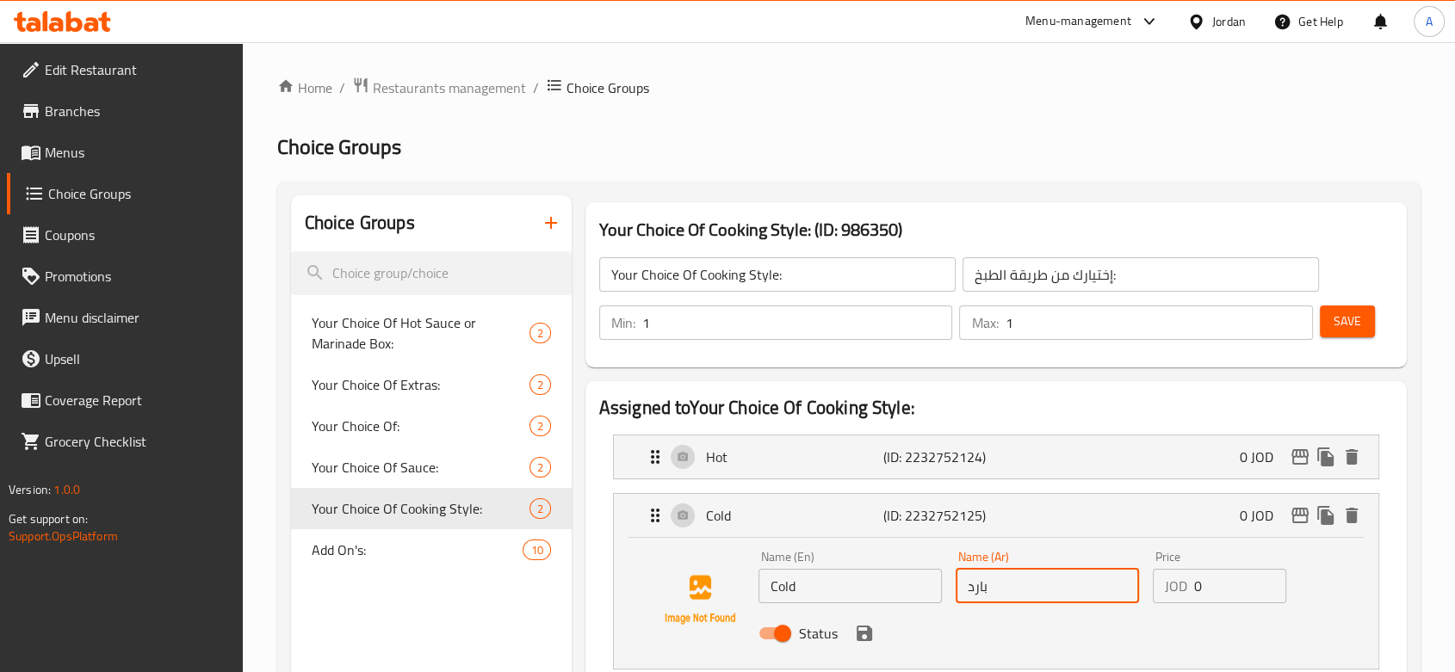
click at [1039, 592] on input "بارد" at bounding box center [1046, 586] width 183 height 34
type input "ب"
click at [875, 610] on div "Status" at bounding box center [1046, 633] width 591 height 46
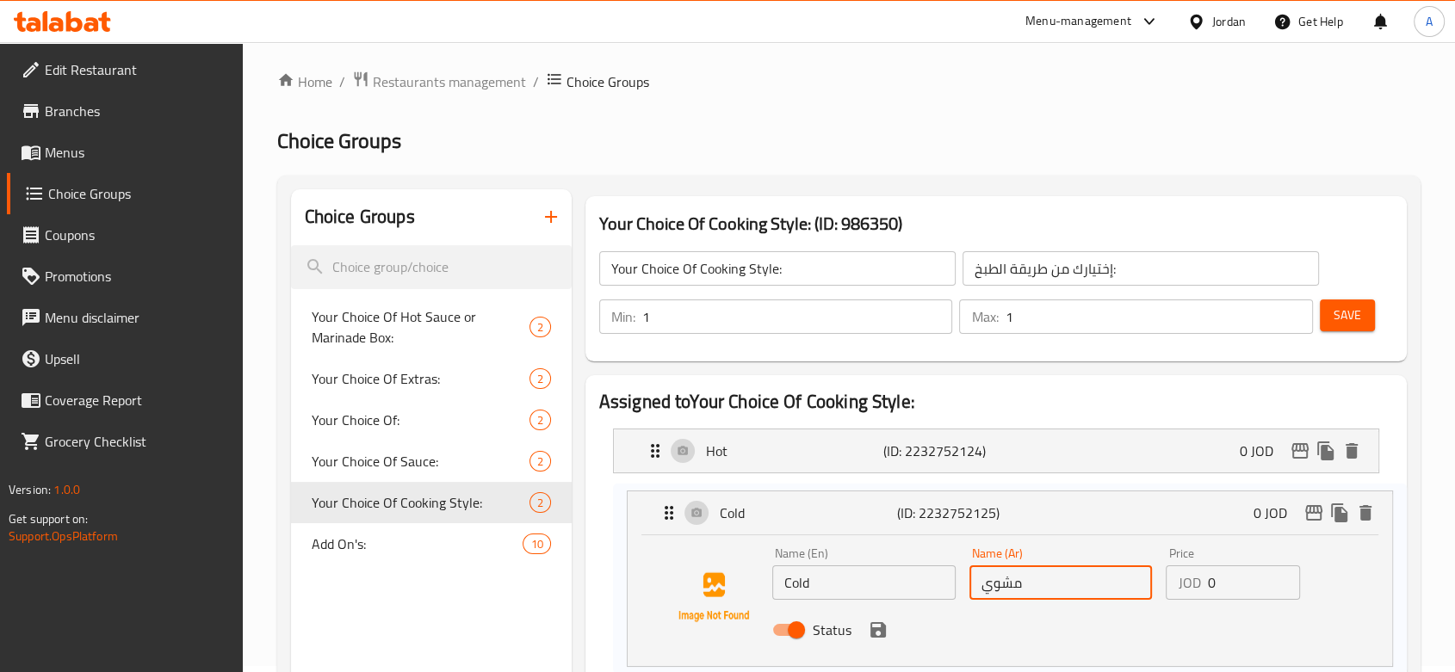
drag, startPoint x: 847, startPoint y: 635, endPoint x: 867, endPoint y: 630, distance: 20.5
click at [867, 610] on nav "Hot (ID: 2232752124) 0 JOD Name (En) Hot Name (En) Name (Ar) مقلي Name (Ar) Pri…" at bounding box center [996, 546] width 794 height 263
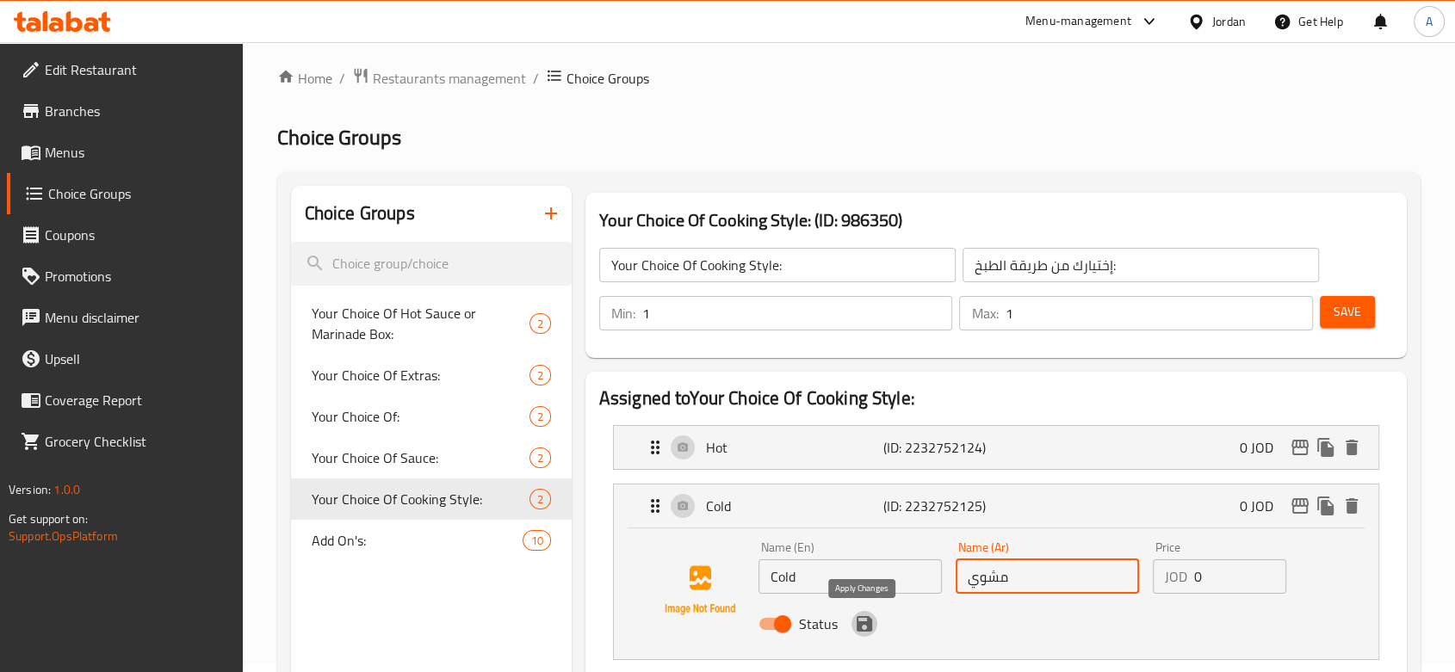
click at [862, 610] on icon "save" at bounding box center [864, 623] width 15 height 15
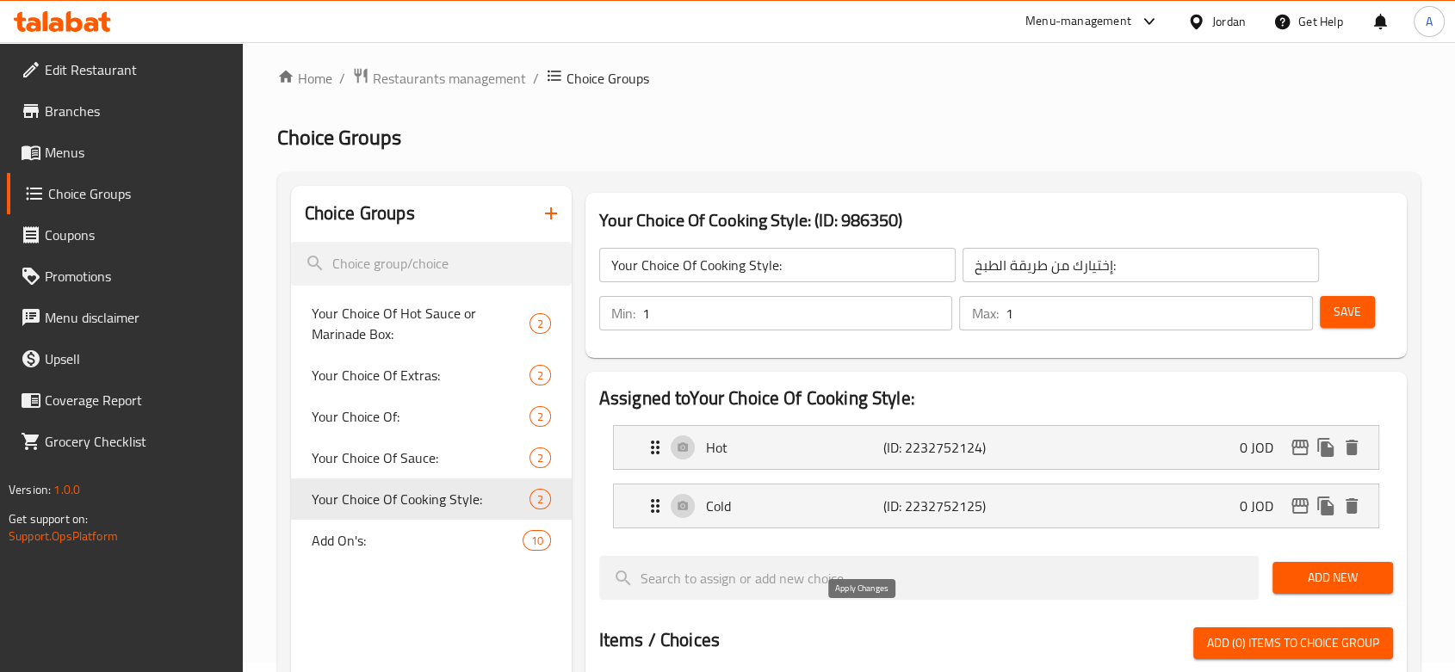
type input "مشوي"
click at [808, 445] on p "Hot" at bounding box center [794, 447] width 177 height 21
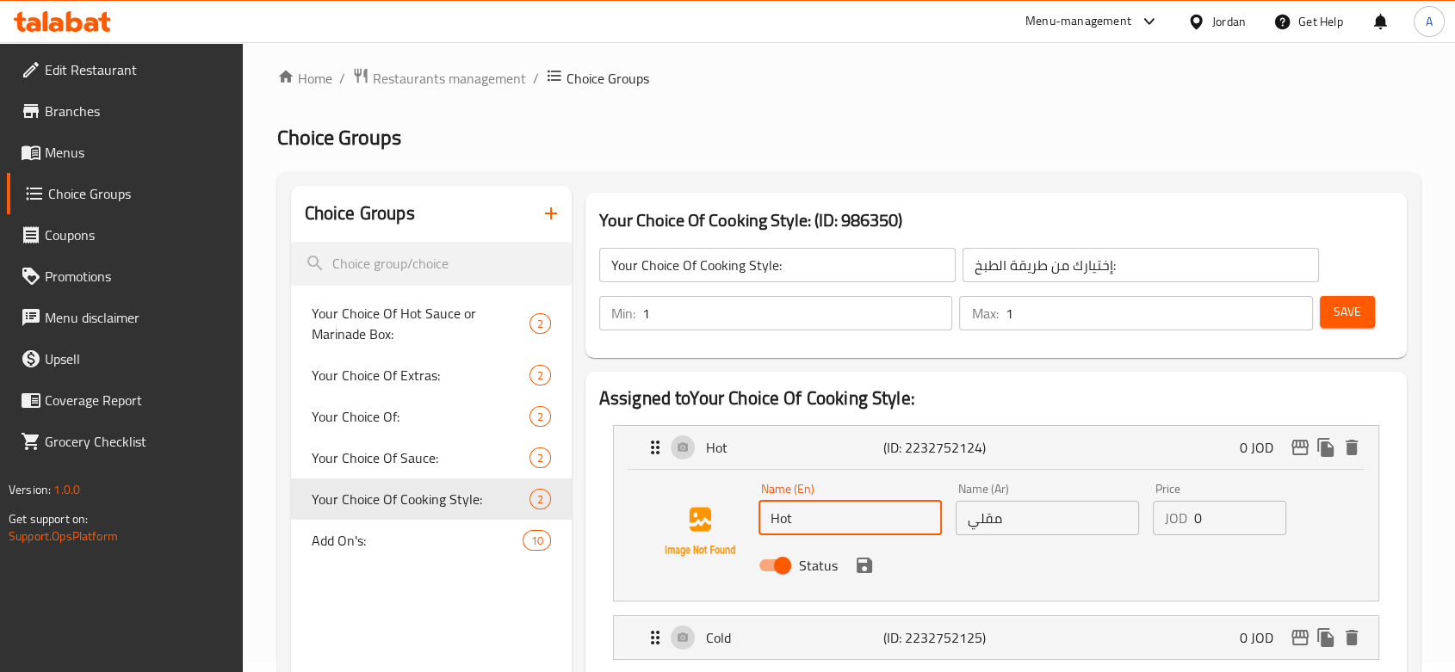
click at [797, 534] on input "Hot" at bounding box center [849, 518] width 183 height 34
type input "H"
click at [857, 571] on icon "save" at bounding box center [864, 565] width 15 height 15
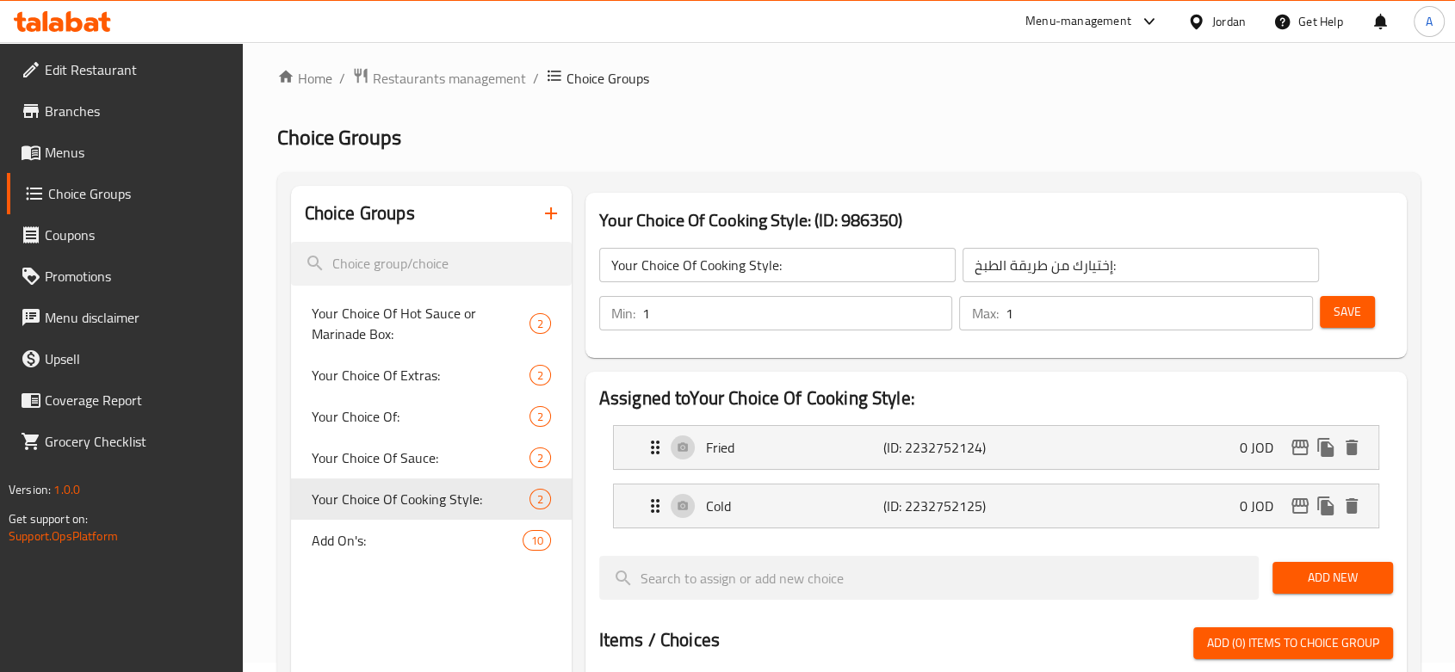
type input "Fried"
click at [831, 522] on div "Cold (ID: 2232752125) 0 JOD" at bounding box center [1001, 506] width 713 height 43
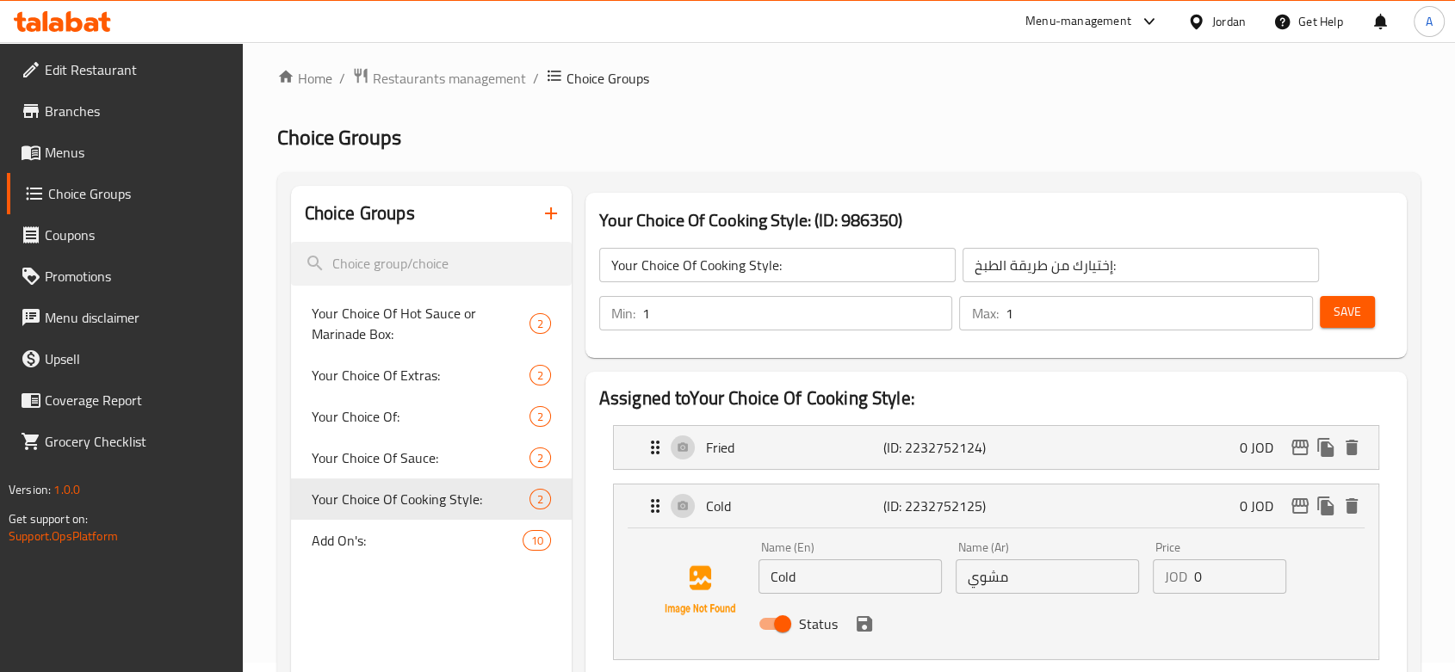
scroll to position [201, 0]
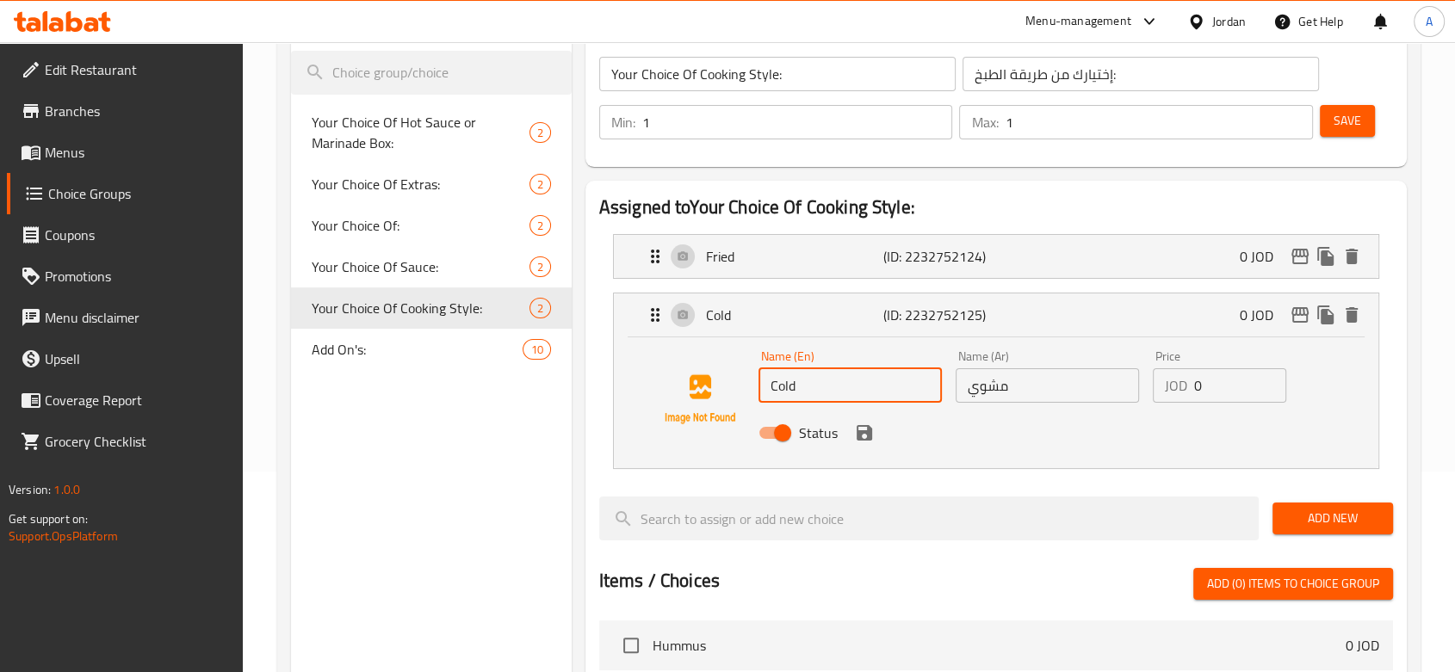
drag, startPoint x: 792, startPoint y: 385, endPoint x: 733, endPoint y: 385, distance: 58.5
click at [733, 385] on div "Name (En) Cold Name (En) Name (Ar) مشوي Name (Ar) Price JOD 0 Price Status" at bounding box center [995, 399] width 709 height 117
type input "Grilled"
click at [774, 480] on nav "Fried (ID: 2232752124) 0 JOD Name (En) Fried Name (En) Name (Ar) مقلي Name (Ar)…" at bounding box center [996, 351] width 794 height 263
click at [861, 436] on icon "save" at bounding box center [864, 433] width 21 height 21
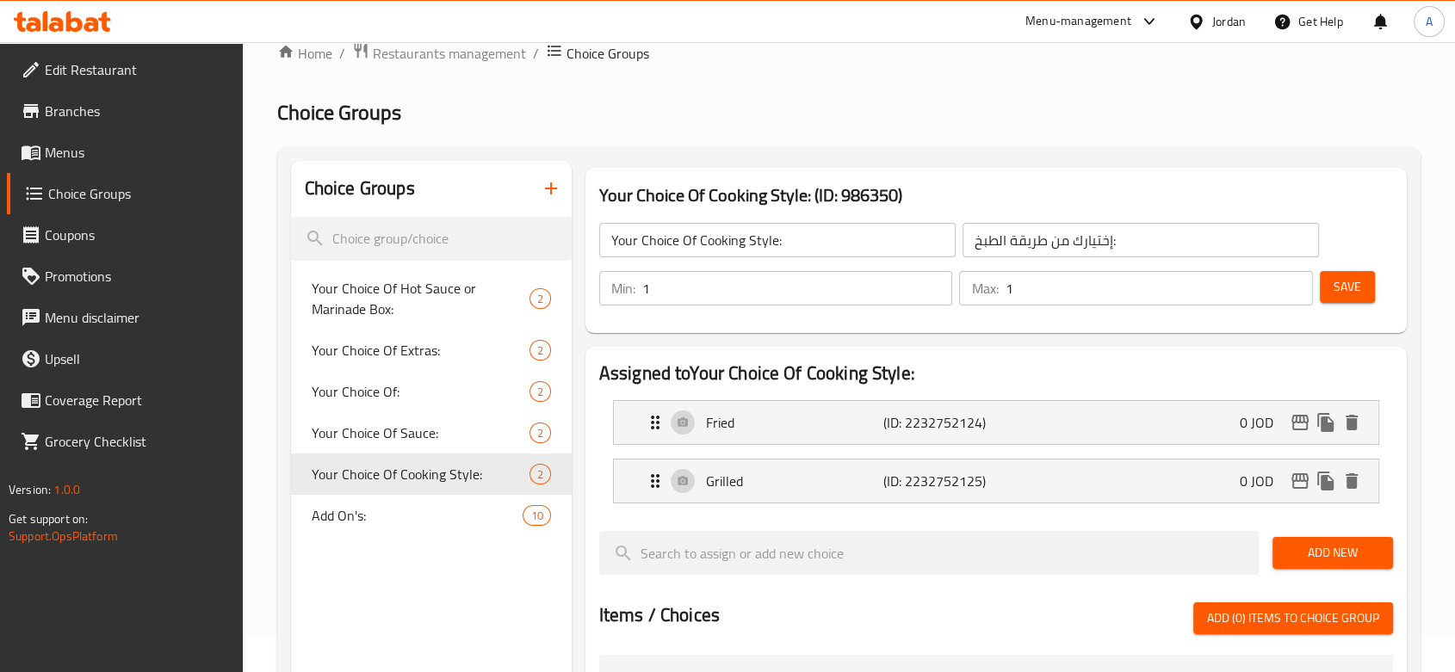
scroll to position [9, 0]
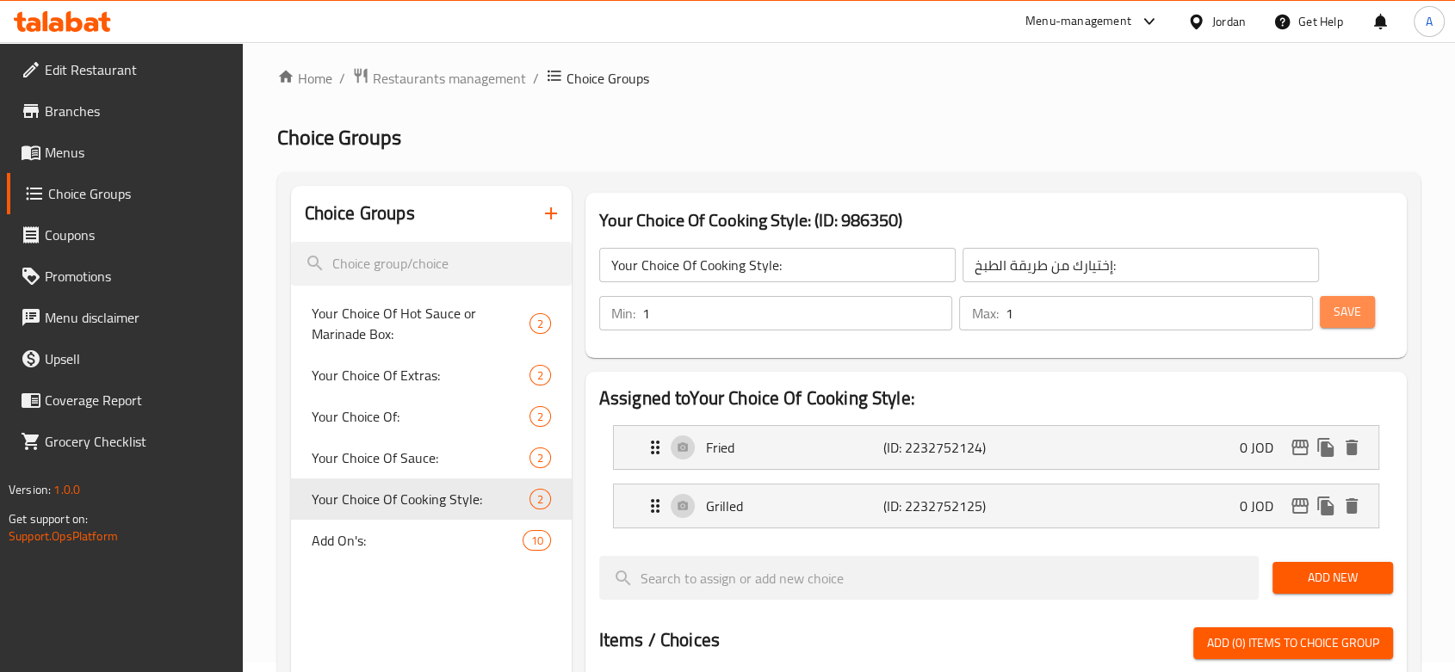
click at [1223, 326] on button "Save" at bounding box center [1347, 312] width 55 height 32
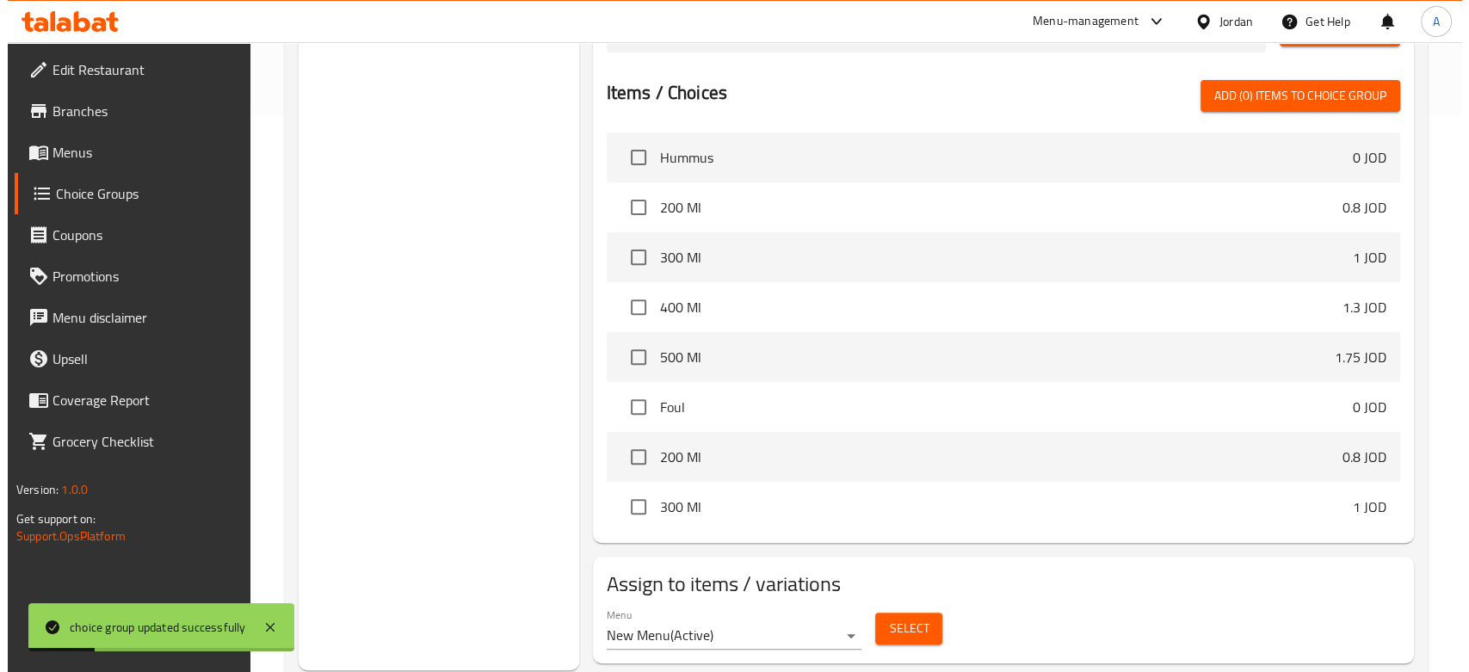
scroll to position [603, 0]
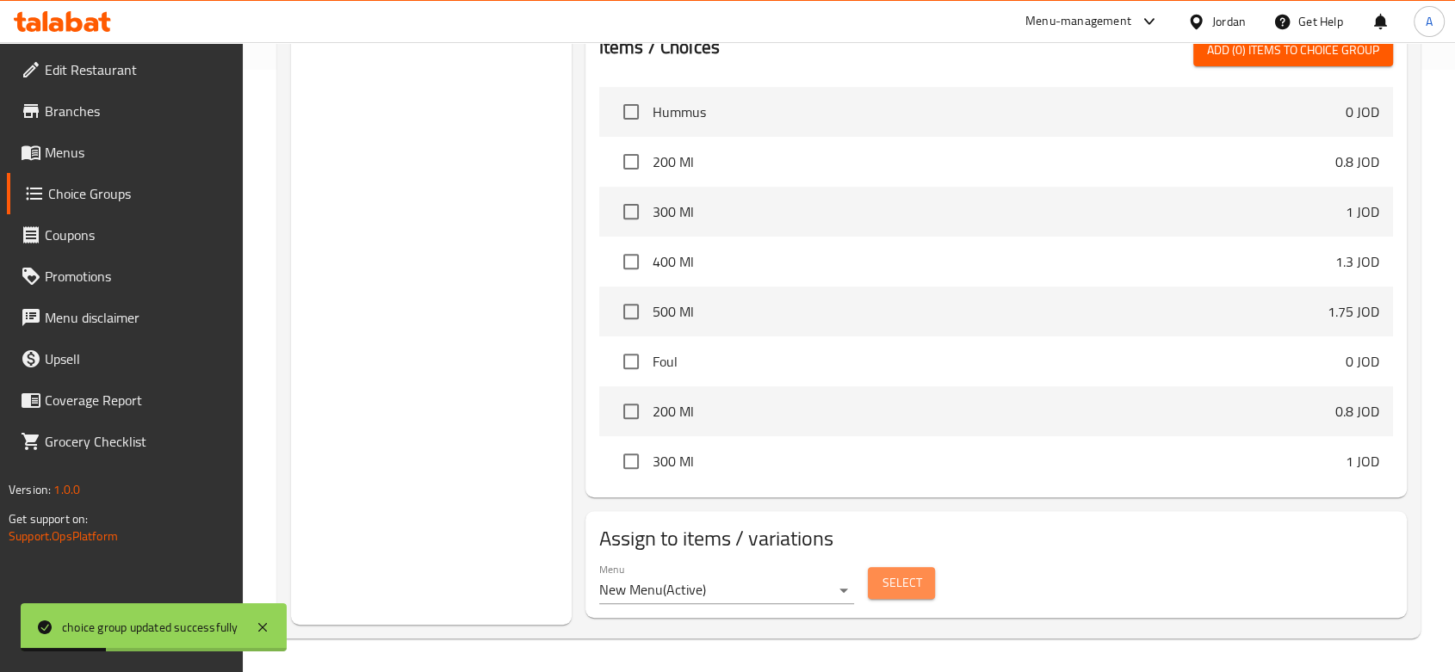
click at [883, 584] on span "Select" at bounding box center [901, 583] width 40 height 22
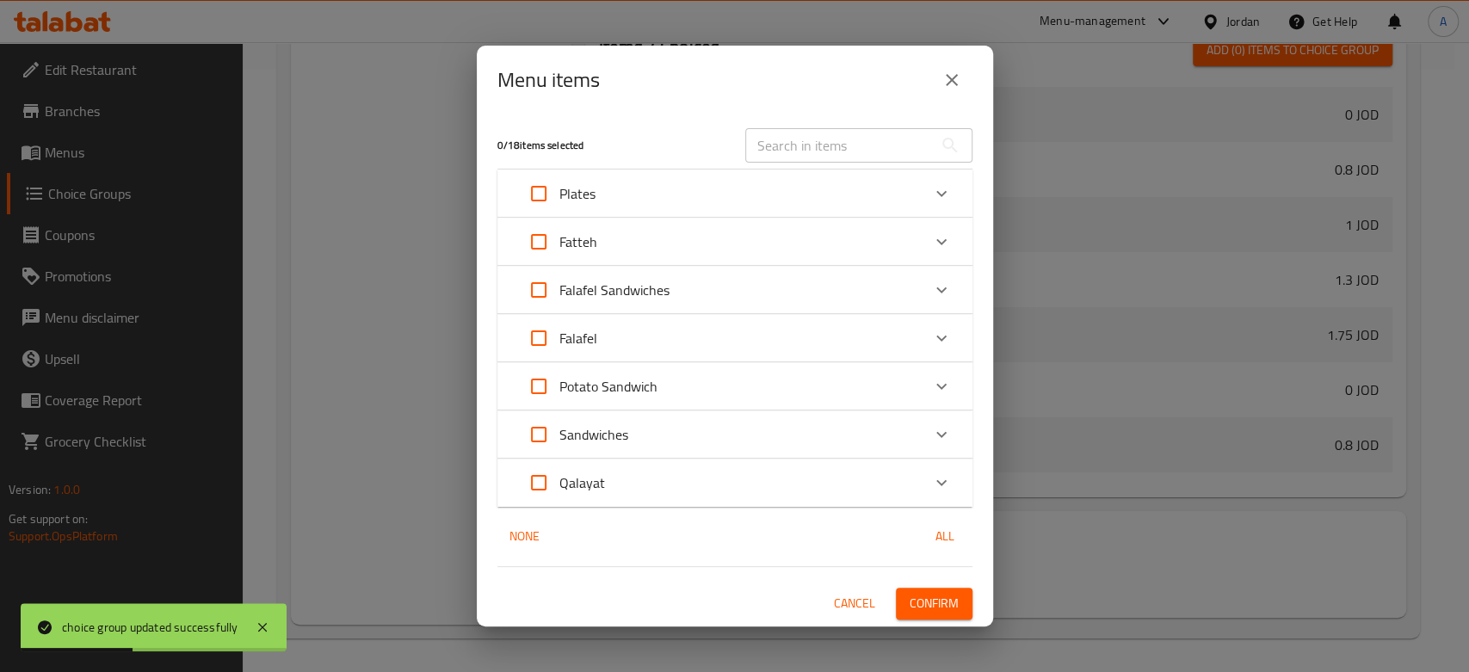
click at [793, 155] on input "text" at bounding box center [839, 145] width 188 height 34
paste input "Egga"
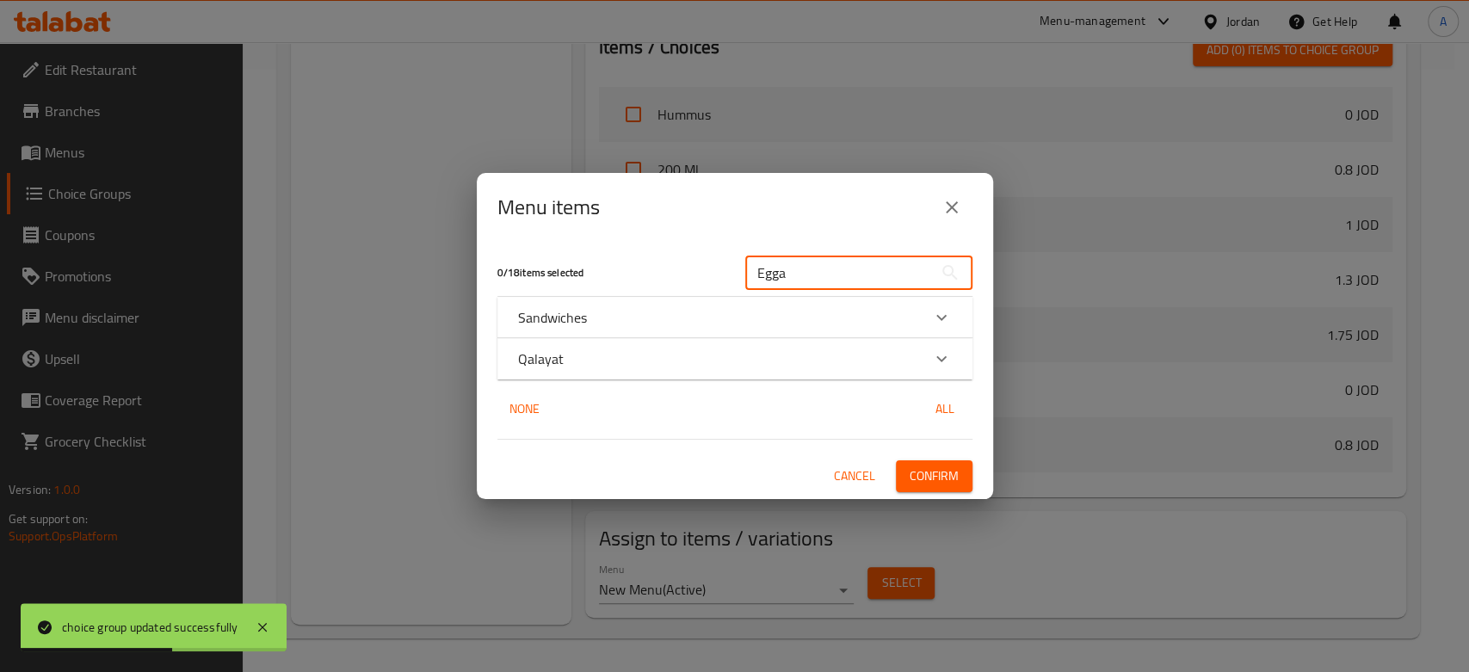
type input "Egga"
click at [599, 329] on div "Sandwiches" at bounding box center [735, 317] width 475 height 41
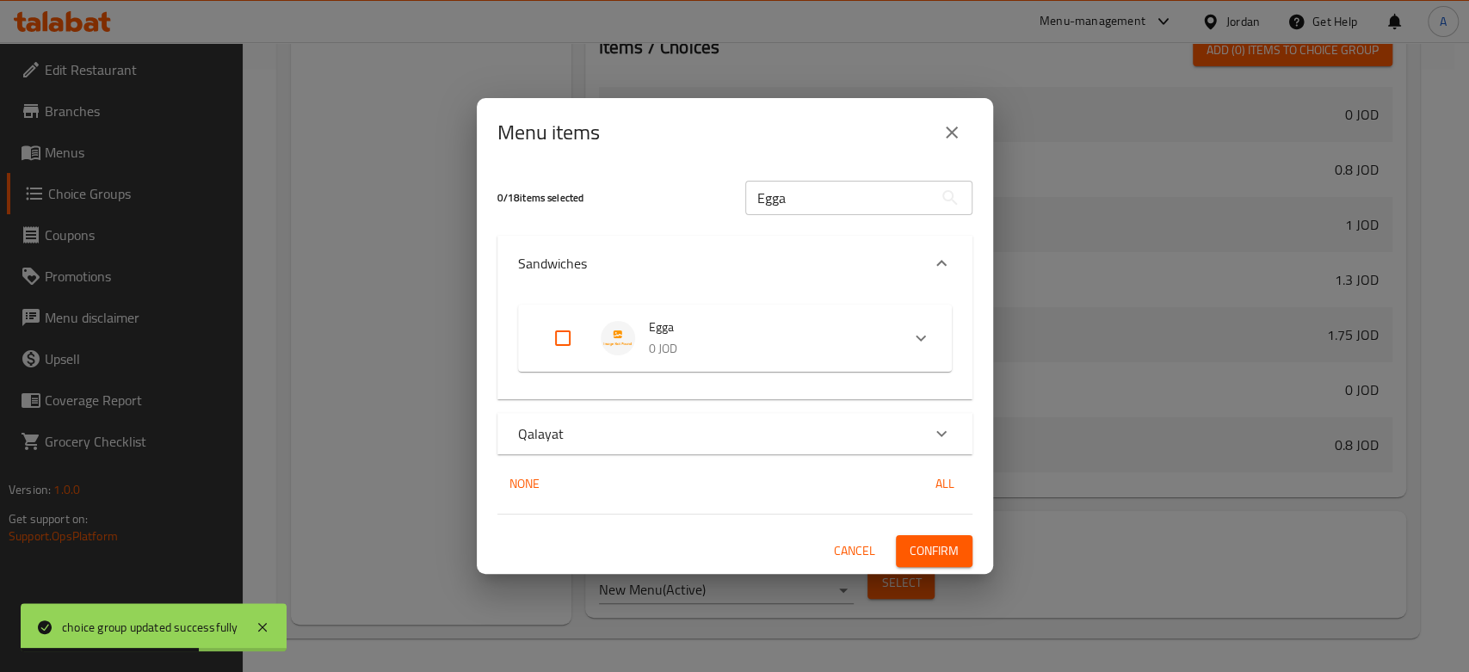
click at [620, 411] on div "0 / 18 items selected Egga ​ Sandwiches Egga 0 JOD Your Choice Of Type Of Bread…" at bounding box center [735, 370] width 516 height 406
click at [608, 461] on div "0 / 18 items selected Egga ​ Sandwiches Egga 0 JOD Your Choice Of Type Of Bread…" at bounding box center [735, 370] width 516 height 406
click at [608, 445] on div "Qalayat" at bounding box center [735, 433] width 475 height 41
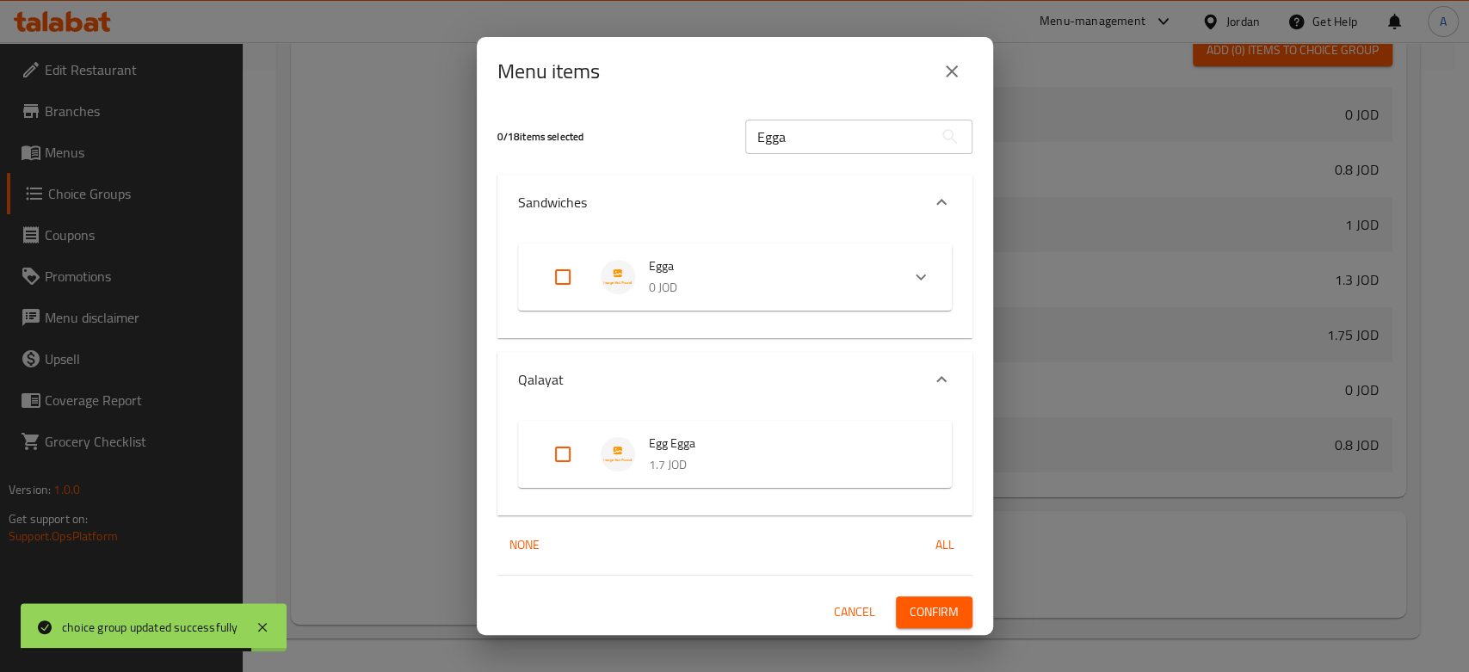
click at [565, 281] on input "Expand" at bounding box center [562, 277] width 41 height 41
checkbox input "true"
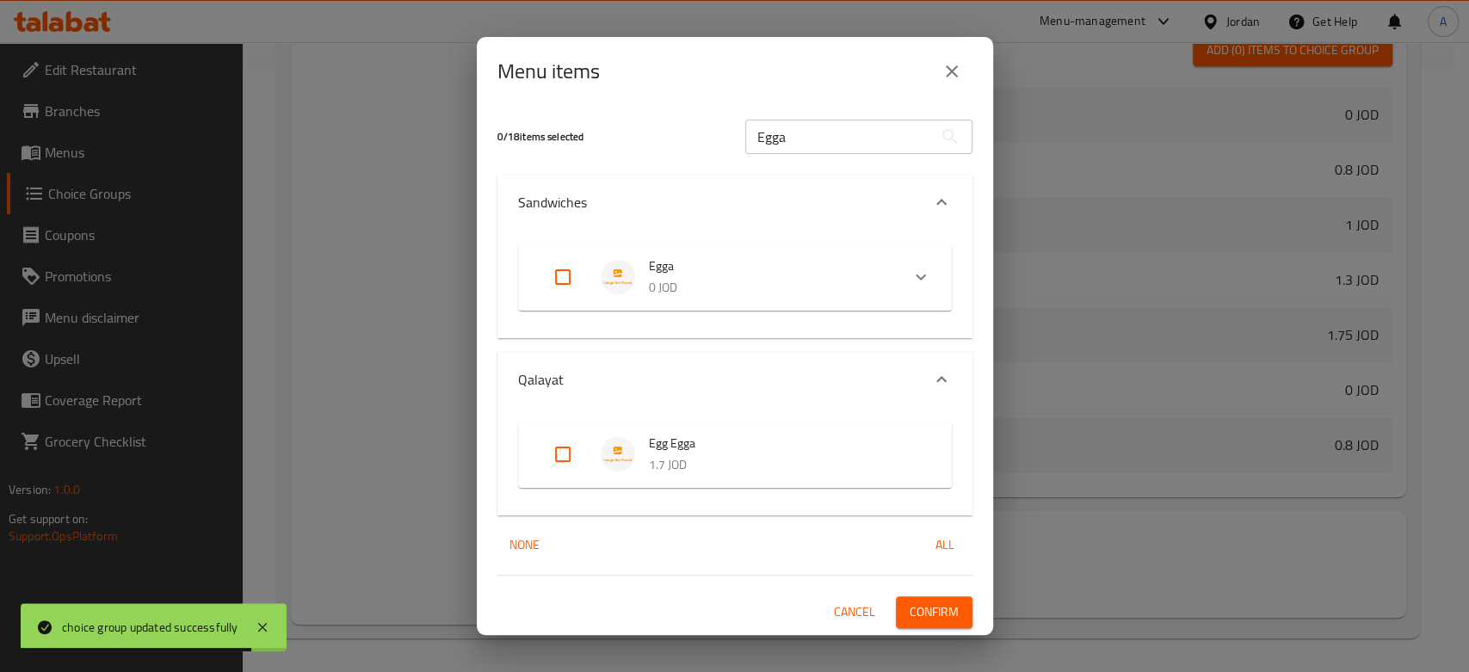
checkbox input "true"
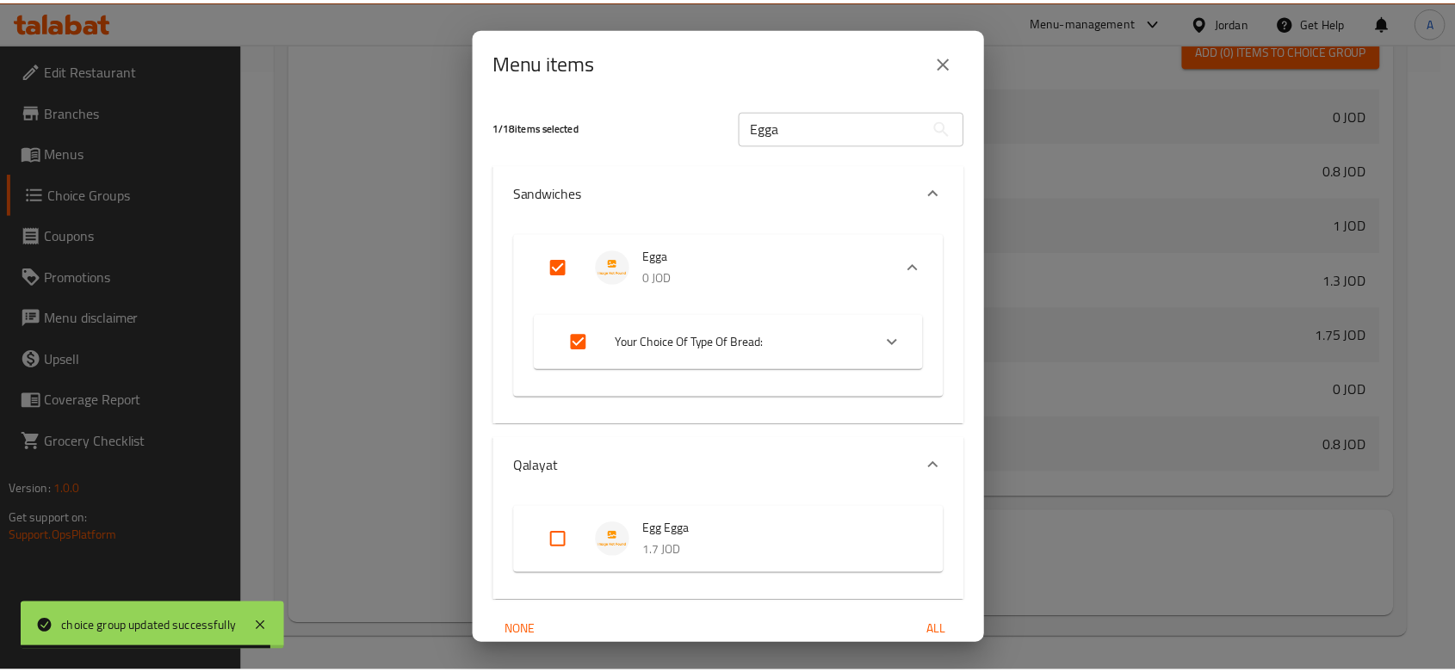
scroll to position [76, 0]
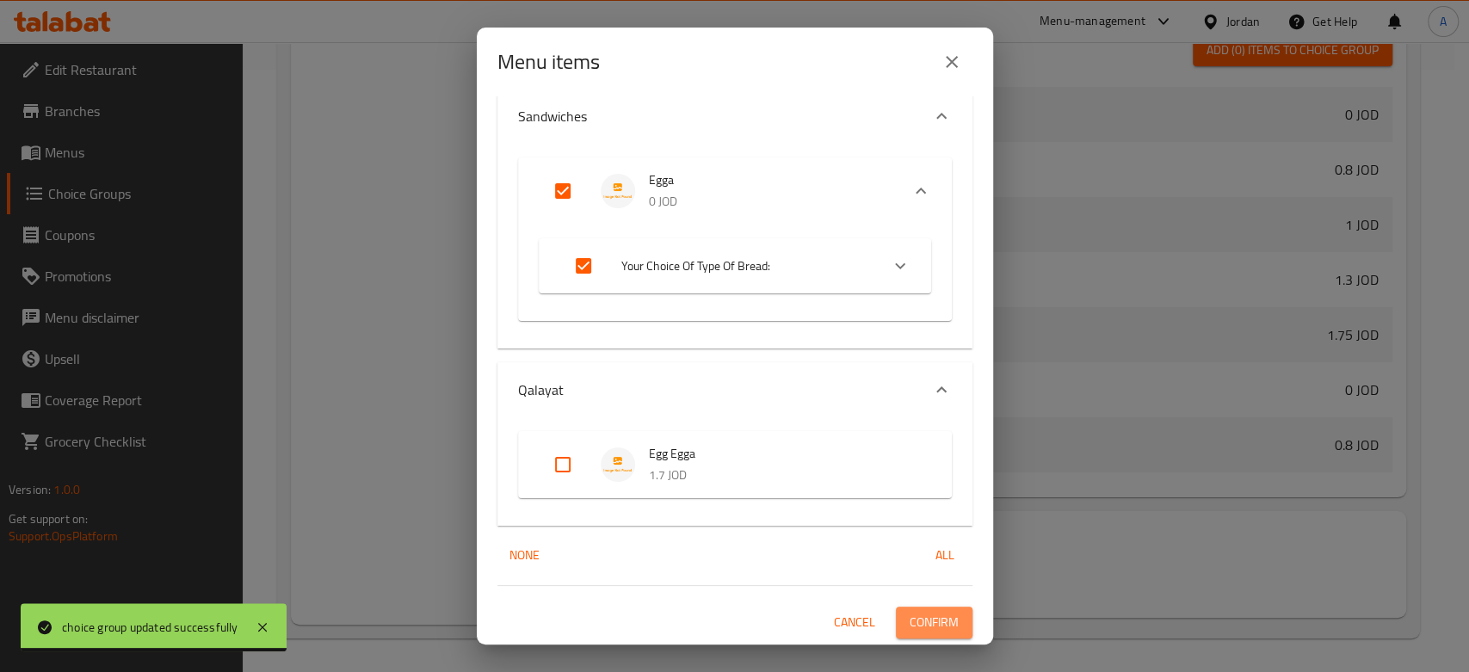
click at [925, 608] on button "Confirm" at bounding box center [934, 623] width 77 height 32
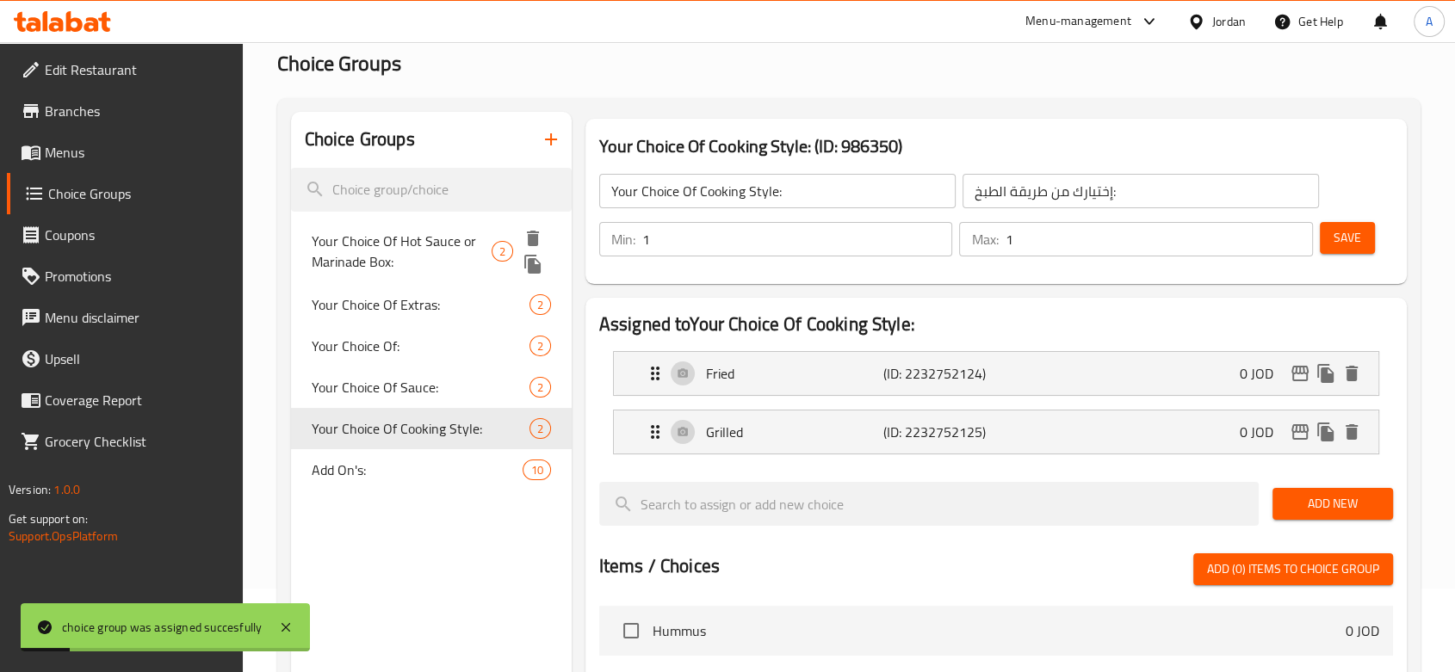
scroll to position [0, 0]
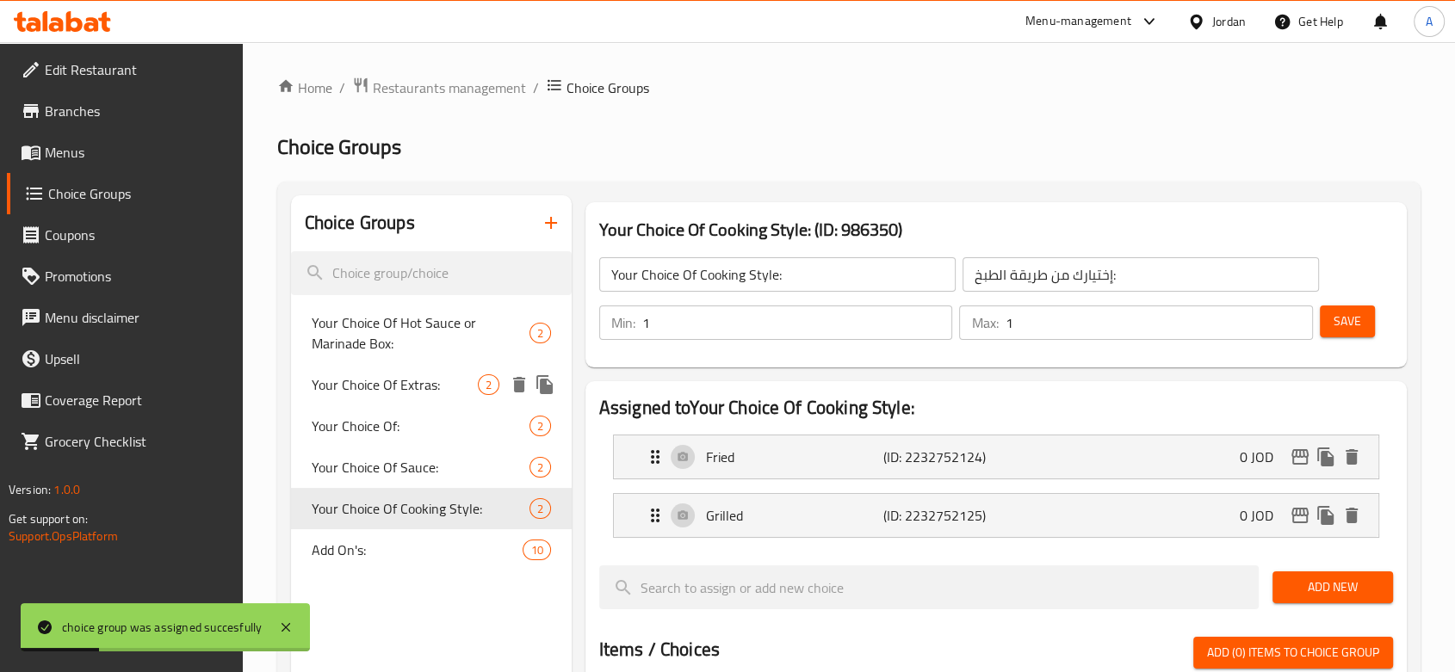
click at [411, 389] on span "Your Choice Of Extras:" at bounding box center [395, 384] width 166 height 21
type input "Your Choice Of Extras:"
type input "إختيارك من الإضافات:"
type input "0"
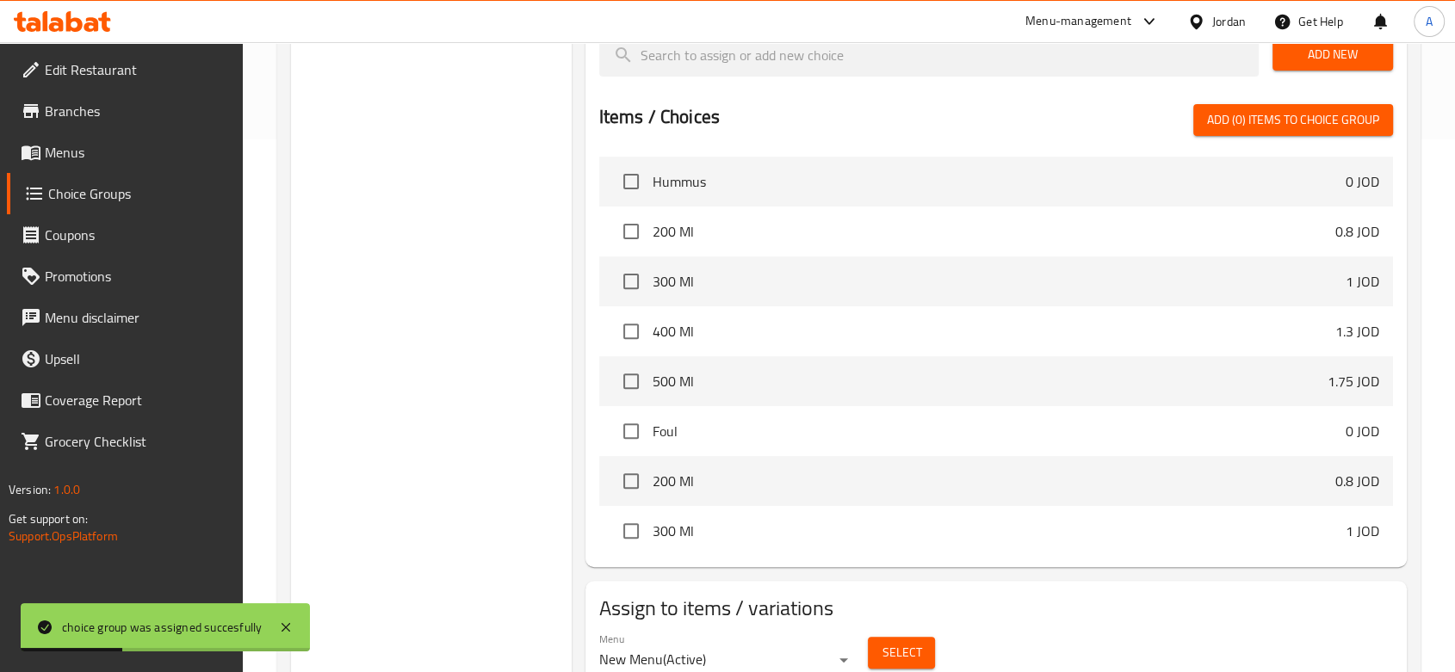
scroll to position [603, 0]
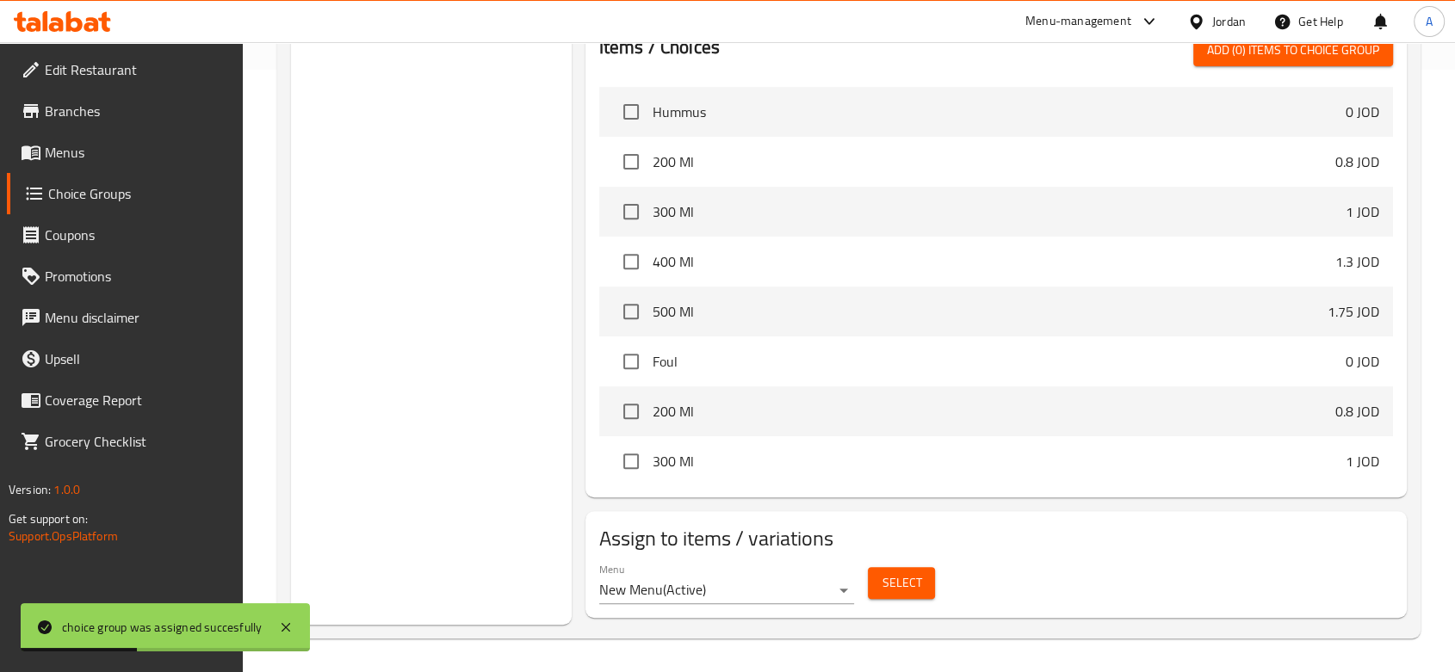
click at [901, 584] on span "Select" at bounding box center [901, 583] width 40 height 22
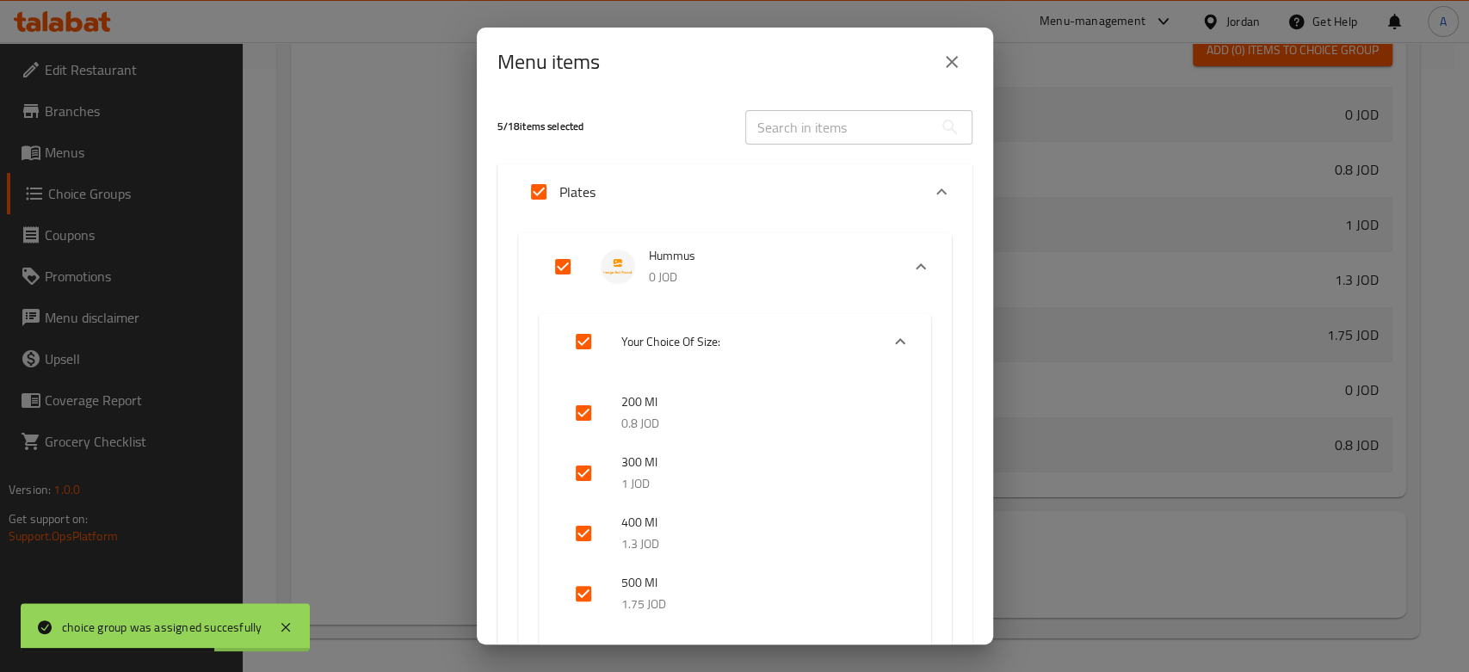
click at [949, 65] on icon "close" at bounding box center [952, 62] width 21 height 21
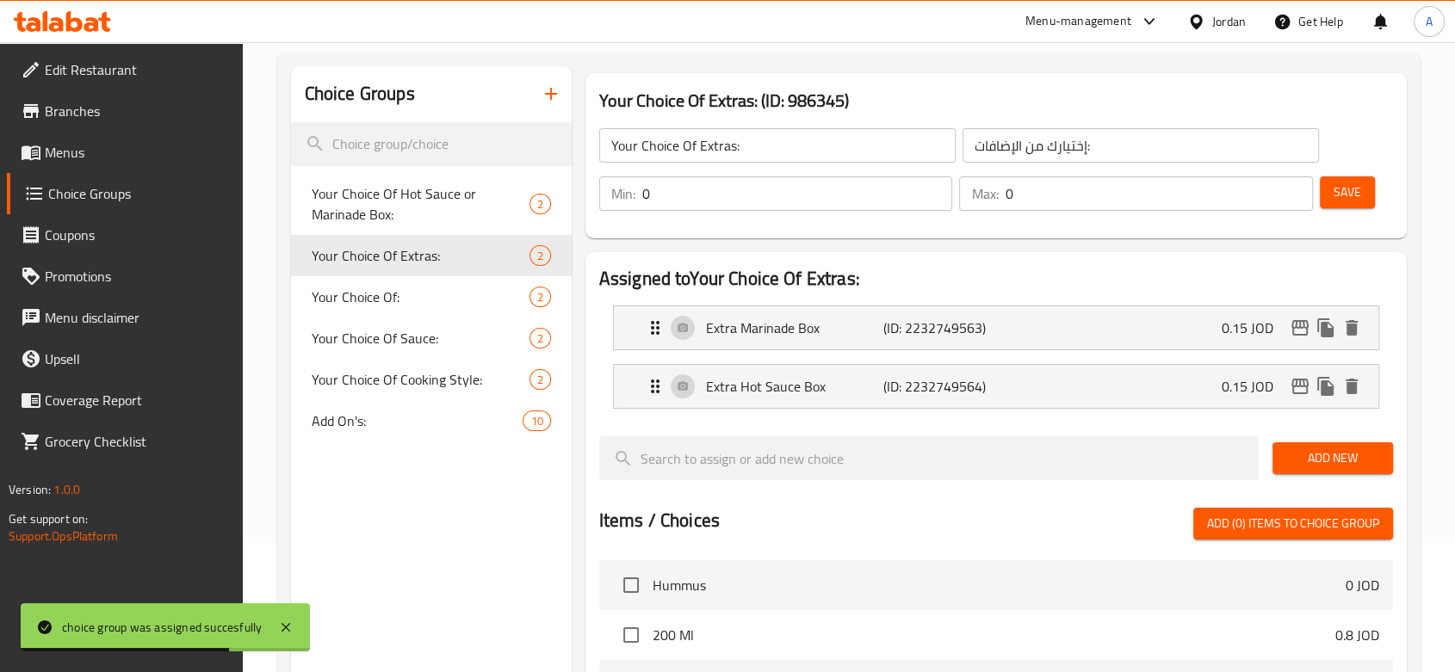
scroll to position [28, 0]
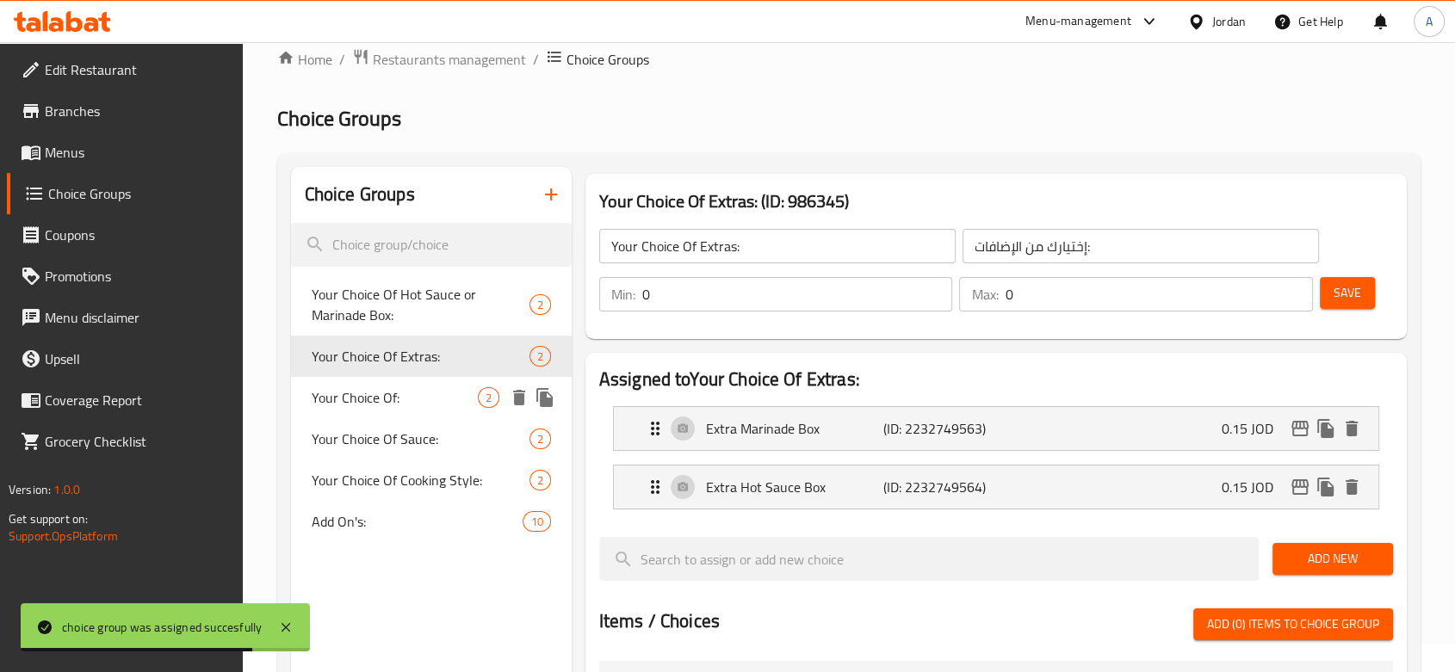
click at [383, 405] on span "Your Choice Of:" at bounding box center [395, 397] width 166 height 21
type input "Your Choice Of:"
type input "إختيارك من:"
type input "1"
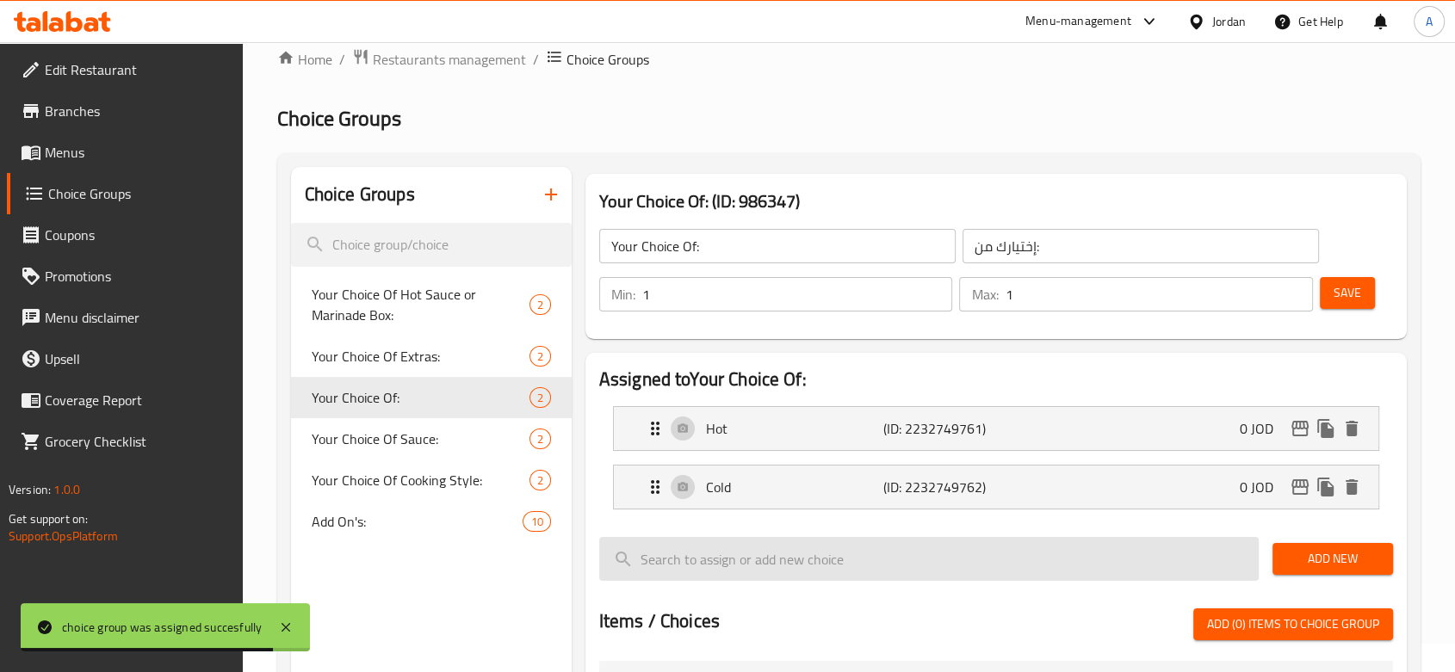
scroll to position [603, 0]
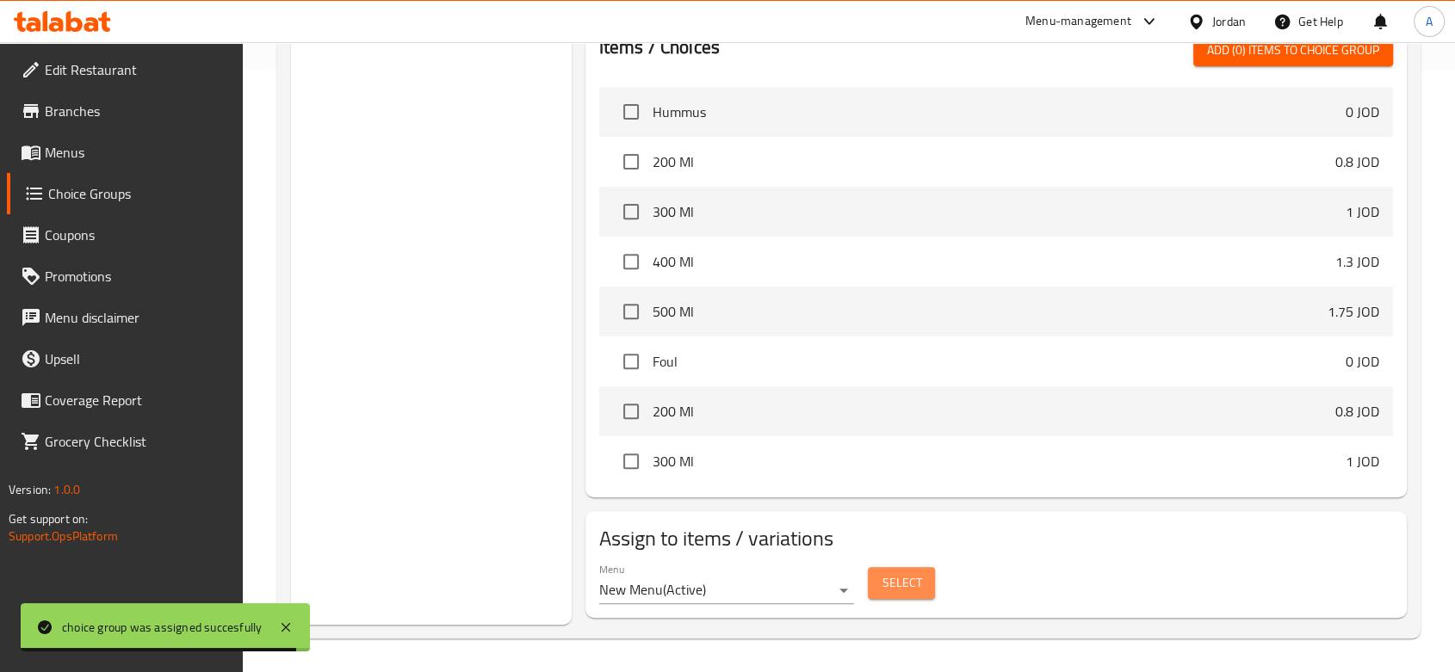
click at [888, 589] on span "Select" at bounding box center [901, 583] width 40 height 22
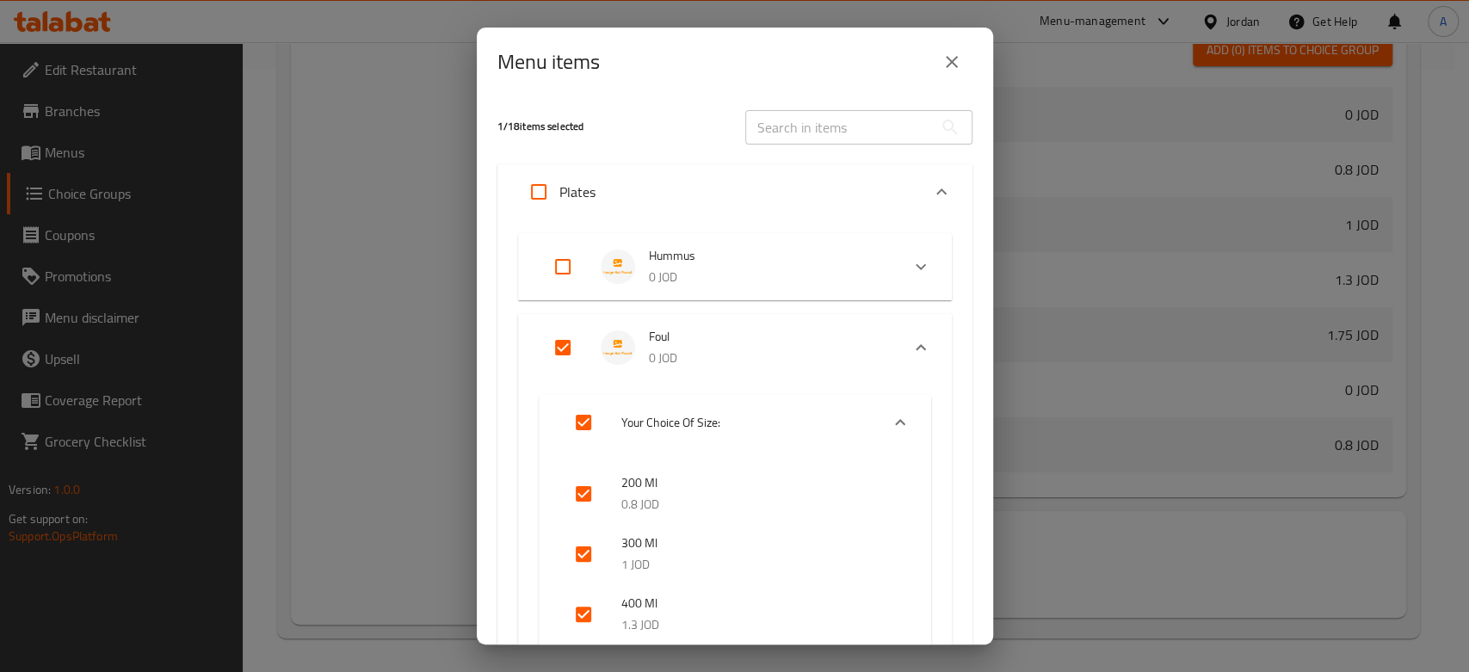
click at [954, 69] on icon "close" at bounding box center [952, 62] width 21 height 21
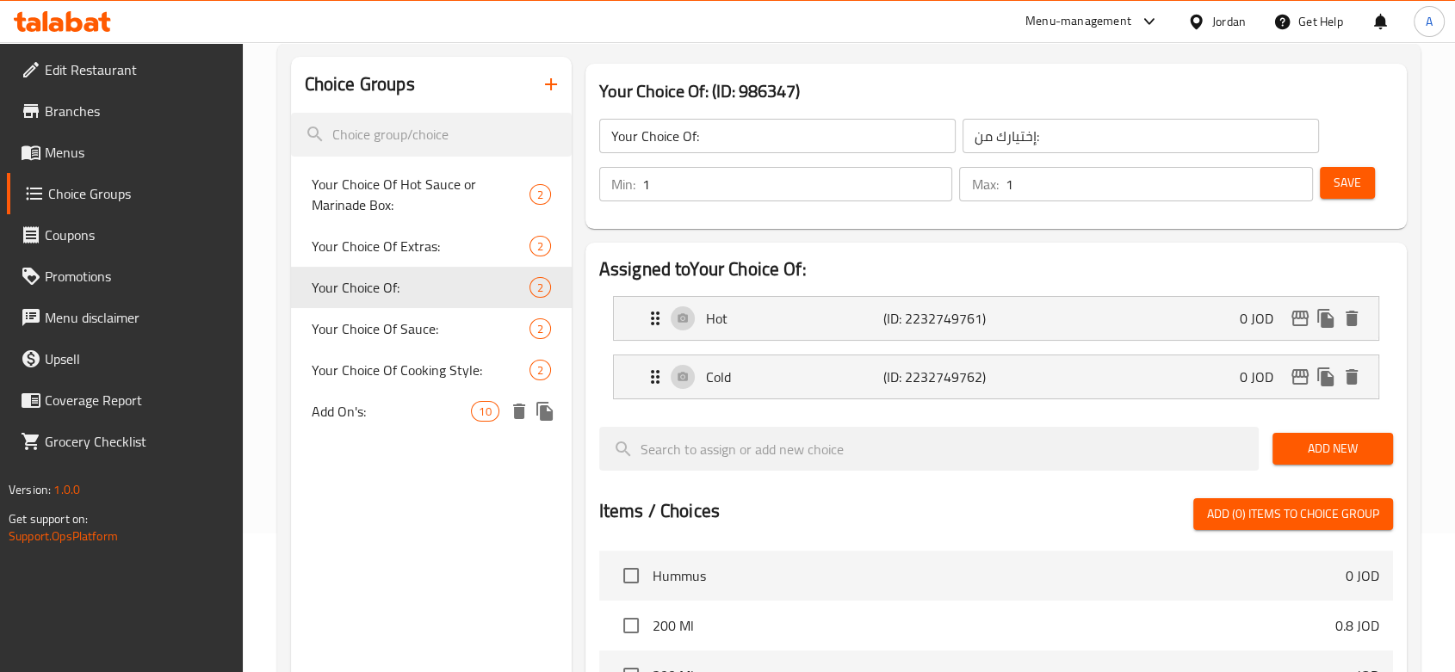
scroll to position [28, 0]
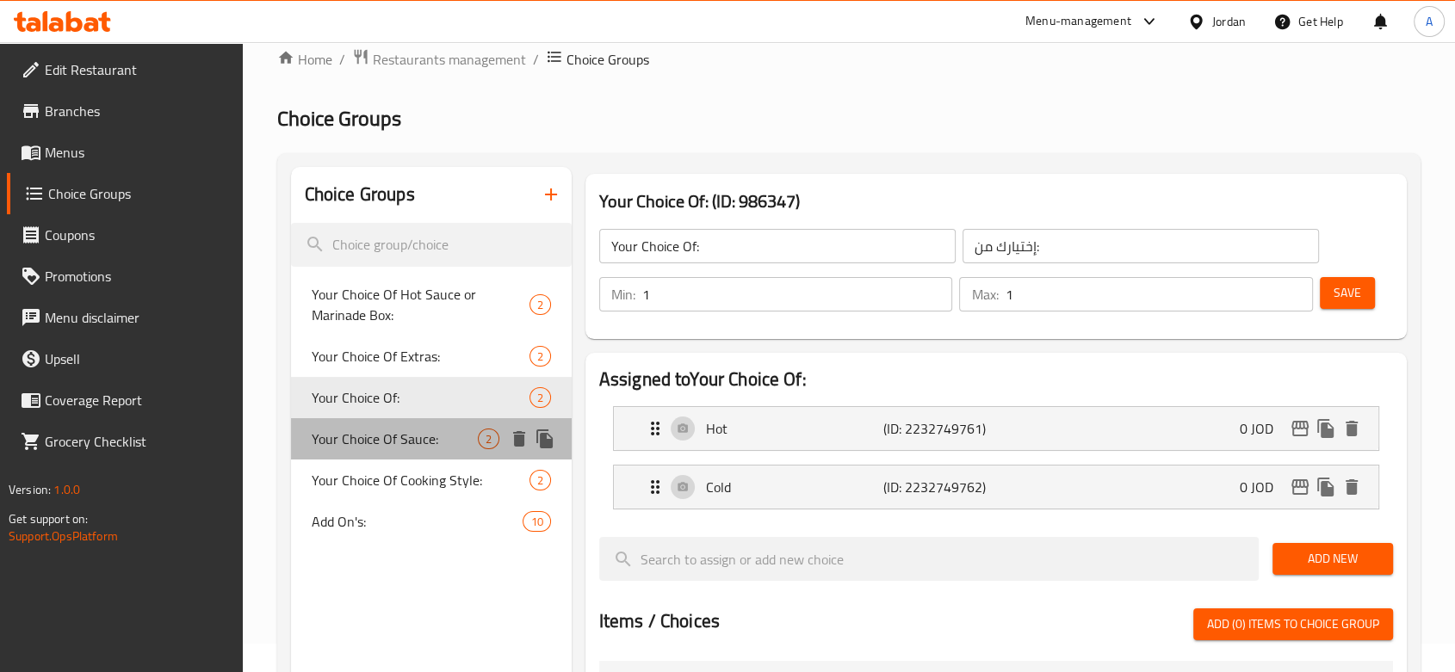
click at [376, 444] on span "Your Choice Of Sauce:" at bounding box center [395, 439] width 166 height 21
type input "Your Choice Of Sauce:"
type input "إختيارك من الصوص:"
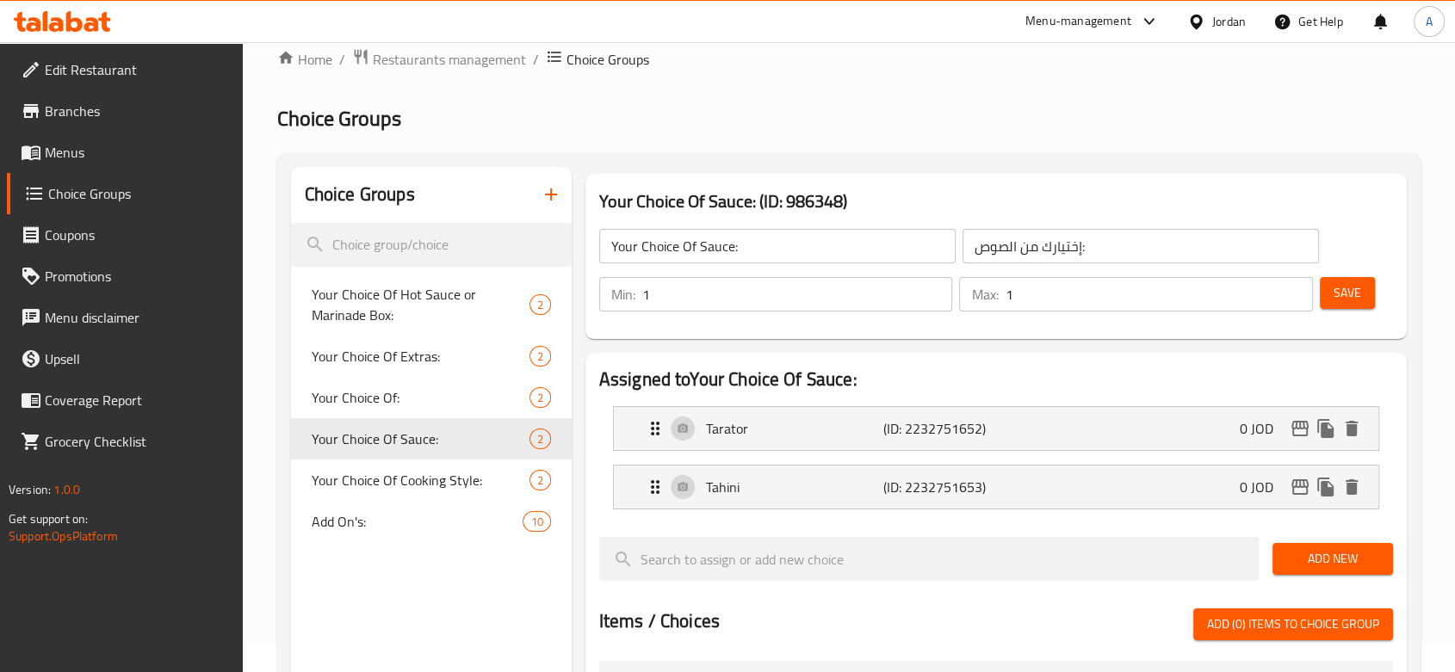
scroll to position [603, 0]
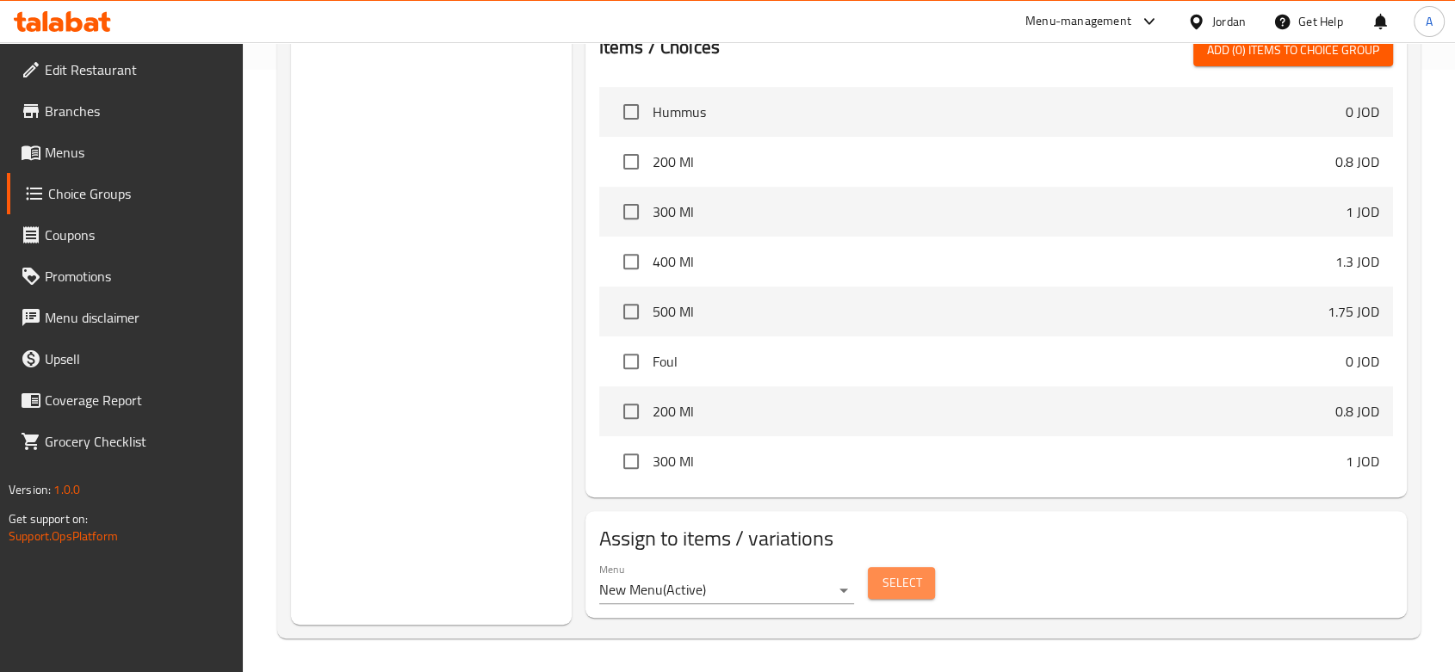
click at [904, 584] on span "Select" at bounding box center [901, 583] width 40 height 22
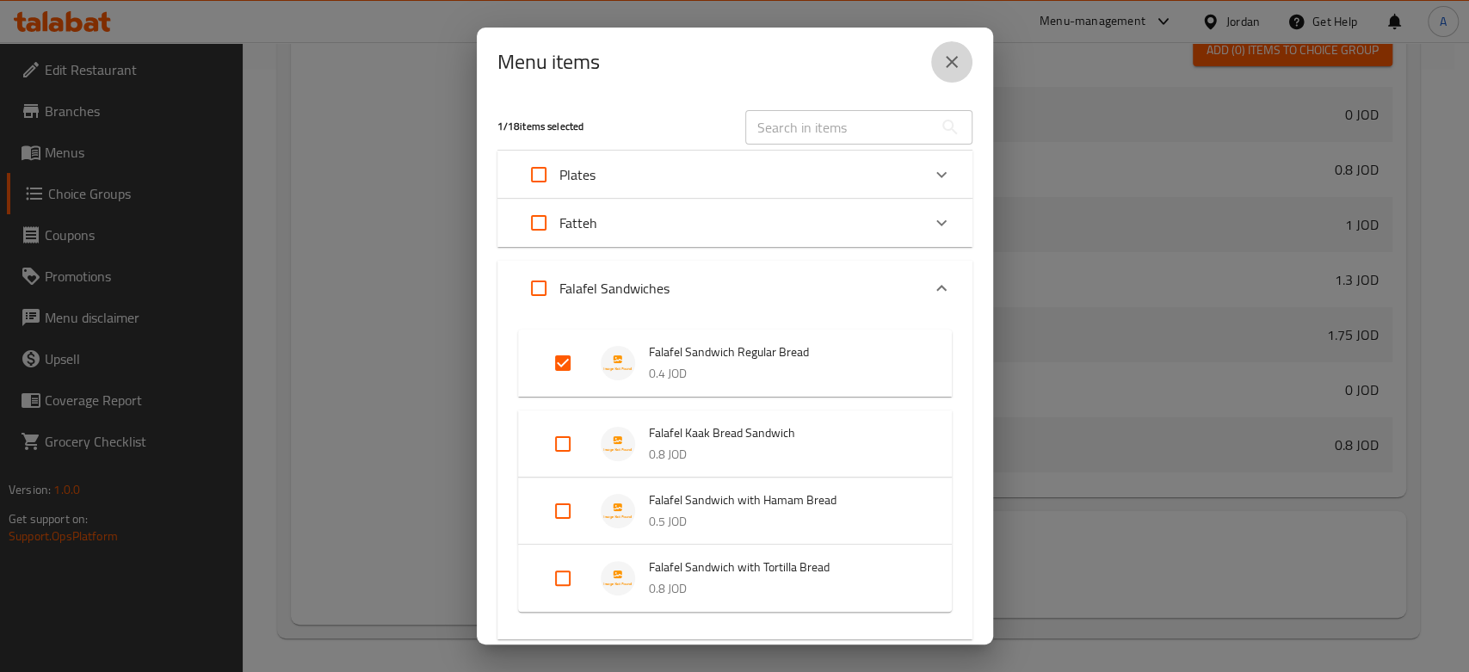
click at [957, 69] on icon "close" at bounding box center [952, 62] width 21 height 21
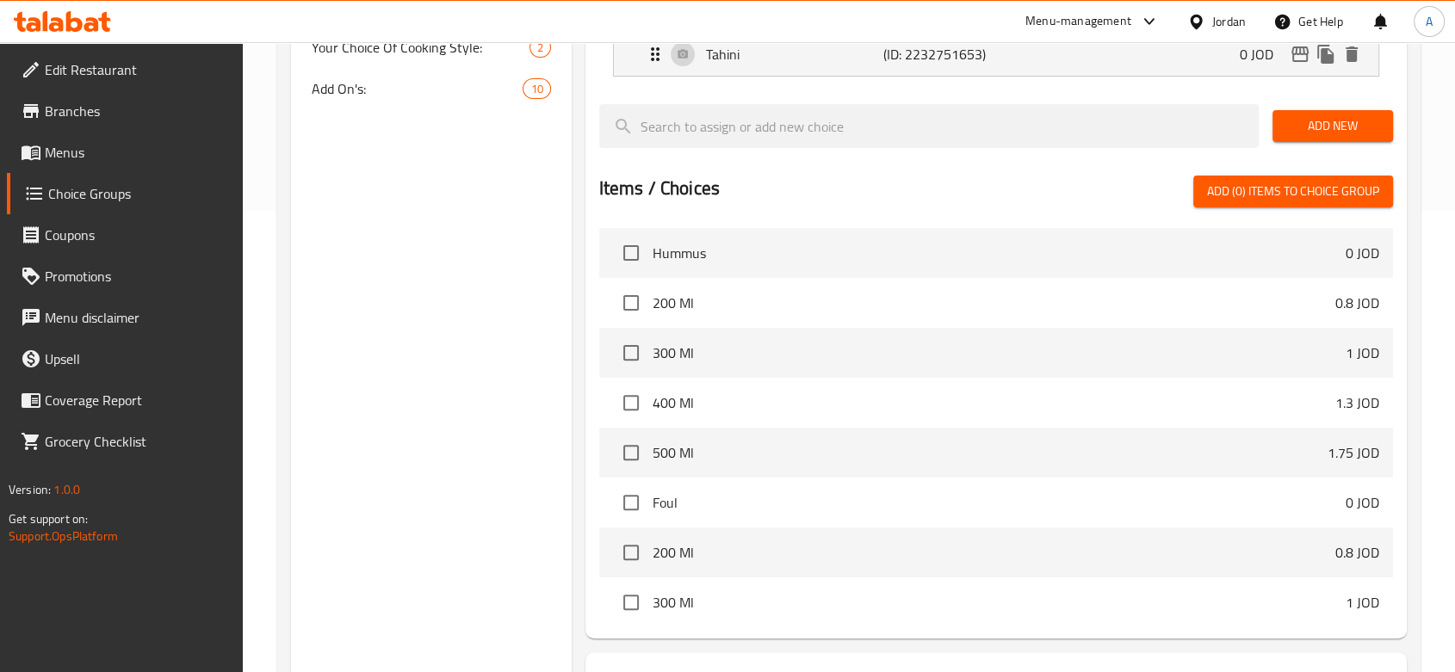
scroll to position [411, 0]
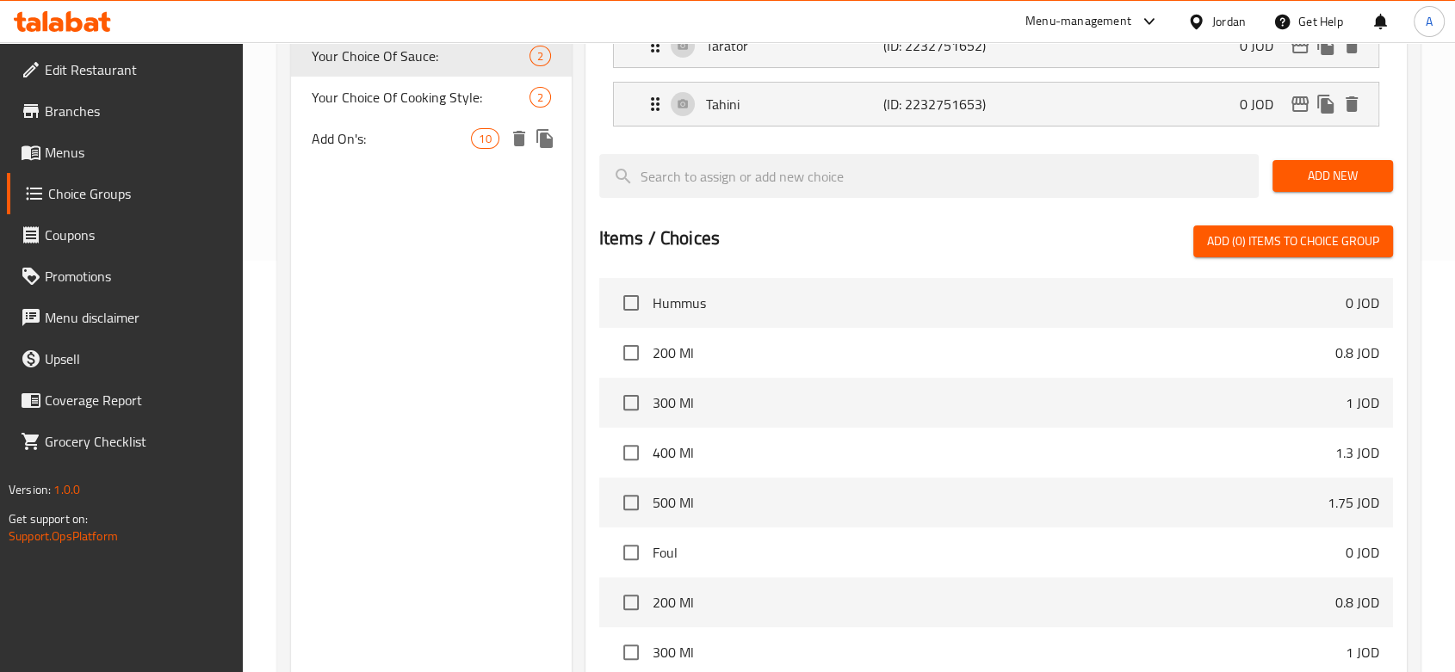
click at [404, 128] on span "Add On's:" at bounding box center [392, 138] width 160 height 21
type input "Add On's:"
type input "الإضافات:"
type input "0"
type input "9"
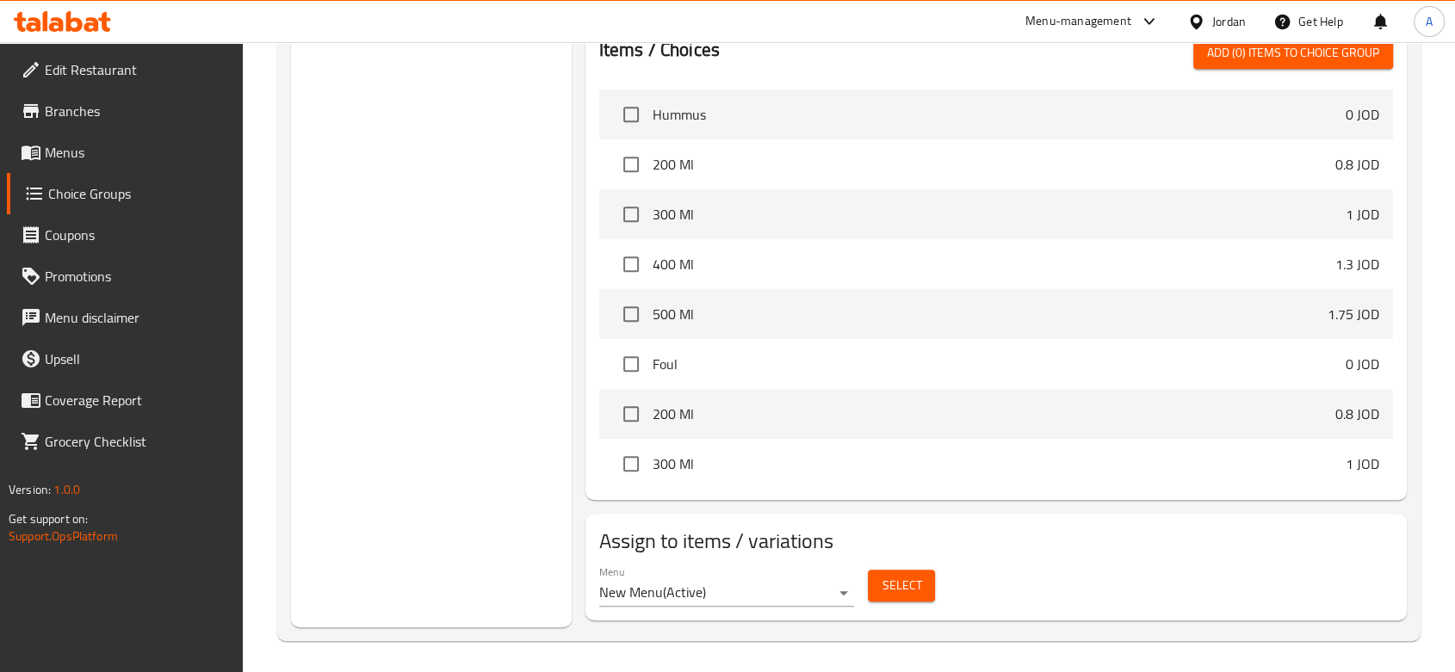
scroll to position [1069, 0]
click at [918, 581] on span "Select" at bounding box center [901, 585] width 40 height 22
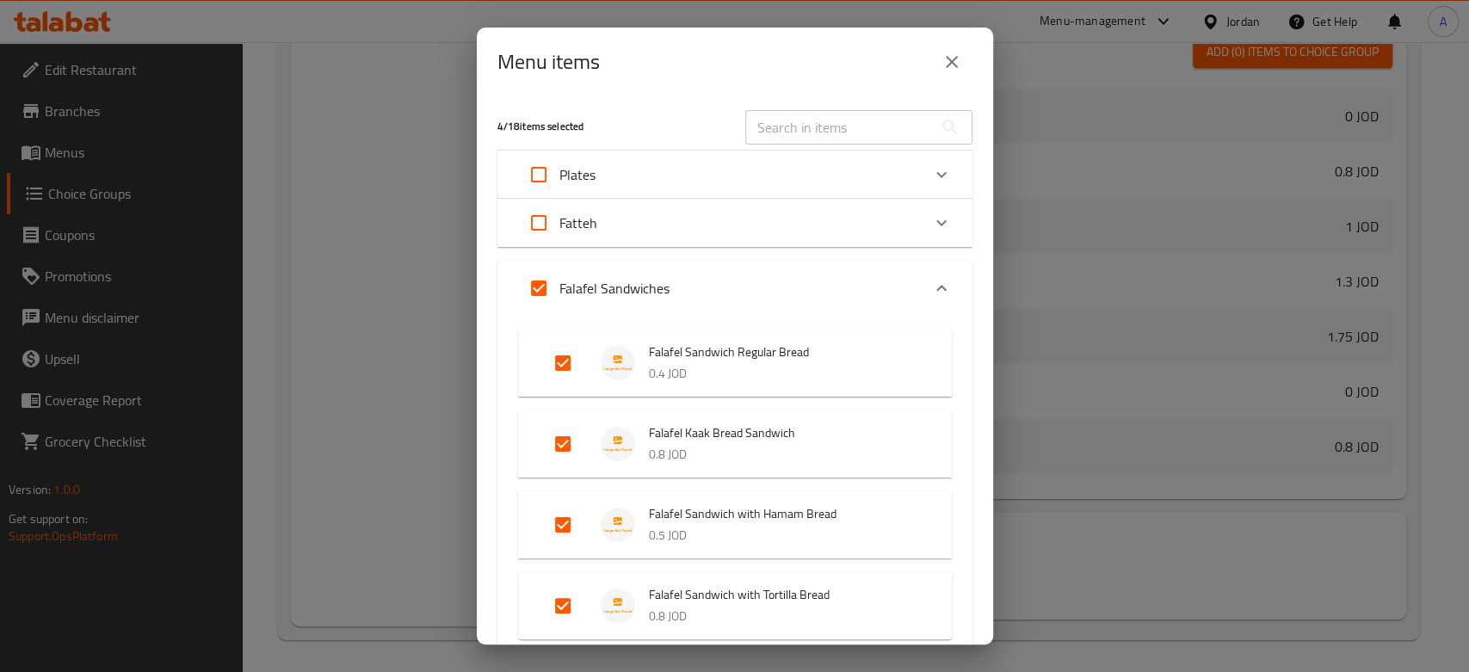
click at [393, 425] on div "Menu items 4 / 18 items selected ​ Plates Hummus 0 JOD Your Choice Of Size: 200…" at bounding box center [734, 336] width 1469 height 672
click at [393, 421] on div "Menu items 4 / 18 items selected ​ Plates Hummus 0 JOD Your Choice Of Size: 200…" at bounding box center [734, 336] width 1469 height 672
click at [968, 68] on button "close" at bounding box center [951, 61] width 41 height 41
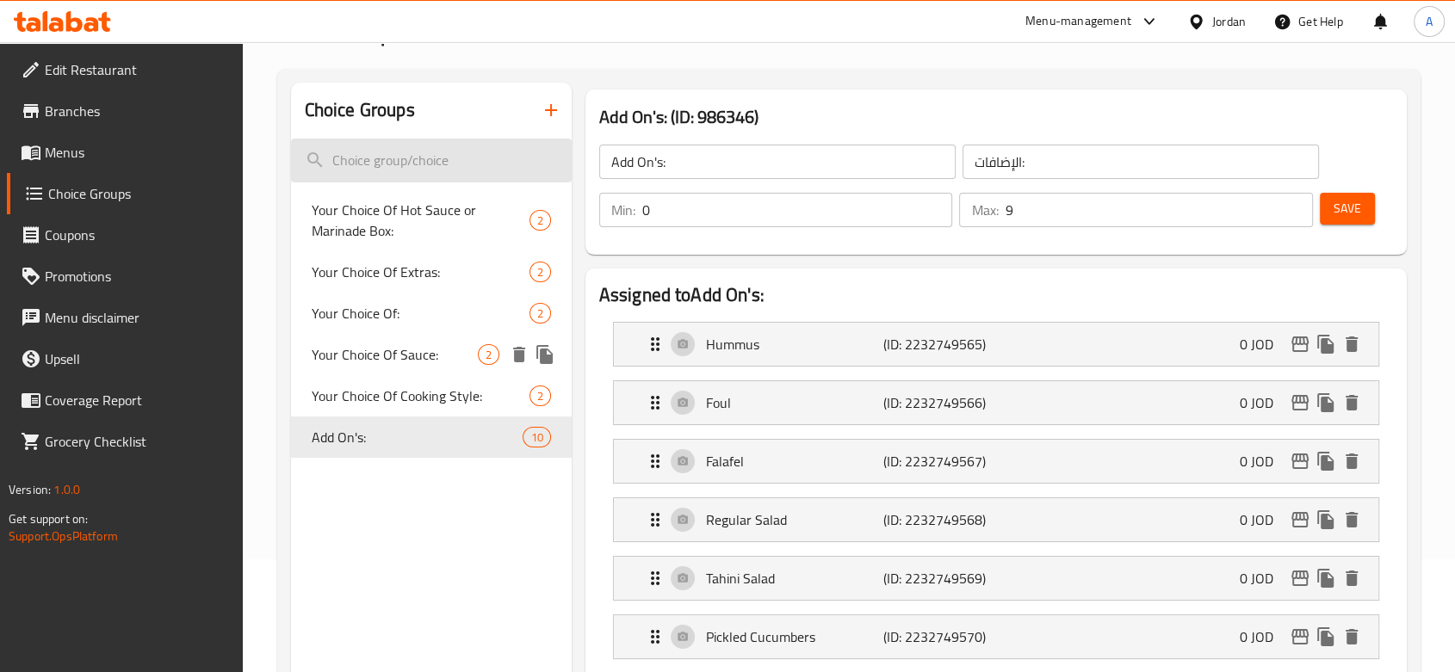
scroll to position [0, 0]
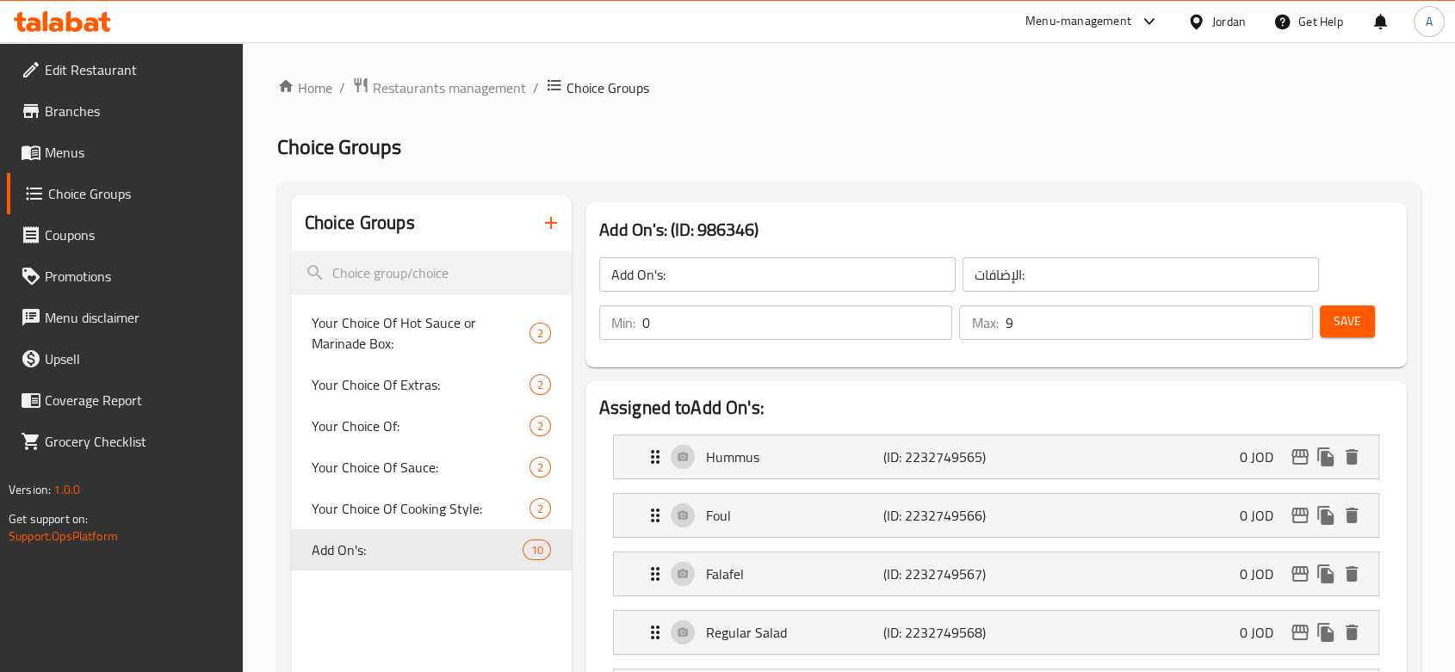
click at [71, 144] on span "Menus" at bounding box center [137, 152] width 184 height 21
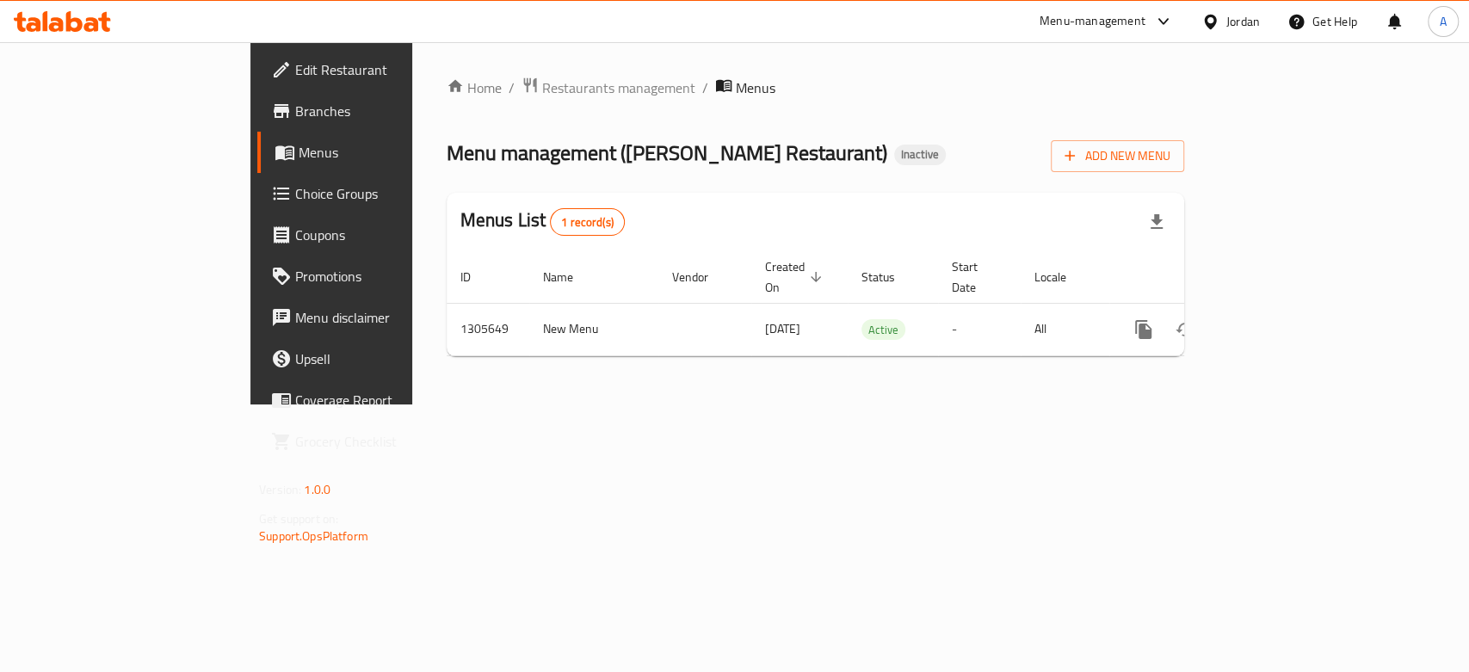
click at [485, 405] on div "Home / Restaurants management / Menus Menu management ( Al Aneed Restaurant ) I…" at bounding box center [815, 223] width 807 height 362
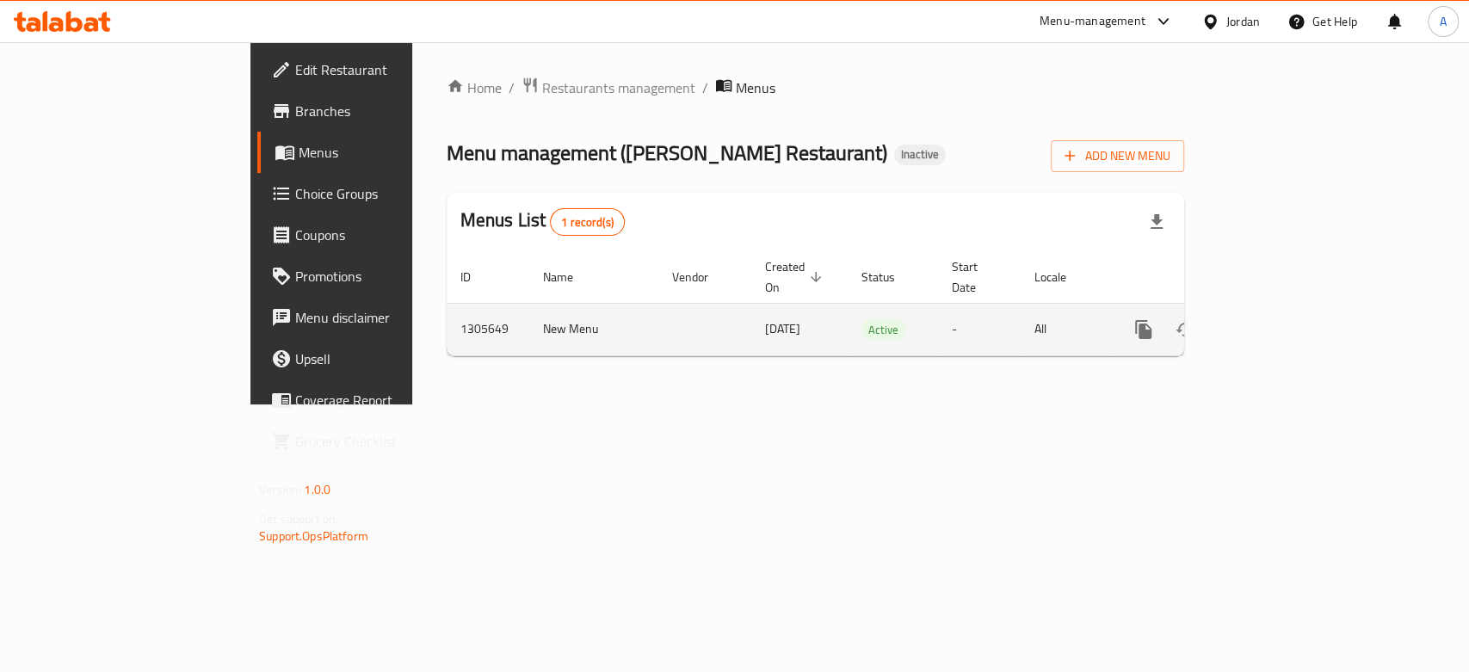
click at [1223, 319] on icon "enhanced table" at bounding box center [1268, 329] width 21 height 21
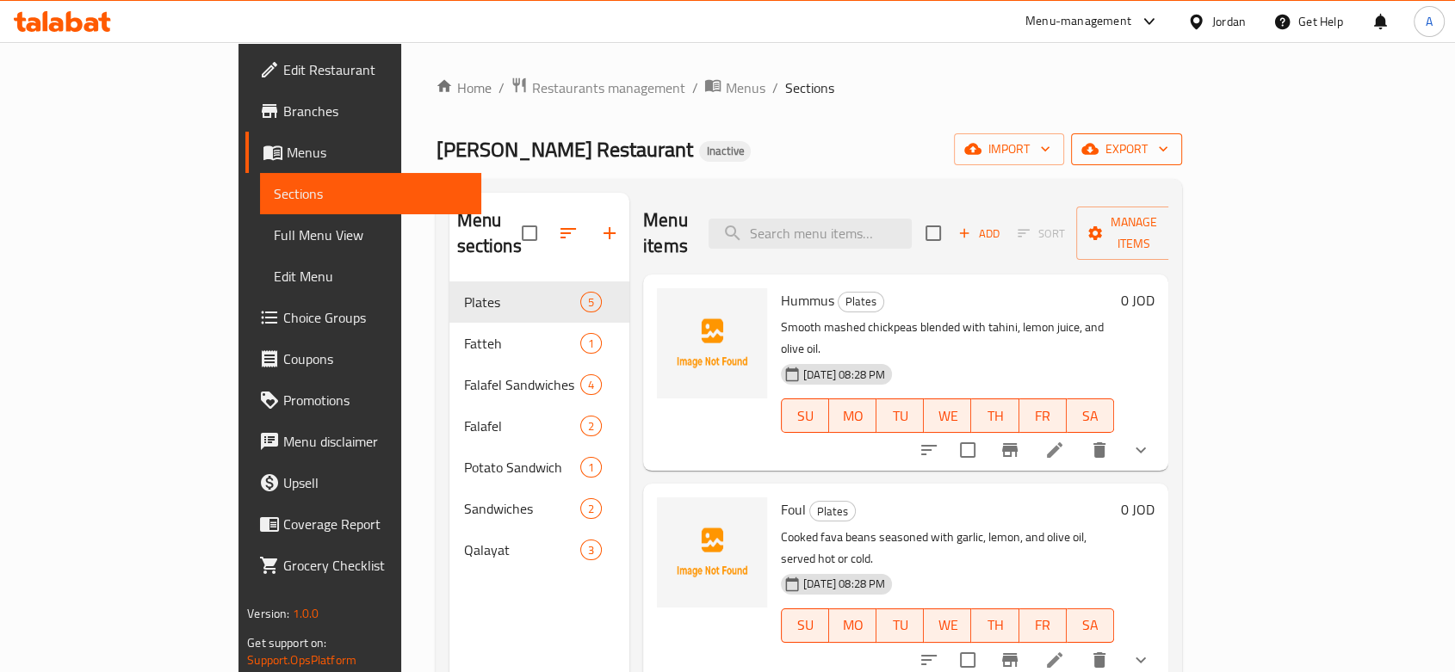
click at [1098, 152] on icon "button" at bounding box center [1089, 149] width 17 height 11
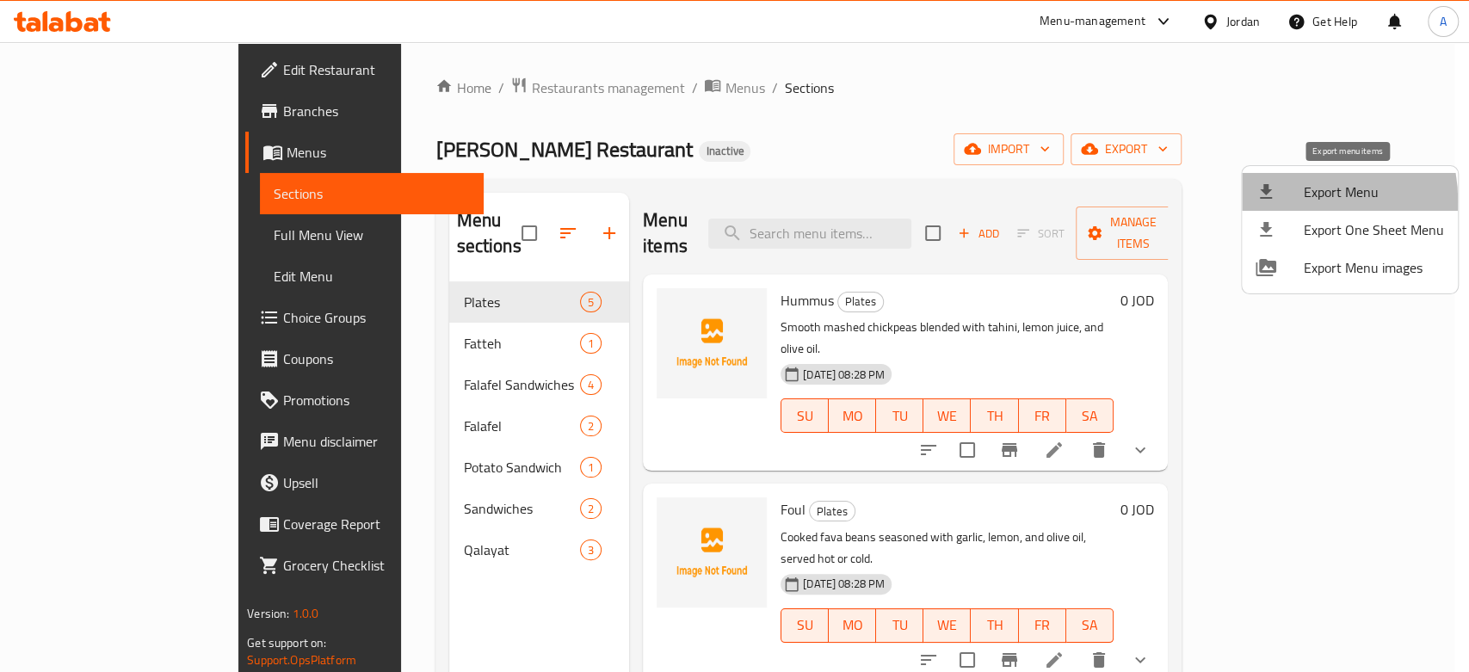
click at [1223, 201] on div at bounding box center [1280, 192] width 48 height 21
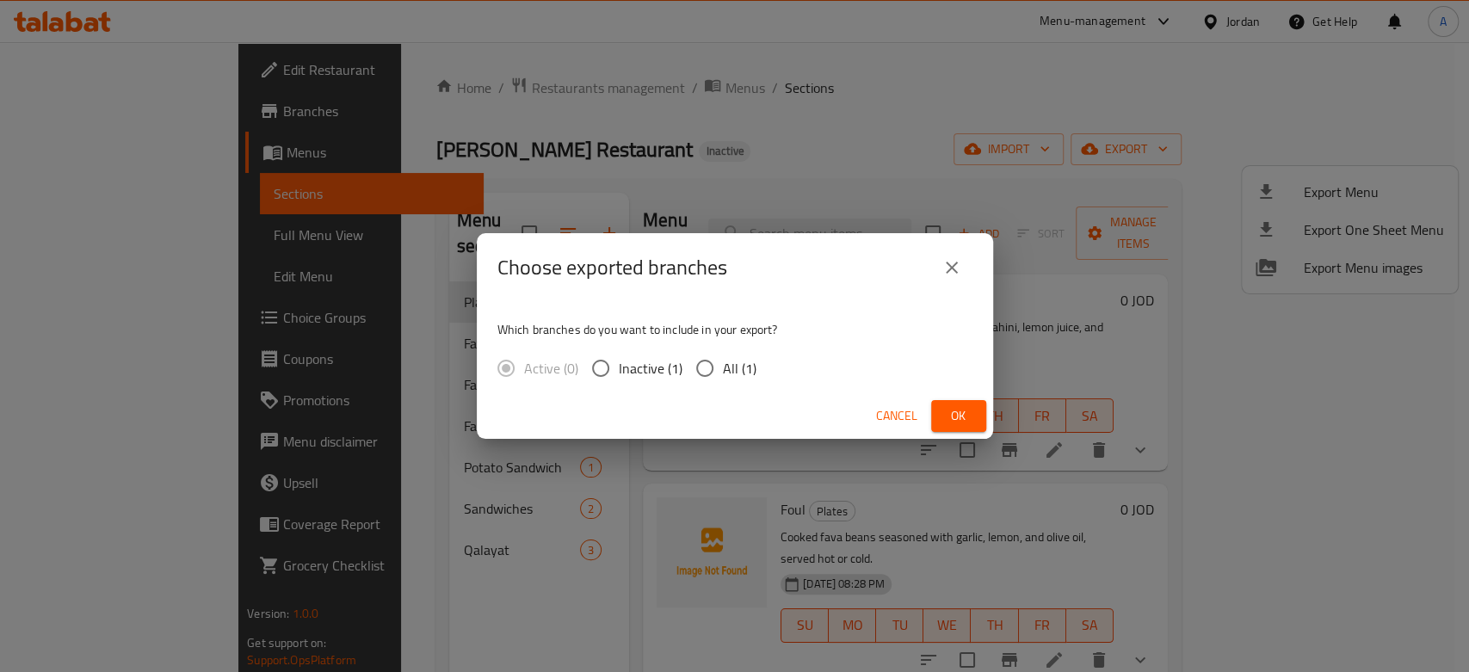
click at [727, 369] on span "All (1)" at bounding box center [740, 368] width 34 height 21
click at [723, 369] on input "All (1)" at bounding box center [705, 368] width 36 height 36
radio input "true"
click at [968, 429] on button "Ok" at bounding box center [958, 416] width 55 height 32
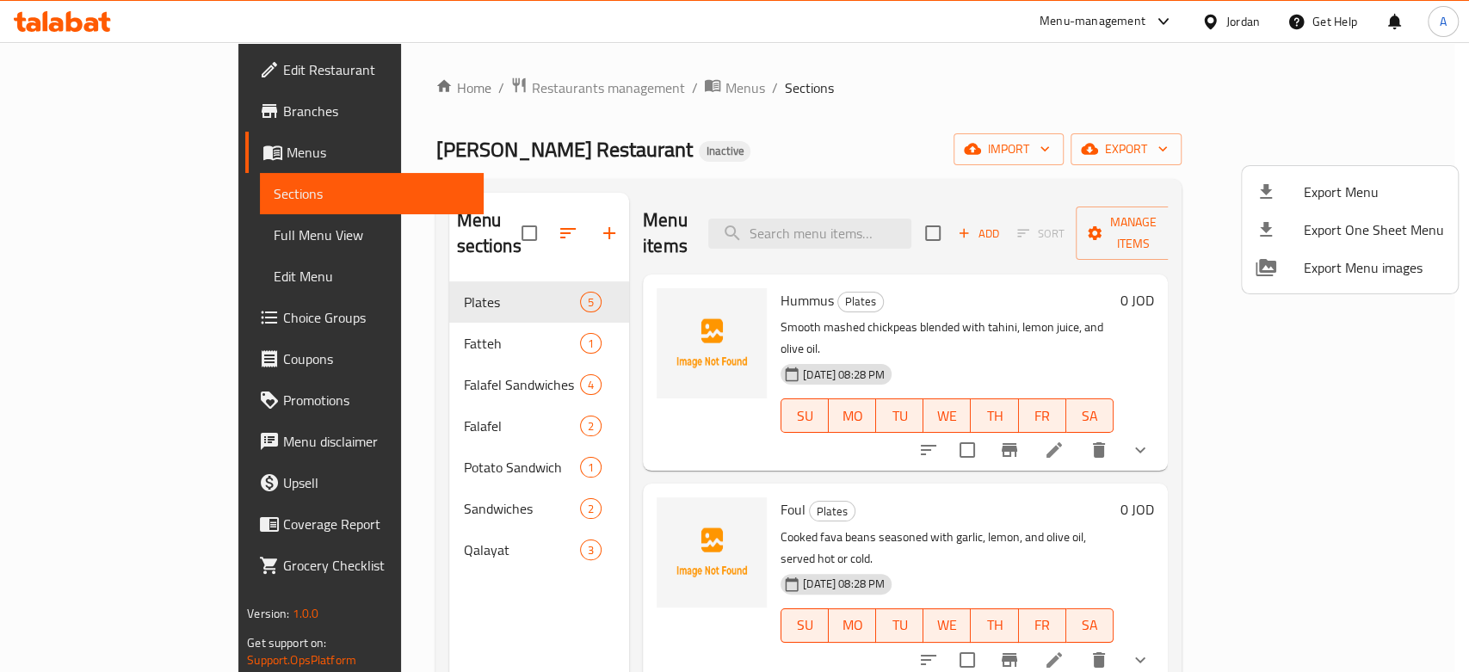
click at [163, 252] on div at bounding box center [734, 336] width 1469 height 672
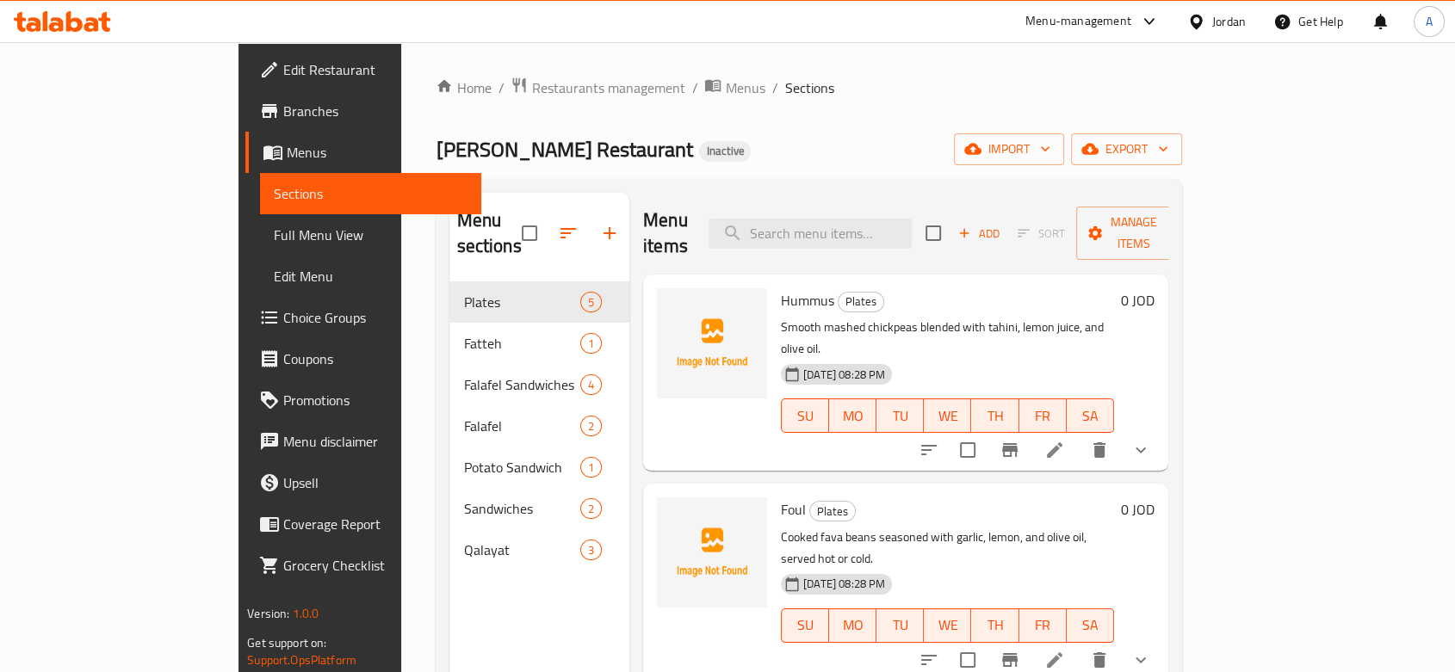
click at [274, 233] on span "Full Menu View" at bounding box center [371, 235] width 194 height 21
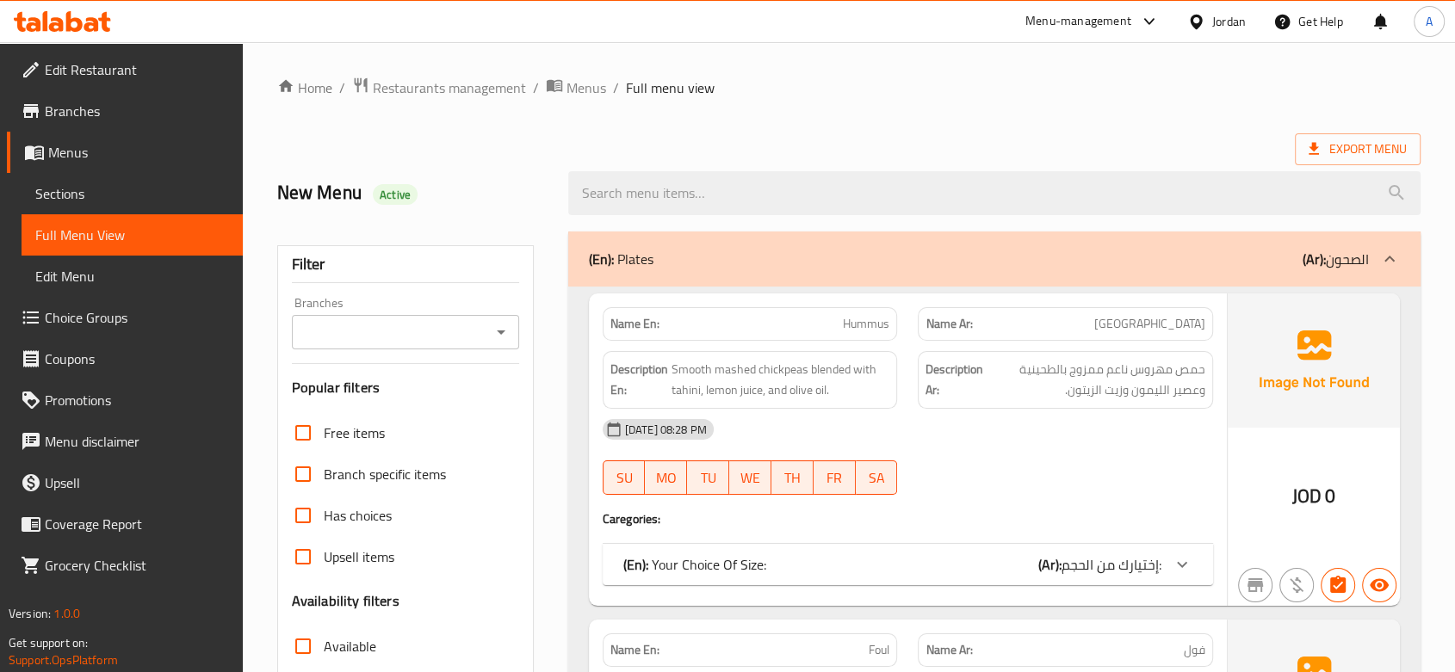
scroll to position [382, 0]
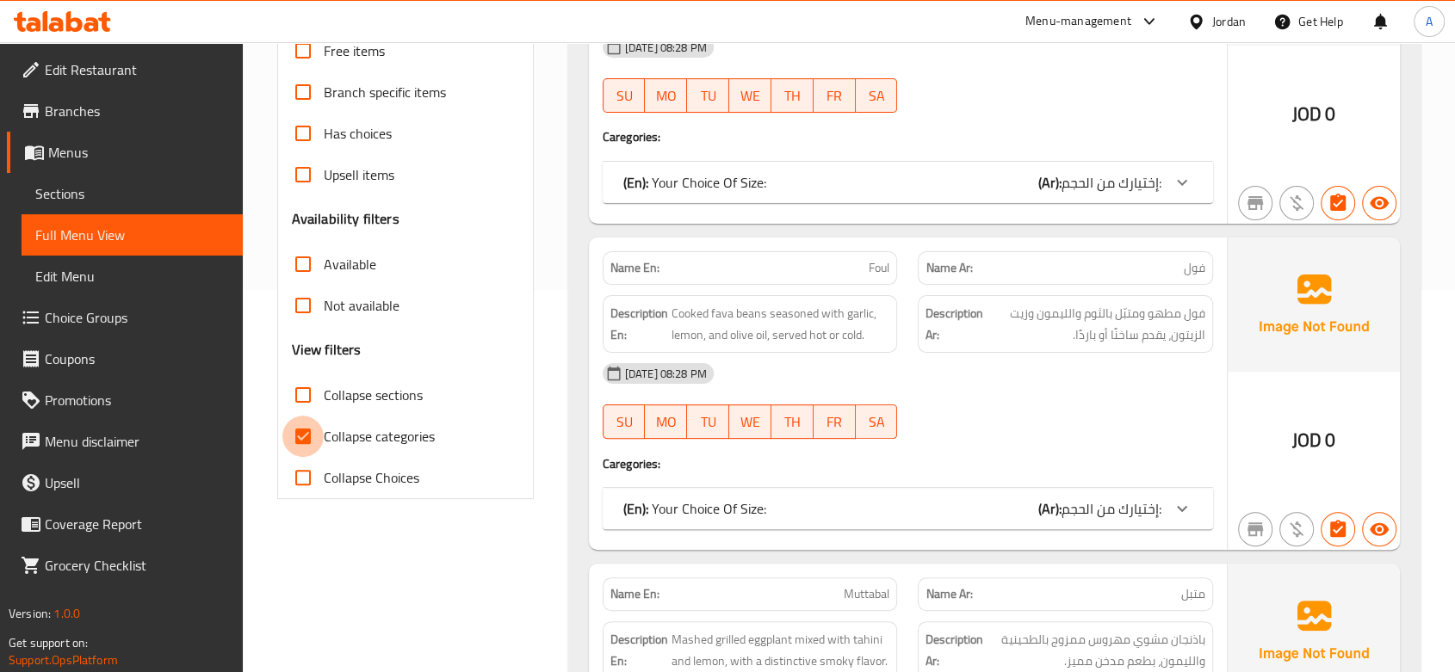
click at [311, 433] on input "Collapse categories" at bounding box center [302, 436] width 41 height 41
checkbox input "false"
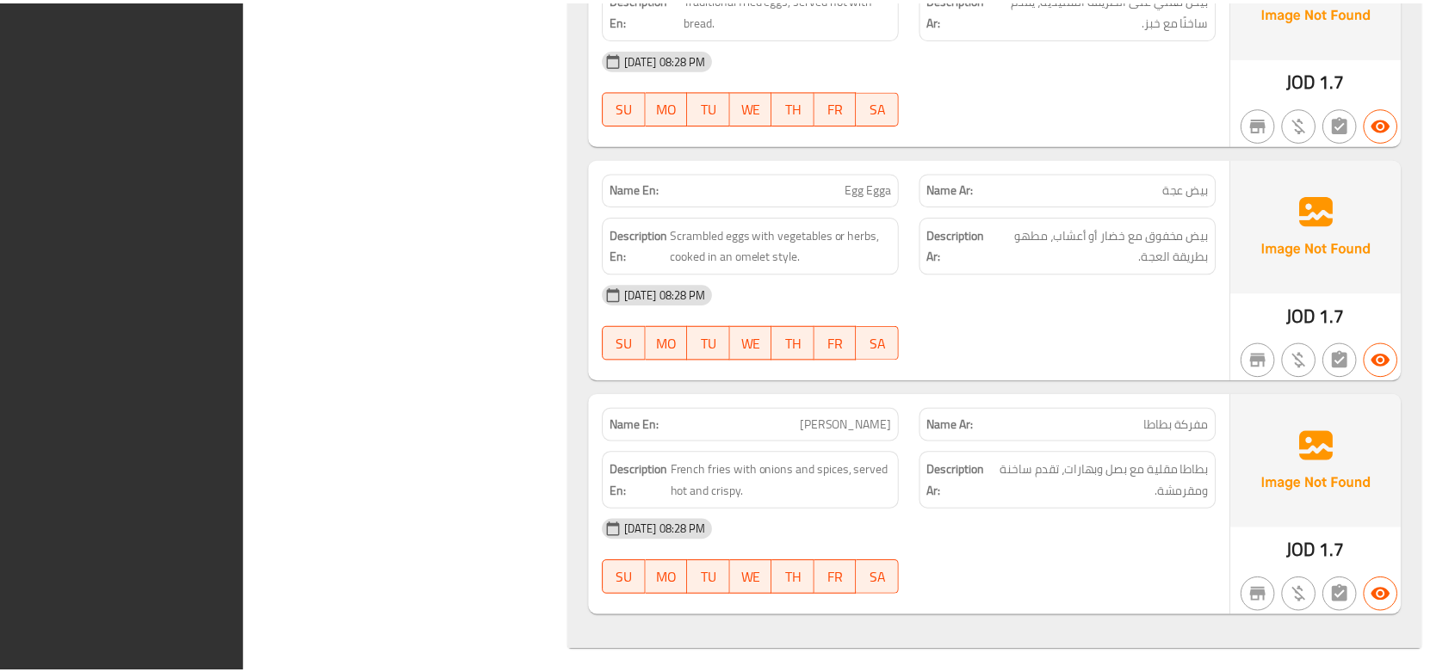
scroll to position [17997, 0]
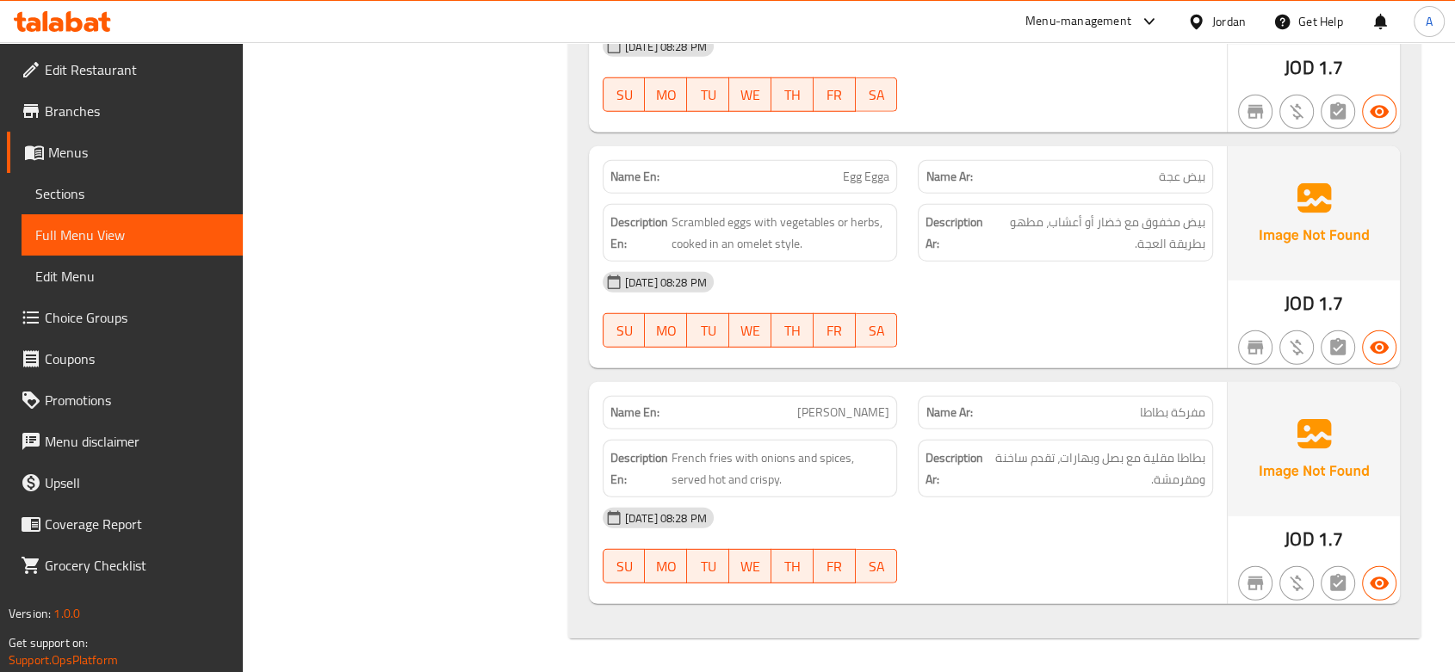
click at [113, 325] on span "Choice Groups" at bounding box center [137, 317] width 184 height 21
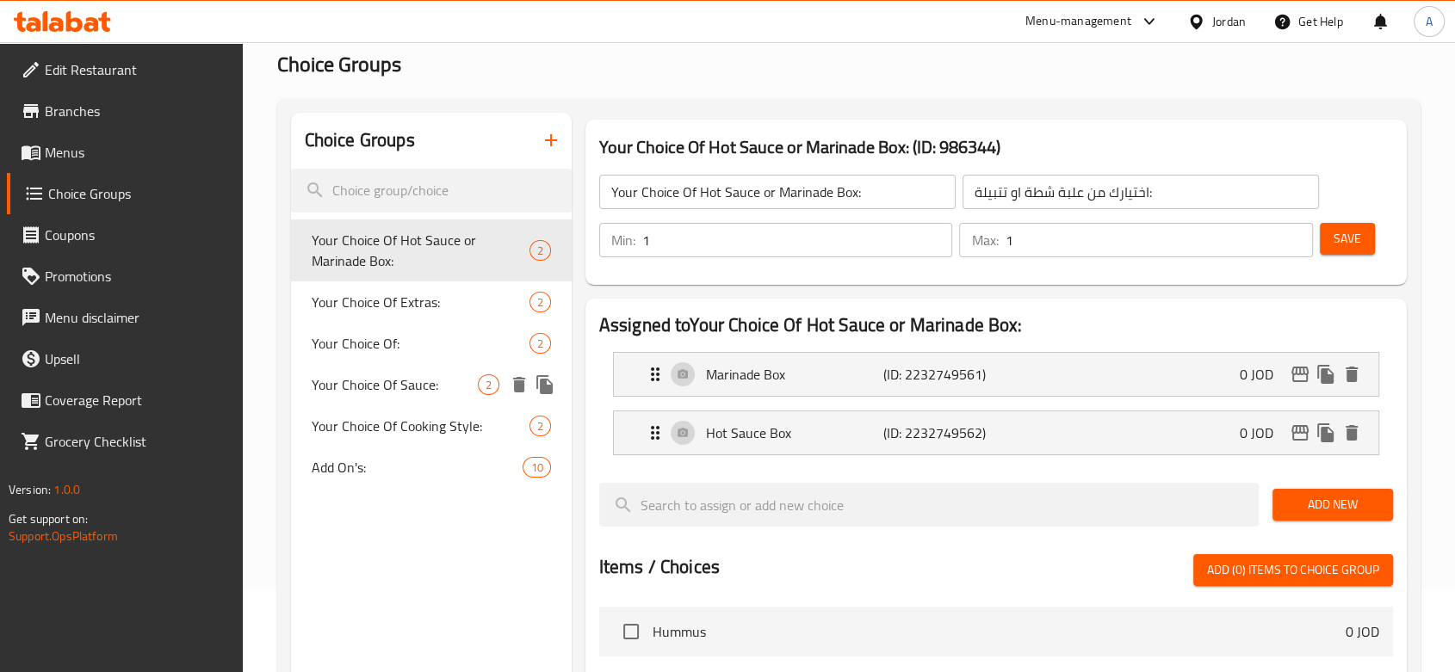
scroll to position [53, 0]
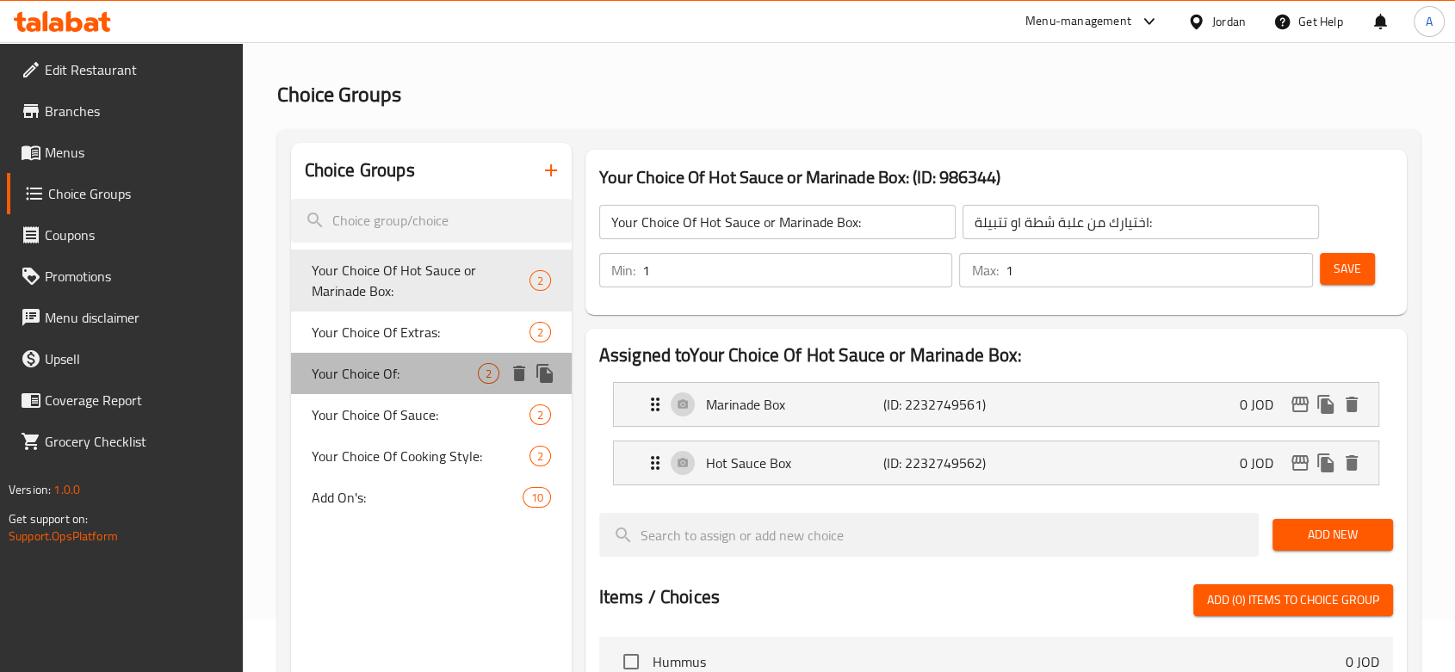
click at [406, 370] on span "Your Choice Of:" at bounding box center [395, 373] width 166 height 21
type input "Your Choice Of:"
type input "إختيارك من:"
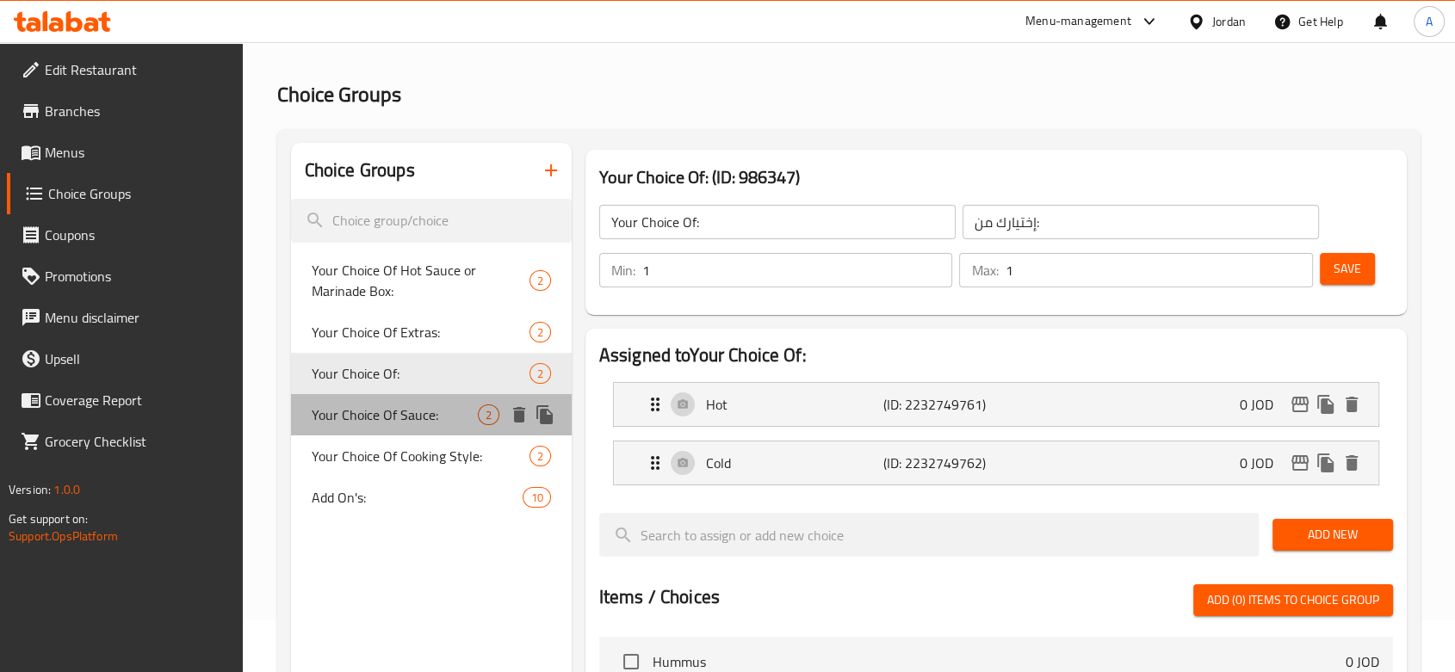
click at [393, 417] on span "Your Choice Of Sauce:" at bounding box center [395, 415] width 166 height 21
type input "Your Choice Of Sauce:"
type input "إختيارك من الصوص:"
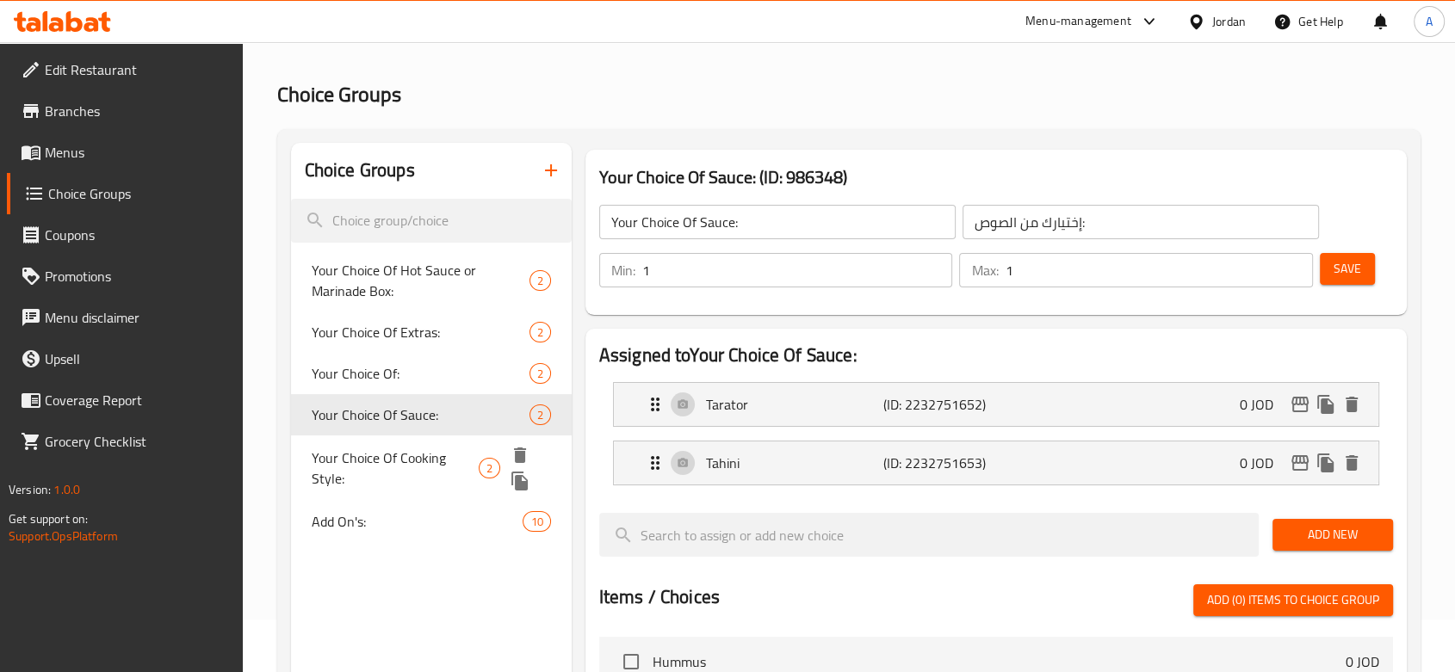
click at [393, 448] on span "Your Choice Of Cooking Style:" at bounding box center [395, 468] width 167 height 41
type input "Your Choice Of Cooking Style:"
type input "إختيارك من طريقة الطبخ:"
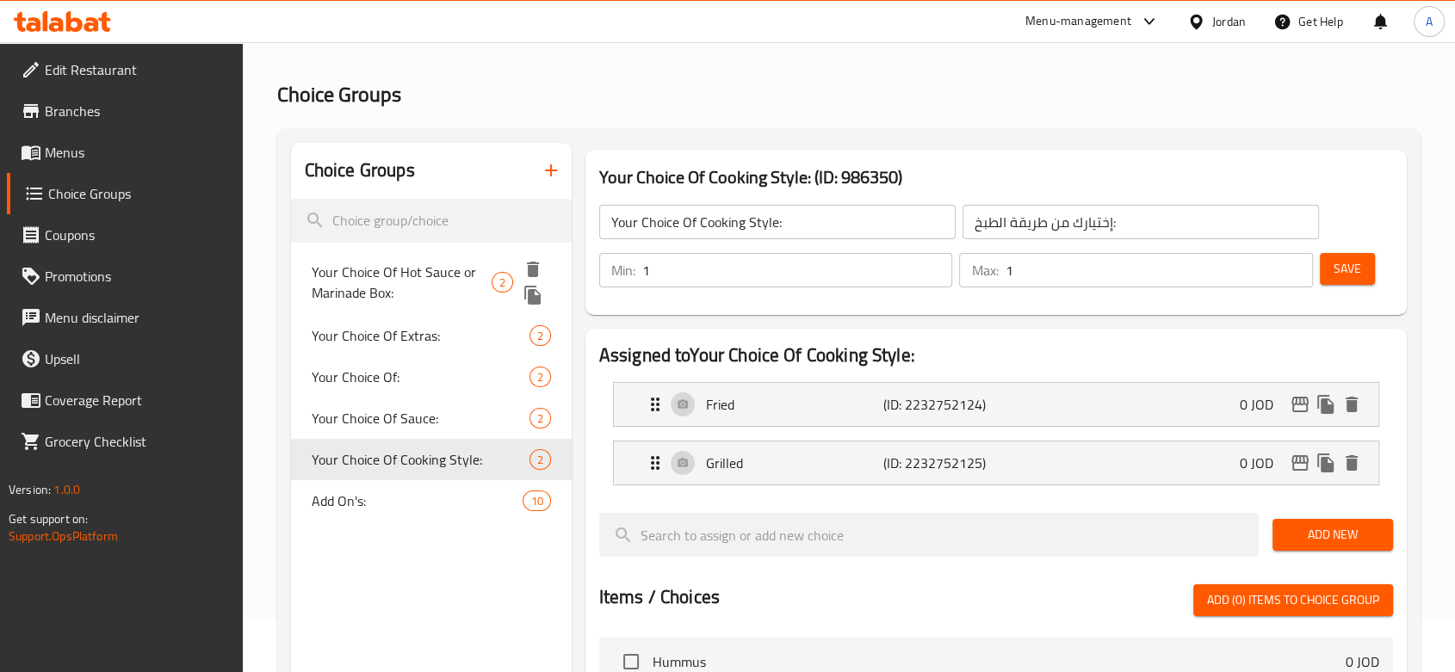
click at [434, 301] on span "Your Choice Of Hot Sauce or Marinade Box:" at bounding box center [402, 282] width 181 height 41
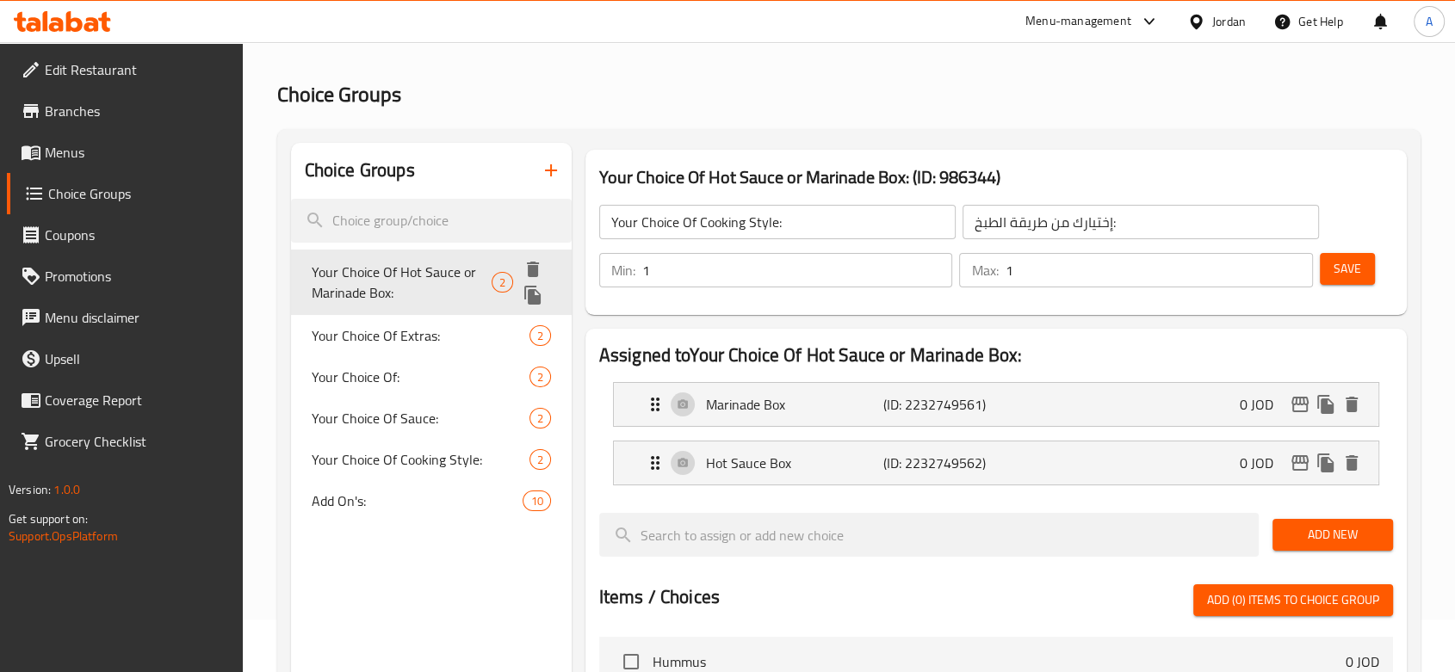
type input "Your Choice Of Hot Sauce or Marinade Box:"
type input "اختيارك من علبة شطة او تتبيلة:"
click at [420, 329] on span "Your Choice Of Extras:" at bounding box center [395, 332] width 166 height 21
type input "Your Choice Of Extras:"
type input "إختيارك من الإضافات:"
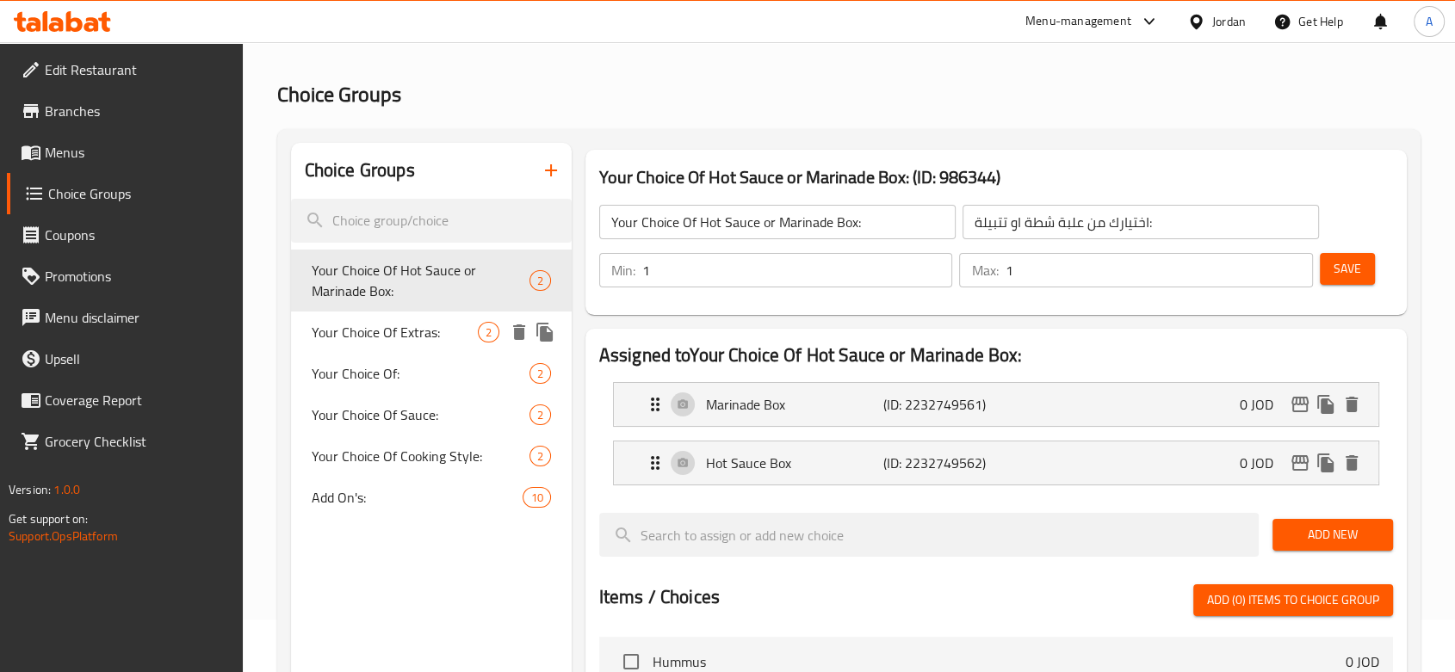
type input "0"
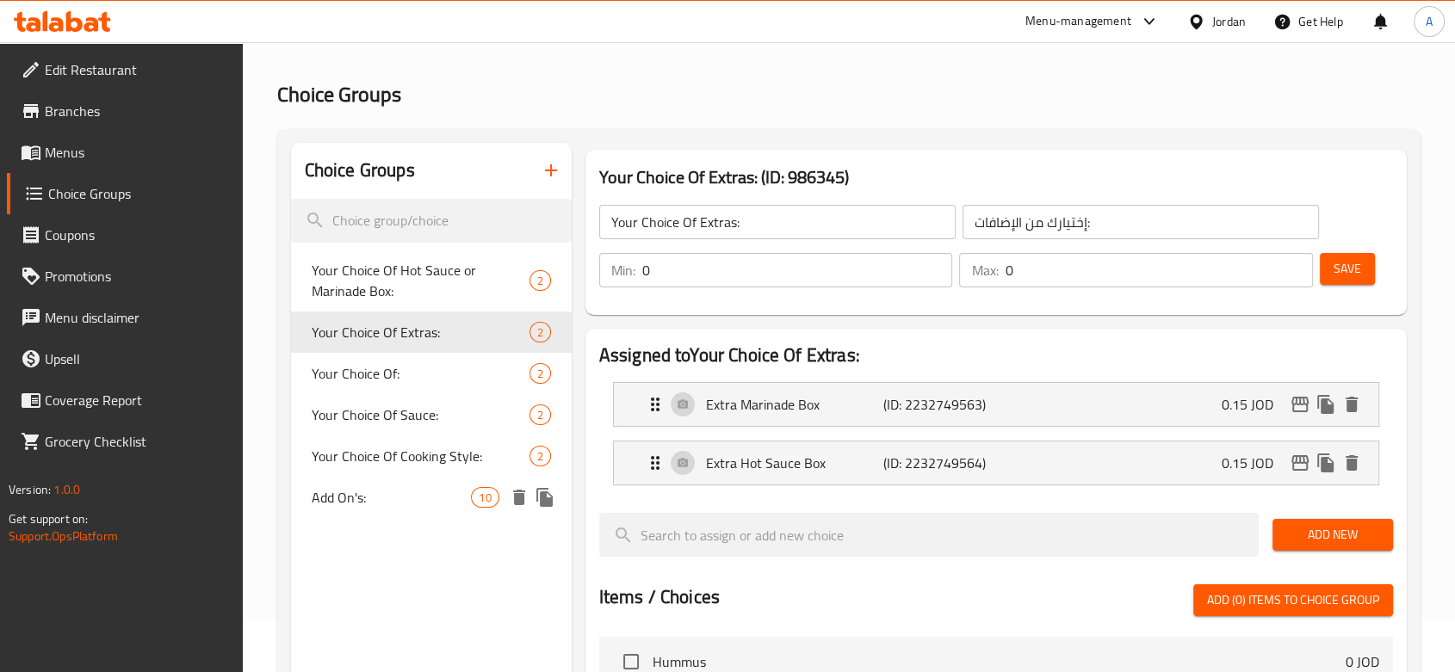
click at [403, 510] on div "Add On's: 10" at bounding box center [431, 497] width 281 height 41
type input "Add On's:"
type input "الإضافات:"
type input "9"
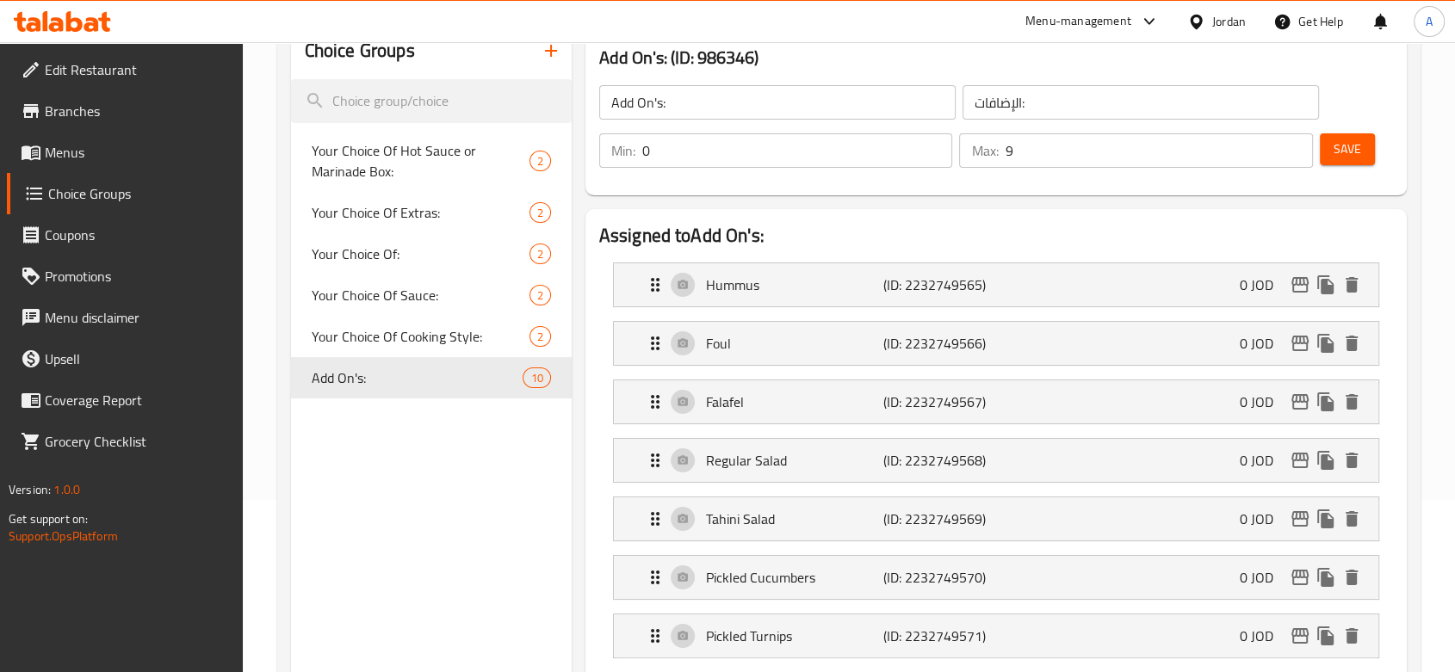
scroll to position [0, 0]
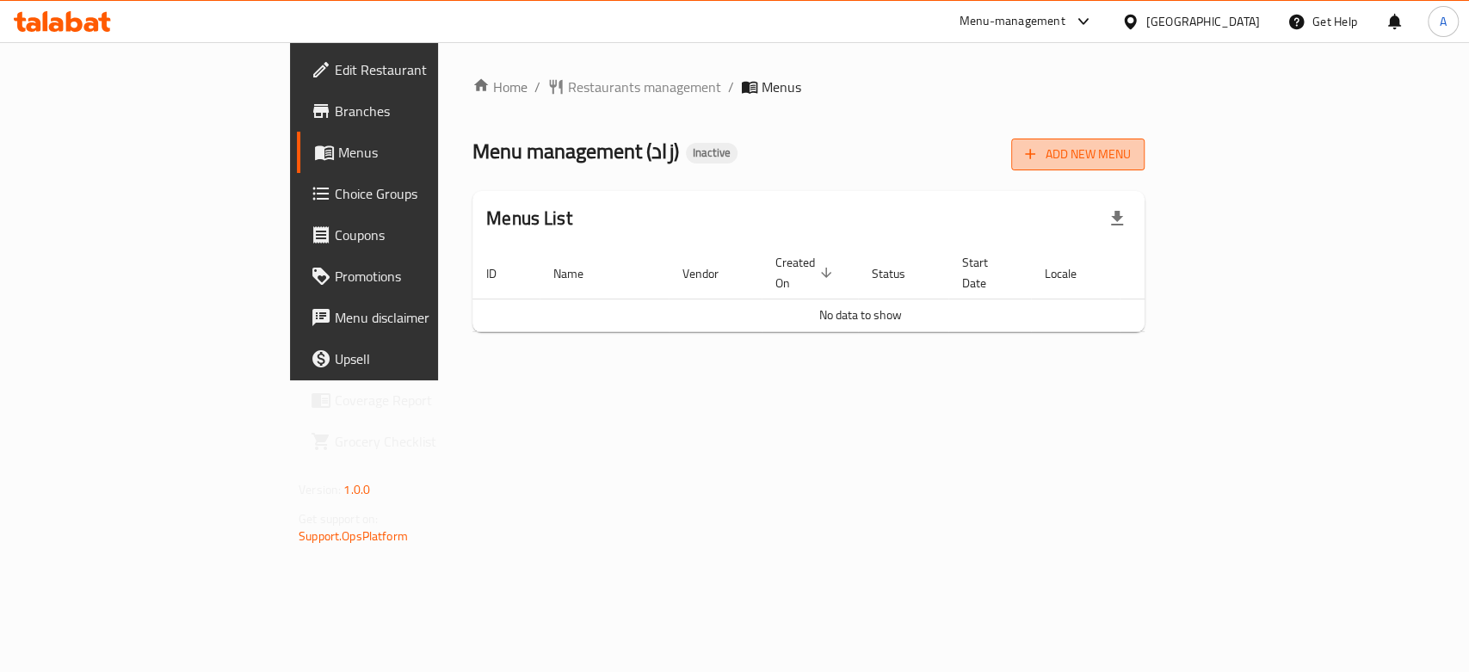
click at [1131, 157] on span "Add New Menu" at bounding box center [1078, 155] width 106 height 22
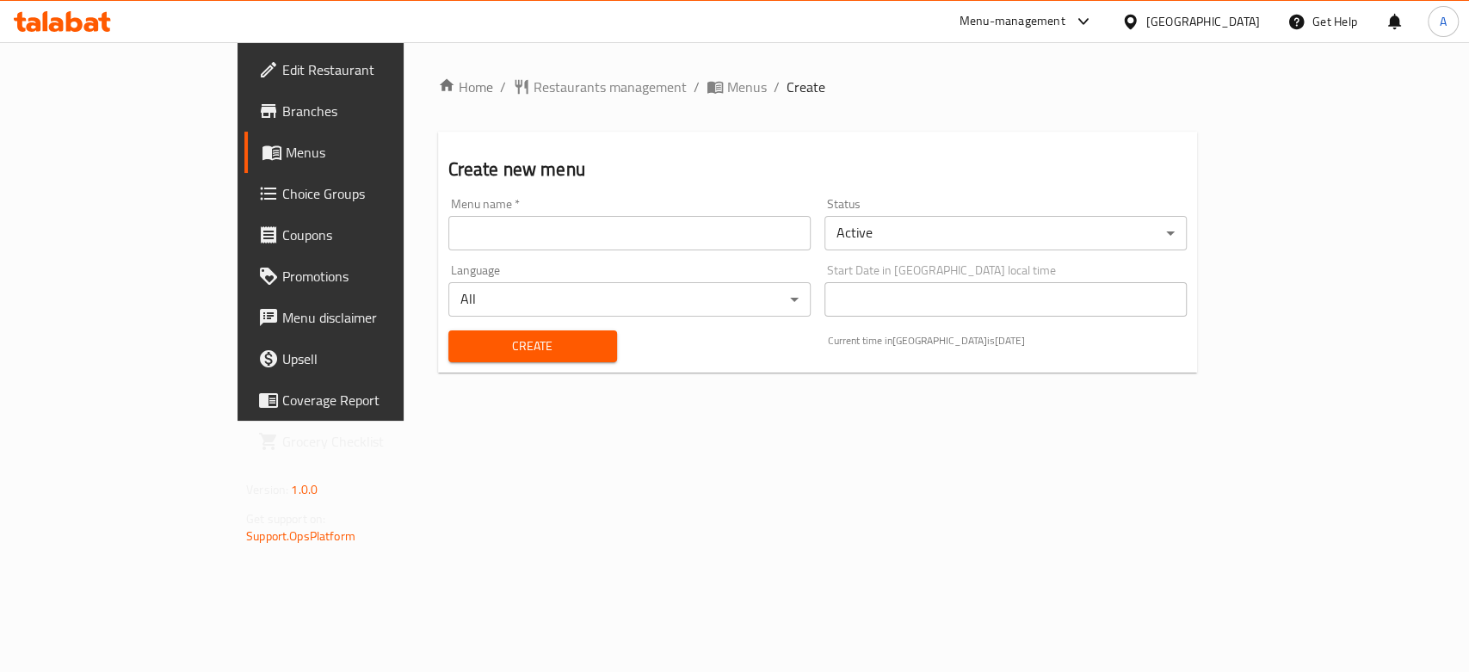
click at [610, 225] on input "text" at bounding box center [629, 233] width 362 height 34
type input "New Menu"
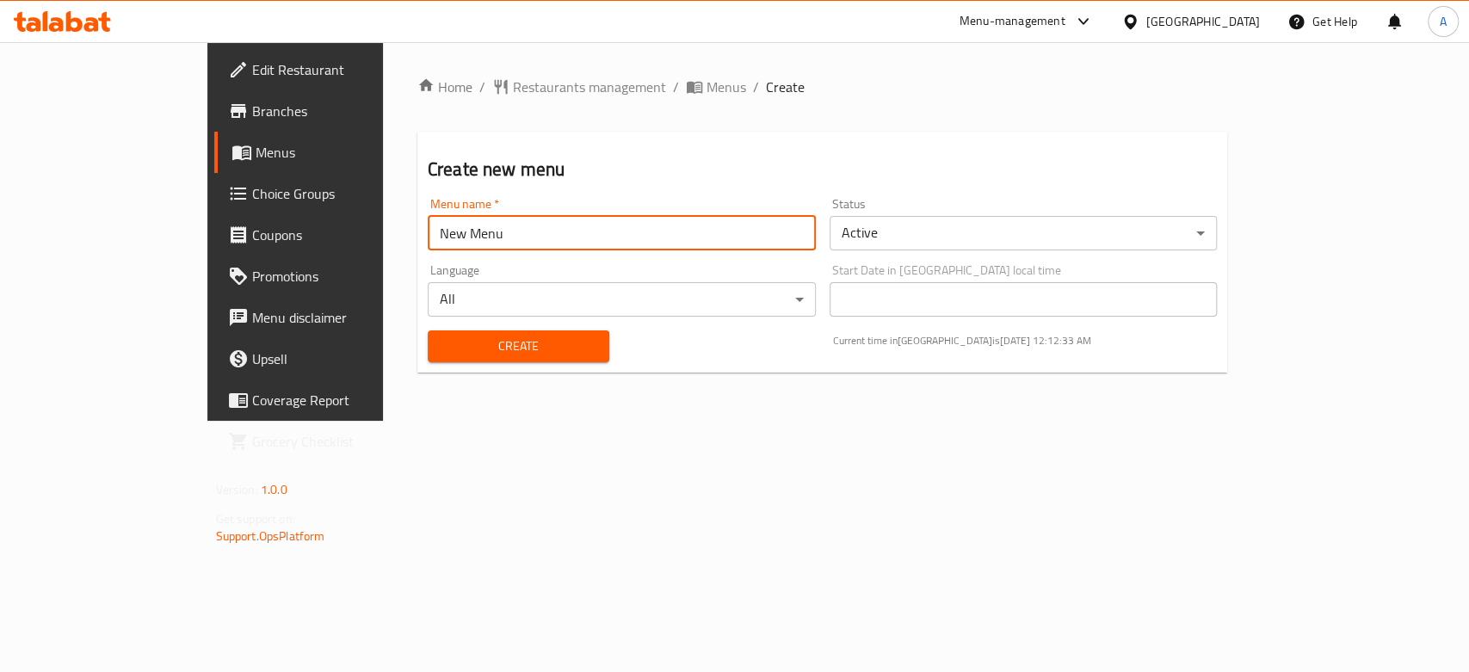
click at [417, 328] on div "Create" at bounding box center [518, 346] width 202 height 53
click at [442, 342] on span "Create" at bounding box center [519, 347] width 154 height 22
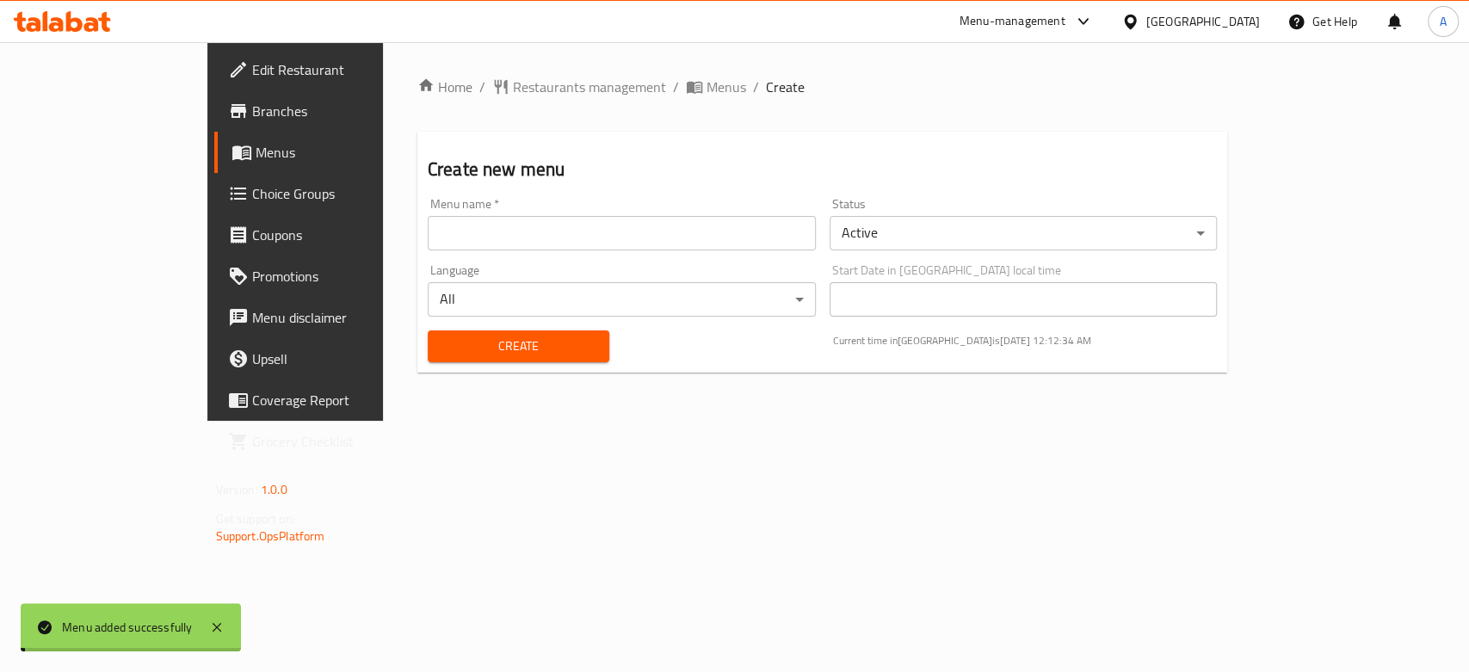
click at [707, 91] on span "Menus" at bounding box center [727, 87] width 40 height 21
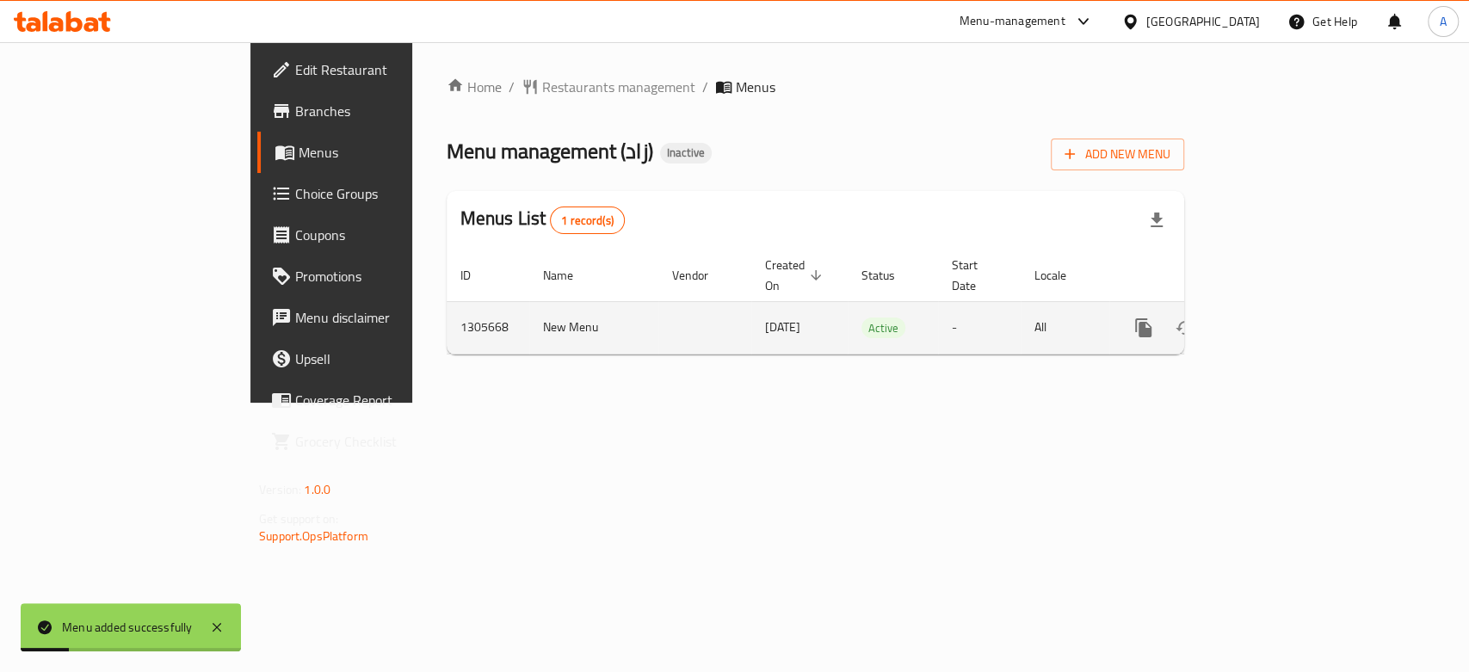
click at [1278, 318] on icon "enhanced table" at bounding box center [1268, 328] width 21 height 21
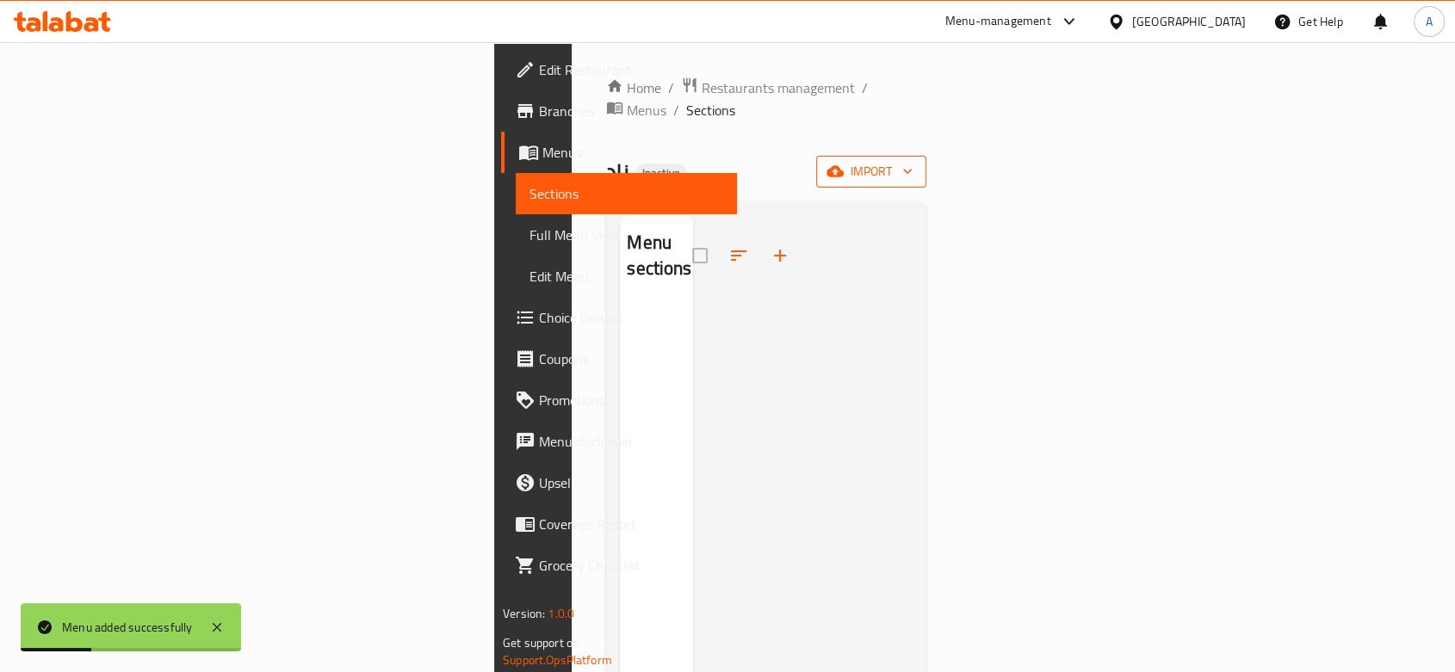
click at [912, 161] on span "import" at bounding box center [871, 172] width 83 height 22
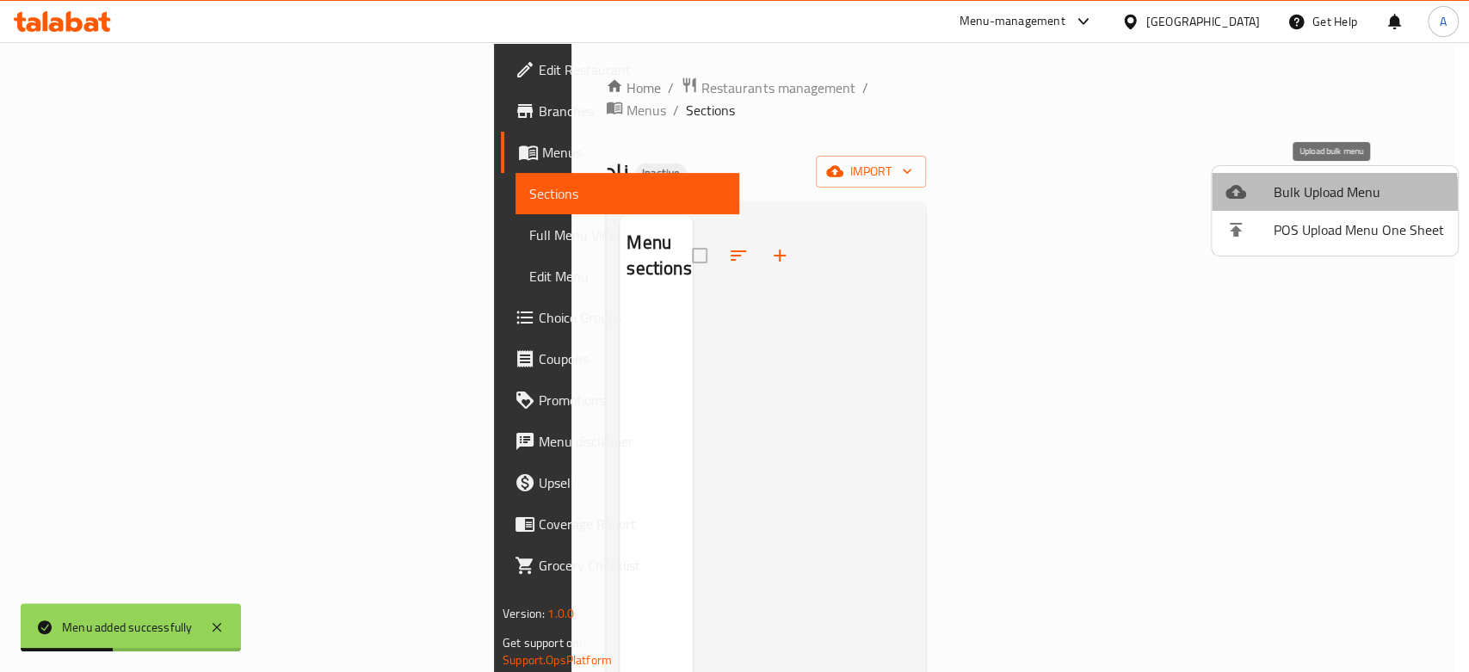
click at [1223, 205] on li "Bulk Upload Menu" at bounding box center [1335, 192] width 246 height 38
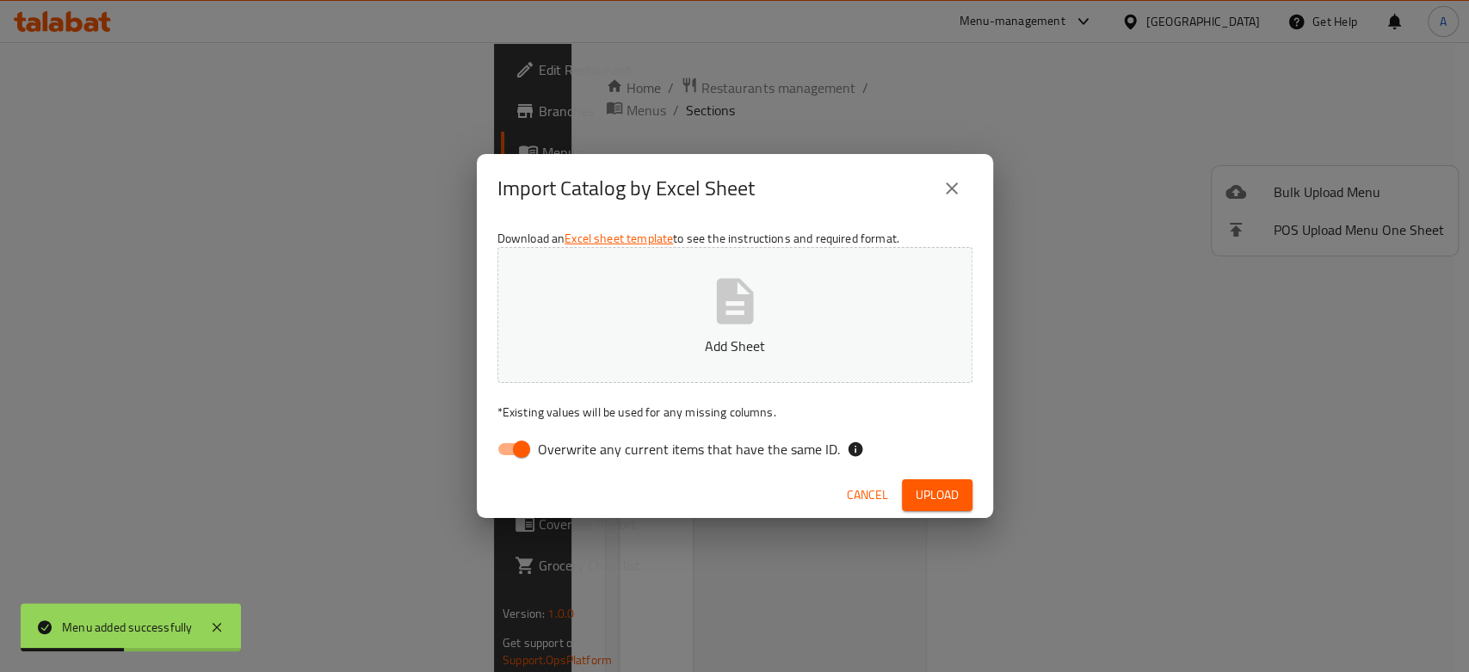
click at [976, 288] on div "Download an Excel sheet template to see the instructions and required format. A…" at bounding box center [735, 348] width 516 height 250
click at [861, 311] on button "Add Sheet" at bounding box center [735, 315] width 475 height 136
click at [509, 445] on input "Overwrite any current items that have the same ID." at bounding box center [522, 449] width 98 height 33
checkbox input "false"
click at [972, 498] on div "Cancel Upload" at bounding box center [735, 496] width 516 height 46
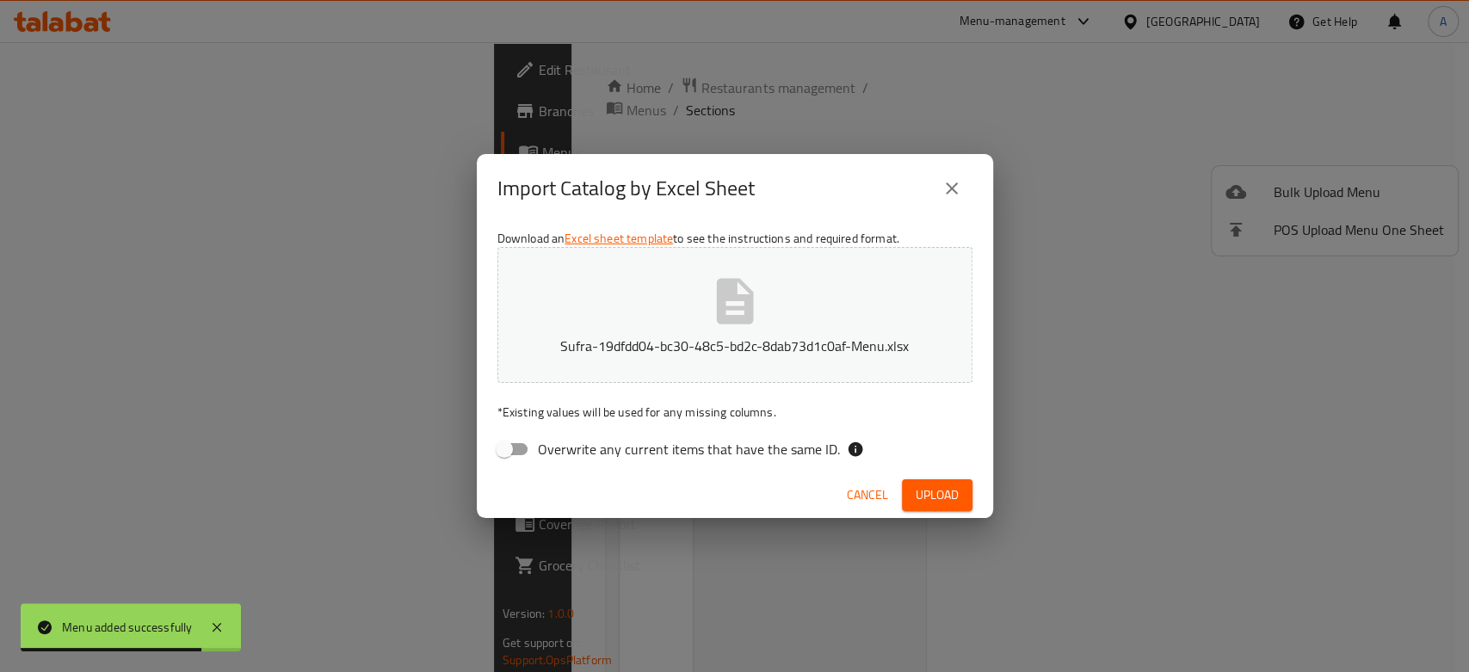
click at [962, 498] on button "Upload" at bounding box center [937, 495] width 71 height 32
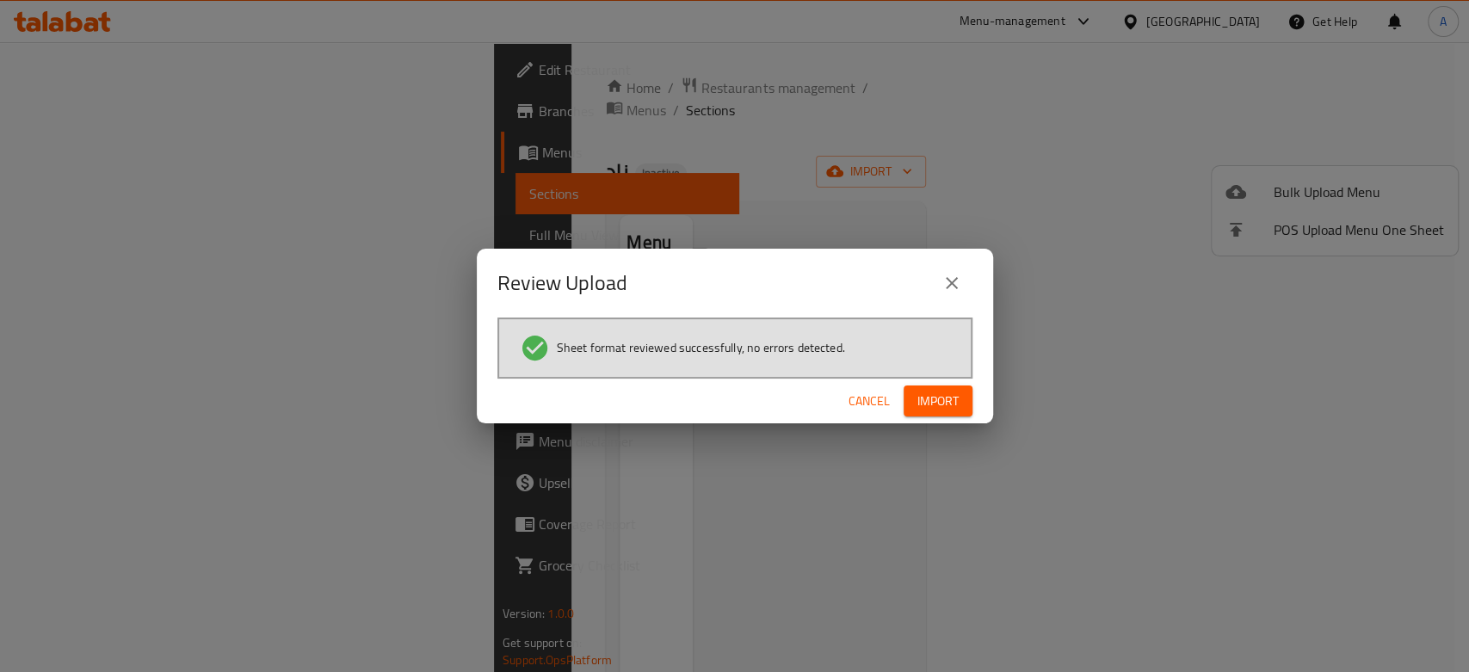
click at [960, 398] on button "Import" at bounding box center [938, 402] width 69 height 32
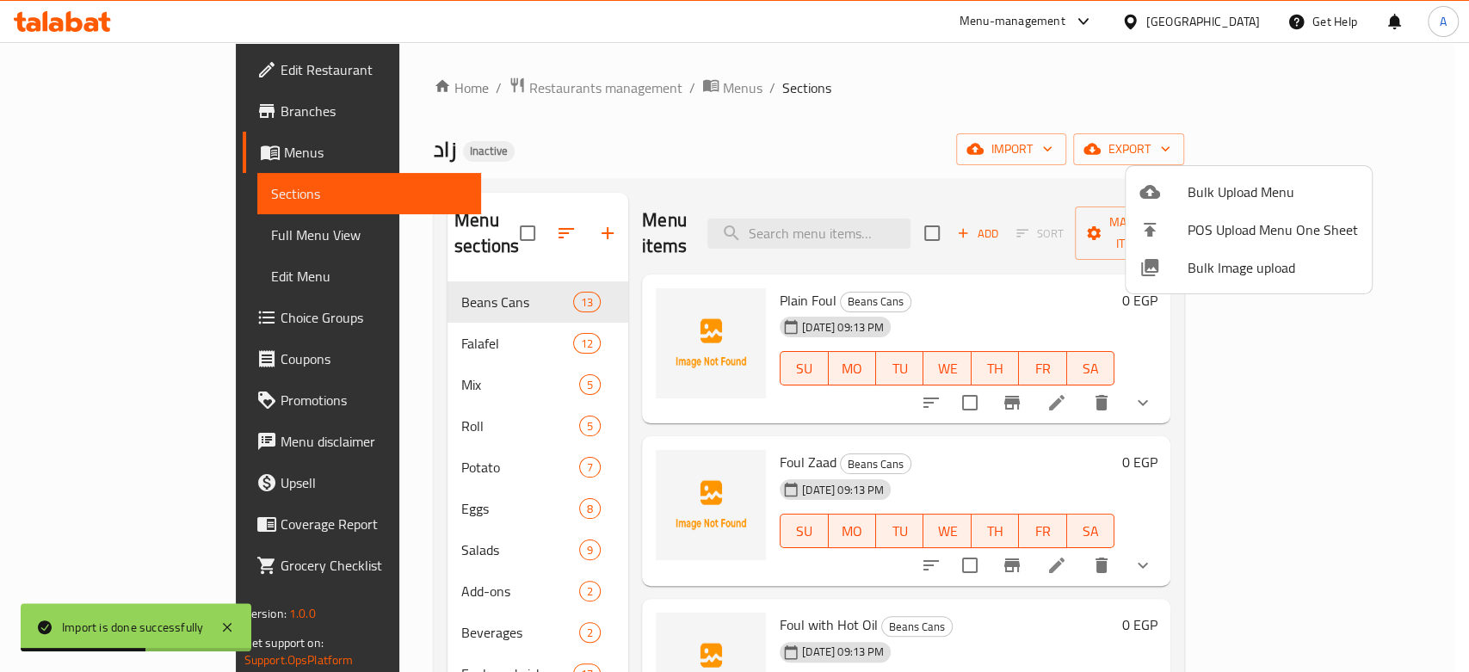
click at [737, 177] on div at bounding box center [734, 336] width 1469 height 672
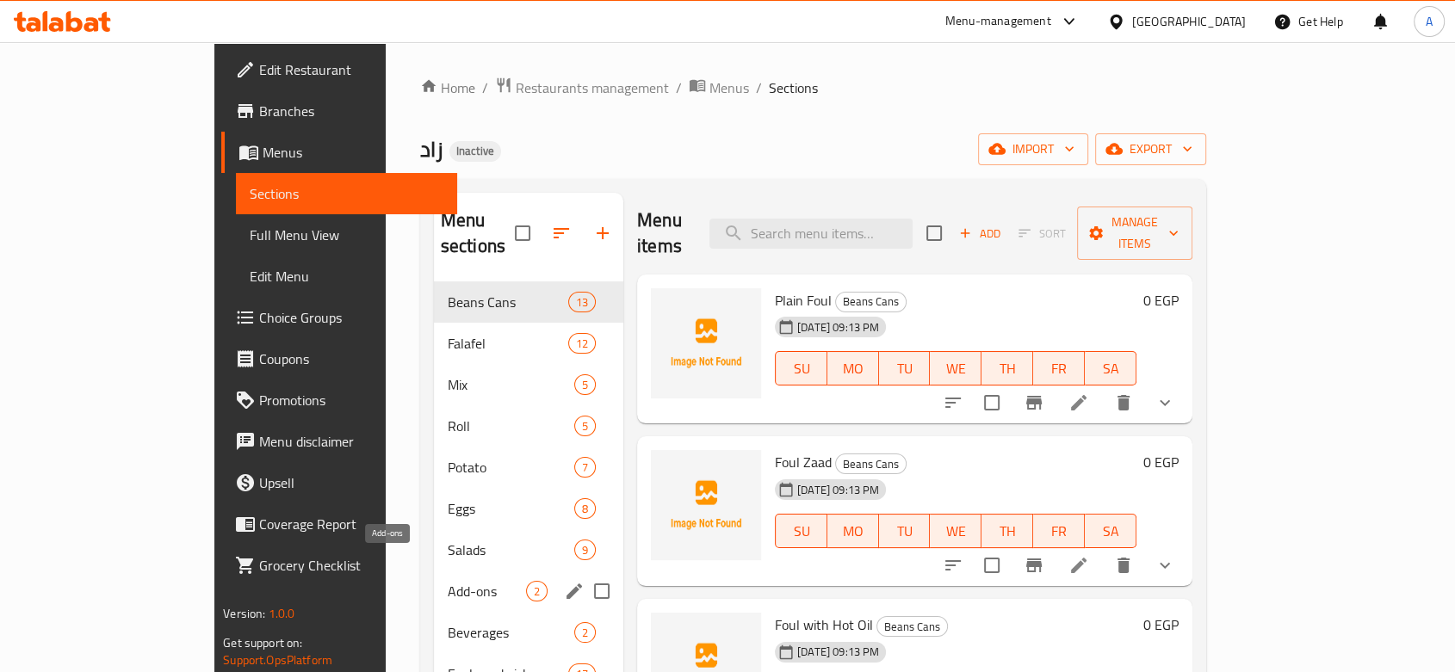
scroll to position [241, 0]
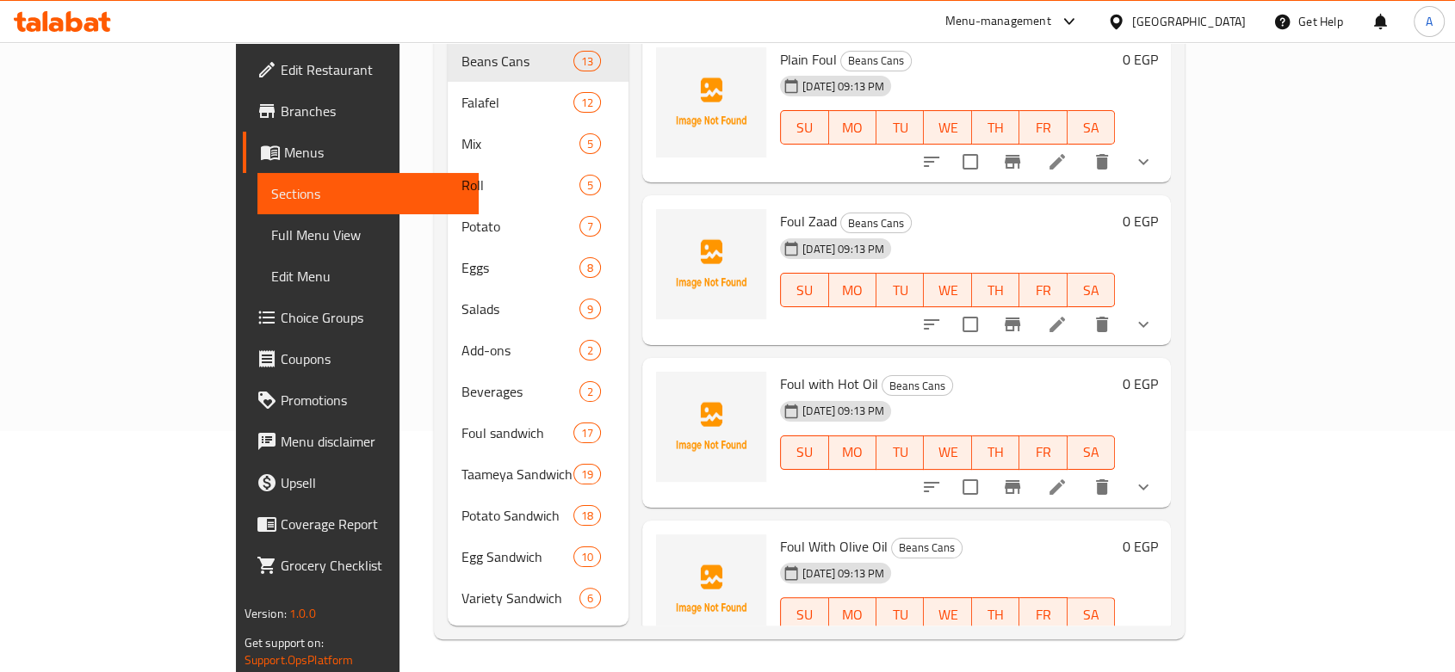
click at [1153, 152] on icon "show more" at bounding box center [1143, 162] width 21 height 21
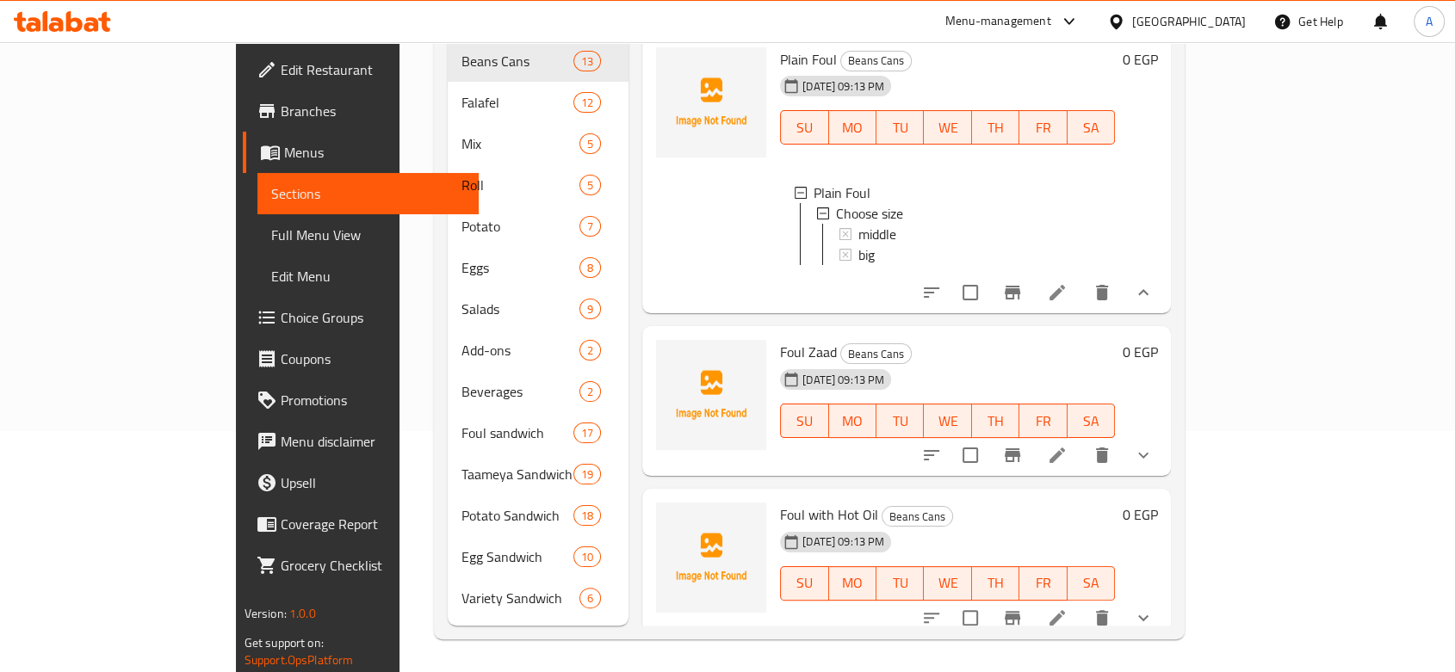
click at [1153, 282] on icon "show more" at bounding box center [1143, 292] width 21 height 21
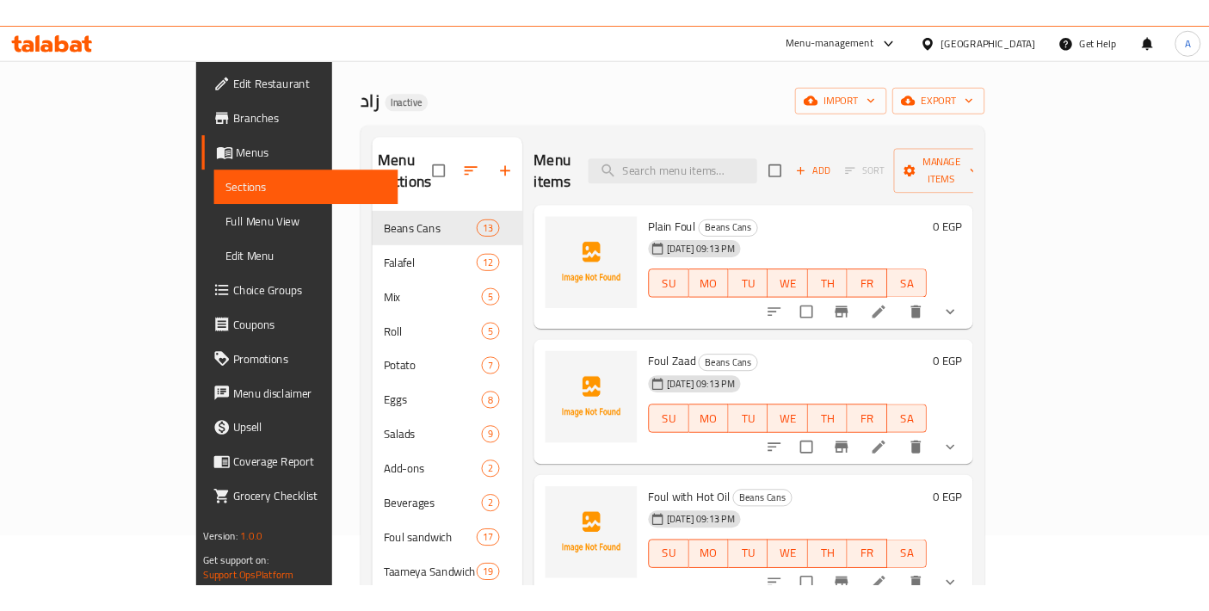
scroll to position [0, 0]
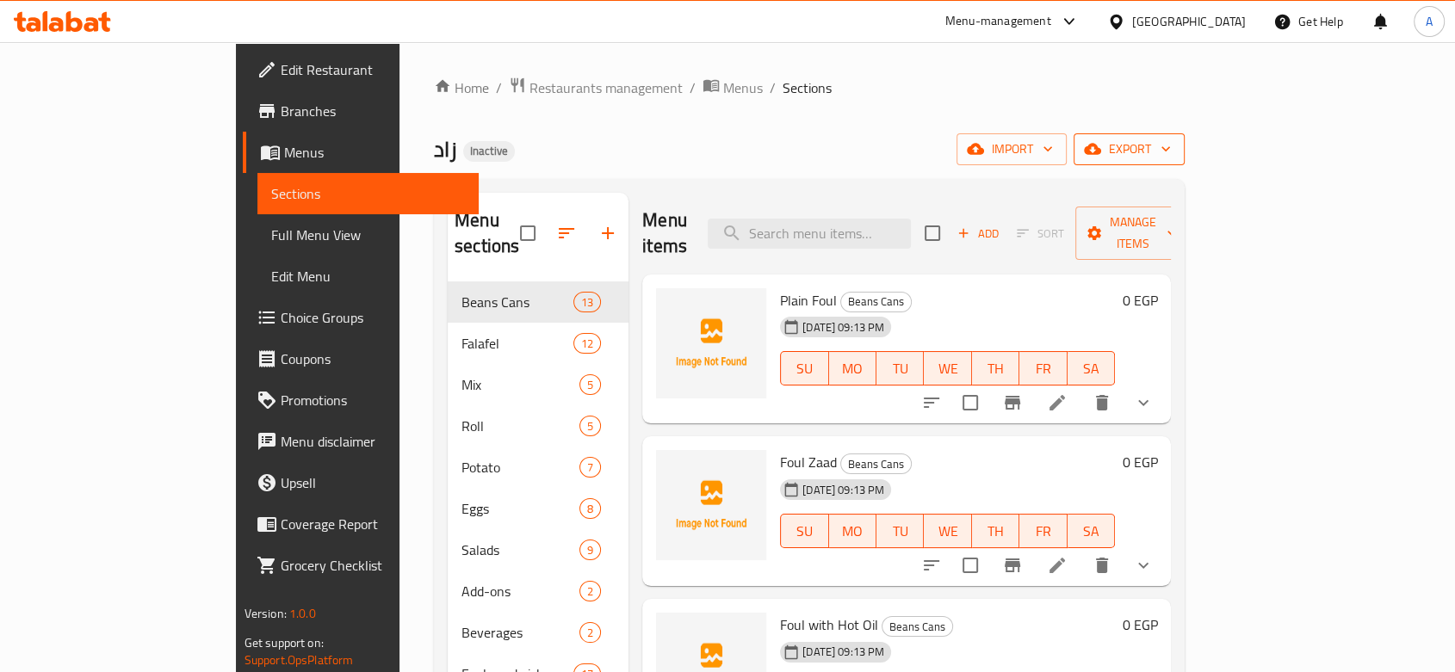
click at [1171, 152] on span "export" at bounding box center [1128, 150] width 83 height 22
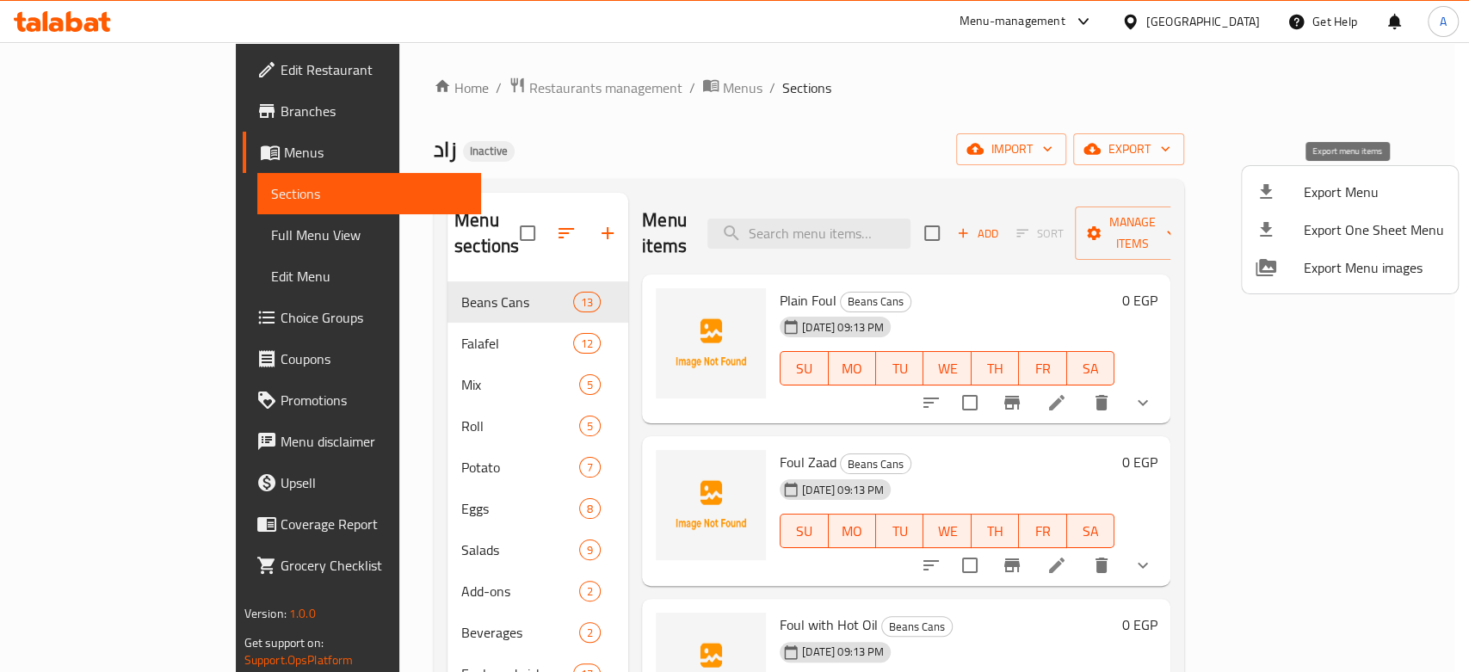
click at [1279, 194] on div at bounding box center [1280, 192] width 48 height 21
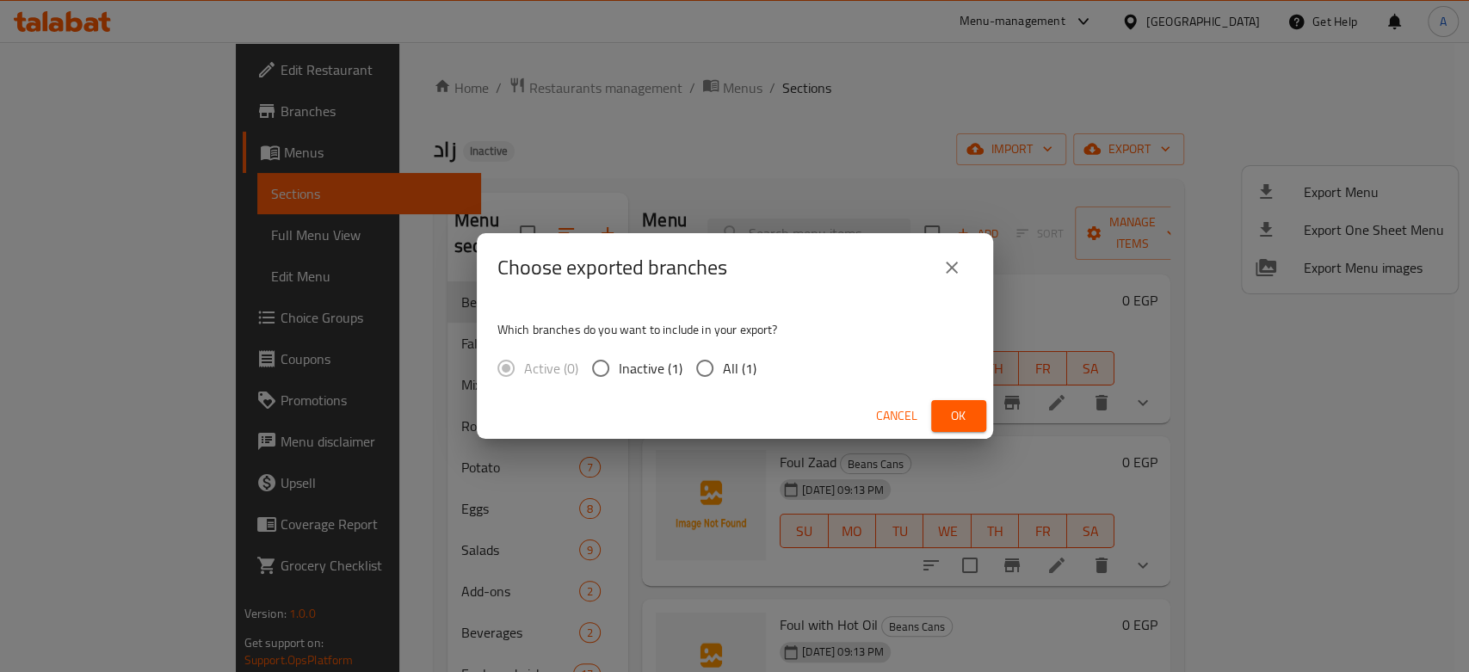
click at [723, 359] on span "All (1)" at bounding box center [740, 368] width 34 height 21
click at [723, 359] on input "All (1)" at bounding box center [705, 368] width 36 height 36
radio input "true"
click at [615, 127] on div "Choose exported branches Which branches do you want to include in your export? …" at bounding box center [734, 336] width 1469 height 672
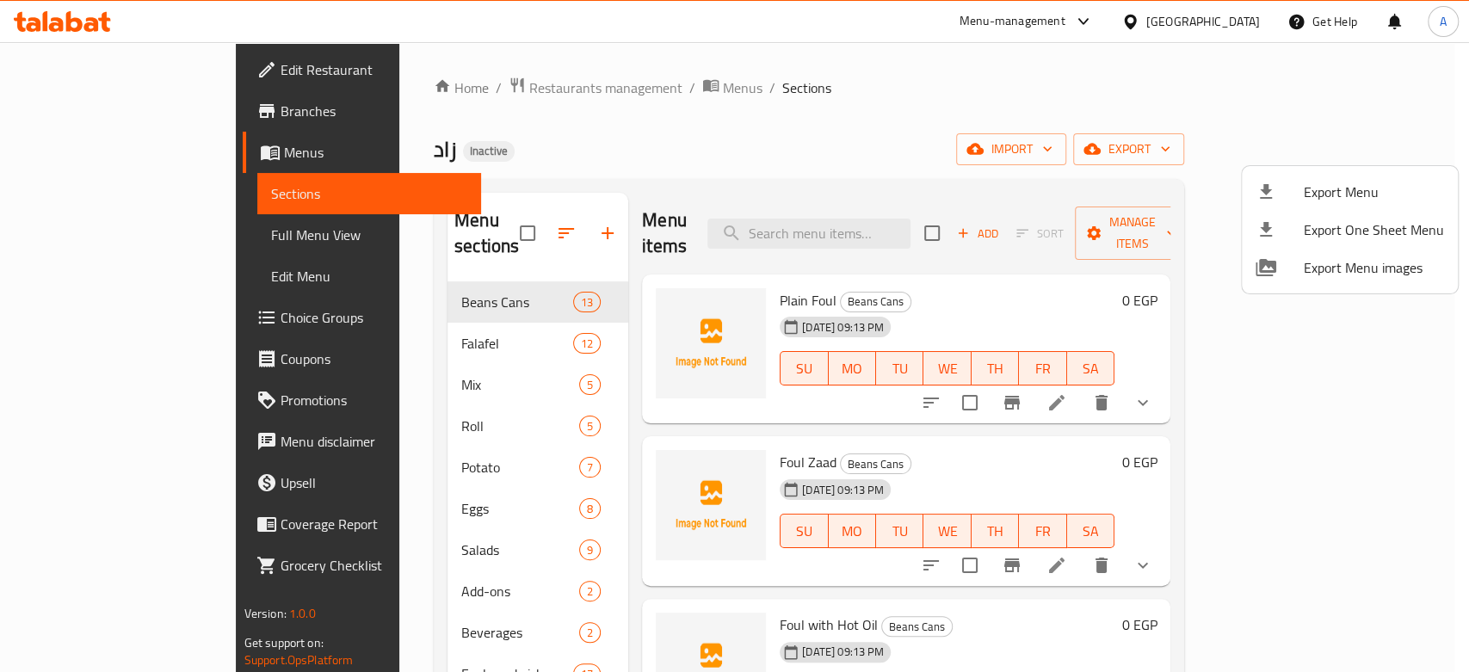
click at [141, 309] on div at bounding box center [734, 336] width 1469 height 672
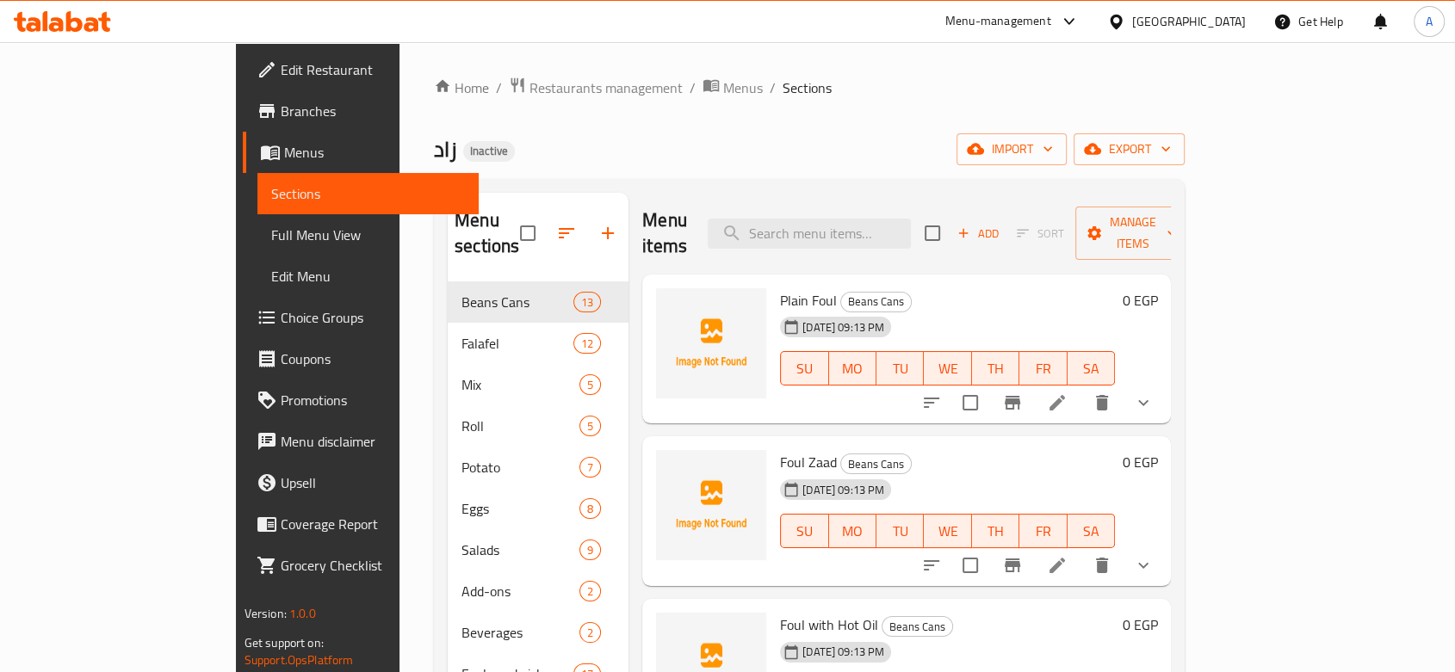
click at [281, 314] on span "Choice Groups" at bounding box center [373, 317] width 184 height 21
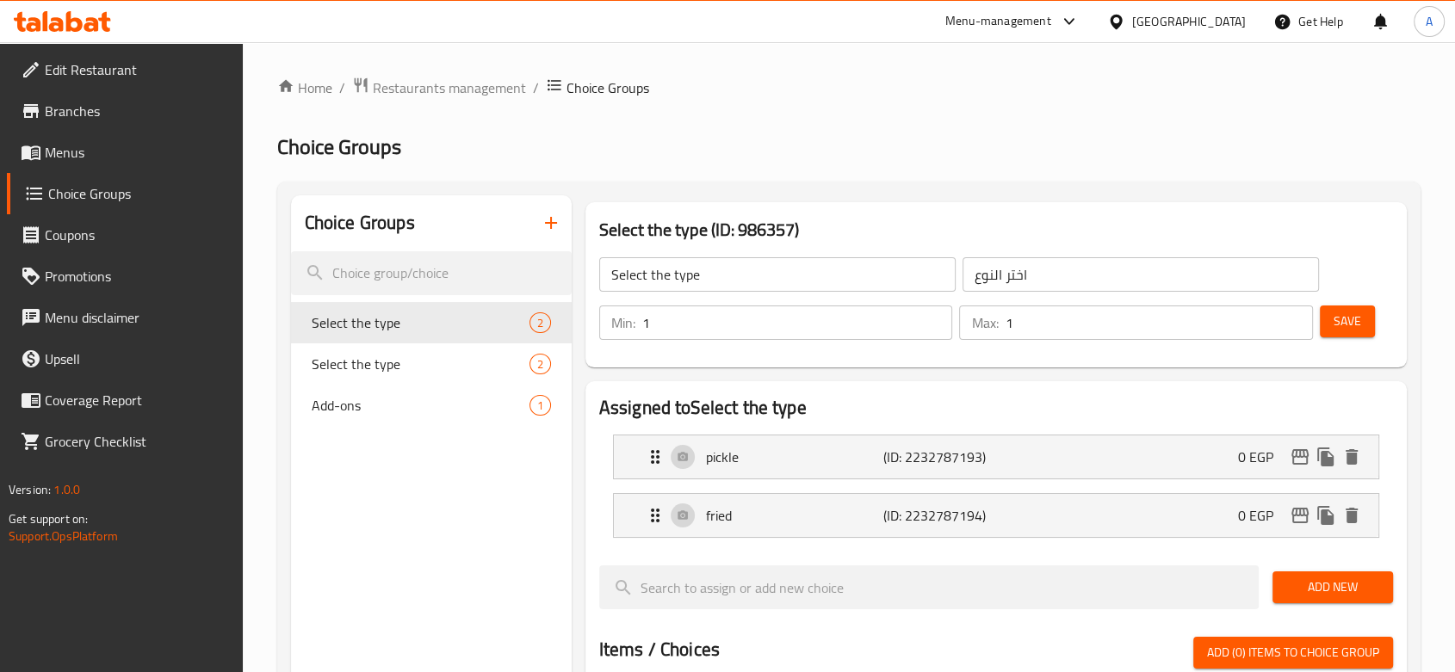
click at [98, 149] on span "Menus" at bounding box center [137, 152] width 184 height 21
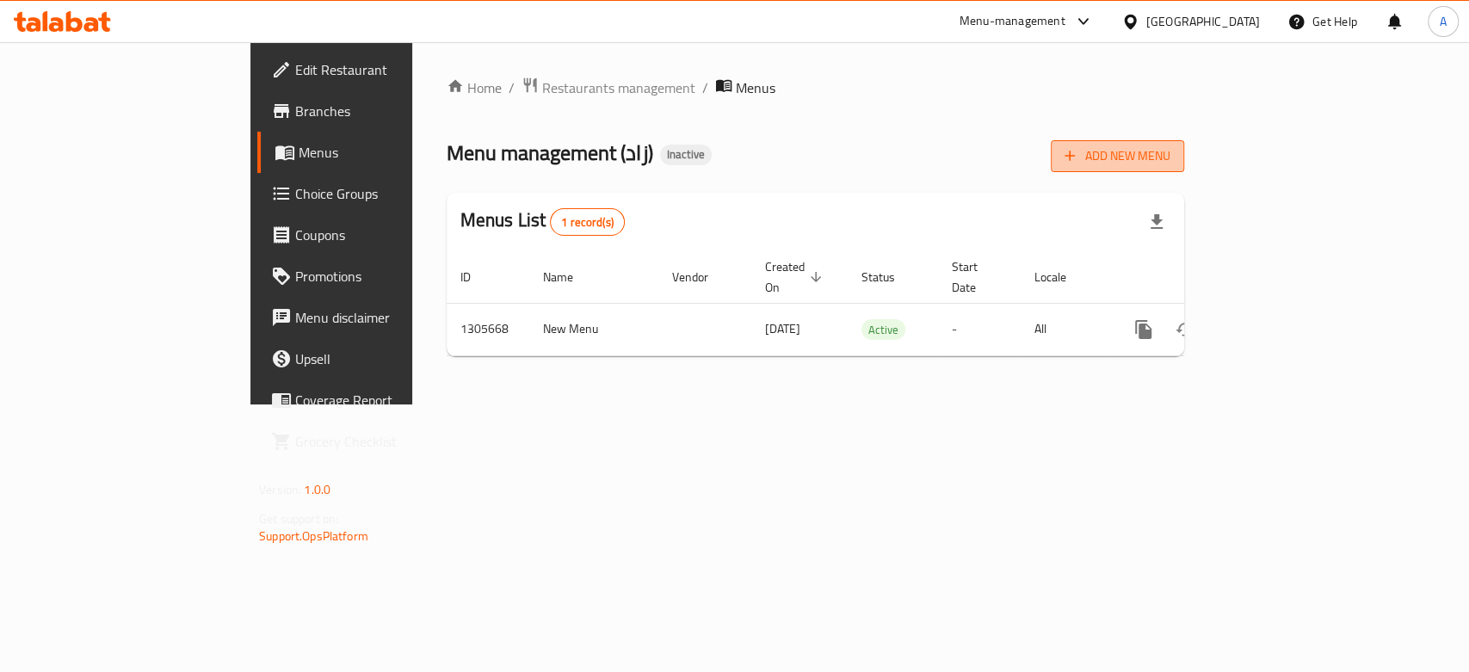
click at [1171, 164] on span "Add New Menu" at bounding box center [1118, 156] width 106 height 22
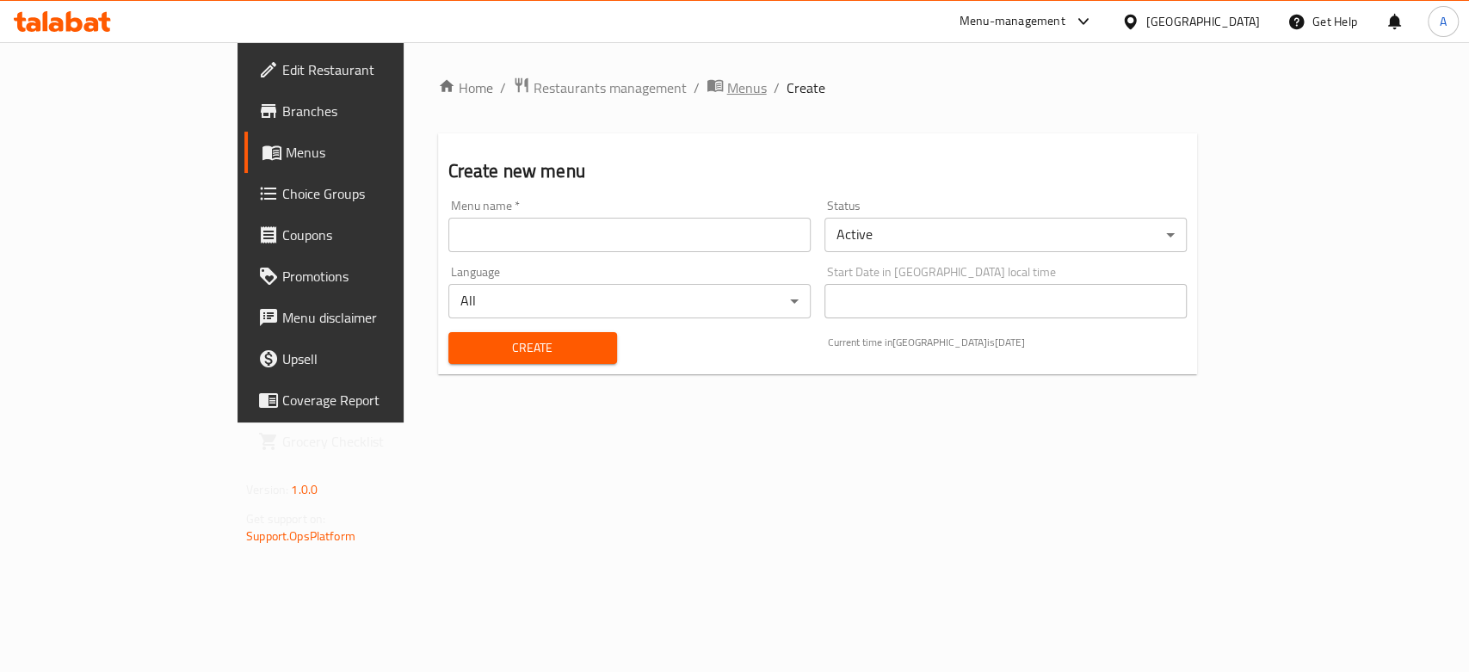
click at [727, 82] on span "Menus" at bounding box center [747, 87] width 40 height 21
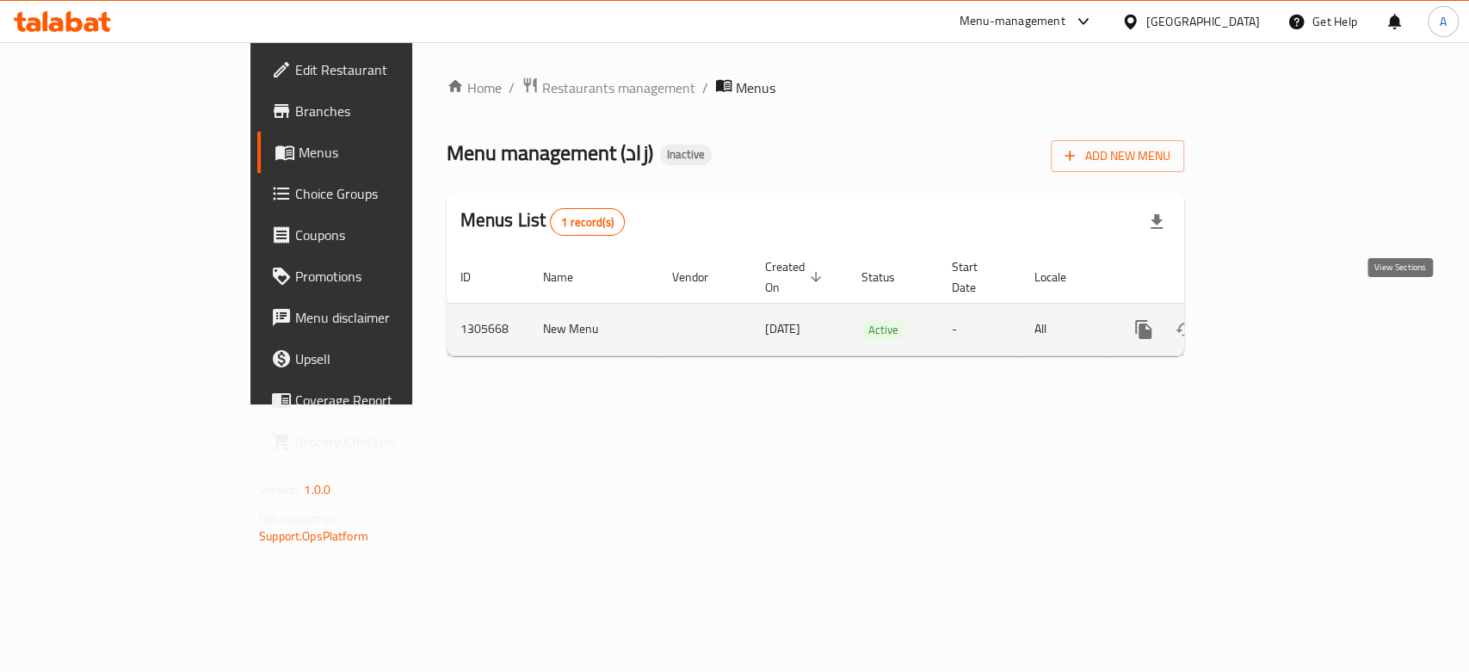
click at [1276, 322] on icon "enhanced table" at bounding box center [1267, 329] width 15 height 15
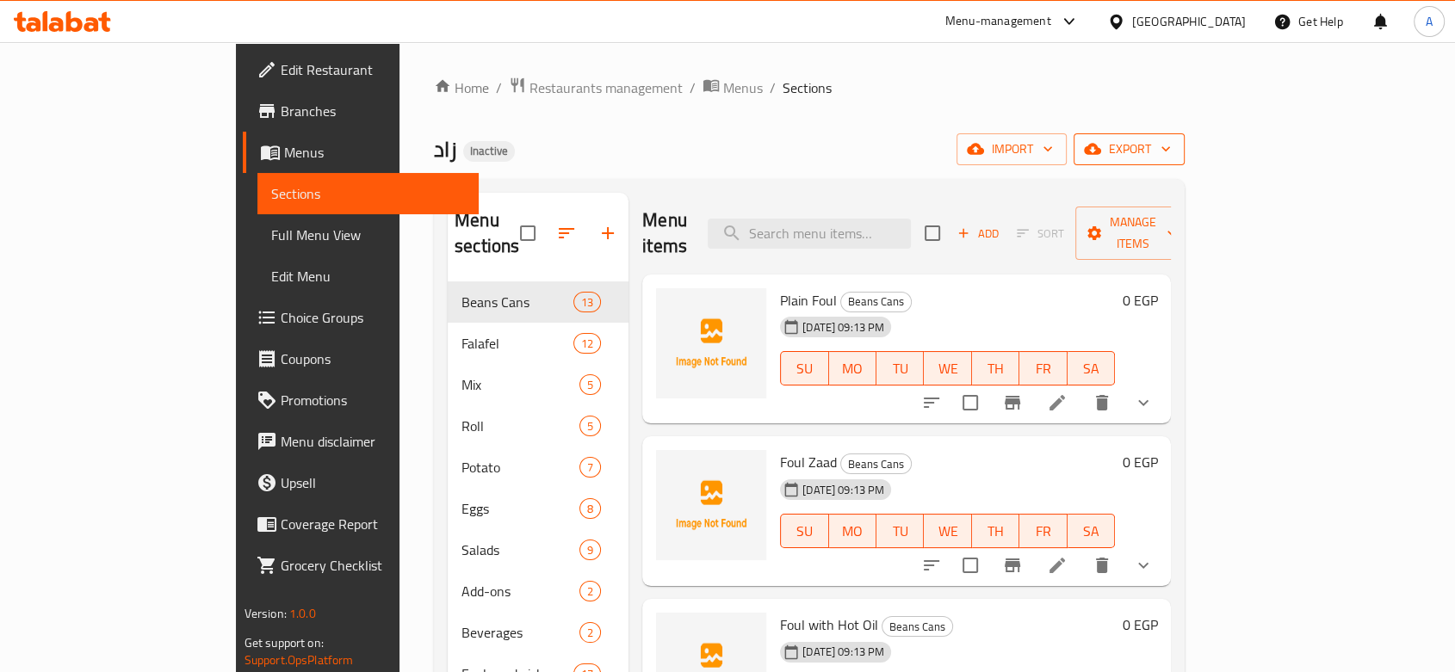
click at [1171, 153] on span "export" at bounding box center [1128, 150] width 83 height 22
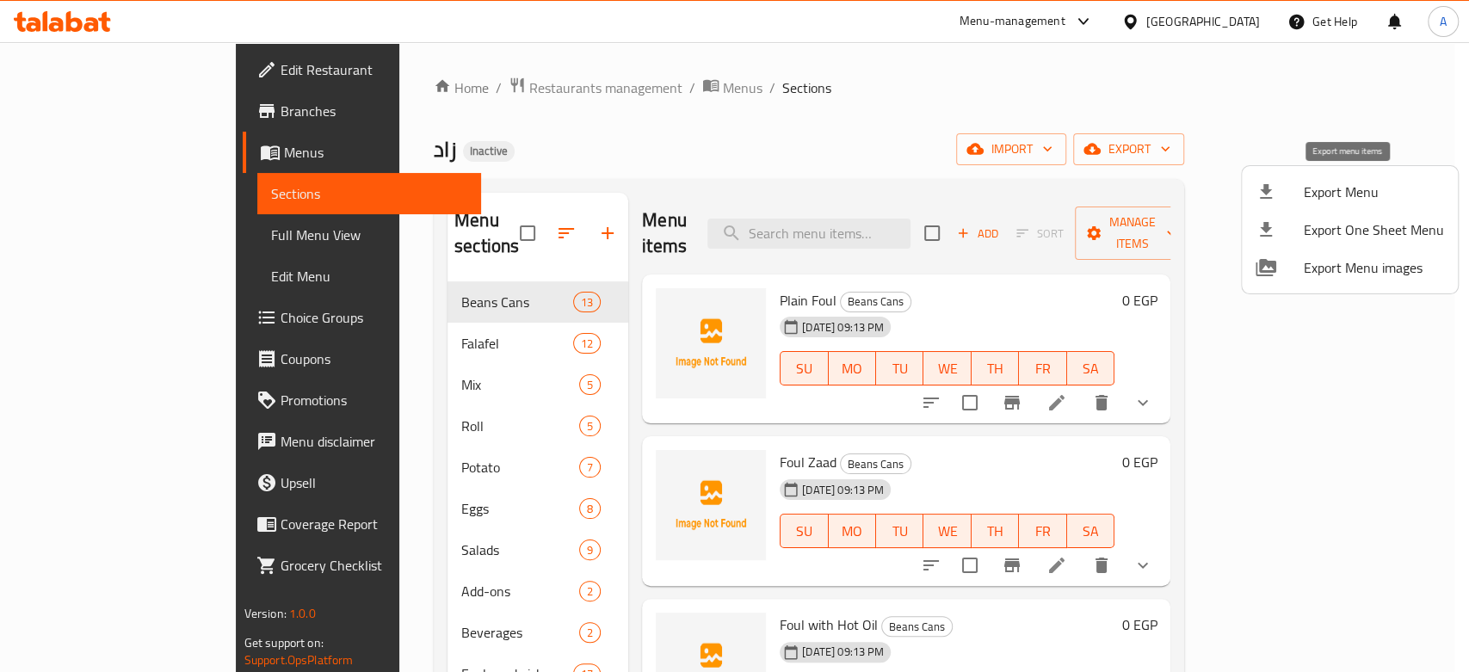
click at [1335, 182] on span "Export Menu" at bounding box center [1374, 192] width 140 height 21
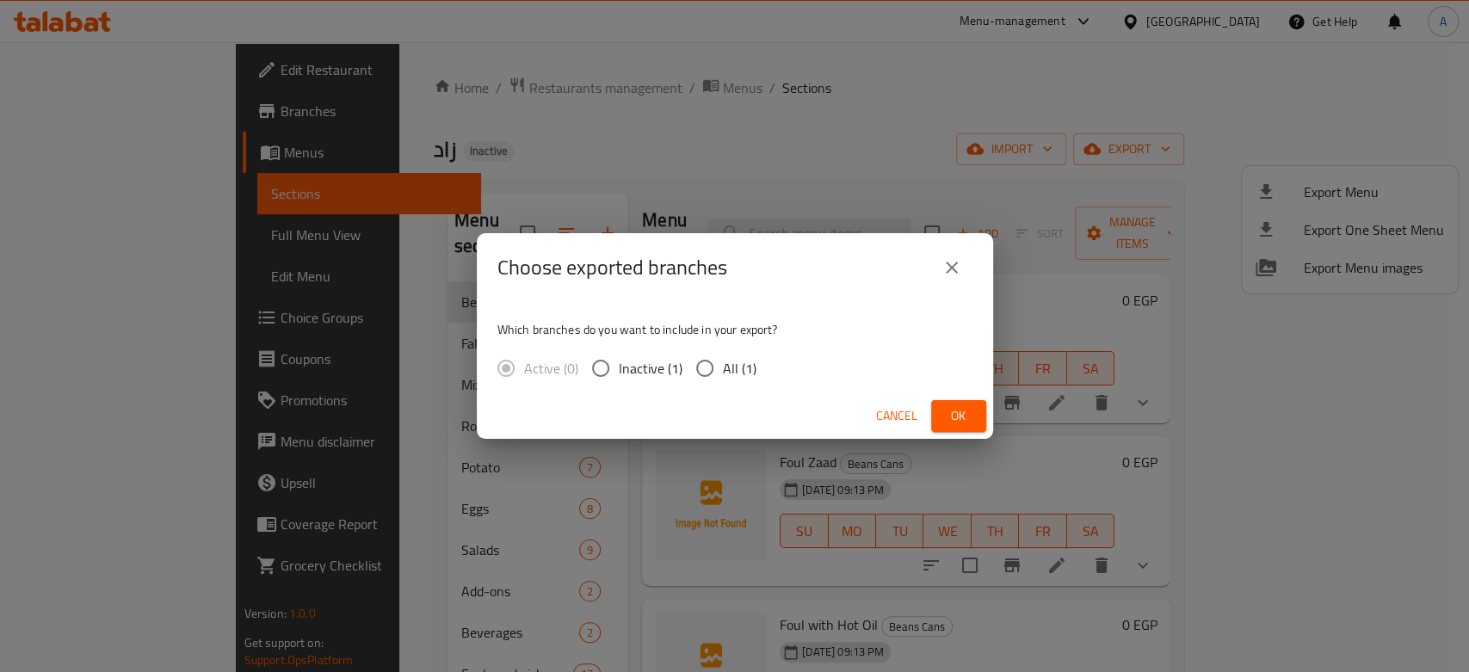
click at [750, 379] on span "All (1)" at bounding box center [740, 368] width 34 height 21
click at [723, 380] on input "All (1)" at bounding box center [705, 368] width 36 height 36
radio input "true"
click at [940, 424] on button "Ok" at bounding box center [958, 416] width 55 height 32
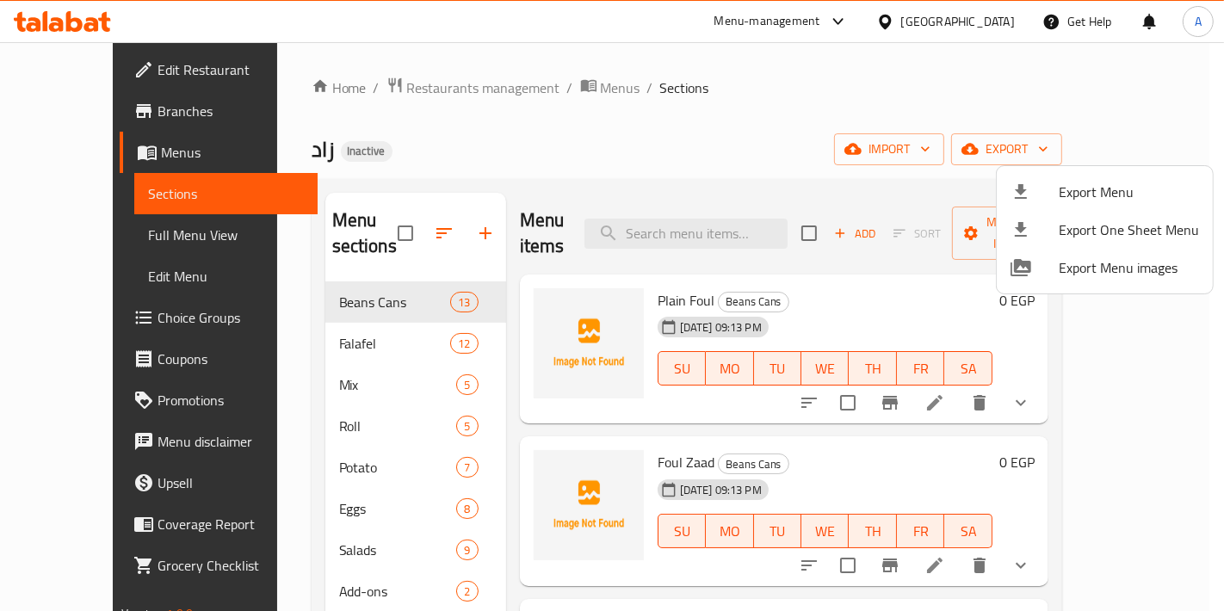
click at [131, 79] on div at bounding box center [612, 305] width 1224 height 611
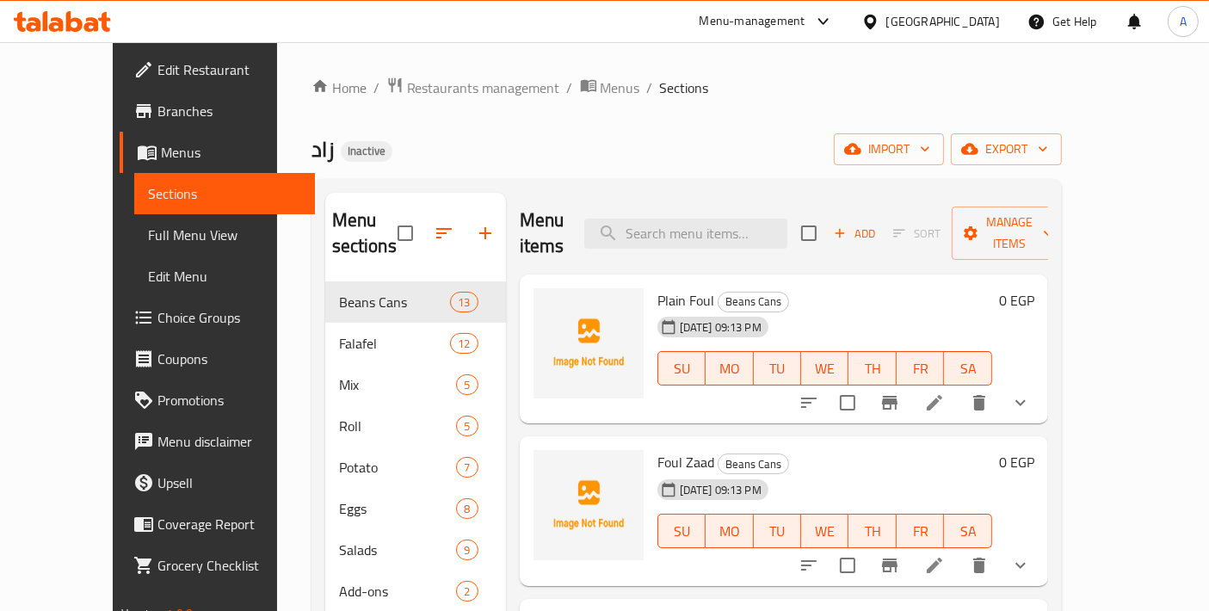
click at [158, 76] on span "Edit Restaurant" at bounding box center [230, 69] width 144 height 21
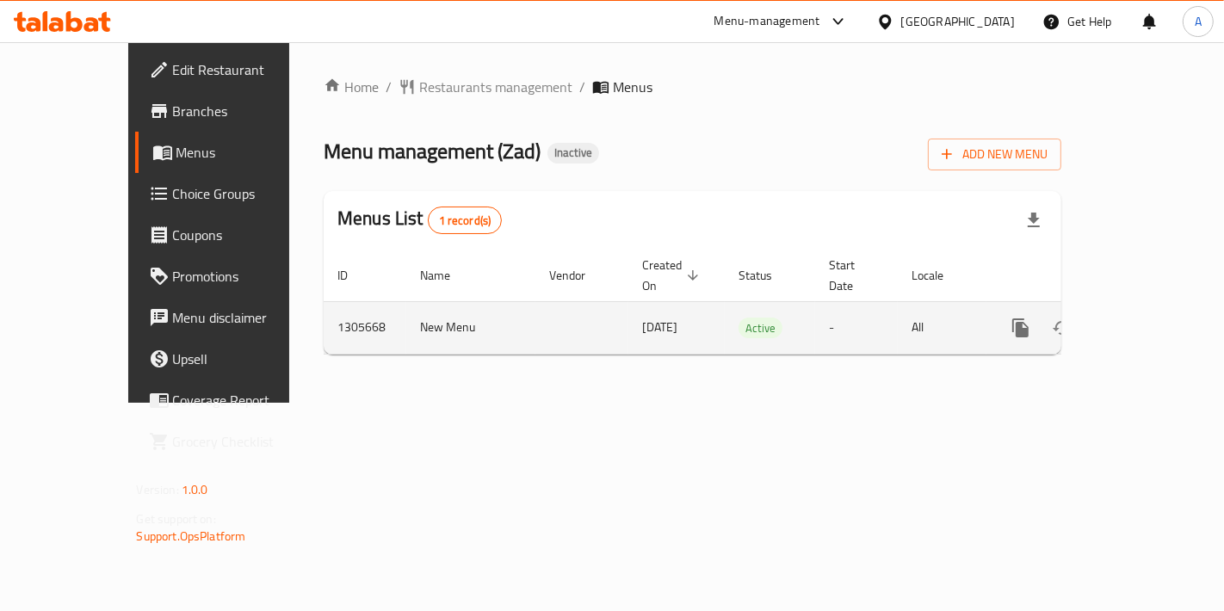
click at [1149, 320] on icon "enhanced table" at bounding box center [1144, 327] width 15 height 15
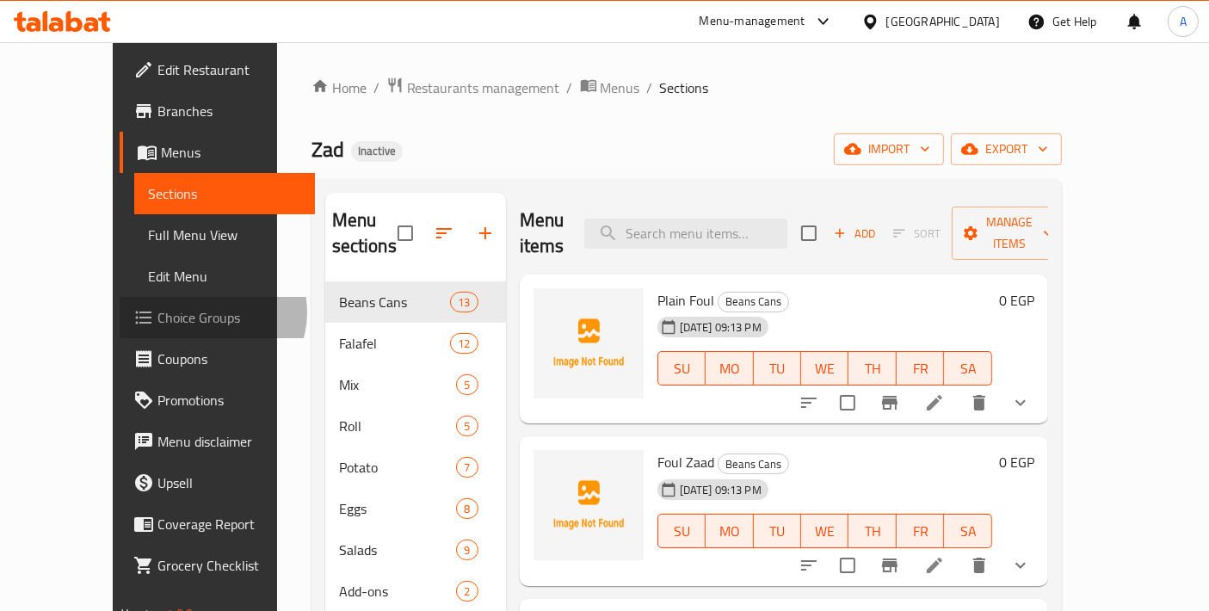
click at [158, 312] on span "Choice Groups" at bounding box center [230, 317] width 144 height 21
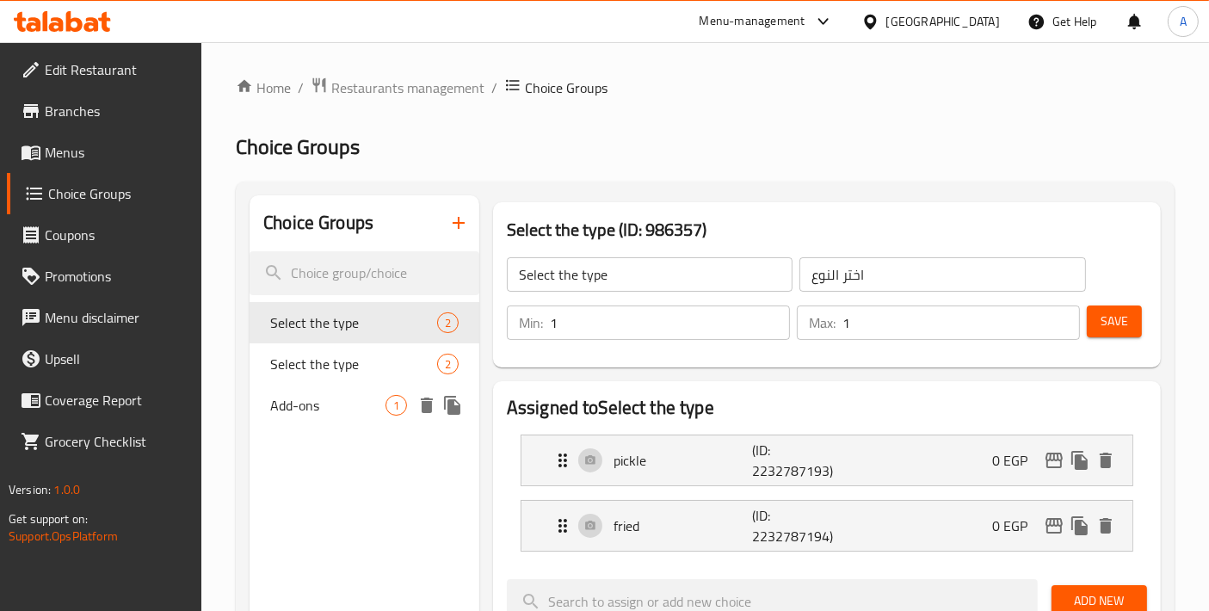
click at [347, 411] on span "Add-ons" at bounding box center [327, 405] width 115 height 21
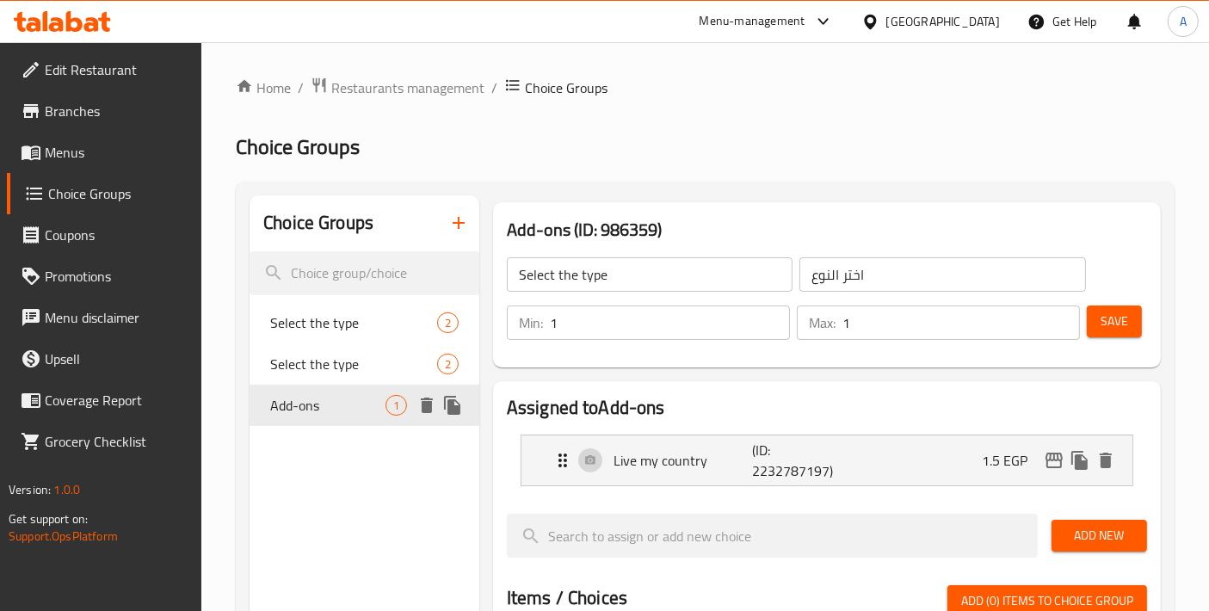
type input "Add-ons"
type input "إضافات"
type input "0"
click at [427, 406] on icon "delete" at bounding box center [427, 405] width 12 height 15
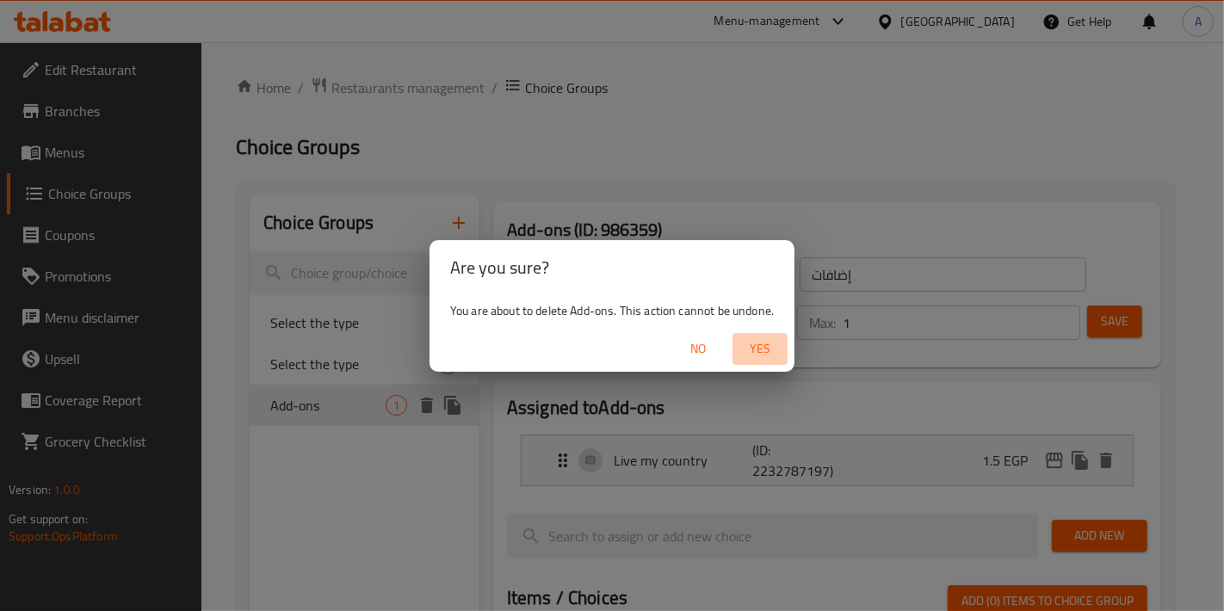
click at [766, 348] on span "Yes" at bounding box center [759, 349] width 41 height 22
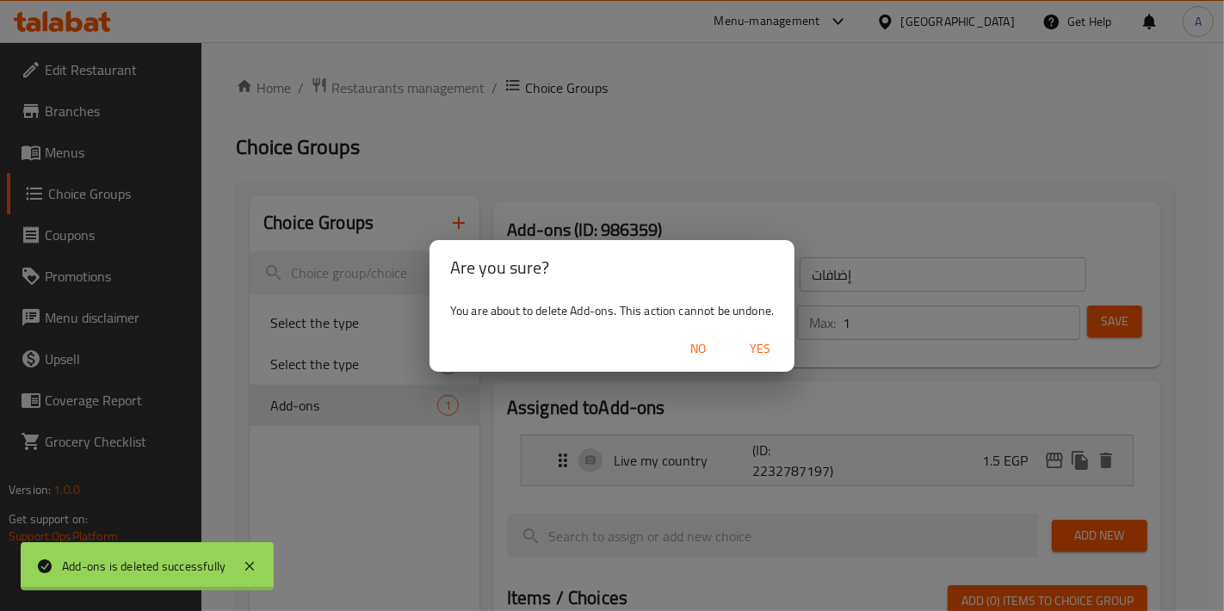
type input "Select the type"
type input "اختر النوع"
type input "1"
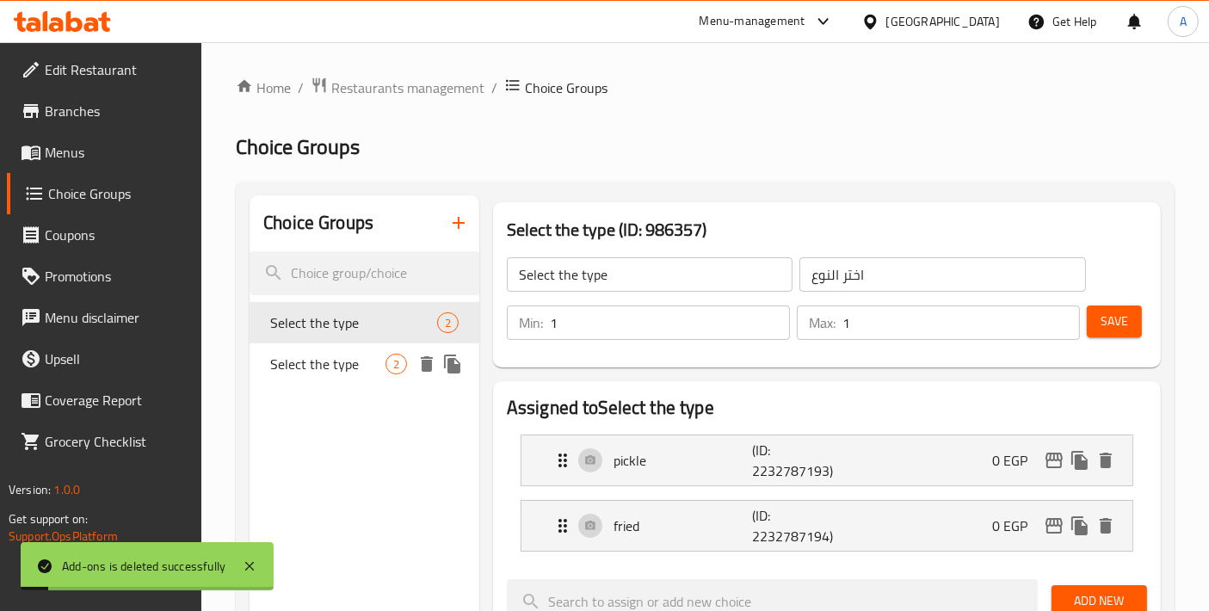
click at [422, 363] on icon "delete" at bounding box center [427, 363] width 12 height 15
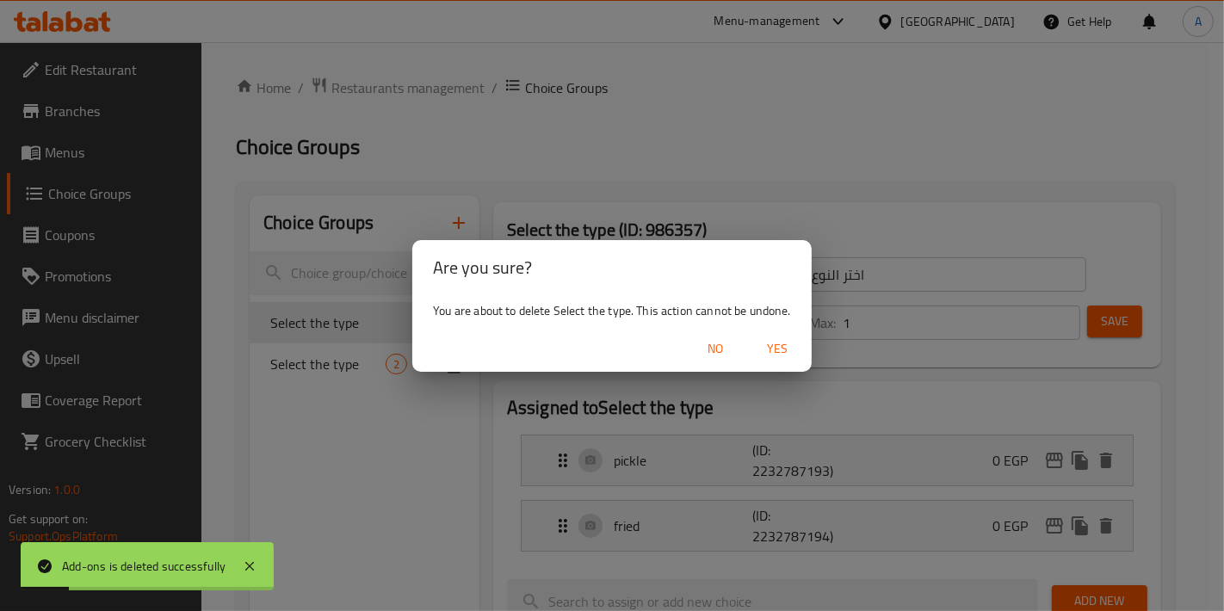
click at [765, 349] on span "Yes" at bounding box center [777, 349] width 41 height 22
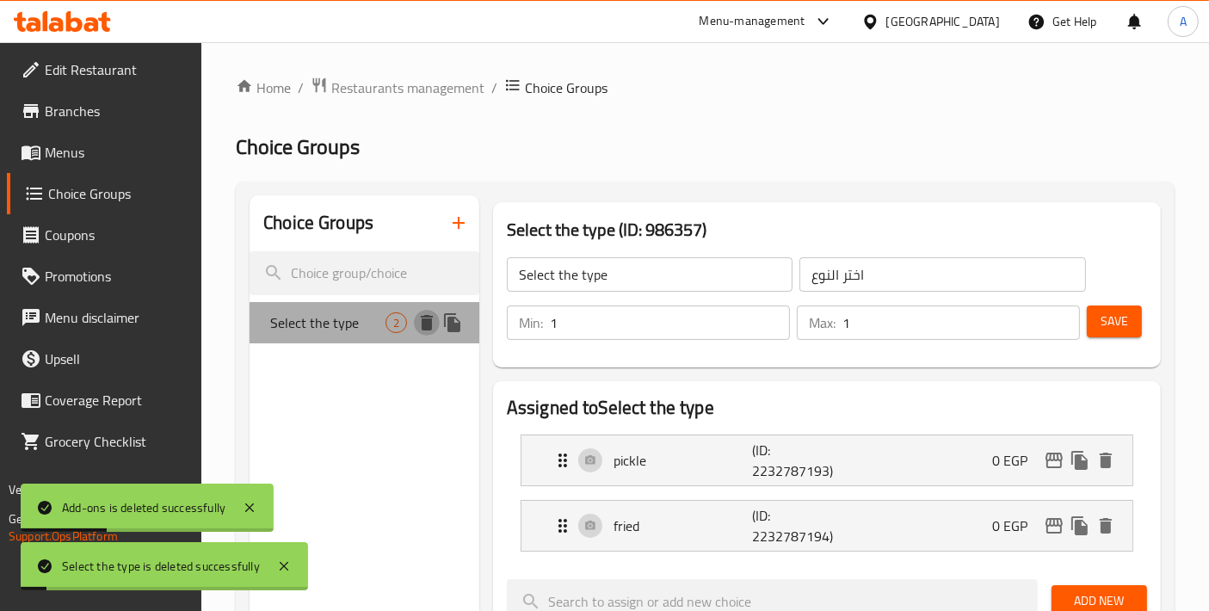
click at [423, 321] on icon "delete" at bounding box center [427, 322] width 12 height 15
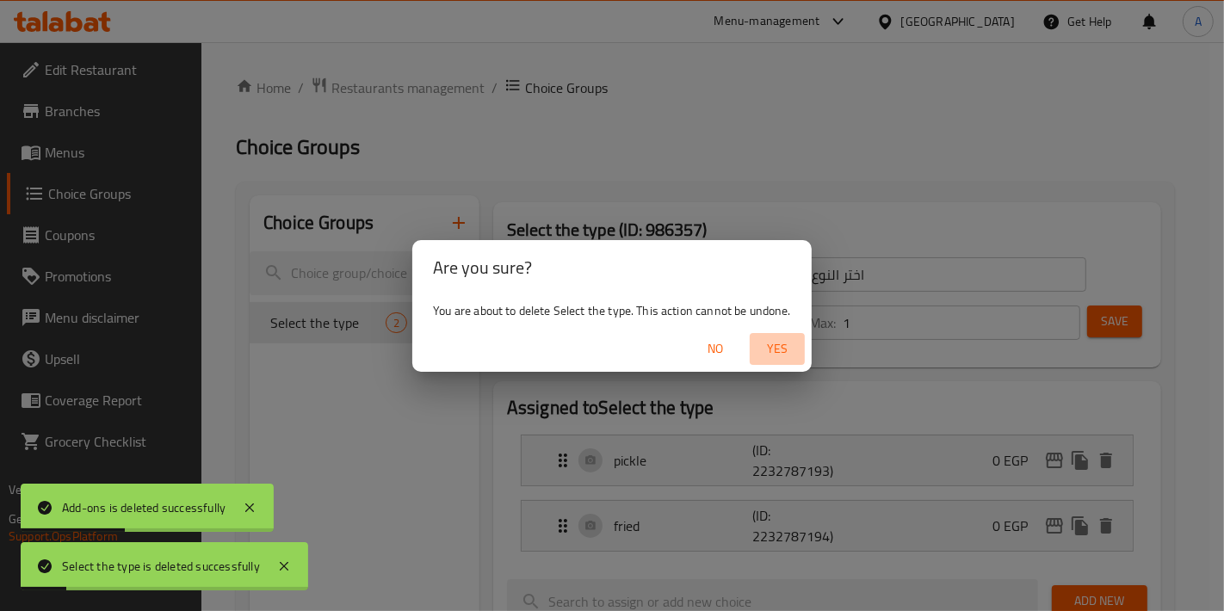
click at [780, 349] on span "Yes" at bounding box center [777, 349] width 41 height 22
